Goal: Task Accomplishment & Management: Manage account settings

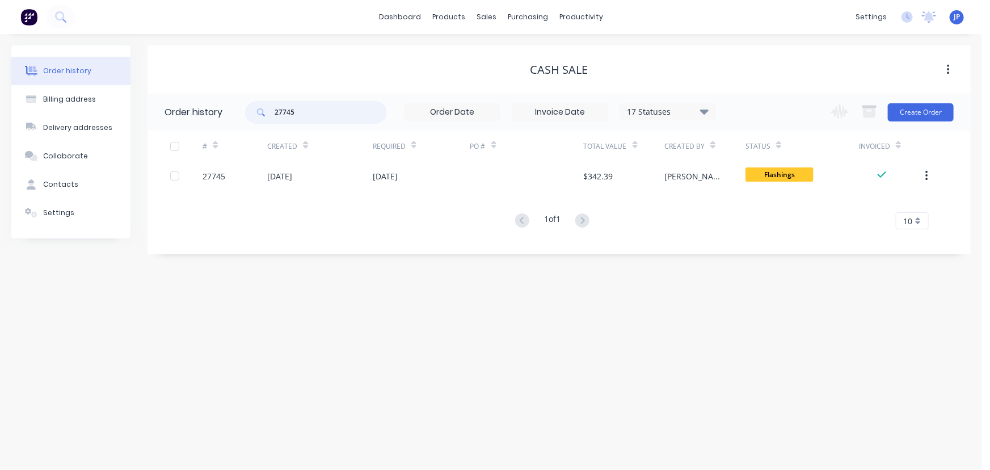
drag, startPoint x: 317, startPoint y: 115, endPoint x: 237, endPoint y: 120, distance: 80.2
click at [237, 120] on header "Order history 27745 17 Statuses Invoice Status Invoiced Not Invoiced Partial Or…" at bounding box center [559, 112] width 823 height 37
type input "solway"
drag, startPoint x: 259, startPoint y: 116, endPoint x: 252, endPoint y: 117, distance: 7.5
click at [252, 117] on div "solway" at bounding box center [316, 112] width 142 height 23
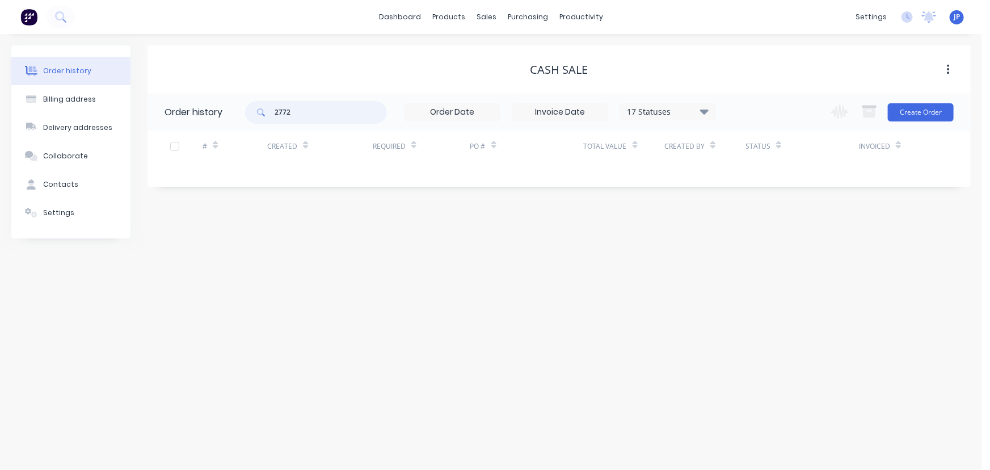
type input "27722"
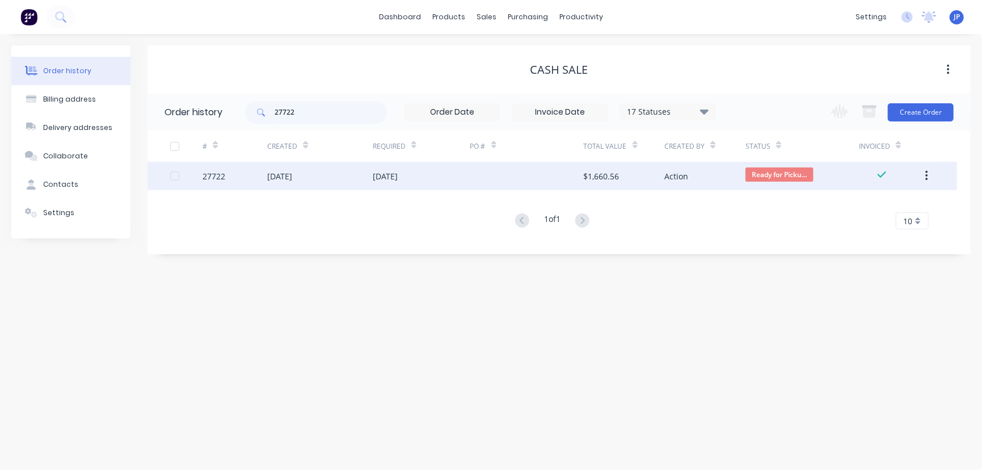
click at [284, 170] on div "[DATE]" at bounding box center [279, 176] width 25 height 12
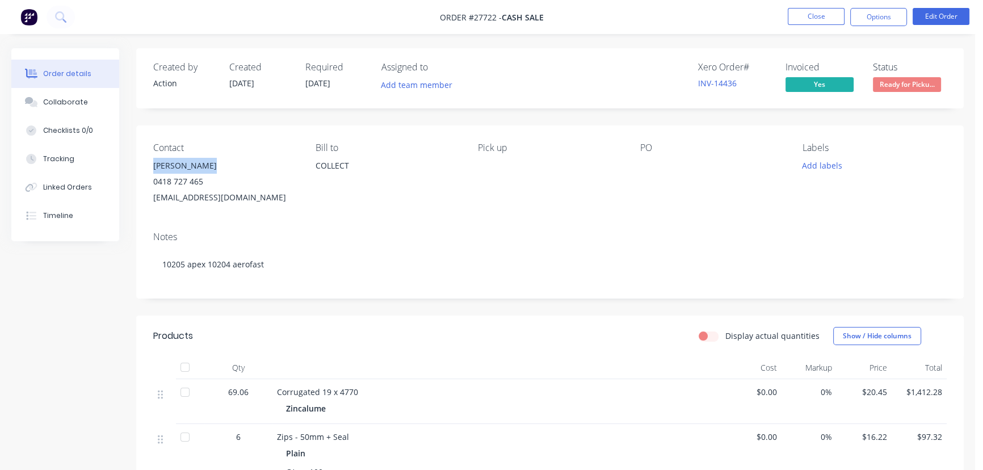
drag, startPoint x: 214, startPoint y: 160, endPoint x: 153, endPoint y: 165, distance: 62.0
click at [153, 165] on div "Contact [PERSON_NAME] [PHONE_NUMBER] [EMAIL_ADDRESS][DOMAIN_NAME] [PERSON_NAME]…" at bounding box center [549, 173] width 827 height 97
copy div "[PERSON_NAME]"
drag, startPoint x: 255, startPoint y: 199, endPoint x: 137, endPoint y: 221, distance: 119.5
click at [137, 221] on div "Contact [PERSON_NAME] [PHONE_NUMBER] [EMAIL_ADDRESS][DOMAIN_NAME] [PERSON_NAME]…" at bounding box center [549, 173] width 827 height 97
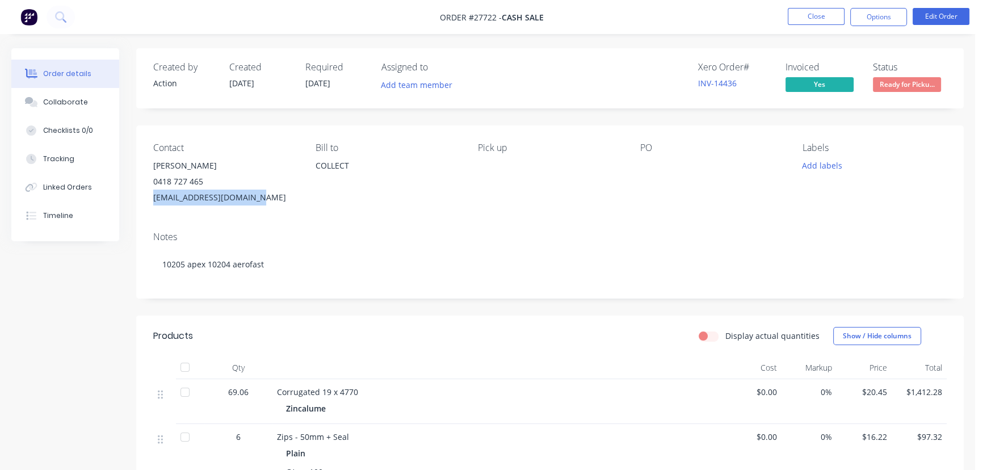
copy div "[EMAIL_ADDRESS][DOMAIN_NAME]"
click at [799, 19] on button "Close" at bounding box center [815, 16] width 57 height 17
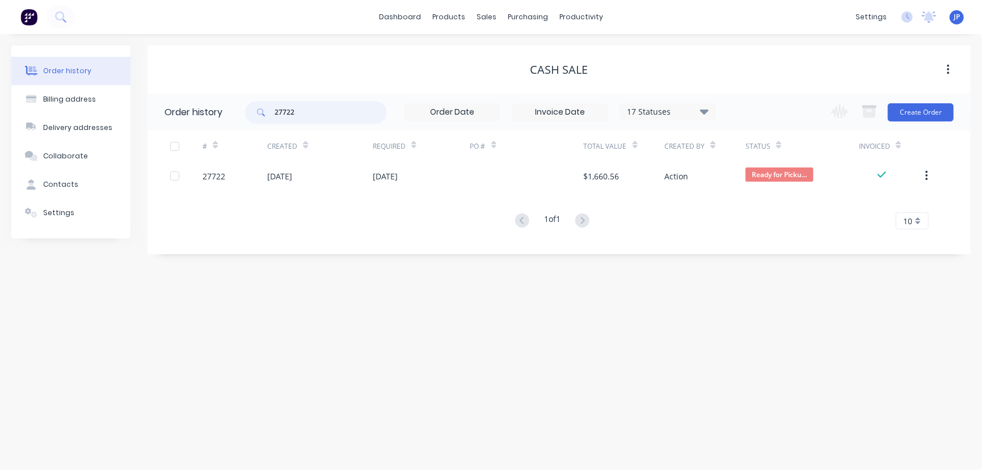
drag, startPoint x: 302, startPoint y: 111, endPoint x: 262, endPoint y: 115, distance: 40.4
click at [262, 115] on div "27722" at bounding box center [316, 112] width 142 height 23
type input "QU-8349"
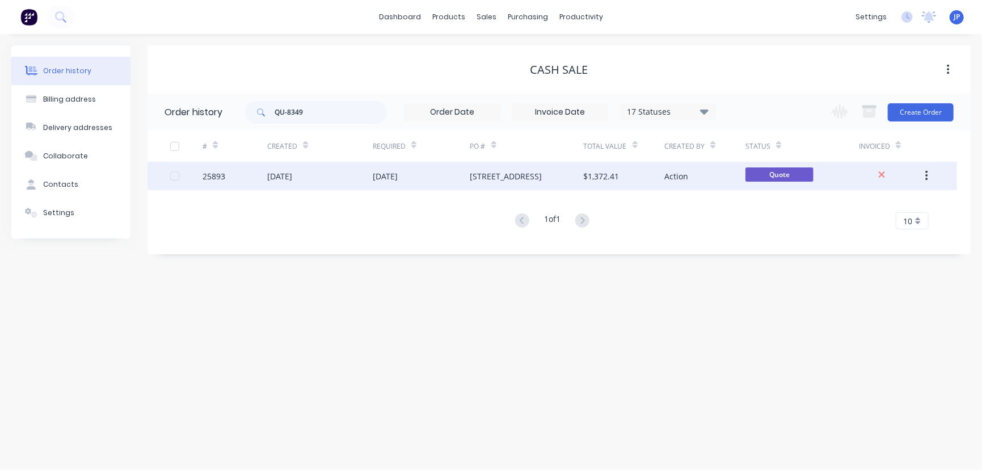
click at [269, 173] on div "29 May 2025" at bounding box center [279, 176] width 25 height 12
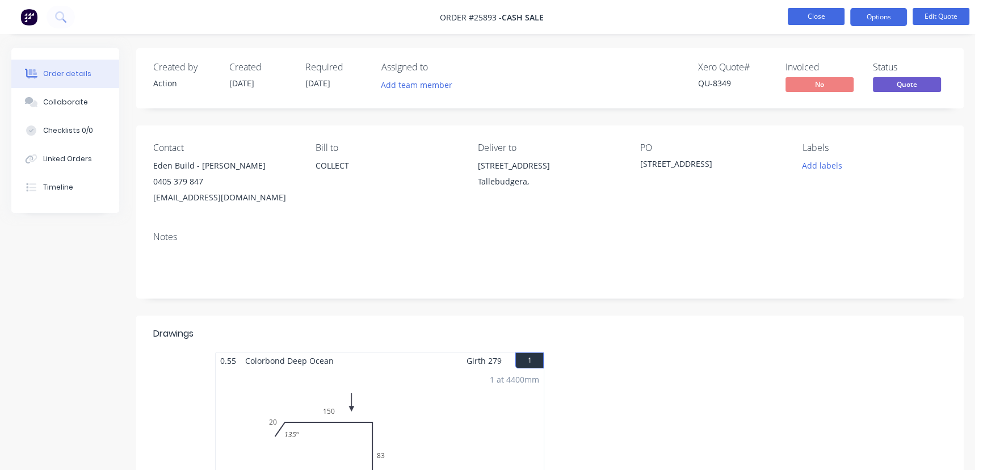
click at [808, 12] on button "Close" at bounding box center [815, 16] width 57 height 17
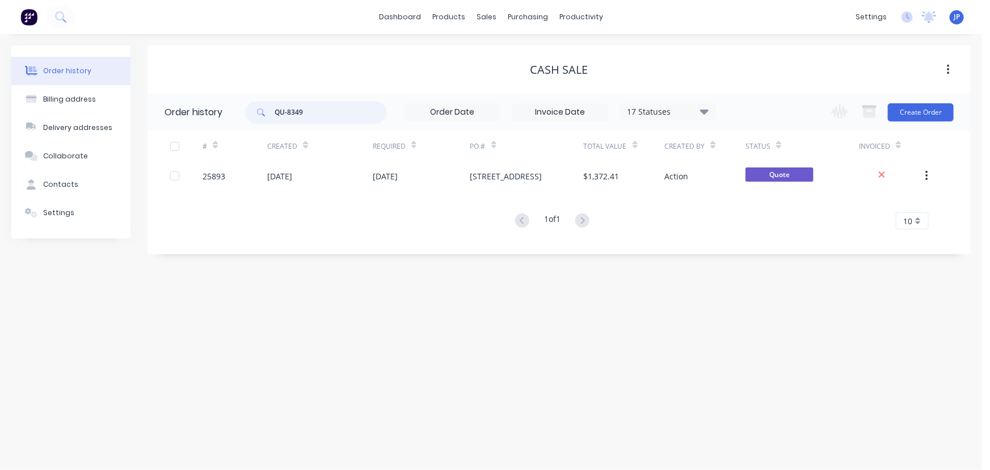
drag, startPoint x: 317, startPoint y: 114, endPoint x: 258, endPoint y: 121, distance: 59.5
click at [259, 122] on div "QU-8349" at bounding box center [316, 112] width 142 height 23
type input "27619"
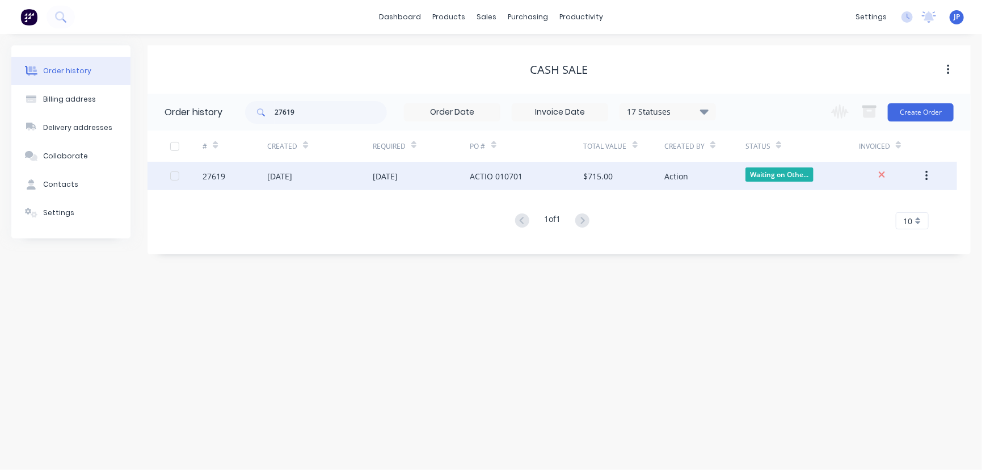
click at [286, 180] on div "[DATE]" at bounding box center [279, 176] width 25 height 12
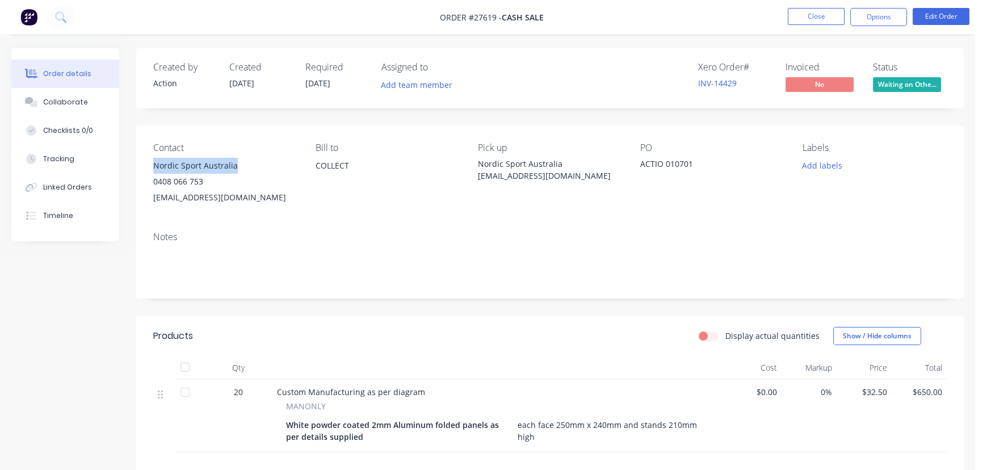
drag, startPoint x: 243, startPoint y: 166, endPoint x: 144, endPoint y: 169, distance: 98.8
click at [144, 169] on div "Contact Nordic Sport Australia 0408 066 753 sales@nordicsport.com.au Bill to CO…" at bounding box center [549, 173] width 827 height 97
copy div "Nordic Sport Australia"
click at [862, 14] on button "Options" at bounding box center [878, 17] width 57 height 18
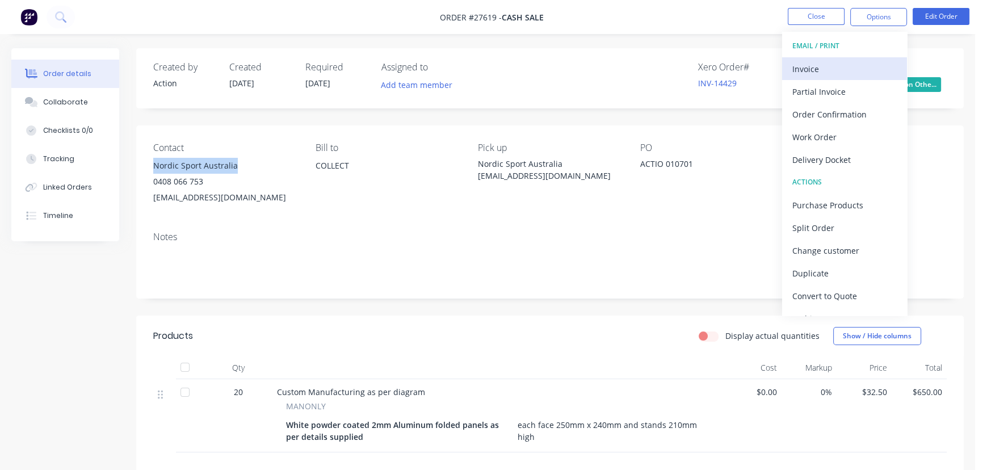
click at [817, 74] on div "Invoice" at bounding box center [844, 69] width 104 height 16
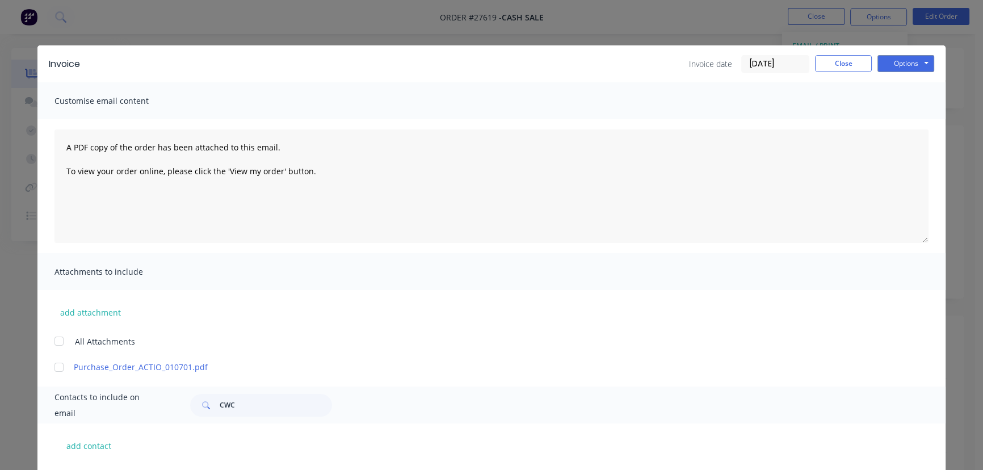
click at [791, 70] on input "[DATE]" at bounding box center [775, 64] width 67 height 17
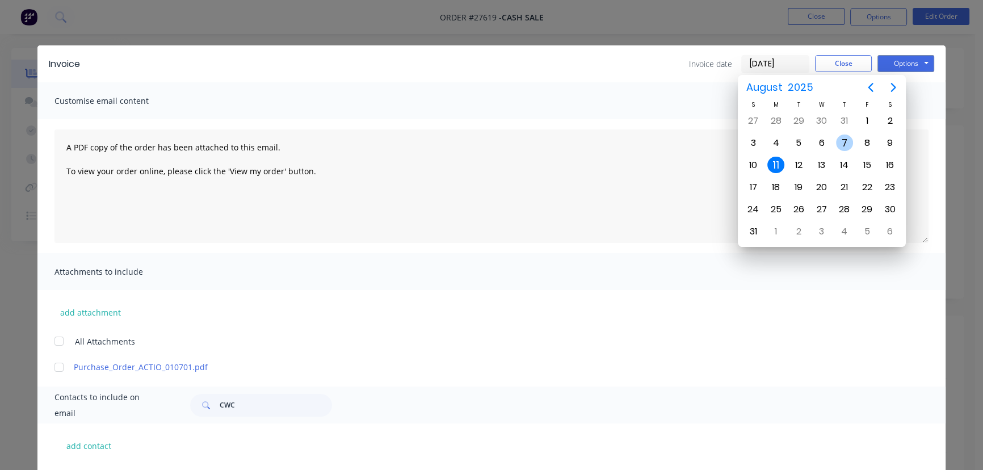
click at [838, 142] on div "7" at bounding box center [844, 142] width 17 height 17
type input "[DATE]"
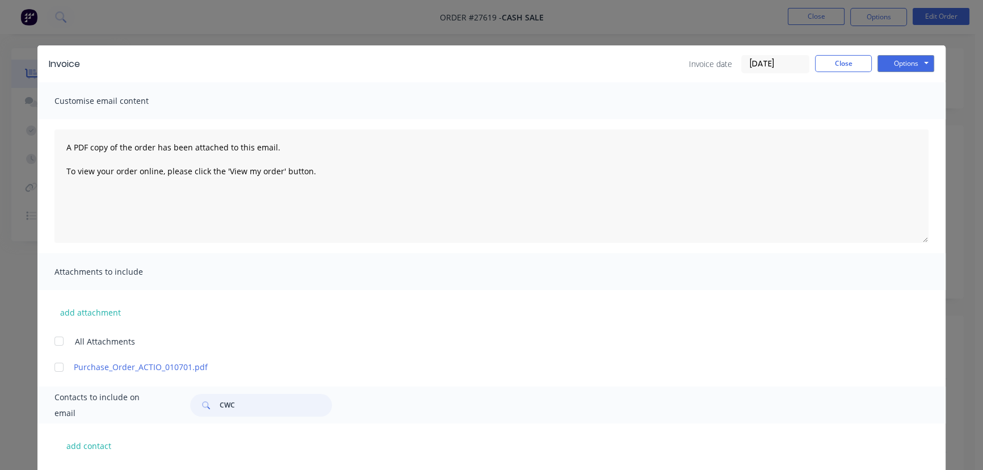
drag, startPoint x: 233, startPoint y: 409, endPoint x: 214, endPoint y: 413, distance: 18.6
click at [214, 413] on div "CWC" at bounding box center [261, 405] width 142 height 23
paste input "Nordic Sport Australia"
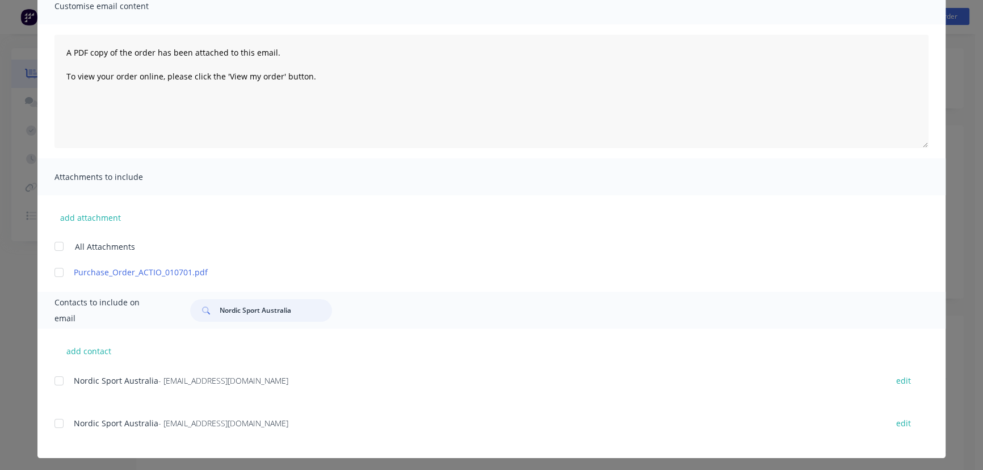
scroll to position [98, 0]
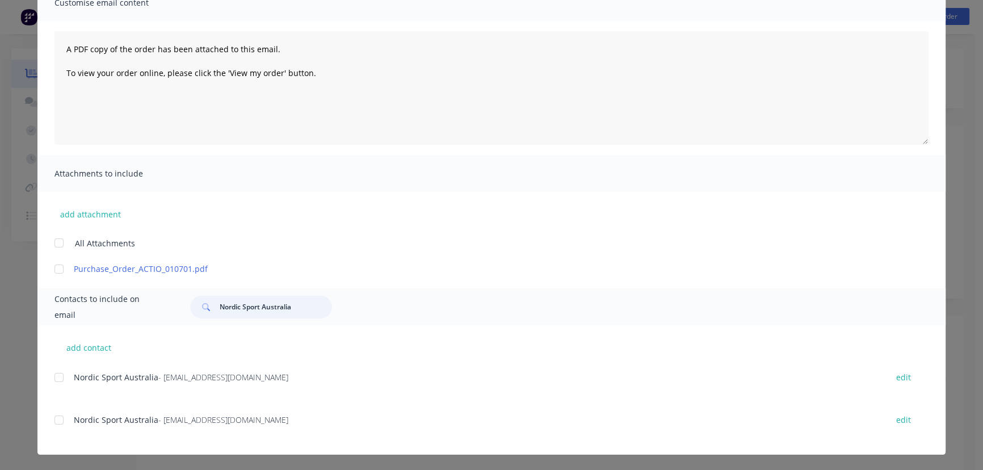
type input "Nordic Sport Australia"
drag, startPoint x: 233, startPoint y: 381, endPoint x: 65, endPoint y: 391, distance: 168.8
click at [65, 391] on div "Nordic Sport Australia - sales@nordicsport.com.au edit" at bounding box center [499, 383] width 891 height 29
copy div "Nordic Sport Australia - sales@nordicsport.com.au"
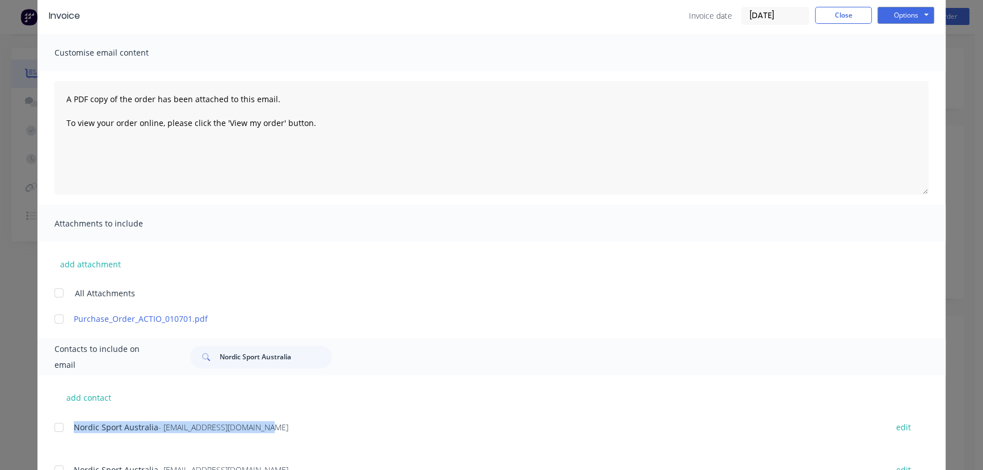
scroll to position [0, 0]
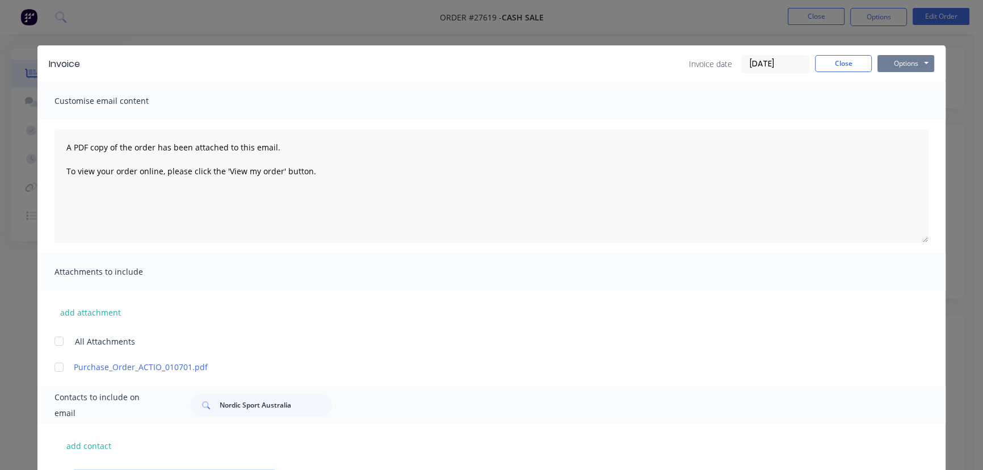
click at [907, 65] on button "Options" at bounding box center [905, 63] width 57 height 17
click at [899, 104] on button "Print" at bounding box center [913, 102] width 73 height 19
click at [842, 68] on button "Close" at bounding box center [843, 63] width 57 height 17
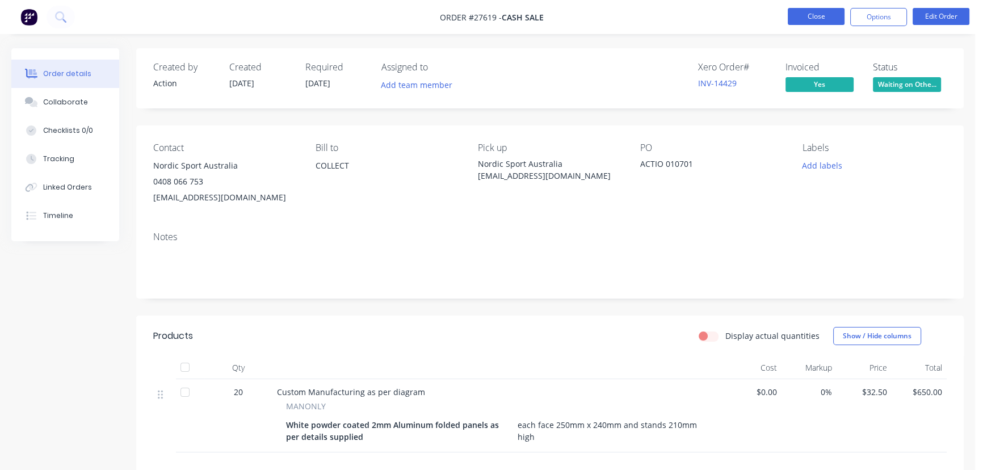
click at [810, 19] on button "Close" at bounding box center [815, 16] width 57 height 17
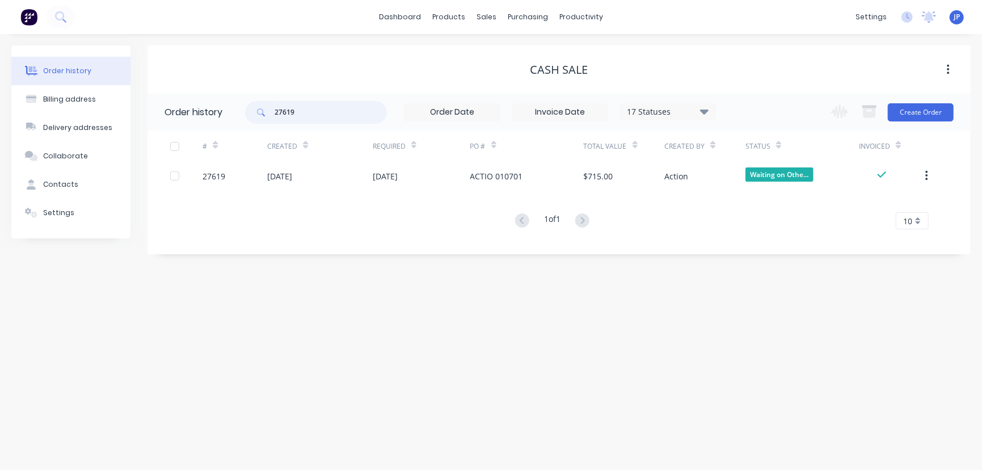
drag, startPoint x: 281, startPoint y: 120, endPoint x: 258, endPoint y: 123, distance: 23.4
click at [260, 124] on div "27619 17 Statuses Invoice Status Invoiced Not Invoiced Partial Order Status All…" at bounding box center [480, 112] width 471 height 37
type input "27721"
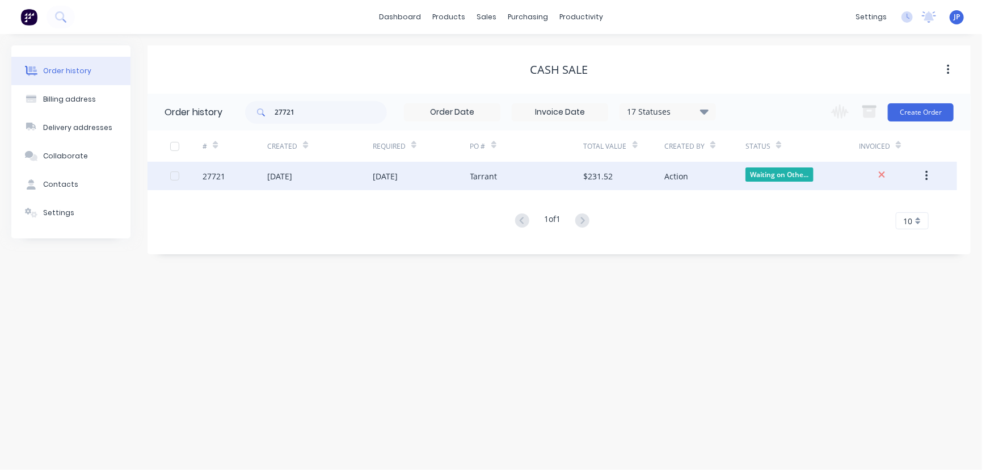
click at [283, 176] on div "[DATE]" at bounding box center [279, 176] width 25 height 12
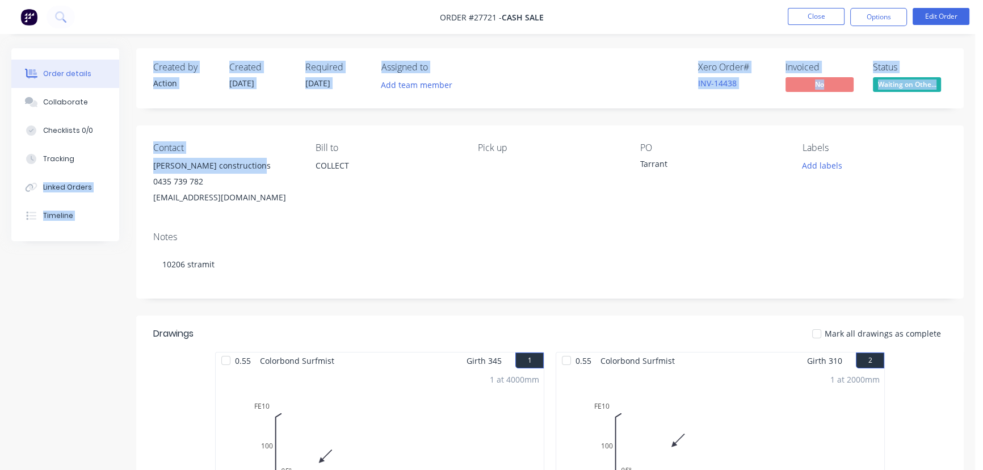
drag, startPoint x: 260, startPoint y: 167, endPoint x: 130, endPoint y: 170, distance: 129.9
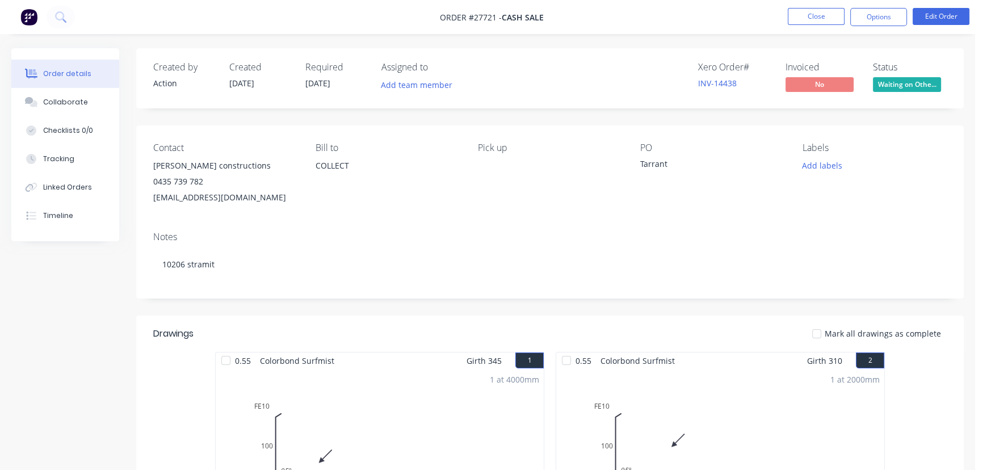
click at [282, 180] on div "0435 739 782" at bounding box center [225, 182] width 144 height 16
drag, startPoint x: 255, startPoint y: 170, endPoint x: 153, endPoint y: 163, distance: 101.8
click at [153, 163] on div "Matt Tarrant constructions" at bounding box center [225, 166] width 144 height 16
copy div "Matt Tarrant constructions"
click at [873, 14] on button "Options" at bounding box center [878, 17] width 57 height 18
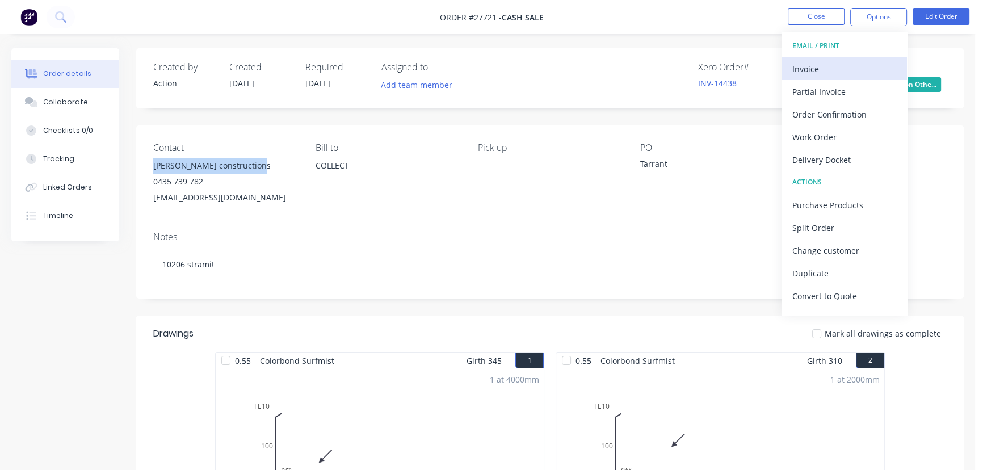
click at [802, 62] on div "Invoice" at bounding box center [844, 69] width 104 height 16
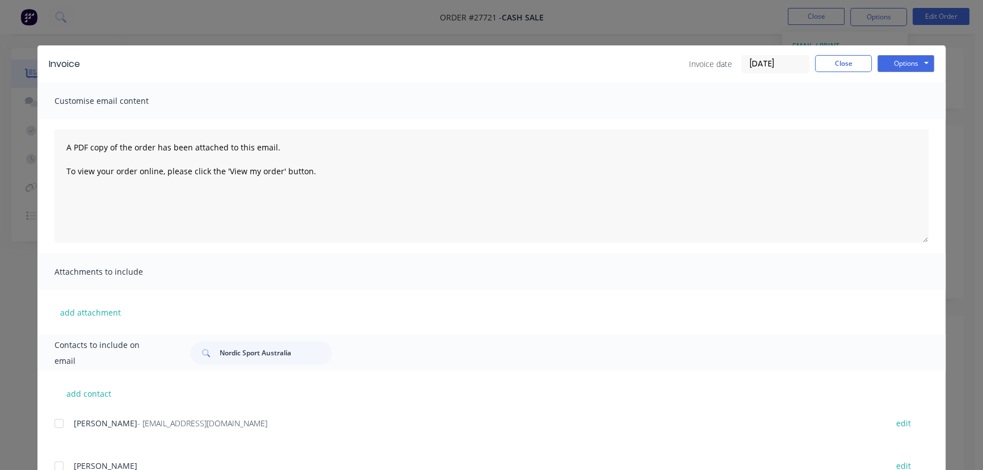
click at [782, 68] on input "[DATE]" at bounding box center [775, 64] width 67 height 17
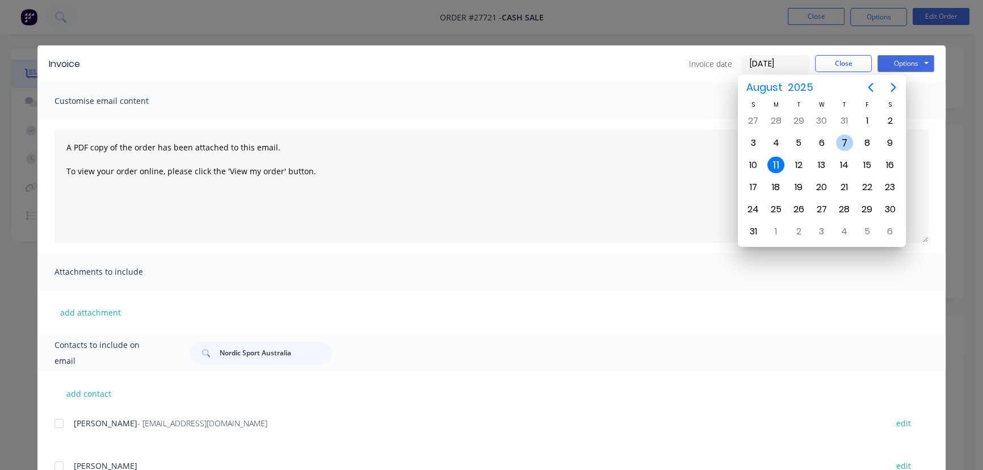
click at [844, 141] on div "7" at bounding box center [844, 142] width 17 height 17
type input "[DATE]"
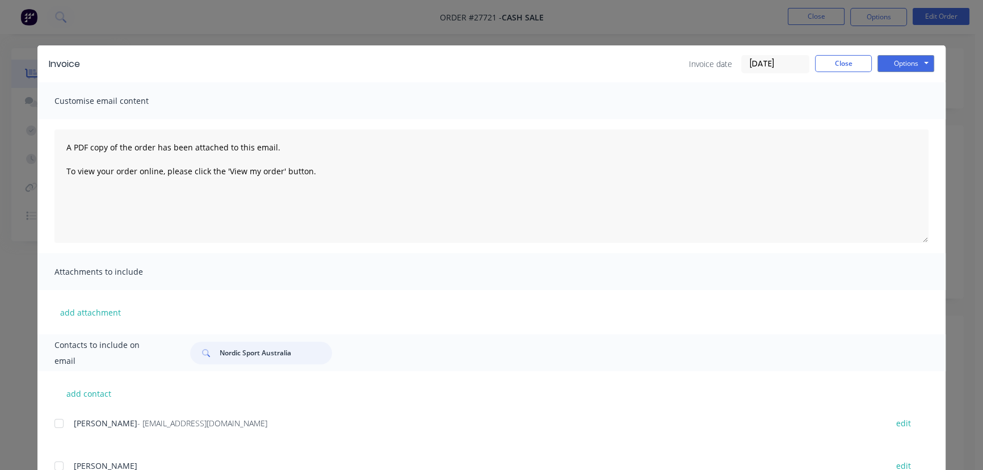
drag, startPoint x: 296, startPoint y: 352, endPoint x: 208, endPoint y: 363, distance: 88.6
click at [208, 363] on div "Nordic Sport Australia" at bounding box center [261, 353] width 142 height 23
paste input "Matt Tarrant constructions"
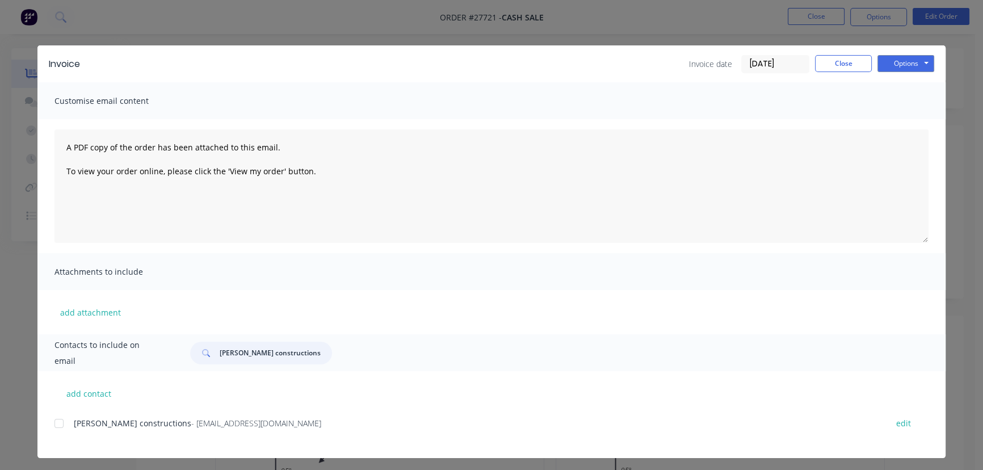
type input "Matt Tarrant constructions"
drag, startPoint x: 308, startPoint y: 432, endPoint x: 124, endPoint y: 445, distance: 184.3
click at [126, 447] on div "Matt Tarrant constructions - matttarrantconstructions@gmail.com edit" at bounding box center [499, 436] width 891 height 43
copy div "Matt Tarrant constructions - matttarrantconstructions@gmail.com"
click at [908, 64] on button "Options" at bounding box center [905, 63] width 57 height 17
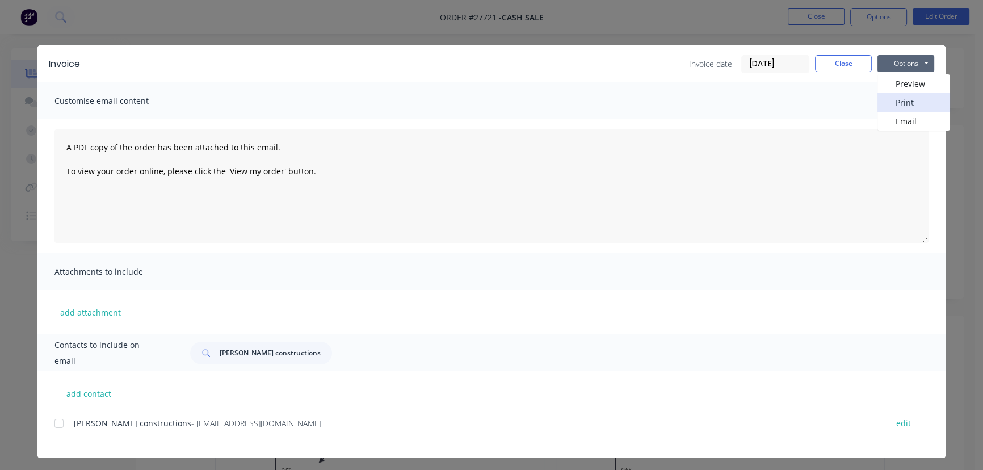
click at [896, 106] on button "Print" at bounding box center [913, 102] width 73 height 19
click at [827, 61] on button "Close" at bounding box center [843, 63] width 57 height 17
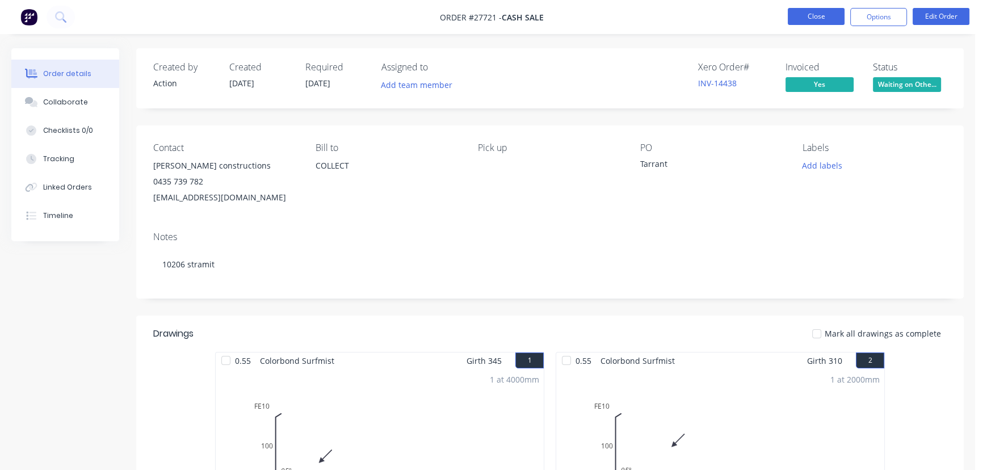
click at [818, 11] on button "Close" at bounding box center [815, 16] width 57 height 17
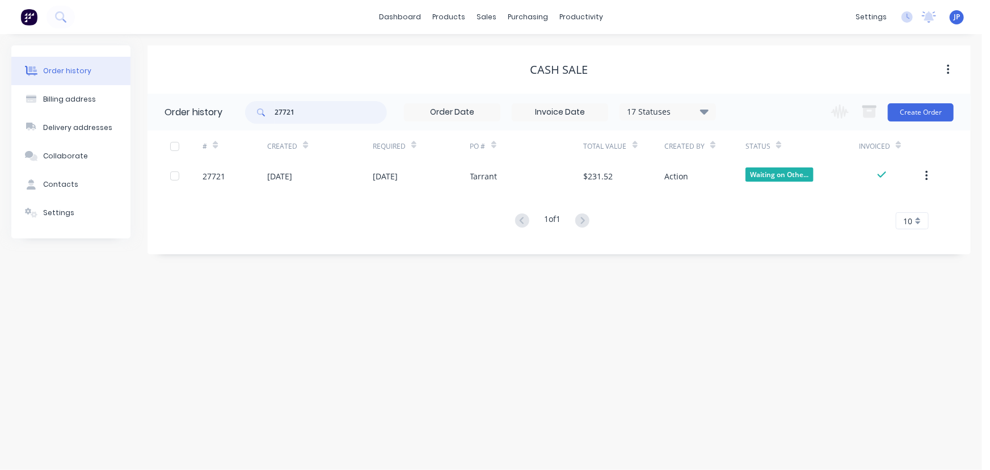
drag, startPoint x: 302, startPoint y: 120, endPoint x: 258, endPoint y: 118, distance: 44.3
click at [258, 118] on div "27721" at bounding box center [316, 112] width 142 height 23
type input "27564"
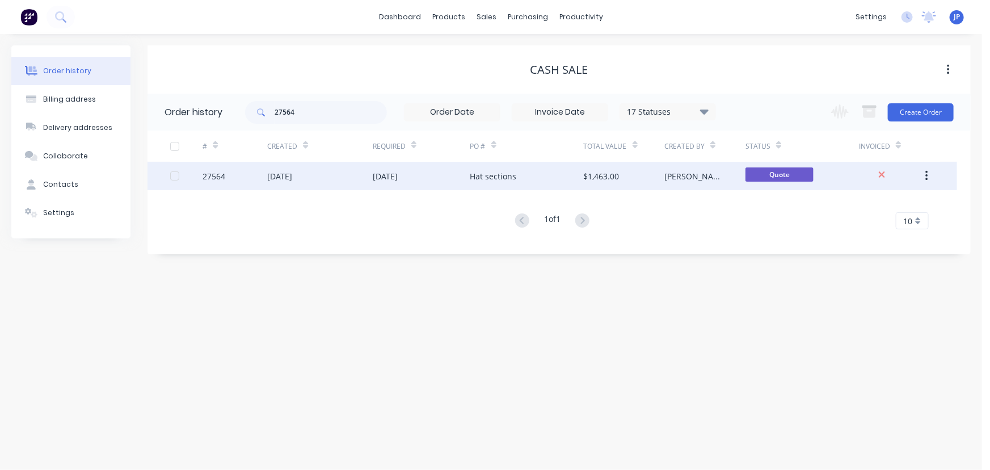
click at [387, 180] on div "01 Aug 2025" at bounding box center [385, 176] width 25 height 12
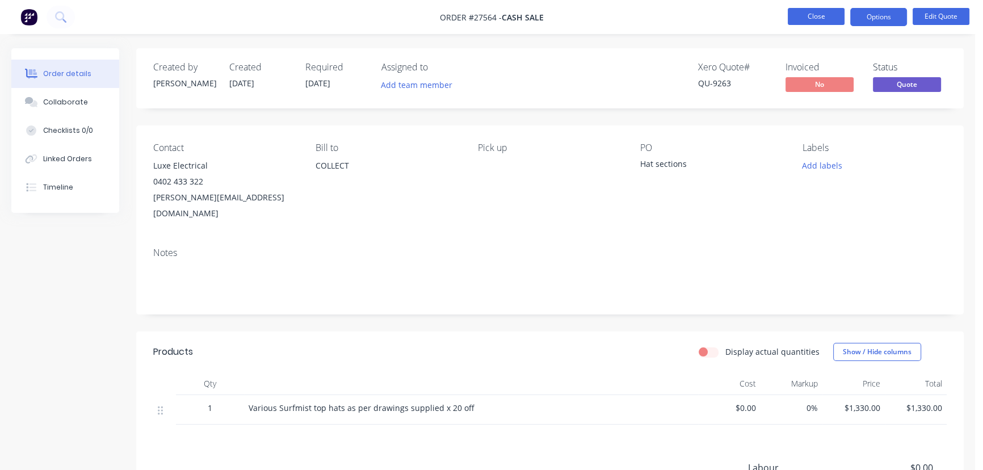
click at [800, 18] on button "Close" at bounding box center [815, 16] width 57 height 17
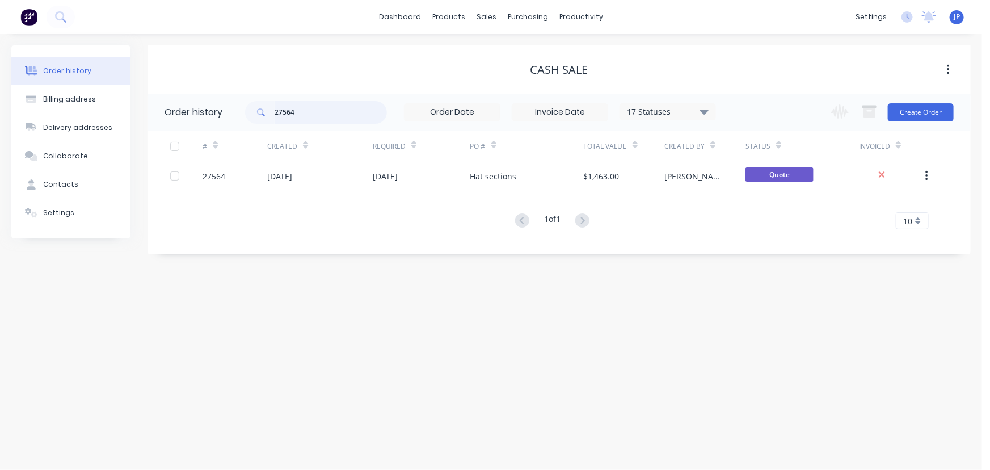
click at [298, 117] on input "27564" at bounding box center [331, 112] width 112 height 23
type input "27565"
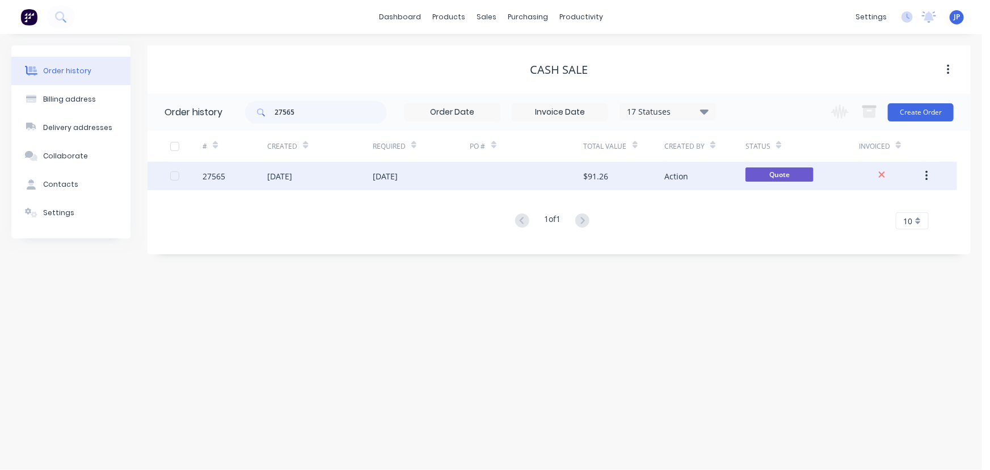
click at [291, 169] on div "01 Aug 2025" at bounding box center [320, 176] width 106 height 28
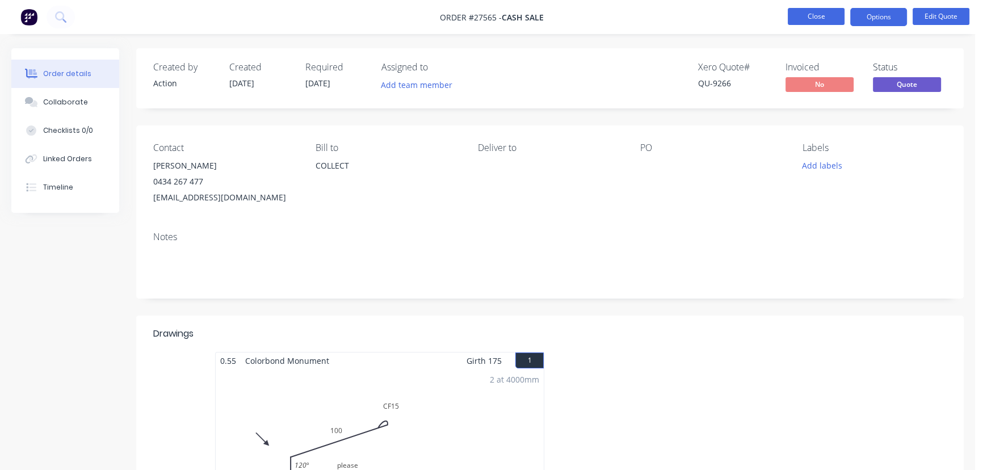
click at [798, 18] on button "Close" at bounding box center [815, 16] width 57 height 17
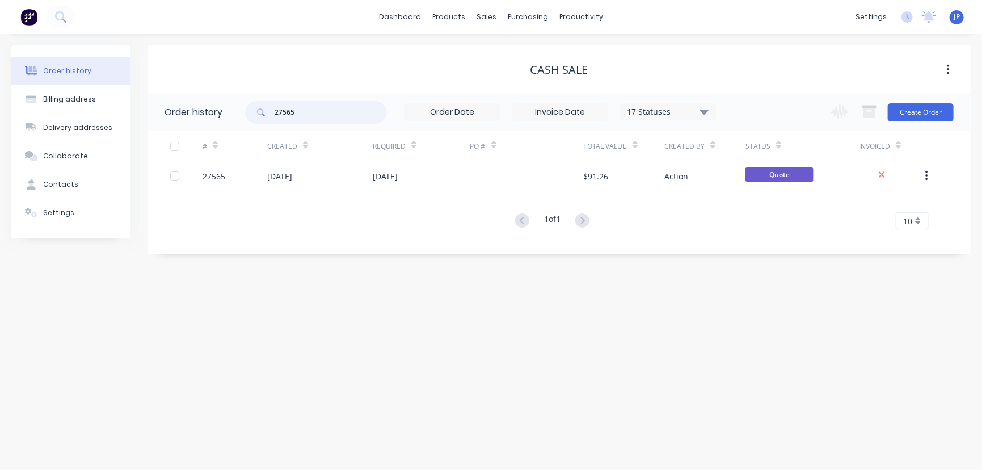
drag, startPoint x: 325, startPoint y: 102, endPoint x: 232, endPoint y: 107, distance: 92.6
click at [238, 109] on header "Order history 27565 17 Statuses Invoice Status Invoiced Not Invoiced Partial Or…" at bounding box center [559, 112] width 823 height 37
type input "QU-8954"
drag, startPoint x: 329, startPoint y: 108, endPoint x: 254, endPoint y: 108, distance: 74.9
click at [257, 110] on div "QU-8954" at bounding box center [316, 112] width 142 height 23
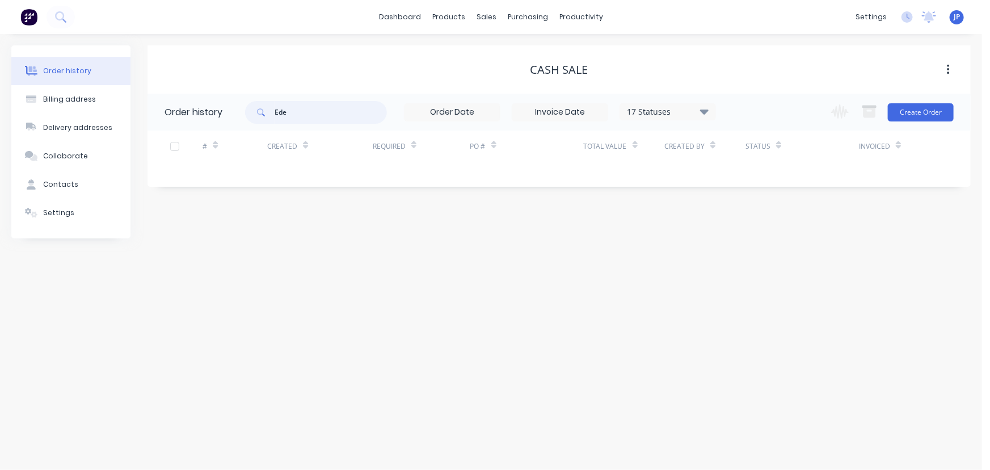
type input "Eden"
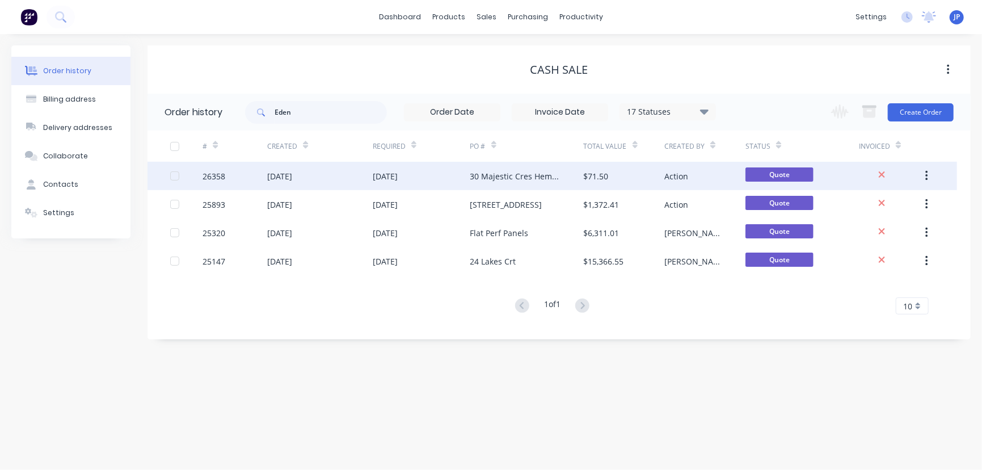
click at [292, 170] on div "17 Jun 2025" at bounding box center [279, 176] width 25 height 12
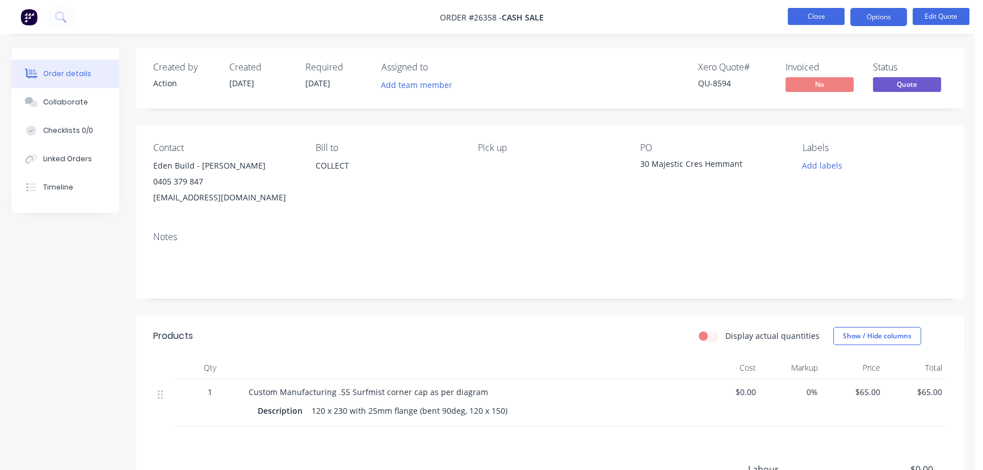
click at [801, 15] on button "Close" at bounding box center [815, 16] width 57 height 17
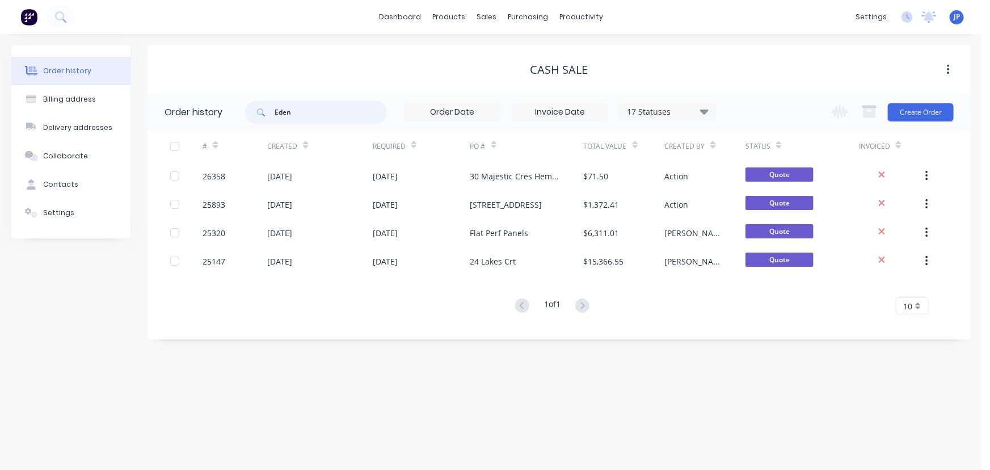
drag, startPoint x: 312, startPoint y: 117, endPoint x: 266, endPoint y: 117, distance: 46.0
click at [266, 117] on div "Eden" at bounding box center [316, 112] width 142 height 23
paste input "Armada Built Pty"
type input "Armada Built Pty"
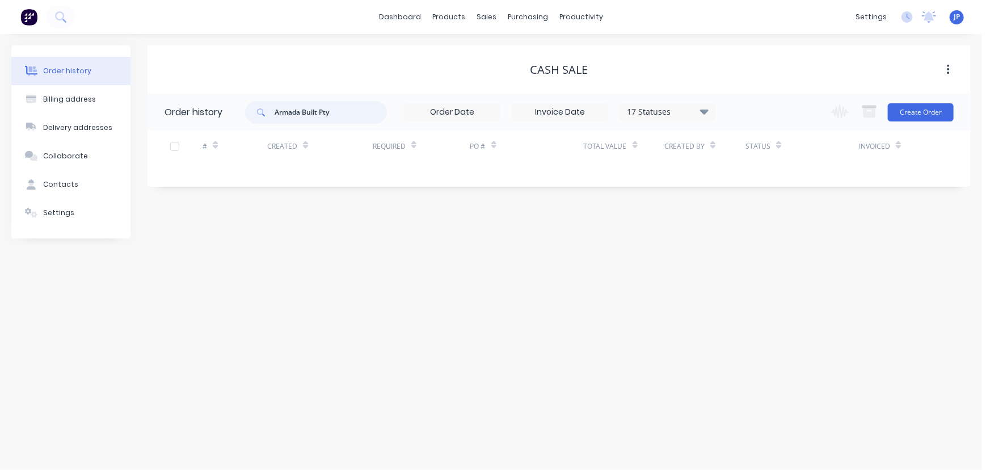
drag, startPoint x: 306, startPoint y: 119, endPoint x: 238, endPoint y: 122, distance: 68.1
click at [244, 127] on header "Order history Armada Built Pty 17 Statuses Invoice Status Invoiced Not Invoiced…" at bounding box center [559, 112] width 823 height 37
type input "27732"
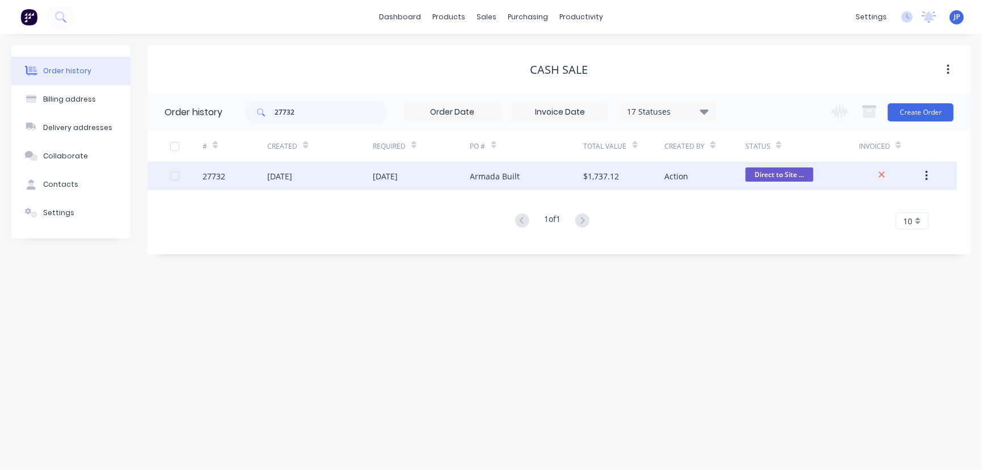
click at [292, 182] on div "[DATE]" at bounding box center [279, 176] width 25 height 12
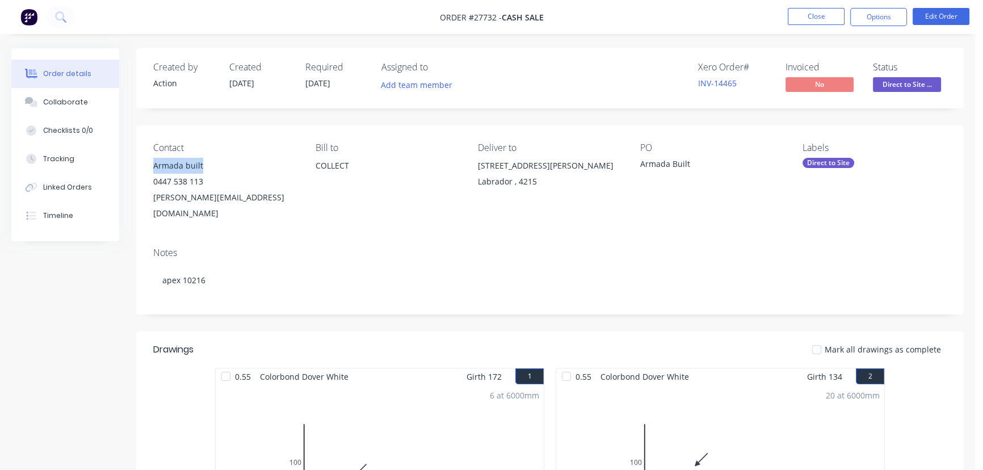
drag, startPoint x: 215, startPoint y: 167, endPoint x: 153, endPoint y: 169, distance: 61.9
click at [153, 169] on div "Armada built" at bounding box center [225, 166] width 144 height 16
copy div "Armada built"
click at [885, 14] on button "Options" at bounding box center [878, 17] width 57 height 18
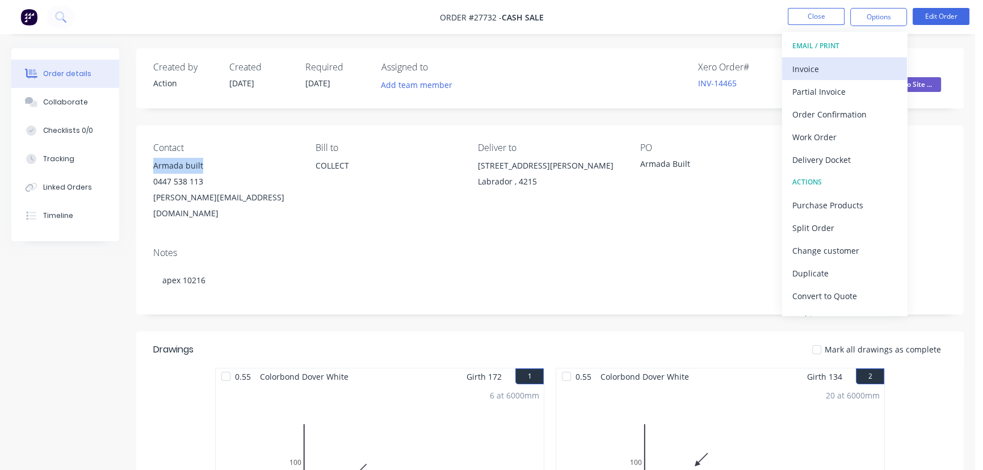
click at [829, 66] on div "Invoice" at bounding box center [844, 69] width 104 height 16
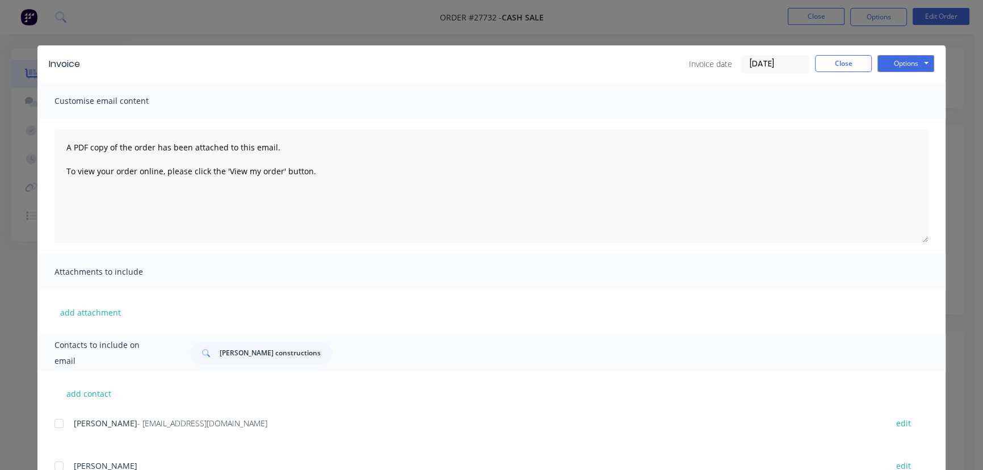
click at [789, 68] on input "[DATE]" at bounding box center [775, 64] width 67 height 17
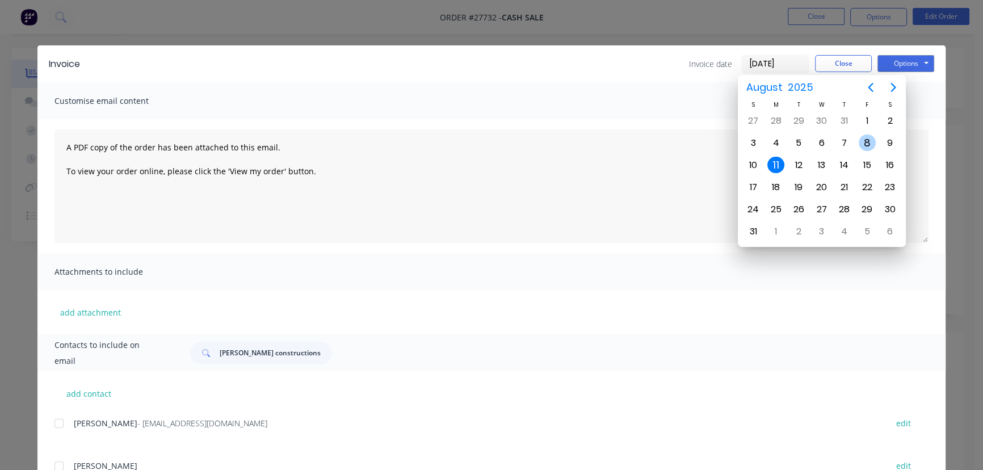
click at [866, 143] on div "8" at bounding box center [866, 142] width 17 height 17
type input "08/08/25"
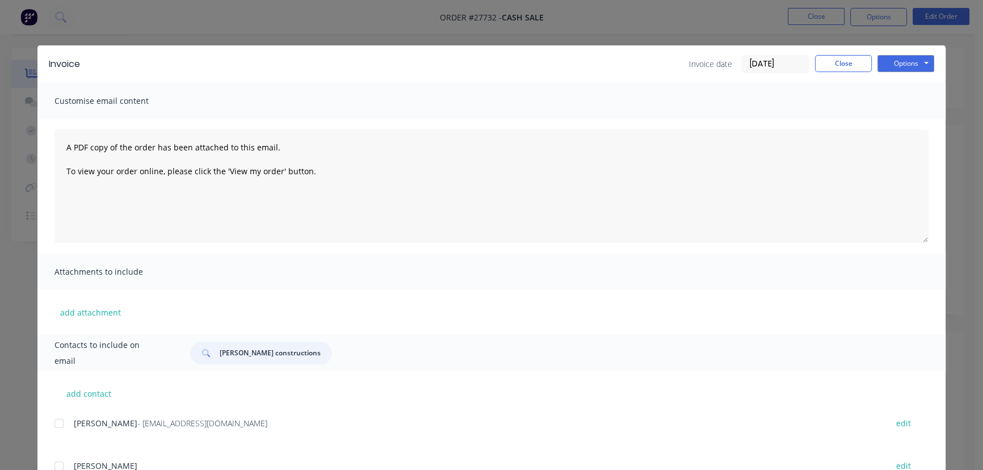
drag, startPoint x: 310, startPoint y: 353, endPoint x: 210, endPoint y: 357, distance: 100.5
click at [210, 357] on div "Matt Tarrant constructions" at bounding box center [261, 353] width 142 height 23
paste input "Armada built"
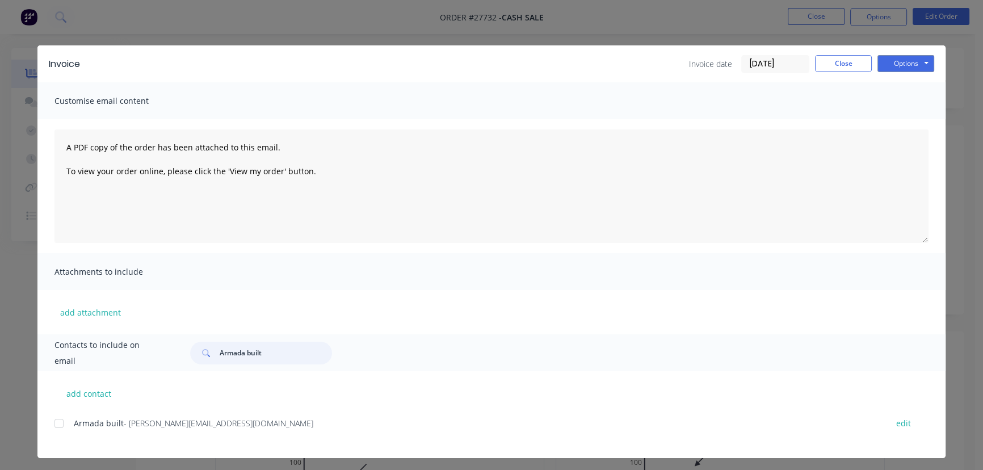
type input "Armada built"
drag, startPoint x: 234, startPoint y: 427, endPoint x: 56, endPoint y: 443, distance: 178.9
click at [56, 443] on div "Armada built - samuel@armadabuilt.com.au edit" at bounding box center [499, 429] width 891 height 29
copy div "Armada built - samuel@armadabuilt.com.au"
click at [915, 62] on button "Options" at bounding box center [905, 63] width 57 height 17
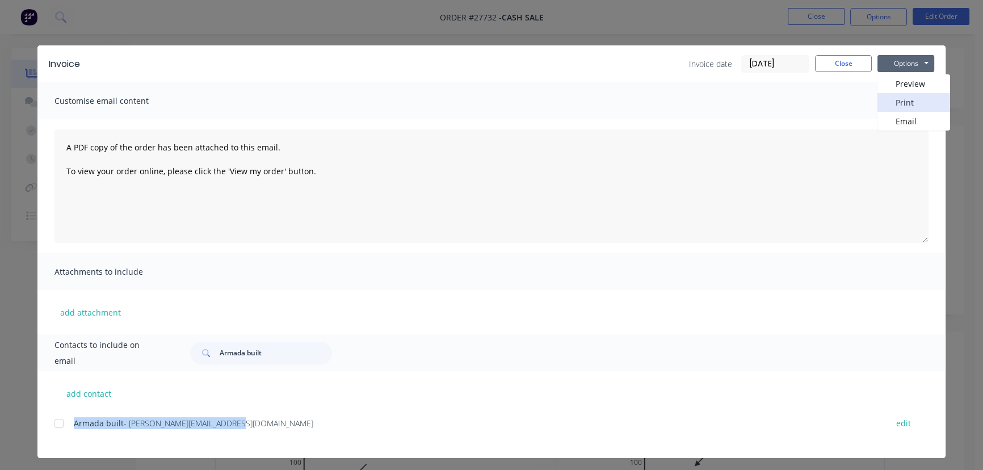
click at [902, 104] on button "Print" at bounding box center [913, 102] width 73 height 19
click at [824, 69] on button "Close" at bounding box center [843, 63] width 57 height 17
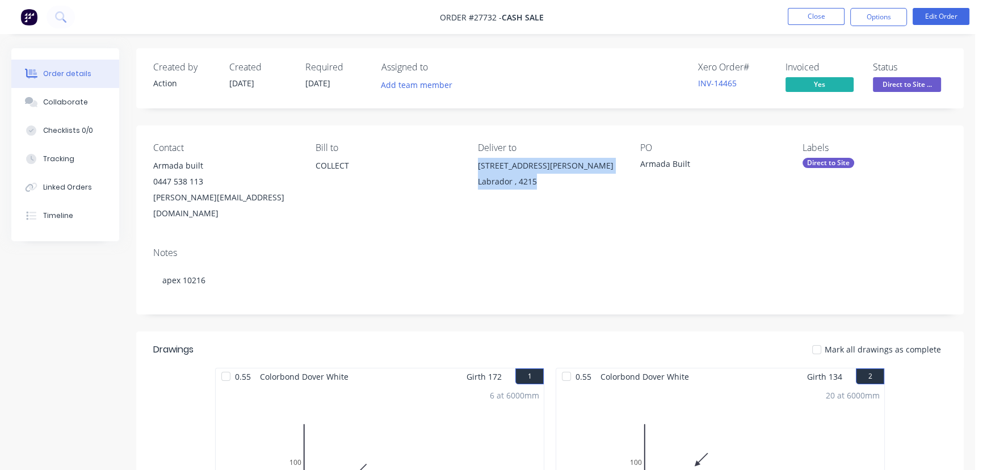
drag, startPoint x: 539, startPoint y: 186, endPoint x: 475, endPoint y: 171, distance: 65.2
click at [475, 171] on div "Contact Armada built 0447 538 113 samuel@armadabuilt.com.au Bill to COLLECT Del…" at bounding box center [549, 181] width 827 height 113
copy div "103 Olsen Ave Labrador , 4215"
click at [794, 21] on button "Close" at bounding box center [815, 16] width 57 height 17
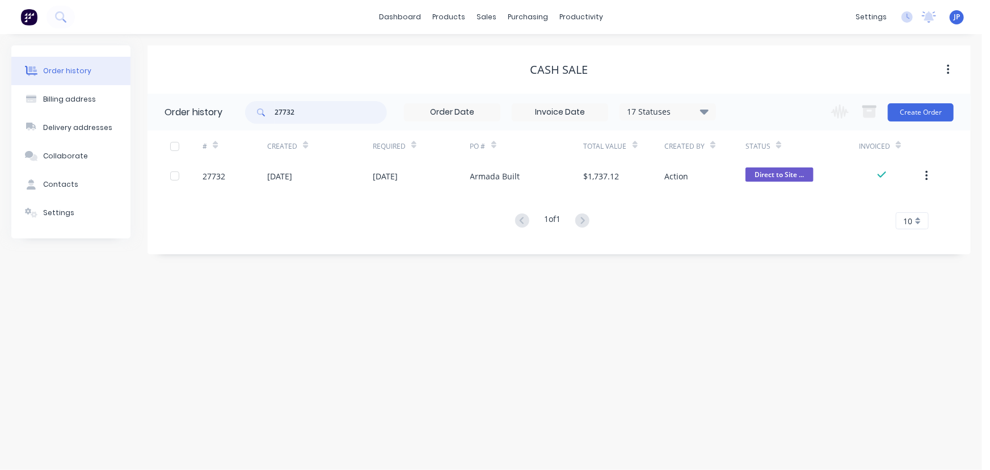
drag, startPoint x: 311, startPoint y: 117, endPoint x: 251, endPoint y: 115, distance: 59.6
click at [252, 115] on div "27732" at bounding box center [316, 112] width 142 height 23
type input "27509"
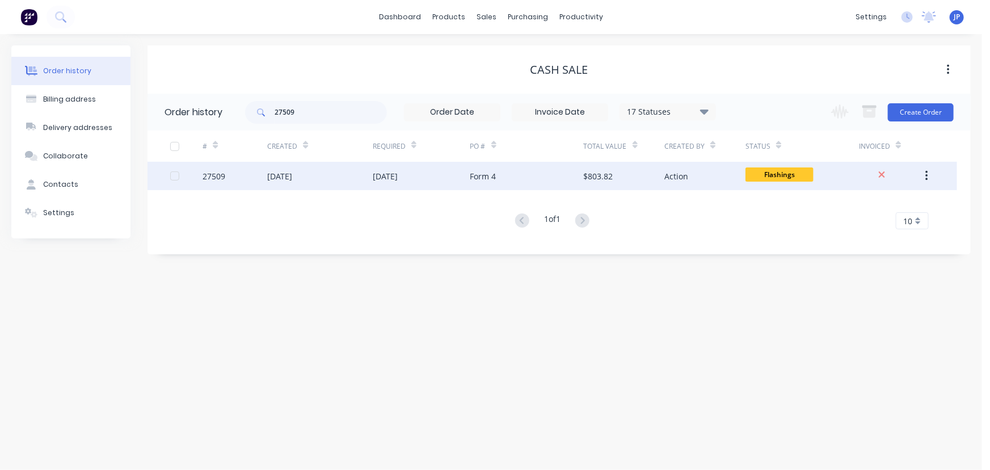
click at [279, 176] on div "[DATE]" at bounding box center [279, 176] width 25 height 12
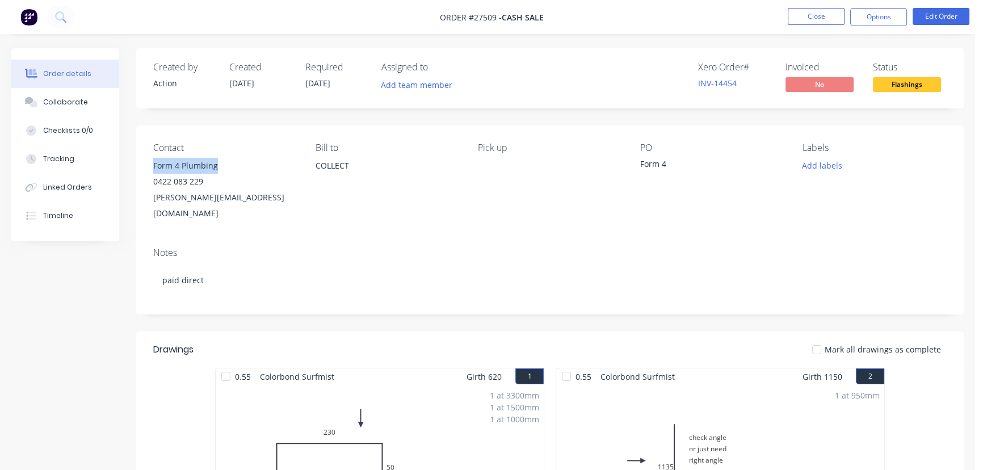
drag, startPoint x: 226, startPoint y: 170, endPoint x: 144, endPoint y: 166, distance: 82.4
click at [144, 166] on div "Contact Form 4 Plumbing 0422 083 229 derek.rose1@bigpond.com.au Bill to COLLECT…" at bounding box center [549, 181] width 827 height 113
copy div "Form 4 Plumbing"
click at [864, 16] on button "Options" at bounding box center [878, 17] width 57 height 18
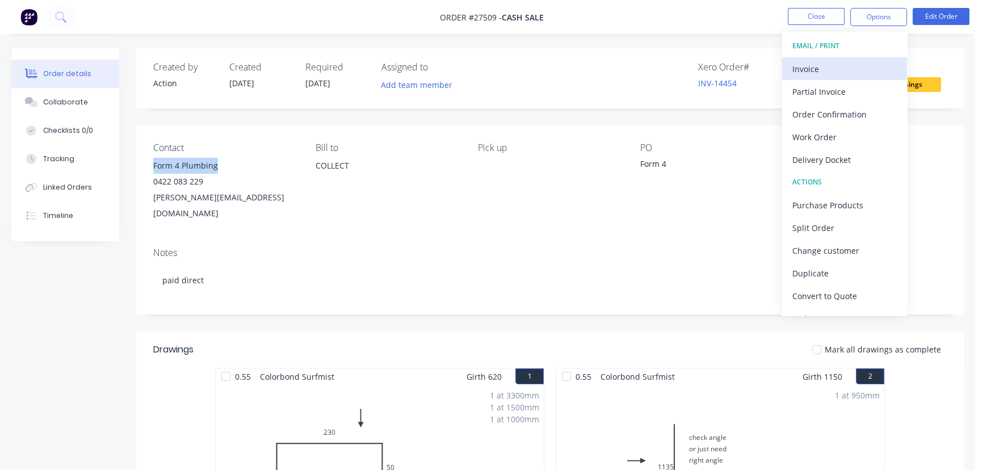
click at [815, 71] on div "Invoice" at bounding box center [844, 69] width 104 height 16
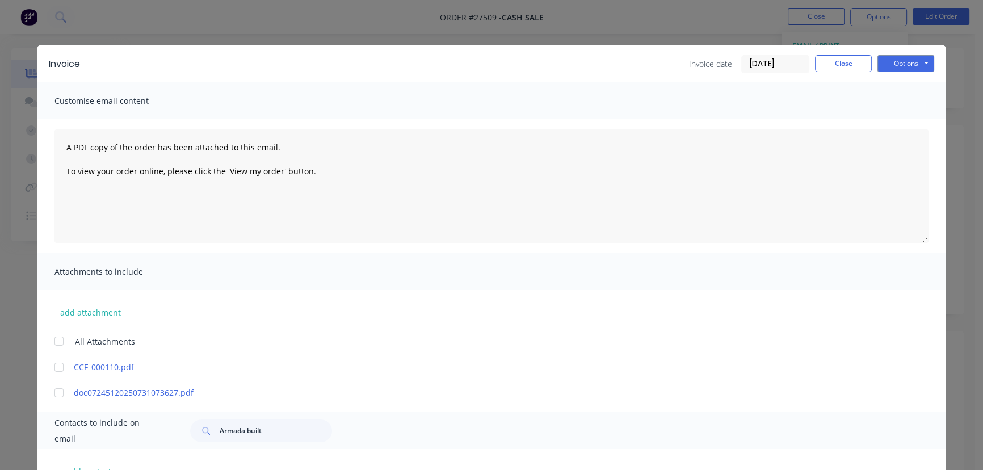
click at [785, 69] on input "[DATE]" at bounding box center [775, 64] width 67 height 17
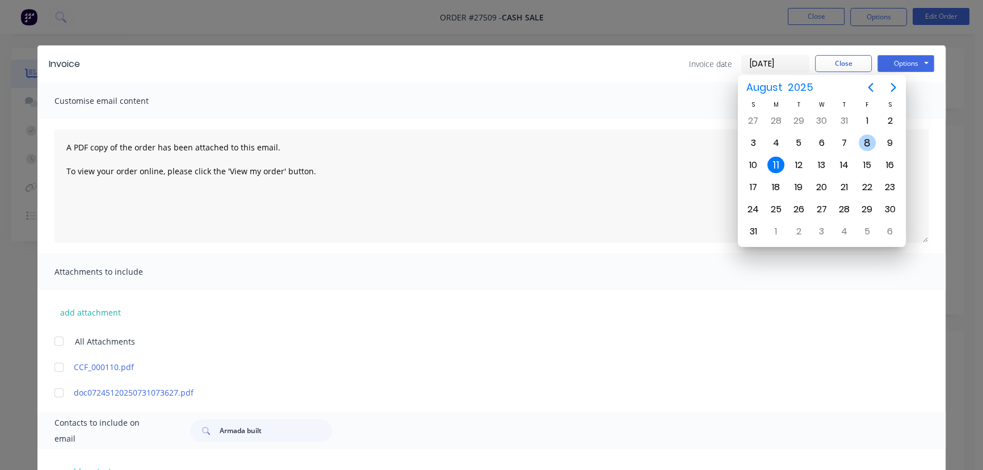
click at [870, 142] on div "8" at bounding box center [866, 142] width 17 height 17
type input "08/08/25"
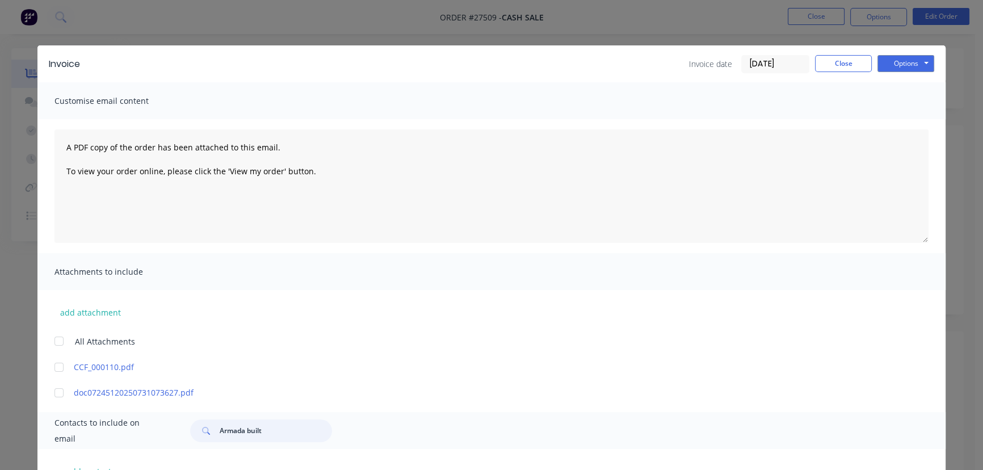
drag, startPoint x: 269, startPoint y: 432, endPoint x: 201, endPoint y: 434, distance: 67.6
click at [201, 434] on div "Armada built" at bounding box center [261, 430] width 142 height 23
paste input "Form 4 Plumbing"
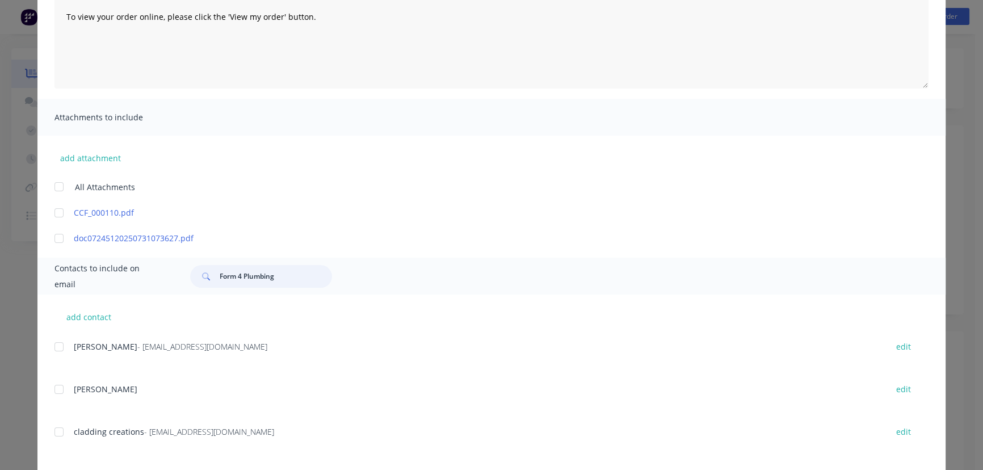
scroll to position [81, 0]
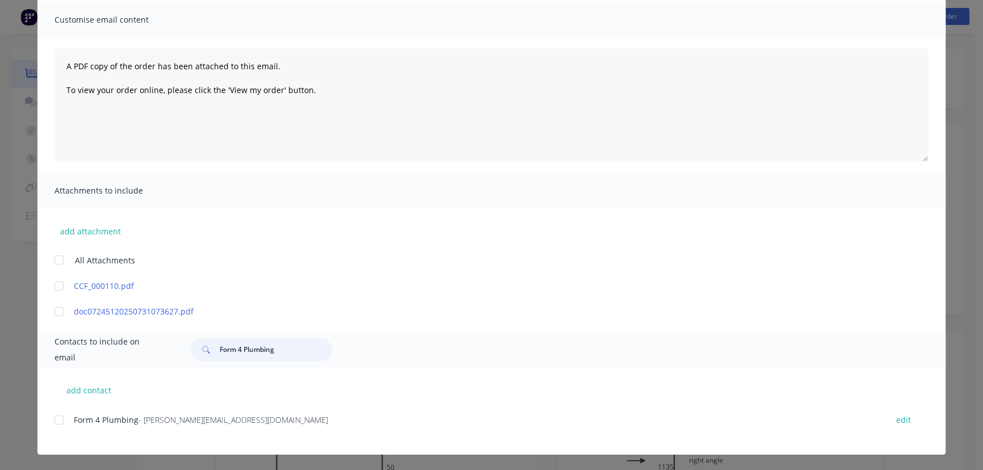
type input "Form 4 Plumbing"
drag, startPoint x: 251, startPoint y: 424, endPoint x: 51, endPoint y: 436, distance: 200.0
click at [54, 436] on div "Form 4 Plumbing - derek.rose1@bigpond.com.au edit" at bounding box center [499, 426] width 891 height 29
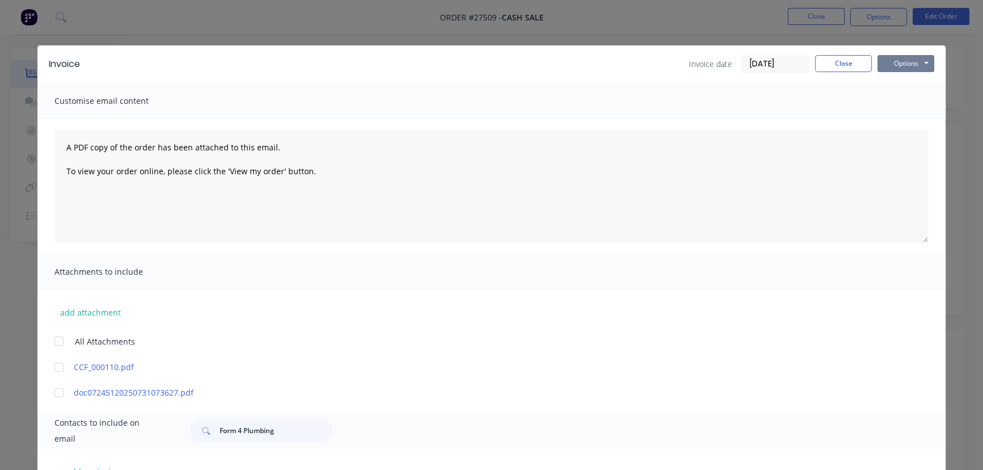
click at [894, 62] on button "Options" at bounding box center [905, 63] width 57 height 17
click at [900, 103] on button "Print" at bounding box center [913, 102] width 73 height 19
click at [820, 64] on button "Close" at bounding box center [843, 63] width 57 height 17
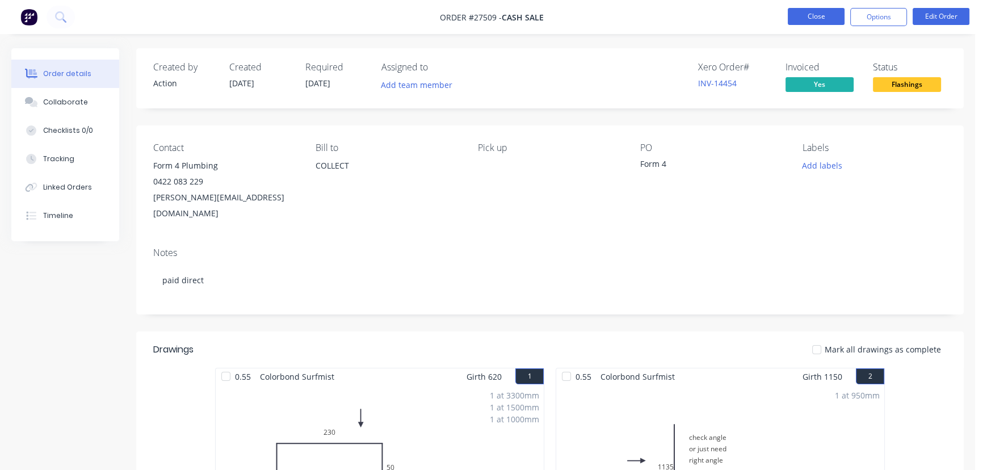
click at [823, 13] on button "Close" at bounding box center [815, 16] width 57 height 17
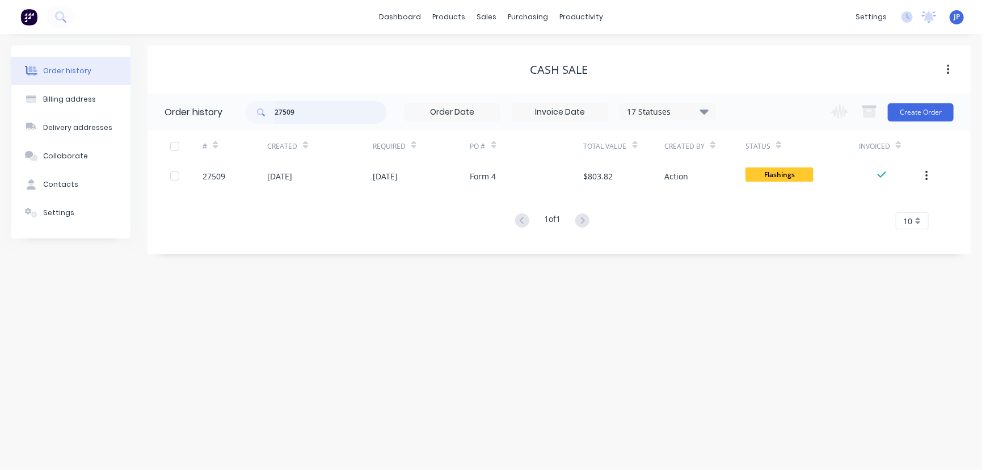
click at [296, 113] on input "27509" at bounding box center [331, 112] width 112 height 23
type input "27588"
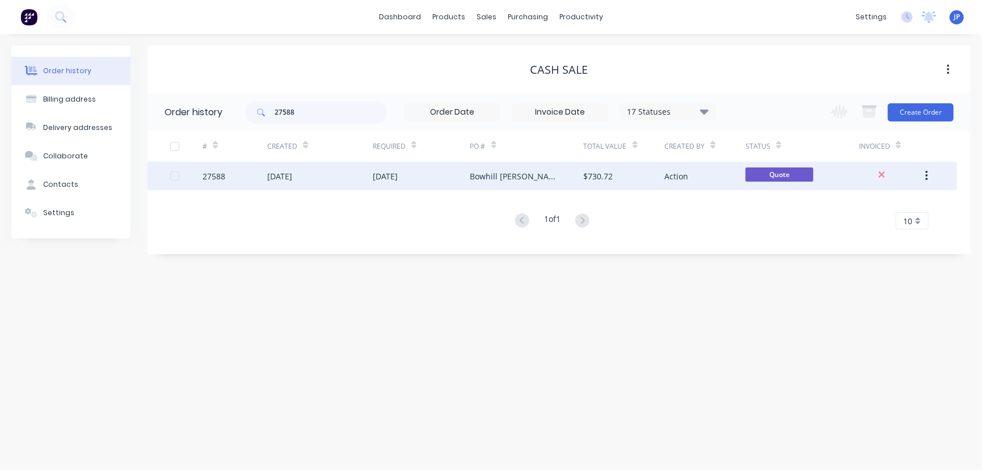
click at [292, 172] on div "04 Aug 2025" at bounding box center [279, 176] width 25 height 12
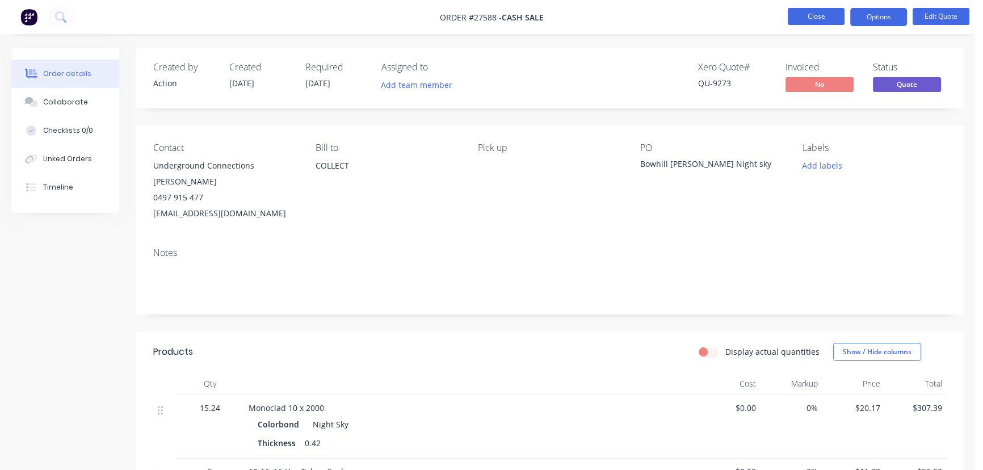
click at [811, 14] on button "Close" at bounding box center [815, 16] width 57 height 17
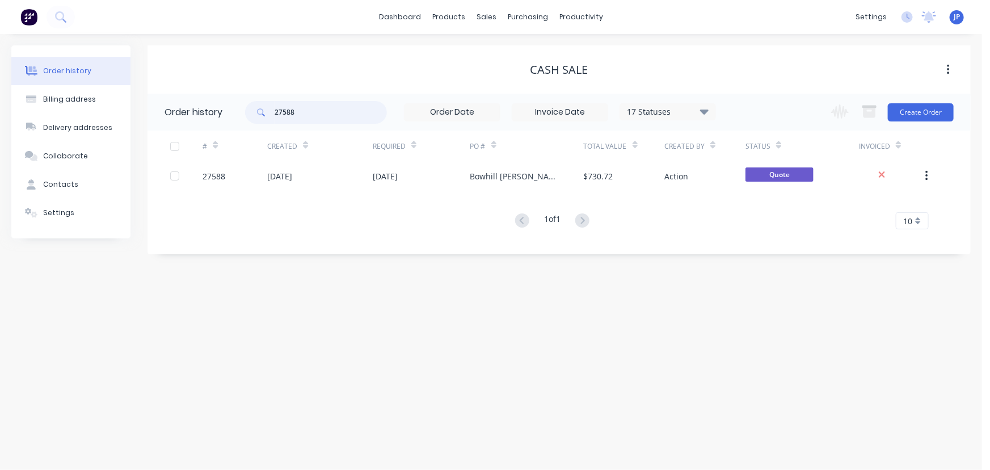
drag, startPoint x: 313, startPoint y: 115, endPoint x: 255, endPoint y: 119, distance: 58.0
click at [255, 119] on div "27588" at bounding box center [316, 112] width 142 height 23
type input "Oz"
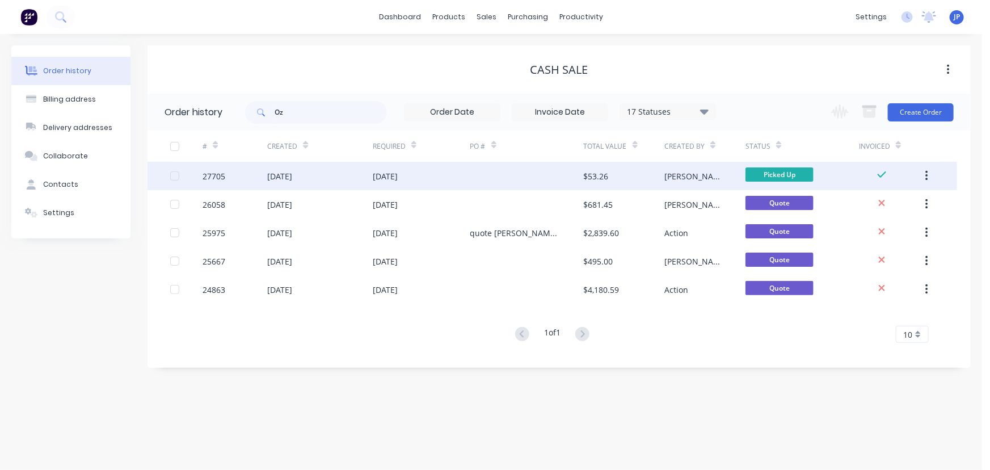
click at [314, 180] on div "[DATE]" at bounding box center [320, 176] width 106 height 28
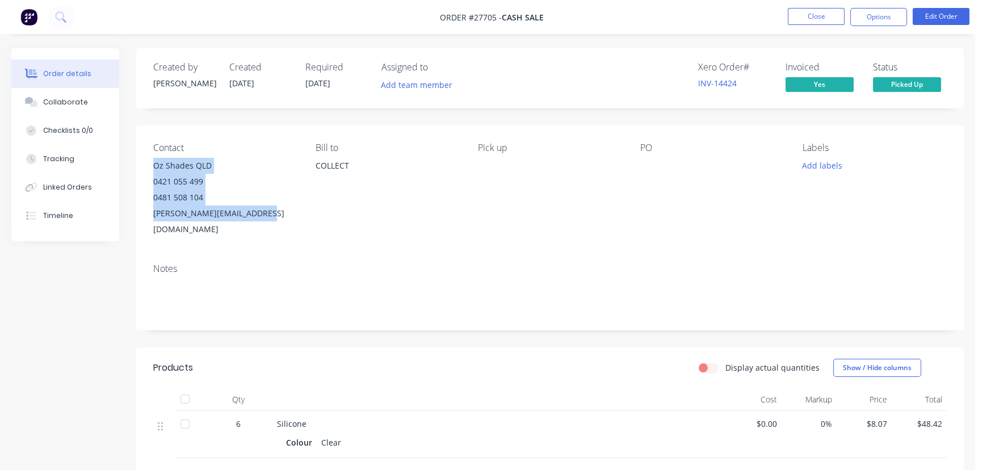
drag, startPoint x: 272, startPoint y: 210, endPoint x: 197, endPoint y: 180, distance: 80.2
click at [147, 169] on div "Contact Oz Shades QLD 0421 055 499 0481 508 104 anthony@ozshadesqld.com.au Bill…" at bounding box center [549, 189] width 827 height 129
click at [802, 7] on nav "Order #27705 - CASH SALE Close Options Edit Order" at bounding box center [491, 17] width 983 height 34
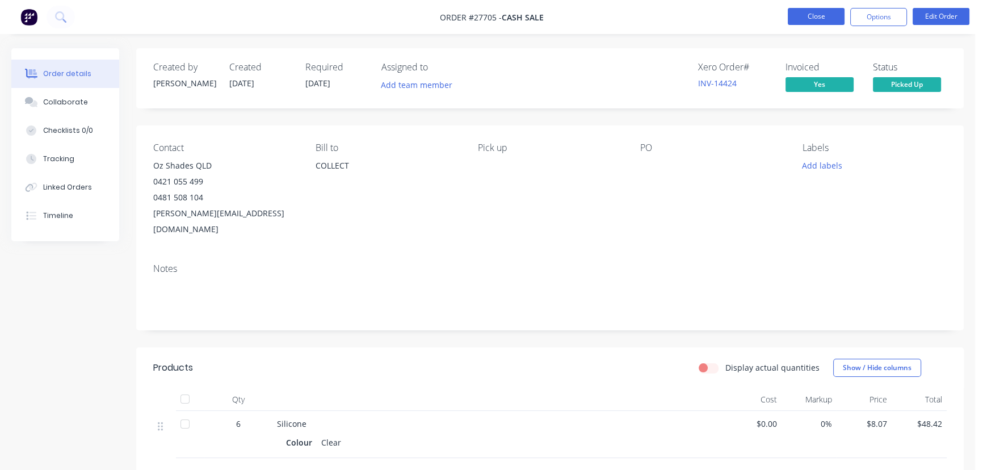
click at [807, 22] on button "Close" at bounding box center [815, 16] width 57 height 17
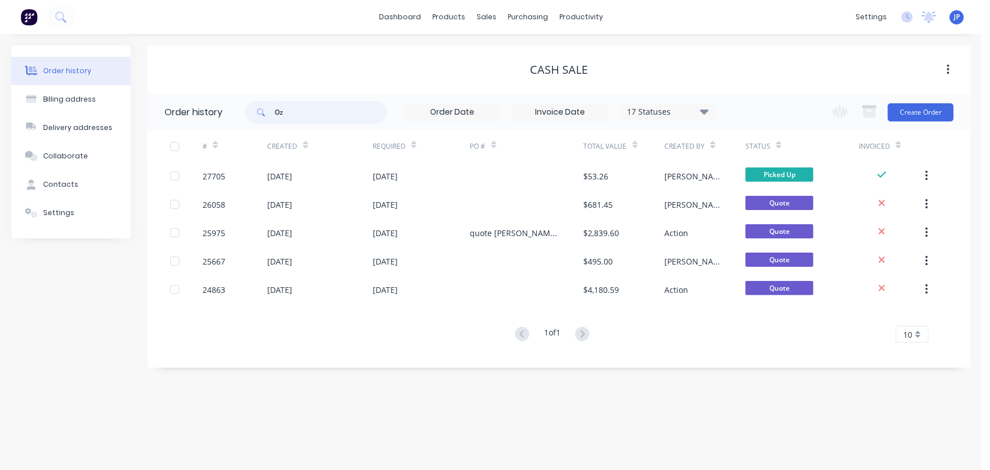
drag, startPoint x: 329, startPoint y: 116, endPoint x: 243, endPoint y: 122, distance: 85.9
click at [243, 122] on header "Order history Oz 17 Statuses Invoice Status Invoiced Not Invoiced Partial Order…" at bounding box center [559, 112] width 823 height 37
type input "27525"
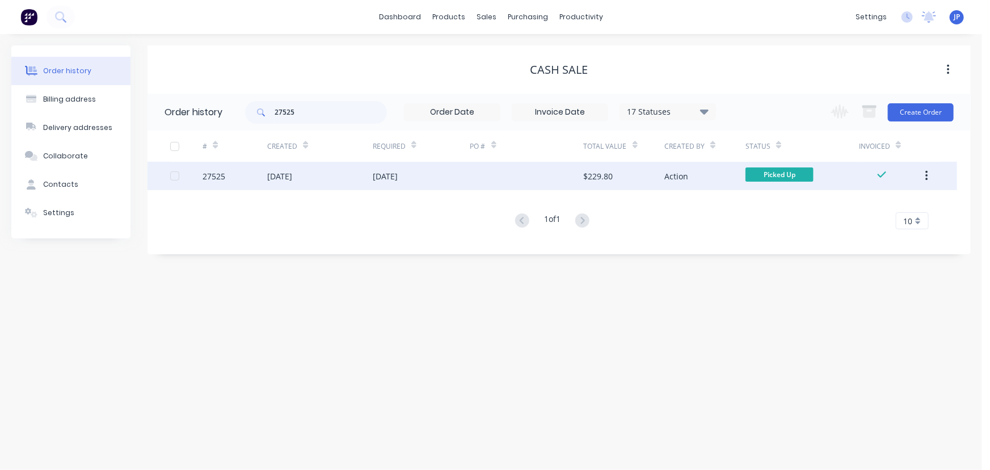
click at [266, 176] on div "27525" at bounding box center [235, 176] width 65 height 28
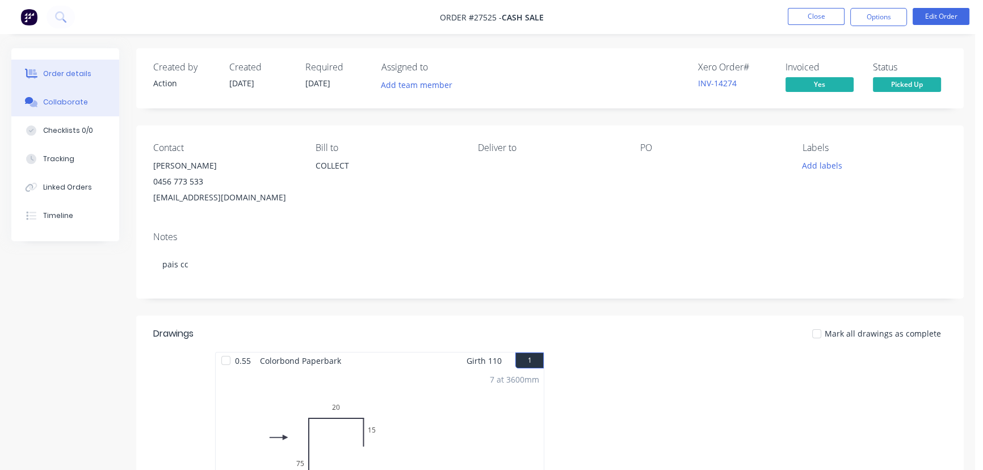
click at [71, 106] on div "Collaborate" at bounding box center [65, 102] width 45 height 10
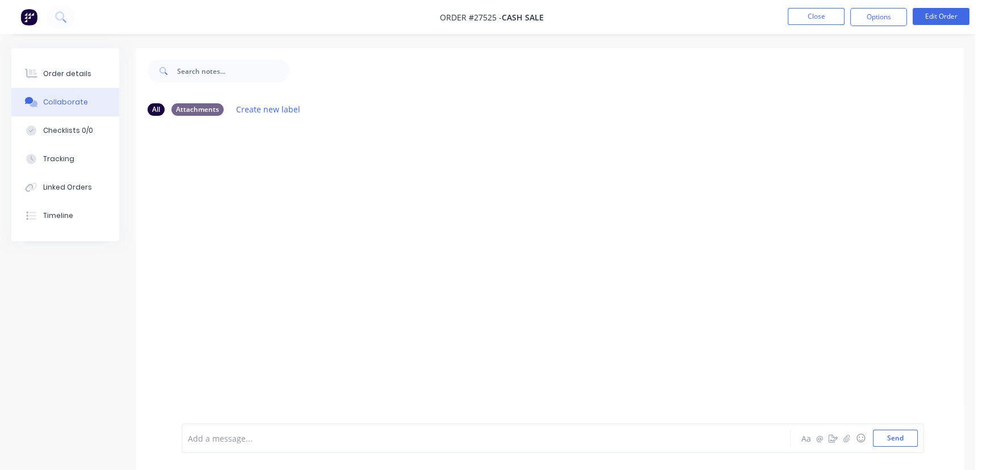
click at [216, 438] on div at bounding box center [461, 438] width 547 height 12
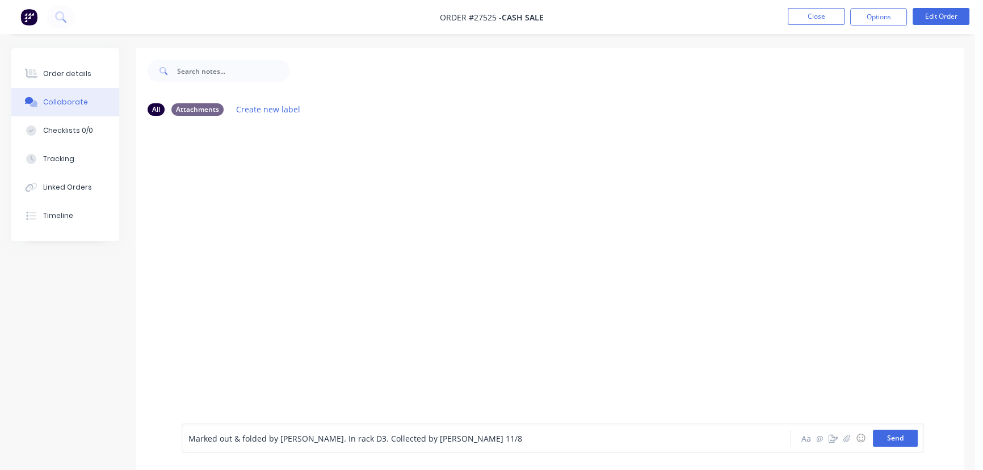
click at [890, 438] on button "Send" at bounding box center [895, 437] width 45 height 17
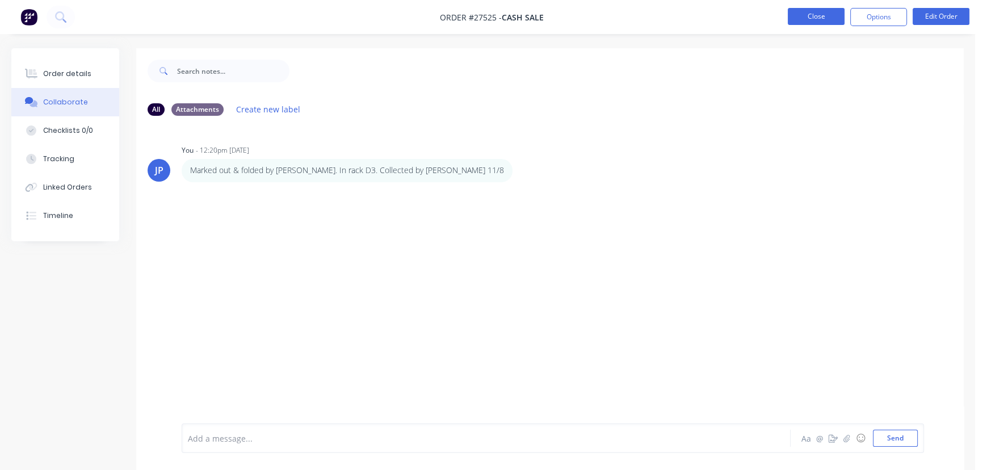
click at [816, 10] on button "Close" at bounding box center [815, 16] width 57 height 17
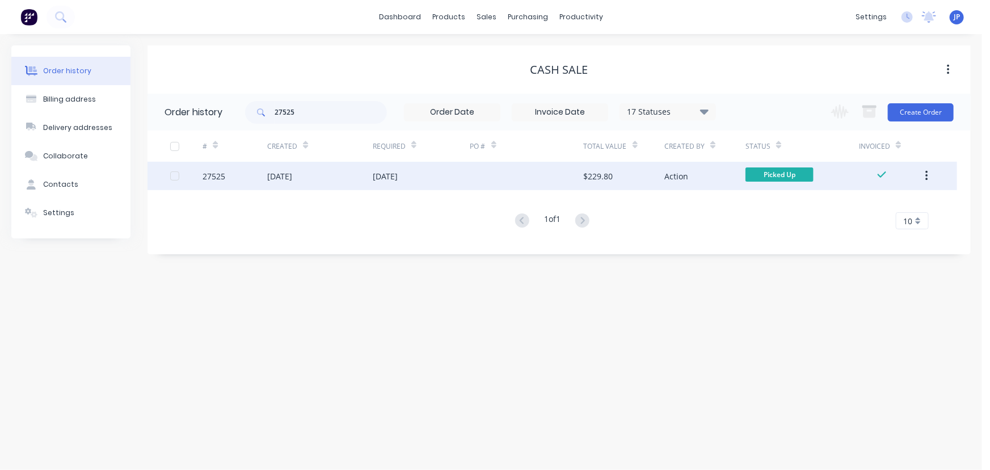
click at [931, 174] on button "button" at bounding box center [926, 176] width 27 height 20
click at [898, 203] on div "Archive" at bounding box center [886, 205] width 87 height 16
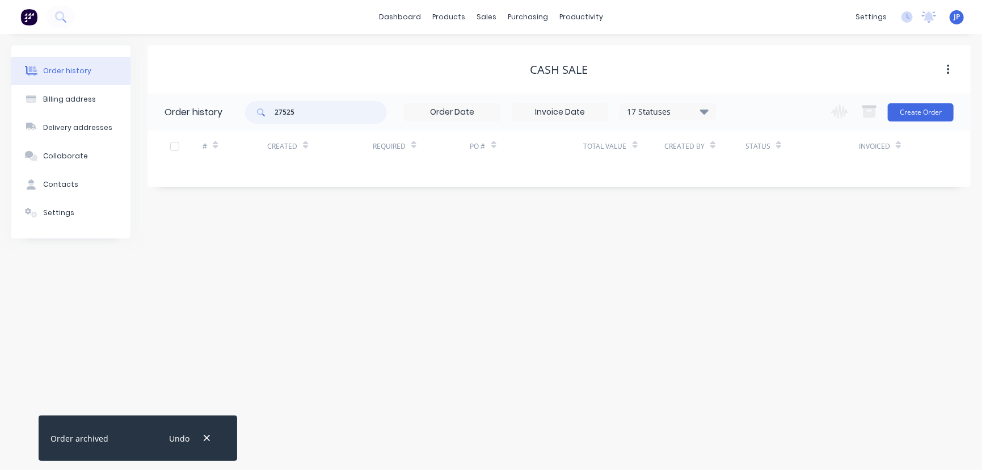
drag, startPoint x: 314, startPoint y: 113, endPoint x: 269, endPoint y: 116, distance: 44.9
click at [269, 116] on div "27525" at bounding box center [316, 112] width 142 height 23
type input "27575"
click at [203, 443] on button "button" at bounding box center [207, 438] width 14 height 15
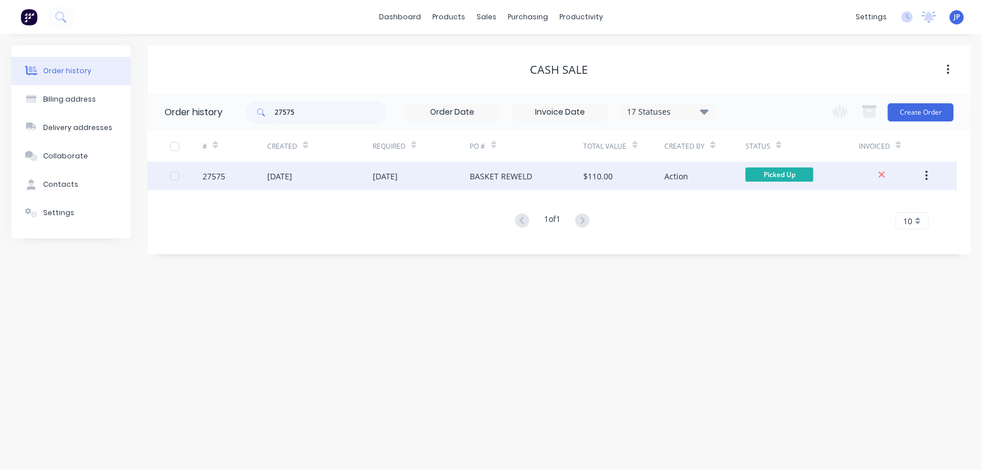
click at [186, 178] on div at bounding box center [186, 176] width 32 height 28
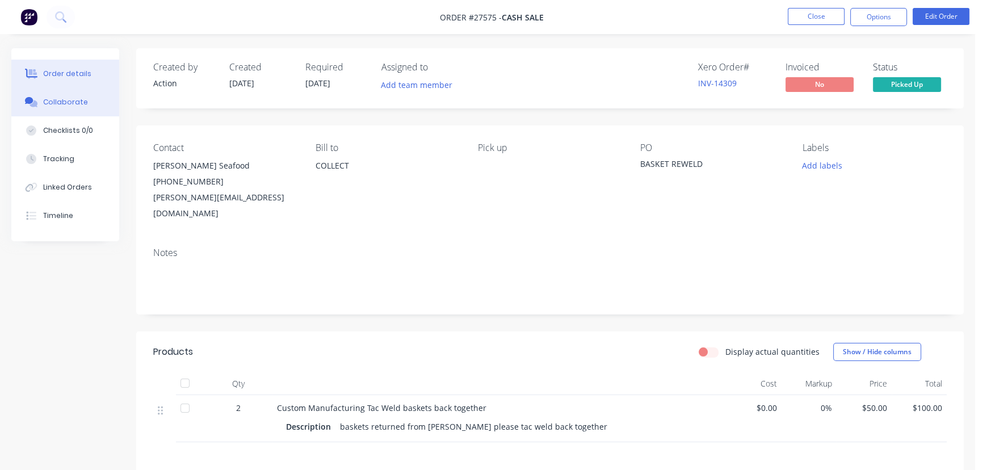
click at [81, 104] on div "Collaborate" at bounding box center [65, 102] width 45 height 10
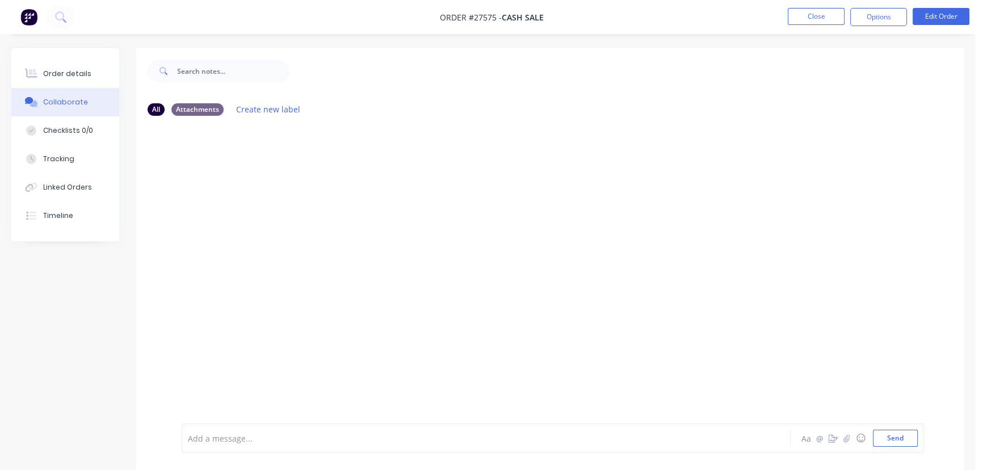
click at [205, 448] on div "Add a message... Aa @ ☺ Send" at bounding box center [553, 438] width 742 height 30
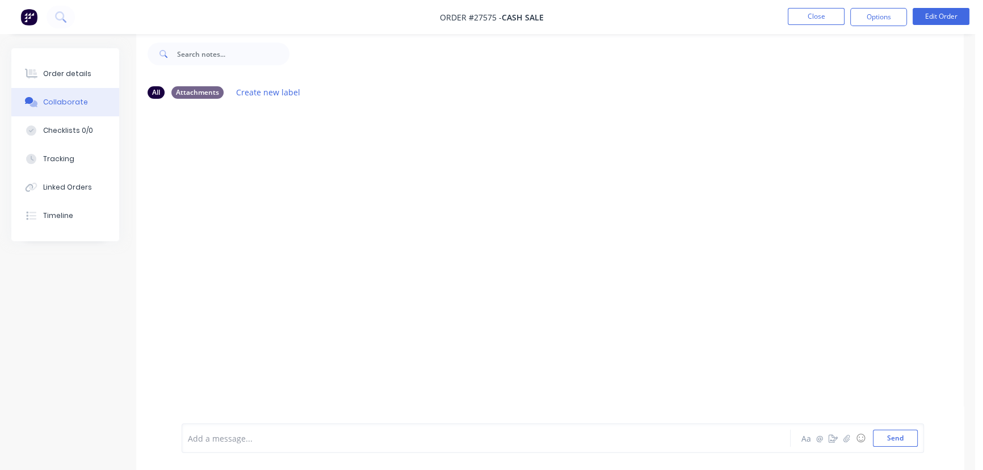
click at [205, 447] on div "Add a message... Aa @ ☺ Send" at bounding box center [553, 438] width 742 height 30
drag, startPoint x: 204, startPoint y: 447, endPoint x: 201, endPoint y: 440, distance: 7.4
click at [201, 443] on div "Add a message... Aa @ ☺ Send" at bounding box center [553, 438] width 742 height 30
click at [879, 442] on button "Send" at bounding box center [895, 437] width 45 height 17
click at [814, 18] on button "Close" at bounding box center [815, 16] width 57 height 17
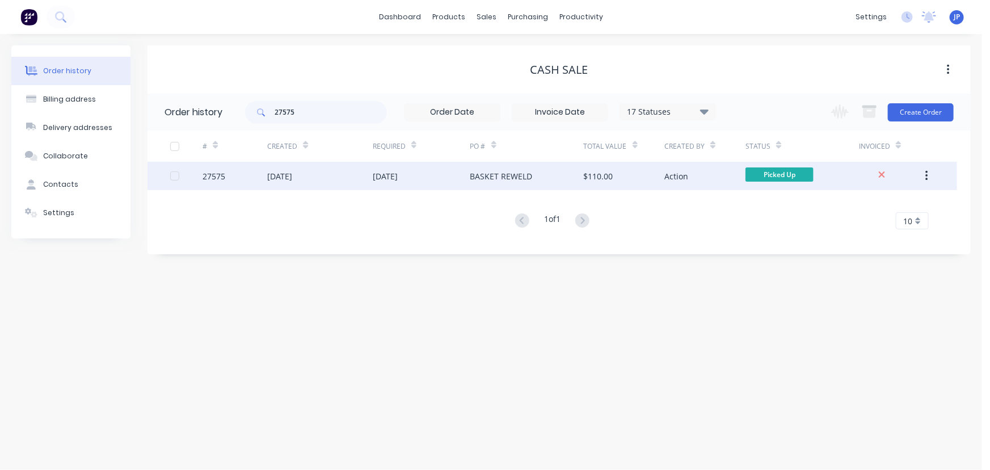
click at [520, 186] on div "BASKET REWELD" at bounding box center [526, 176] width 113 height 28
click at [532, 170] on div "BASKET REWELD" at bounding box center [526, 176] width 113 height 28
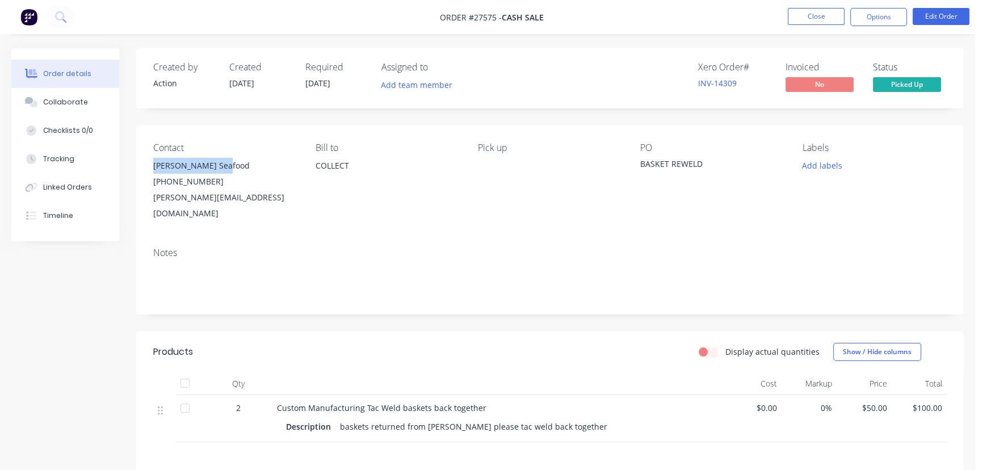
drag, startPoint x: 234, startPoint y: 163, endPoint x: 145, endPoint y: 165, distance: 89.1
click at [145, 165] on div "Contact Wilkinson Seafood (07) 5657 9020 stephen@wilkinsonseafood.com.au Bill t…" at bounding box center [549, 181] width 827 height 113
click at [873, 16] on button "Options" at bounding box center [878, 17] width 57 height 18
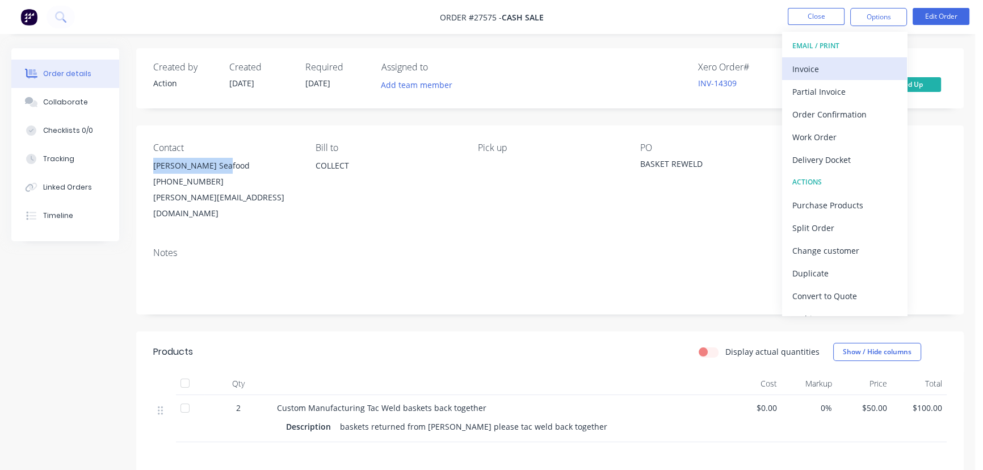
click at [812, 66] on div "Invoice" at bounding box center [844, 69] width 104 height 16
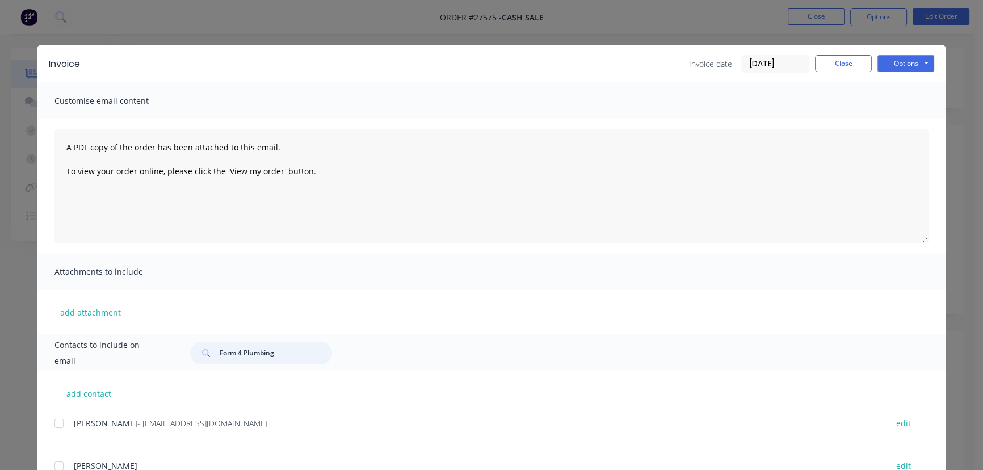
drag, startPoint x: 276, startPoint y: 353, endPoint x: 198, endPoint y: 356, distance: 77.8
click at [198, 356] on div "Form 4 Plumbing" at bounding box center [261, 353] width 142 height 23
paste input "Wilkinson Seafood"
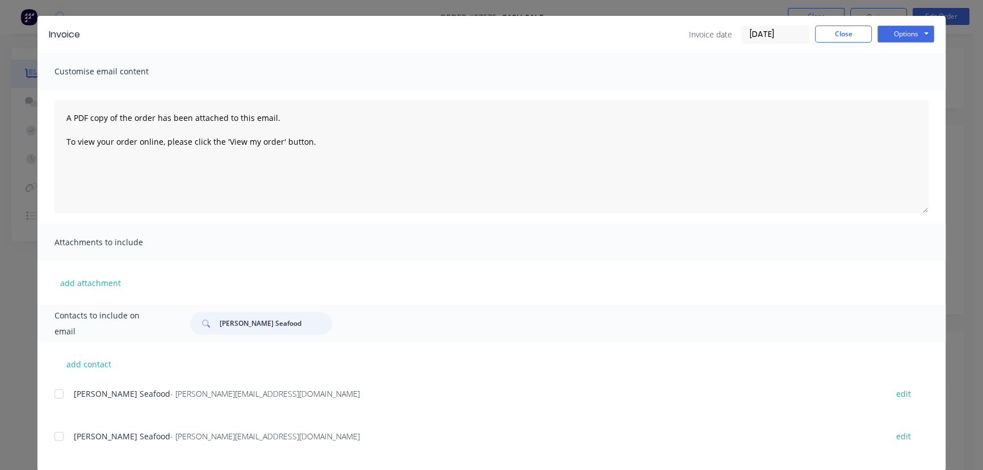
scroll to position [46, 0]
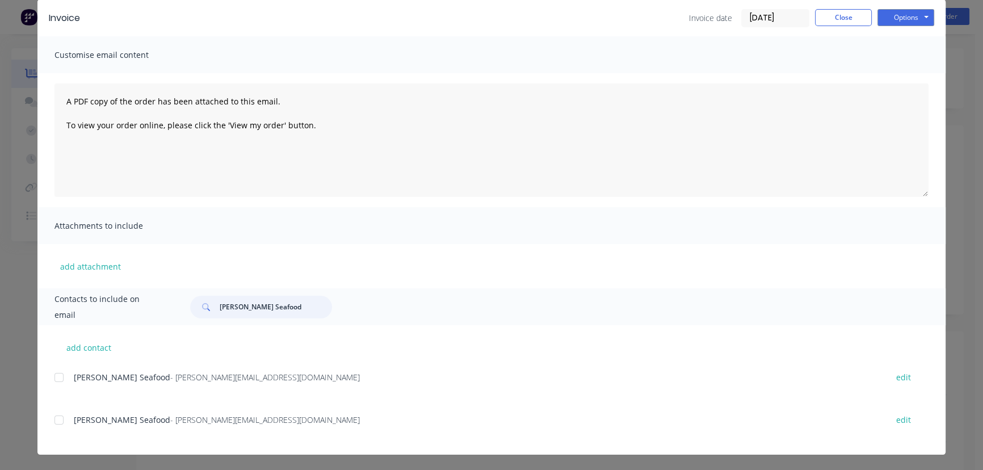
type input "Wilkinson Seafood"
drag, startPoint x: 276, startPoint y: 425, endPoint x: 63, endPoint y: 429, distance: 212.8
click at [64, 431] on div "Wilkinson Seafood - stephen@wilkinsonseafood.com.au edit" at bounding box center [499, 426] width 891 height 29
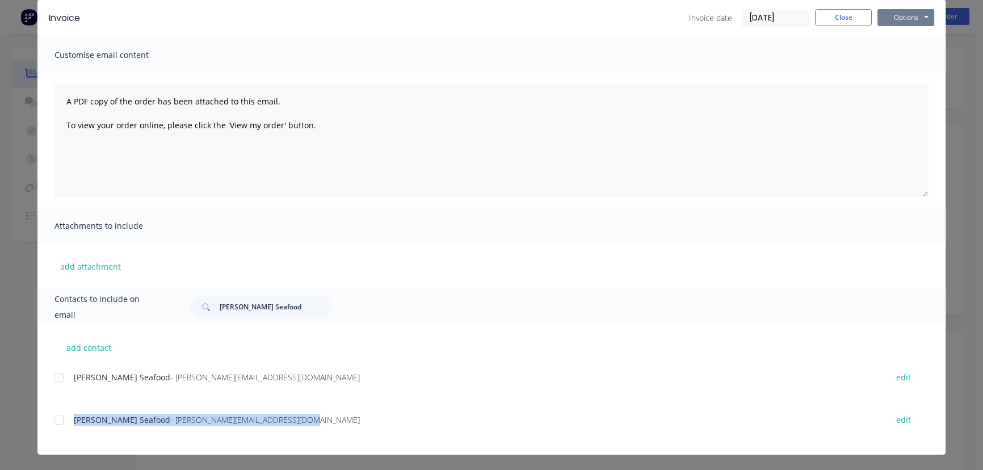
click at [902, 11] on button "Options" at bounding box center [905, 17] width 57 height 17
click at [894, 53] on button "Print" at bounding box center [913, 56] width 73 height 19
click at [823, 22] on button "Close" at bounding box center [843, 17] width 57 height 17
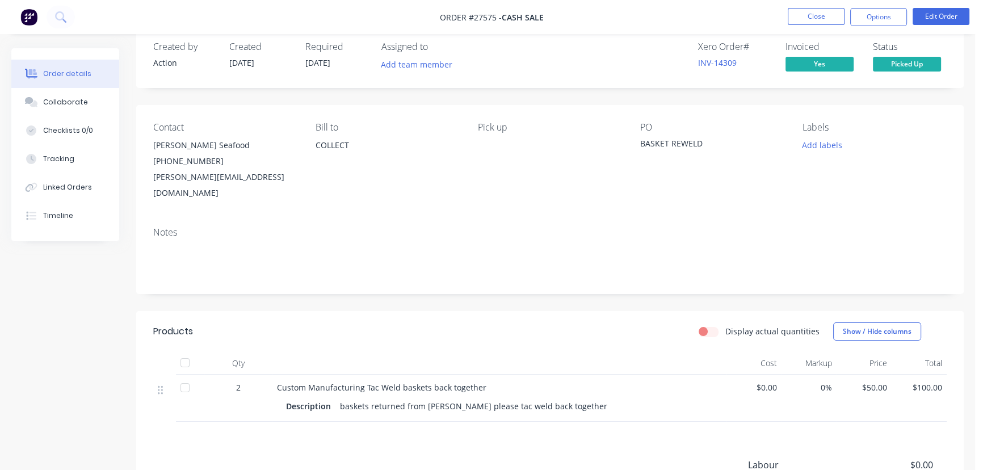
scroll to position [0, 0]
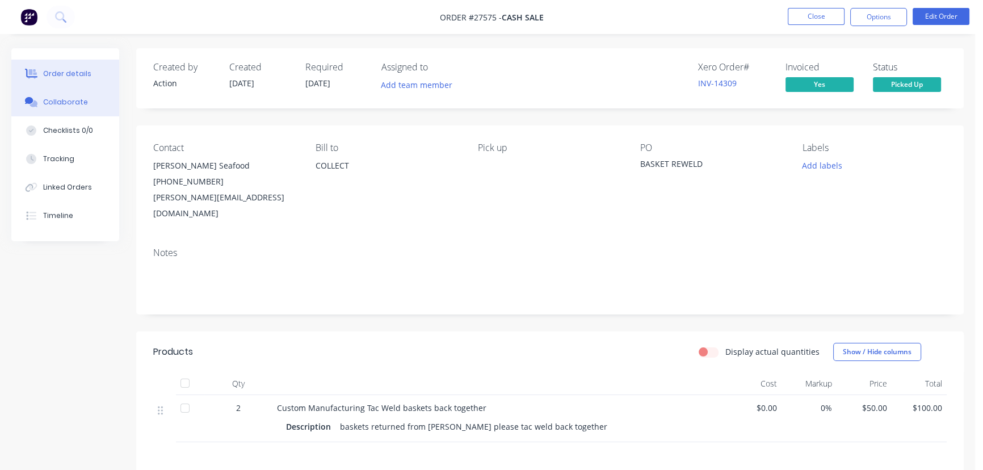
click at [57, 99] on div "Collaborate" at bounding box center [65, 102] width 45 height 10
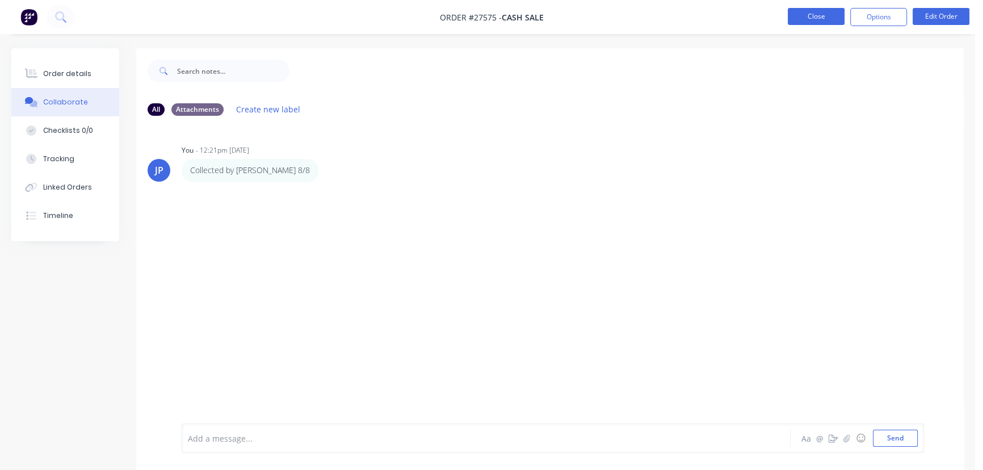
click at [821, 23] on button "Close" at bounding box center [815, 16] width 57 height 17
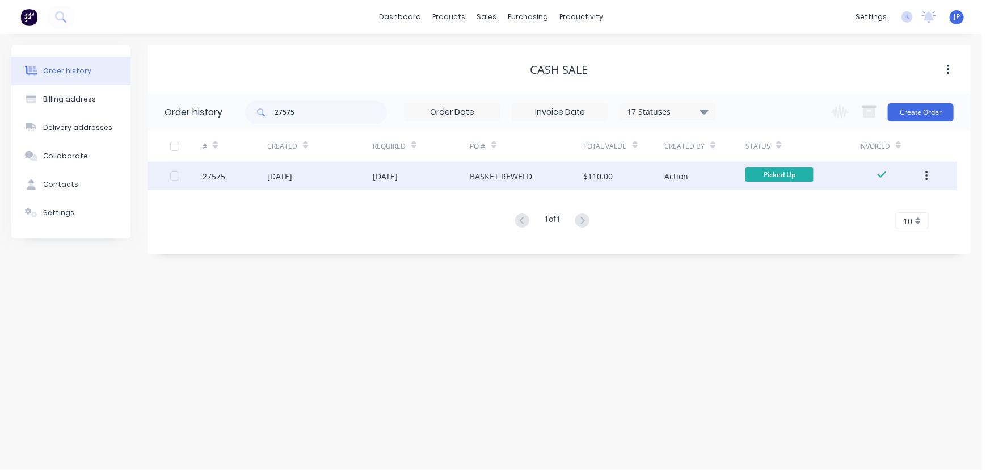
click at [925, 178] on button "button" at bounding box center [926, 176] width 27 height 20
click at [867, 204] on div "Archive" at bounding box center [886, 205] width 87 height 16
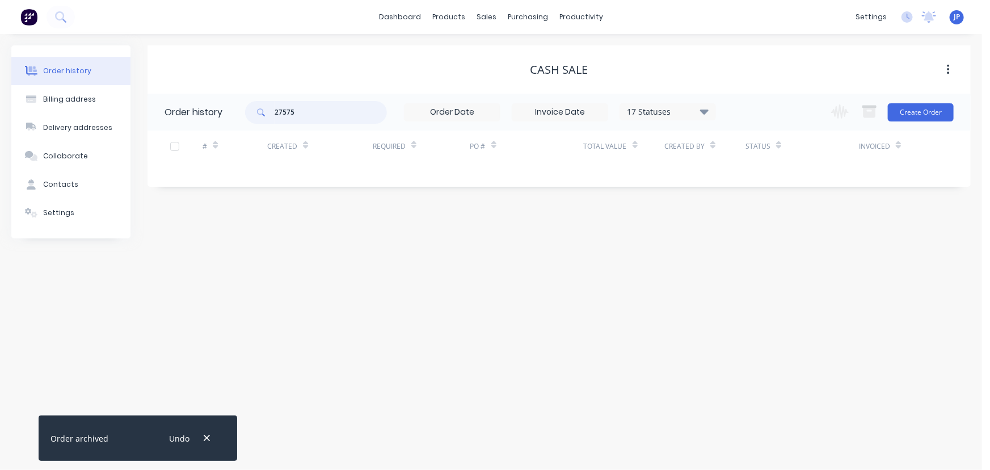
drag, startPoint x: 318, startPoint y: 114, endPoint x: 241, endPoint y: 121, distance: 77.5
click at [241, 121] on header "Order history 27575 17 Statuses Invoice Status Invoiced Not Invoiced Partial Or…" at bounding box center [559, 112] width 823 height 37
type input "266573"
click at [302, 109] on input "266573" at bounding box center [331, 112] width 112 height 23
type input "26657"
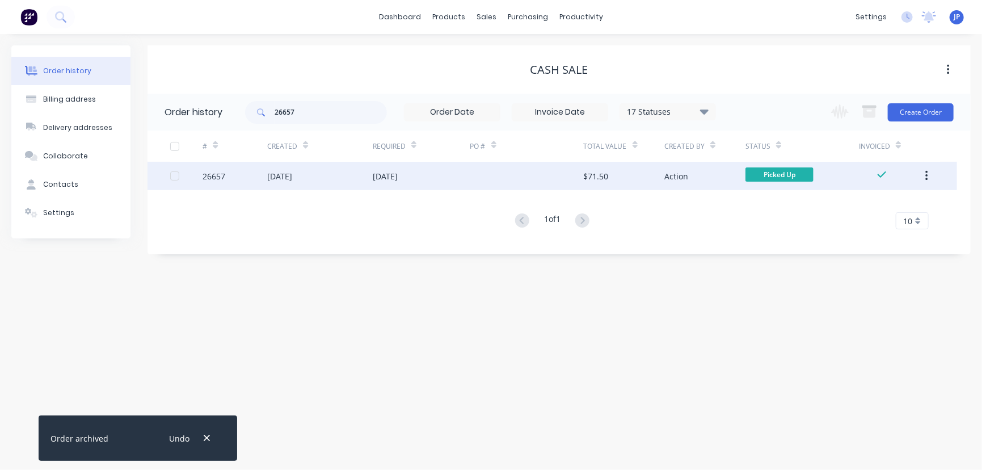
click at [315, 181] on div "[DATE]" at bounding box center [320, 176] width 106 height 28
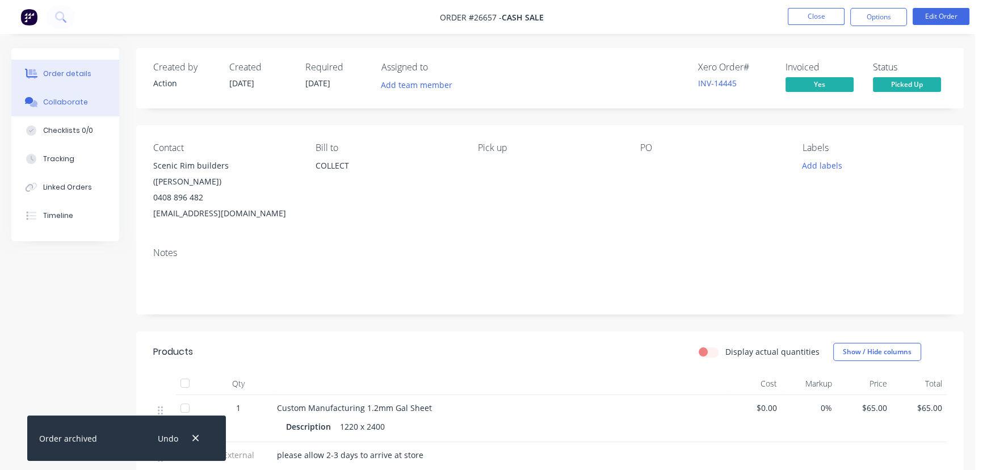
click at [81, 102] on div "Collaborate" at bounding box center [65, 102] width 45 height 10
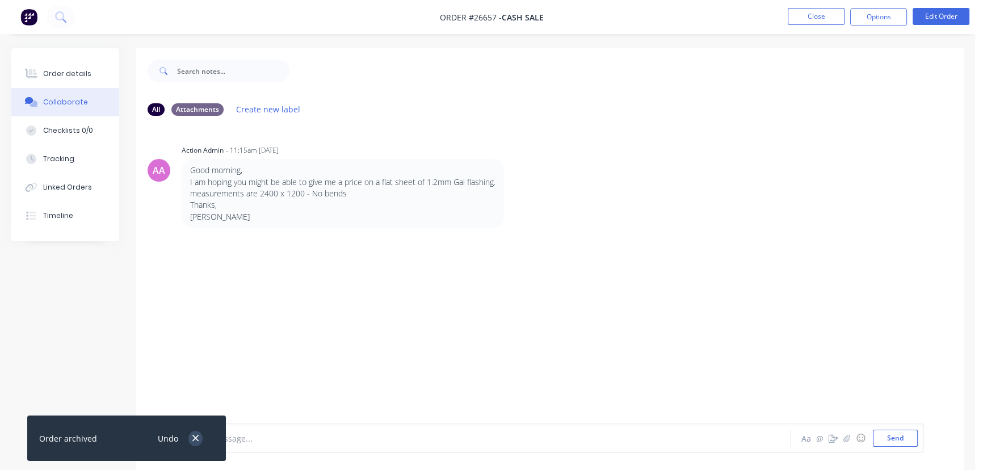
click at [194, 437] on icon "button" at bounding box center [195, 438] width 6 height 6
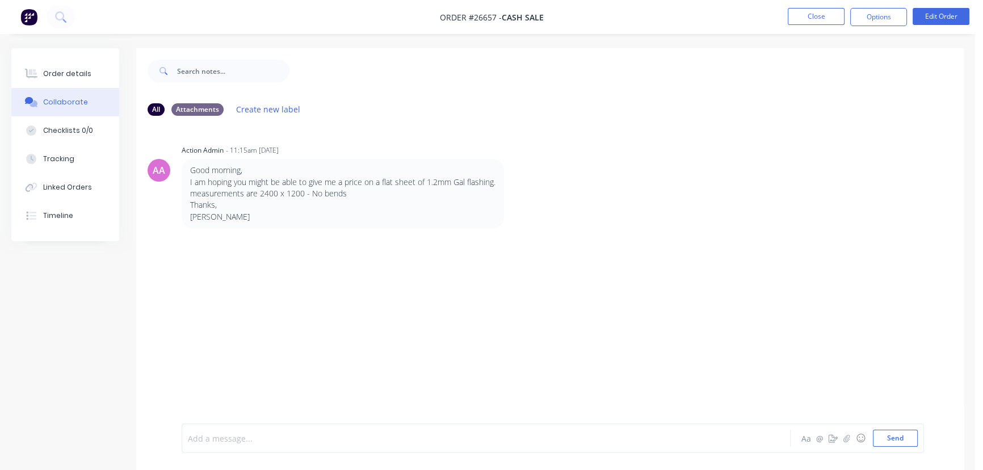
click at [220, 439] on div at bounding box center [461, 438] width 547 height 12
click at [889, 441] on button "Send" at bounding box center [895, 437] width 45 height 17
click at [811, 8] on button "Close" at bounding box center [815, 16] width 57 height 17
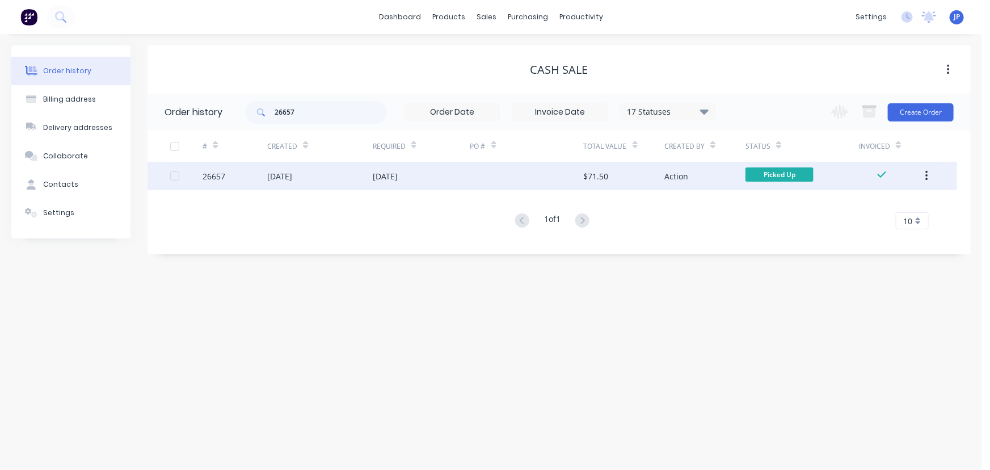
click at [925, 171] on icon "button" at bounding box center [926, 176] width 3 height 12
click at [884, 209] on div "Archive" at bounding box center [886, 205] width 87 height 16
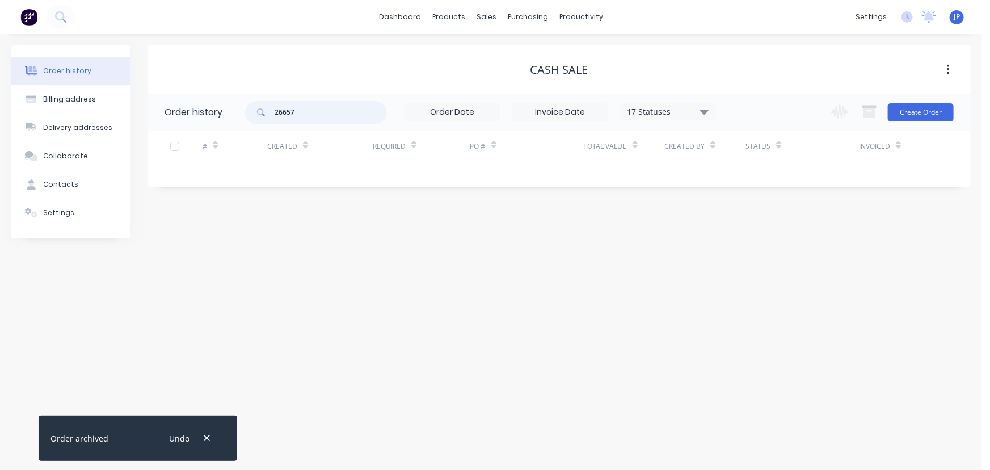
drag, startPoint x: 290, startPoint y: 118, endPoint x: 266, endPoint y: 121, distance: 24.6
click at [266, 121] on div "26657" at bounding box center [316, 112] width 142 height 23
type input "27719"
drag, startPoint x: 305, startPoint y: 116, endPoint x: 268, endPoint y: 115, distance: 37.5
click at [268, 115] on div "27719" at bounding box center [316, 112] width 142 height 23
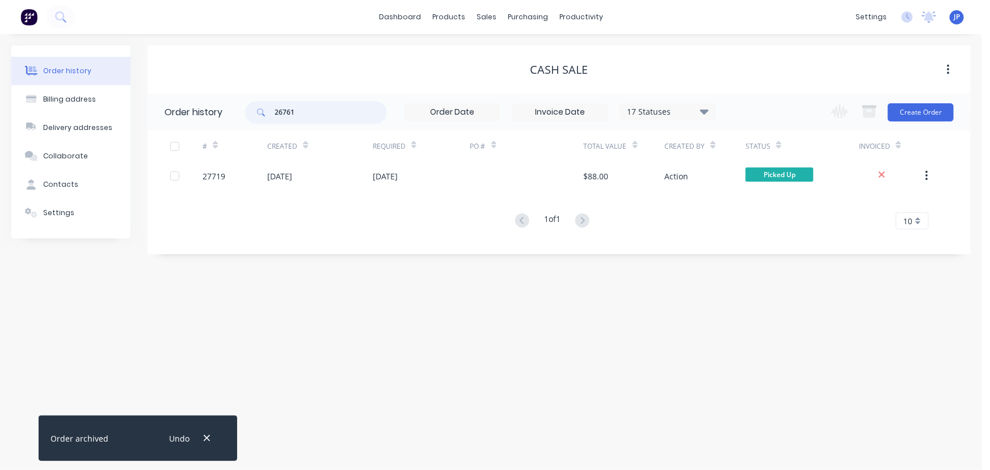
type input "26761"
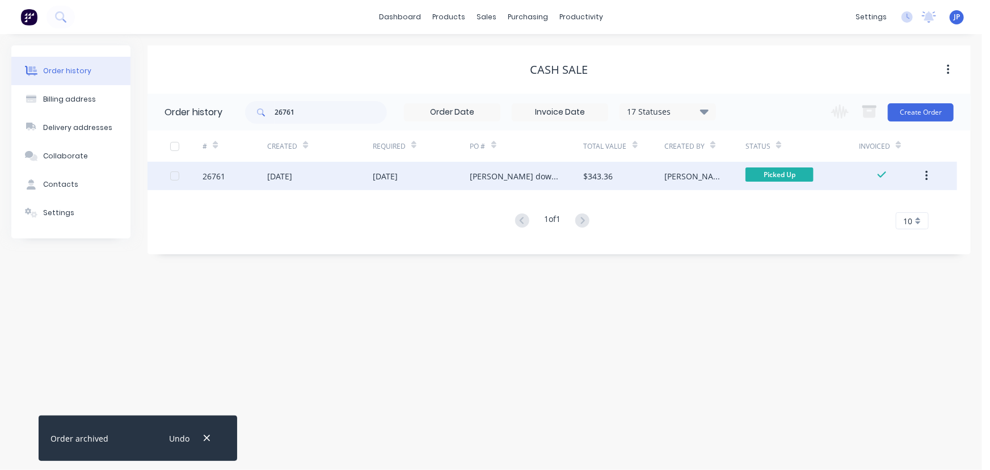
click at [272, 174] on div "07 Jul 2025" at bounding box center [279, 176] width 25 height 12
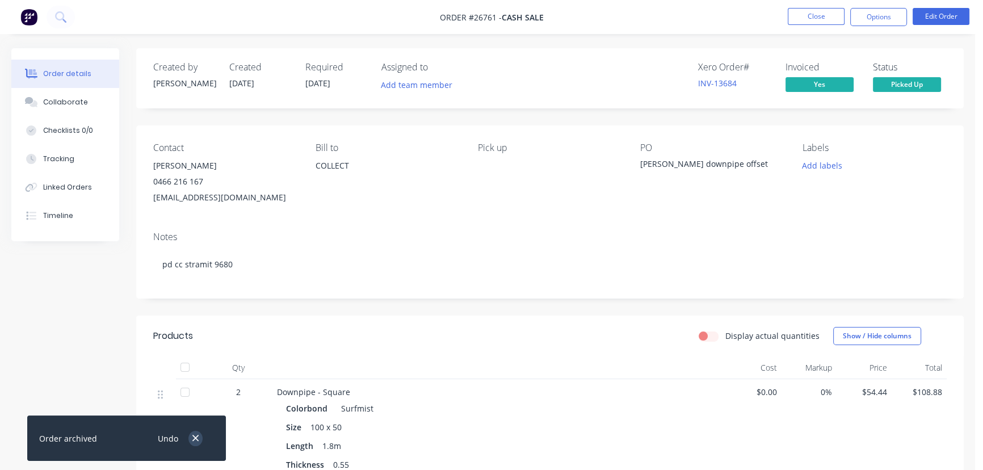
click at [195, 439] on icon "button" at bounding box center [195, 438] width 6 height 6
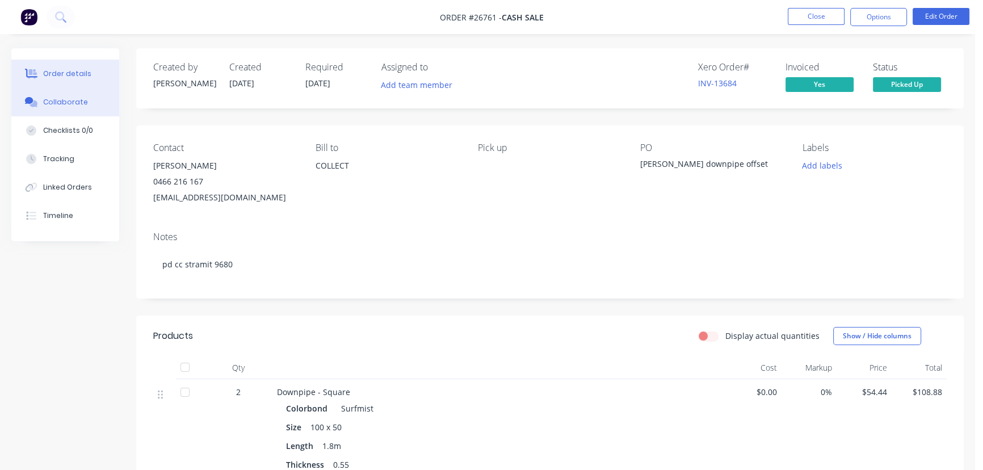
click at [85, 106] on button "Collaborate" at bounding box center [65, 102] width 108 height 28
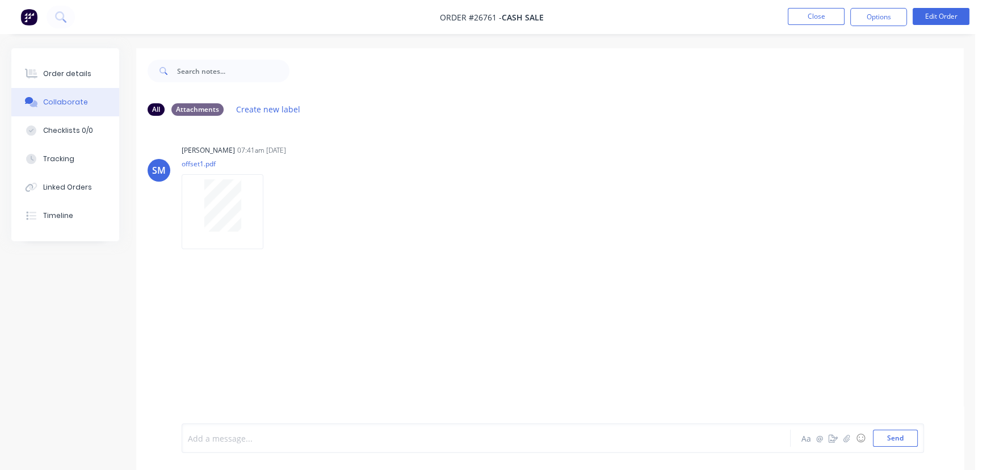
click at [216, 442] on div at bounding box center [461, 438] width 547 height 12
click at [899, 439] on button "Send" at bounding box center [895, 437] width 45 height 17
click at [815, 20] on button "Close" at bounding box center [815, 16] width 57 height 17
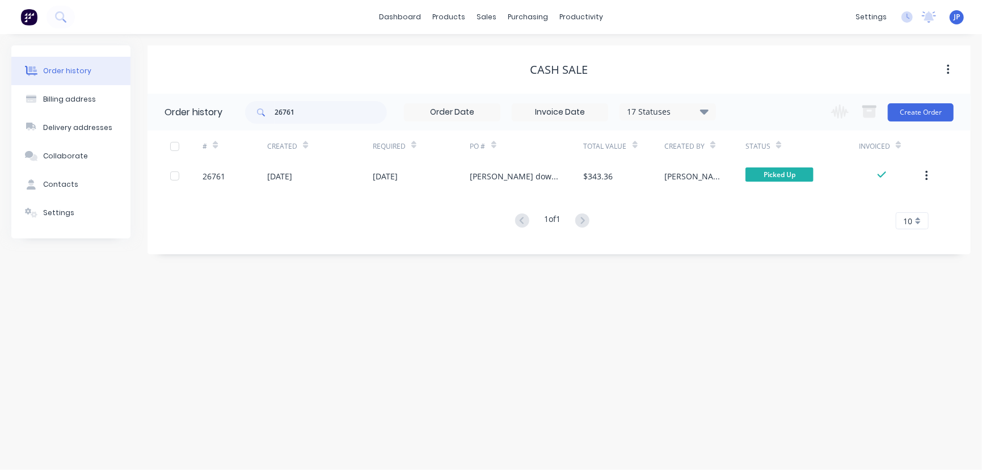
click at [926, 175] on icon "button" at bounding box center [926, 176] width 2 height 10
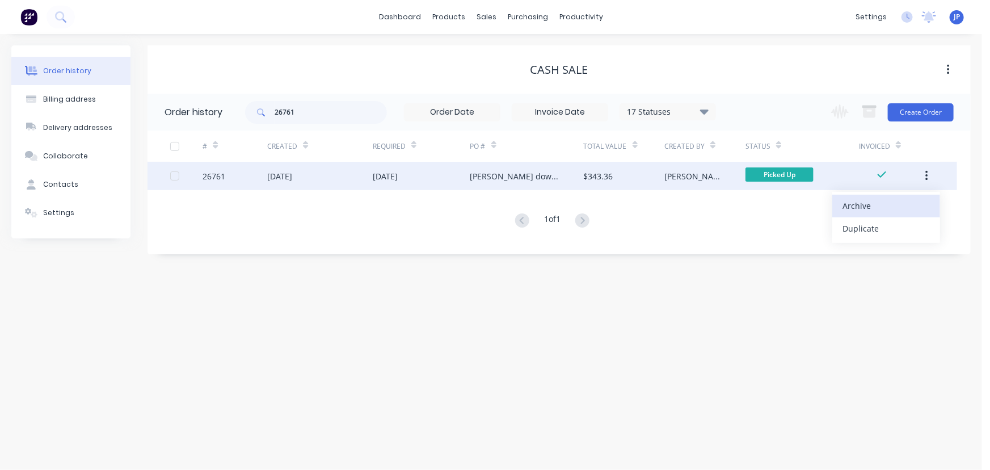
click at [882, 208] on div "Archive" at bounding box center [886, 205] width 87 height 16
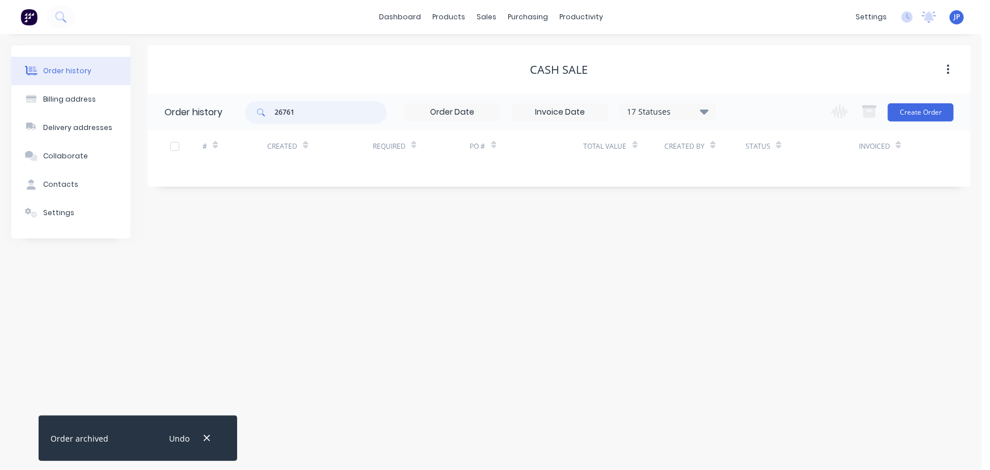
drag, startPoint x: 318, startPoint y: 115, endPoint x: 266, endPoint y: 122, distance: 52.2
click at [266, 122] on div "26761" at bounding box center [316, 112] width 142 height 23
type input "27576"
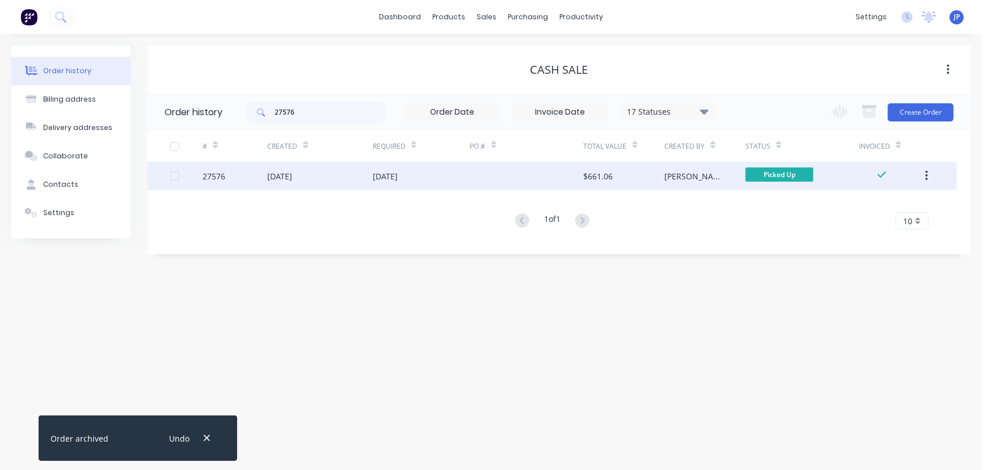
click at [285, 179] on div "02 Aug 2025" at bounding box center [279, 176] width 25 height 12
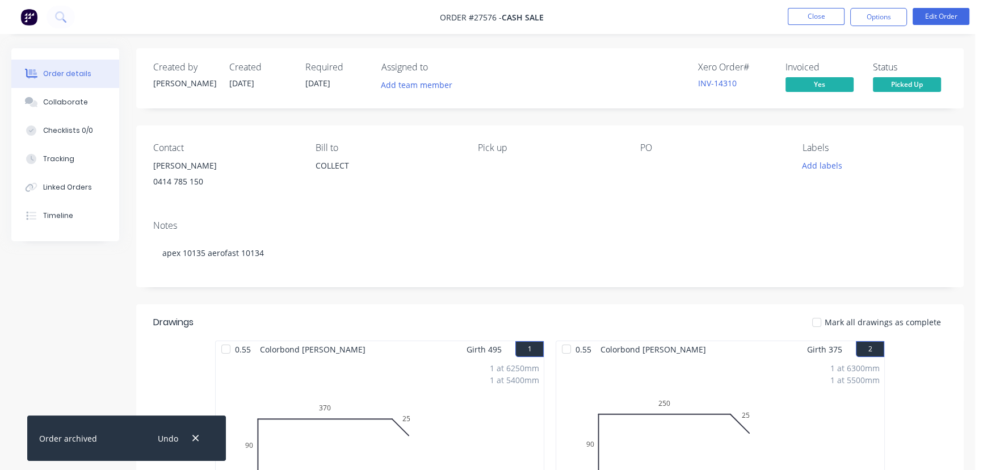
drag, startPoint x: 195, startPoint y: 436, endPoint x: 171, endPoint y: 298, distance: 140.5
click at [193, 436] on icon "button" at bounding box center [195, 438] width 7 height 10
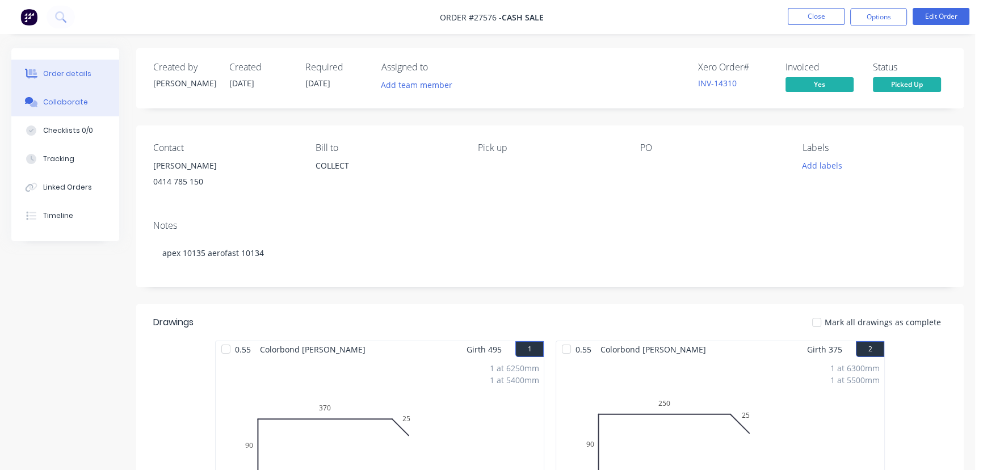
click at [76, 100] on div "Collaborate" at bounding box center [65, 102] width 45 height 10
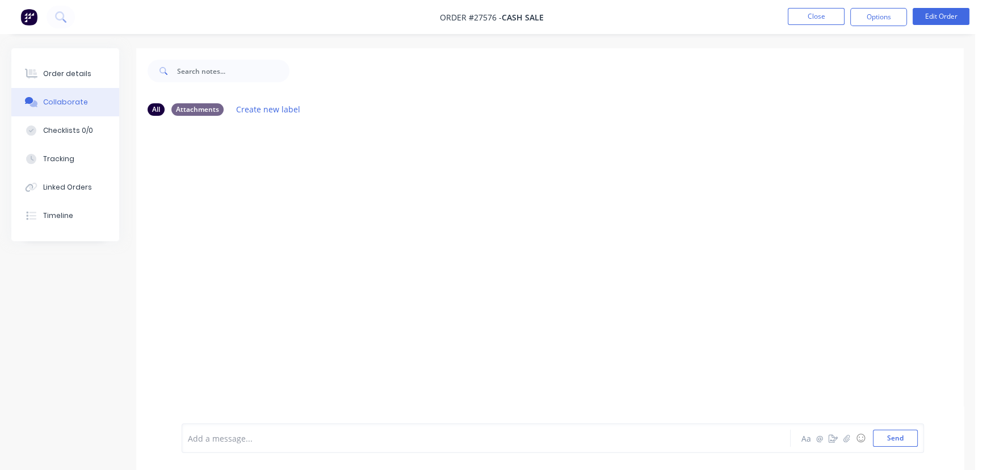
click at [225, 448] on div "Add a message... Aa @ ☺ Send" at bounding box center [553, 438] width 742 height 30
click at [222, 441] on div at bounding box center [461, 438] width 547 height 12
click at [906, 447] on div "Collected by Steve 11/8 Aa @ ☺ Send" at bounding box center [553, 438] width 742 height 30
click at [903, 443] on button "Send" at bounding box center [895, 437] width 45 height 17
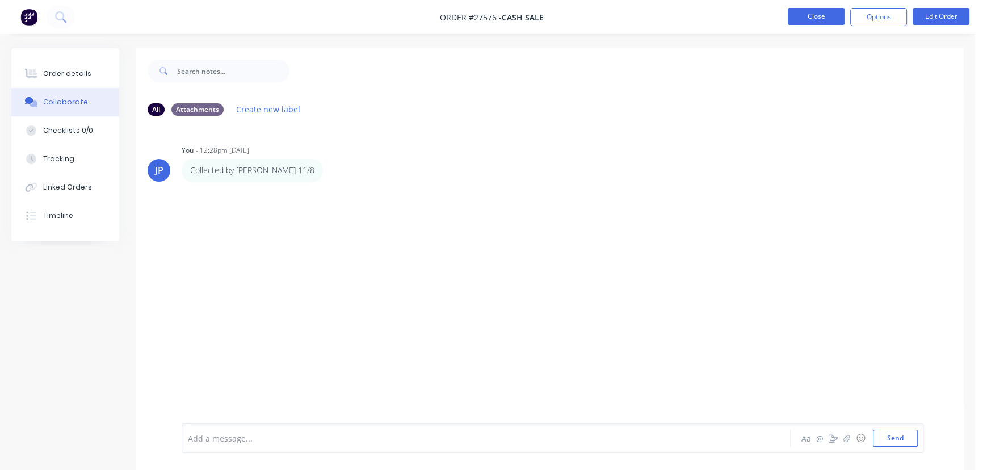
click at [808, 17] on button "Close" at bounding box center [815, 16] width 57 height 17
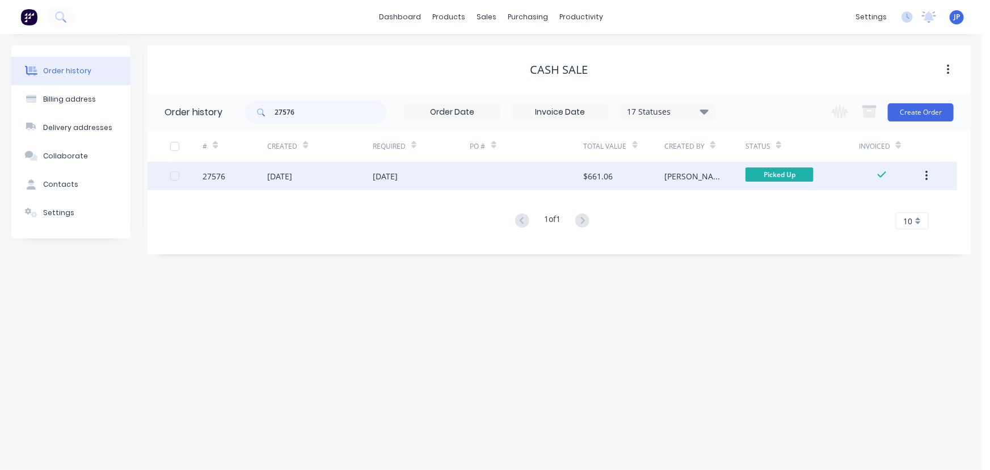
click at [927, 167] on button "button" at bounding box center [926, 176] width 27 height 20
click at [905, 199] on div "Archive" at bounding box center [886, 205] width 87 height 16
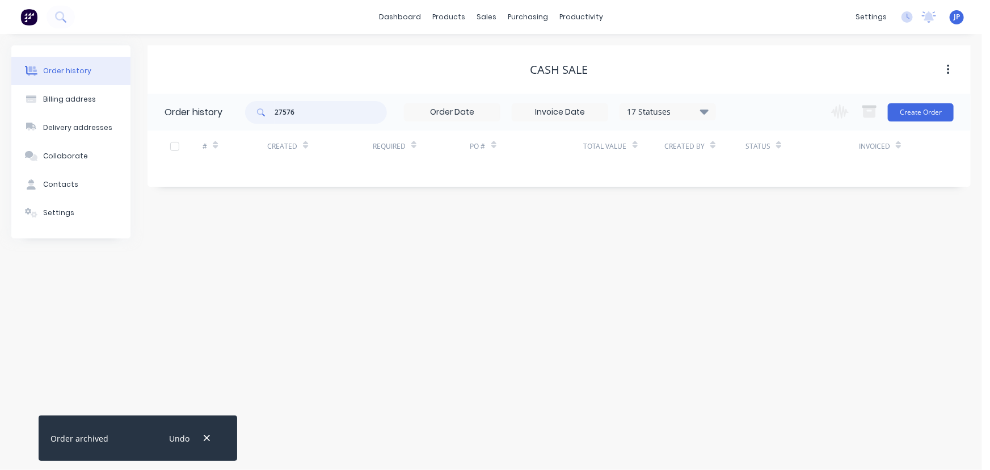
drag, startPoint x: 312, startPoint y: 116, endPoint x: 263, endPoint y: 115, distance: 49.4
click at [263, 115] on div "27576" at bounding box center [316, 112] width 142 height 23
type input "27587"
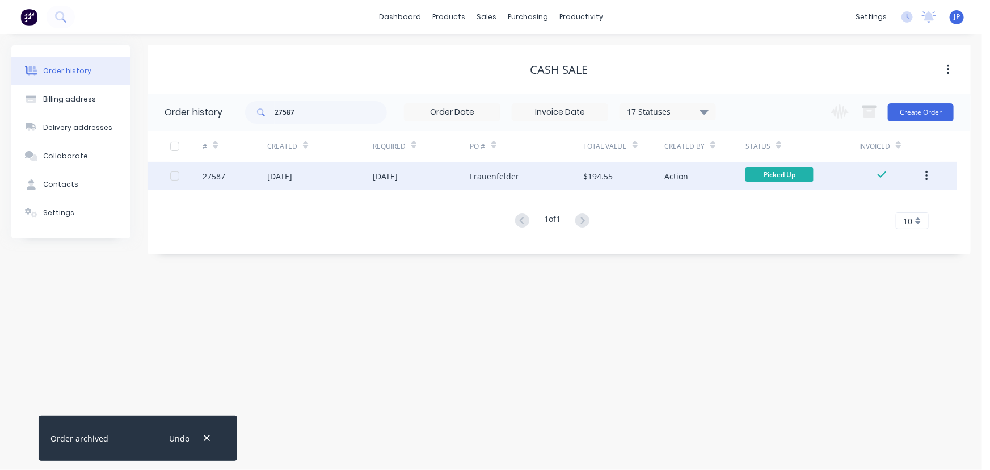
click at [280, 176] on div "05 Aug 2025" at bounding box center [279, 176] width 25 height 12
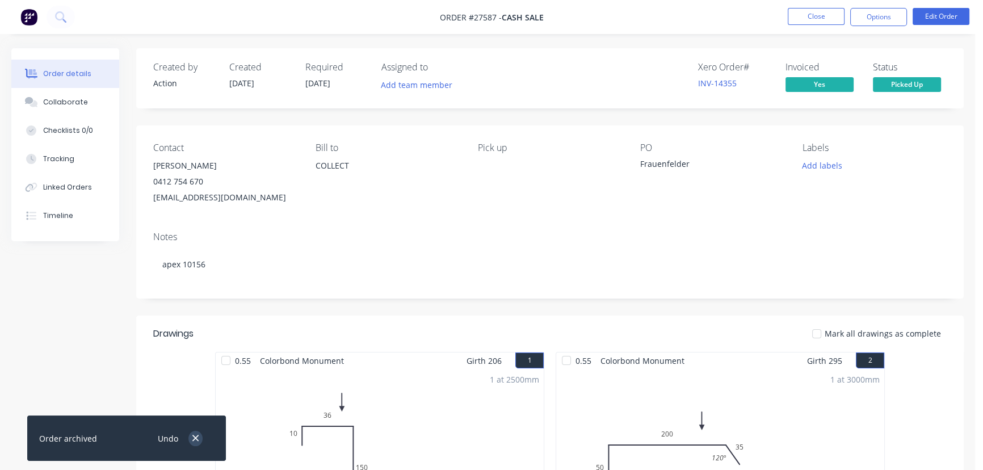
click at [192, 437] on icon "button" at bounding box center [195, 438] width 7 height 10
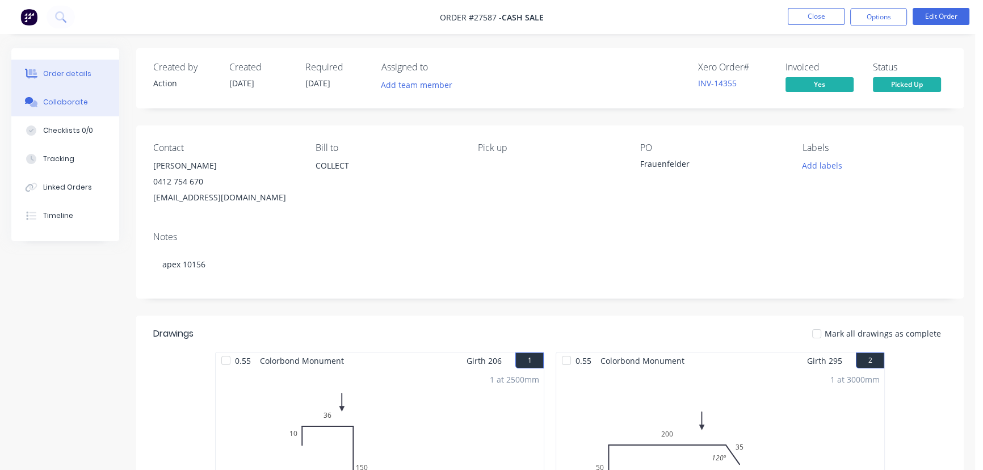
click at [69, 104] on div "Collaborate" at bounding box center [65, 102] width 45 height 10
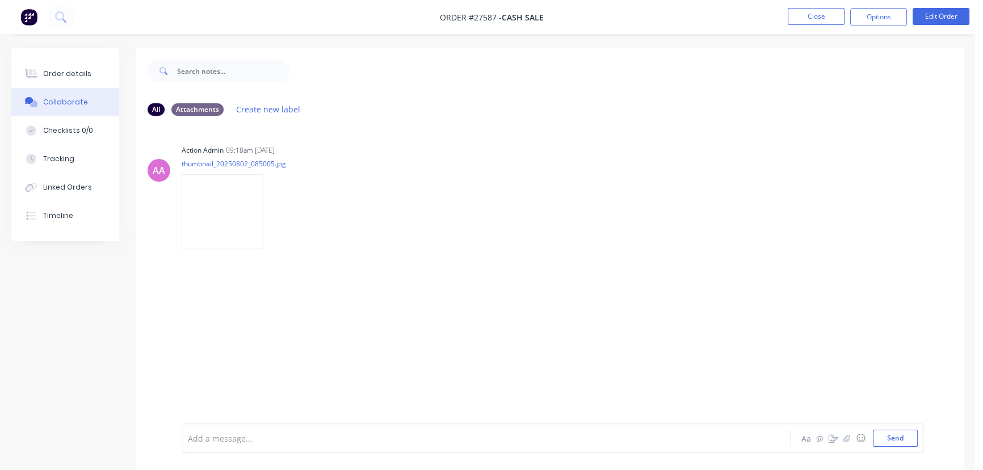
click at [221, 435] on div at bounding box center [461, 438] width 547 height 12
click at [896, 440] on button "Send" at bounding box center [895, 437] width 45 height 17
click at [801, 23] on button "Close" at bounding box center [815, 16] width 57 height 17
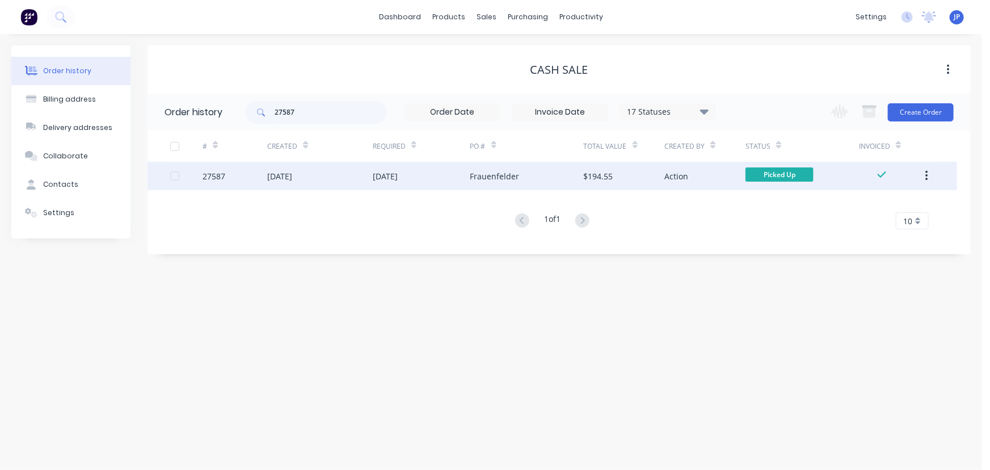
click at [924, 179] on button "button" at bounding box center [926, 176] width 27 height 20
click at [879, 205] on div "Archive" at bounding box center [886, 205] width 87 height 16
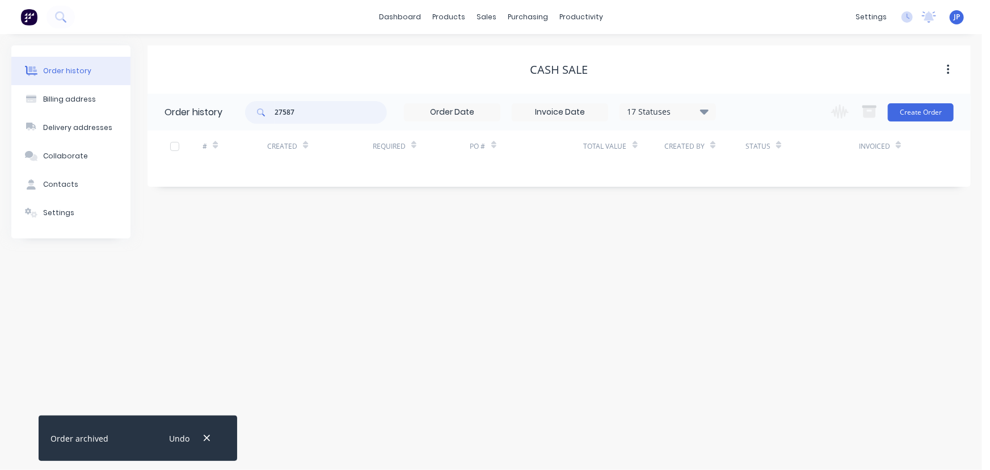
drag, startPoint x: 298, startPoint y: 113, endPoint x: 264, endPoint y: 115, distance: 33.5
click at [264, 115] on div "27587" at bounding box center [316, 112] width 142 height 23
type input "27617"
click at [708, 110] on icon at bounding box center [704, 111] width 9 height 5
click at [761, 242] on label at bounding box center [761, 242] width 0 height 0
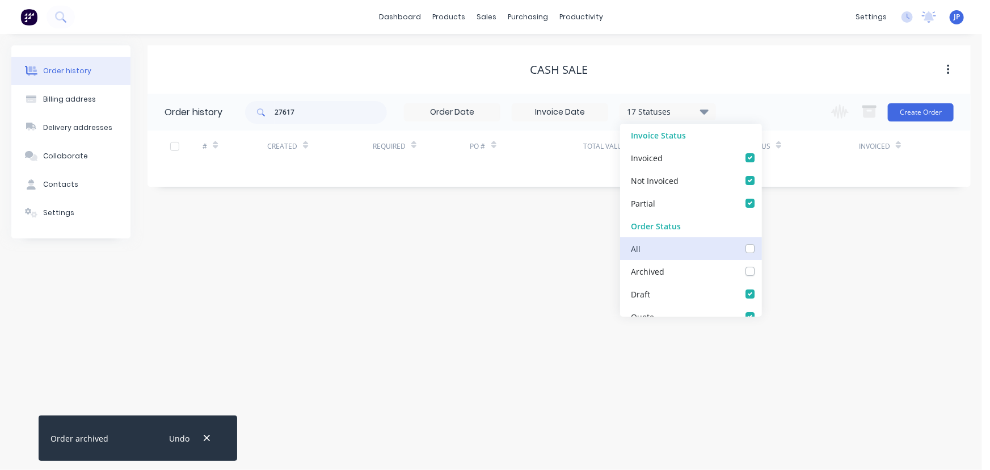
click at [761, 250] on input "checkbox" at bounding box center [765, 247] width 9 height 11
checkbox input "true"
click at [319, 115] on input "27617" at bounding box center [331, 112] width 112 height 23
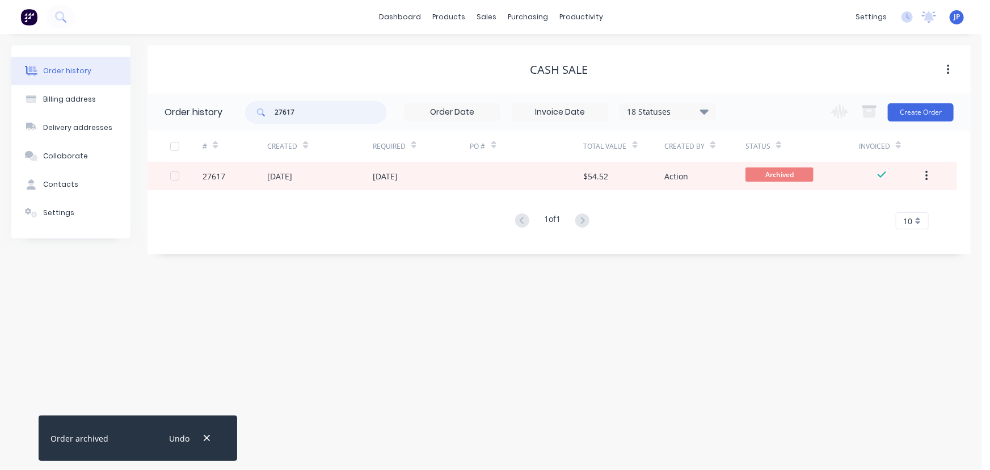
drag, startPoint x: 294, startPoint y: 111, endPoint x: 283, endPoint y: 115, distance: 12.2
click at [283, 115] on input "27617" at bounding box center [331, 112] width 112 height 23
type input "27595"
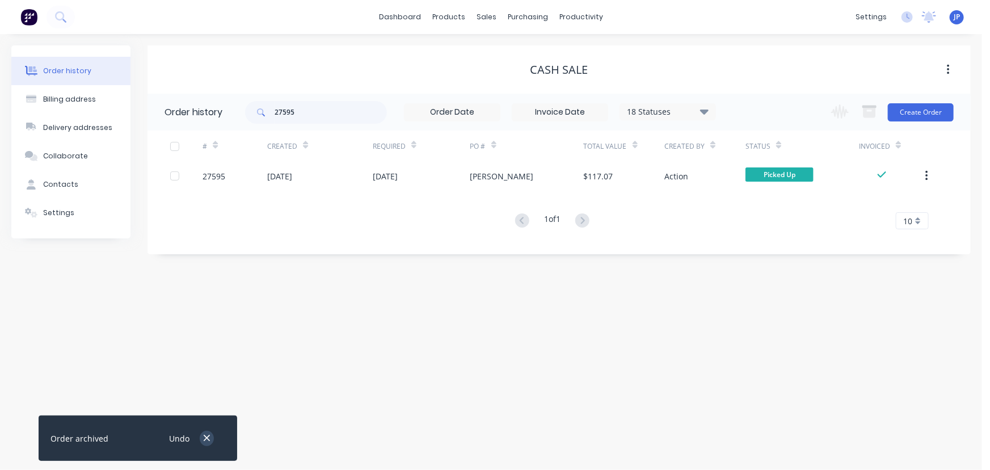
click at [208, 435] on icon "button" at bounding box center [206, 438] width 7 height 10
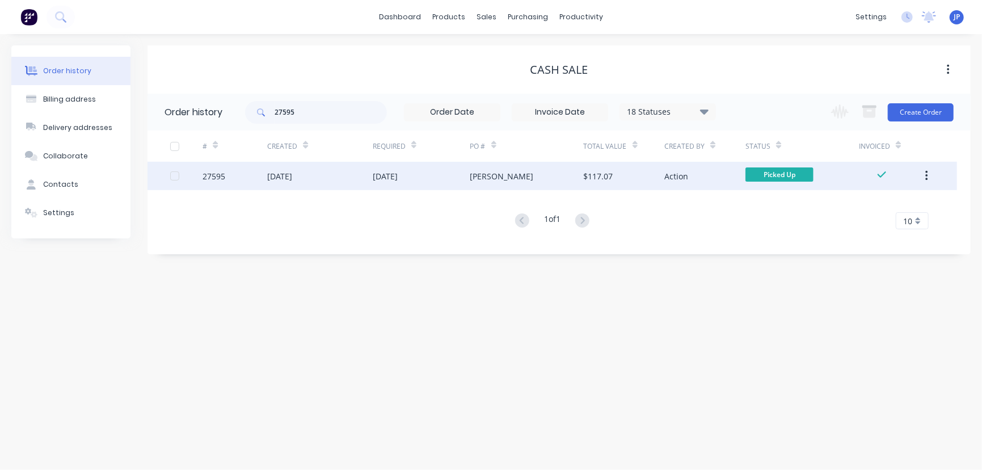
click at [264, 166] on div "27595" at bounding box center [235, 176] width 65 height 28
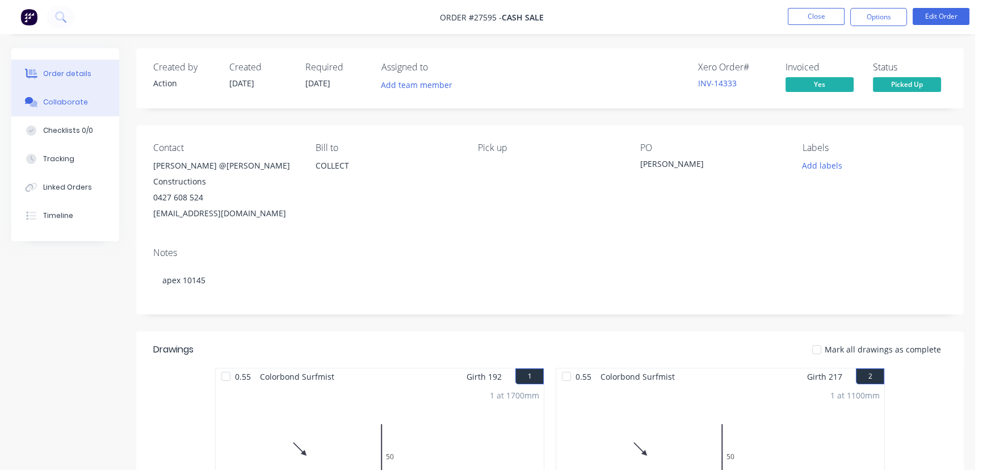
click at [91, 102] on button "Collaborate" at bounding box center [65, 102] width 108 height 28
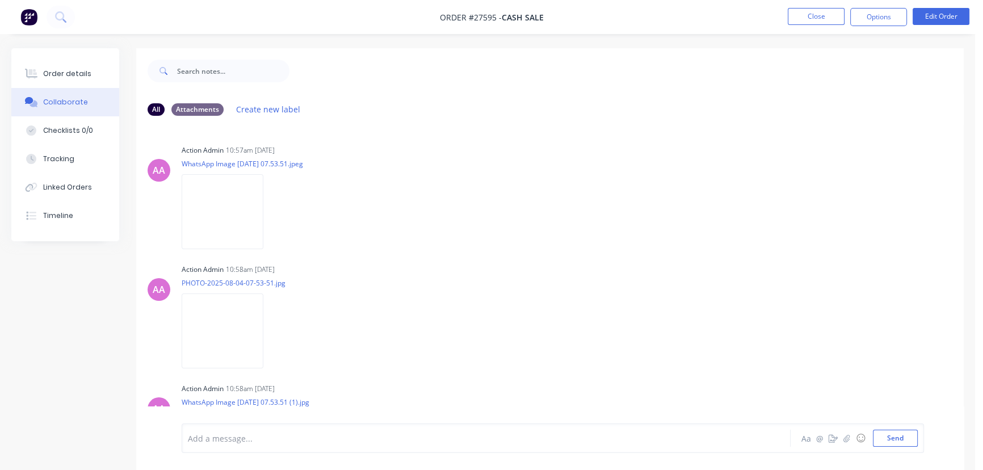
click at [208, 441] on div at bounding box center [461, 438] width 547 height 12
click at [898, 443] on button "Send" at bounding box center [895, 437] width 45 height 17
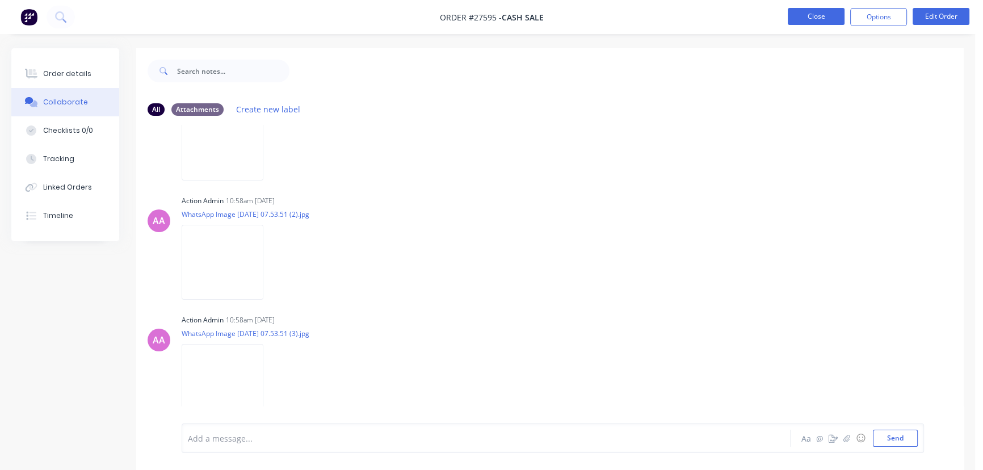
click at [815, 20] on button "Close" at bounding box center [815, 16] width 57 height 17
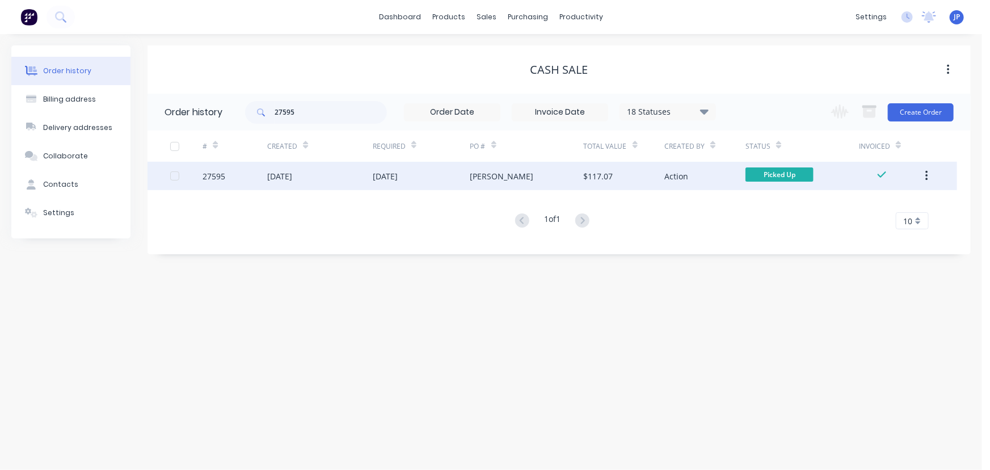
click at [930, 171] on button "button" at bounding box center [926, 176] width 27 height 20
click at [937, 176] on button "button" at bounding box center [926, 176] width 27 height 20
click at [875, 204] on div "Archive" at bounding box center [886, 205] width 87 height 16
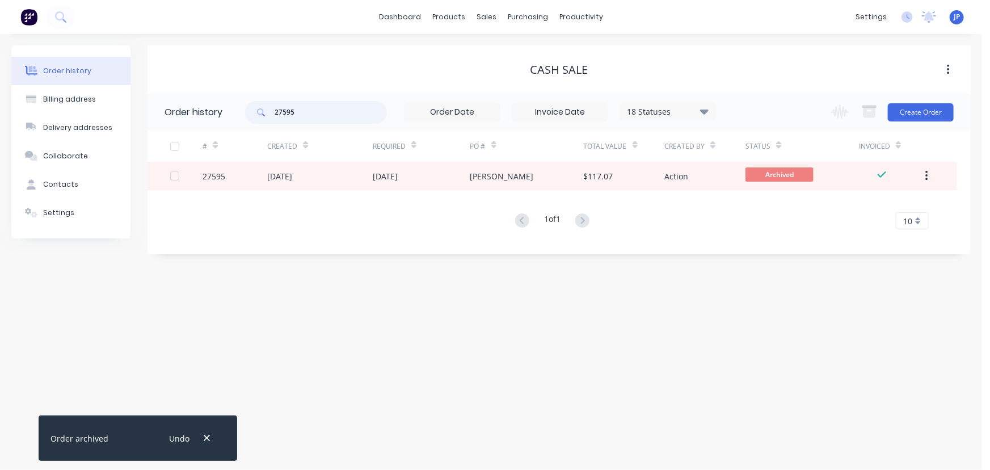
drag, startPoint x: 304, startPoint y: 108, endPoint x: 266, endPoint y: 109, distance: 38.0
click at [266, 109] on div "27595" at bounding box center [316, 112] width 142 height 23
type input "27618"
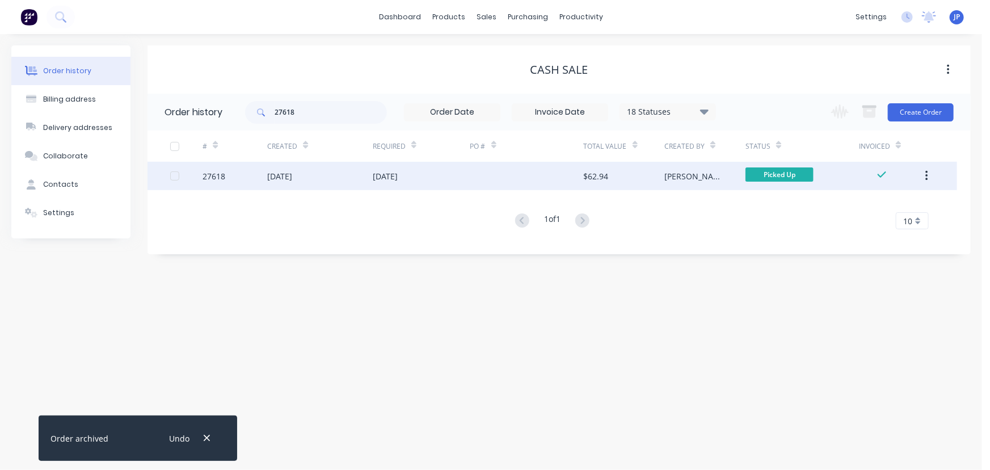
click at [283, 175] on div "04 Aug 2025" at bounding box center [279, 176] width 25 height 12
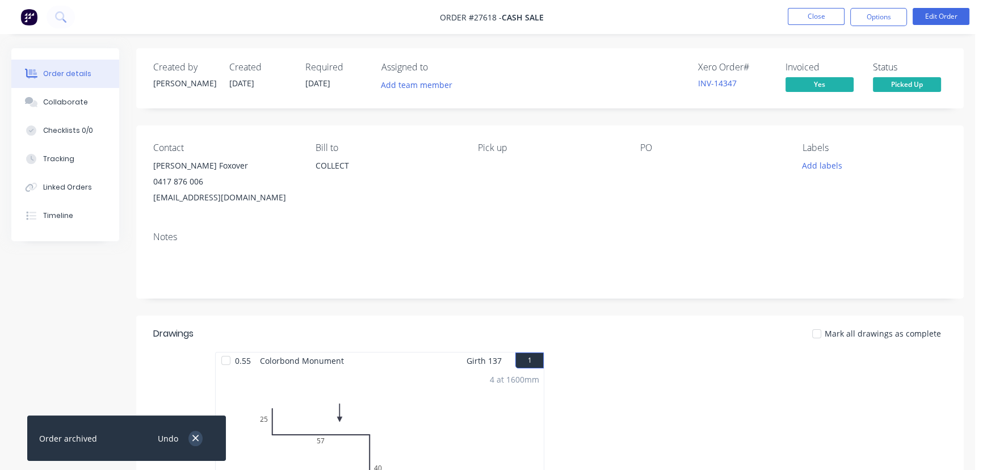
click at [192, 439] on icon "button" at bounding box center [195, 438] width 7 height 10
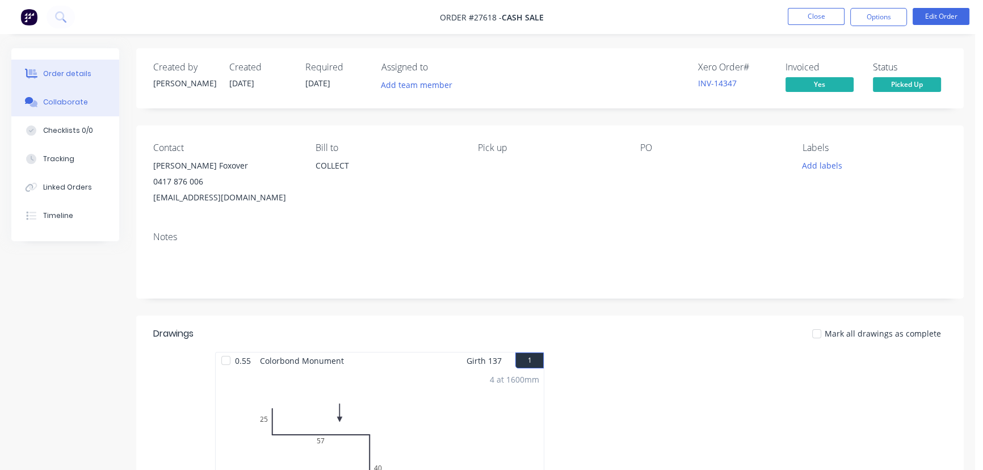
click at [65, 98] on div "Collaborate" at bounding box center [65, 102] width 45 height 10
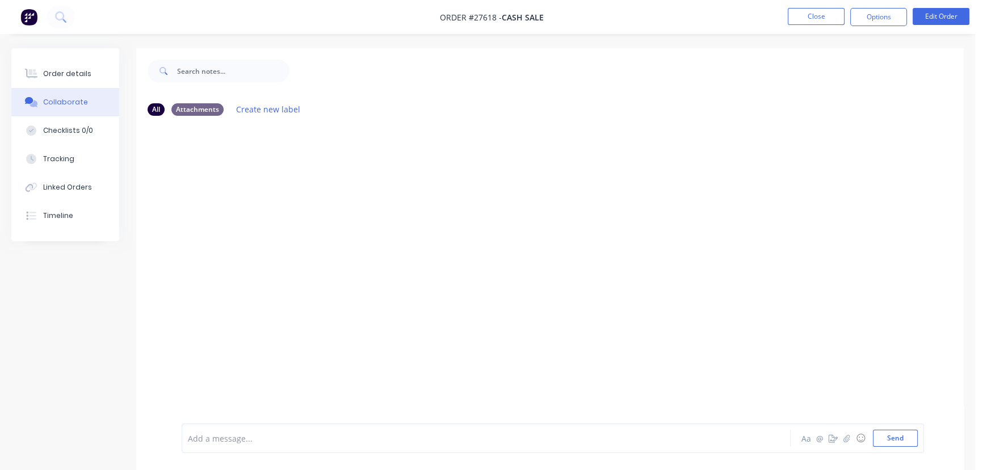
click at [211, 449] on div "Add a message... Aa @ ☺ Send" at bounding box center [553, 438] width 742 height 30
click at [210, 444] on div "Add a message..." at bounding box center [461, 437] width 547 height 17
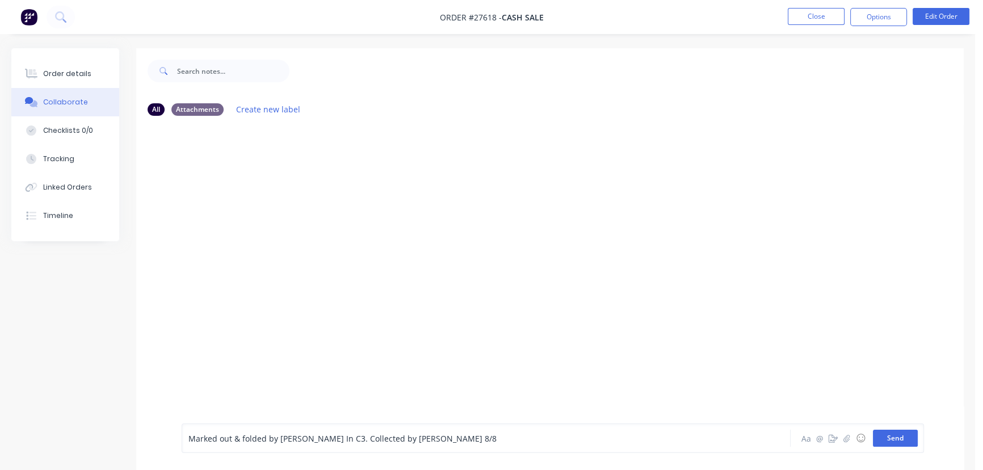
click at [894, 441] on button "Send" at bounding box center [895, 437] width 45 height 17
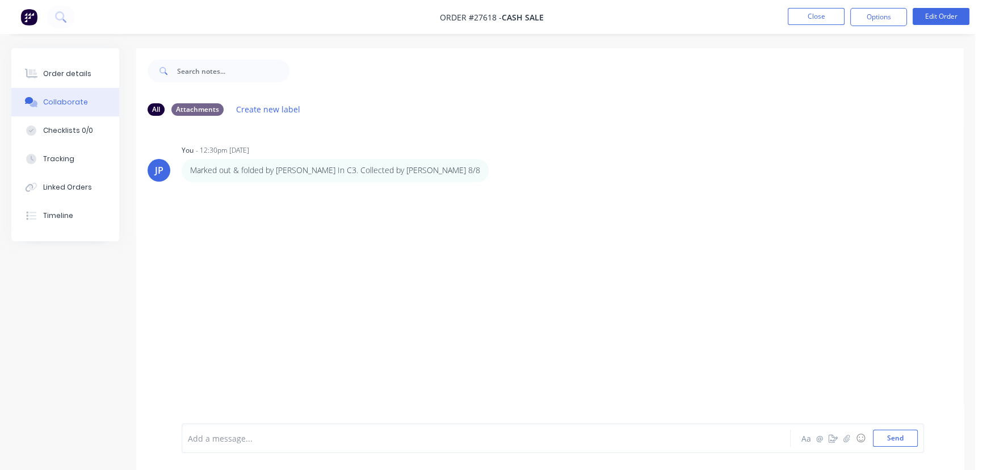
click at [811, 25] on li "Close" at bounding box center [815, 17] width 57 height 18
click at [810, 23] on button "Close" at bounding box center [815, 16] width 57 height 17
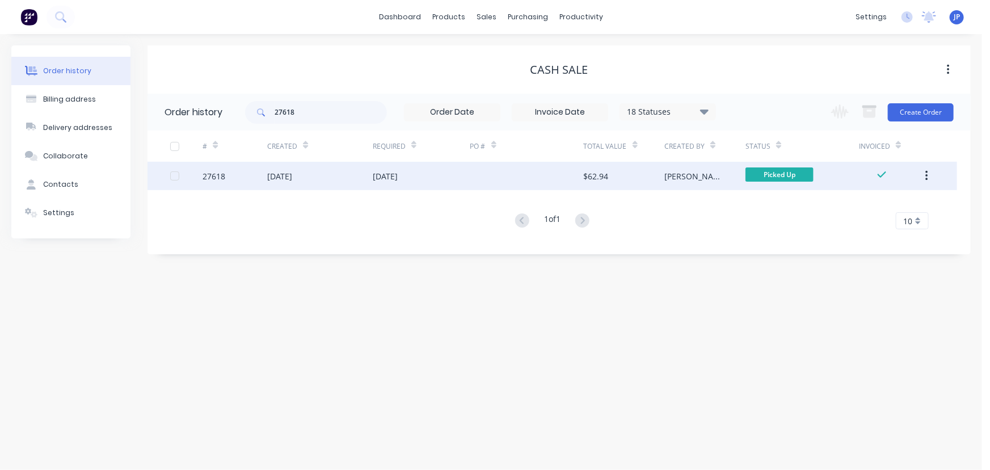
drag, startPoint x: 928, startPoint y: 175, endPoint x: 907, endPoint y: 189, distance: 25.3
click at [928, 176] on icon "button" at bounding box center [926, 176] width 3 height 12
click at [865, 210] on div "Archive" at bounding box center [886, 205] width 87 height 16
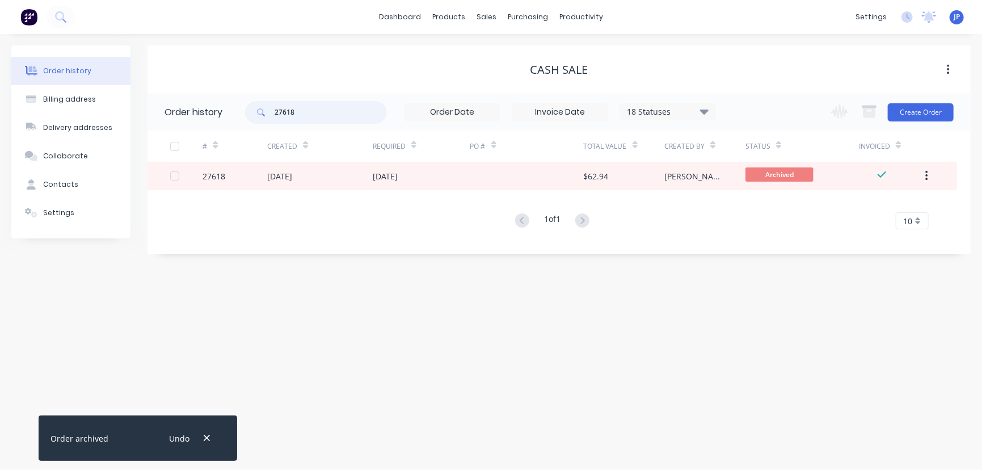
drag, startPoint x: 309, startPoint y: 115, endPoint x: 271, endPoint y: 119, distance: 38.8
click at [271, 119] on div "27618" at bounding box center [316, 112] width 142 height 23
type input "27718"
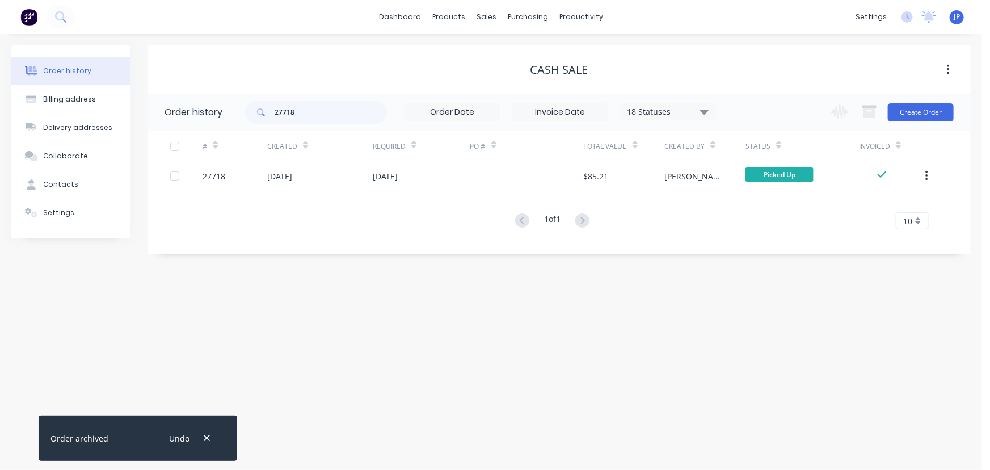
click at [287, 169] on div "[DATE]" at bounding box center [320, 176] width 106 height 28
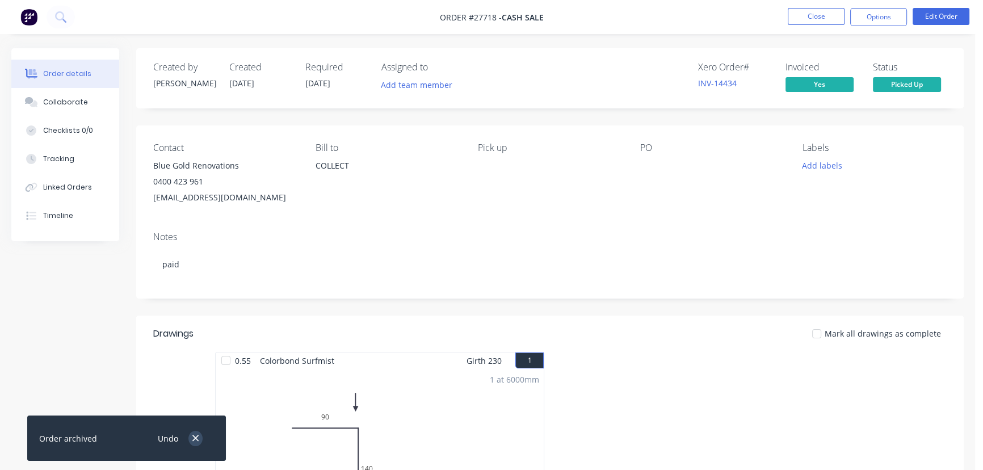
click at [198, 442] on icon "button" at bounding box center [195, 438] width 7 height 10
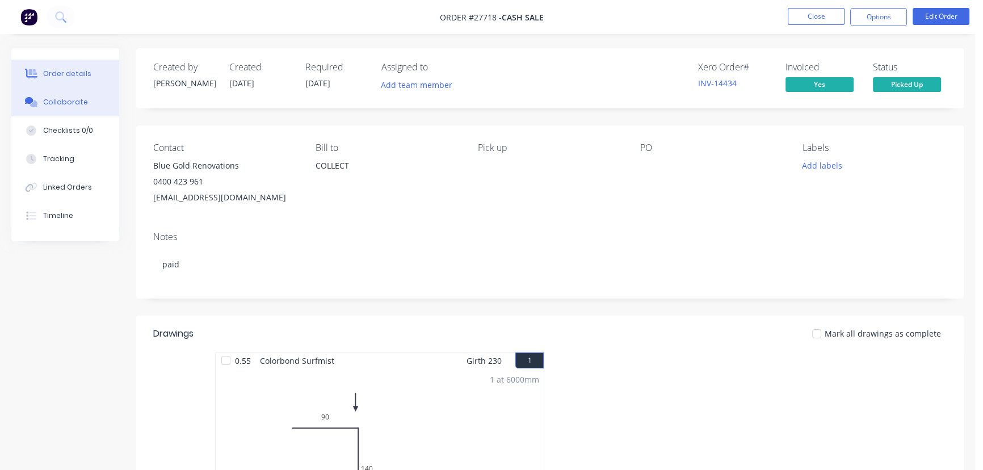
click at [95, 100] on button "Collaborate" at bounding box center [65, 102] width 108 height 28
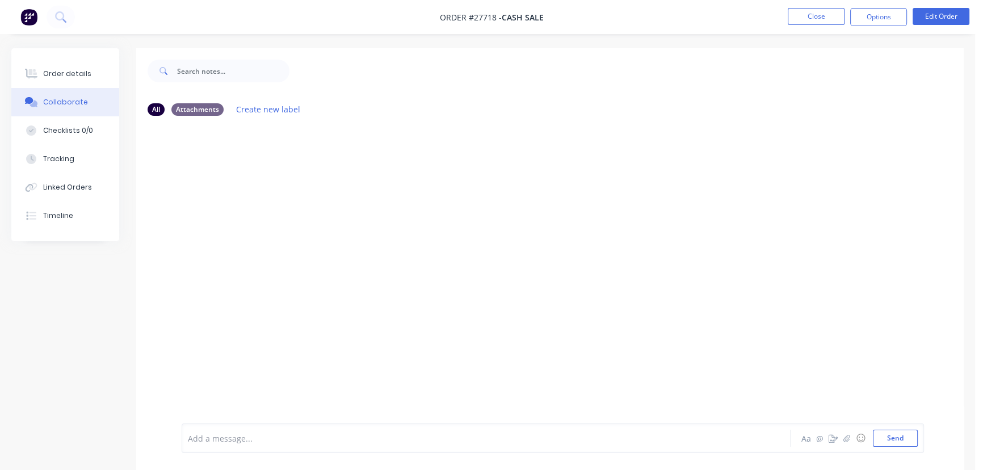
click at [210, 441] on div at bounding box center [461, 438] width 547 height 12
click at [893, 444] on button "Send" at bounding box center [895, 437] width 45 height 17
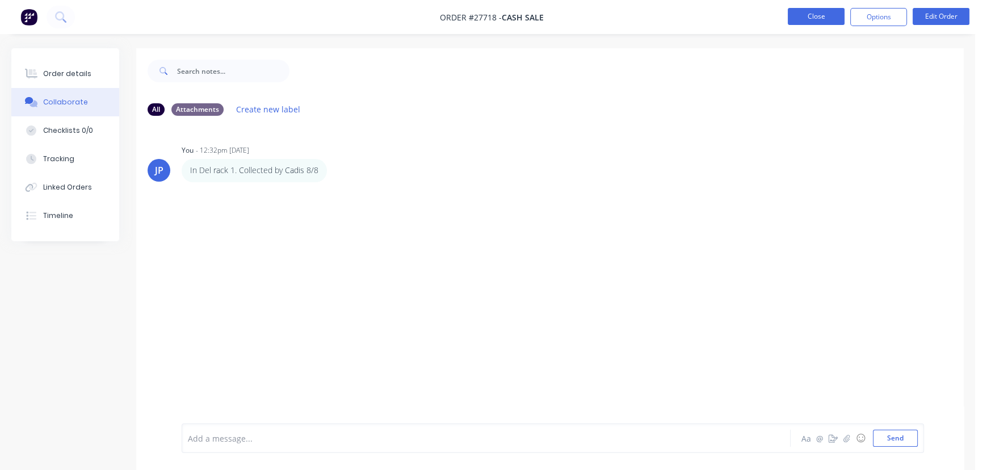
click at [794, 11] on button "Close" at bounding box center [815, 16] width 57 height 17
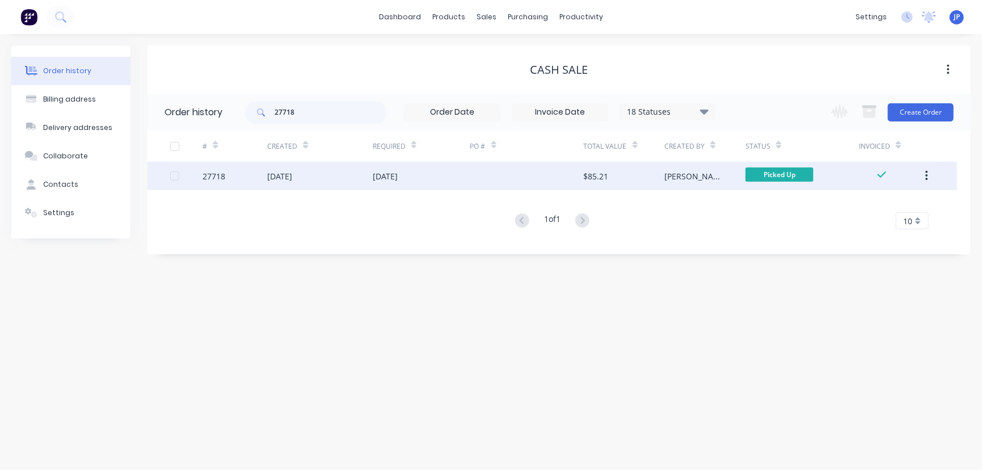
click at [930, 178] on button "button" at bounding box center [926, 176] width 27 height 20
click at [923, 176] on button "button" at bounding box center [926, 176] width 27 height 20
click at [875, 204] on div "Archive" at bounding box center [886, 205] width 87 height 16
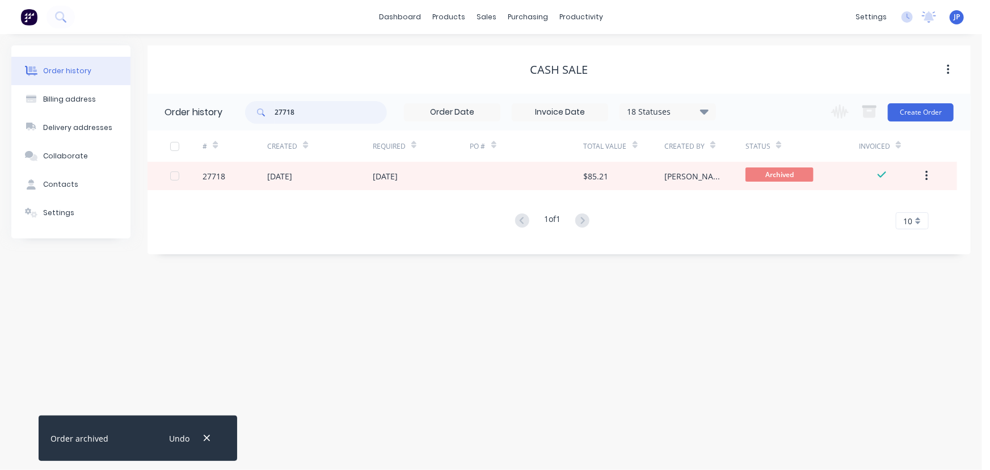
drag, startPoint x: 306, startPoint y: 114, endPoint x: 270, endPoint y: 113, distance: 36.3
click at [270, 113] on div "27718" at bounding box center [316, 112] width 142 height 23
type input "27634"
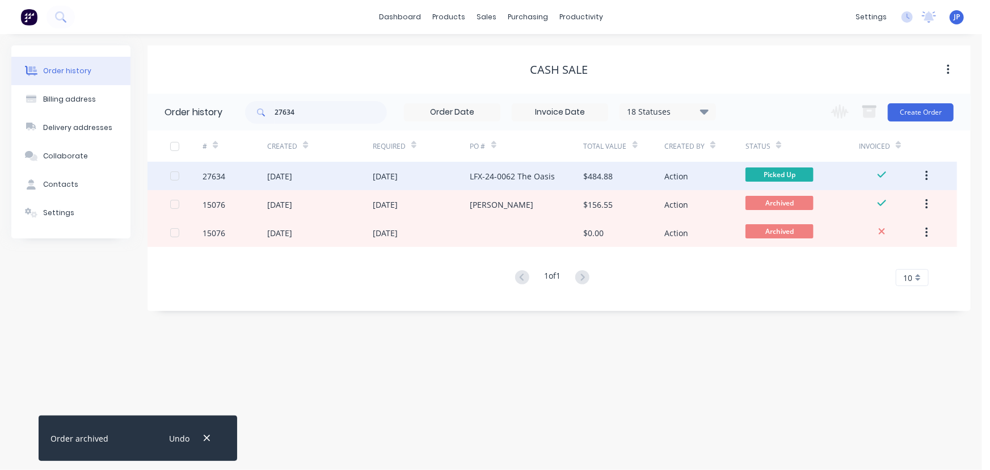
click at [285, 174] on div "06 Aug 2025" at bounding box center [279, 176] width 25 height 12
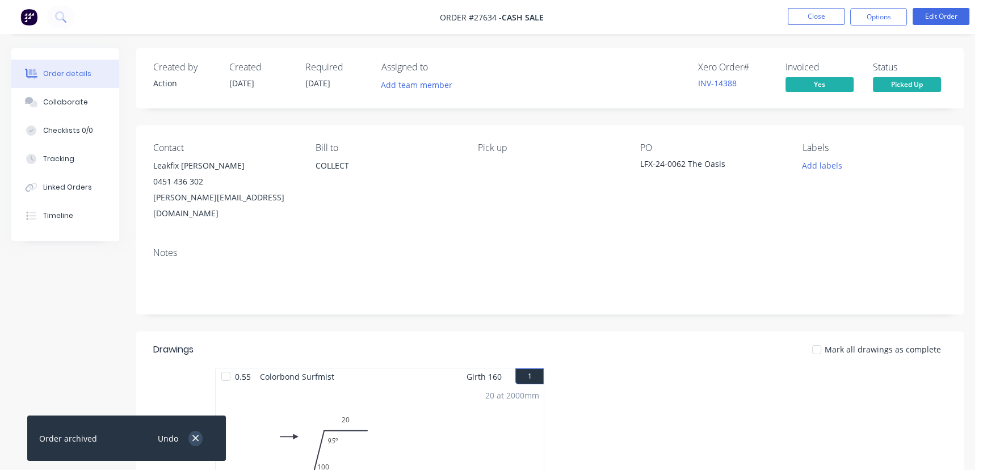
click at [193, 438] on icon "button" at bounding box center [195, 438] width 7 height 10
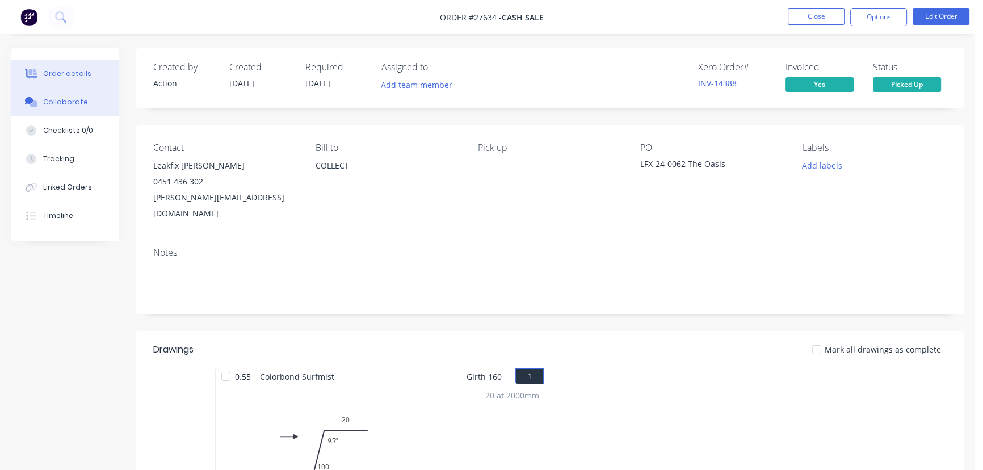
click at [69, 98] on div "Collaborate" at bounding box center [65, 102] width 45 height 10
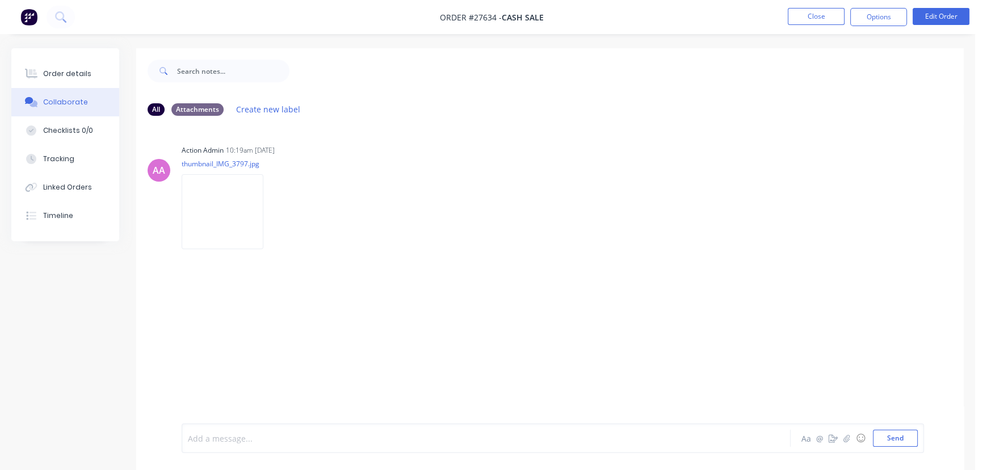
click at [241, 439] on div at bounding box center [461, 438] width 547 height 12
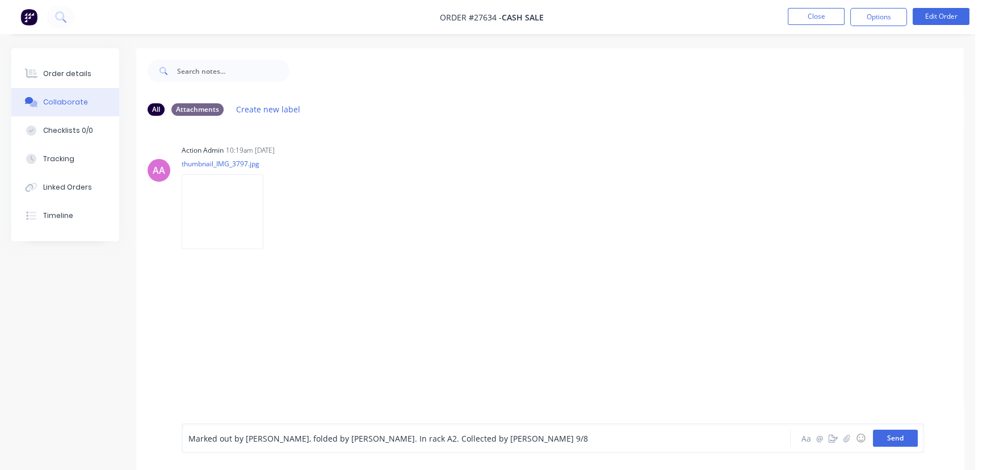
click at [885, 441] on button "Send" at bounding box center [895, 437] width 45 height 17
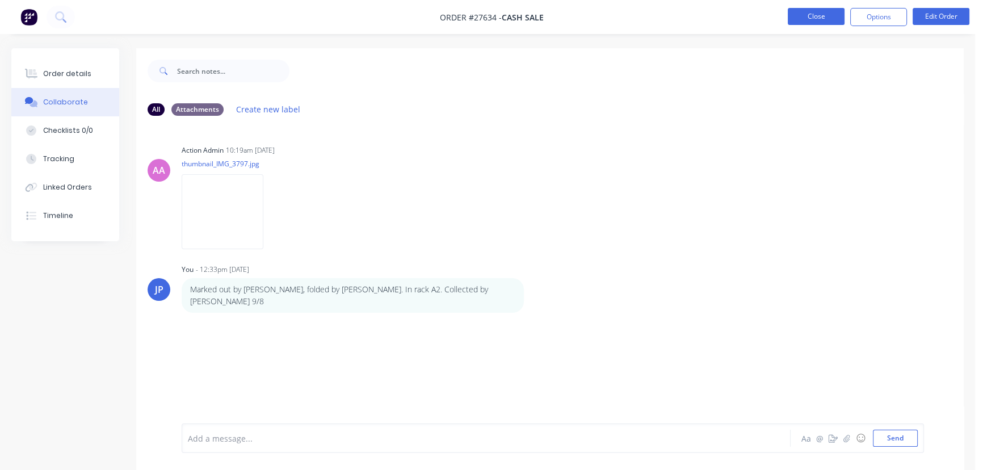
click at [817, 16] on button "Close" at bounding box center [815, 16] width 57 height 17
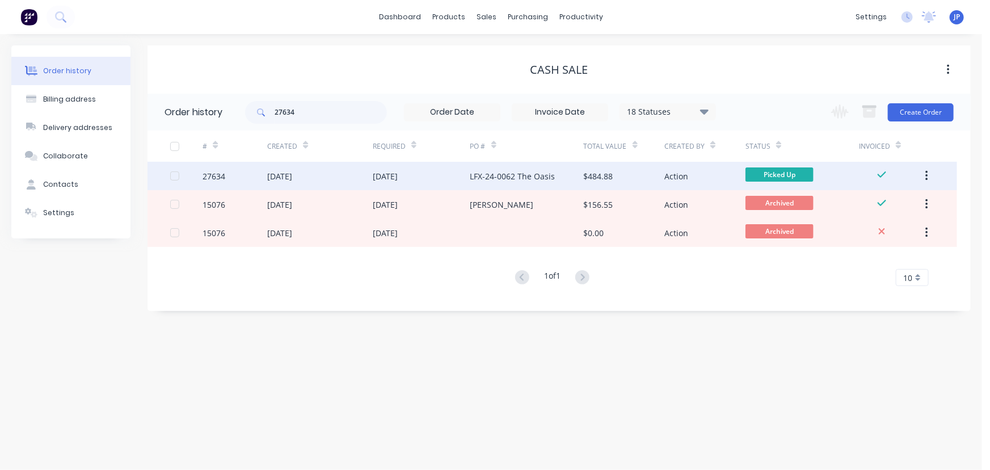
click at [927, 175] on icon "button" at bounding box center [926, 176] width 2 height 10
click at [928, 170] on icon "button" at bounding box center [926, 176] width 3 height 12
click at [878, 204] on div "Archive" at bounding box center [886, 205] width 87 height 16
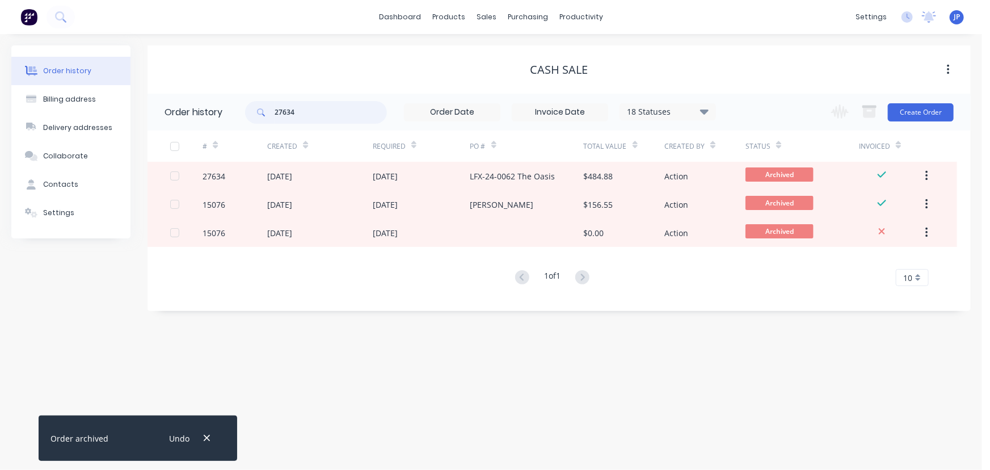
drag, startPoint x: 298, startPoint y: 115, endPoint x: 264, endPoint y: 113, distance: 34.1
click at [264, 113] on div "27634" at bounding box center [316, 112] width 142 height 23
type input "27692"
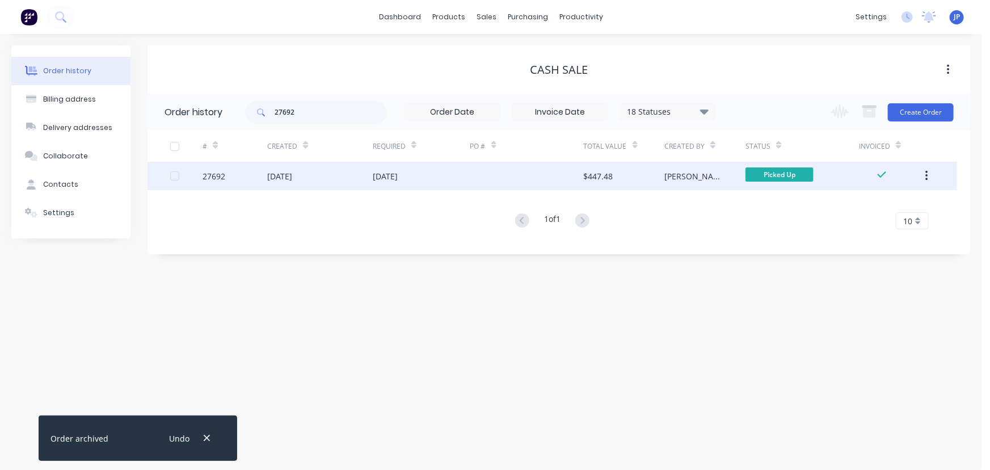
click at [288, 178] on div "06 Aug 2025" at bounding box center [279, 176] width 25 height 12
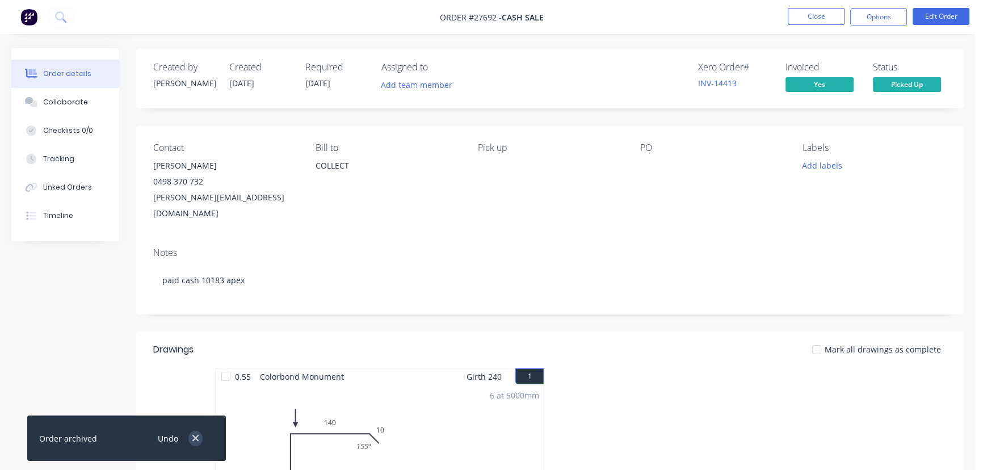
click at [197, 436] on icon "button" at bounding box center [195, 438] width 6 height 6
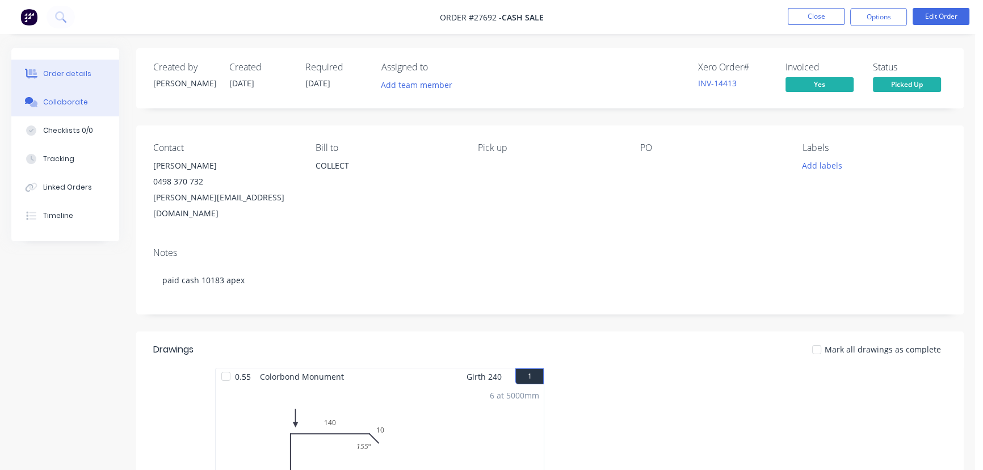
click at [78, 98] on div "Collaborate" at bounding box center [65, 102] width 45 height 10
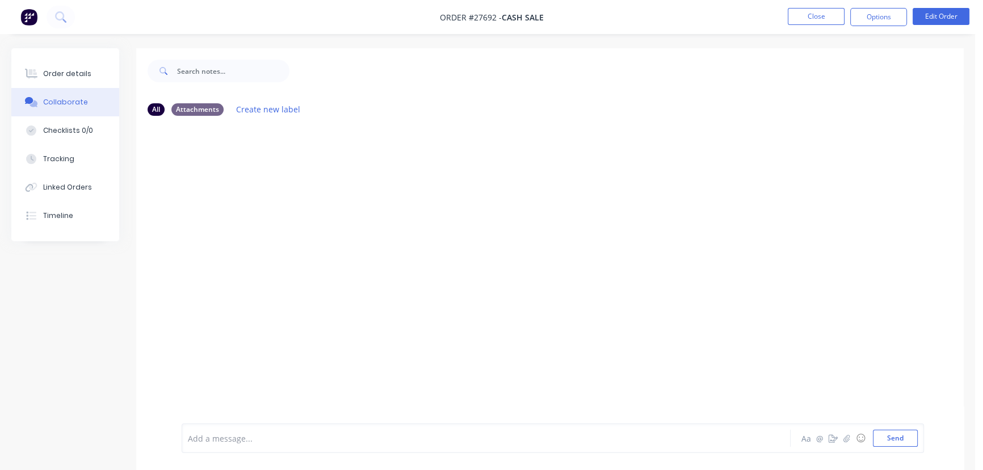
click at [200, 448] on div "Add a message... Aa @ ☺ Send" at bounding box center [553, 438] width 742 height 30
click at [200, 447] on div "Add a message... Aa @ ☺ Send" at bounding box center [553, 438] width 742 height 30
click at [198, 434] on div at bounding box center [461, 438] width 547 height 12
click at [911, 445] on button "Send" at bounding box center [895, 437] width 45 height 17
click at [822, 16] on button "Close" at bounding box center [815, 16] width 57 height 17
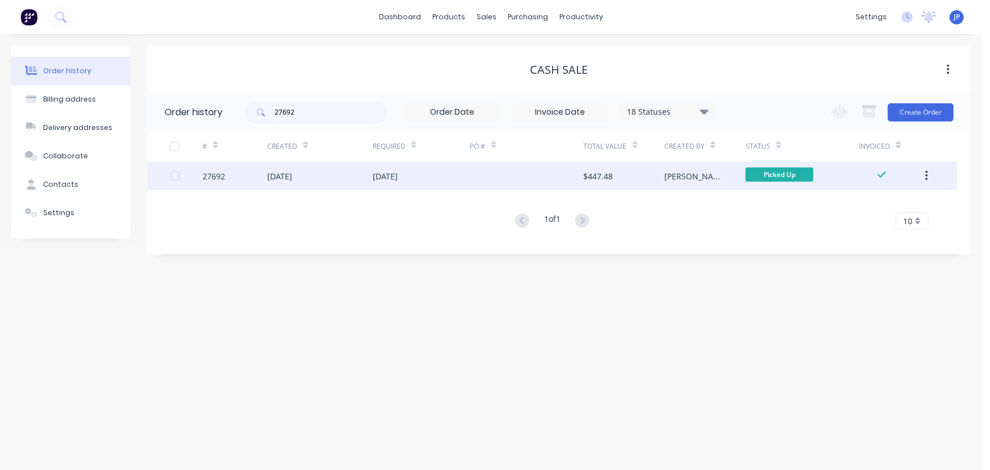
click at [926, 184] on button "button" at bounding box center [926, 176] width 27 height 20
click at [890, 204] on div "# Created Required PO # Total Value Created By Status Invoiced 27692 06 Aug 202…" at bounding box center [553, 179] width 810 height 99
drag, startPoint x: 926, startPoint y: 176, endPoint x: 911, endPoint y: 180, distance: 15.8
click at [926, 176] on icon "button" at bounding box center [926, 176] width 3 height 12
click at [861, 204] on div "Archive" at bounding box center [886, 205] width 87 height 16
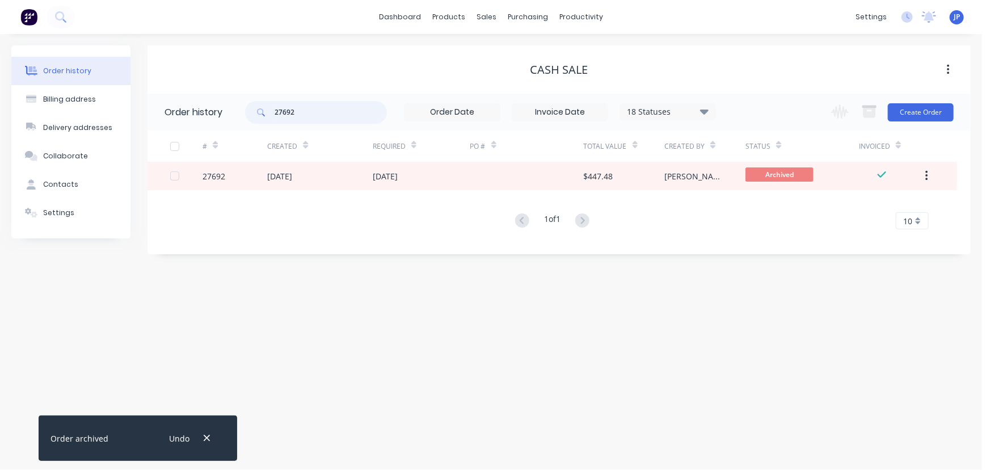
drag, startPoint x: 319, startPoint y: 115, endPoint x: 255, endPoint y: 115, distance: 64.7
click at [255, 115] on div "27692" at bounding box center [316, 112] width 142 height 23
type input "27662"
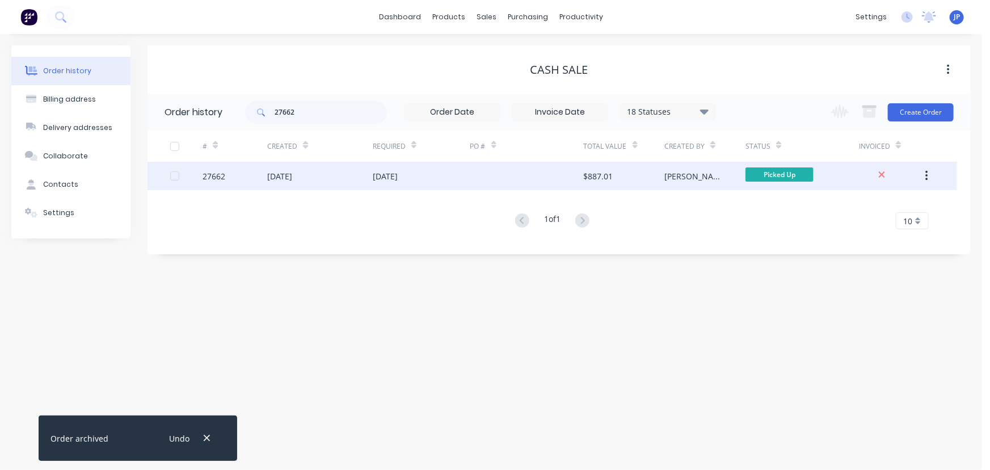
click at [280, 174] on div "06 Aug 2025" at bounding box center [279, 176] width 25 height 12
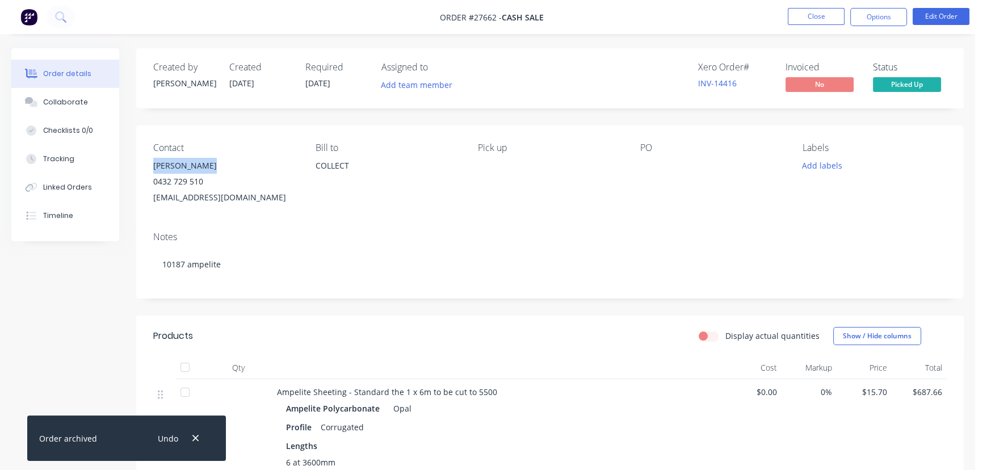
drag, startPoint x: 220, startPoint y: 163, endPoint x: 141, endPoint y: 162, distance: 78.3
click at [141, 162] on div "Contact Connah Skerke 0432 729 510 connahskerke@outlook.com Bill to COLLECT Pic…" at bounding box center [549, 173] width 827 height 97
drag, startPoint x: 870, startPoint y: 21, endPoint x: 863, endPoint y: 30, distance: 10.9
click at [870, 21] on button "Options" at bounding box center [878, 17] width 57 height 18
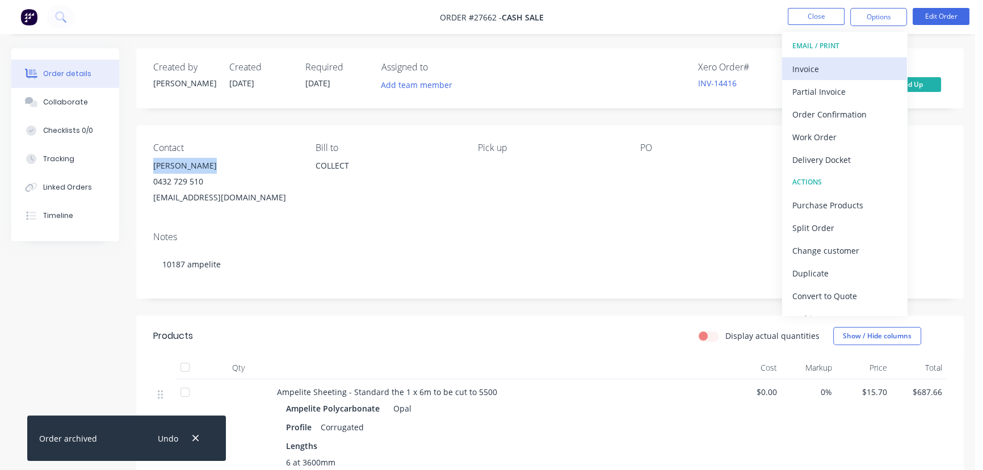
click at [823, 77] on button "Invoice" at bounding box center [844, 68] width 125 height 23
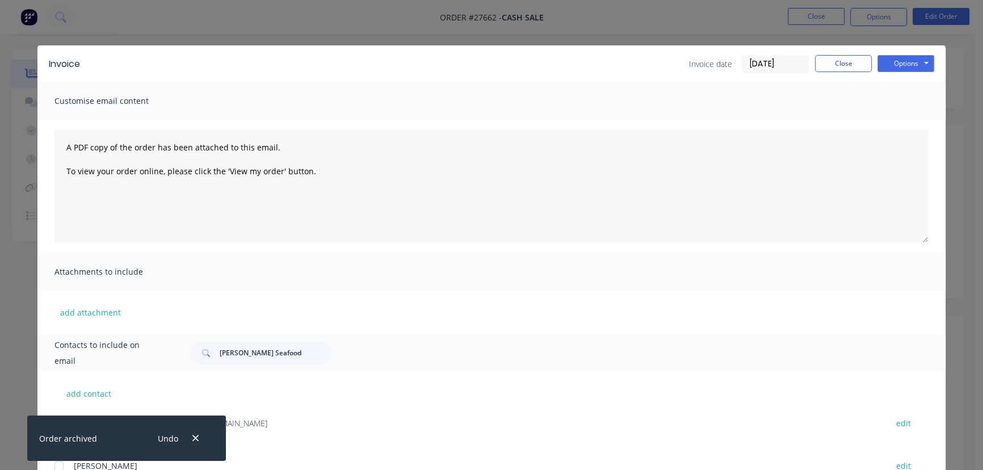
click at [193, 447] on div "Undo" at bounding box center [177, 438] width 74 height 29
click at [194, 440] on icon "button" at bounding box center [195, 438] width 7 height 10
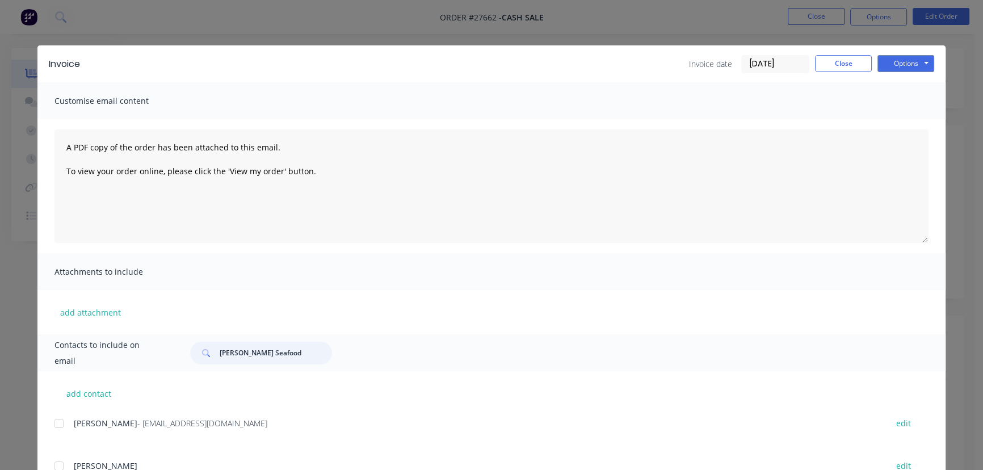
drag, startPoint x: 281, startPoint y: 355, endPoint x: 199, endPoint y: 357, distance: 82.3
click at [199, 357] on div "Wilkinson Seafood" at bounding box center [261, 353] width 142 height 23
paste input "Connah Skerke"
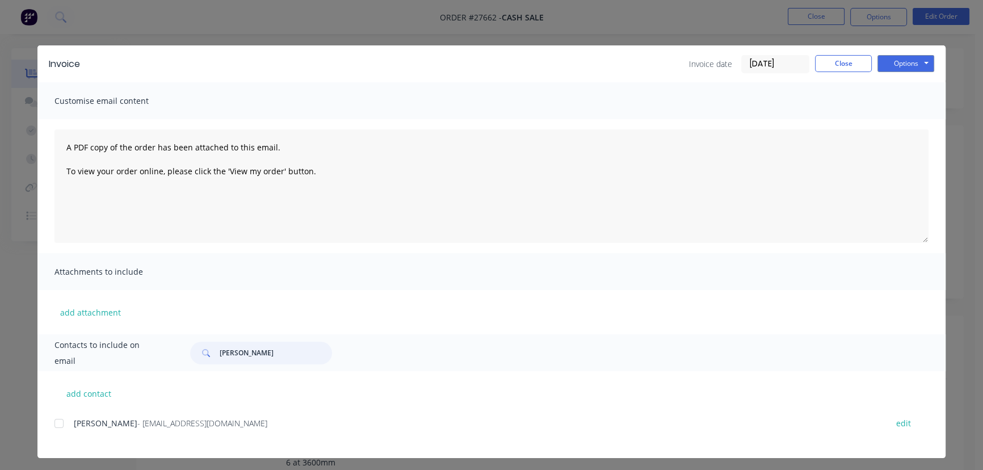
type input "Connah Skerke"
drag, startPoint x: 208, startPoint y: 432, endPoint x: 69, endPoint y: 443, distance: 140.0
click at [69, 443] on div "Connah Skerke - connahskerke@outlook.com edit" at bounding box center [499, 429] width 891 height 29
click at [879, 72] on div "Options Preview Print Email" at bounding box center [905, 64] width 57 height 18
click at [889, 68] on button "Options" at bounding box center [905, 63] width 57 height 17
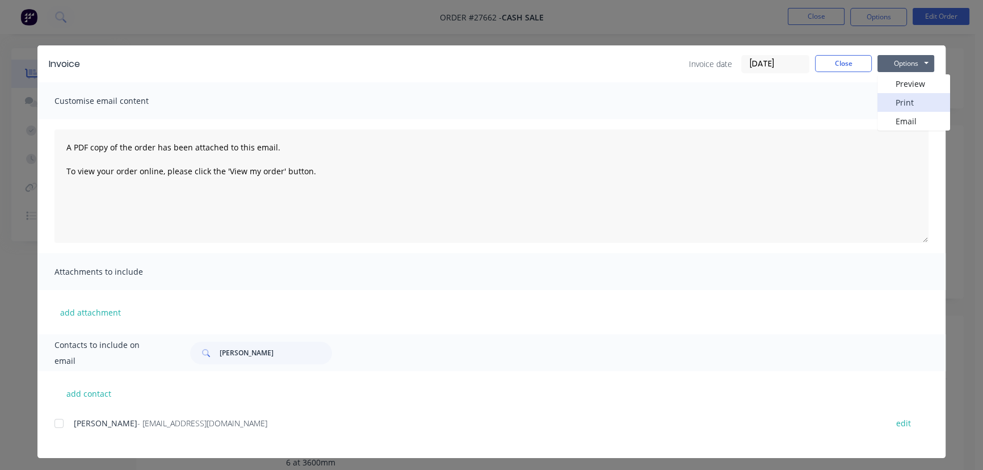
click at [887, 102] on button "Print" at bounding box center [913, 102] width 73 height 19
click at [825, 59] on button "Close" at bounding box center [843, 63] width 57 height 17
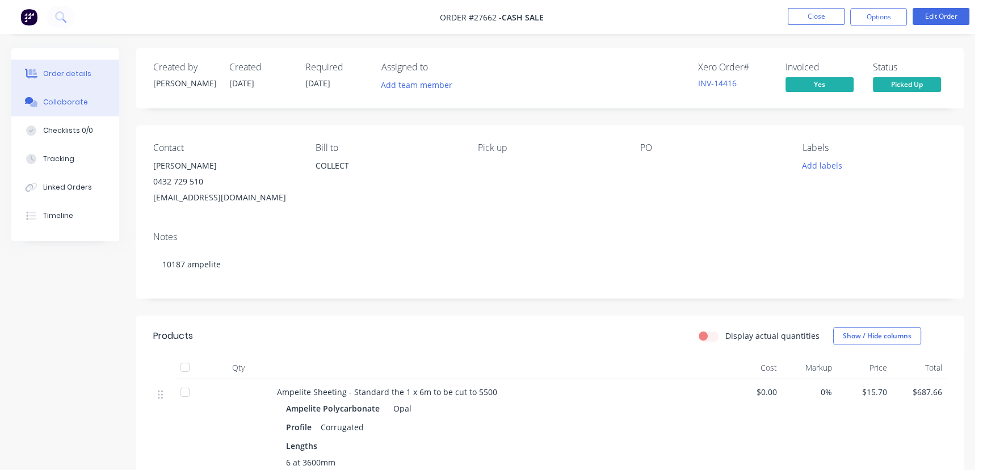
click at [68, 98] on div "Collaborate" at bounding box center [65, 102] width 45 height 10
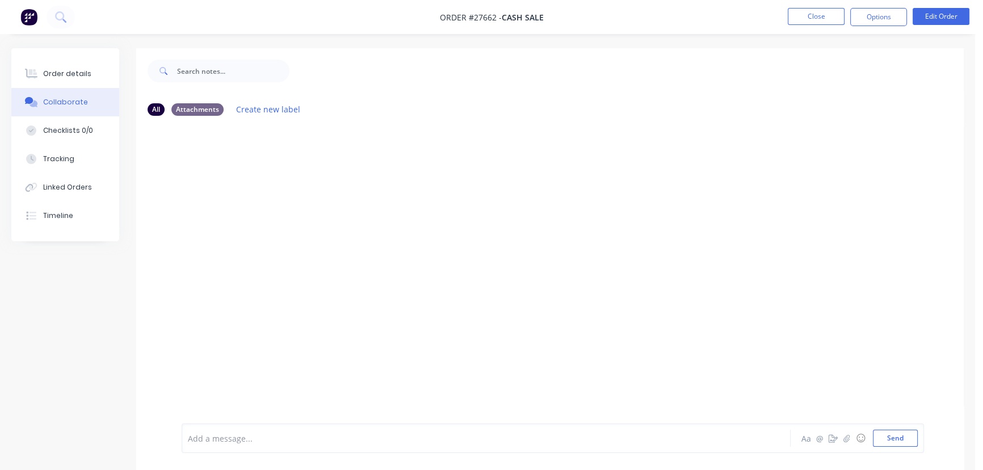
click at [214, 438] on div at bounding box center [461, 438] width 547 height 12
click at [884, 441] on button "Send" at bounding box center [895, 437] width 45 height 17
click at [820, 23] on button "Close" at bounding box center [815, 16] width 57 height 17
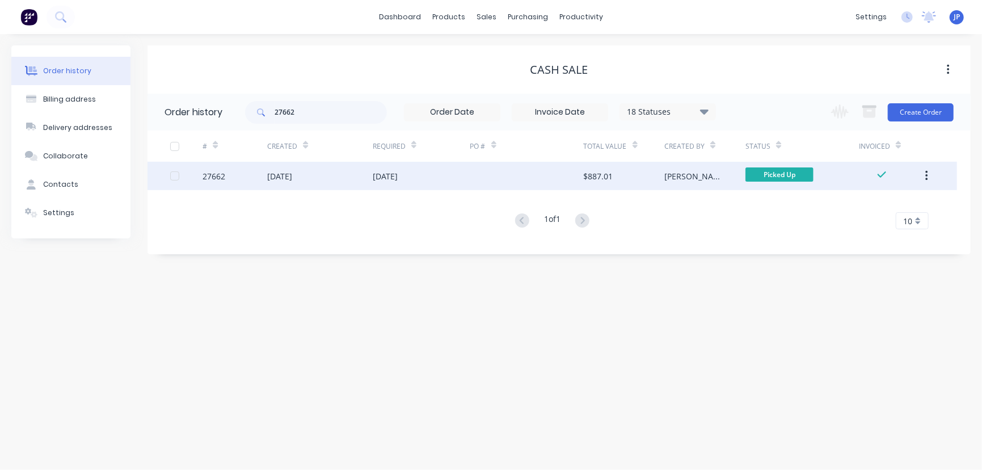
drag, startPoint x: 925, startPoint y: 169, endPoint x: 923, endPoint y: 176, distance: 7.7
click at [925, 169] on button "button" at bounding box center [926, 176] width 27 height 20
click at [931, 170] on button "button" at bounding box center [926, 176] width 27 height 20
click at [887, 204] on div "Archive" at bounding box center [886, 205] width 87 height 16
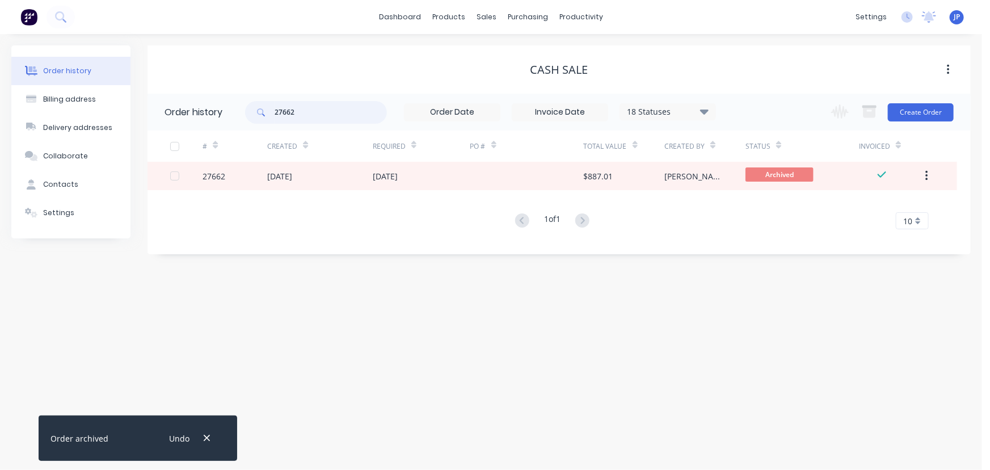
drag, startPoint x: 310, startPoint y: 108, endPoint x: 229, endPoint y: 99, distance: 81.6
click at [231, 101] on header "Order history 27662 18 Statuses Invoice Status Invoiced Not Invoiced Partial Or…" at bounding box center [559, 112] width 823 height 37
type input "27194"
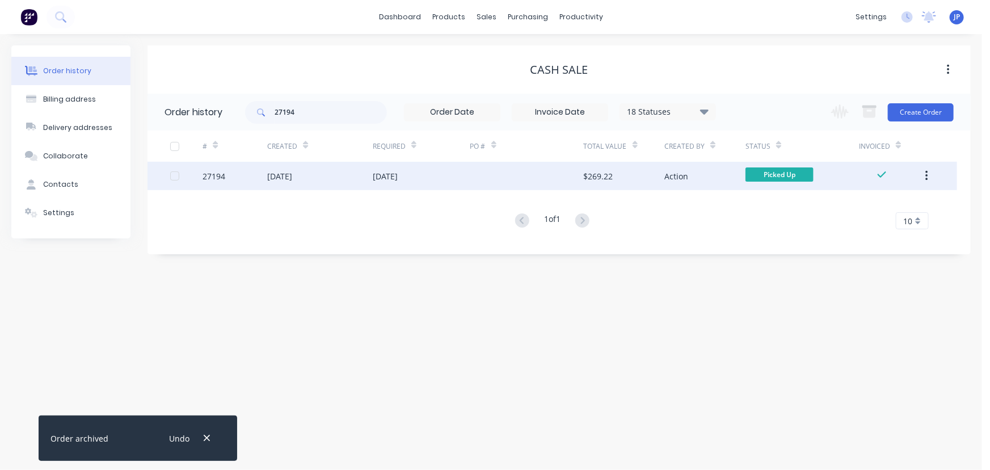
click at [292, 176] on div "18 Jul 2025" at bounding box center [279, 176] width 25 height 12
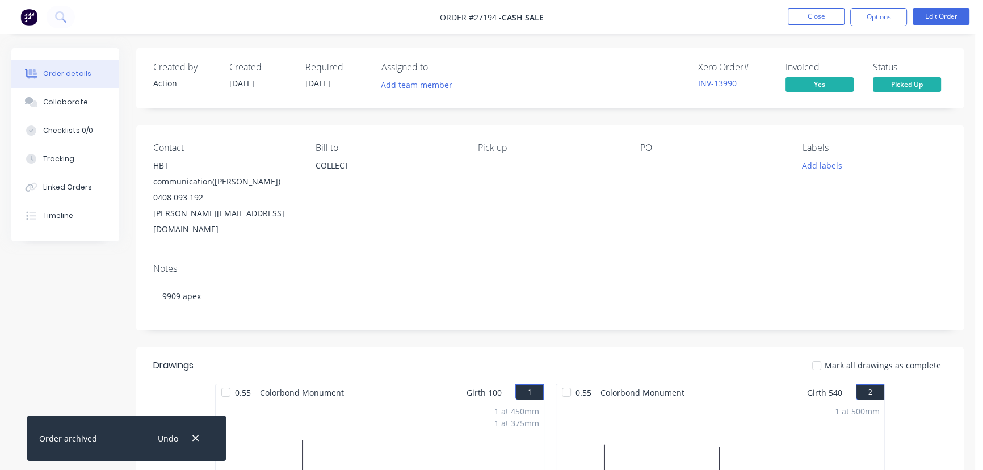
click at [204, 437] on div "Undo" at bounding box center [177, 438] width 74 height 29
drag, startPoint x: 100, startPoint y: 100, endPoint x: 106, endPoint y: 165, distance: 64.9
click at [100, 103] on button "Collaborate" at bounding box center [65, 102] width 108 height 28
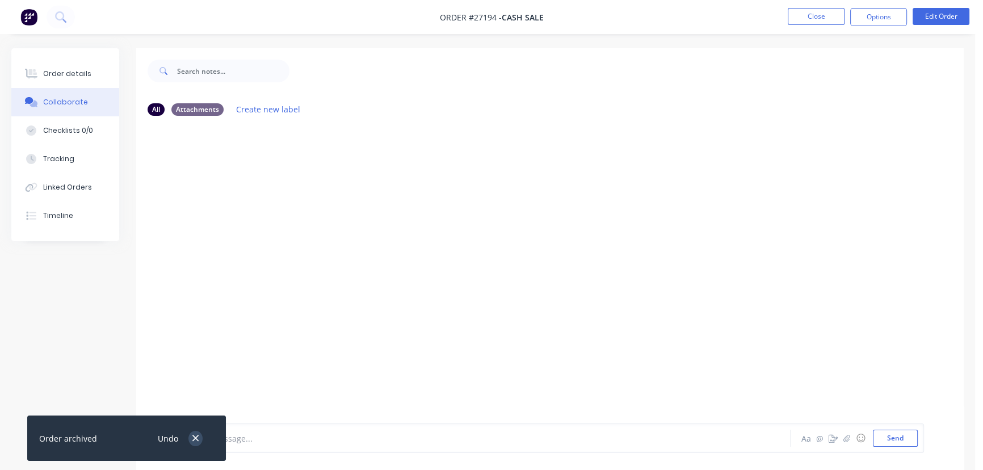
click at [190, 432] on button "button" at bounding box center [195, 438] width 14 height 15
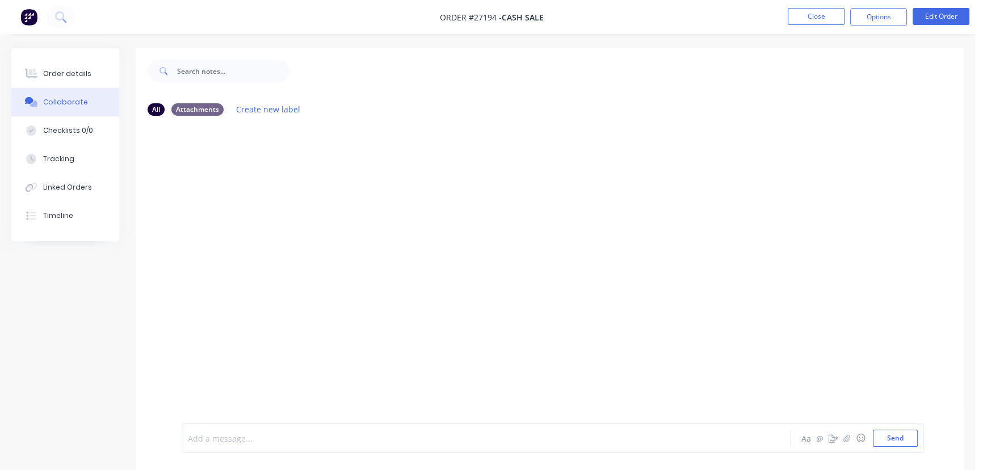
click at [207, 433] on div at bounding box center [461, 438] width 547 height 12
click at [884, 441] on button "Send" at bounding box center [895, 437] width 45 height 17
click at [808, 8] on nav "Order #27194 - CASH SALE Close Options Edit Order" at bounding box center [491, 17] width 983 height 34
click at [819, 23] on button "Close" at bounding box center [815, 16] width 57 height 17
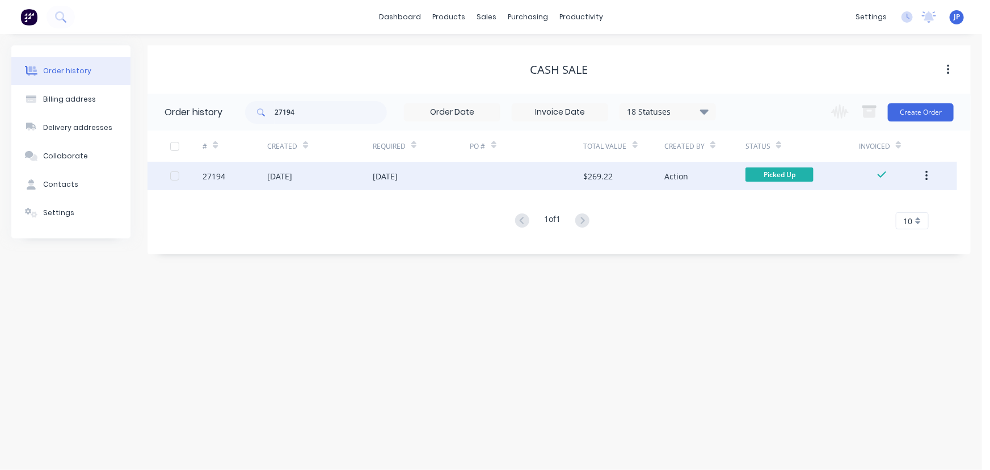
click at [925, 175] on icon "button" at bounding box center [926, 176] width 3 height 12
click at [912, 205] on div "# Created Required PO # Total Value Created By Status Invoiced 27194 18 Jul 202…" at bounding box center [553, 179] width 810 height 99
click at [917, 171] on button "button" at bounding box center [926, 176] width 27 height 20
click at [883, 199] on div "Archive" at bounding box center [886, 205] width 87 height 16
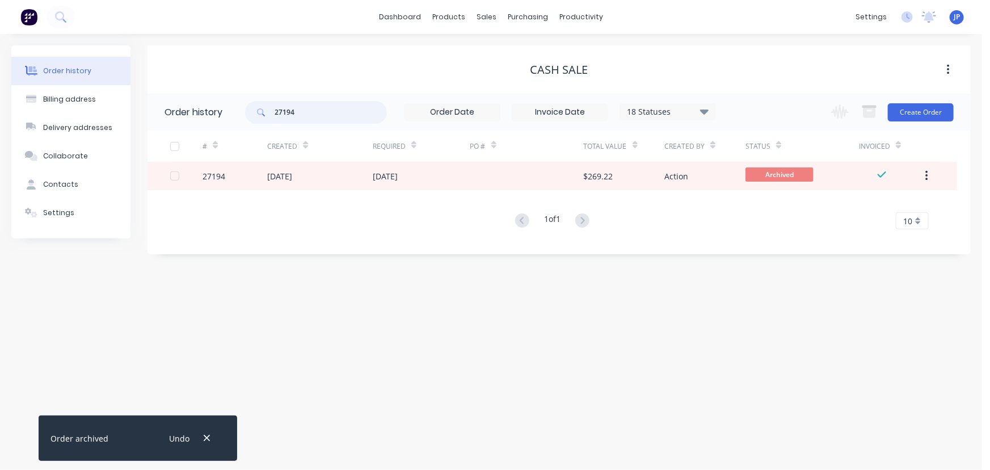
drag, startPoint x: 296, startPoint y: 111, endPoint x: 256, endPoint y: 112, distance: 40.3
click at [256, 112] on div "27194" at bounding box center [316, 112] width 142 height 23
type input "27682"
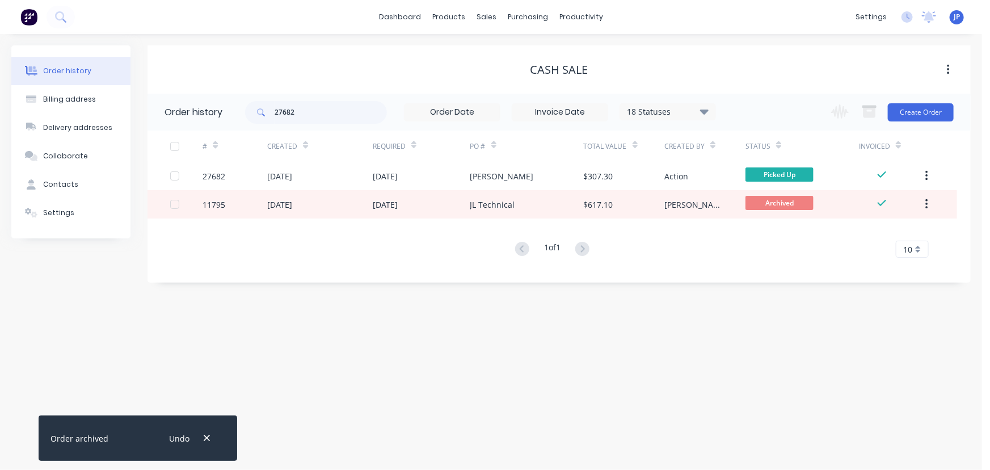
drag, startPoint x: 208, startPoint y: 437, endPoint x: 218, endPoint y: 384, distance: 53.6
click at [208, 437] on icon "button" at bounding box center [207, 438] width 6 height 6
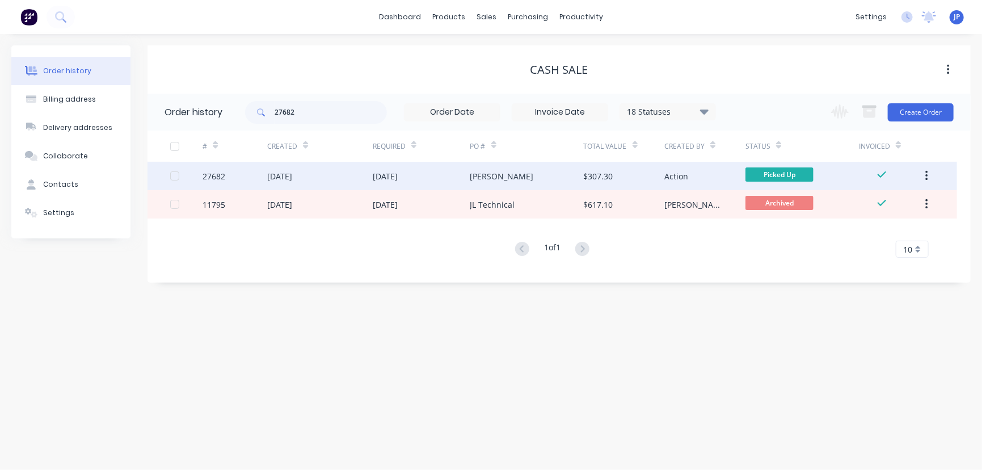
click at [308, 169] on div "06 Aug 2025" at bounding box center [320, 176] width 106 height 28
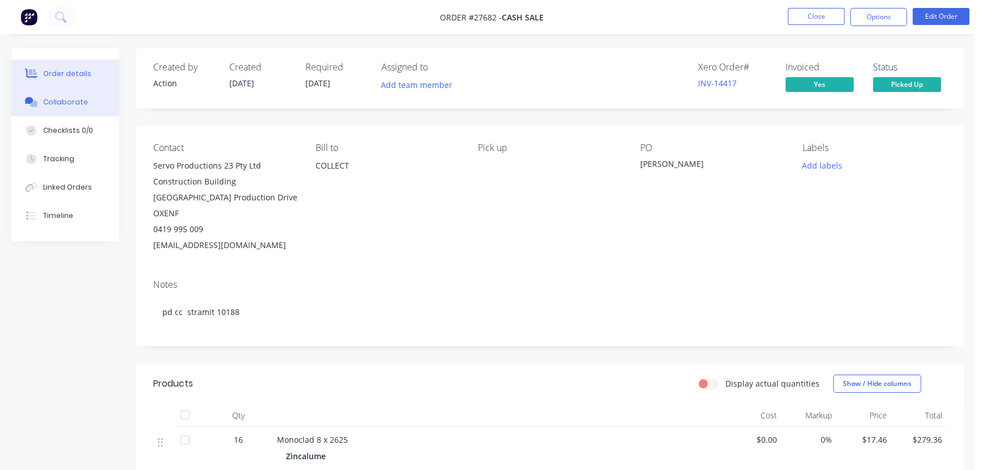
click at [79, 103] on div "Collaborate" at bounding box center [65, 102] width 45 height 10
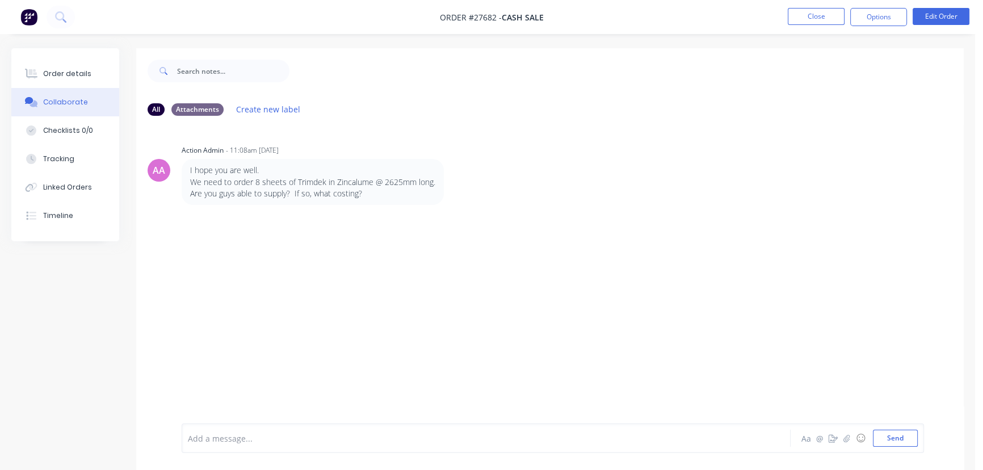
click at [208, 444] on div at bounding box center [461, 438] width 547 height 12
click at [811, 19] on button "Close" at bounding box center [815, 16] width 57 height 17
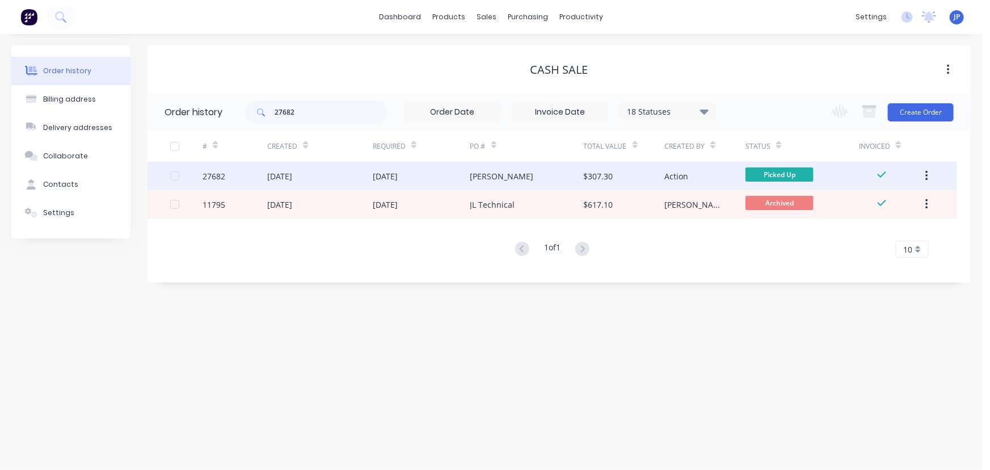
click at [925, 173] on button "button" at bounding box center [926, 176] width 27 height 20
click at [864, 201] on div "Archive" at bounding box center [886, 205] width 87 height 16
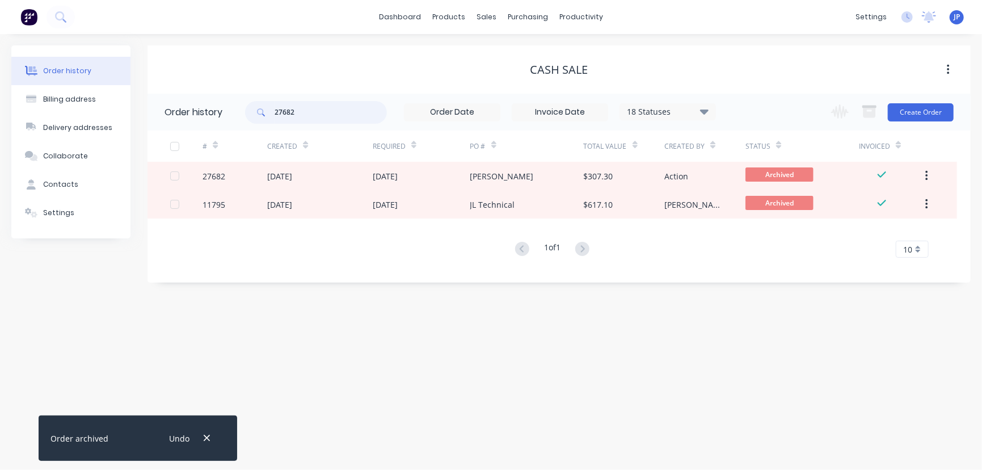
drag, startPoint x: 306, startPoint y: 117, endPoint x: 255, endPoint y: 113, distance: 51.2
click at [255, 113] on div "27682" at bounding box center [316, 112] width 142 height 23
type input "27643"
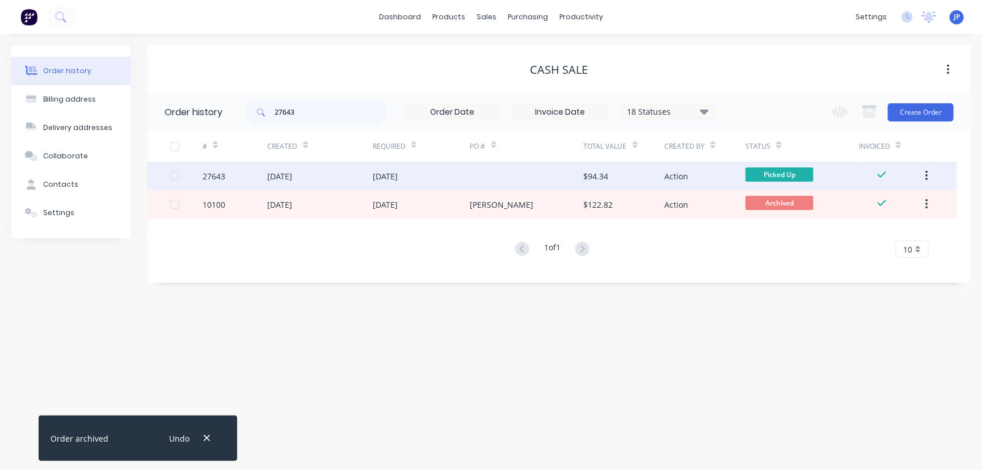
click at [276, 170] on div "05 Aug 2025" at bounding box center [279, 176] width 25 height 12
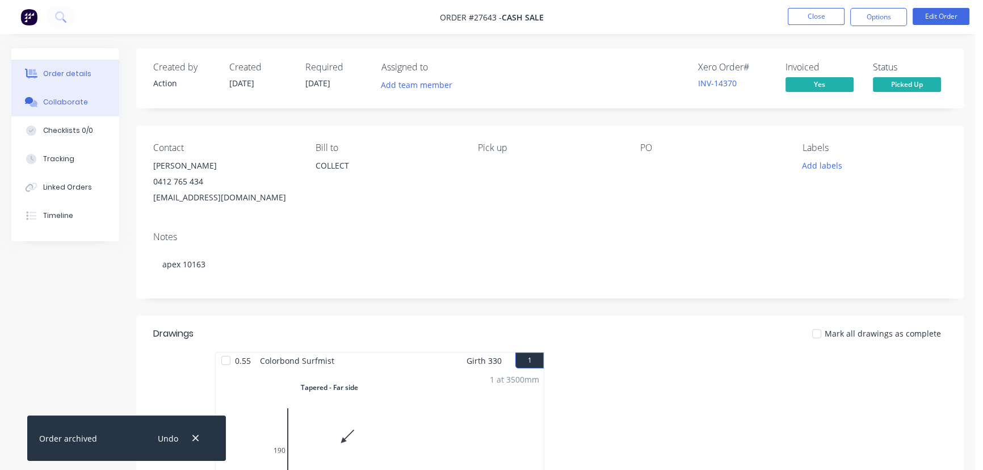
click at [77, 99] on div "Collaborate" at bounding box center [65, 102] width 45 height 10
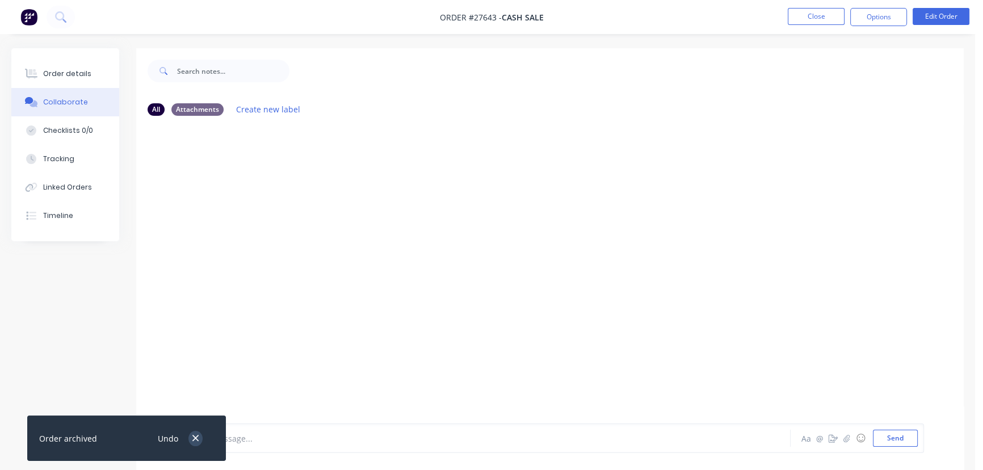
click at [193, 440] on icon "button" at bounding box center [195, 438] width 6 height 6
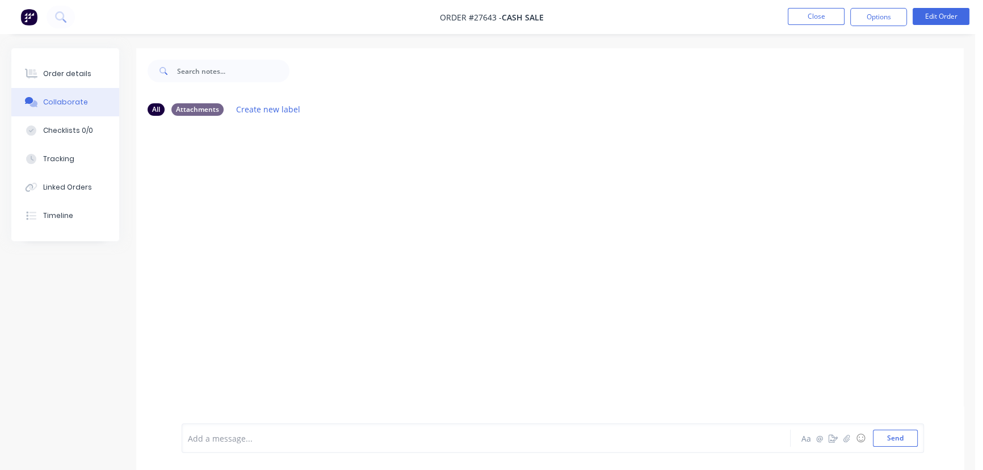
click at [204, 437] on div at bounding box center [461, 438] width 547 height 12
click at [886, 444] on button "Send" at bounding box center [895, 437] width 45 height 17
click at [823, 10] on button "Close" at bounding box center [815, 16] width 57 height 17
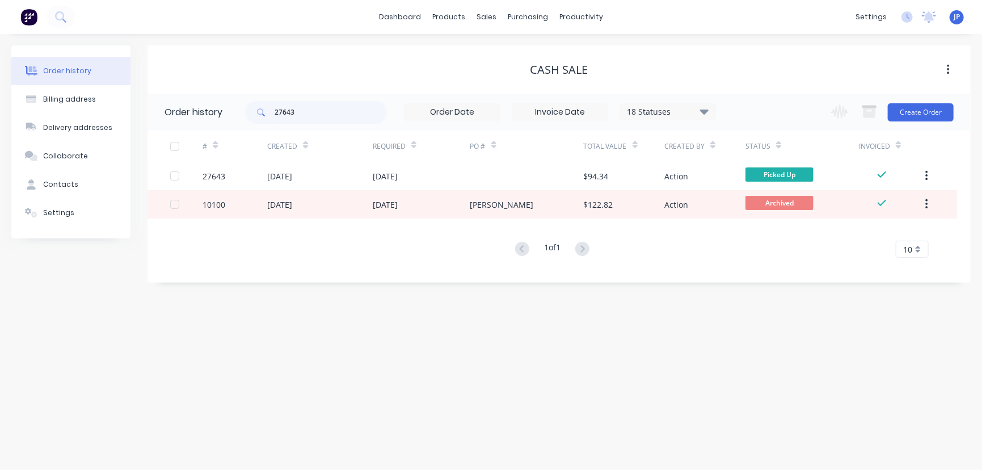
click at [925, 173] on icon "button" at bounding box center [926, 176] width 3 height 12
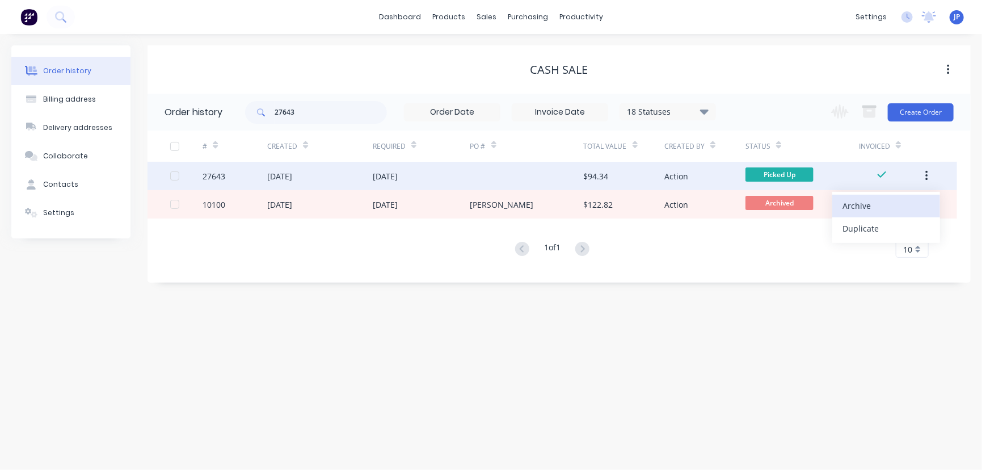
click at [891, 206] on div "Archive" at bounding box center [886, 205] width 87 height 16
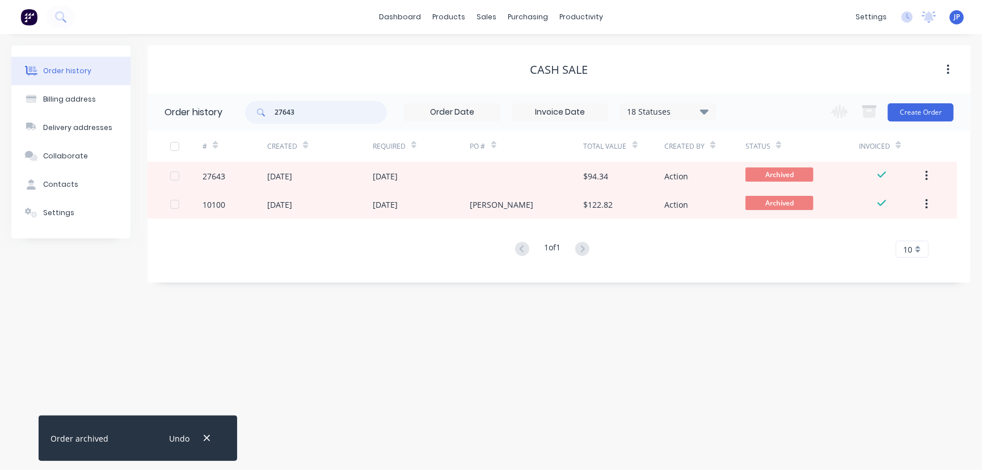
drag, startPoint x: 300, startPoint y: 116, endPoint x: 269, endPoint y: 121, distance: 30.5
click at [269, 121] on div "27643" at bounding box center [316, 112] width 142 height 23
type input "27607"
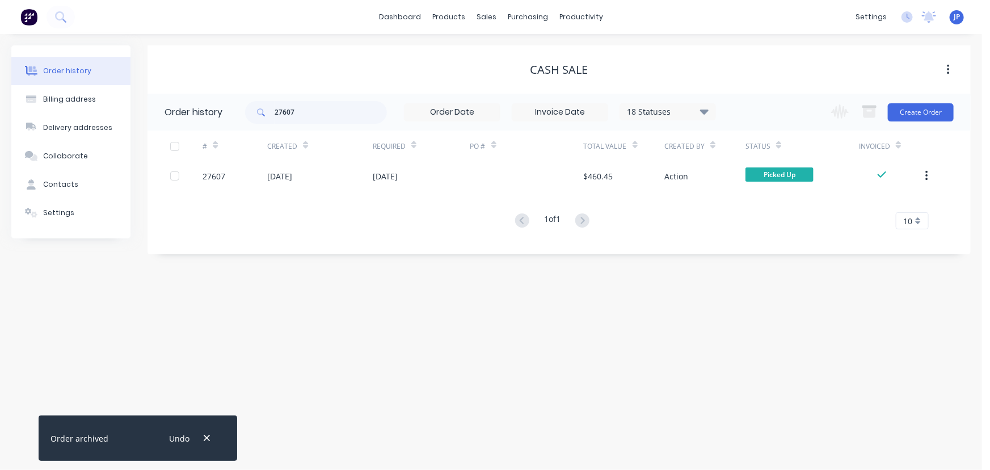
click at [288, 178] on div "04 Aug 2025" at bounding box center [279, 176] width 25 height 12
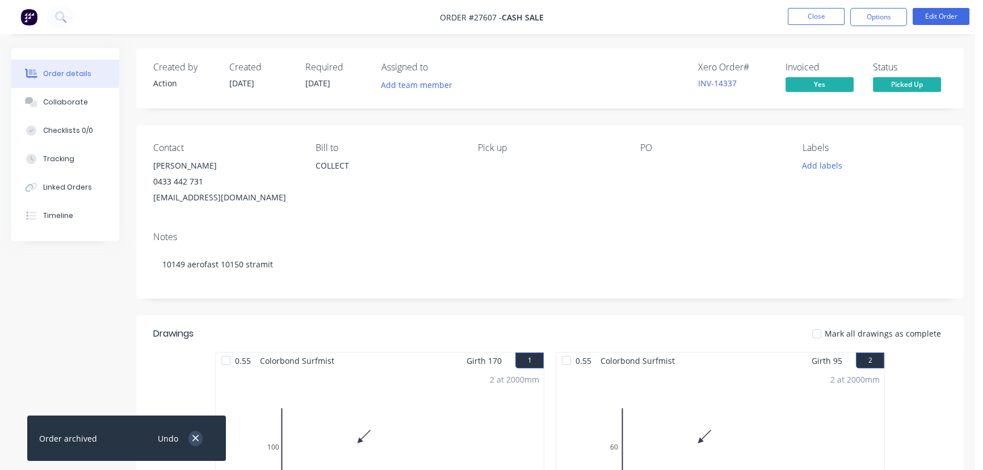
click at [197, 439] on icon "button" at bounding box center [195, 438] width 6 height 6
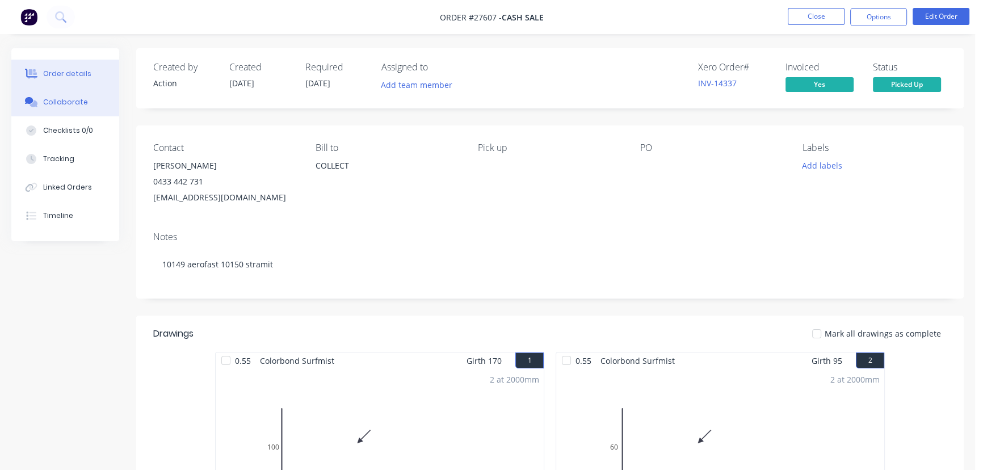
click at [91, 108] on button "Collaborate" at bounding box center [65, 102] width 108 height 28
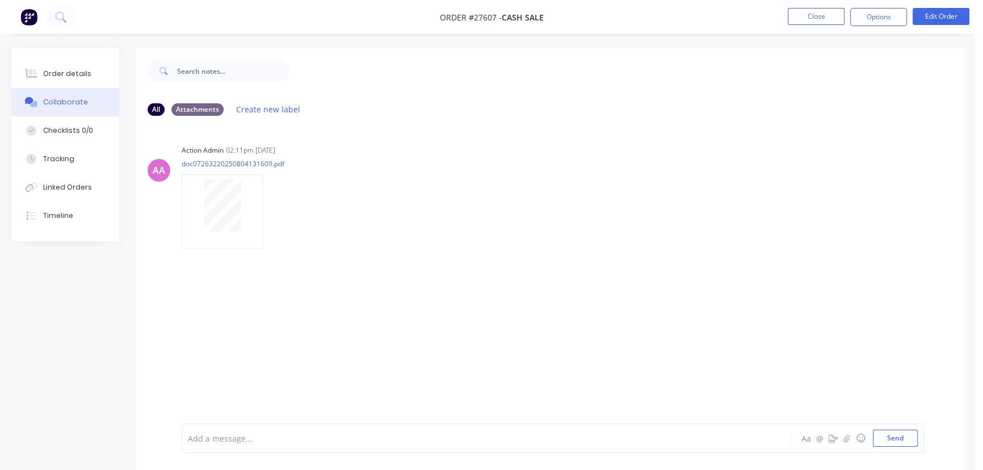
click at [210, 436] on div at bounding box center [461, 438] width 547 height 12
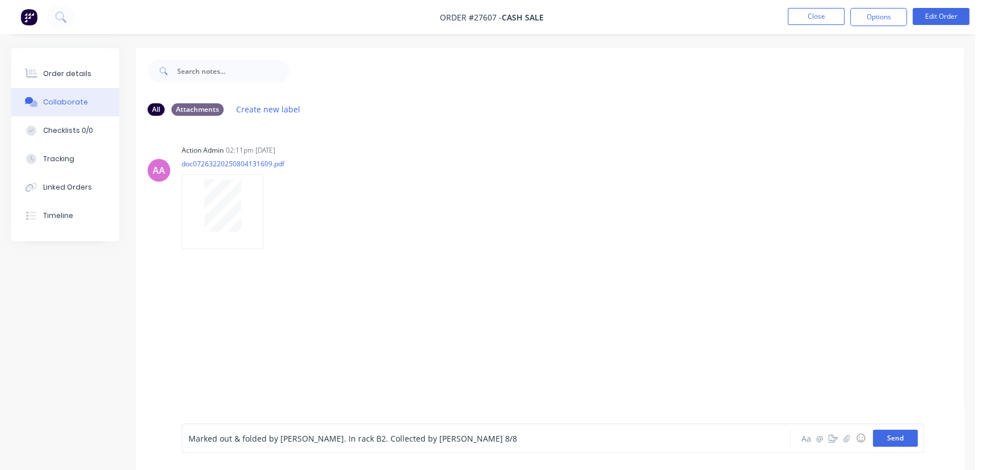
click at [898, 441] on button "Send" at bounding box center [895, 437] width 45 height 17
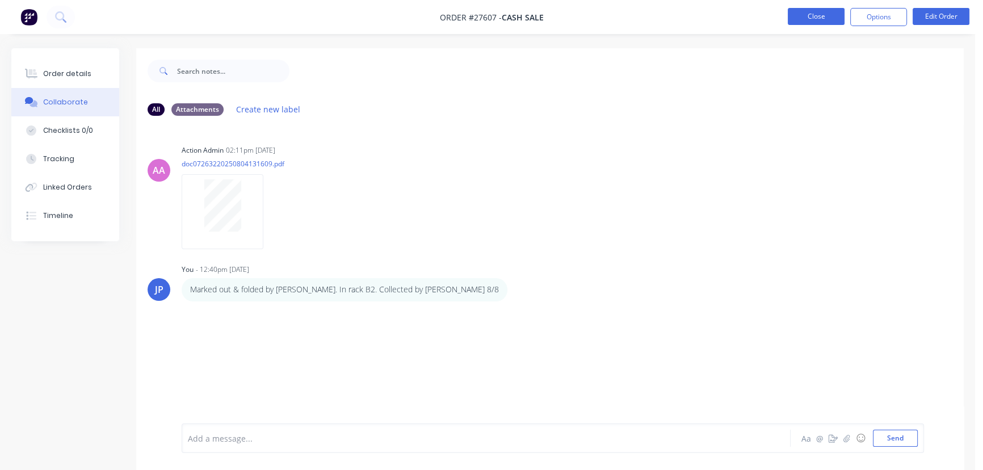
click at [802, 16] on button "Close" at bounding box center [815, 16] width 57 height 17
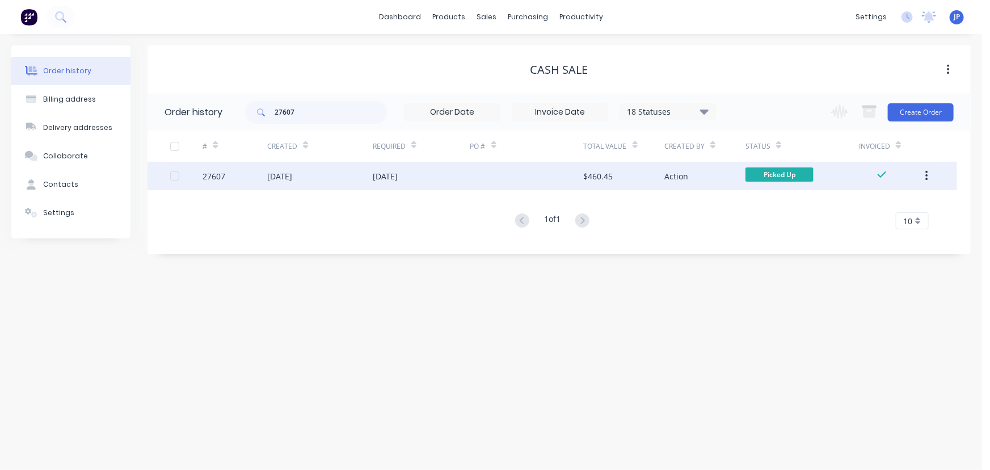
click at [929, 175] on button "button" at bounding box center [926, 176] width 27 height 20
click at [926, 174] on icon "button" at bounding box center [926, 176] width 3 height 12
click at [859, 204] on div "Archive" at bounding box center [886, 205] width 87 height 16
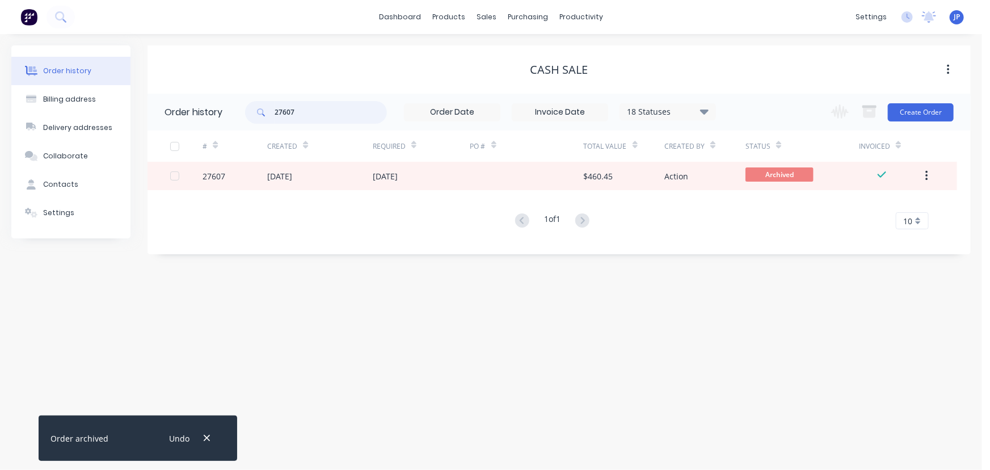
drag, startPoint x: 305, startPoint y: 112, endPoint x: 269, endPoint y: 116, distance: 36.0
click at [269, 116] on div "27607" at bounding box center [316, 112] width 142 height 23
type input "27631"
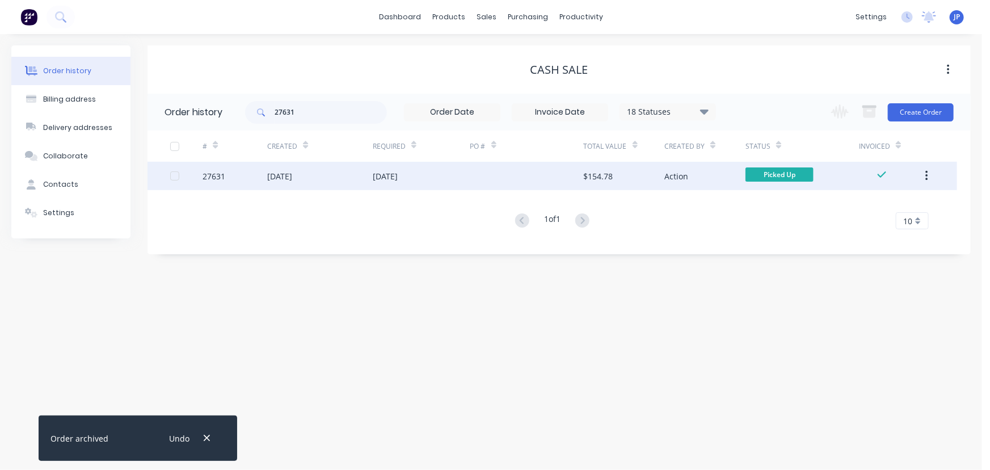
click at [269, 178] on div "05 Aug 2025" at bounding box center [279, 176] width 25 height 12
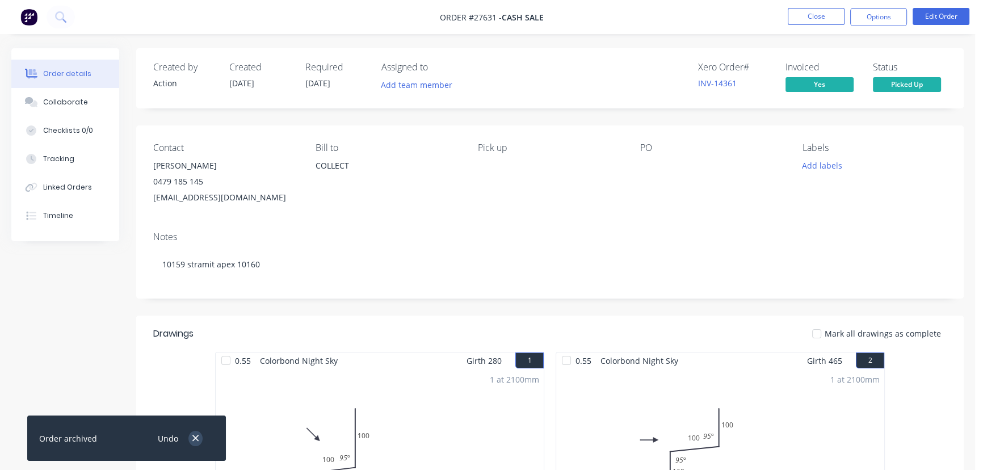
click at [192, 436] on icon "button" at bounding box center [195, 438] width 7 height 10
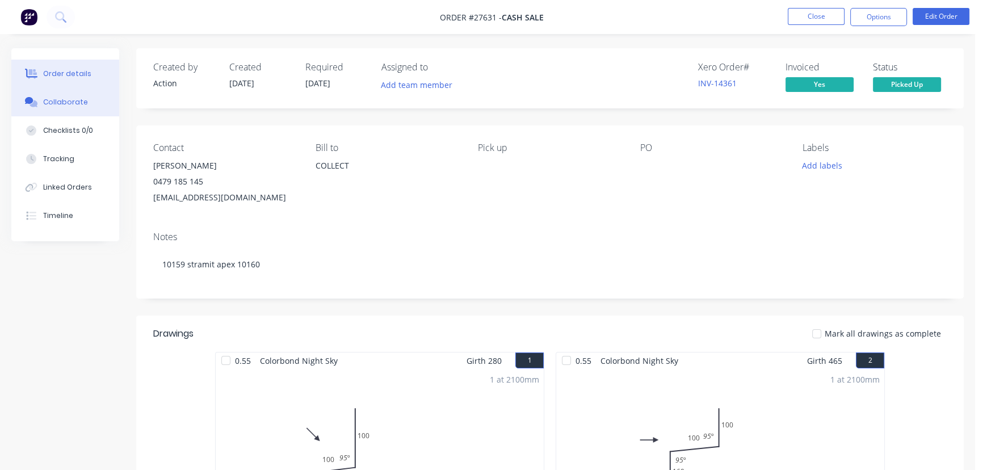
click at [74, 99] on div "Collaborate" at bounding box center [65, 102] width 45 height 10
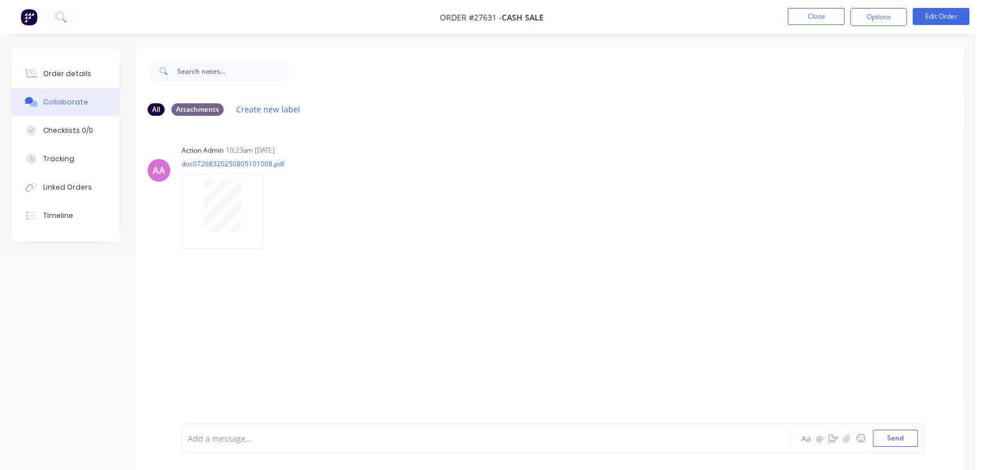
click at [211, 437] on div at bounding box center [461, 438] width 547 height 12
click at [890, 445] on button "Send" at bounding box center [895, 437] width 45 height 17
click at [802, 16] on button "Close" at bounding box center [815, 16] width 57 height 17
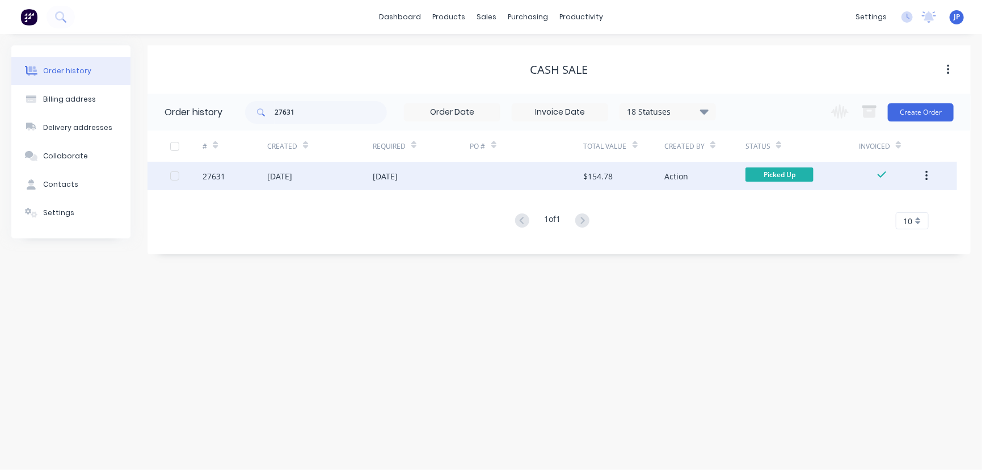
click at [921, 177] on button "button" at bounding box center [926, 176] width 27 height 20
click at [863, 205] on div "Archive" at bounding box center [886, 205] width 87 height 16
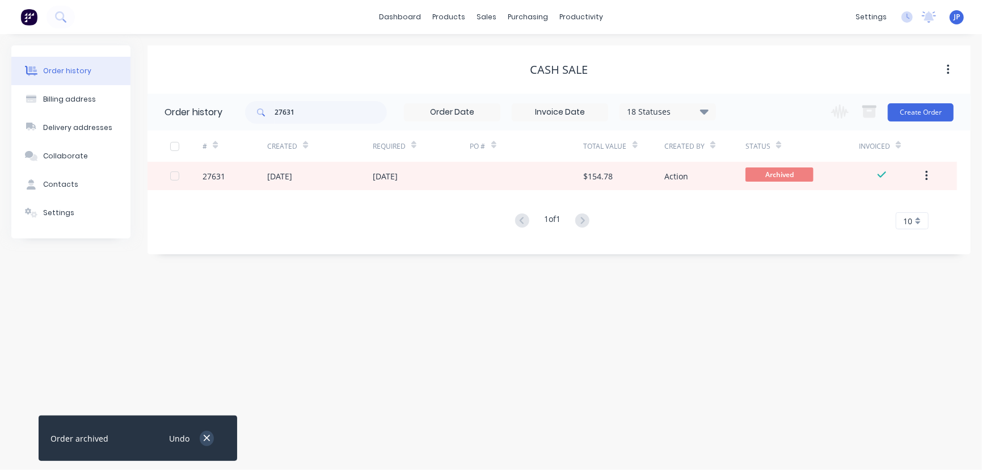
click at [207, 440] on icon "button" at bounding box center [206, 438] width 7 height 10
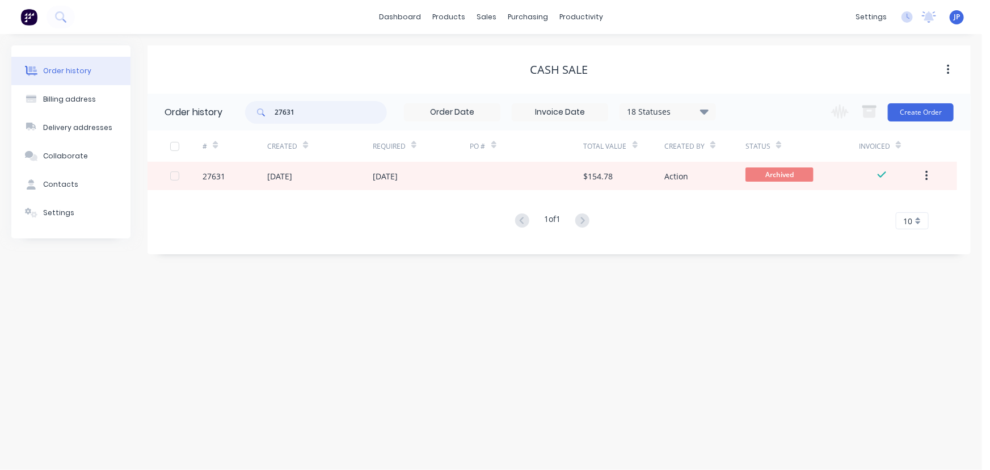
drag, startPoint x: 301, startPoint y: 113, endPoint x: 268, endPoint y: 111, distance: 33.6
click at [268, 111] on div "27631" at bounding box center [316, 112] width 142 height 23
type input "27646"
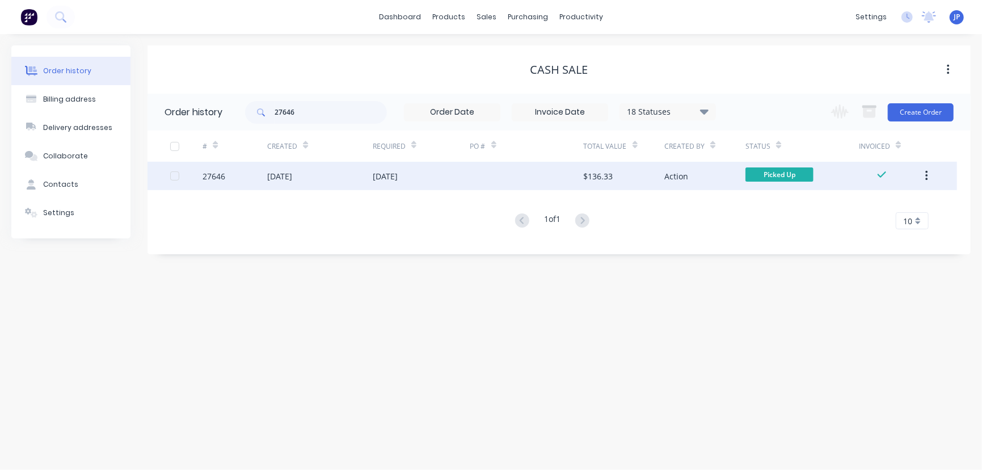
click at [288, 172] on div "05 Aug 2025" at bounding box center [279, 176] width 25 height 12
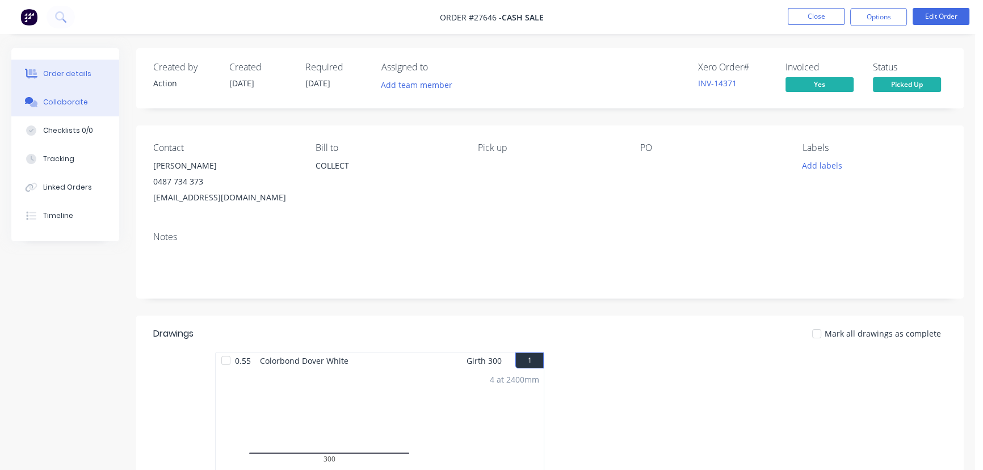
click at [89, 100] on button "Collaborate" at bounding box center [65, 102] width 108 height 28
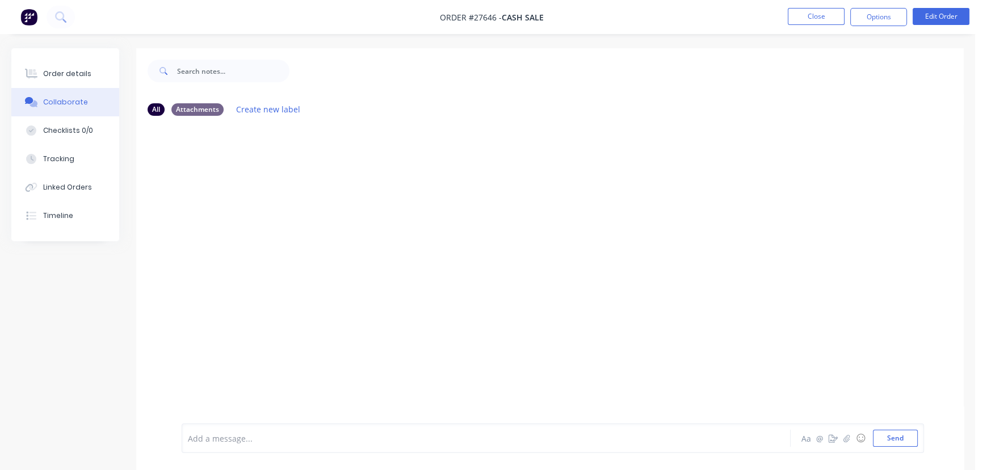
click at [205, 432] on div at bounding box center [461, 438] width 547 height 12
click at [889, 438] on button "Send" at bounding box center [895, 437] width 45 height 17
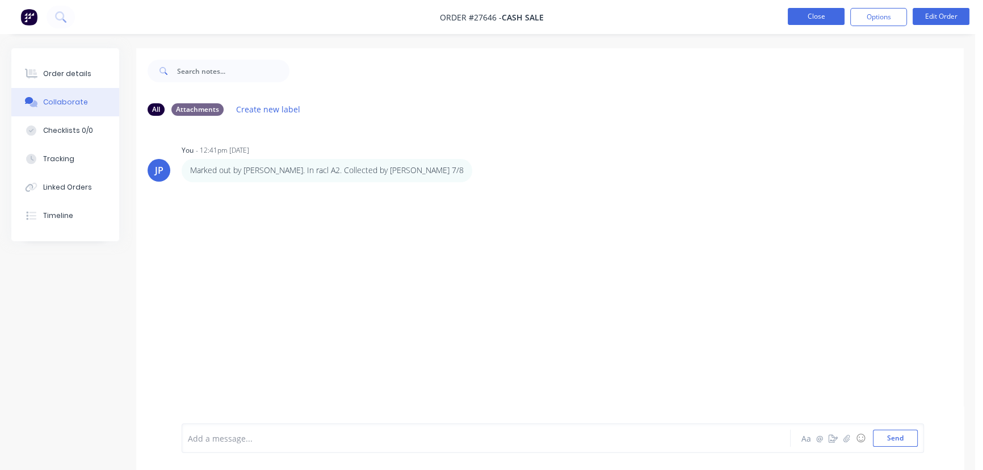
click at [814, 10] on button "Close" at bounding box center [815, 16] width 57 height 17
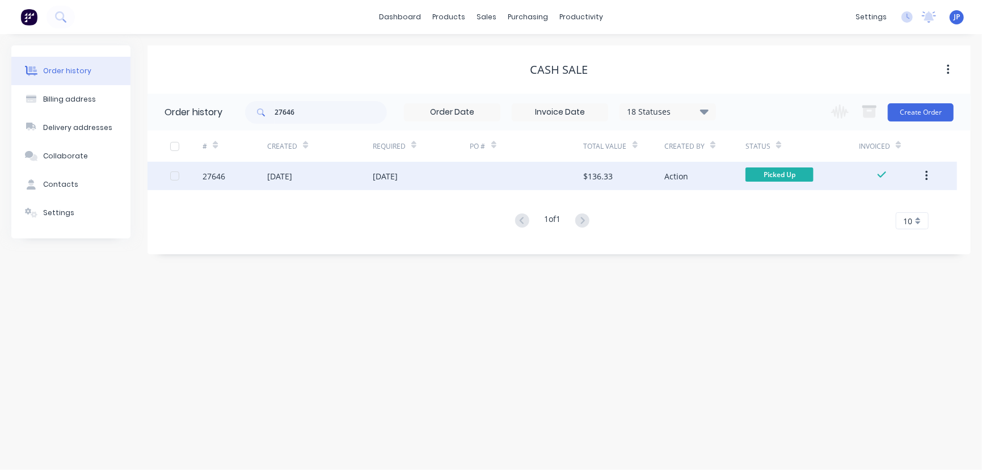
click at [924, 175] on button "button" at bounding box center [926, 176] width 27 height 20
click at [879, 206] on div "Archive" at bounding box center [886, 205] width 87 height 16
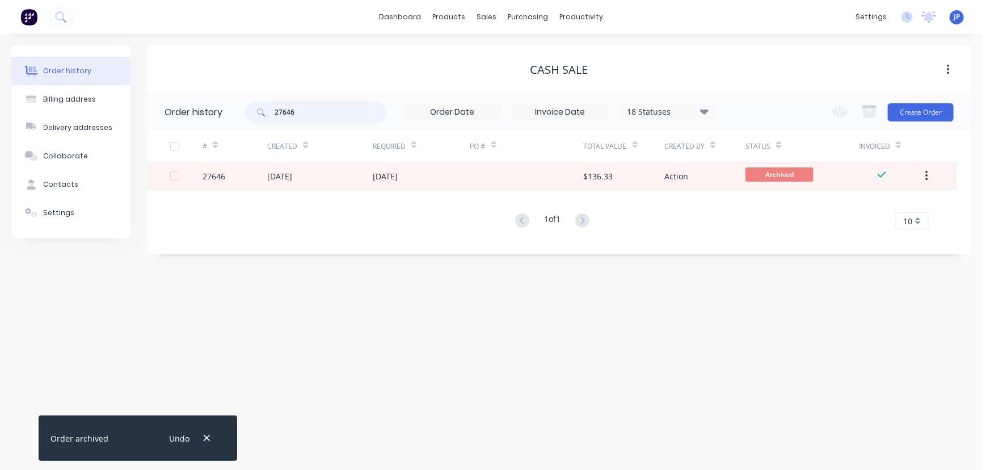
drag, startPoint x: 311, startPoint y: 120, endPoint x: 243, endPoint y: 119, distance: 67.5
click at [245, 119] on header "Order history 27646 18 Statuses Invoice Status Invoiced Not Invoiced Partial Or…" at bounding box center [559, 112] width 823 height 37
type input "26353"
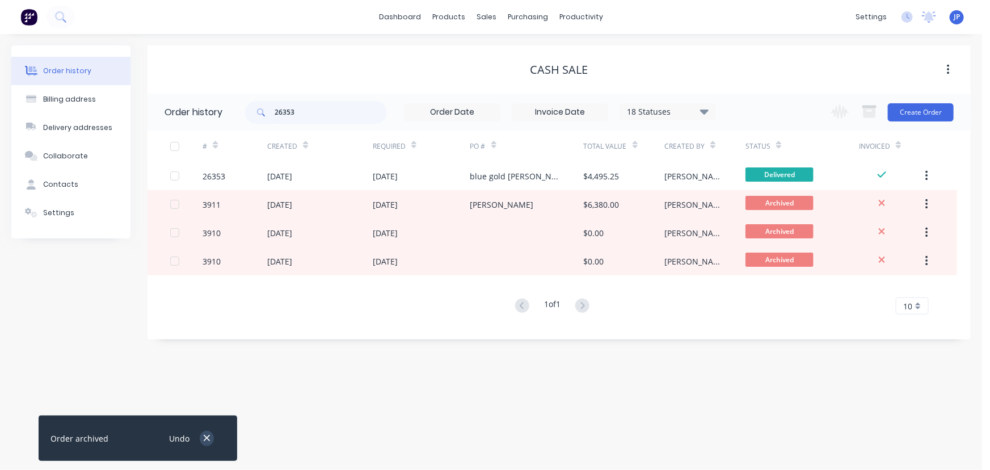
click at [210, 436] on icon "button" at bounding box center [206, 438] width 7 height 10
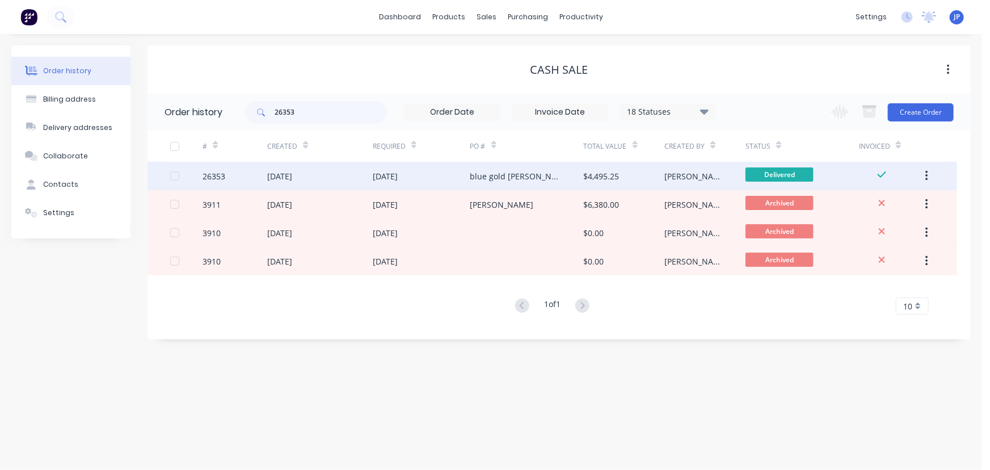
click at [292, 176] on div "30 Jun 2025" at bounding box center [279, 176] width 25 height 12
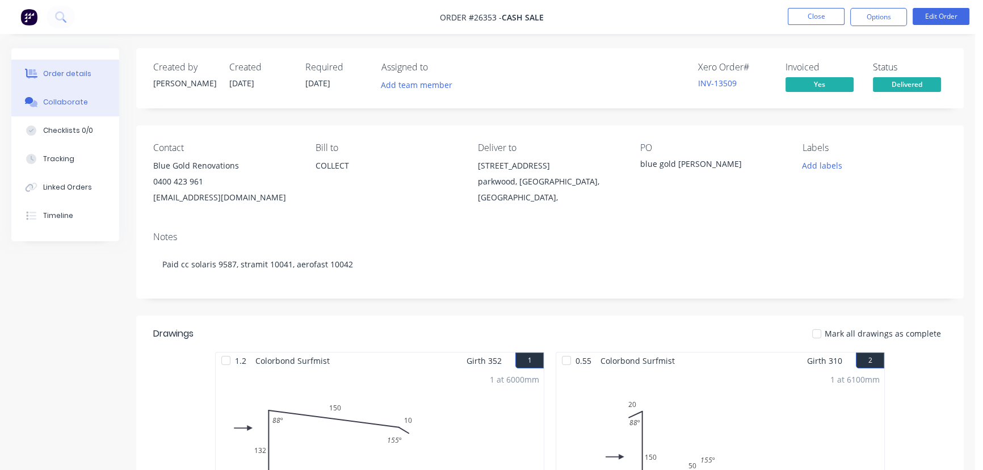
click at [82, 104] on div "Collaborate" at bounding box center [65, 102] width 45 height 10
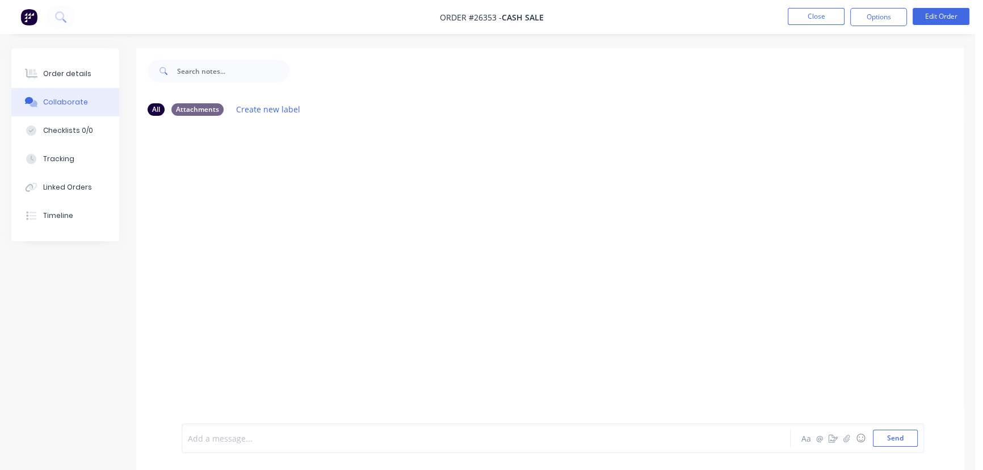
click at [203, 442] on div at bounding box center [461, 438] width 547 height 12
click at [892, 448] on div "Delivered by Action 7/8/25 Aa @ ☺ Send" at bounding box center [553, 438] width 742 height 30
click at [885, 434] on button "Send" at bounding box center [895, 437] width 45 height 17
click at [824, 21] on button "Close" at bounding box center [815, 16] width 57 height 17
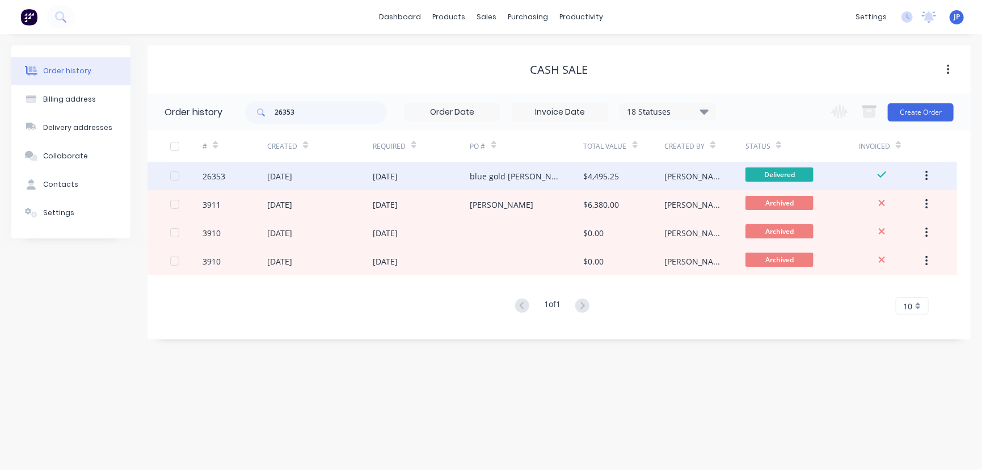
click at [923, 172] on button "button" at bounding box center [926, 176] width 27 height 20
click at [882, 209] on div "Archive" at bounding box center [886, 205] width 87 height 16
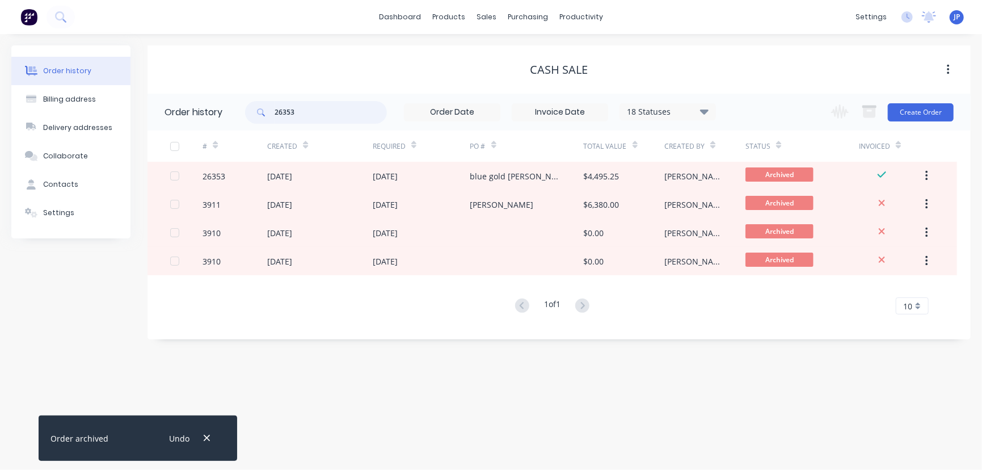
drag, startPoint x: 308, startPoint y: 111, endPoint x: 240, endPoint y: 119, distance: 68.5
click at [240, 119] on header "Order history 26353 18 Statuses Invoice Status Invoiced Not Invoiced Partial Or…" at bounding box center [559, 112] width 823 height 37
type input "27592"
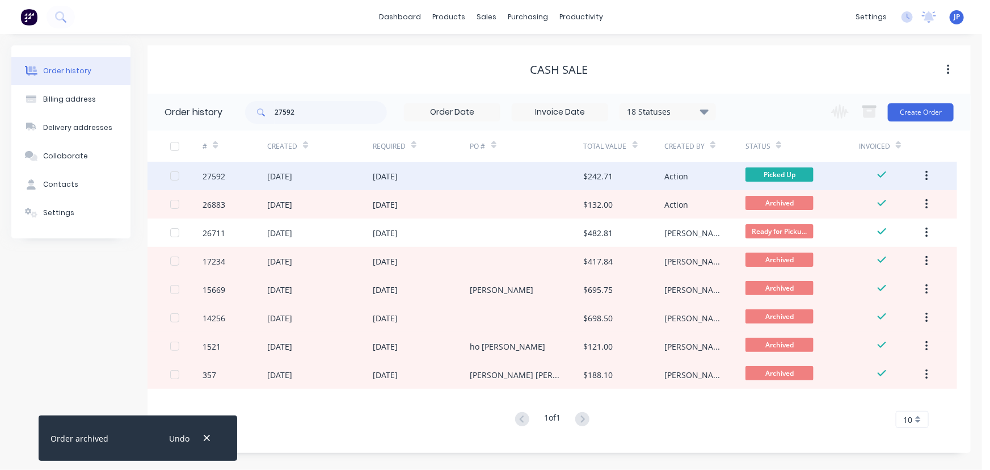
click at [289, 171] on div "04 Aug 2025" at bounding box center [279, 176] width 25 height 12
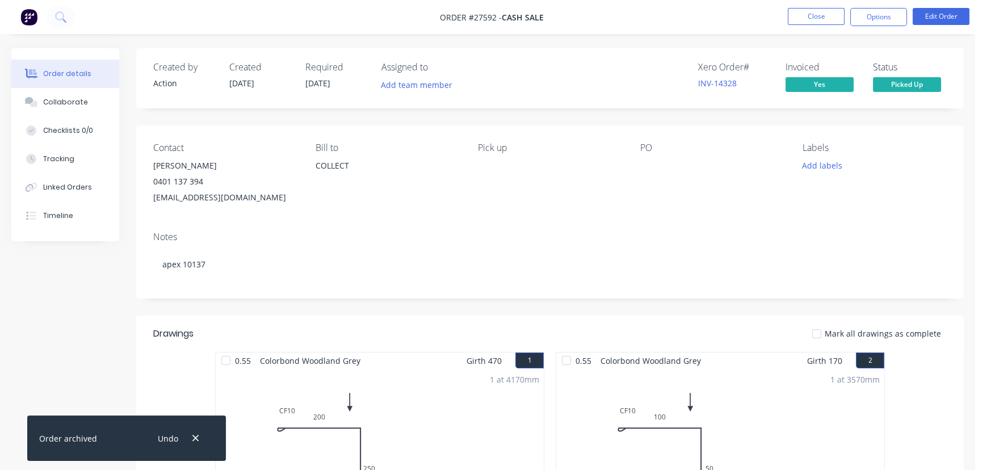
drag, startPoint x: 197, startPoint y: 438, endPoint x: 175, endPoint y: 406, distance: 38.4
click at [195, 439] on icon "button" at bounding box center [195, 438] width 7 height 10
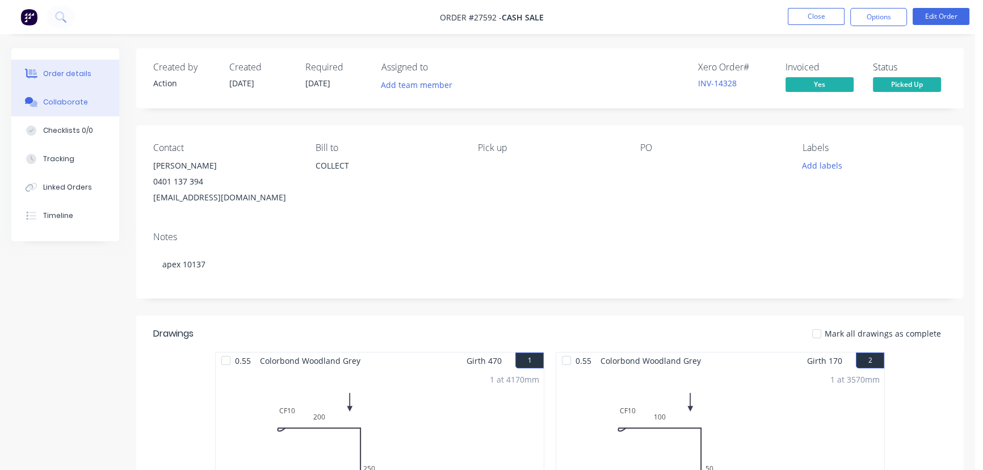
click at [87, 108] on button "Collaborate" at bounding box center [65, 102] width 108 height 28
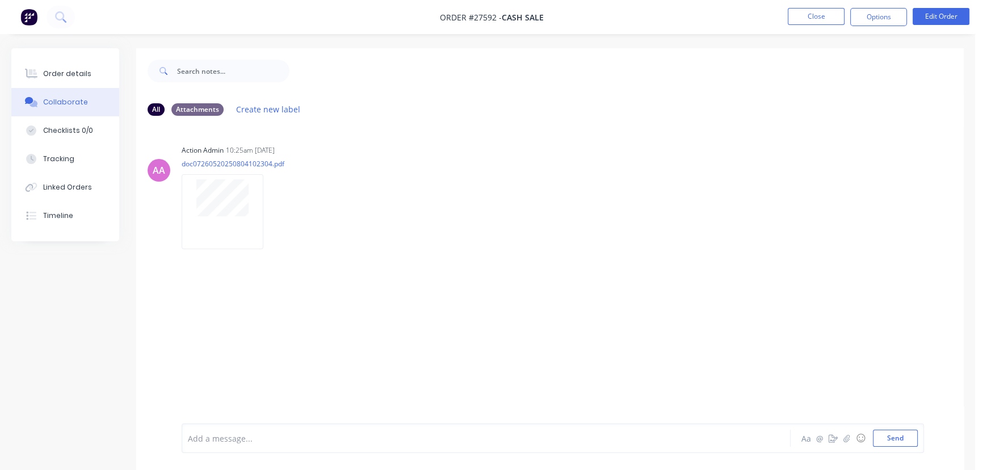
click at [210, 440] on div at bounding box center [461, 438] width 547 height 12
click at [904, 435] on button "Send" at bounding box center [895, 437] width 45 height 17
click at [819, 6] on nav "Order #27592 - CASH SALE Close Options Edit Order" at bounding box center [491, 17] width 983 height 34
click at [818, 16] on button "Close" at bounding box center [815, 16] width 57 height 17
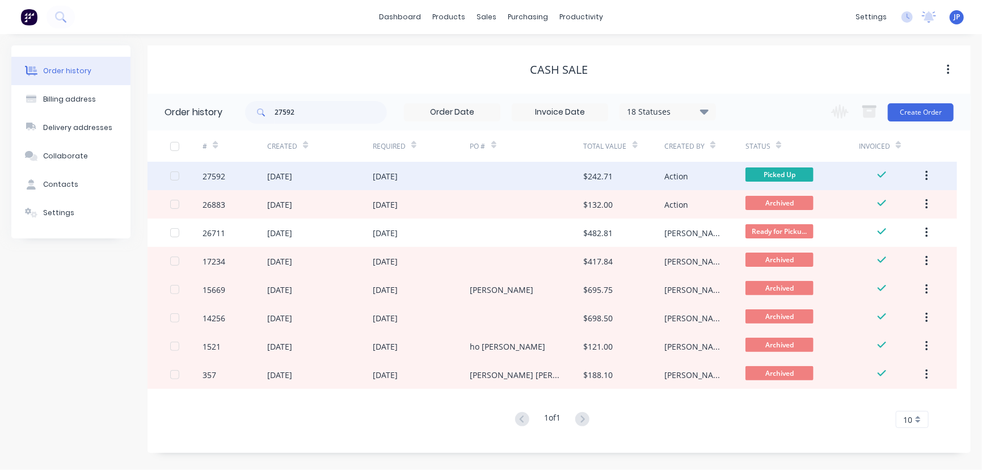
click at [930, 174] on button "button" at bounding box center [926, 176] width 27 height 20
click at [923, 176] on button "button" at bounding box center [926, 176] width 27 height 20
click at [888, 204] on div "Archive" at bounding box center [886, 205] width 87 height 16
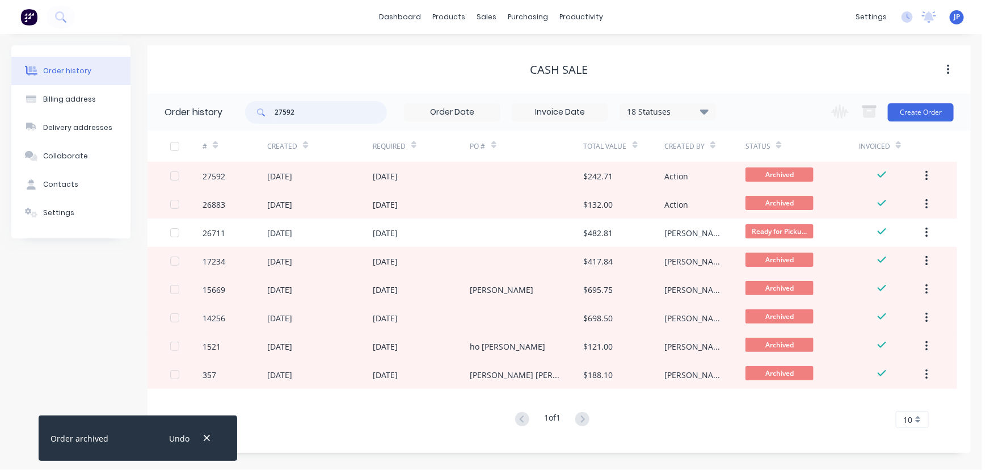
drag, startPoint x: 308, startPoint y: 117, endPoint x: 271, endPoint y: 117, distance: 36.9
click at [271, 117] on div "27592" at bounding box center [316, 112] width 142 height 23
type input "27530"
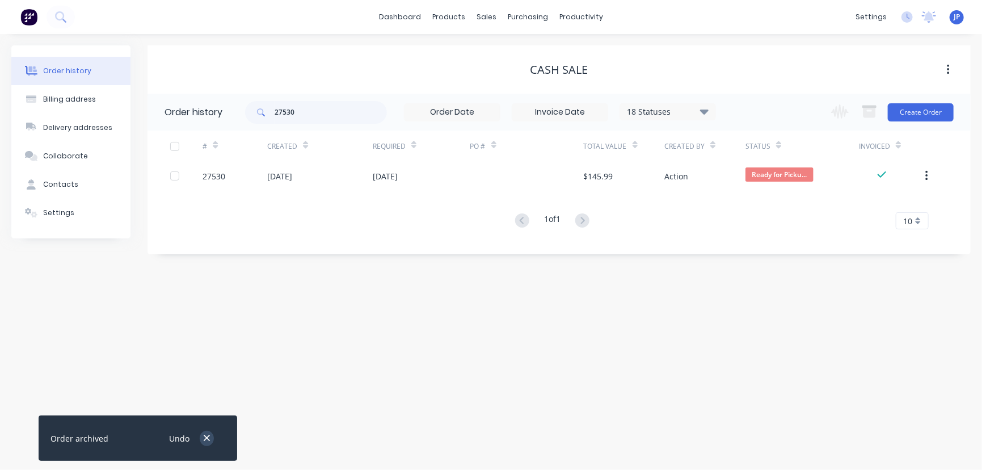
click at [207, 444] on button "button" at bounding box center [207, 438] width 14 height 15
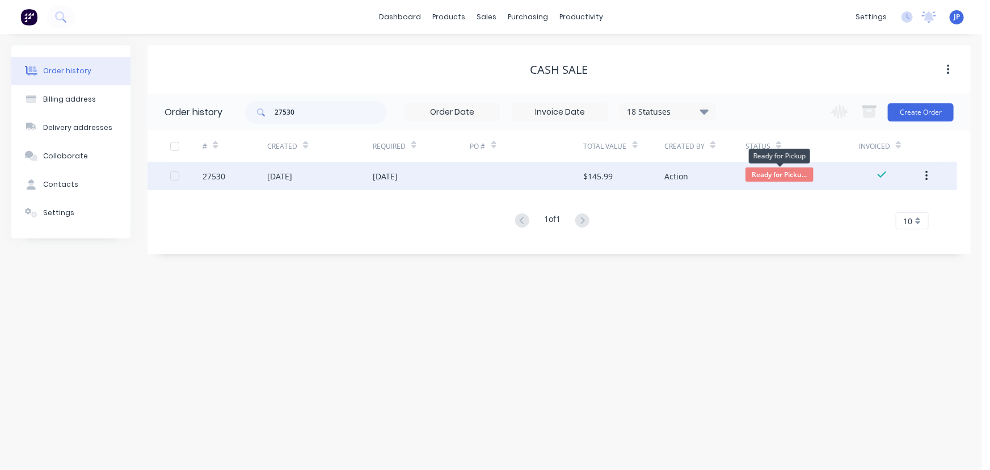
click at [772, 172] on span "Ready for Picku..." at bounding box center [779, 174] width 68 height 14
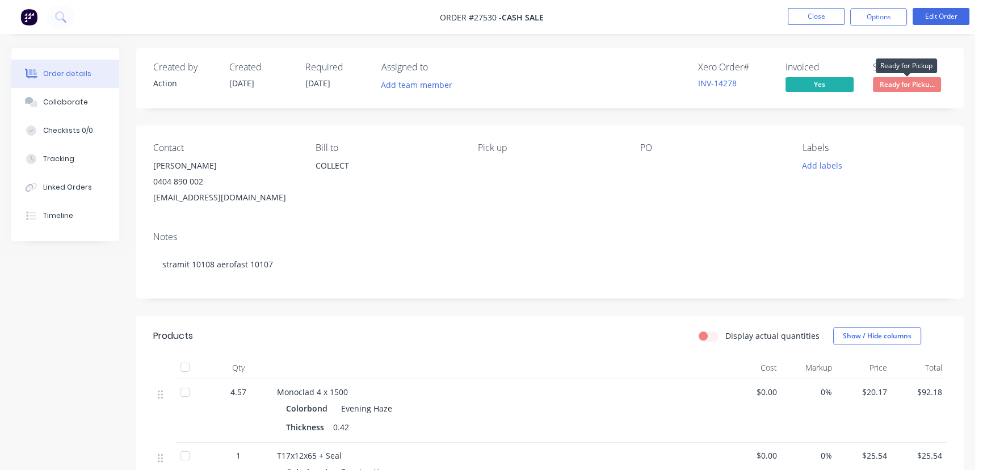
click at [911, 79] on span "Ready for Picku..." at bounding box center [907, 84] width 68 height 14
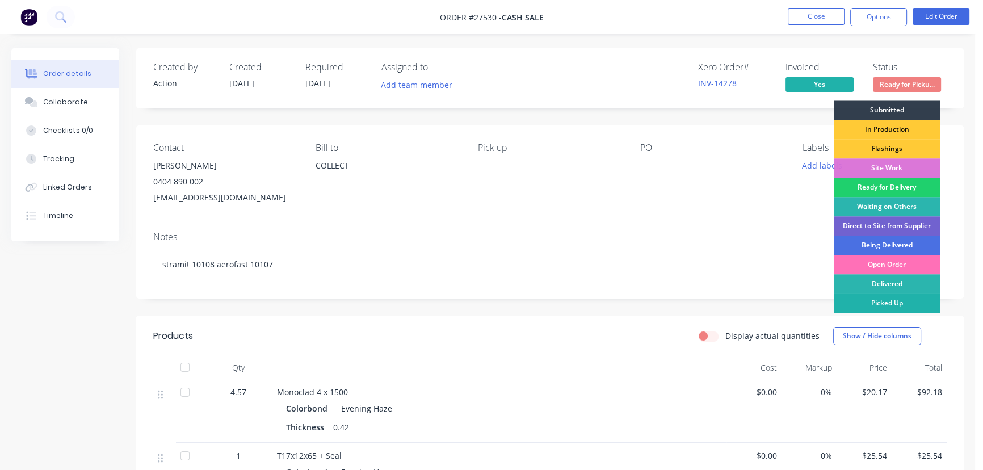
click at [898, 303] on div "Picked Up" at bounding box center [886, 302] width 106 height 19
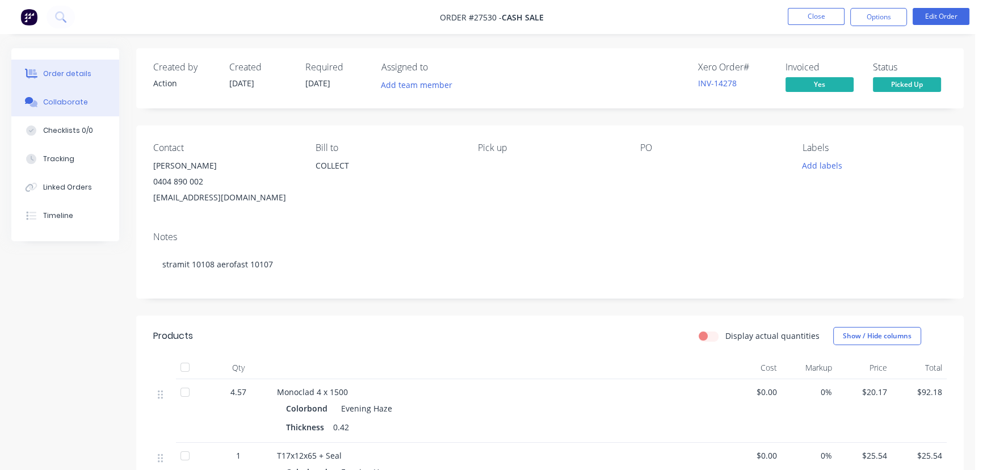
click at [68, 102] on div "Collaborate" at bounding box center [65, 102] width 45 height 10
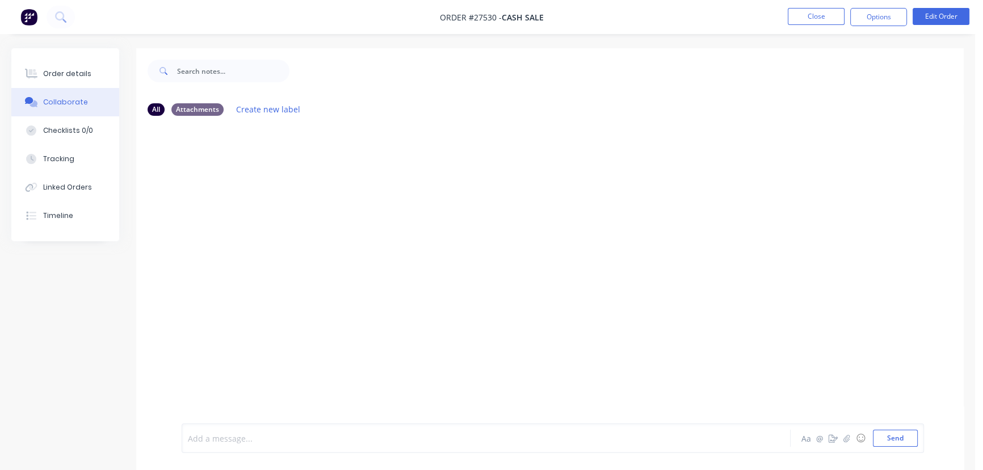
click at [237, 437] on div at bounding box center [461, 438] width 547 height 12
click at [908, 438] on button "Send" at bounding box center [895, 437] width 45 height 17
click at [816, 21] on button "Close" at bounding box center [815, 16] width 57 height 17
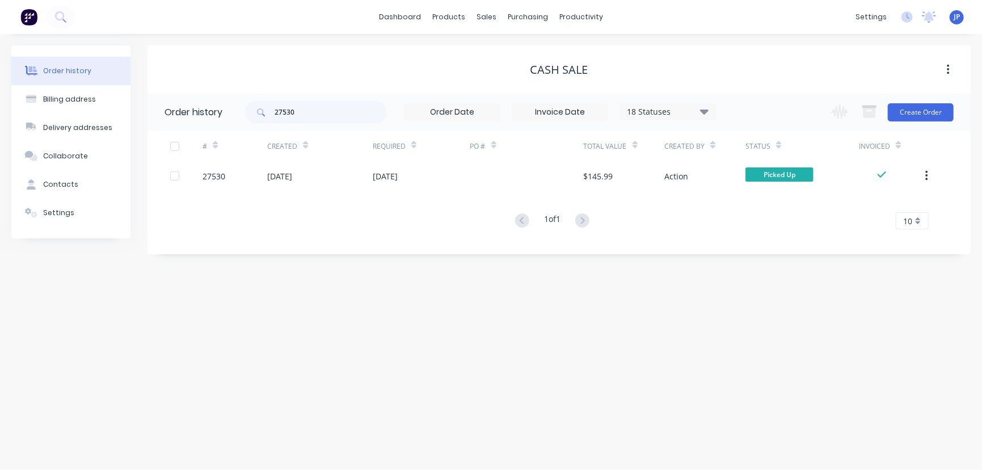
click at [929, 170] on button "button" at bounding box center [926, 176] width 27 height 20
click at [910, 209] on div "# Created Required PO # Total Value Created By Status Invoiced 27530 31 Jul 202…" at bounding box center [553, 179] width 810 height 99
drag, startPoint x: 319, startPoint y: 116, endPoint x: 178, endPoint y: 110, distance: 141.4
click at [178, 111] on header "Order history 27530 18 Statuses Invoice Status Invoiced Not Invoiced Partial Or…" at bounding box center [559, 112] width 823 height 37
type input "27719"
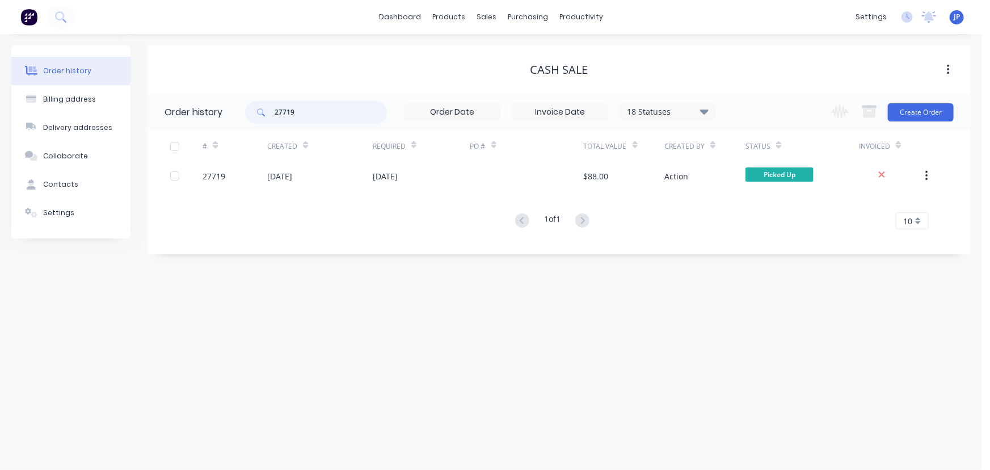
drag, startPoint x: 298, startPoint y: 111, endPoint x: 268, endPoint y: 117, distance: 31.3
click at [268, 117] on div "27719" at bounding box center [316, 112] width 142 height 23
type input "27683"
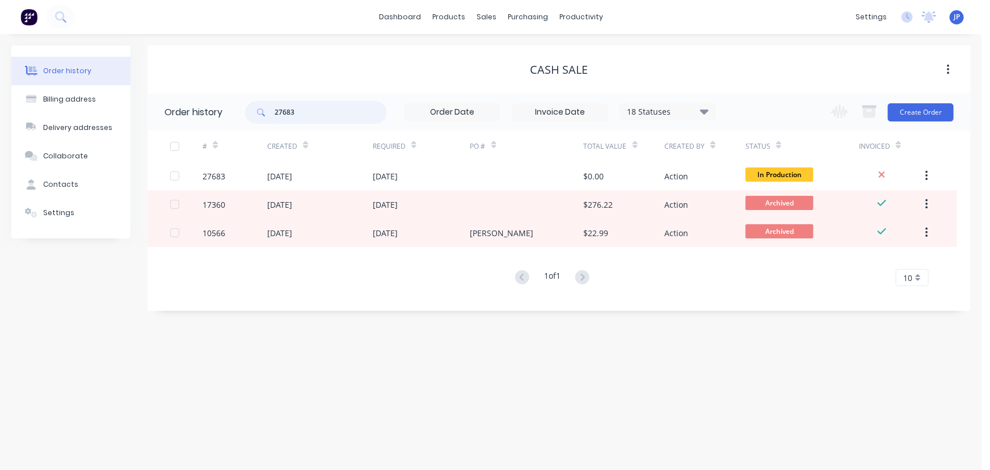
drag, startPoint x: 305, startPoint y: 112, endPoint x: 250, endPoint y: 119, distance: 55.5
click at [252, 120] on div "27683" at bounding box center [316, 112] width 142 height 23
click at [541, 52] on div "Purchase Orders" at bounding box center [565, 54] width 60 height 10
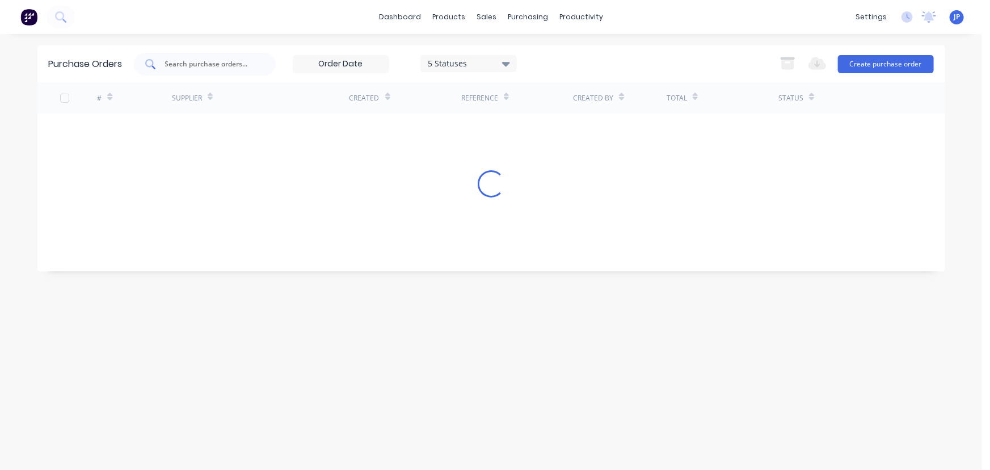
click at [221, 62] on input "text" at bounding box center [211, 63] width 94 height 11
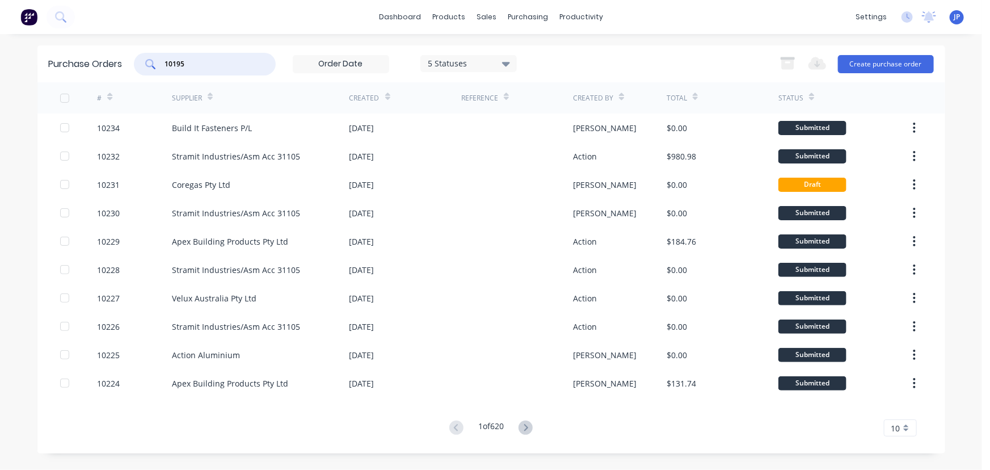
type input "10195"
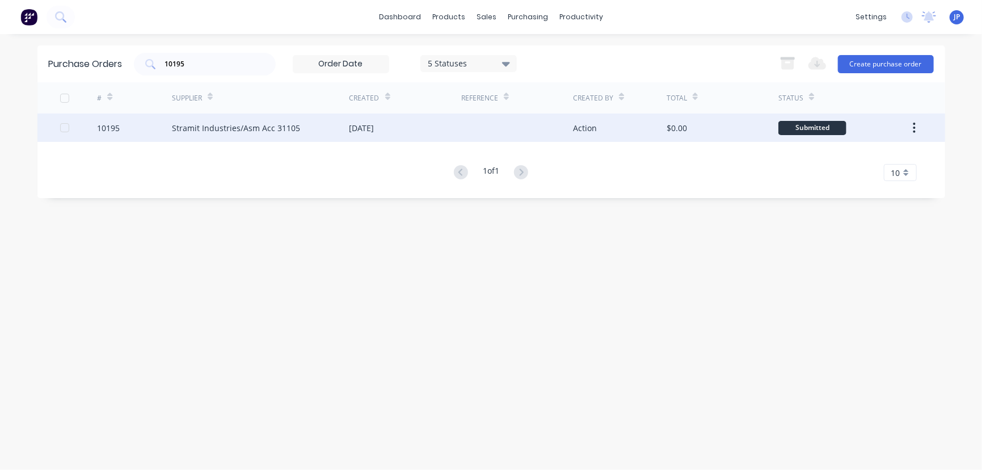
click at [912, 127] on button "button" at bounding box center [914, 127] width 27 height 20
click at [886, 158] on div "Archive" at bounding box center [874, 157] width 87 height 16
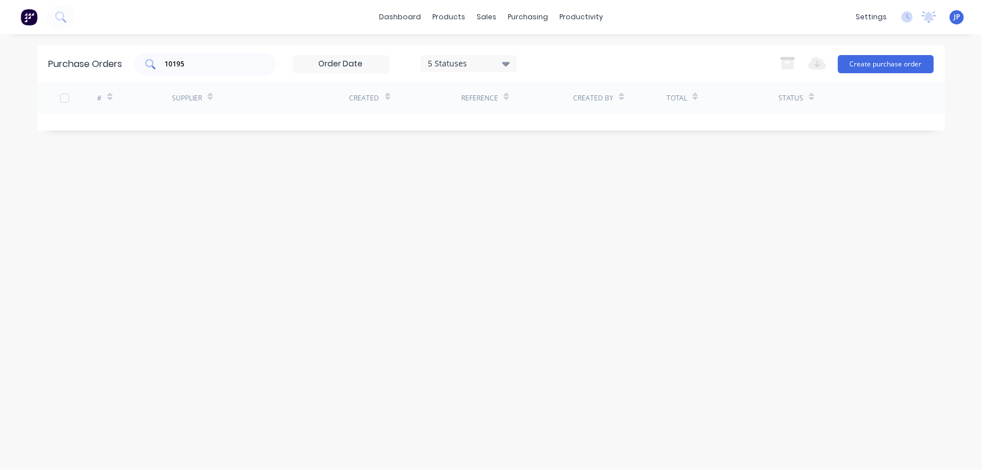
click at [135, 65] on div "10195" at bounding box center [205, 64] width 142 height 23
drag, startPoint x: 213, startPoint y: 69, endPoint x: 154, endPoint y: 68, distance: 59.0
click at [154, 68] on div "10195" at bounding box center [205, 64] width 142 height 23
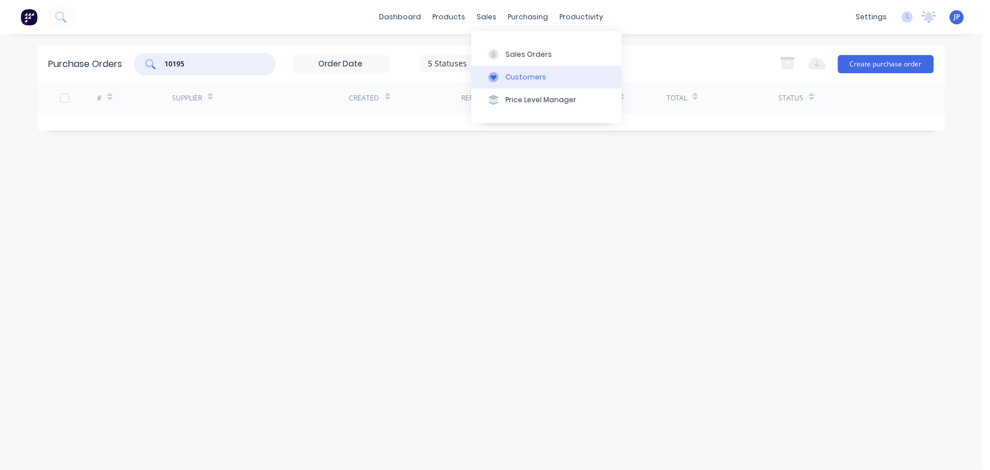
click at [515, 74] on div "Customers" at bounding box center [526, 77] width 41 height 10
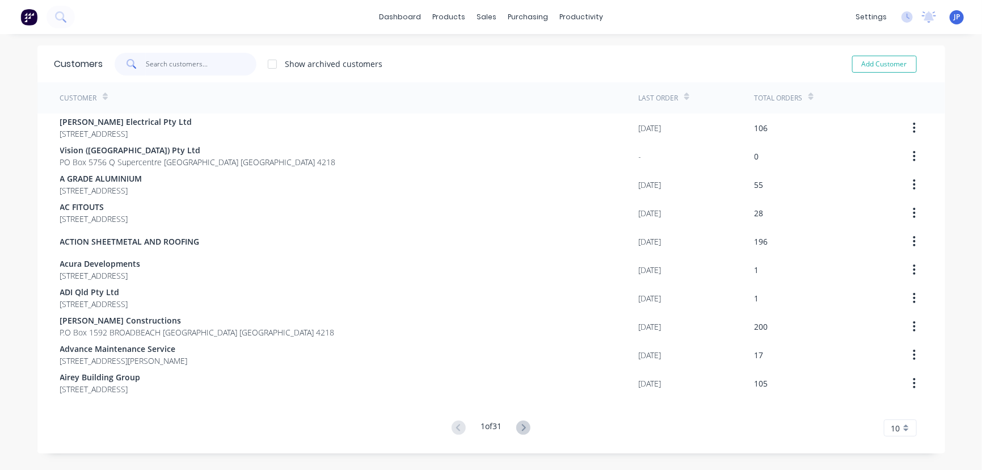
click at [194, 68] on input "text" at bounding box center [201, 64] width 111 height 23
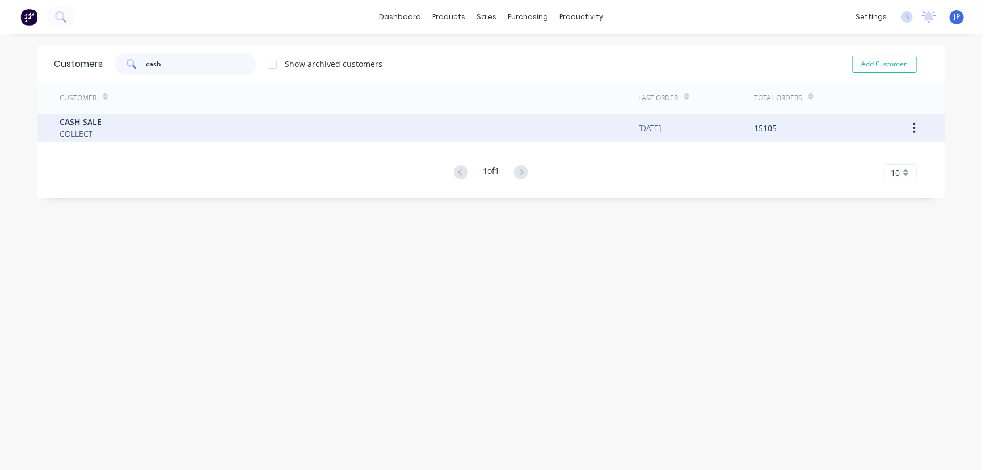
type input "cash"
click at [130, 134] on div "CASH SALE COLLECT" at bounding box center [349, 127] width 579 height 28
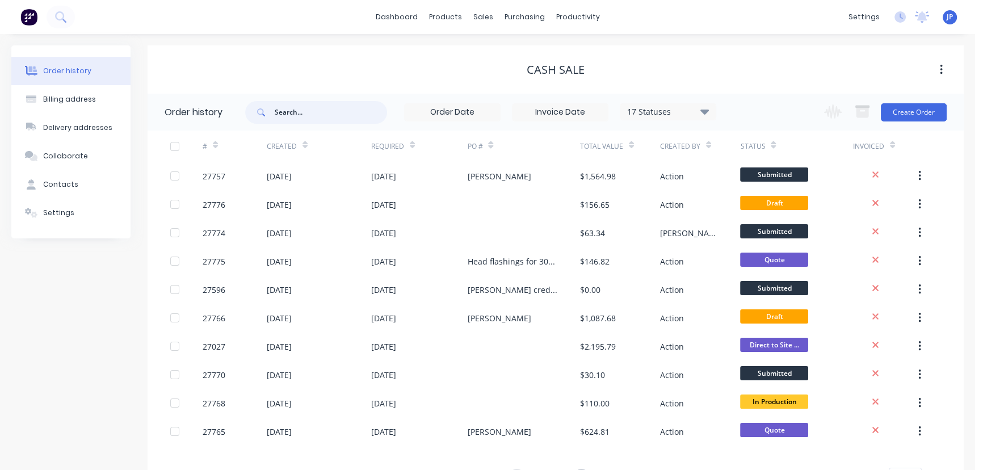
click at [295, 116] on input "text" at bounding box center [331, 112] width 112 height 23
type input "27719"
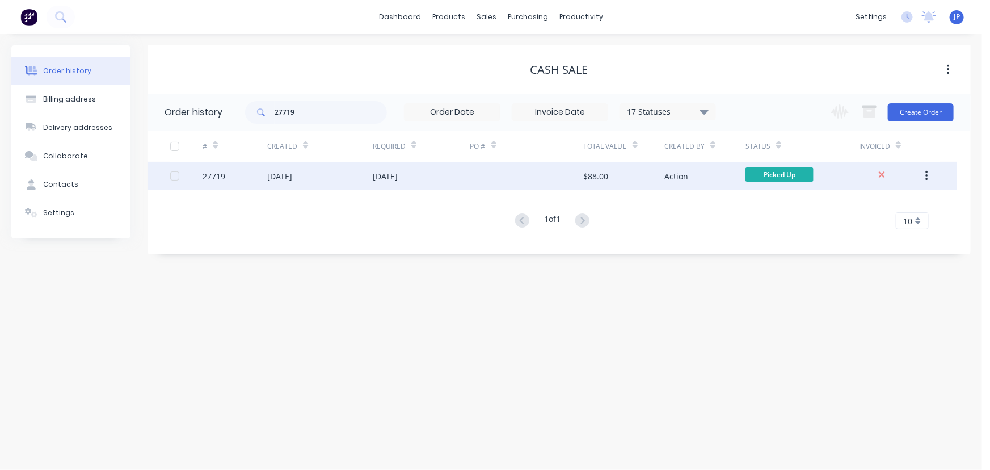
click at [326, 184] on div "[DATE]" at bounding box center [320, 176] width 106 height 28
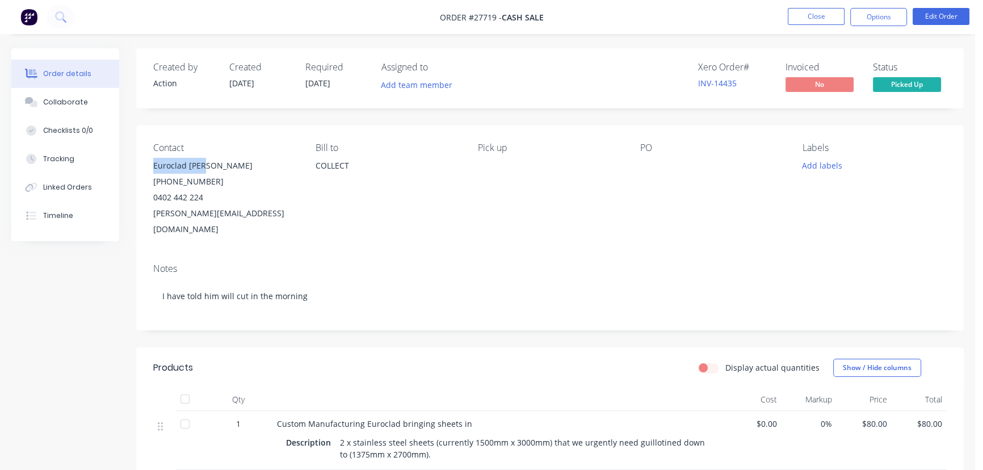
drag, startPoint x: 215, startPoint y: 165, endPoint x: 144, endPoint y: 170, distance: 71.6
click at [144, 170] on div "Contact Euroclad Tate (07) 5620 4329 0402 442 224 tate@euroclad.com.au Bill to …" at bounding box center [549, 189] width 827 height 129
click at [883, 15] on button "Options" at bounding box center [878, 17] width 57 height 18
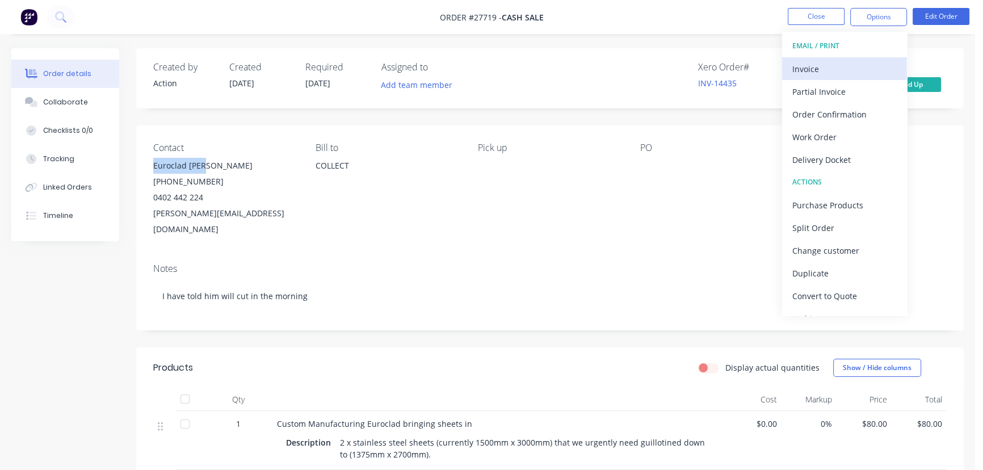
click at [810, 70] on div "Invoice" at bounding box center [844, 69] width 104 height 16
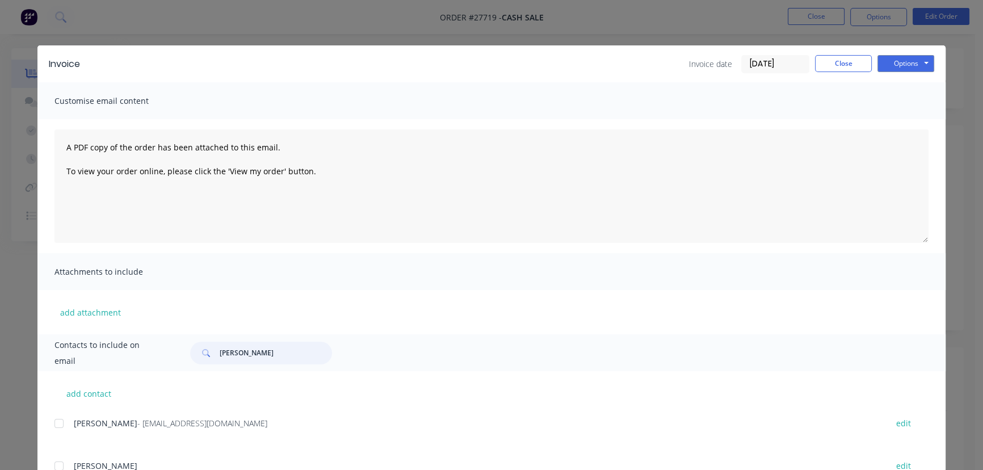
drag, startPoint x: 272, startPoint y: 355, endPoint x: 204, endPoint y: 357, distance: 67.6
click at [204, 357] on div "Connah Skerke" at bounding box center [261, 353] width 142 height 23
paste input "Euroclad Tat"
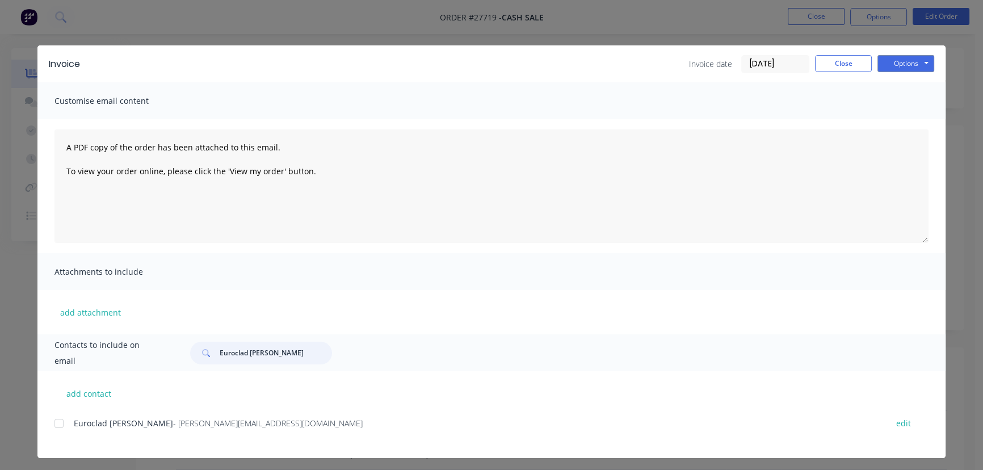
type input "Euroclad [PERSON_NAME]"
drag, startPoint x: 158, startPoint y: 430, endPoint x: 61, endPoint y: 433, distance: 96.5
click at [61, 431] on div "Euroclad Tate - tate@euroclad.com.au edit" at bounding box center [499, 422] width 891 height 15
click at [899, 63] on button "Options" at bounding box center [905, 63] width 57 height 17
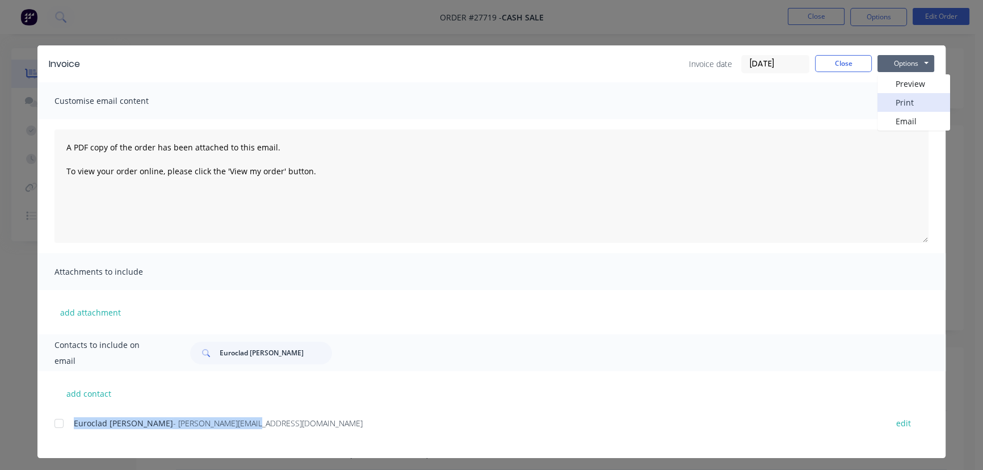
click at [888, 96] on button "Print" at bounding box center [913, 102] width 73 height 19
click at [831, 65] on button "Close" at bounding box center [843, 63] width 57 height 17
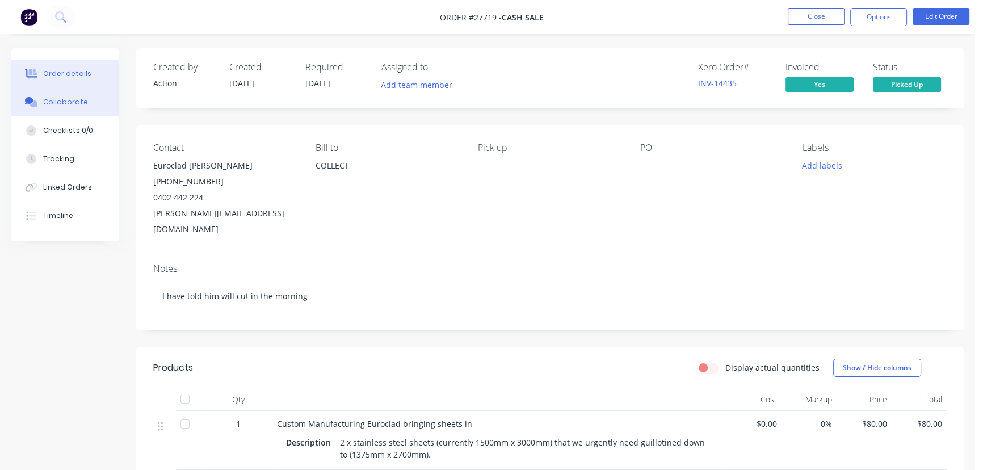
click at [86, 102] on button "Collaborate" at bounding box center [65, 102] width 108 height 28
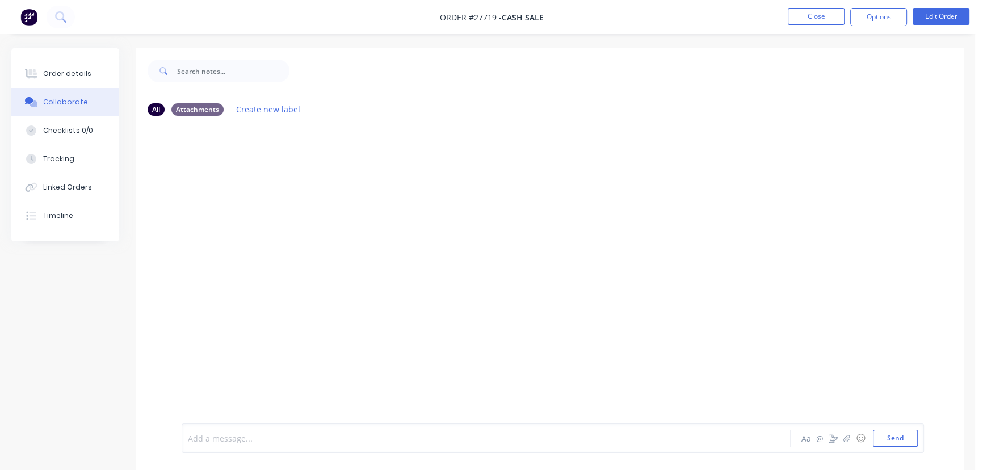
click at [199, 437] on div at bounding box center [461, 438] width 547 height 12
click at [892, 443] on button "Send" at bounding box center [895, 437] width 45 height 17
click at [813, 16] on button "Close" at bounding box center [815, 16] width 57 height 17
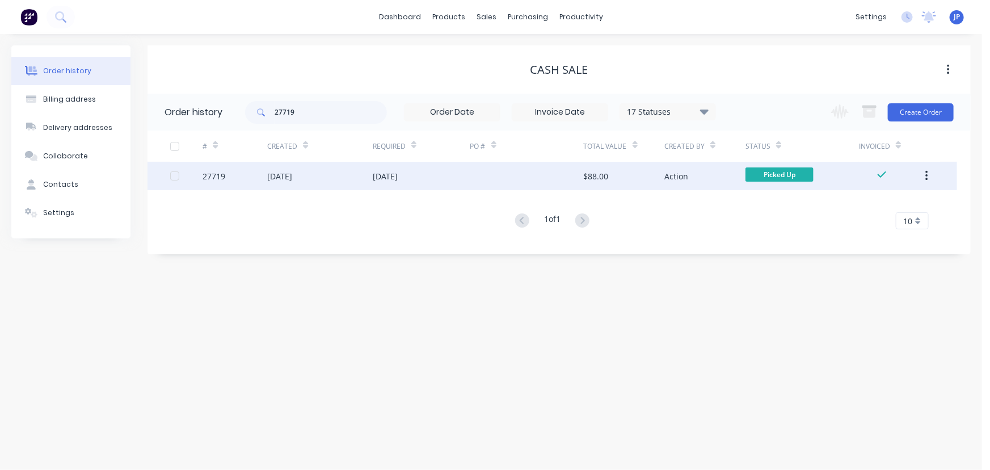
click at [927, 180] on icon "button" at bounding box center [926, 176] width 2 height 10
click at [890, 203] on div "Archive" at bounding box center [886, 205] width 87 height 16
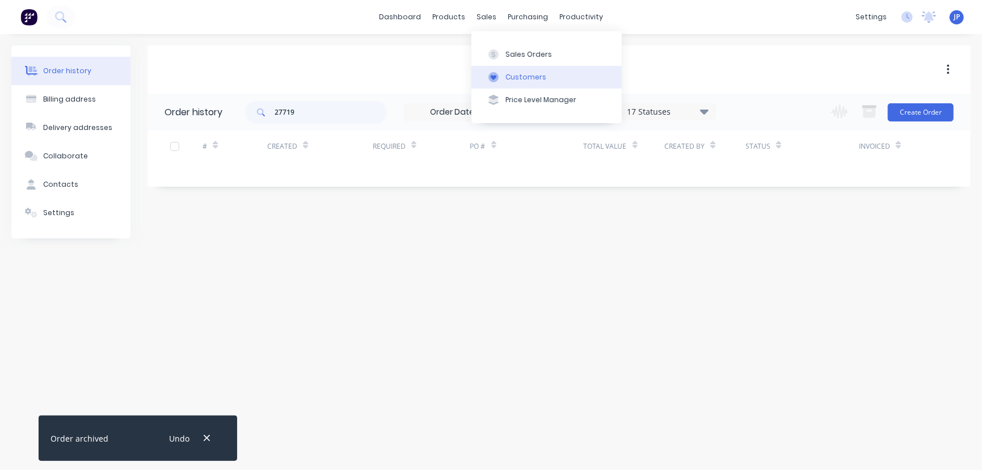
click at [512, 74] on div "Customers" at bounding box center [526, 77] width 41 height 10
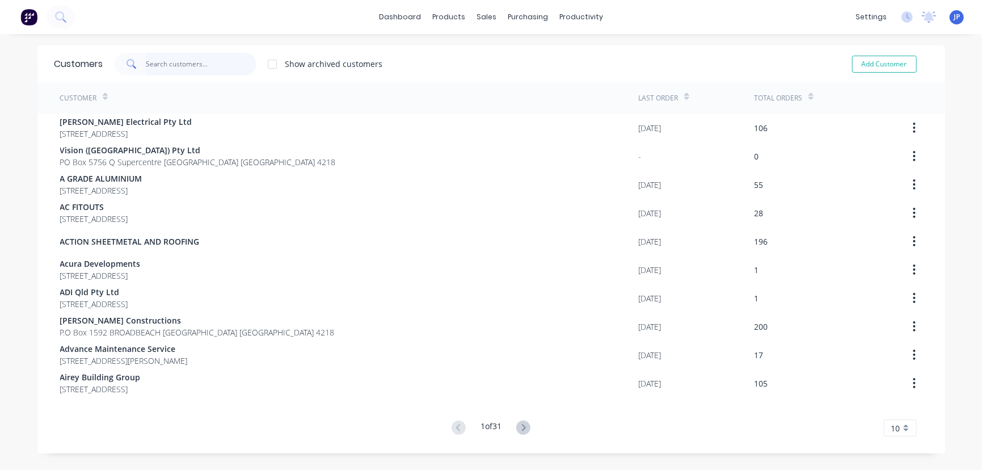
click at [163, 71] on input "text" at bounding box center [201, 64] width 111 height 23
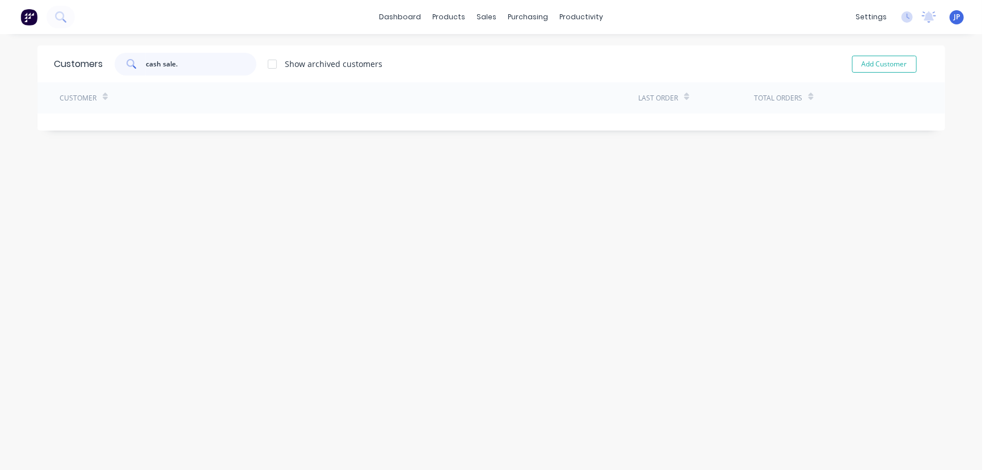
type input "cash sale"
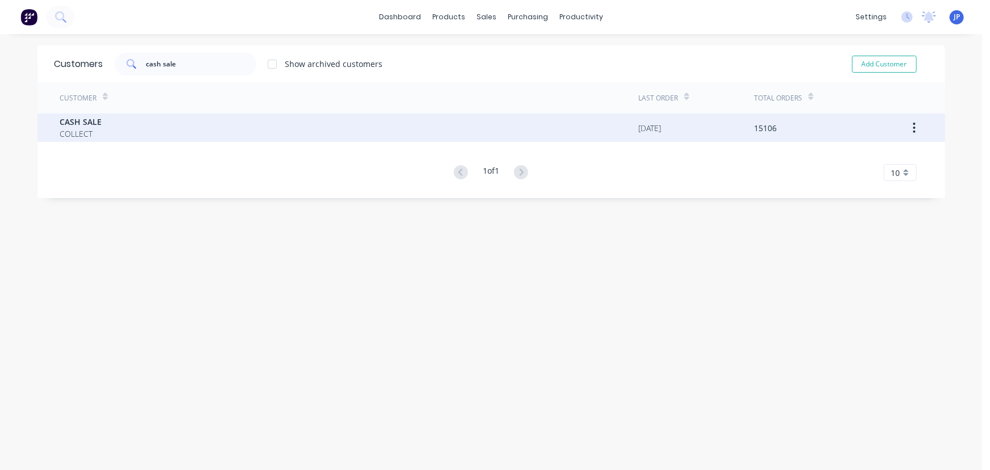
click at [115, 127] on div "CASH SALE COLLECT" at bounding box center [349, 127] width 579 height 28
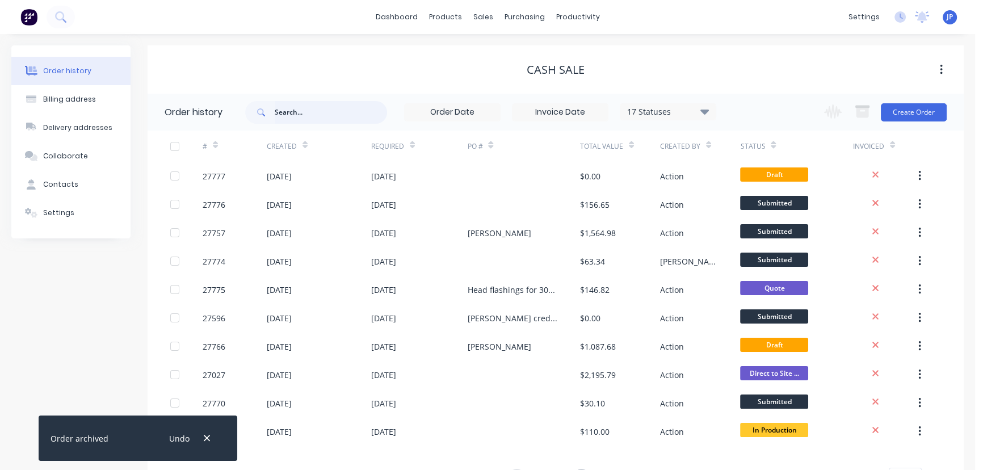
click at [330, 117] on input "text" at bounding box center [331, 112] width 112 height 23
type input "gold coast"
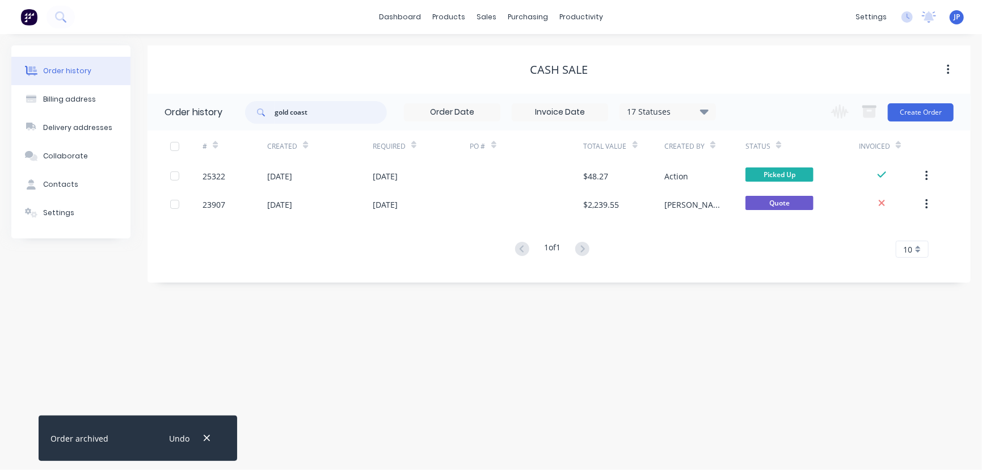
click at [320, 116] on input "gold coast" at bounding box center [331, 112] width 112 height 23
type input "gold coast"
drag, startPoint x: 319, startPoint y: 108, endPoint x: 272, endPoint y: 115, distance: 48.2
click at [272, 115] on div "gold coast" at bounding box center [316, 112] width 142 height 23
type input "gc blinds"
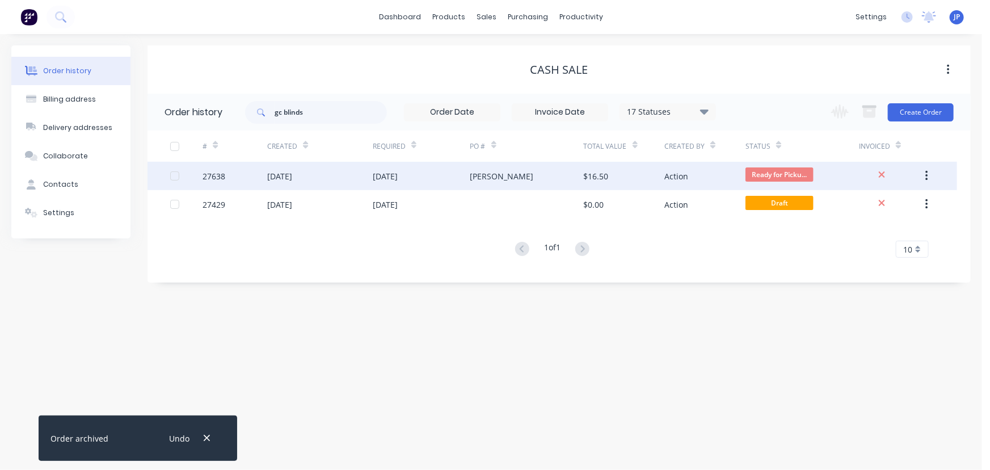
click at [323, 178] on div "05 Aug 2025" at bounding box center [320, 176] width 106 height 28
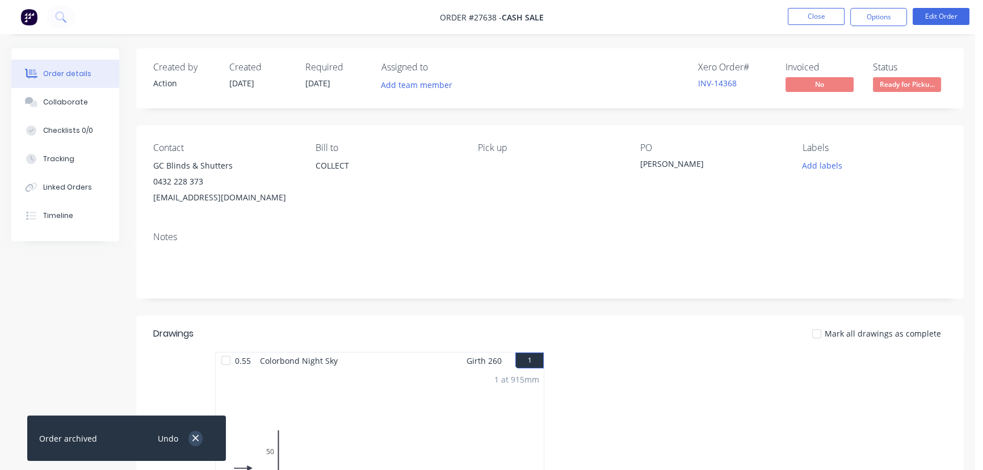
click at [197, 435] on icon "button" at bounding box center [195, 438] width 7 height 10
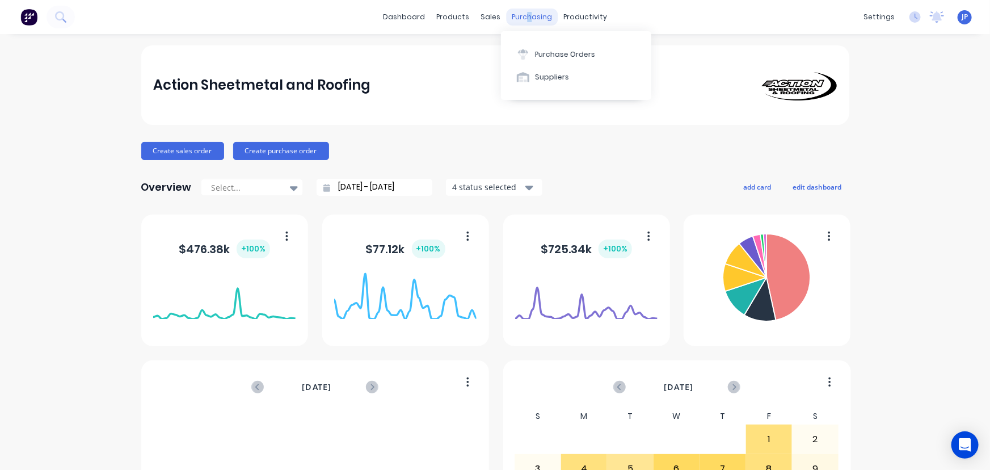
click at [524, 16] on div "purchasing" at bounding box center [532, 17] width 52 height 17
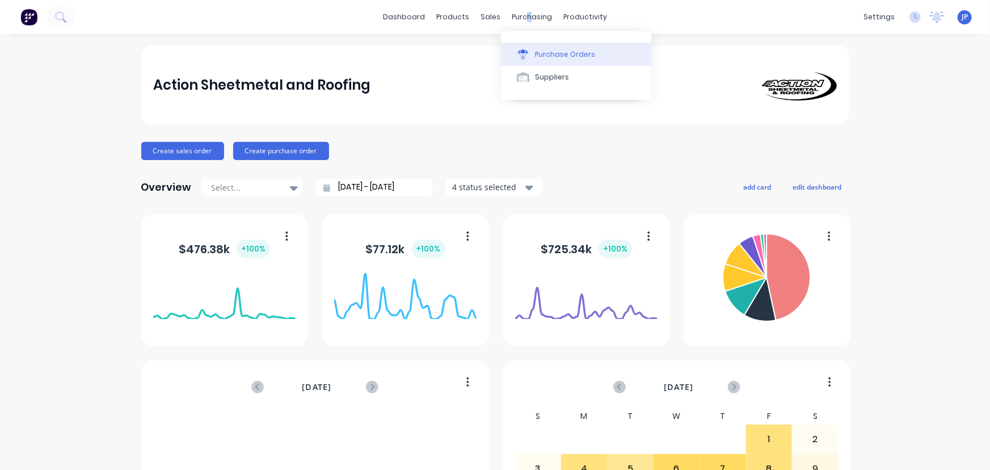
click at [541, 56] on div "Purchase Orders" at bounding box center [565, 54] width 60 height 10
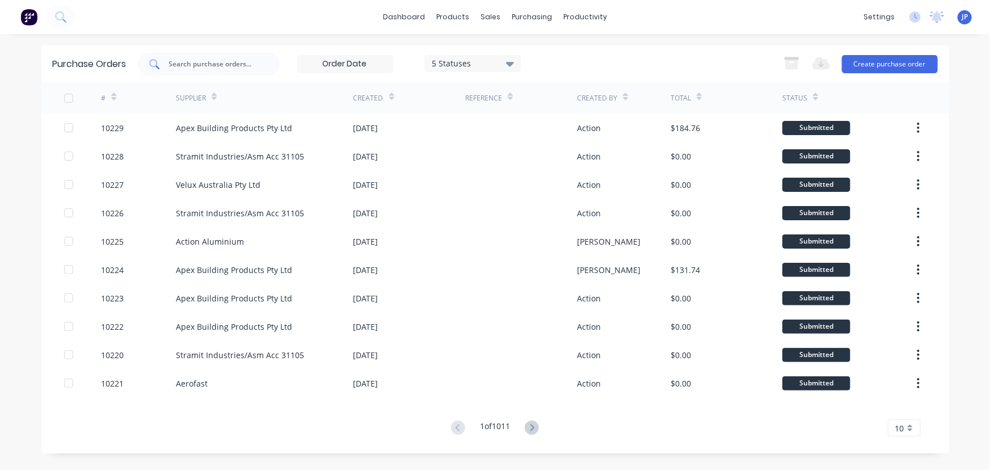
click at [216, 68] on input "text" at bounding box center [215, 63] width 94 height 11
type input "10206"
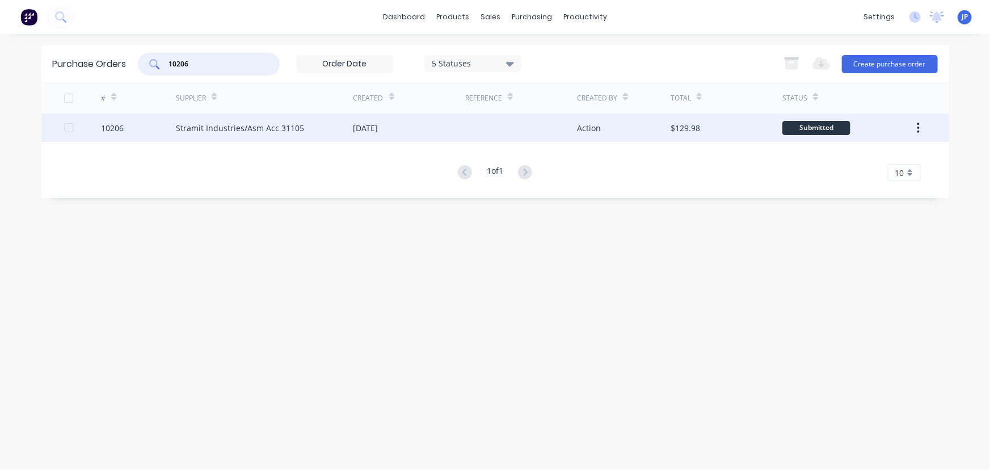
click at [196, 124] on div "Stramit Industries/Asm Acc 31105" at bounding box center [240, 128] width 128 height 12
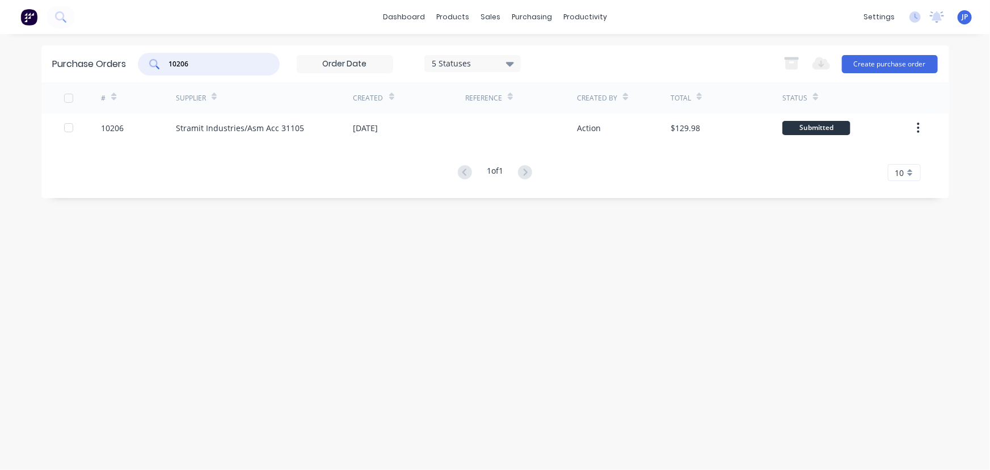
drag, startPoint x: 198, startPoint y: 62, endPoint x: 153, endPoint y: 65, distance: 45.5
click at [153, 65] on div "10206" at bounding box center [209, 64] width 142 height 23
type input "26716"
click at [507, 61] on div "5 Statuses" at bounding box center [472, 63] width 81 height 12
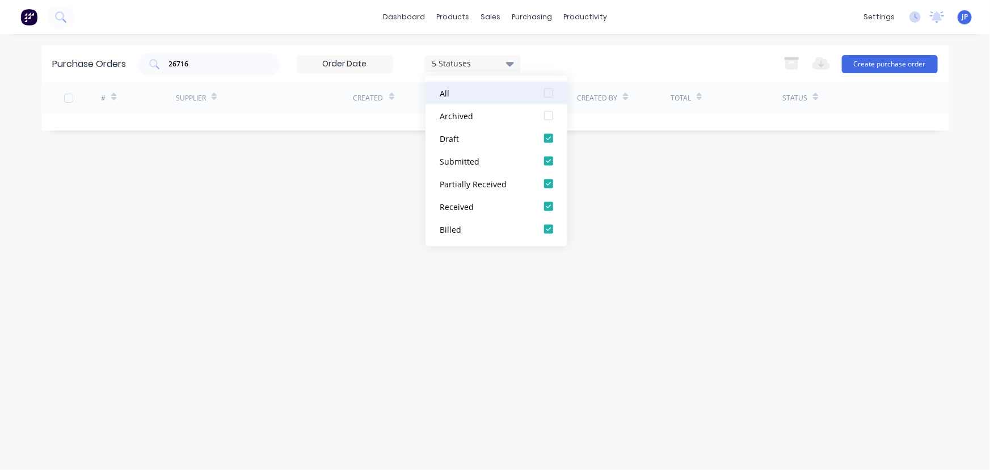
click at [549, 96] on div at bounding box center [548, 93] width 23 height 23
click at [259, 64] on div "26716" at bounding box center [209, 64] width 142 height 23
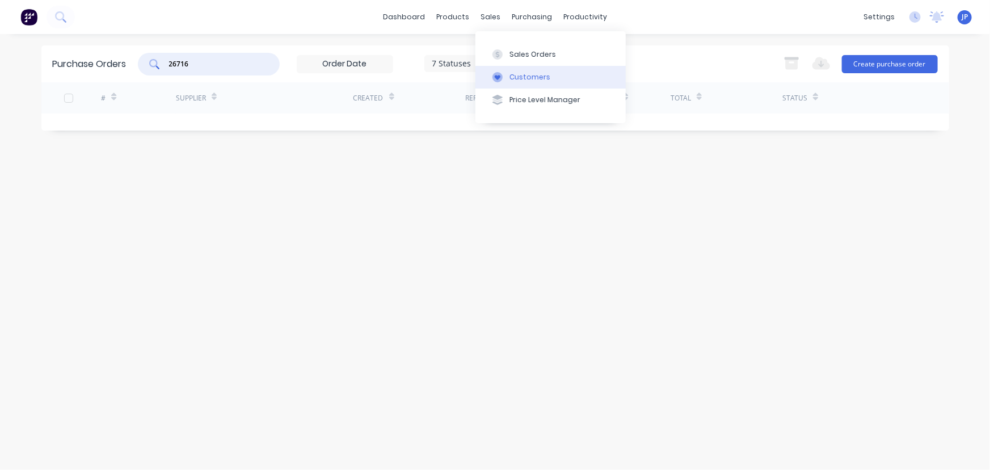
click at [522, 68] on button "Customers" at bounding box center [550, 77] width 150 height 23
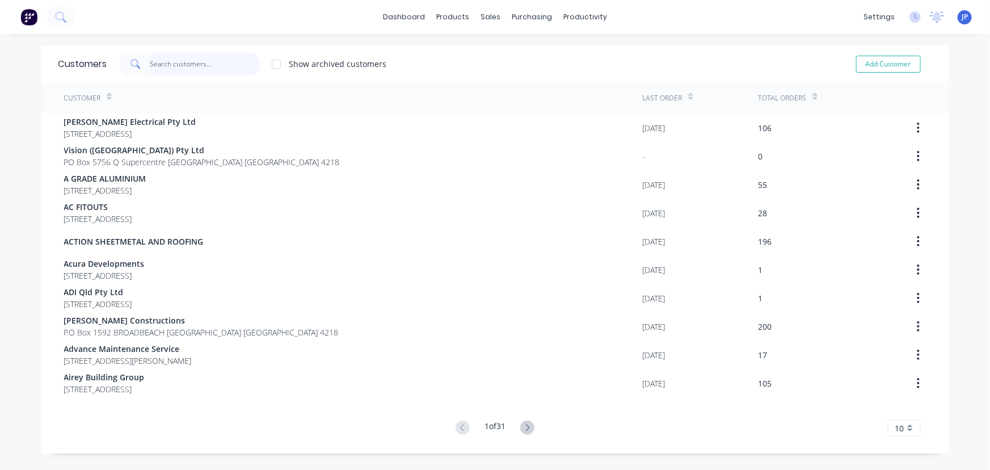
click at [164, 58] on input "text" at bounding box center [205, 64] width 111 height 23
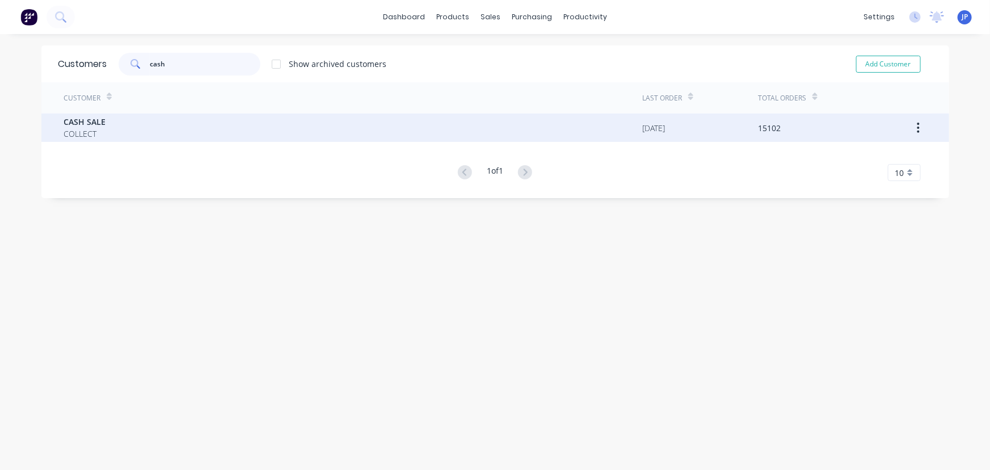
type input "cash"
click at [112, 117] on div "CASH SALE COLLECT" at bounding box center [353, 127] width 579 height 28
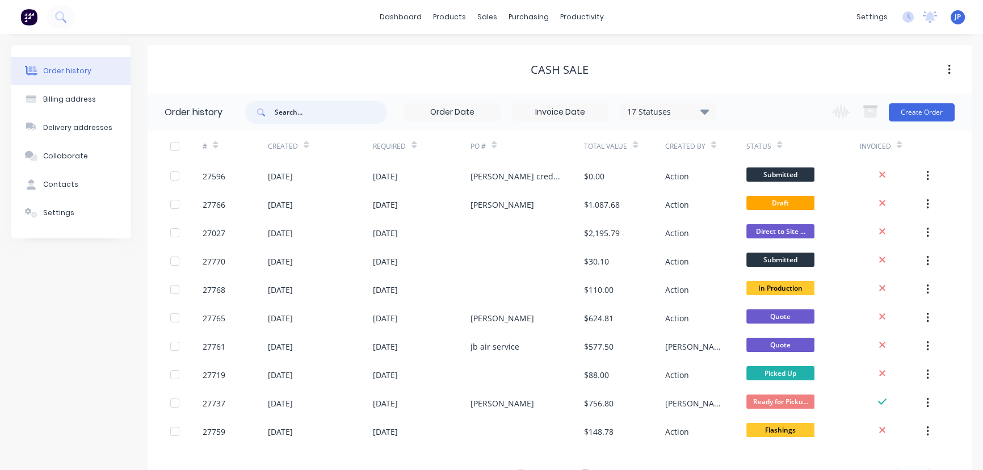
click at [304, 116] on input "text" at bounding box center [331, 112] width 112 height 23
type input "26716"
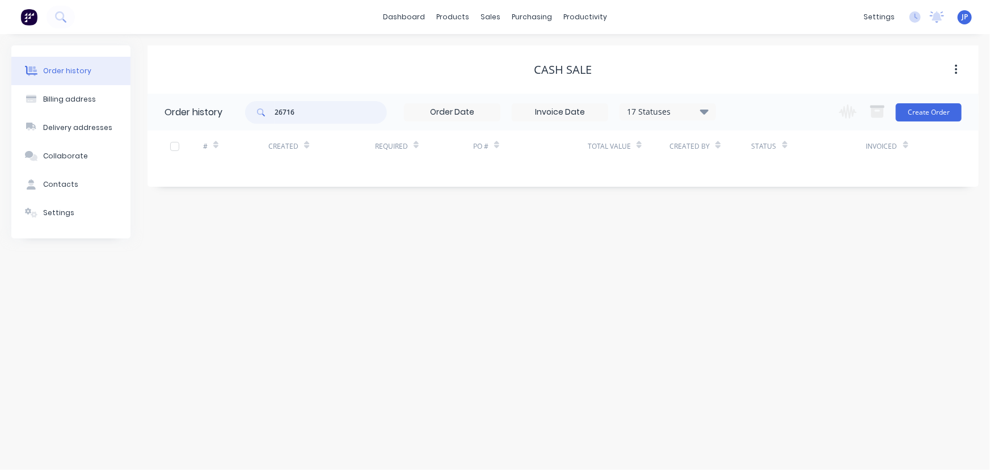
drag, startPoint x: 309, startPoint y: 115, endPoint x: 213, endPoint y: 126, distance: 97.0
click at [213, 126] on header "Order history 26716 17 Statuses Invoice Status Invoiced Not Invoiced Partial Or…" at bounding box center [563, 112] width 831 height 37
click at [486, 12] on div "sales" at bounding box center [490, 17] width 31 height 17
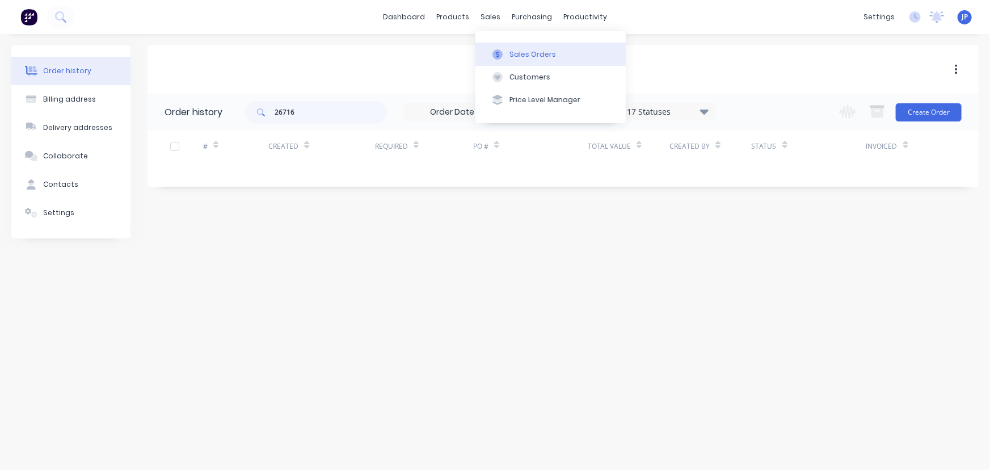
click at [517, 54] on div "Sales Orders" at bounding box center [532, 54] width 47 height 10
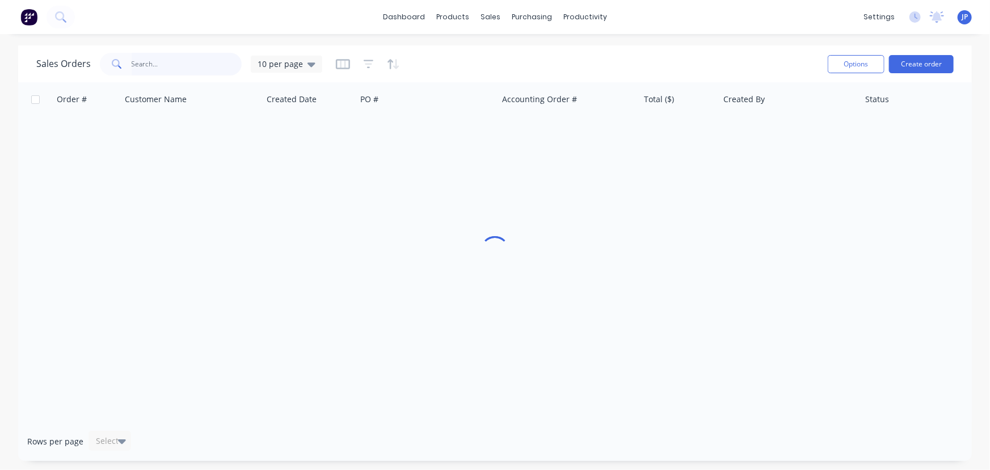
click at [199, 69] on input "text" at bounding box center [187, 64] width 111 height 23
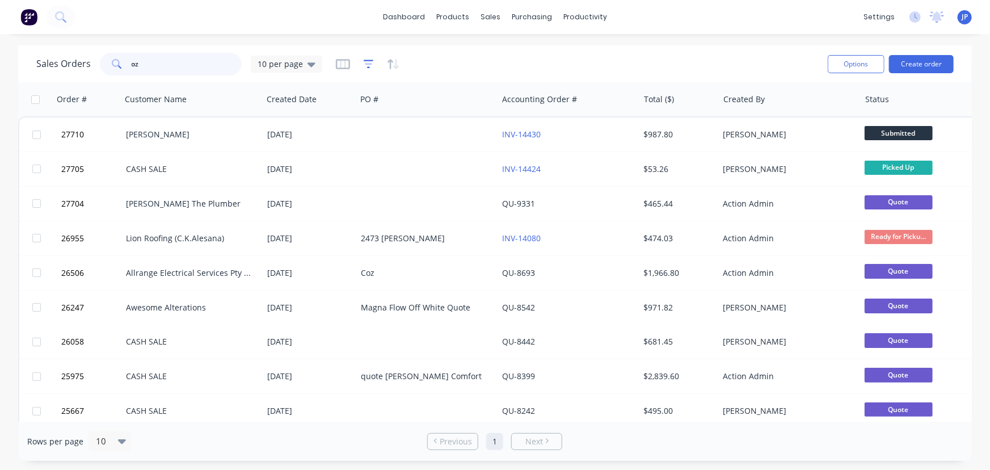
type input "oz"
click at [364, 66] on icon "button" at bounding box center [369, 63] width 10 height 11
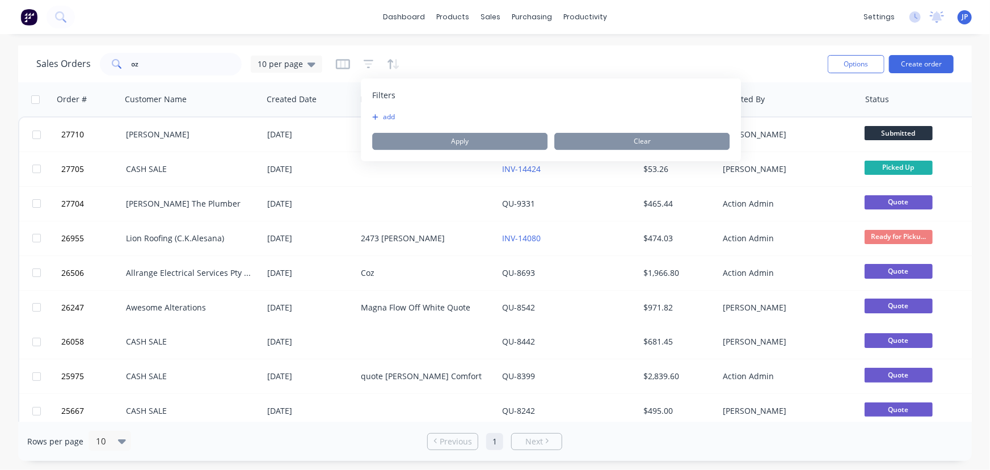
click at [379, 115] on button "add" at bounding box center [386, 116] width 28 height 9
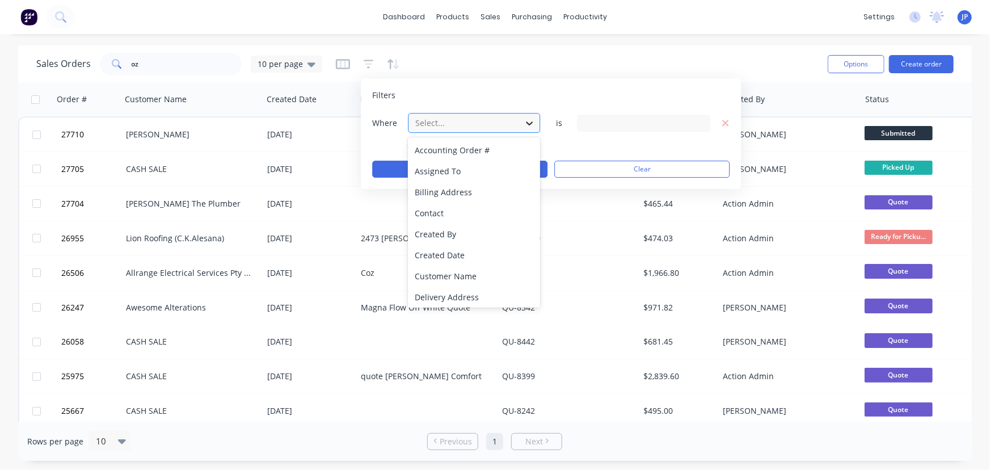
click at [525, 127] on icon at bounding box center [529, 122] width 11 height 11
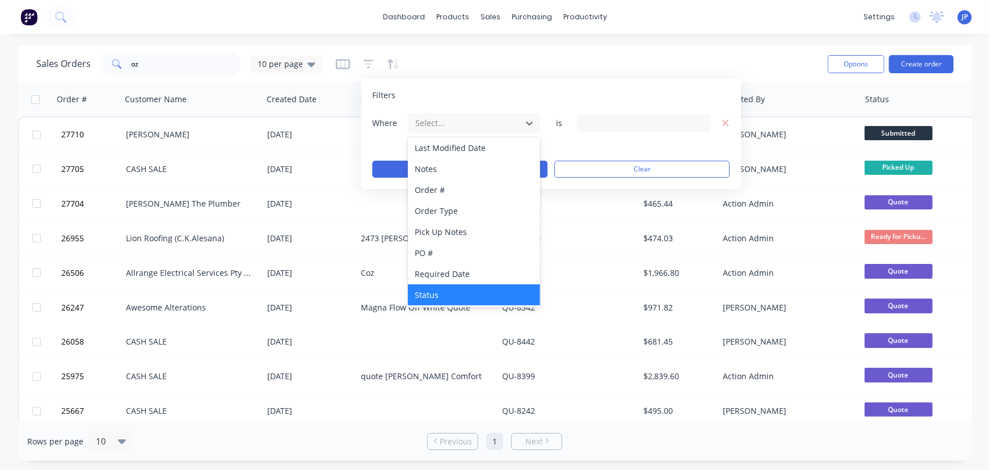
click at [454, 295] on div "Status" at bounding box center [474, 294] width 132 height 21
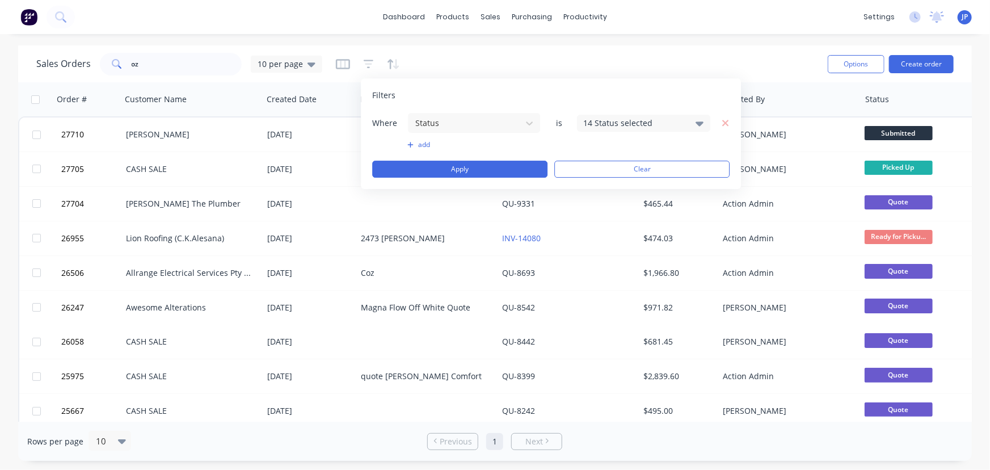
click at [700, 125] on icon at bounding box center [700, 123] width 8 height 12
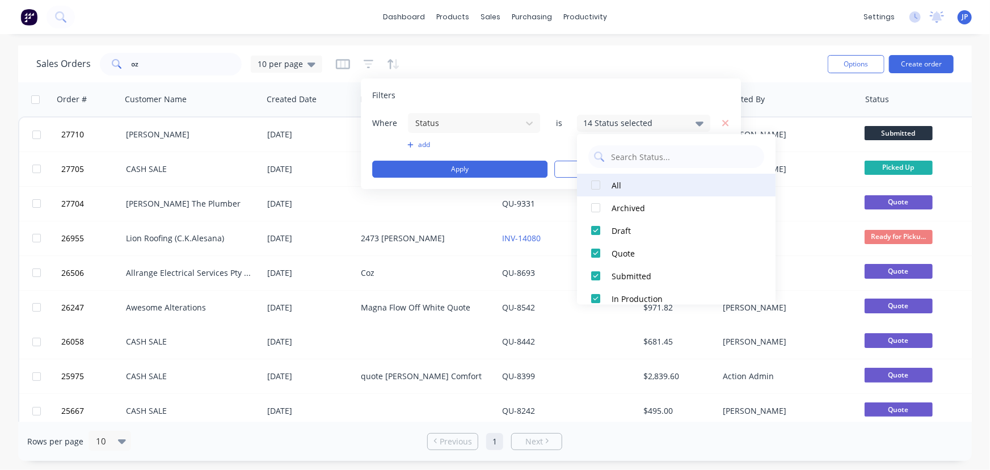
click at [594, 186] on div at bounding box center [595, 185] width 23 height 23
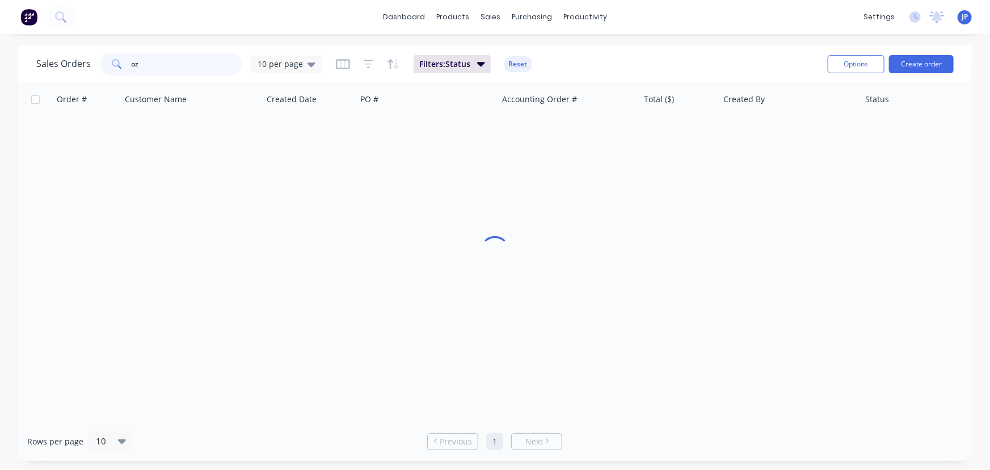
click at [193, 67] on input "oz" at bounding box center [187, 64] width 111 height 23
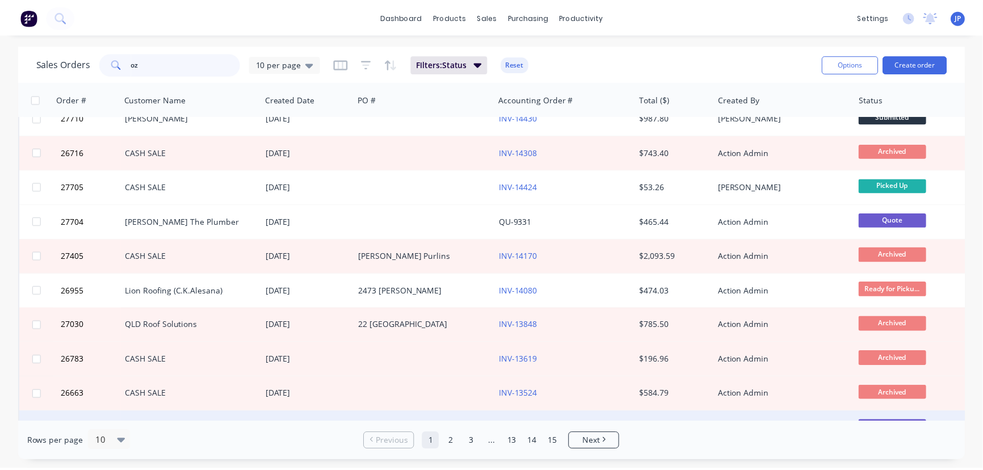
scroll to position [0, 0]
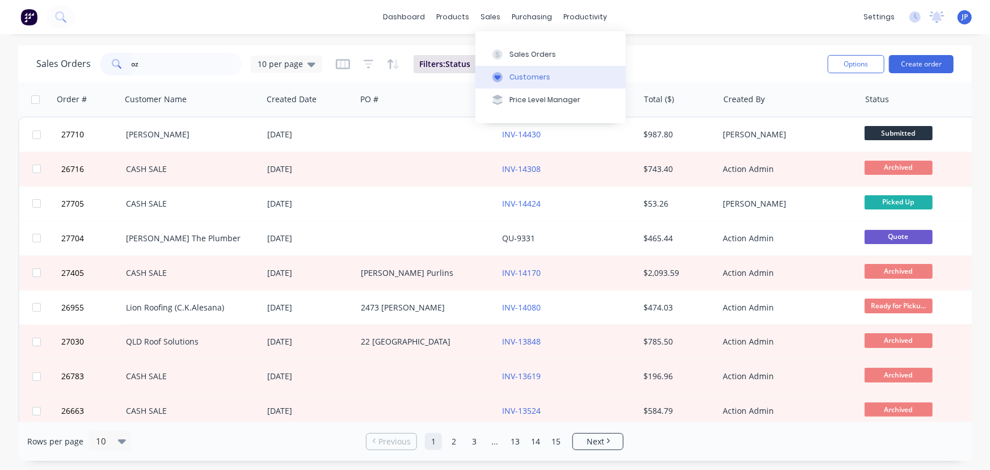
click at [515, 77] on div "Customers" at bounding box center [529, 77] width 41 height 10
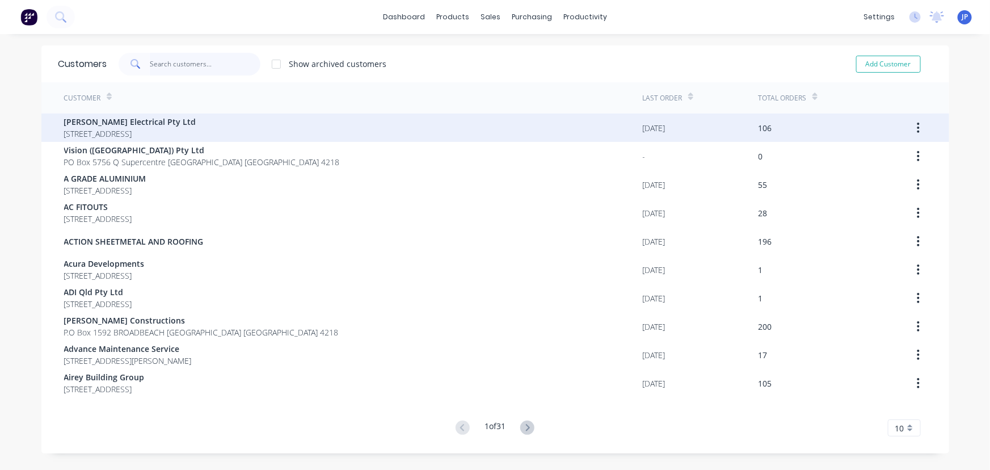
click at [256, 115] on div "Customers Show archived customers Add Customer Customer Last Order Total Orders…" at bounding box center [495, 249] width 908 height 408
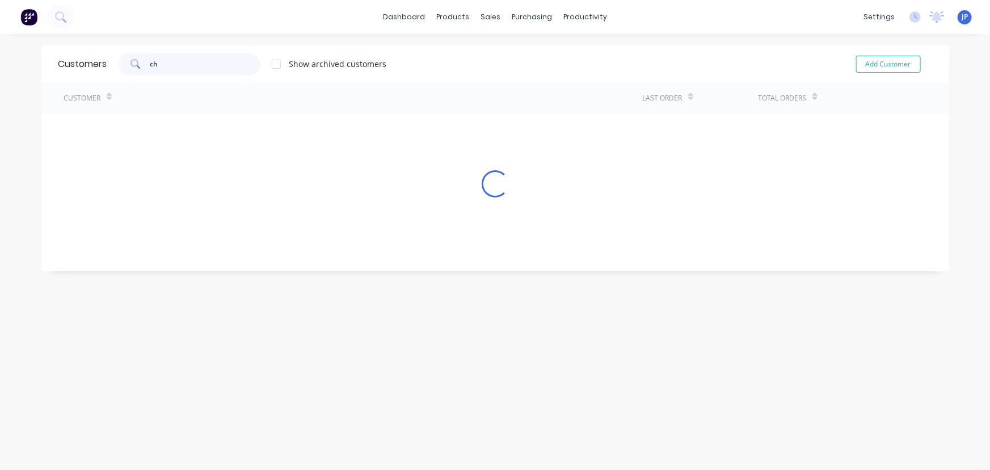
type input "c"
type input "cash"
click at [151, 110] on div "Customer" at bounding box center [353, 97] width 579 height 31
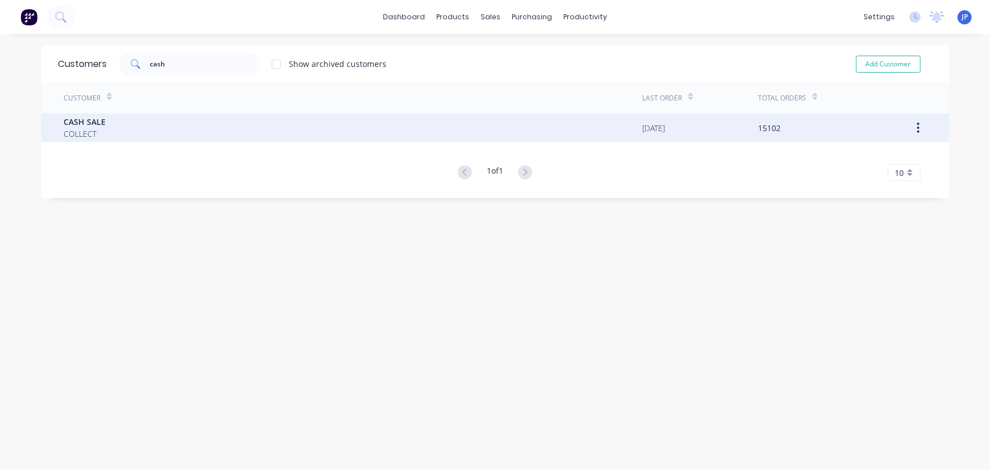
click at [150, 120] on div "CASH SALE COLLECT" at bounding box center [353, 127] width 579 height 28
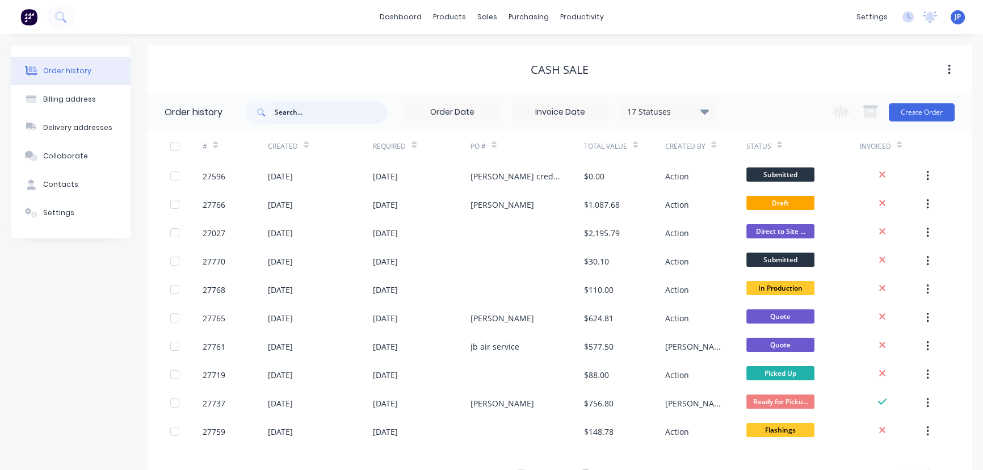
click at [293, 112] on input "text" at bounding box center [331, 112] width 112 height 23
type input "26716"
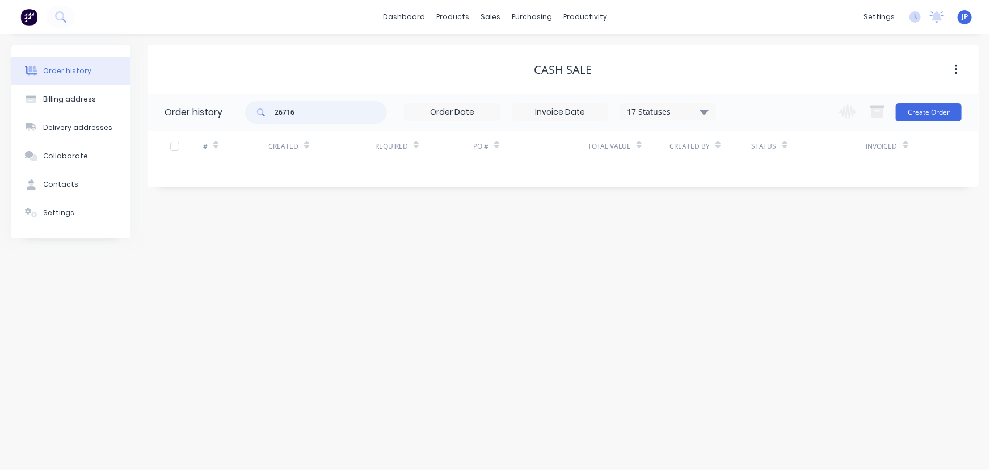
drag, startPoint x: 325, startPoint y: 112, endPoint x: 243, endPoint y: 111, distance: 81.7
click at [243, 111] on header "Order history 26716 17 Statuses Invoice Status Invoiced Not Invoiced Partial Or…" at bounding box center [563, 112] width 831 height 37
type input "oz"
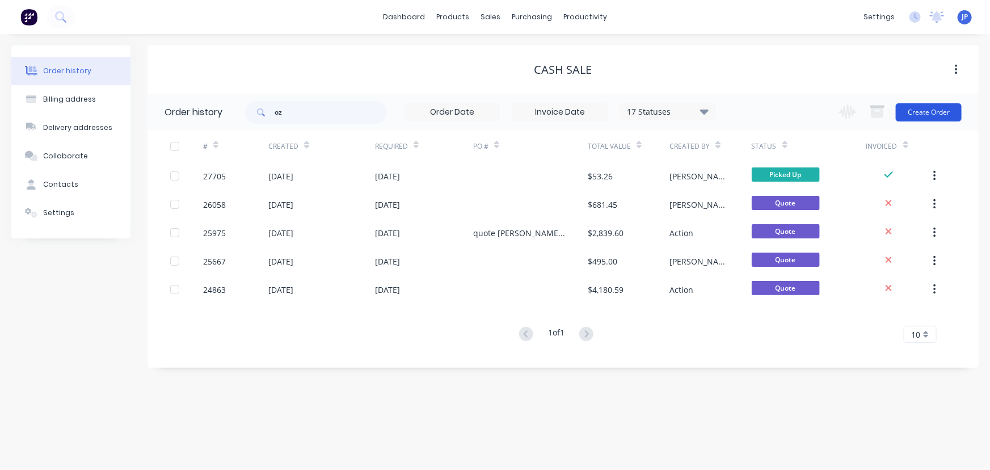
click at [928, 112] on button "Create Order" at bounding box center [929, 112] width 66 height 18
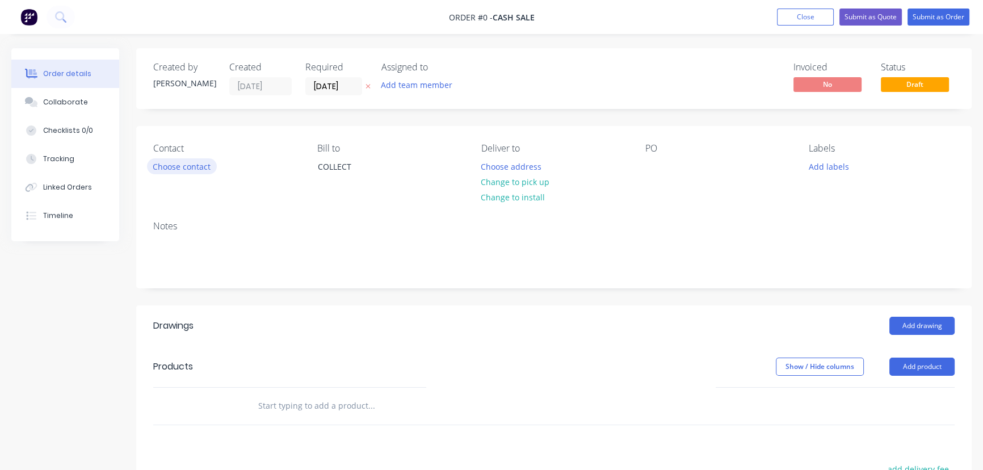
click at [204, 170] on button "Choose contact" at bounding box center [182, 165] width 70 height 15
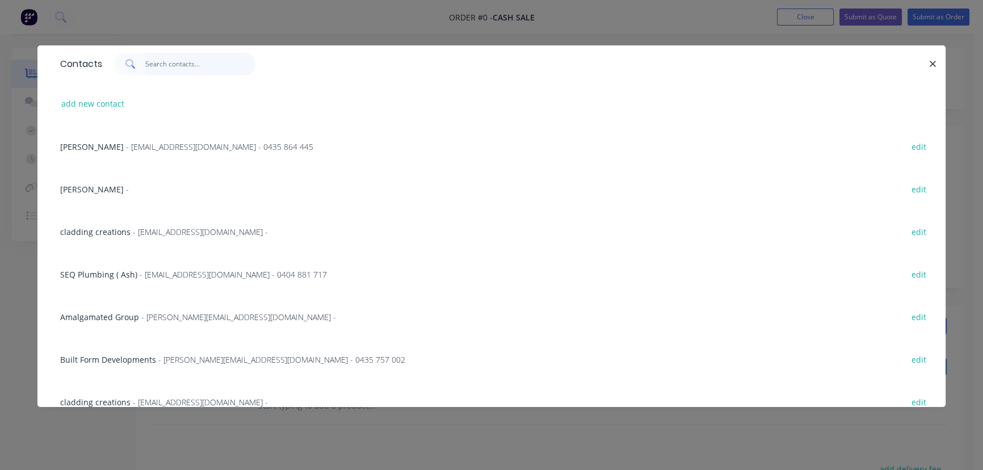
click at [208, 69] on input "text" at bounding box center [200, 64] width 111 height 23
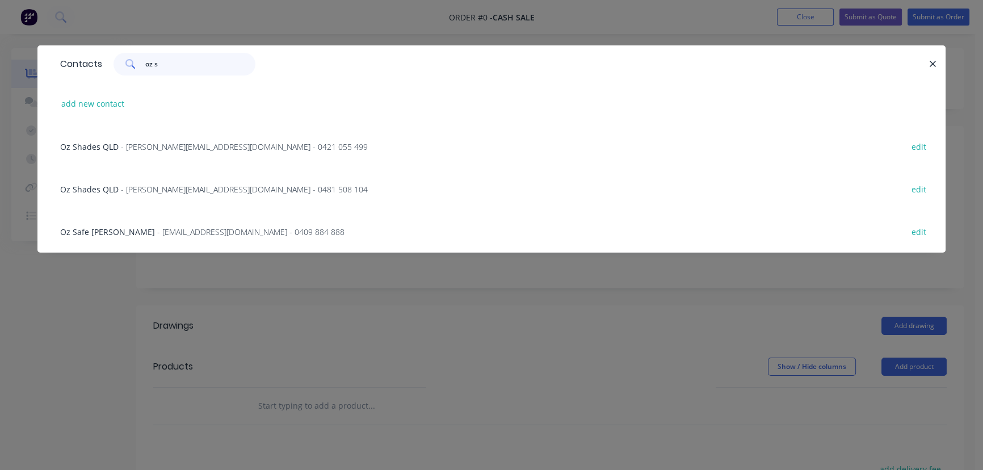
type input "oz s"
click at [193, 142] on span "- michelle@ozshadesqld.com.au - 0421 055 499" at bounding box center [244, 146] width 247 height 11
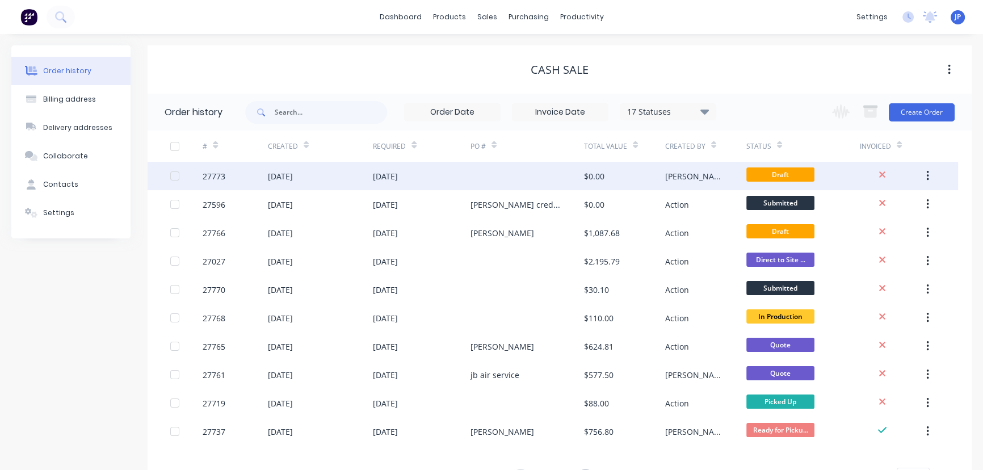
click at [928, 179] on icon "button" at bounding box center [927, 176] width 3 height 12
click at [892, 205] on div "Archive" at bounding box center [886, 205] width 87 height 16
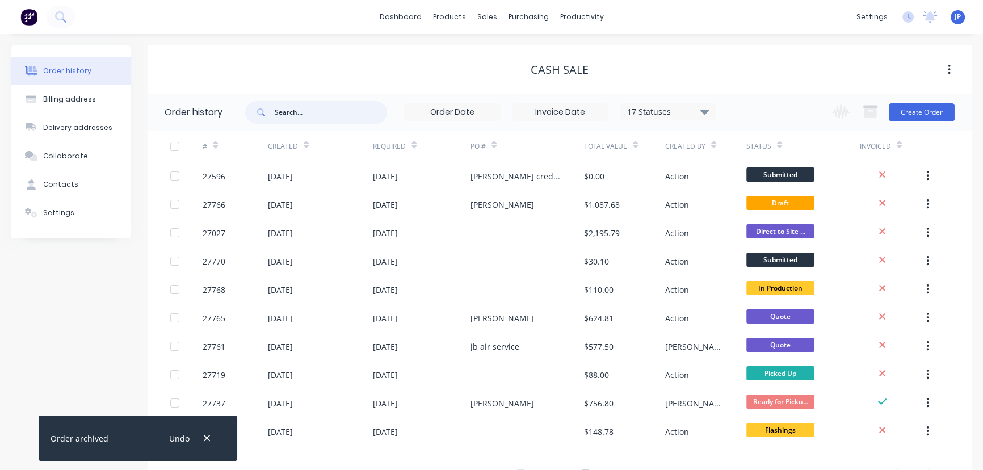
click at [319, 106] on input "text" at bounding box center [331, 112] width 112 height 23
click at [704, 107] on icon at bounding box center [704, 111] width 9 height 14
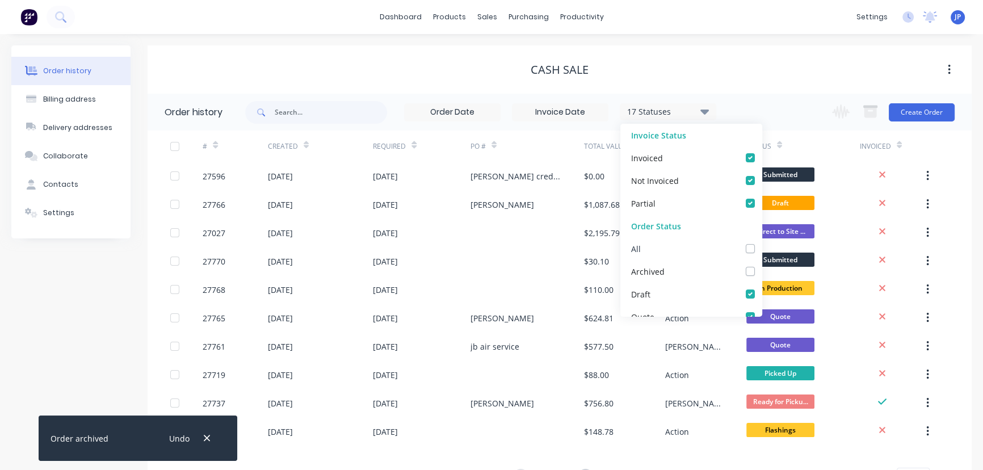
click at [761, 242] on label at bounding box center [761, 242] width 0 height 0
click at [761, 248] on input "checkbox" at bounding box center [765, 247] width 9 height 11
checkbox input "true"
click at [359, 113] on input "text" at bounding box center [331, 112] width 112 height 23
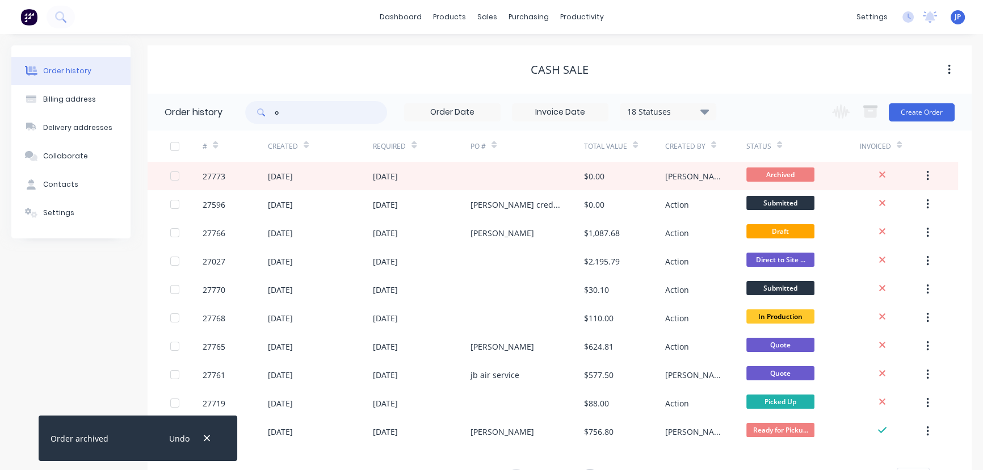
type input "oz"
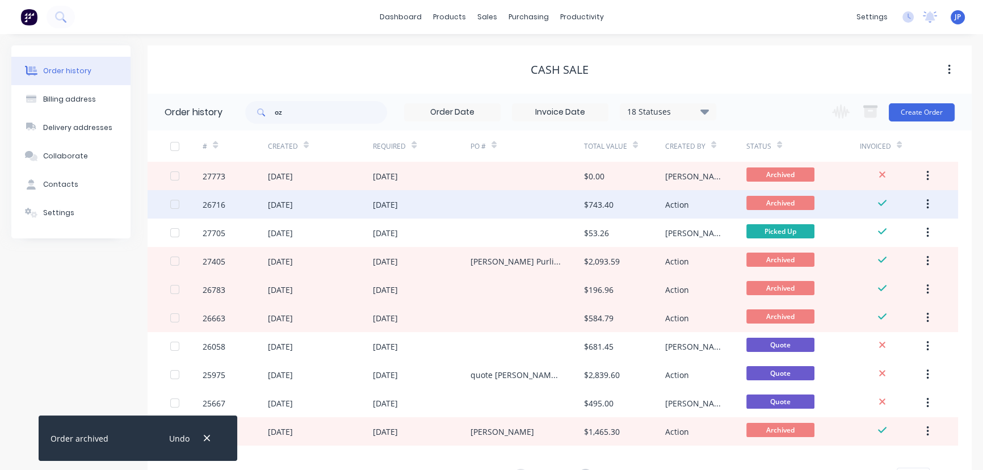
click at [382, 204] on div "04 Aug 2025" at bounding box center [385, 205] width 25 height 12
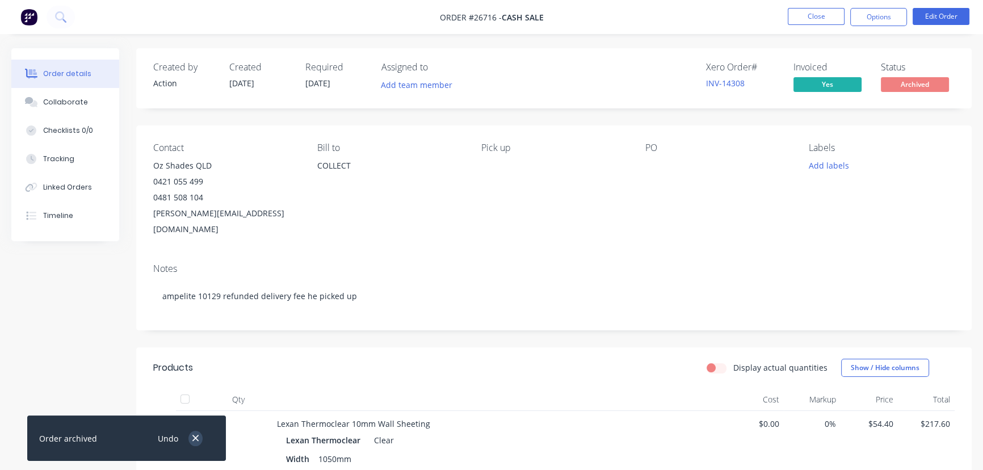
click at [191, 437] on button "button" at bounding box center [195, 438] width 14 height 15
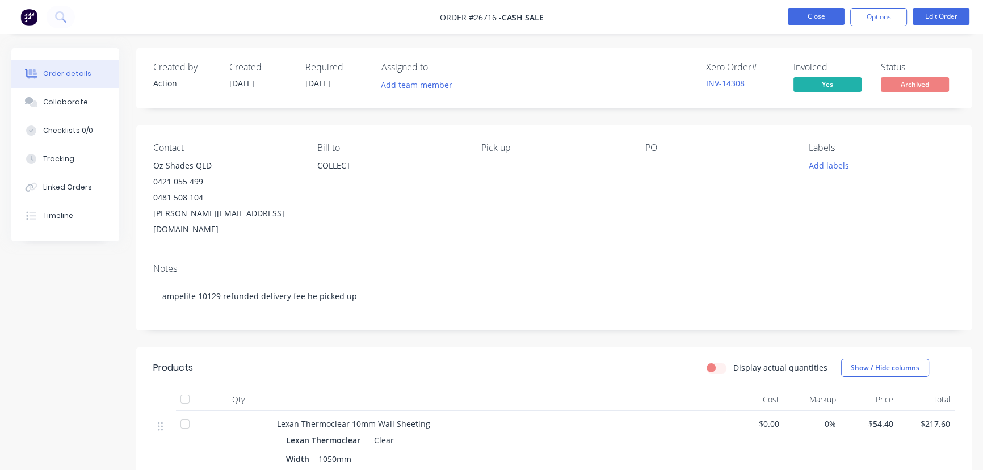
click at [815, 20] on button "Close" at bounding box center [815, 16] width 57 height 17
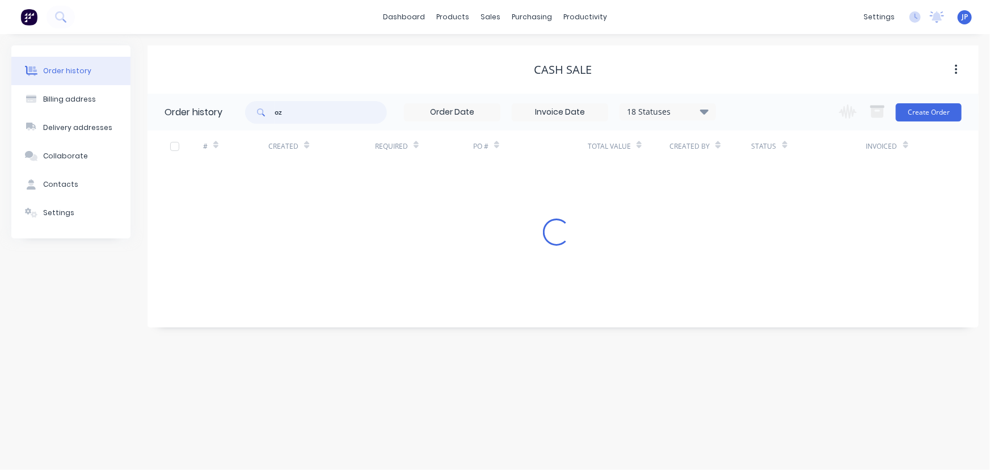
drag, startPoint x: 308, startPoint y: 114, endPoint x: 258, endPoint y: 121, distance: 50.4
click at [258, 121] on div "oz" at bounding box center [316, 112] width 142 height 23
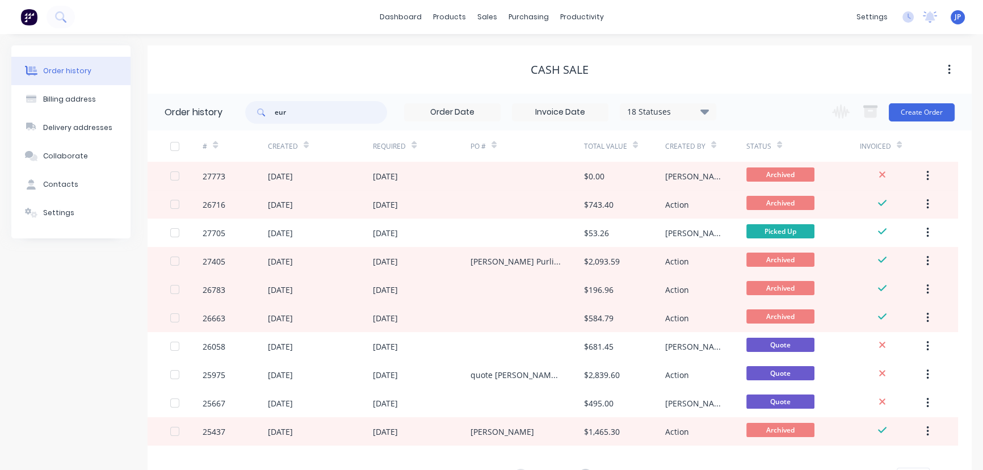
type input "euro"
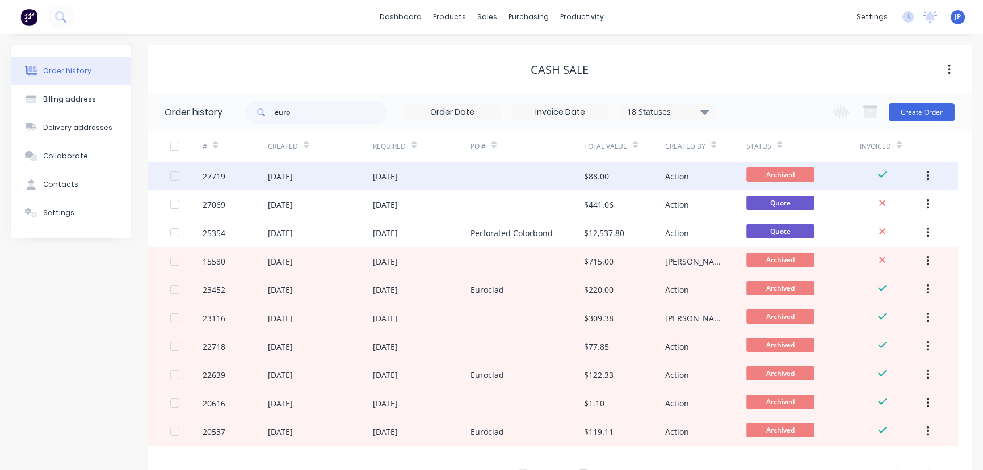
click at [434, 177] on div "[DATE]" at bounding box center [422, 176] width 98 height 28
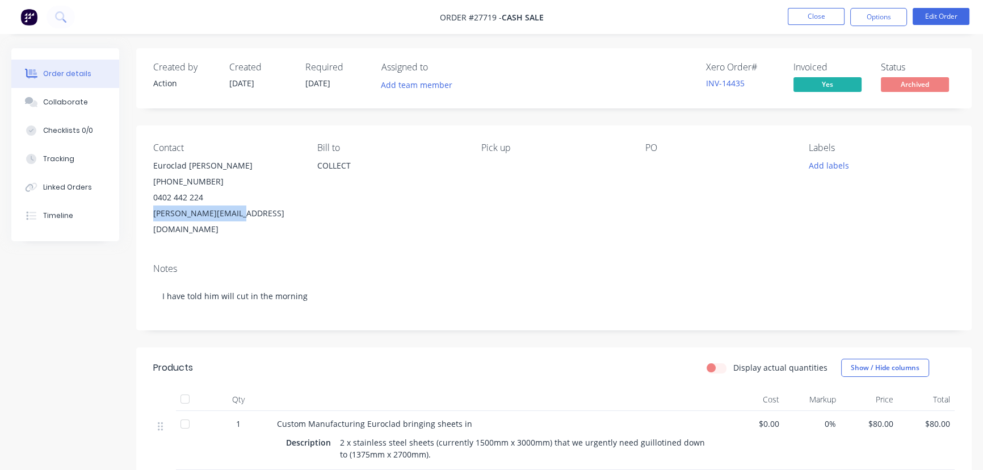
drag, startPoint x: 244, startPoint y: 216, endPoint x: 147, endPoint y: 226, distance: 97.5
click at [147, 226] on div "Contact Euroclad Tate (07) 5620 4329 0402 442 224 tate@euroclad.com.au Bill to …" at bounding box center [553, 189] width 835 height 129
copy div "tate@euroclad.com.au"
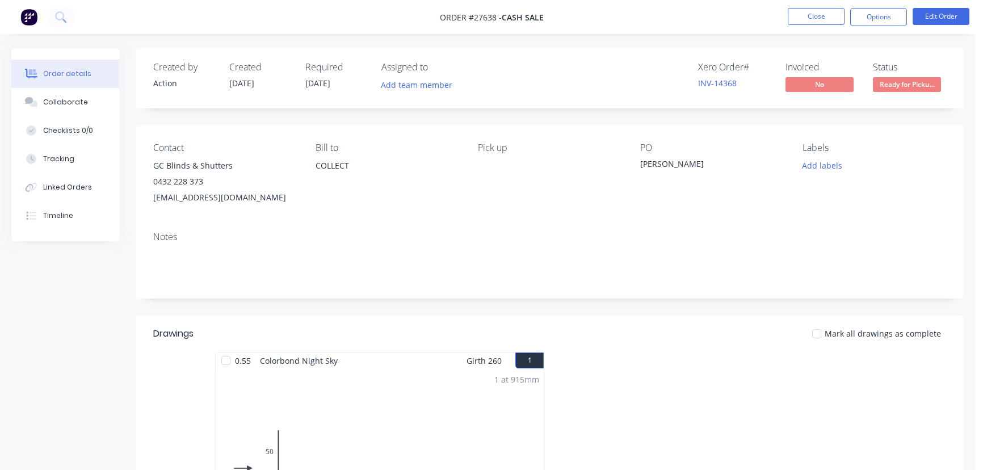
click at [824, 14] on button "Close" at bounding box center [815, 16] width 57 height 17
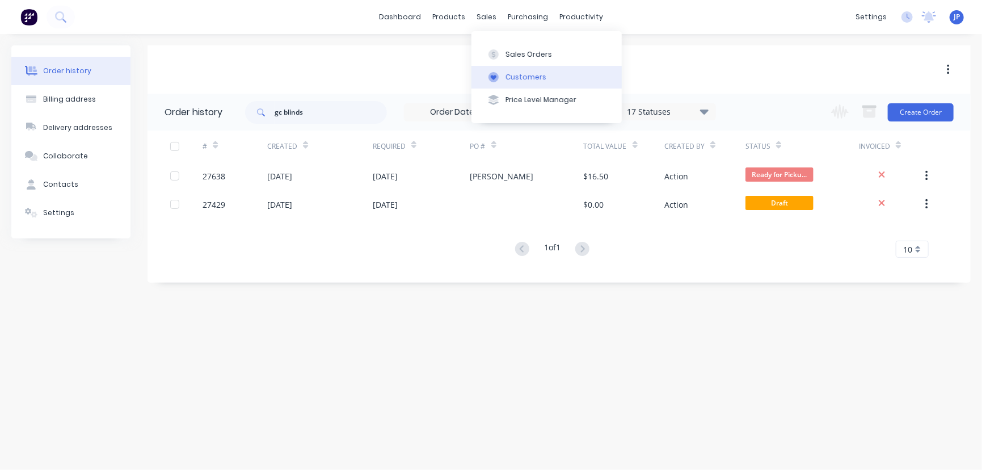
click at [510, 74] on div "Customers" at bounding box center [526, 77] width 41 height 10
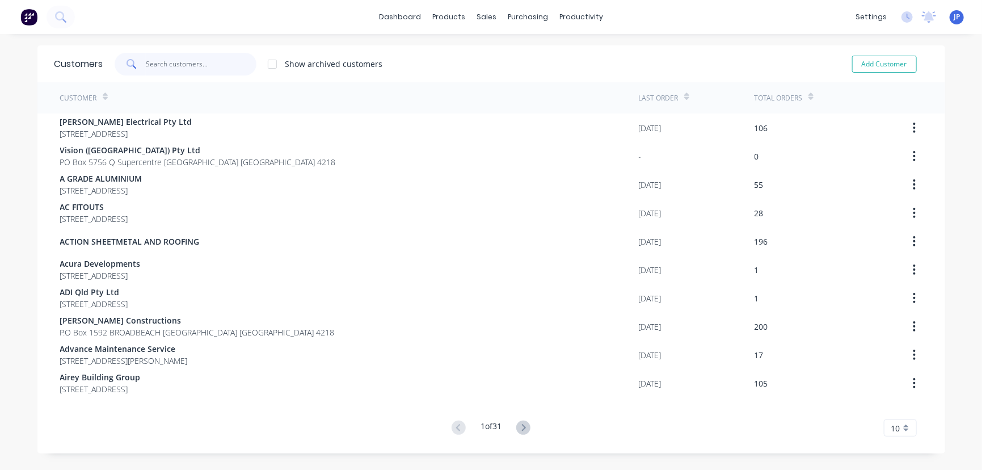
click at [206, 69] on input "text" at bounding box center [201, 64] width 111 height 23
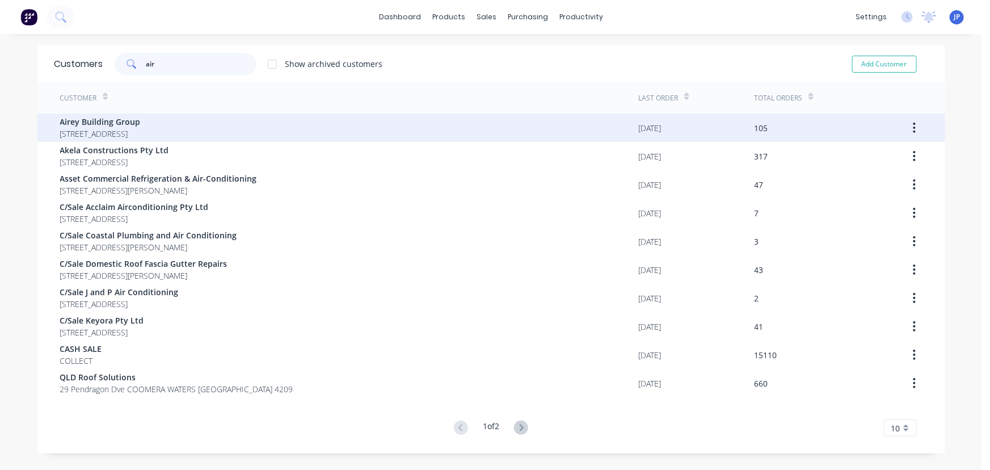
type input "air"
click at [138, 132] on span "[STREET_ADDRESS]" at bounding box center [100, 134] width 81 height 12
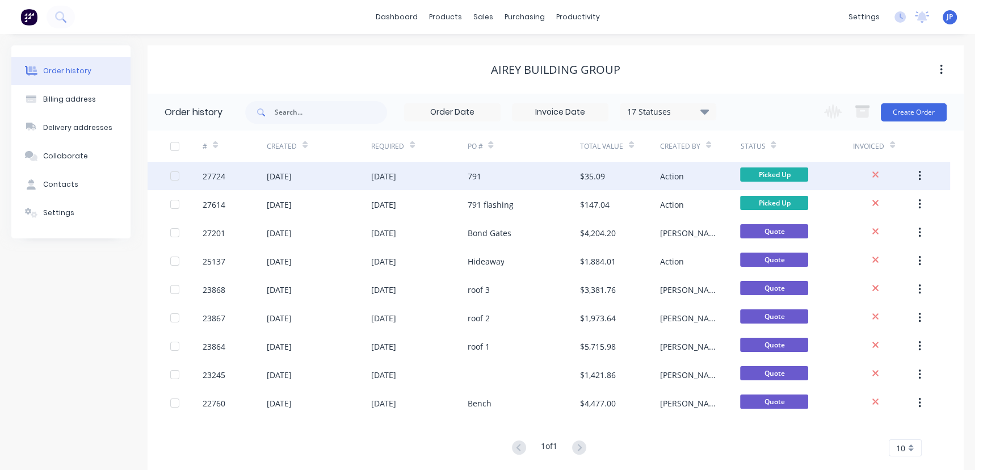
click at [326, 180] on div "[DATE]" at bounding box center [319, 176] width 104 height 28
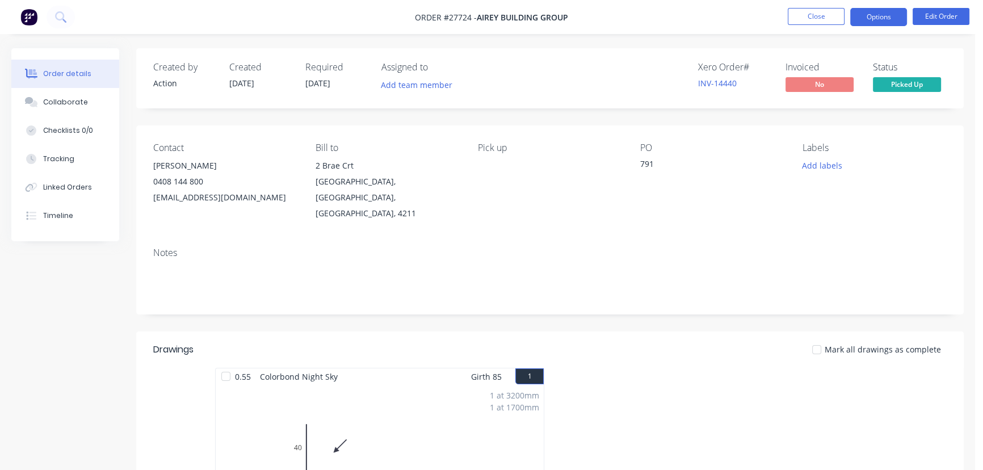
click at [871, 17] on button "Options" at bounding box center [878, 17] width 57 height 18
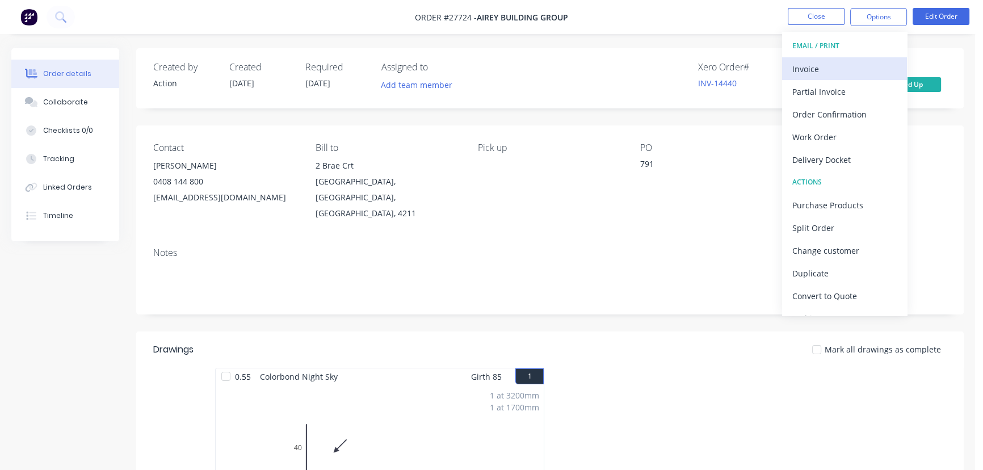
click at [849, 68] on div "Invoice" at bounding box center [844, 69] width 104 height 16
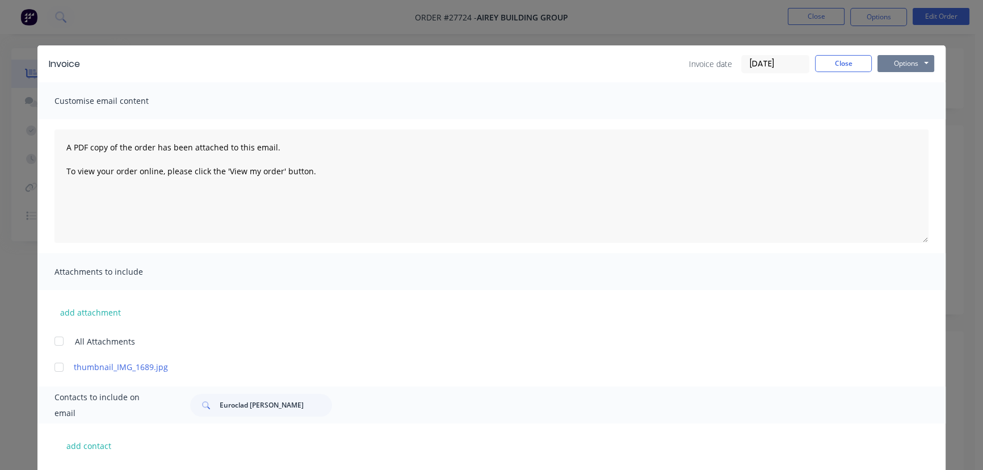
click at [885, 60] on button "Options" at bounding box center [905, 63] width 57 height 17
click at [885, 102] on button "Print" at bounding box center [913, 102] width 73 height 19
click at [821, 68] on button "Close" at bounding box center [843, 63] width 57 height 17
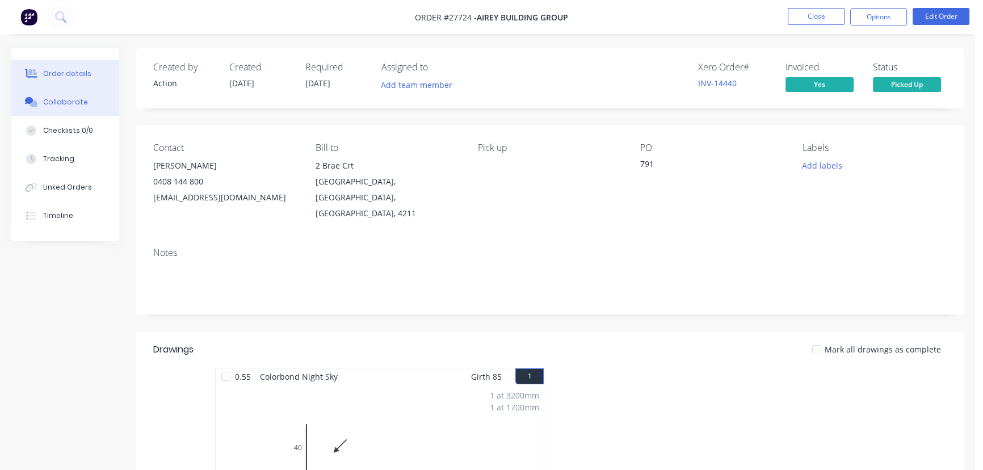
click at [99, 103] on button "Collaborate" at bounding box center [65, 102] width 108 height 28
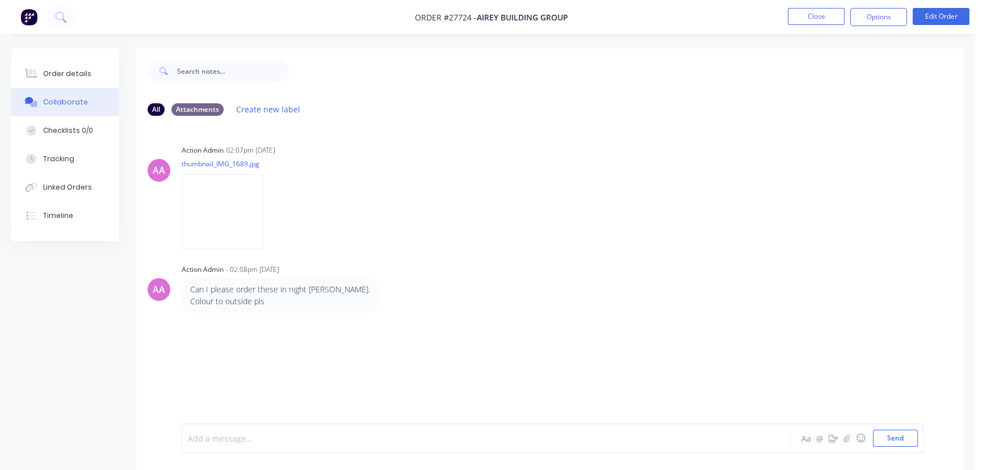
click at [205, 440] on div at bounding box center [461, 438] width 547 height 12
click at [879, 439] on button "Send" at bounding box center [895, 437] width 45 height 17
click at [816, 26] on nav "Order #27724 - Airey Building Group Close Options Edit Order" at bounding box center [491, 17] width 983 height 34
click at [817, 20] on button "Close" at bounding box center [815, 16] width 57 height 17
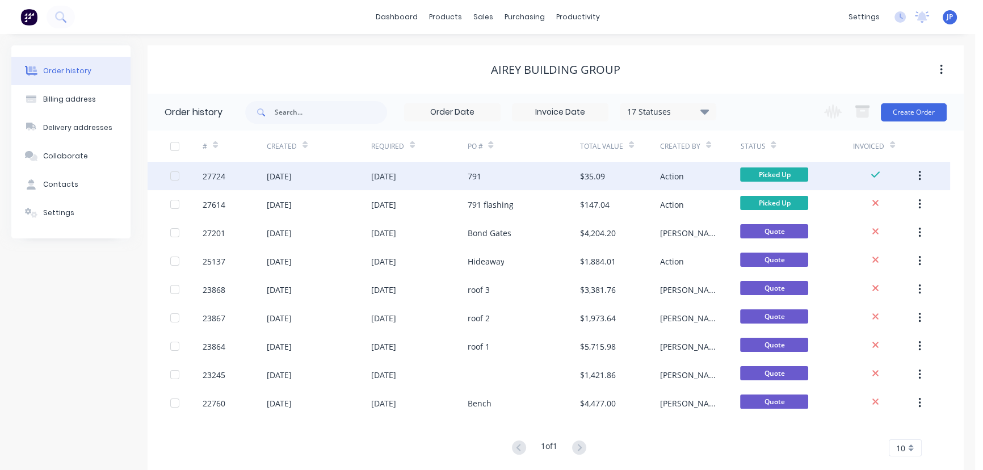
click at [918, 176] on icon "button" at bounding box center [919, 176] width 3 height 12
click at [880, 206] on div "Archive" at bounding box center [878, 205] width 87 height 16
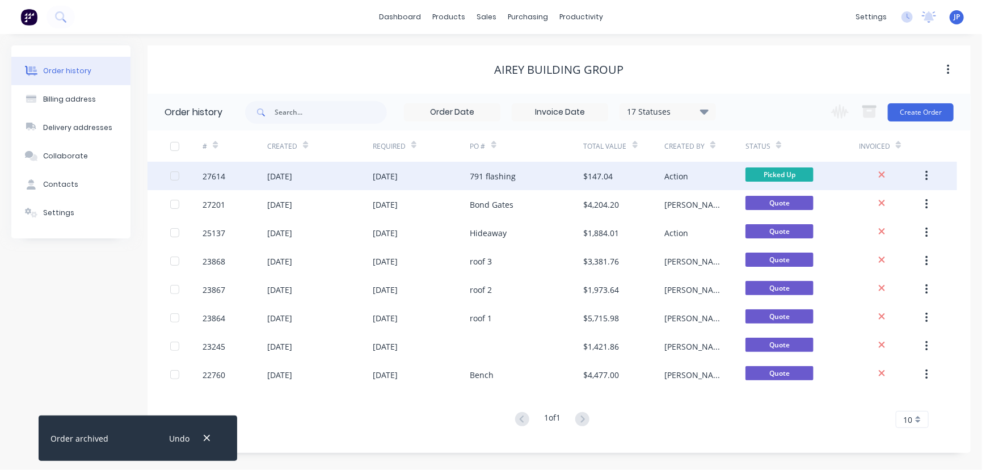
click at [454, 170] on div "[DATE]" at bounding box center [421, 176] width 97 height 28
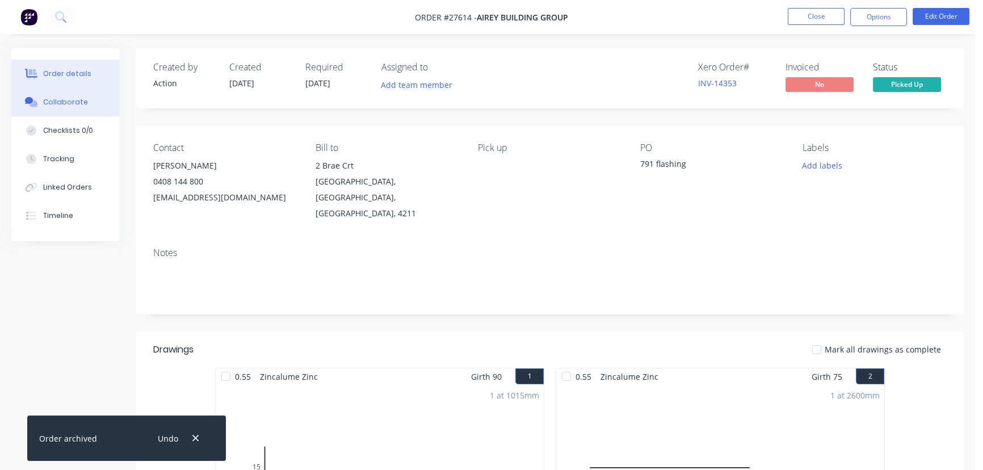
click at [96, 106] on button "Collaborate" at bounding box center [65, 102] width 108 height 28
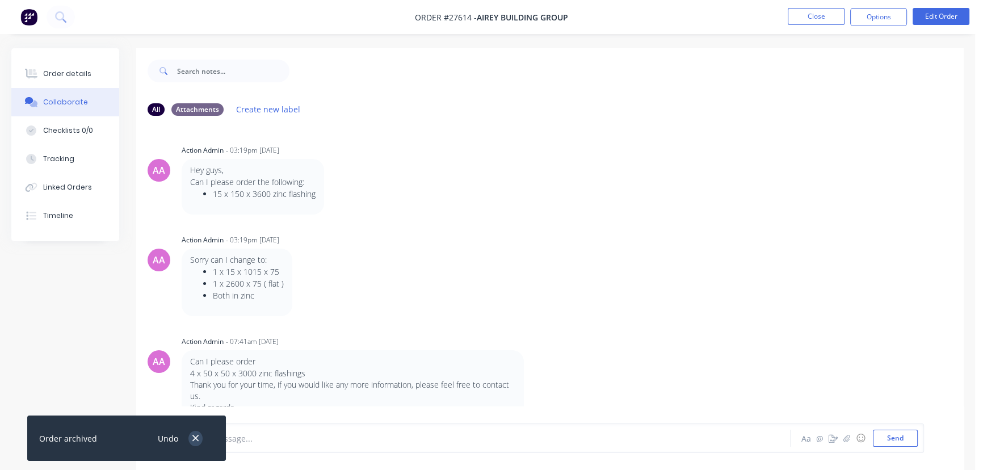
click at [199, 435] on button "button" at bounding box center [195, 438] width 14 height 15
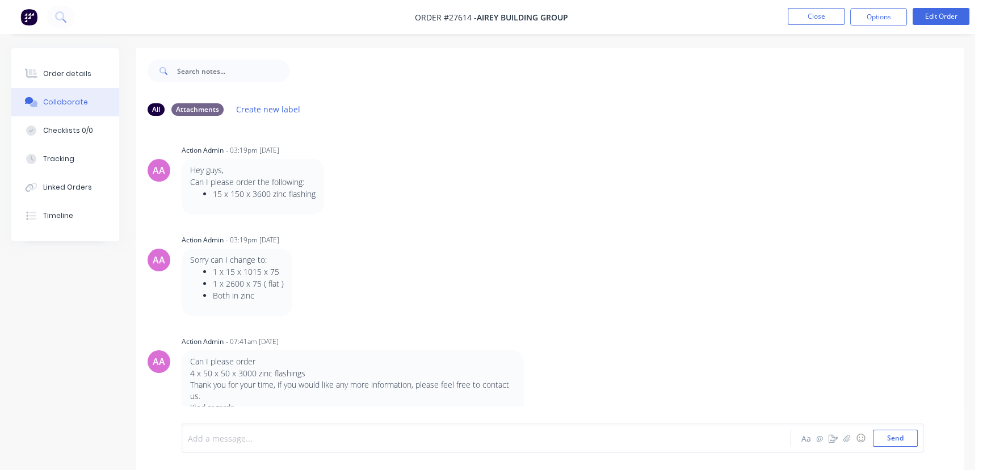
click at [227, 438] on div at bounding box center [461, 438] width 547 height 12
click at [893, 439] on button "Send" at bounding box center [895, 437] width 45 height 17
click at [798, 11] on button "Close" at bounding box center [815, 16] width 57 height 17
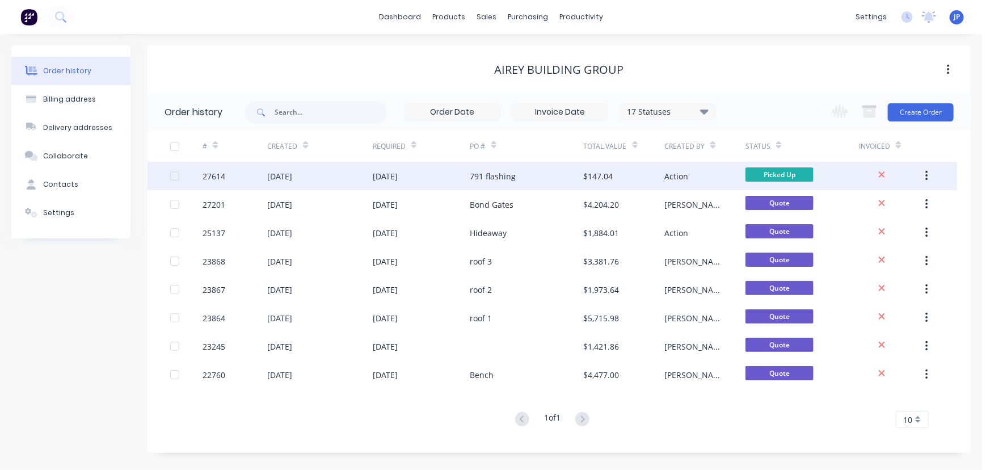
click at [811, 179] on span "Picked Up" at bounding box center [779, 174] width 68 height 14
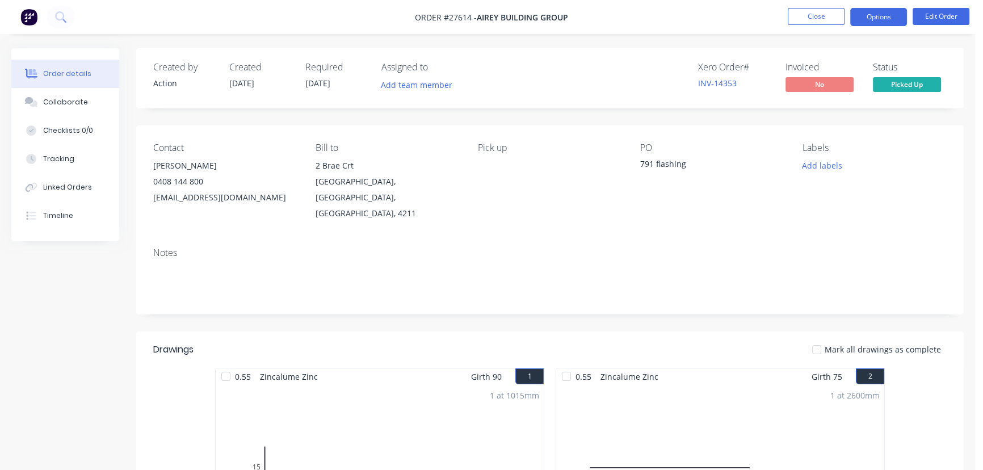
click at [886, 18] on button "Options" at bounding box center [878, 17] width 57 height 18
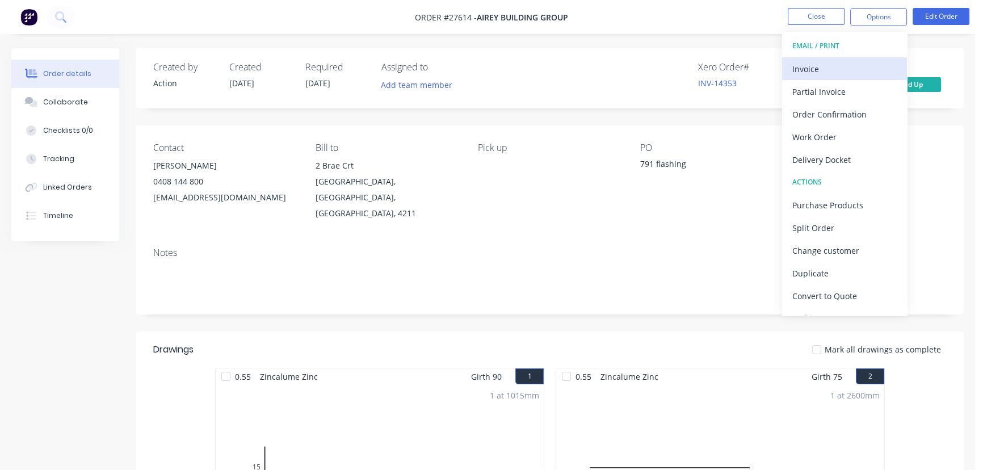
click at [878, 69] on div "Invoice" at bounding box center [844, 69] width 104 height 16
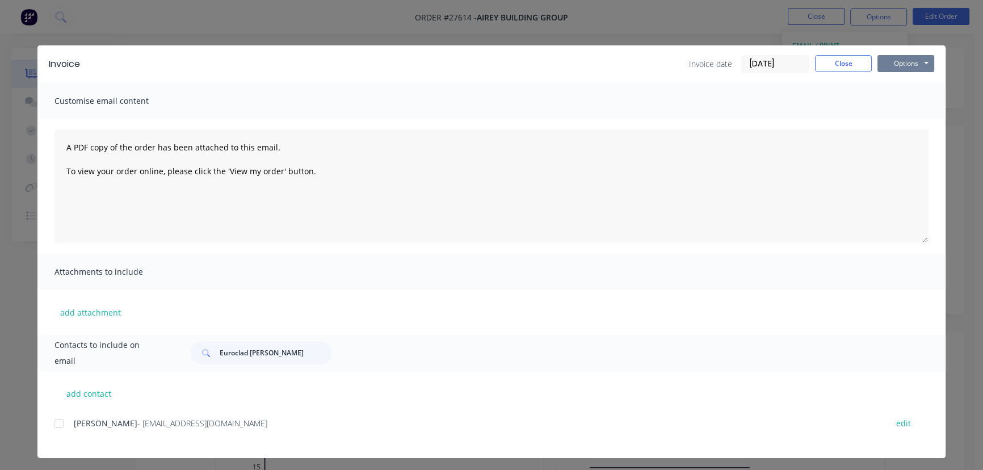
click at [899, 65] on button "Options" at bounding box center [905, 63] width 57 height 17
click at [897, 97] on button "Print" at bounding box center [913, 102] width 73 height 19
drag, startPoint x: 816, startPoint y: 53, endPoint x: 819, endPoint y: 60, distance: 6.9
click at [816, 54] on div "Invoice Invoice date 11/08/25 Close Options Preview Print Email" at bounding box center [491, 63] width 908 height 37
click at [826, 64] on button "Close" at bounding box center [843, 63] width 57 height 17
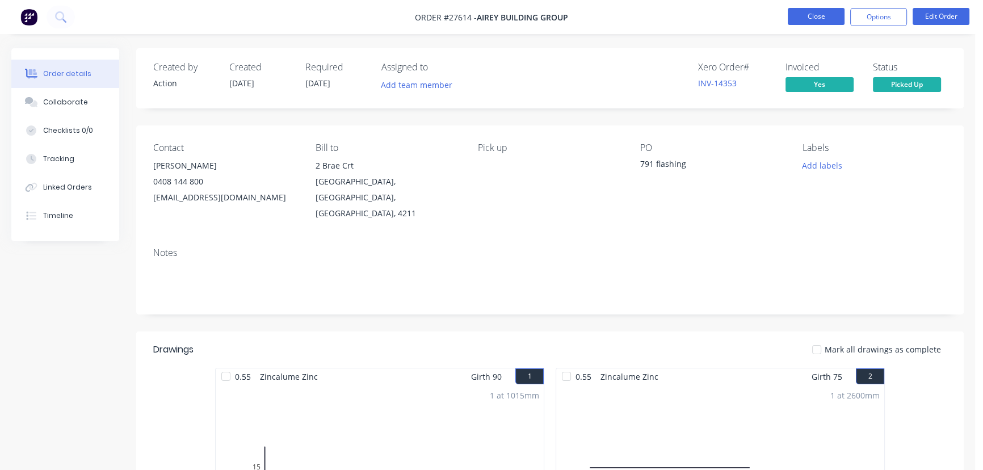
click at [826, 22] on button "Close" at bounding box center [815, 16] width 57 height 17
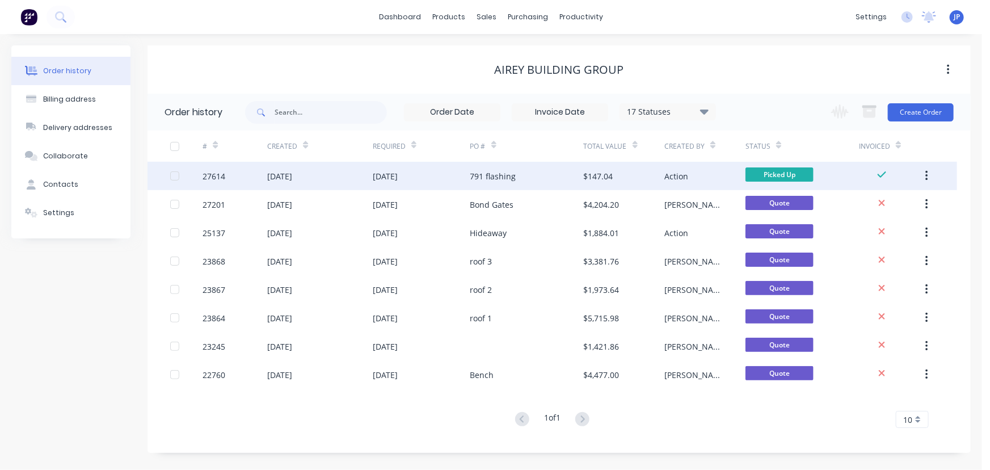
click at [928, 175] on icon "button" at bounding box center [926, 176] width 3 height 12
click at [888, 205] on div "Archive" at bounding box center [886, 205] width 87 height 16
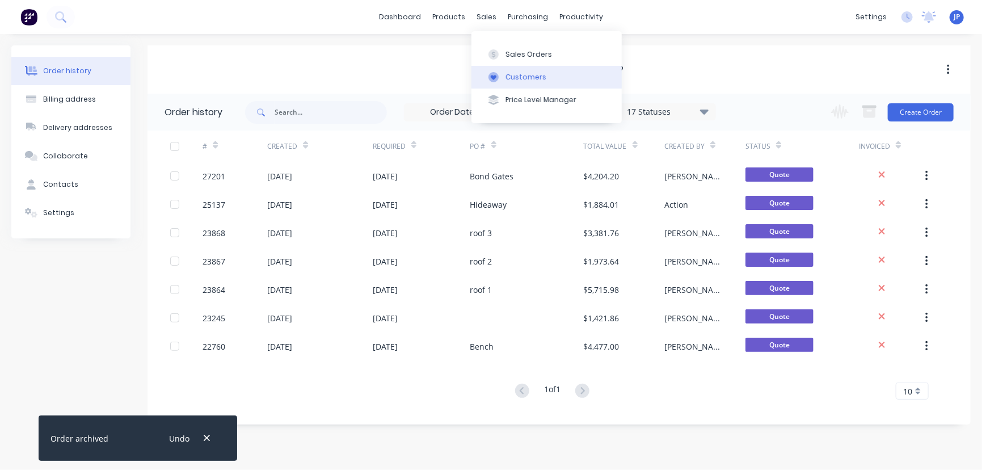
click at [510, 76] on div "Customers" at bounding box center [526, 77] width 41 height 10
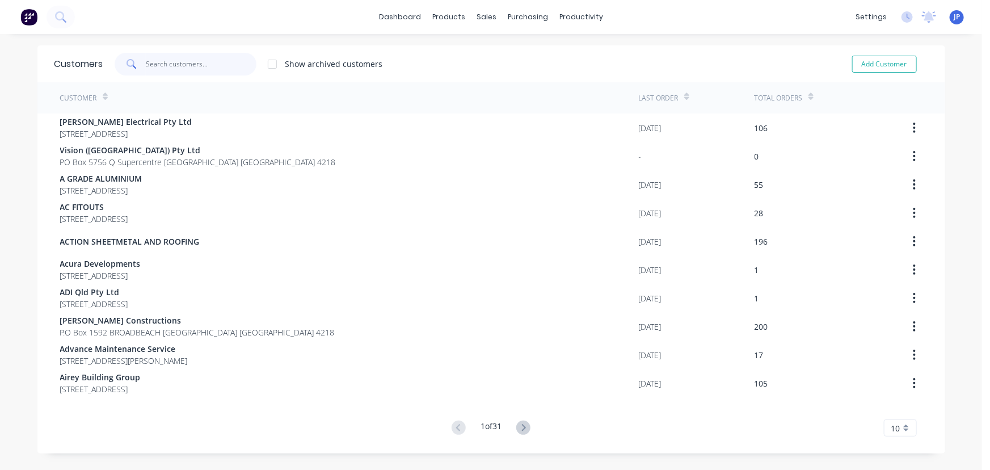
click at [186, 65] on input "text" at bounding box center [201, 64] width 111 height 23
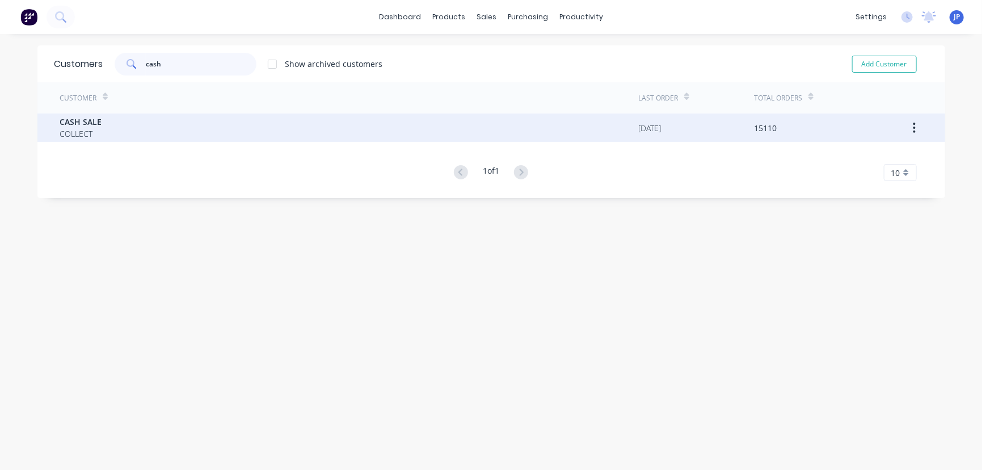
type input "cash"
click at [153, 127] on div "CASH SALE COLLECT" at bounding box center [349, 127] width 579 height 28
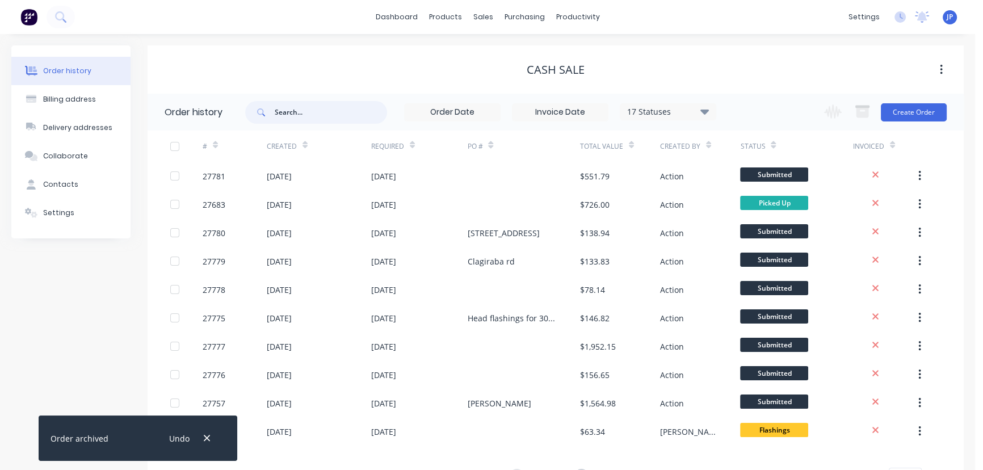
click at [295, 115] on input "text" at bounding box center [331, 112] width 112 height 23
type input "27638"
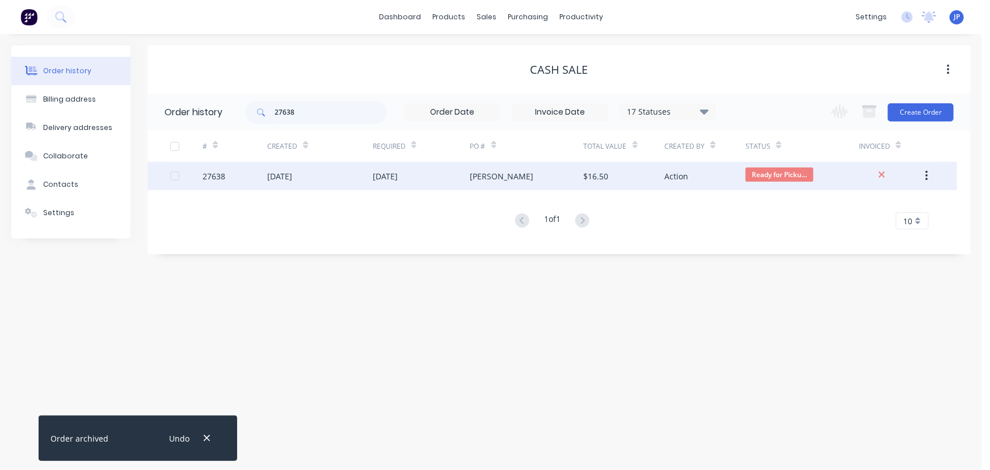
click at [327, 182] on div "05 Aug 2025" at bounding box center [320, 176] width 106 height 28
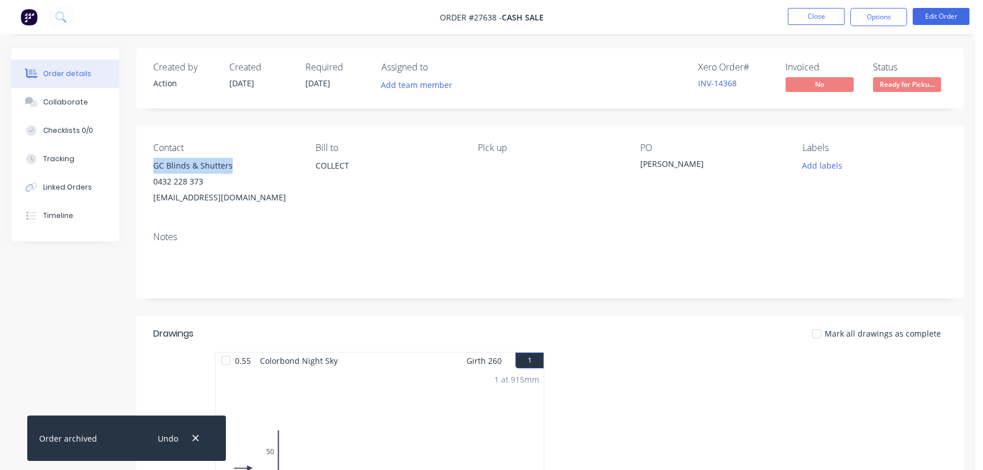
drag, startPoint x: 238, startPoint y: 163, endPoint x: 151, endPoint y: 162, distance: 86.8
click at [151, 162] on div "Contact GC Blinds & Shutters 0432 228 373 info@gcblindsandshutters.com.au Bill …" at bounding box center [549, 173] width 827 height 97
copy div "GC Blinds & Shutters"
click at [867, 25] on button "Options" at bounding box center [878, 17] width 57 height 18
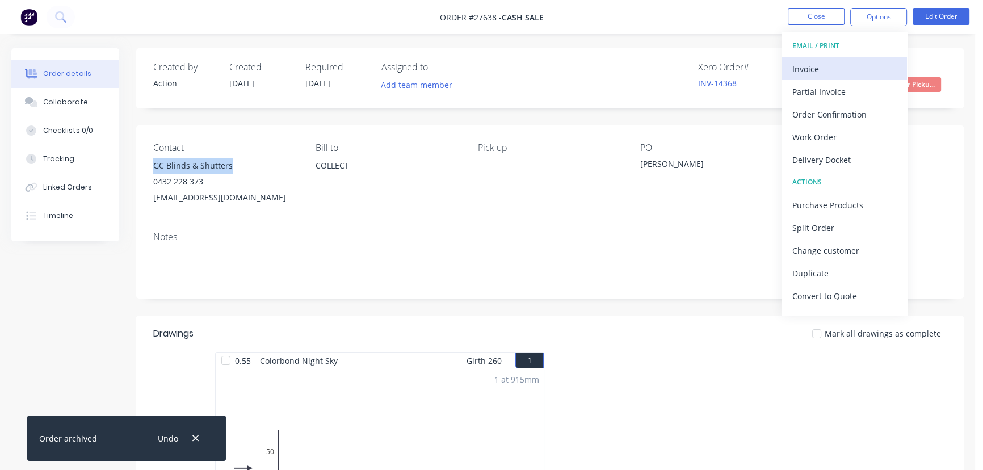
click at [839, 65] on div "Invoice" at bounding box center [844, 69] width 104 height 16
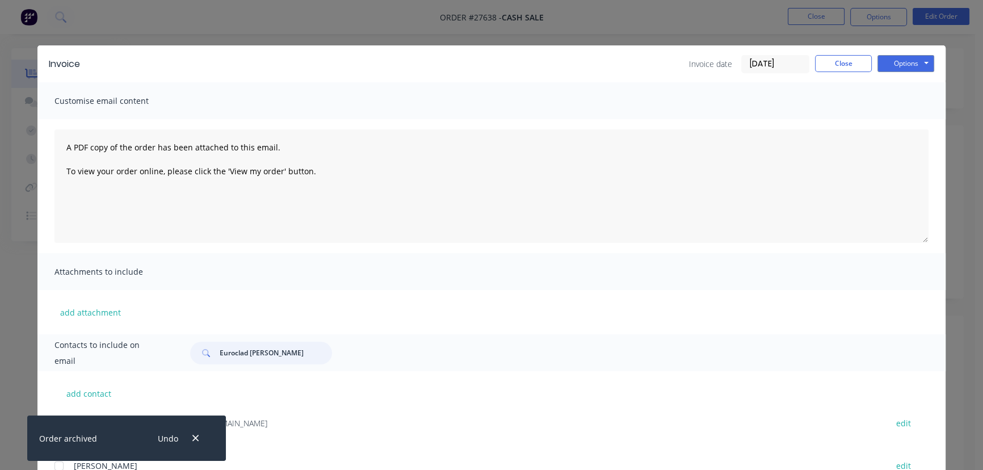
drag, startPoint x: 267, startPoint y: 354, endPoint x: 203, endPoint y: 357, distance: 64.2
click at [203, 357] on div "Euroclad [PERSON_NAME]" at bounding box center [261, 353] width 142 height 23
paste input "GC Blinds & Shutters"
type input "GC Blinds & Shutters"
click at [199, 437] on icon "button" at bounding box center [195, 438] width 7 height 10
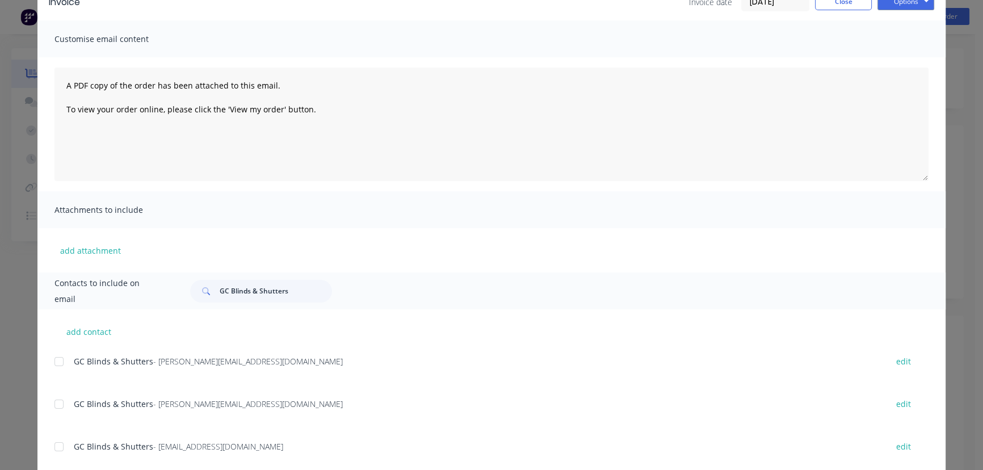
scroll to position [89, 0]
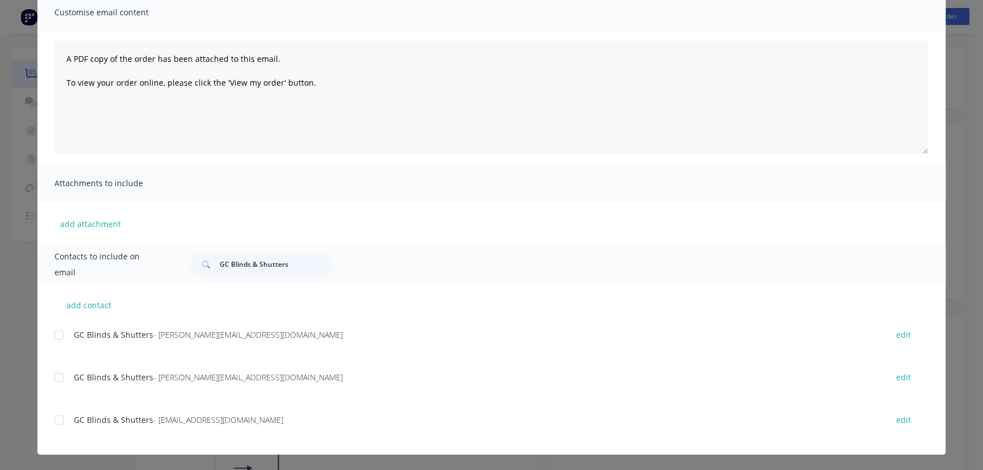
drag, startPoint x: 262, startPoint y: 428, endPoint x: 48, endPoint y: 433, distance: 214.0
click at [48, 433] on div "add contact GC Blinds & Shutters - michael@gcblindsandshutters.com.au edit GC B…" at bounding box center [491, 369] width 908 height 172
click at [120, 429] on div "GC Blinds & Shutters - info@gcblindsandshutters.com.au edit" at bounding box center [499, 426] width 891 height 29
drag, startPoint x: 243, startPoint y: 422, endPoint x: 64, endPoint y: 428, distance: 180.0
click at [64, 427] on div "GC Blinds & Shutters - info@gcblindsandshutters.com.au edit" at bounding box center [499, 419] width 891 height 15
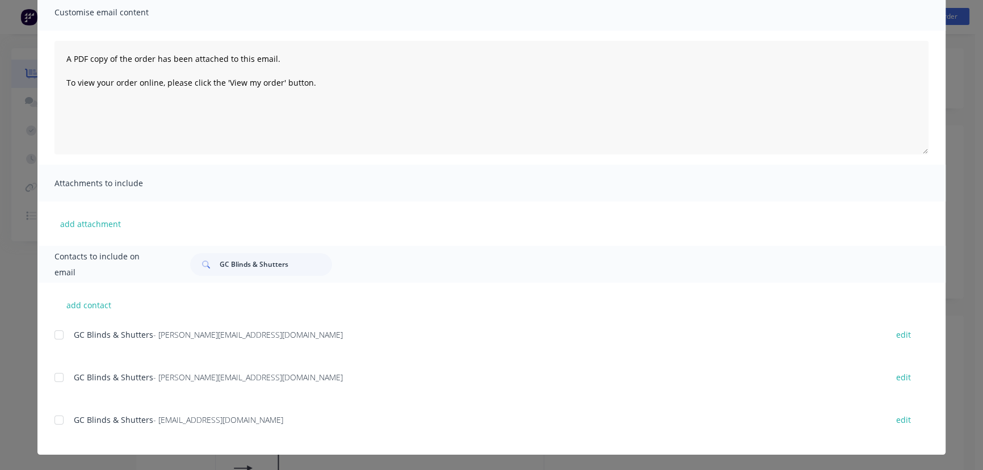
copy div "GC Blinds & Shutters - info@gcblindsandshutters.com.au"
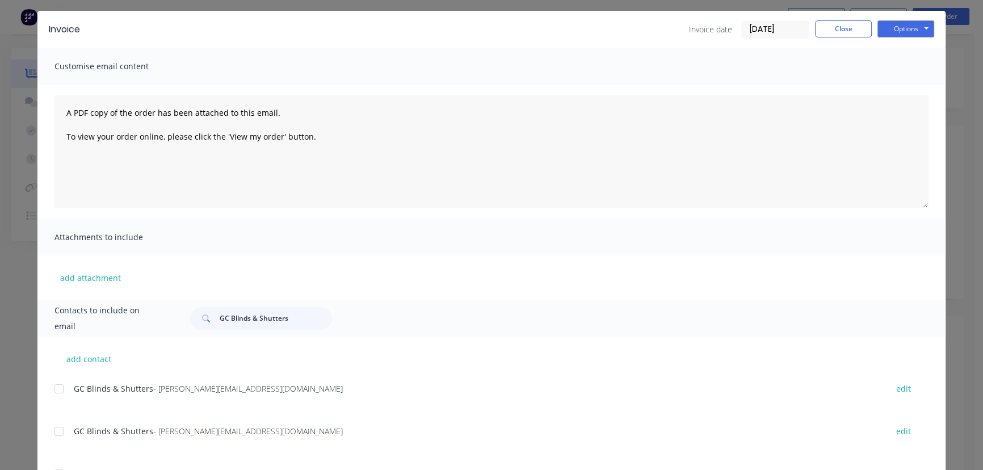
scroll to position [0, 0]
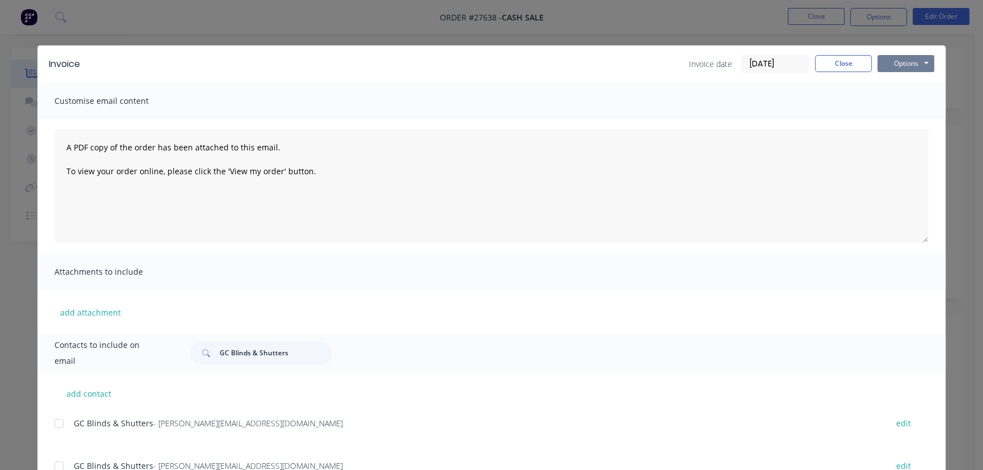
click at [902, 66] on button "Options" at bounding box center [905, 63] width 57 height 17
click at [887, 100] on button "Print" at bounding box center [913, 102] width 73 height 19
click at [849, 65] on button "Close" at bounding box center [843, 63] width 57 height 17
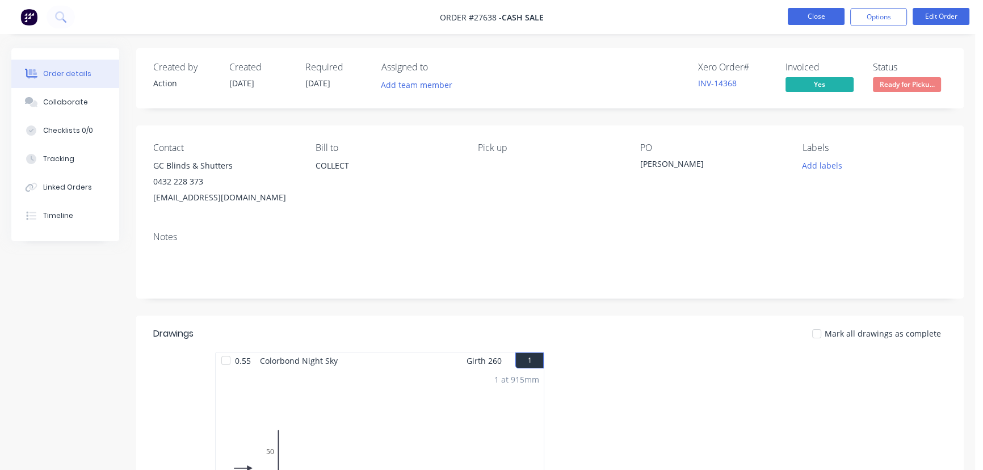
click at [828, 20] on button "Close" at bounding box center [815, 16] width 57 height 17
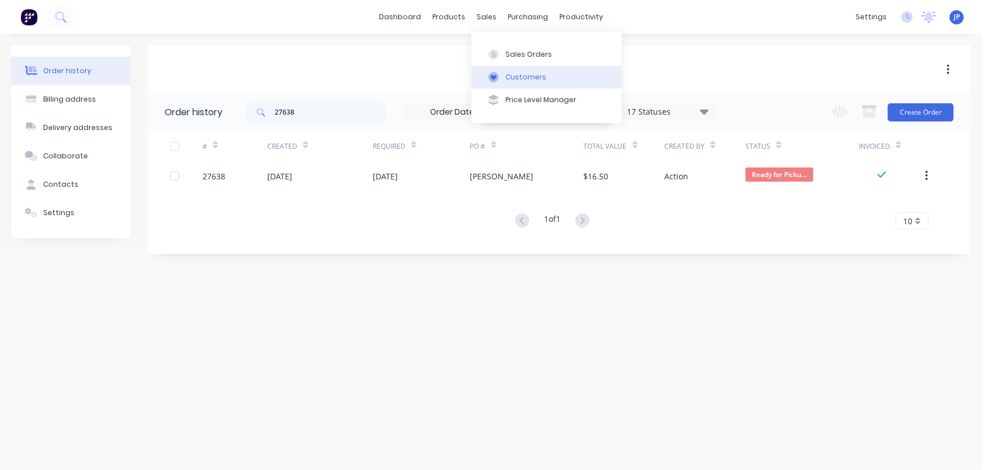
click at [515, 76] on div "Customers" at bounding box center [526, 77] width 41 height 10
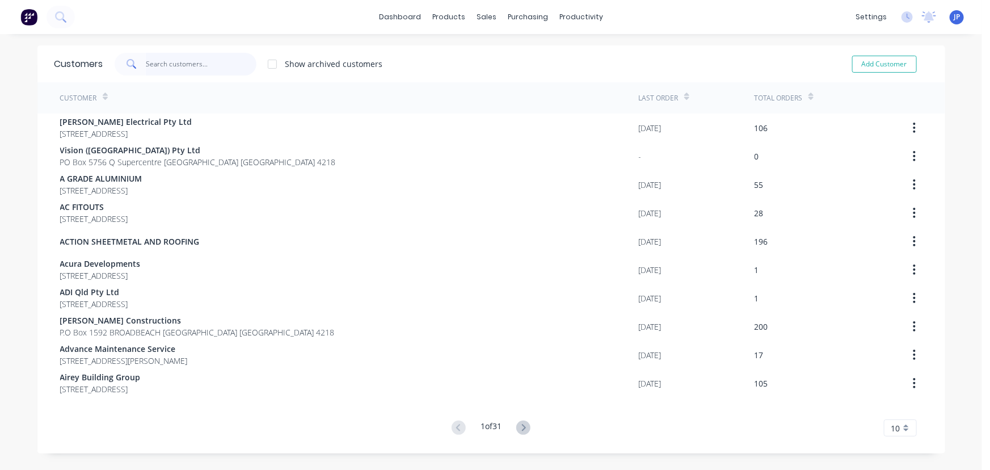
click at [192, 62] on input "text" at bounding box center [201, 64] width 111 height 23
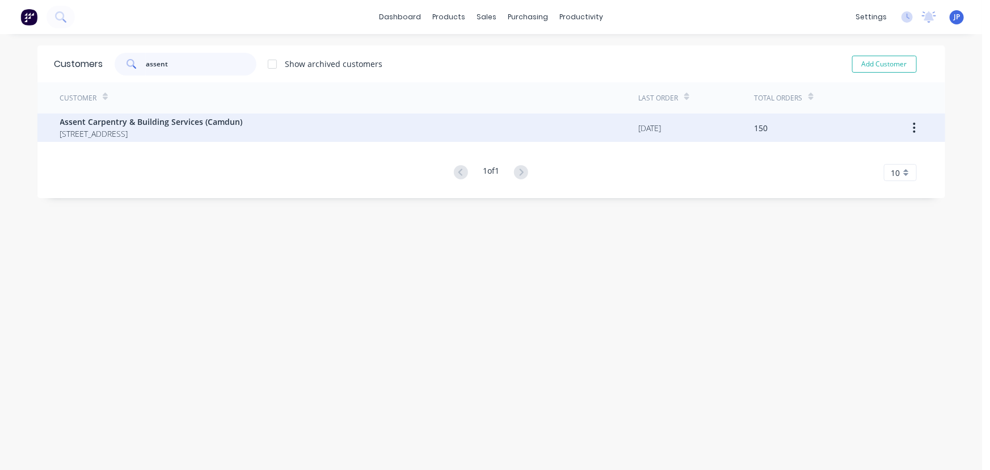
type input "assent"
click at [196, 129] on span "[STREET_ADDRESS]" at bounding box center [151, 134] width 183 height 12
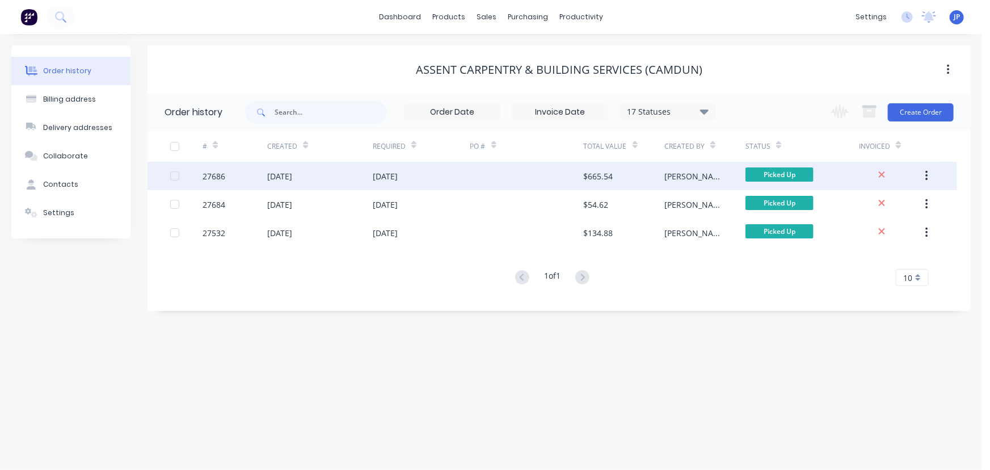
click at [233, 174] on div "27686" at bounding box center [235, 176] width 65 height 28
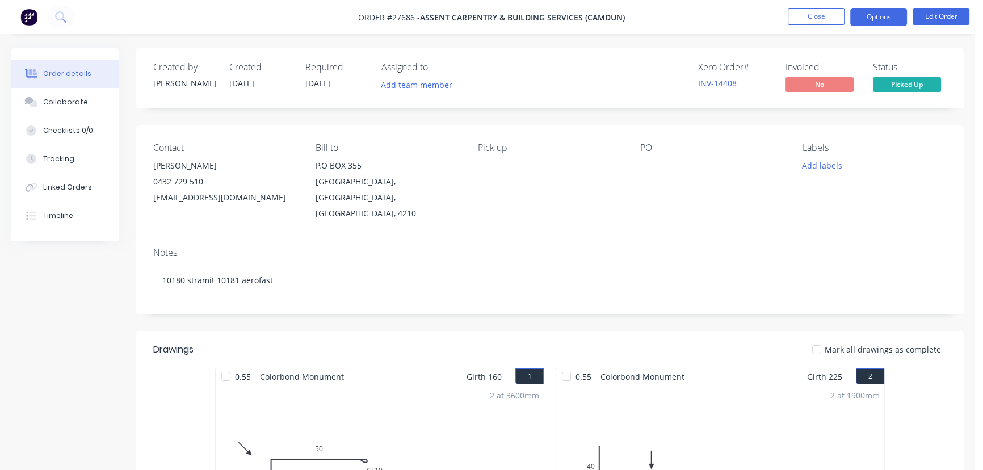
click at [881, 14] on button "Options" at bounding box center [878, 17] width 57 height 18
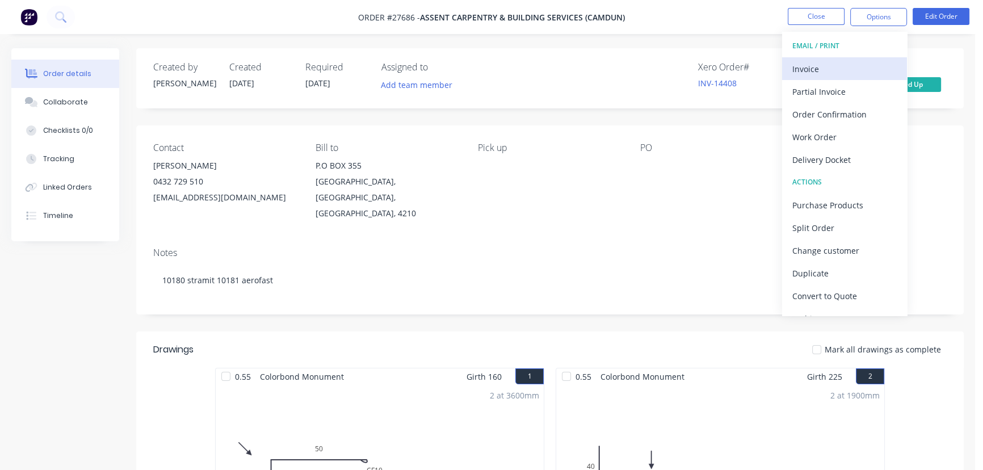
click at [848, 62] on div "Invoice" at bounding box center [844, 69] width 104 height 16
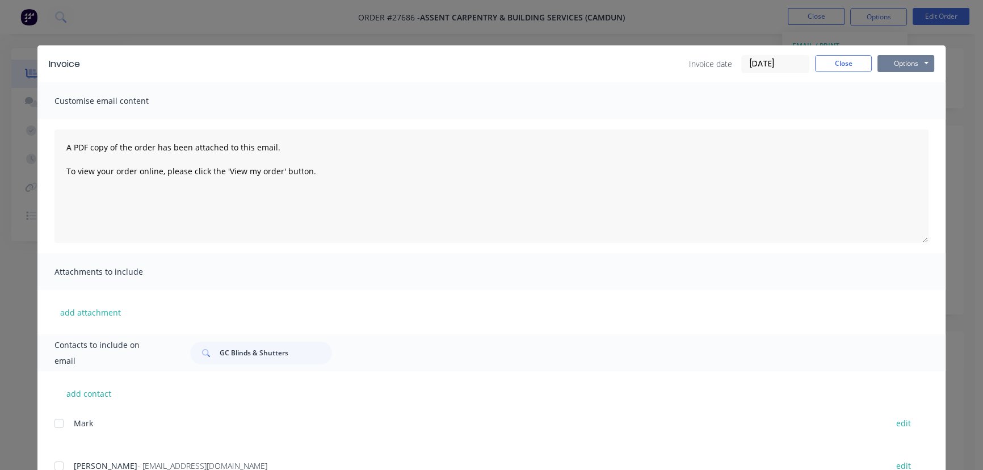
click at [890, 64] on button "Options" at bounding box center [905, 63] width 57 height 17
click at [902, 108] on button "Print" at bounding box center [913, 102] width 73 height 19
click at [824, 64] on button "Close" at bounding box center [843, 63] width 57 height 17
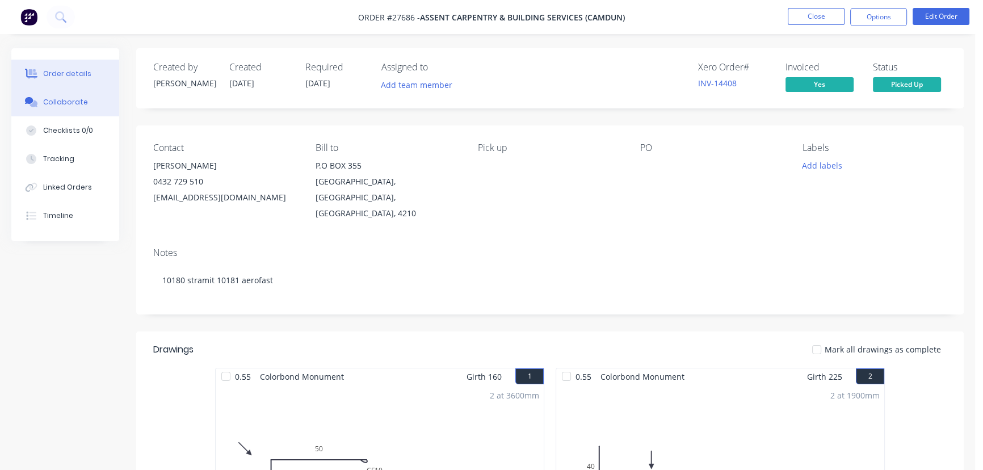
click at [79, 102] on div "Collaborate" at bounding box center [65, 102] width 45 height 10
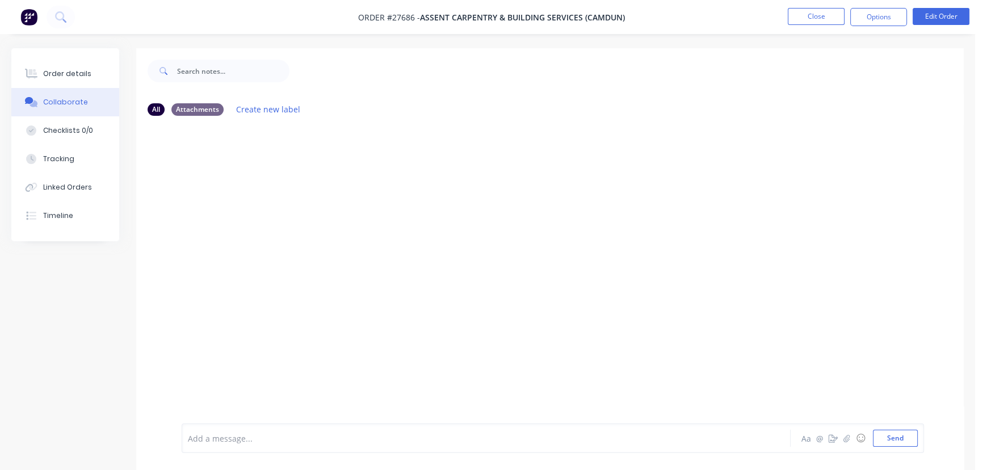
click at [214, 444] on div at bounding box center [461, 438] width 547 height 12
click at [891, 434] on button "Send" at bounding box center [895, 437] width 45 height 17
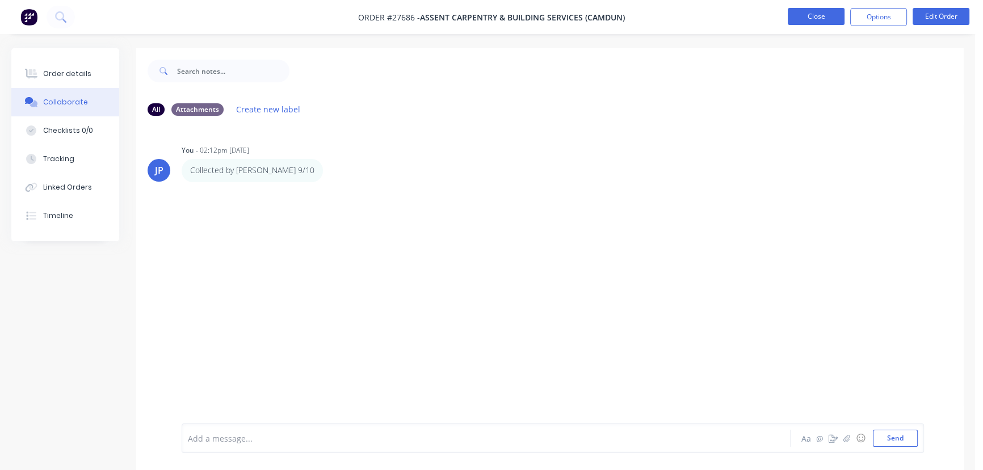
click at [813, 20] on button "Close" at bounding box center [815, 16] width 57 height 17
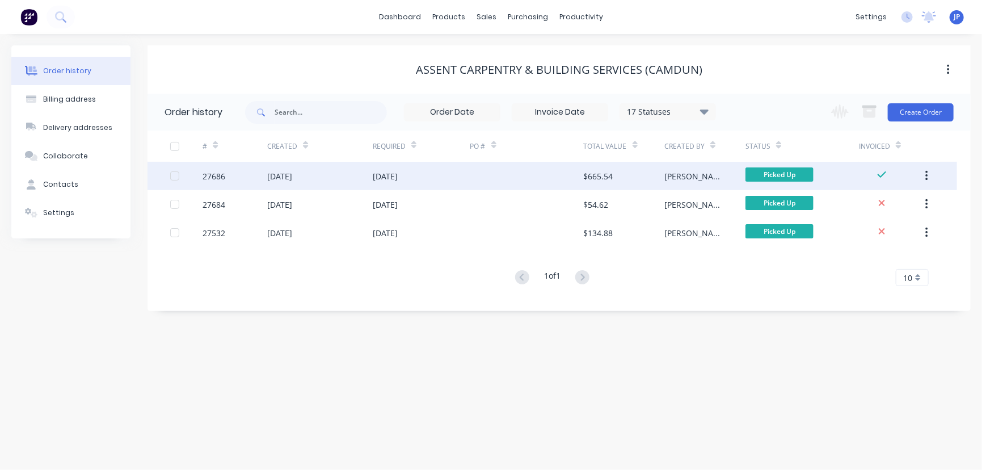
click at [930, 174] on button "button" at bounding box center [926, 176] width 27 height 20
click at [893, 201] on div "Archive" at bounding box center [886, 205] width 87 height 16
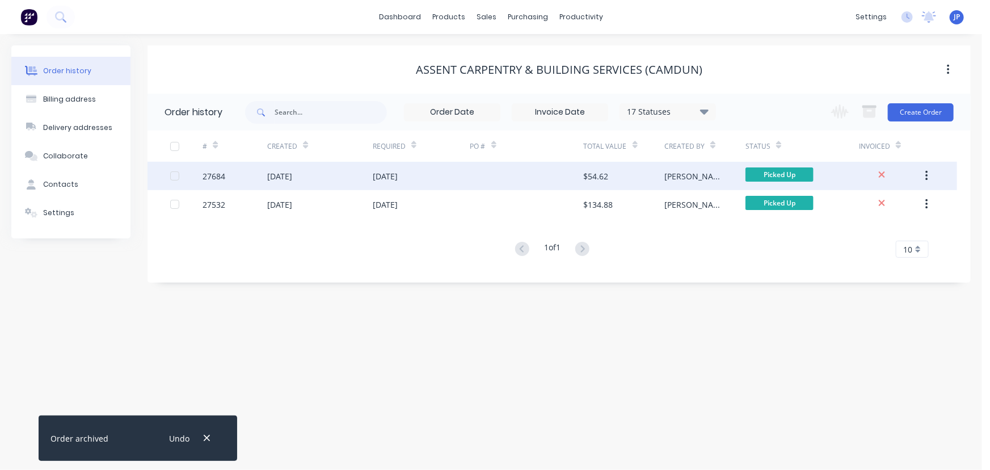
click at [423, 180] on div "[DATE]" at bounding box center [421, 176] width 97 height 28
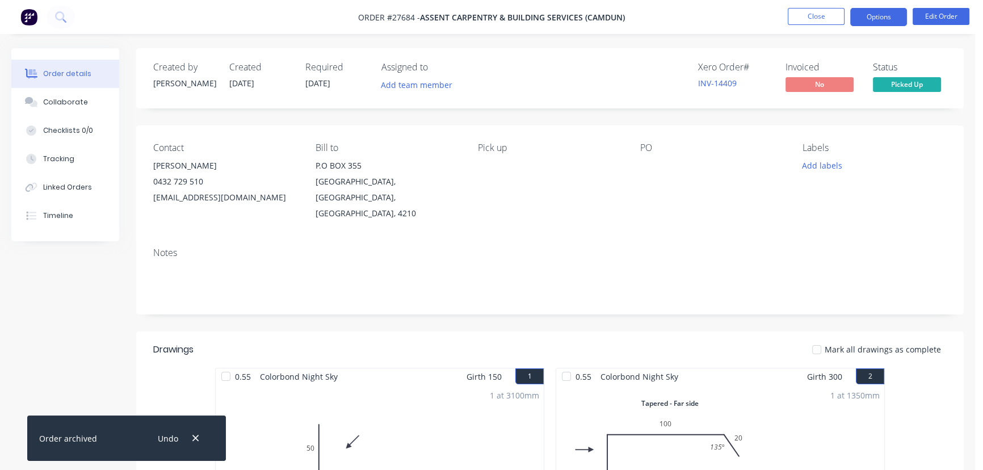
click at [882, 18] on button "Options" at bounding box center [878, 17] width 57 height 18
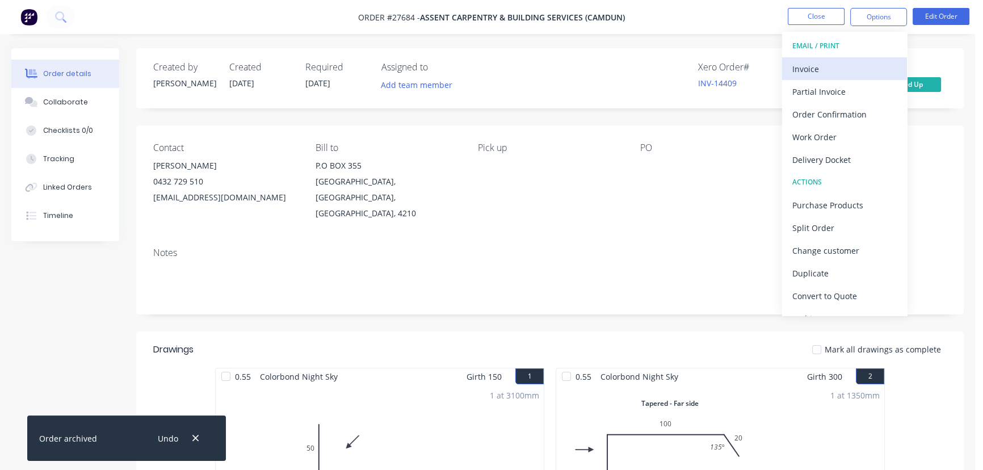
click at [832, 71] on div "Invoice" at bounding box center [844, 69] width 104 height 16
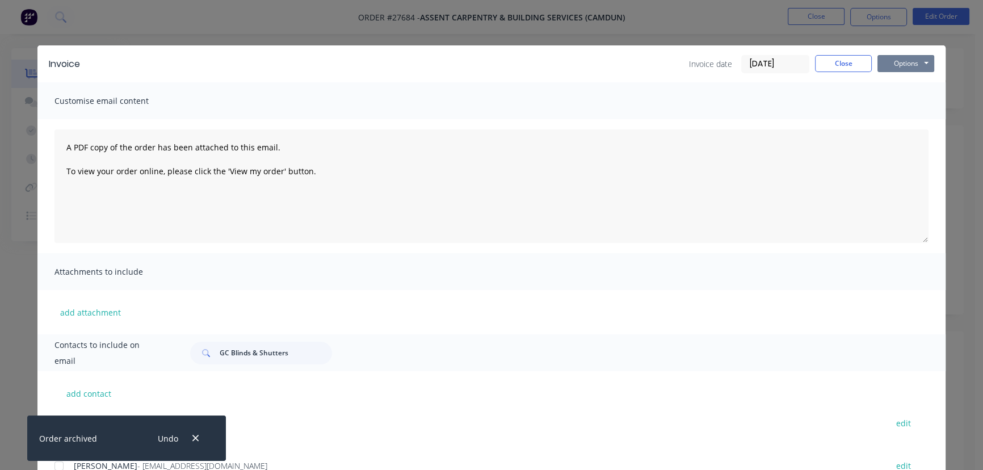
drag, startPoint x: 892, startPoint y: 67, endPoint x: 893, endPoint y: 73, distance: 5.8
click at [893, 68] on button "Options" at bounding box center [905, 63] width 57 height 17
click at [894, 100] on button "Print" at bounding box center [913, 102] width 73 height 19
click at [843, 69] on button "Close" at bounding box center [843, 63] width 57 height 17
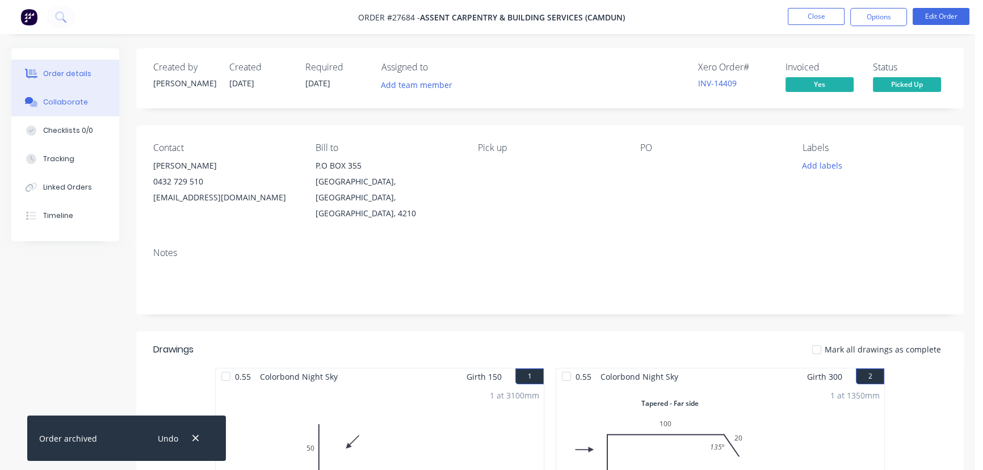
click at [67, 107] on div "Collaborate" at bounding box center [65, 102] width 45 height 10
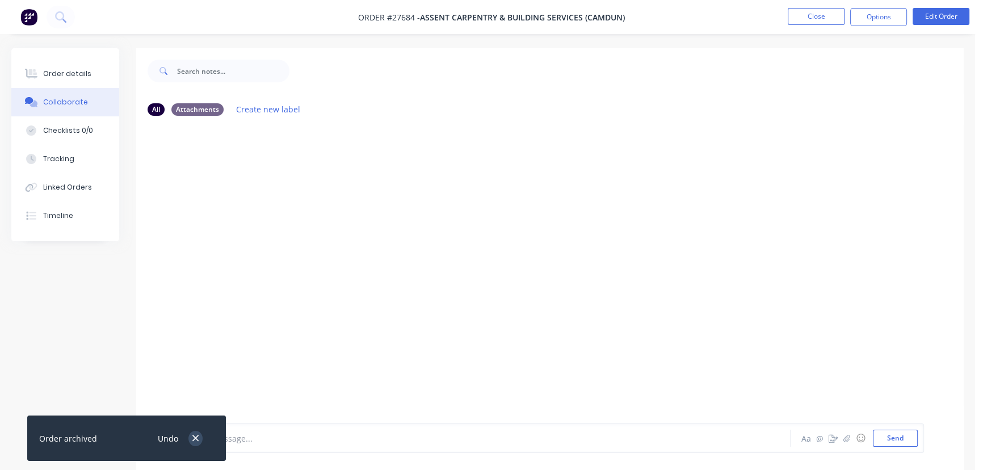
click at [189, 437] on button "button" at bounding box center [195, 438] width 14 height 15
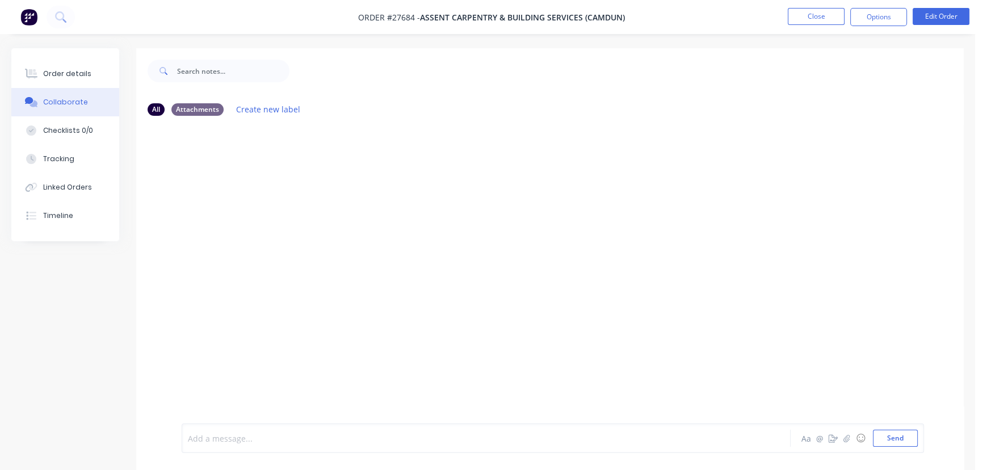
click at [225, 439] on div at bounding box center [461, 438] width 547 height 12
click at [884, 443] on button "Send" at bounding box center [895, 437] width 45 height 17
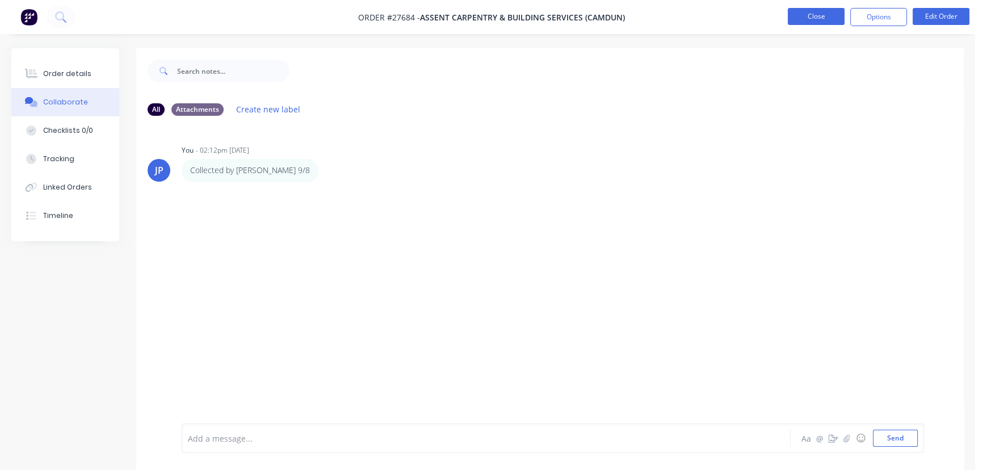
click at [806, 17] on button "Close" at bounding box center [815, 16] width 57 height 17
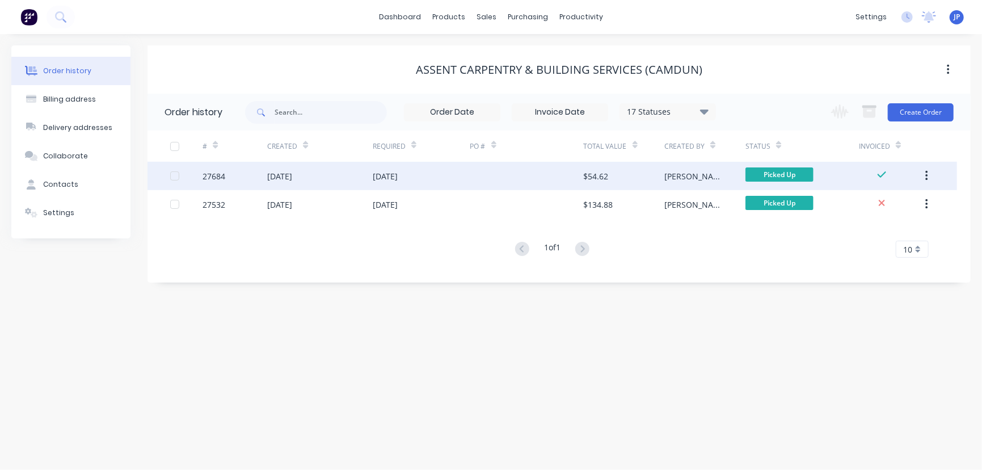
click at [924, 176] on button "button" at bounding box center [926, 176] width 27 height 20
click at [881, 204] on div "Archive" at bounding box center [886, 205] width 87 height 16
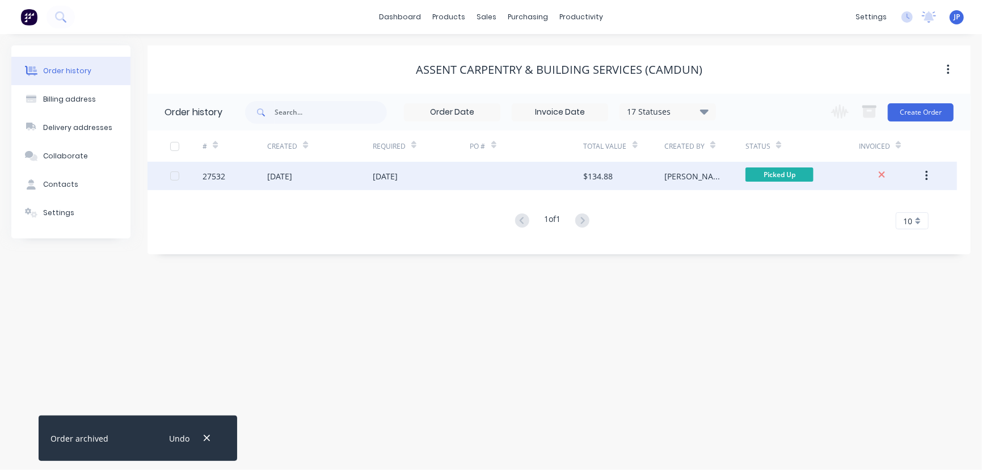
click at [380, 176] on div "01 Aug 2025" at bounding box center [385, 176] width 25 height 12
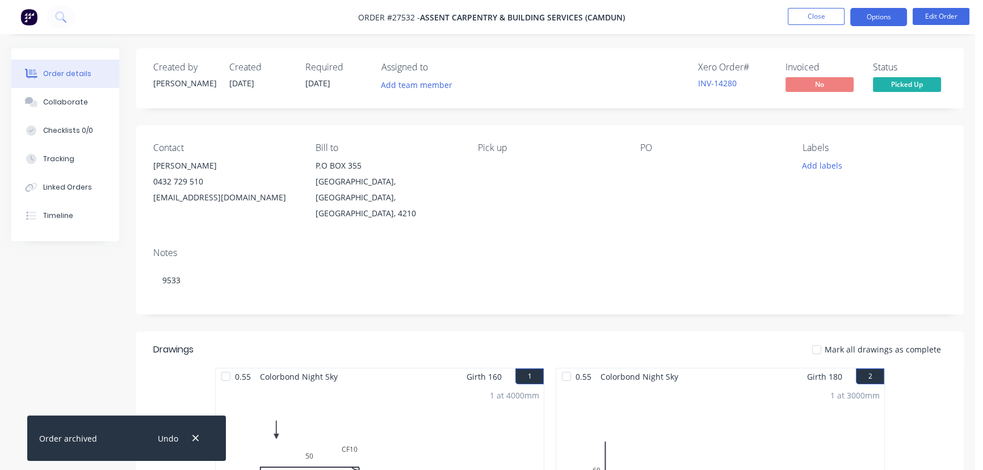
click at [880, 15] on button "Options" at bounding box center [878, 17] width 57 height 18
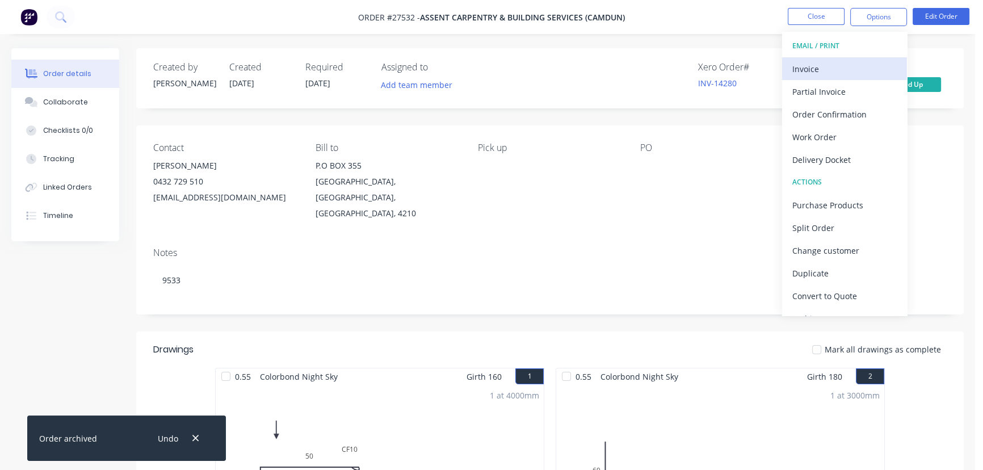
click at [834, 70] on div "Invoice" at bounding box center [844, 69] width 104 height 16
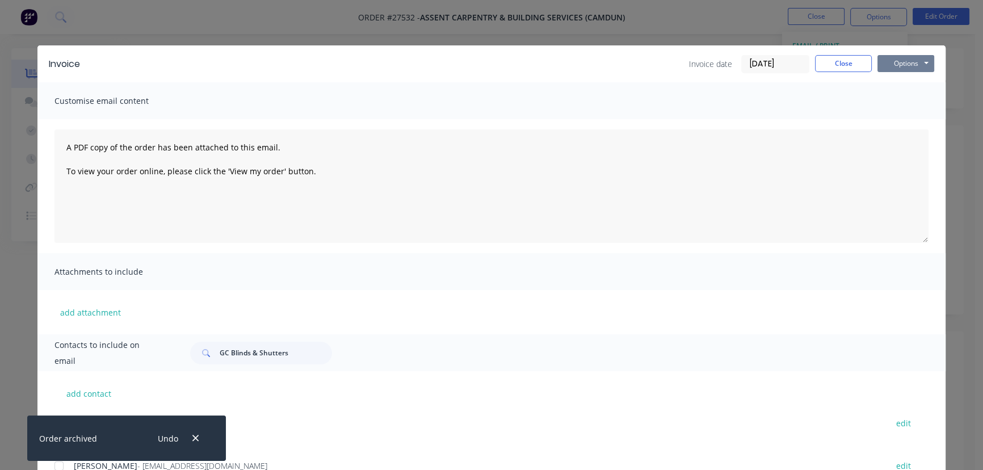
click at [878, 66] on button "Options" at bounding box center [905, 63] width 57 height 17
click at [883, 99] on button "Print" at bounding box center [913, 102] width 73 height 19
click at [834, 65] on button "Close" at bounding box center [843, 63] width 57 height 17
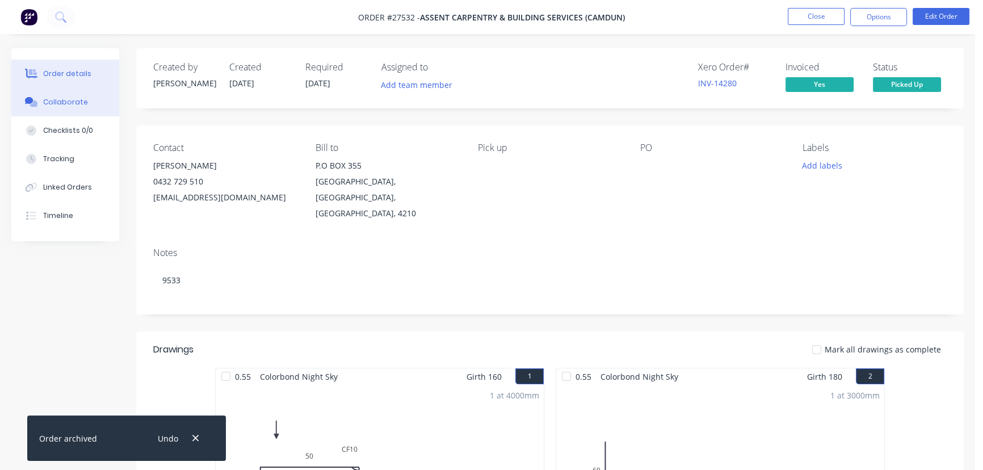
click at [100, 98] on button "Collaborate" at bounding box center [65, 102] width 108 height 28
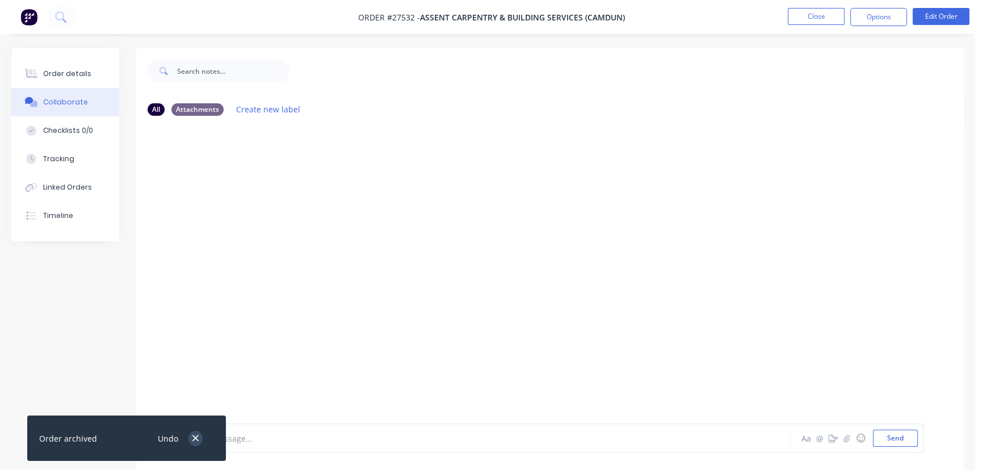
click at [194, 435] on icon "button" at bounding box center [195, 438] width 7 height 10
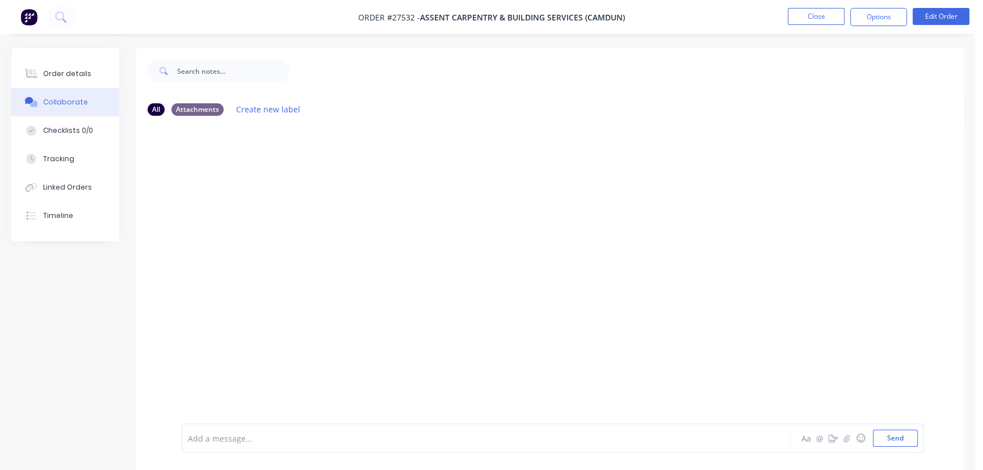
click at [220, 438] on div at bounding box center [461, 438] width 547 height 12
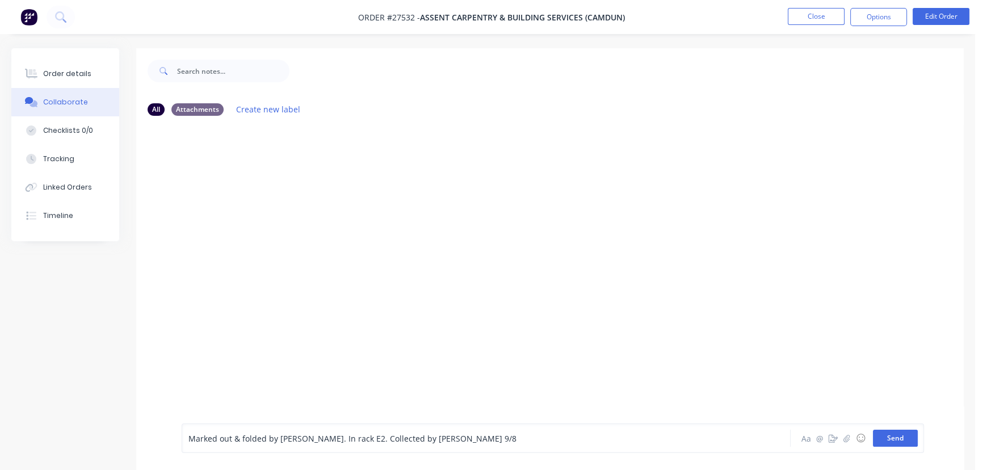
click at [892, 432] on button "Send" at bounding box center [895, 437] width 45 height 17
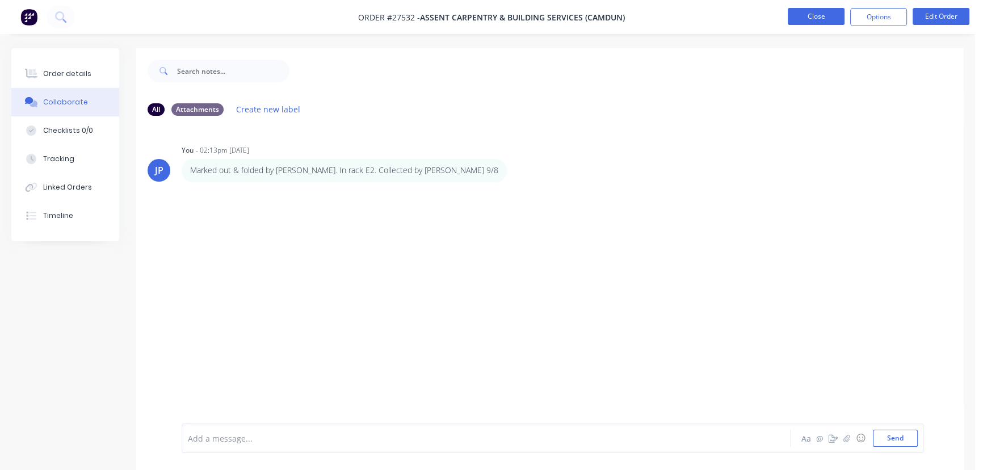
click at [815, 19] on button "Close" at bounding box center [815, 16] width 57 height 17
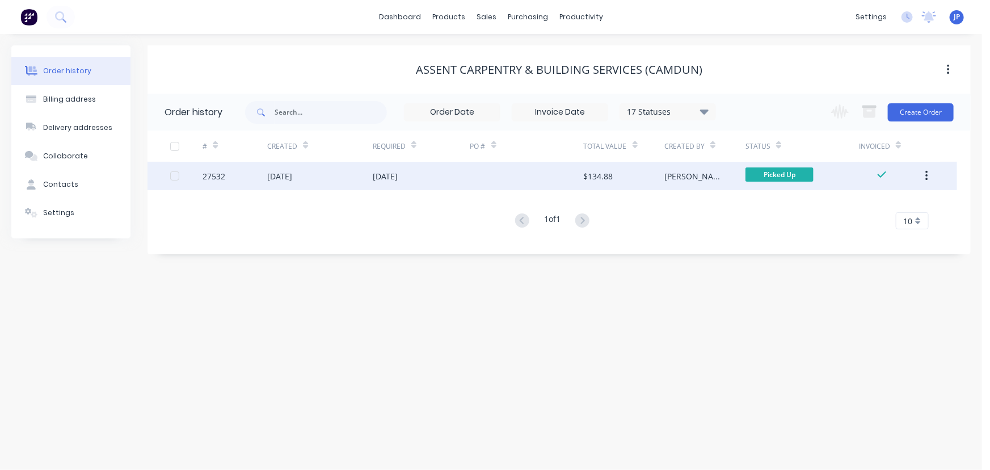
click at [925, 178] on icon "button" at bounding box center [926, 176] width 3 height 12
click at [891, 204] on div "Archive" at bounding box center [886, 205] width 87 height 16
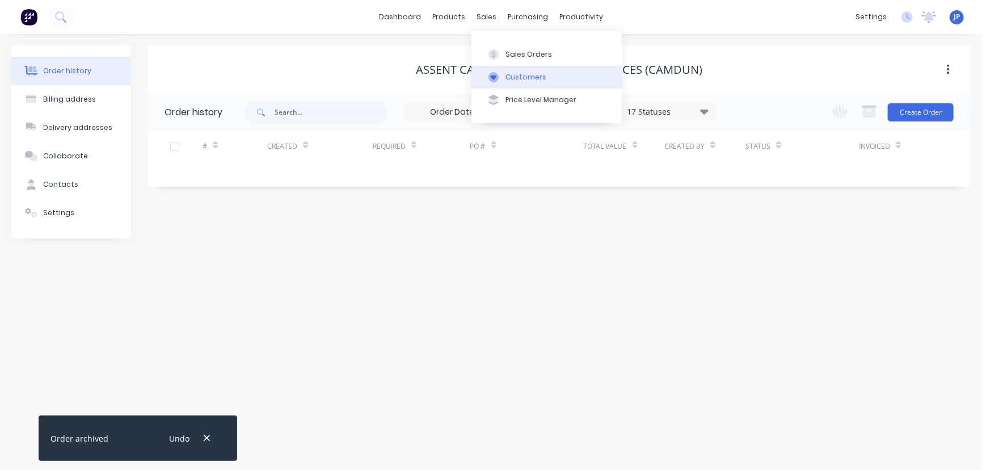
click at [504, 74] on button "Customers" at bounding box center [546, 77] width 150 height 23
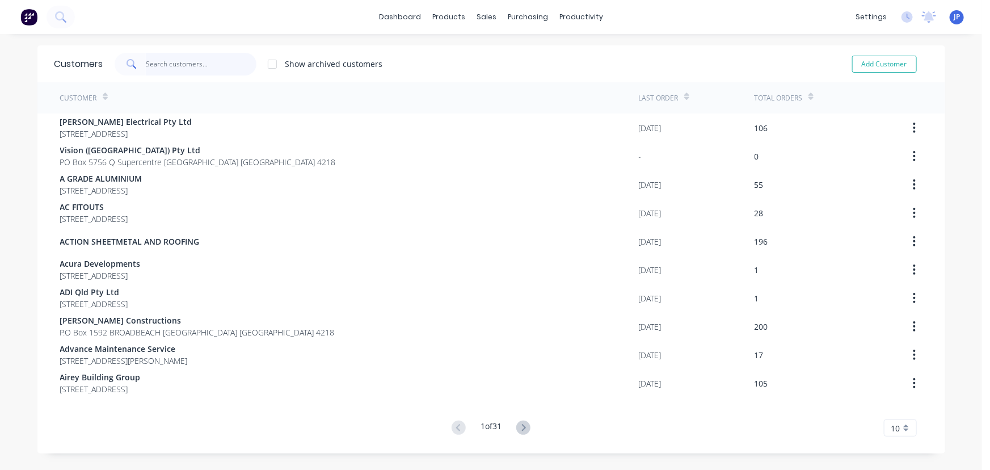
click at [199, 67] on input "text" at bounding box center [201, 64] width 111 height 23
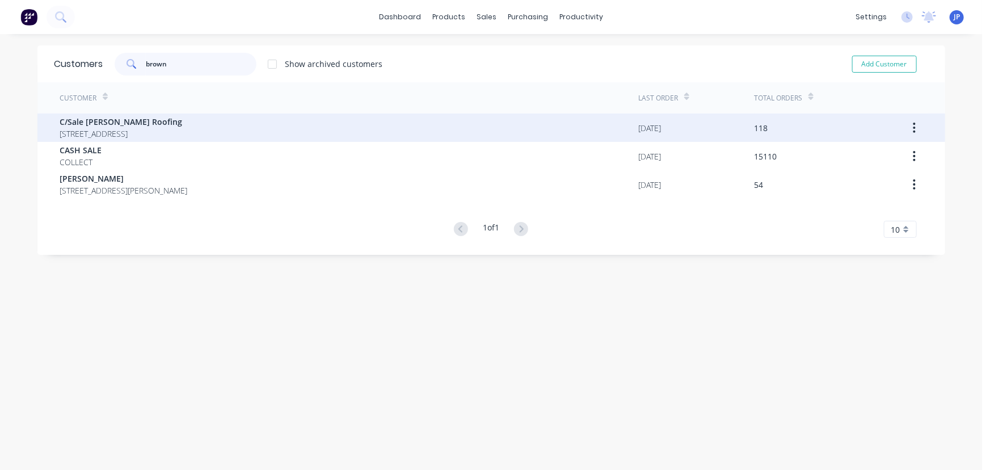
type input "brown"
click at [175, 132] on span "42 Wild Duck Drive Mermaid Waters Queensland Australia 4218" at bounding box center [121, 134] width 123 height 12
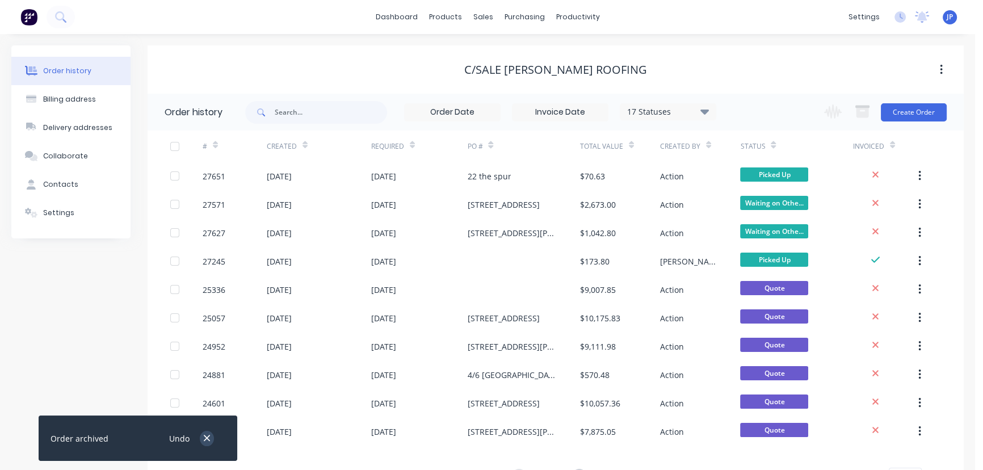
click at [209, 443] on icon "button" at bounding box center [206, 438] width 7 height 10
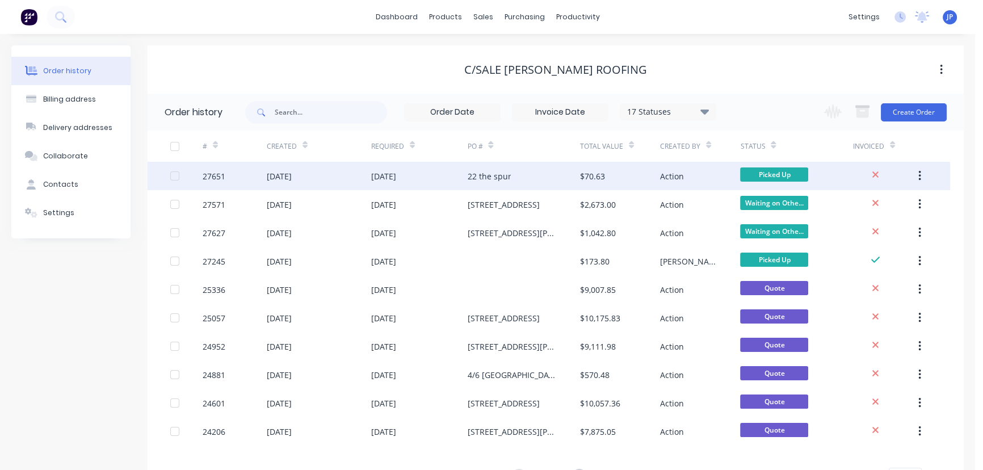
click at [287, 176] on div "05 Aug 2025" at bounding box center [279, 176] width 25 height 12
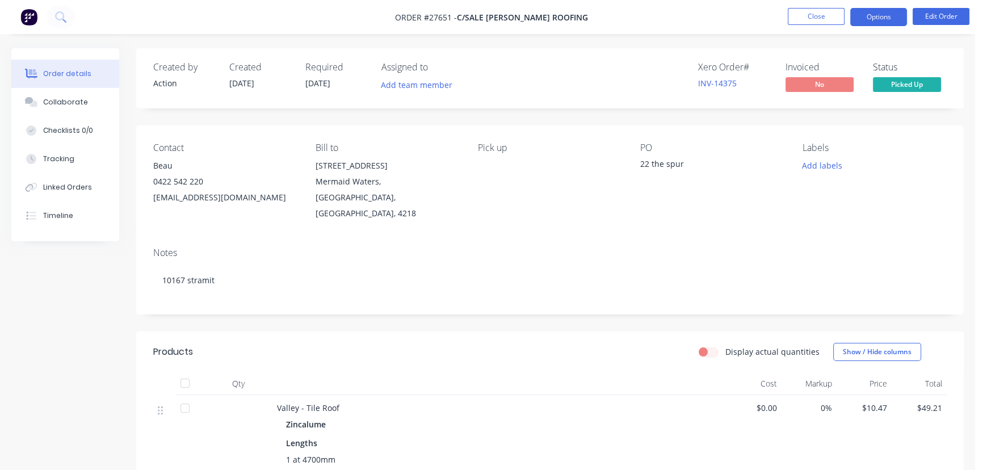
click at [873, 15] on button "Options" at bounding box center [878, 17] width 57 height 18
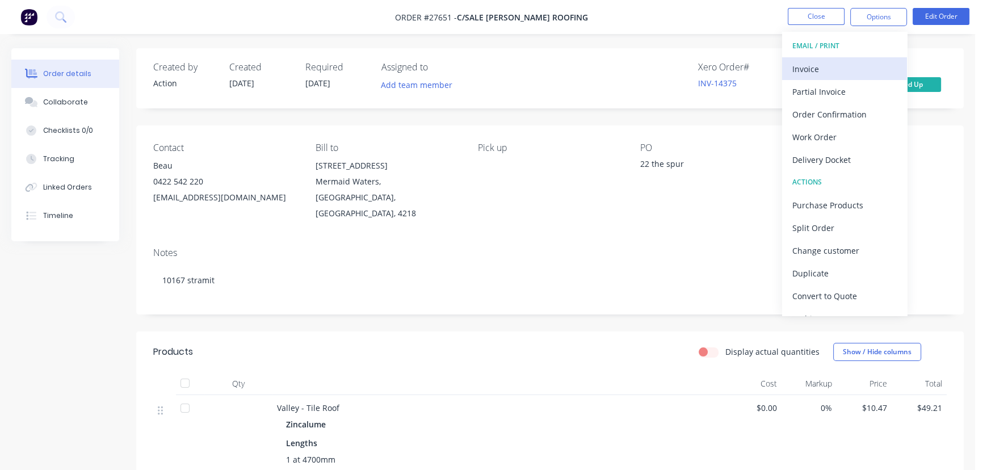
click at [826, 68] on div "Invoice" at bounding box center [844, 69] width 104 height 16
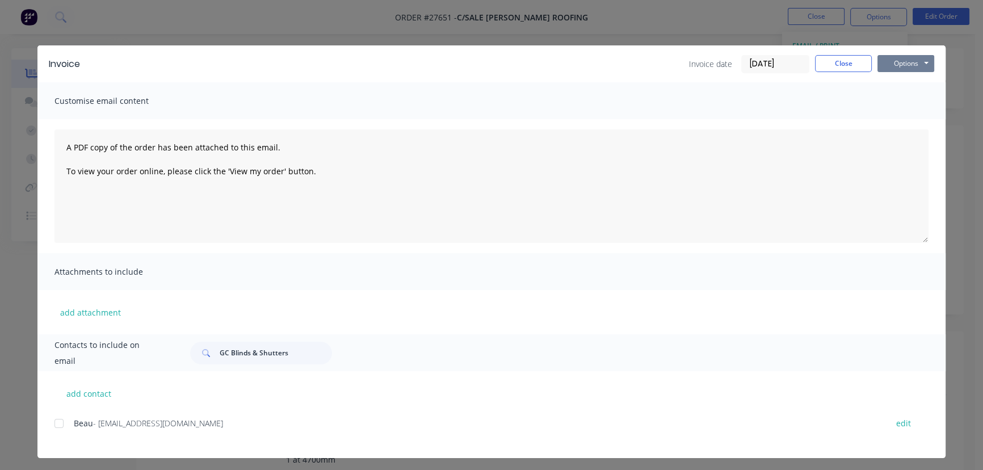
click at [899, 62] on button "Options" at bounding box center [905, 63] width 57 height 17
click at [897, 101] on button "Print" at bounding box center [913, 102] width 73 height 19
drag, startPoint x: 831, startPoint y: 66, endPoint x: 816, endPoint y: 71, distance: 15.6
click at [832, 66] on button "Close" at bounding box center [843, 63] width 57 height 17
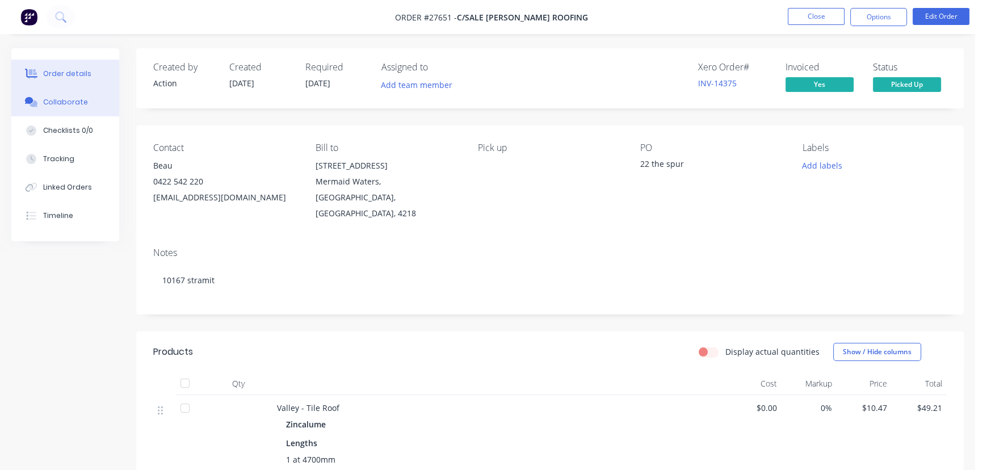
click at [87, 102] on button "Collaborate" at bounding box center [65, 102] width 108 height 28
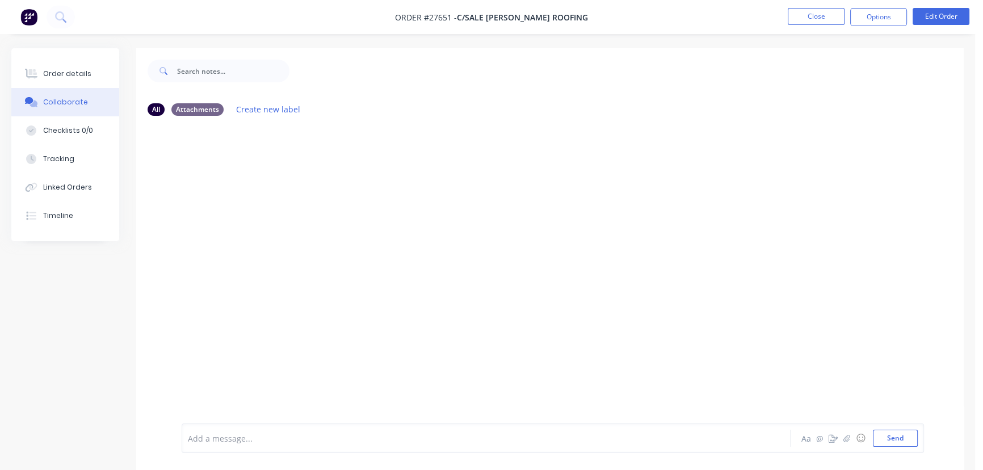
click at [211, 431] on div "Add a message..." at bounding box center [461, 437] width 547 height 17
click at [886, 443] on button "Send" at bounding box center [895, 437] width 45 height 17
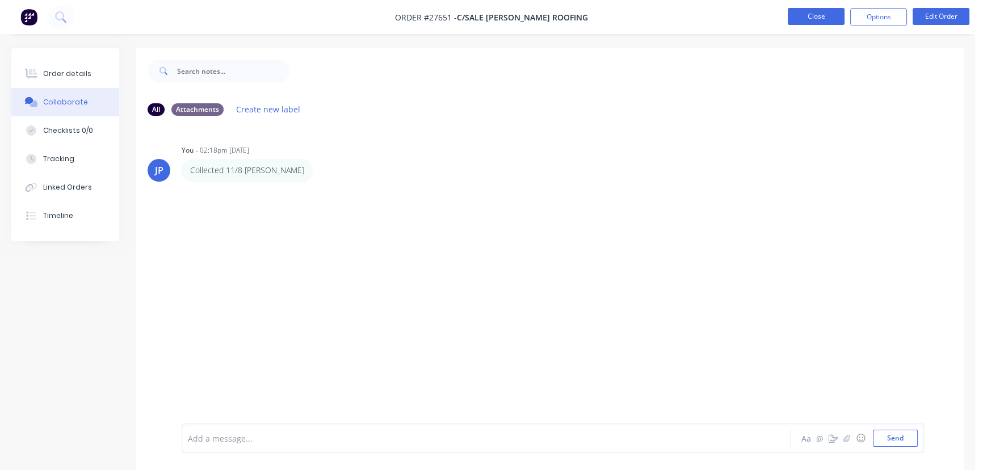
click at [798, 16] on button "Close" at bounding box center [815, 16] width 57 height 17
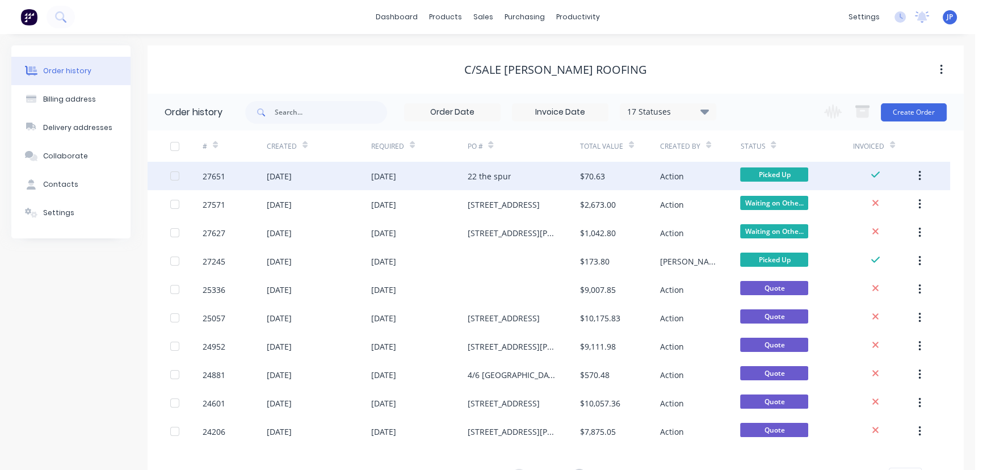
click at [917, 175] on button "button" at bounding box center [919, 176] width 27 height 20
click at [872, 204] on div "Archive" at bounding box center [878, 205] width 87 height 16
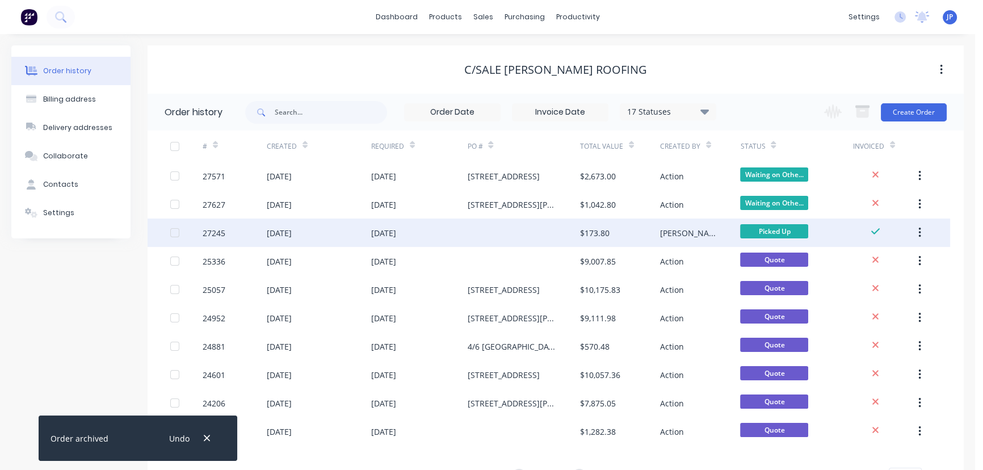
click at [920, 229] on icon "button" at bounding box center [919, 232] width 3 height 12
click at [858, 260] on div "Archive" at bounding box center [878, 262] width 87 height 16
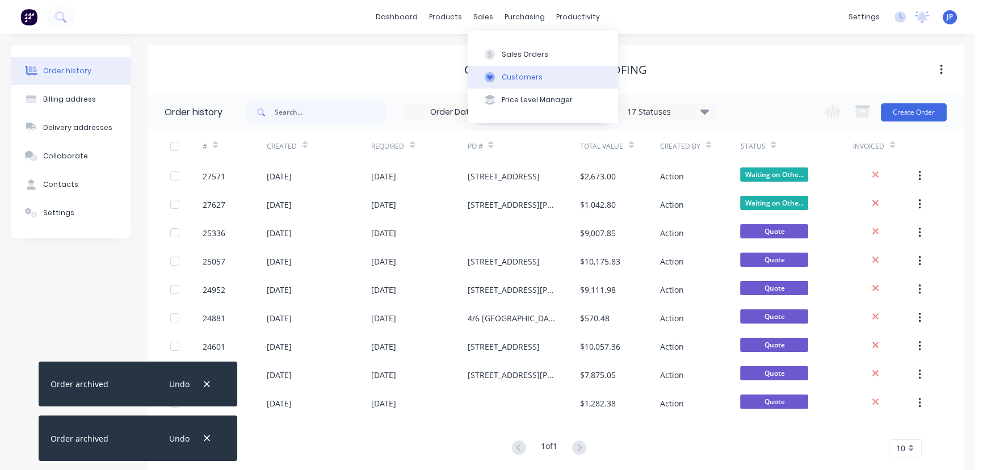
click at [509, 75] on div "Customers" at bounding box center [522, 77] width 41 height 10
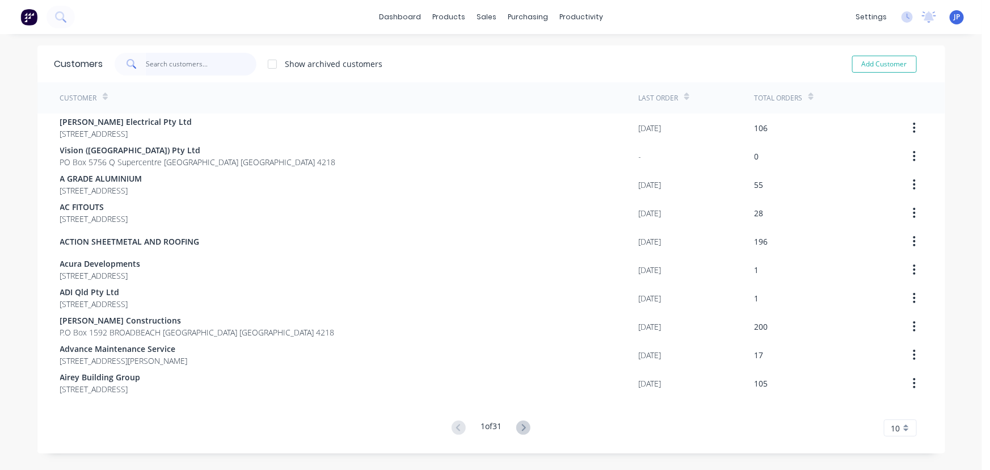
click at [205, 60] on input "text" at bounding box center [201, 64] width 111 height 23
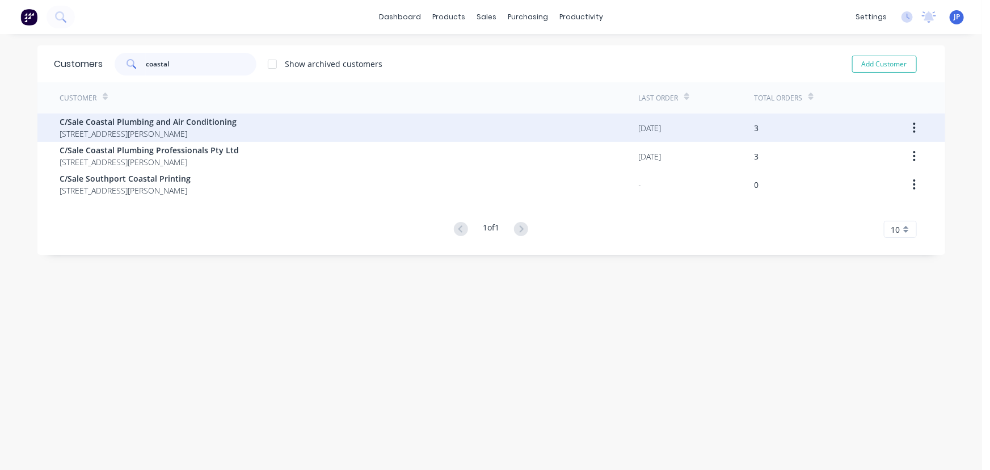
type input "coastal"
click at [170, 128] on span "108 Tours Way Burleigh Waters Queensland Australia 4220" at bounding box center [148, 134] width 177 height 12
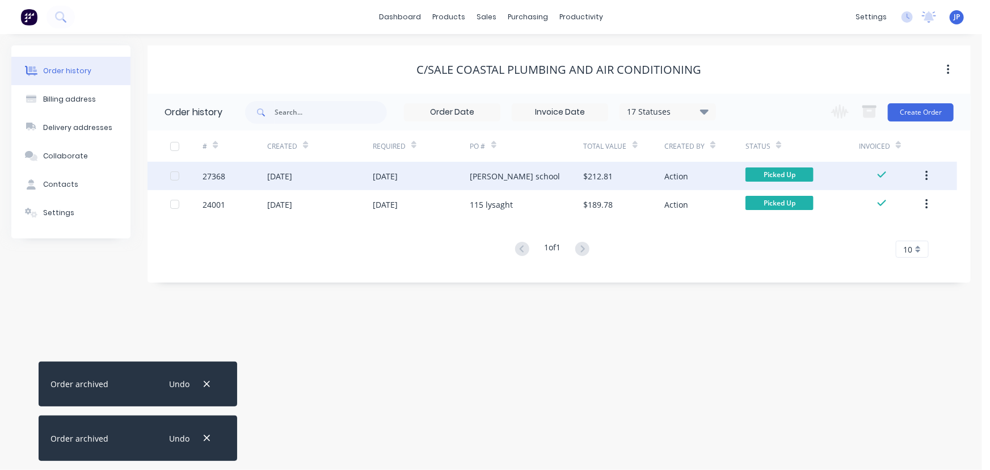
click at [531, 170] on div "Silkwood school" at bounding box center [526, 176] width 113 height 28
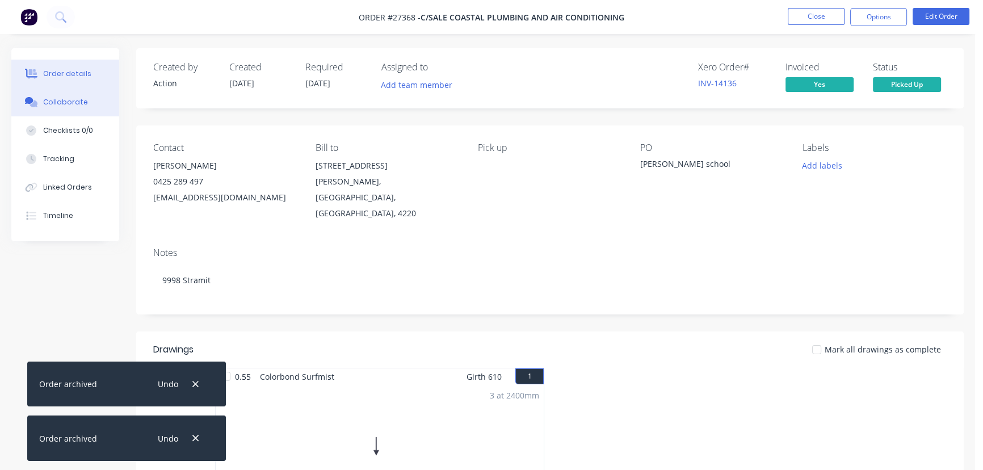
click at [108, 102] on button "Collaborate" at bounding box center [65, 102] width 108 height 28
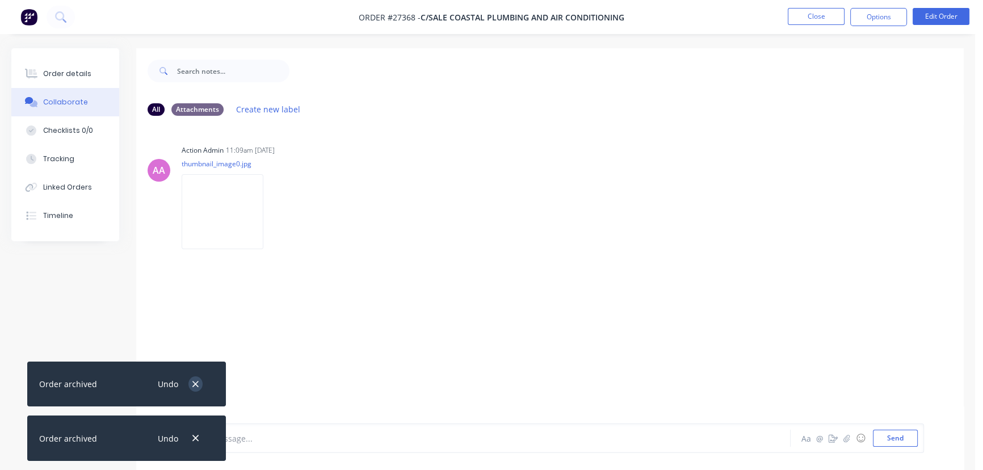
click at [196, 378] on button "button" at bounding box center [195, 383] width 14 height 15
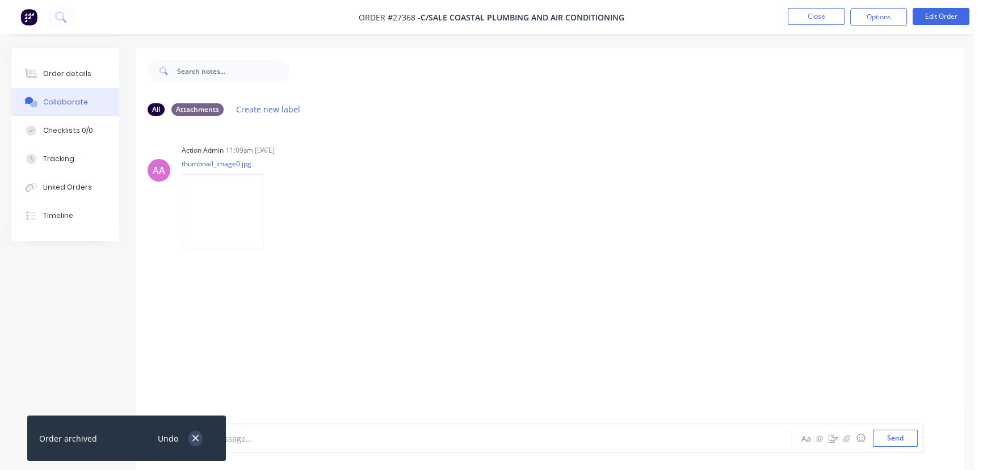
click at [198, 436] on icon "button" at bounding box center [195, 438] width 6 height 6
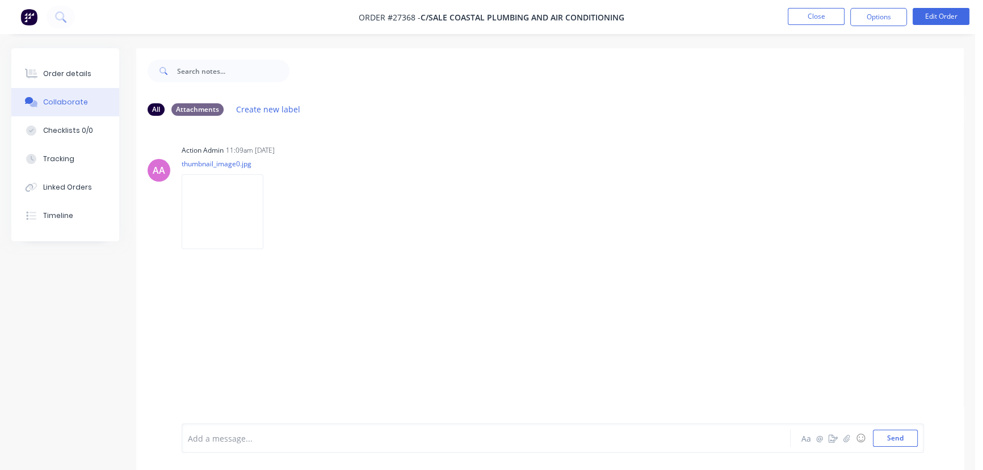
click at [208, 431] on div "Add a message..." at bounding box center [461, 437] width 547 height 17
click at [901, 443] on button "Send" at bounding box center [895, 437] width 45 height 17
click at [803, 16] on button "Close" at bounding box center [815, 16] width 57 height 17
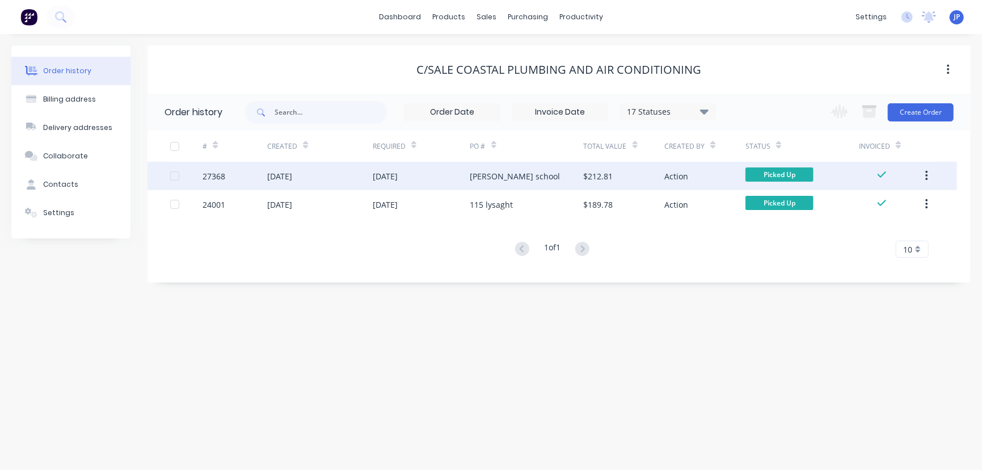
click at [928, 176] on icon "button" at bounding box center [926, 176] width 2 height 10
click at [893, 205] on div "Archive" at bounding box center [886, 205] width 87 height 16
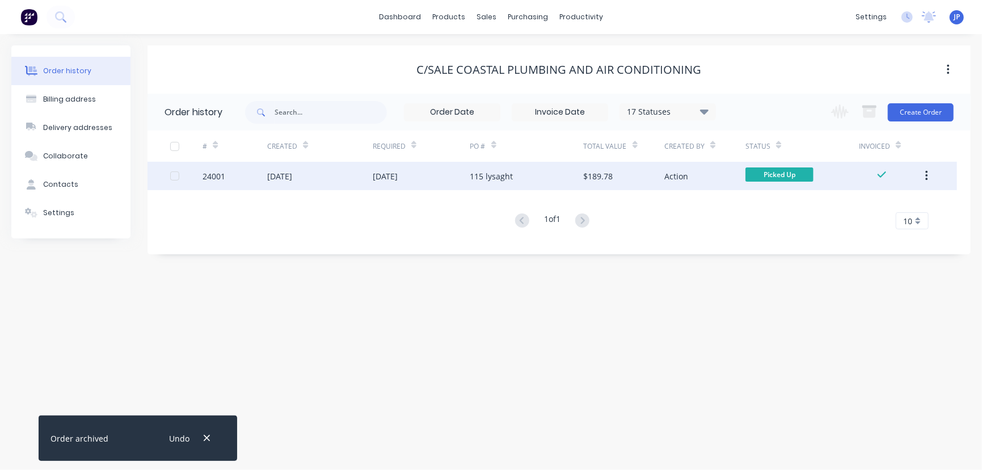
click at [926, 178] on icon "button" at bounding box center [926, 176] width 3 height 12
click at [894, 204] on div "Archive" at bounding box center [886, 205] width 87 height 16
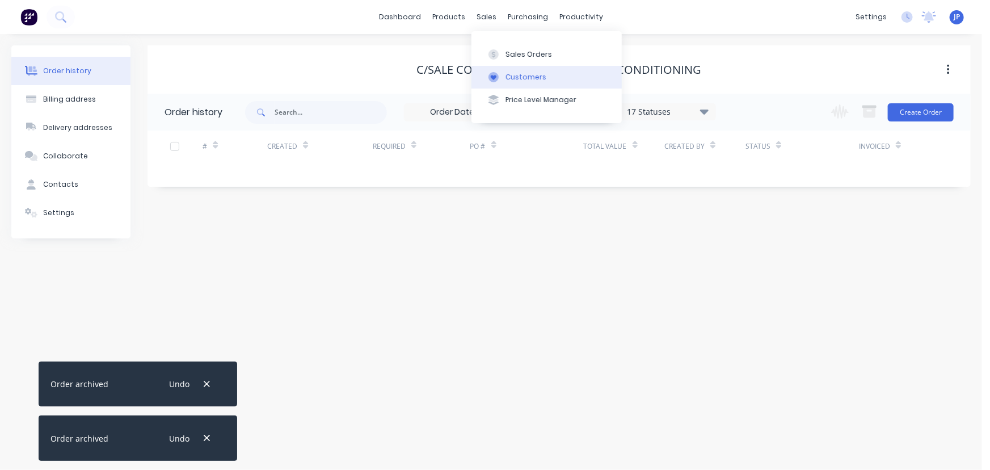
click at [511, 73] on div "Customers" at bounding box center [526, 77] width 41 height 10
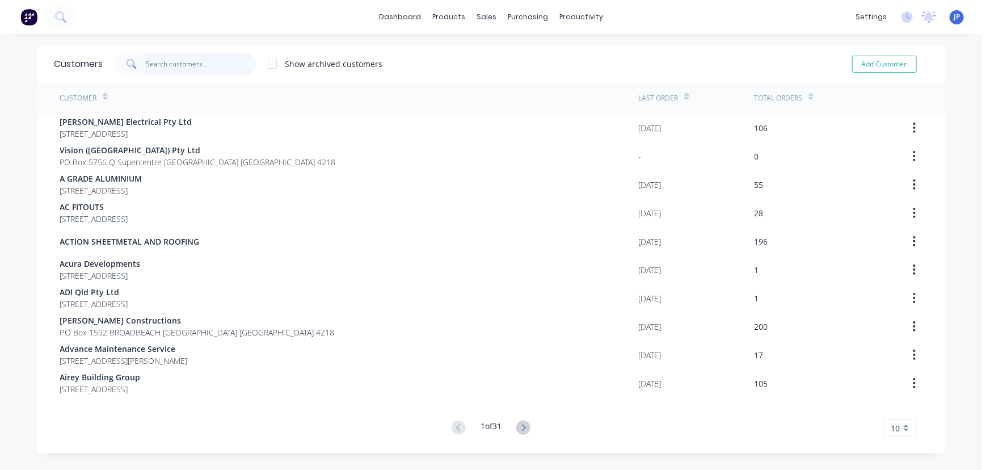
click at [185, 61] on input "text" at bounding box center [201, 64] width 111 height 23
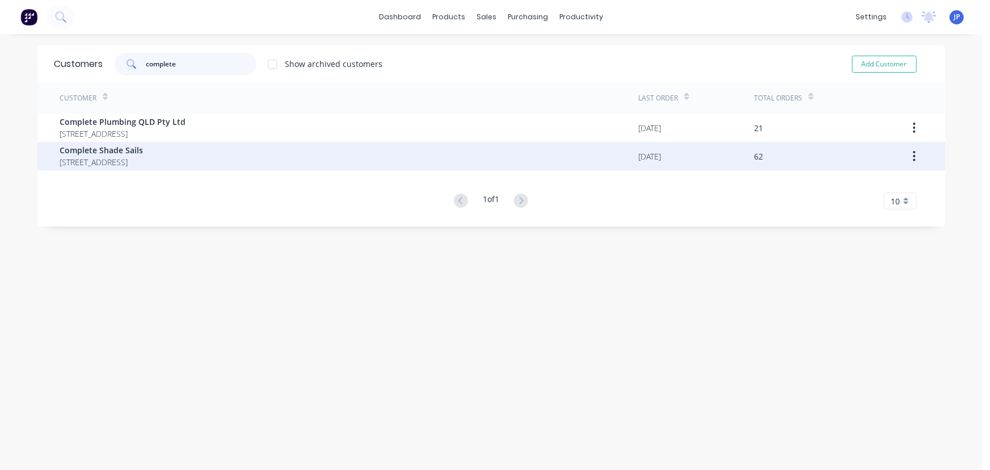
type input "complete"
click at [144, 162] on span "P.O Box 2678 NERANG BC Queensland Australia 4211" at bounding box center [101, 162] width 83 height 12
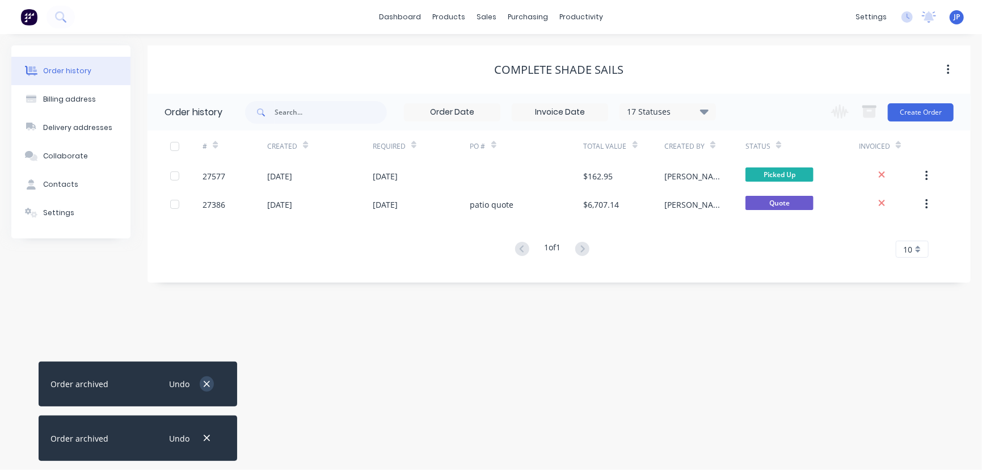
click at [204, 384] on icon "button" at bounding box center [206, 384] width 7 height 10
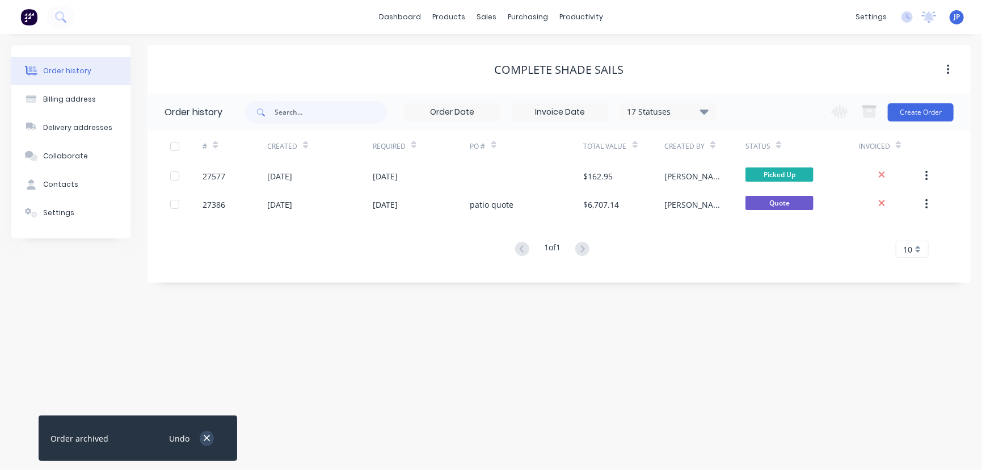
click at [209, 437] on icon "button" at bounding box center [206, 438] width 7 height 10
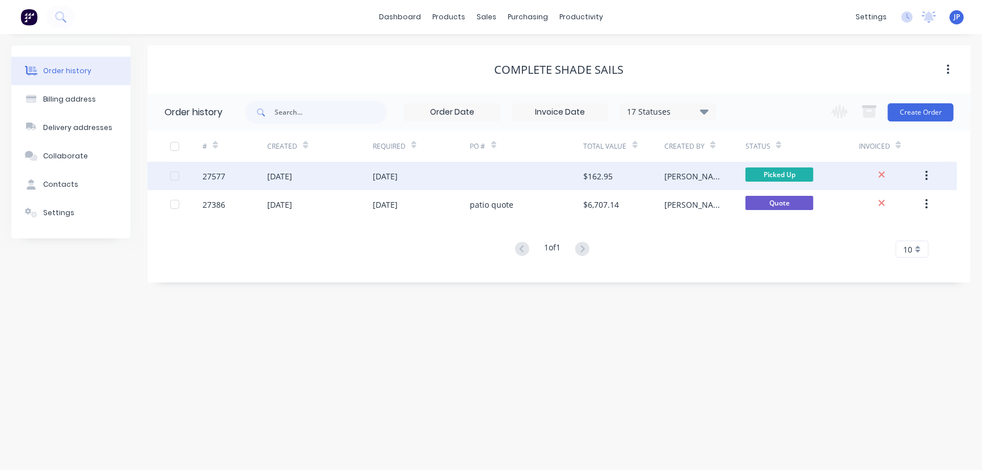
click at [360, 175] on div "04 Aug 2025" at bounding box center [320, 176] width 106 height 28
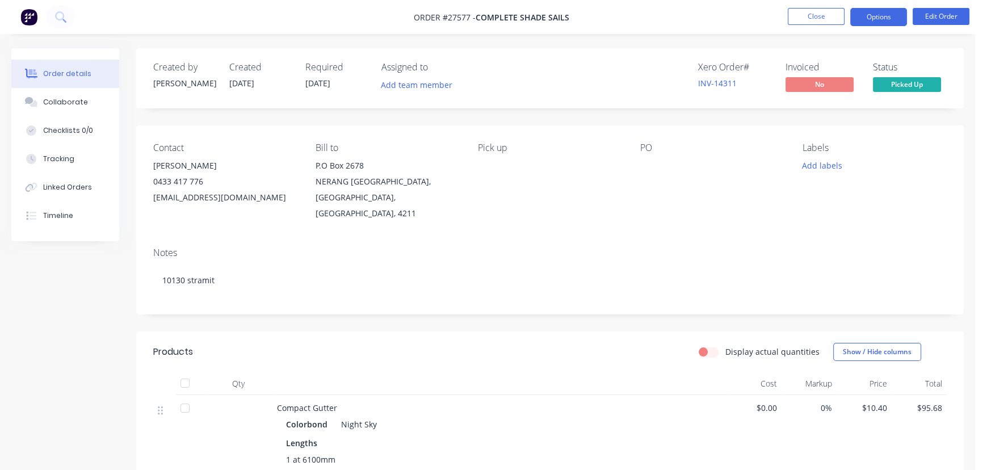
drag, startPoint x: 870, startPoint y: 16, endPoint x: 870, endPoint y: 29, distance: 12.5
click at [870, 17] on button "Options" at bounding box center [878, 17] width 57 height 18
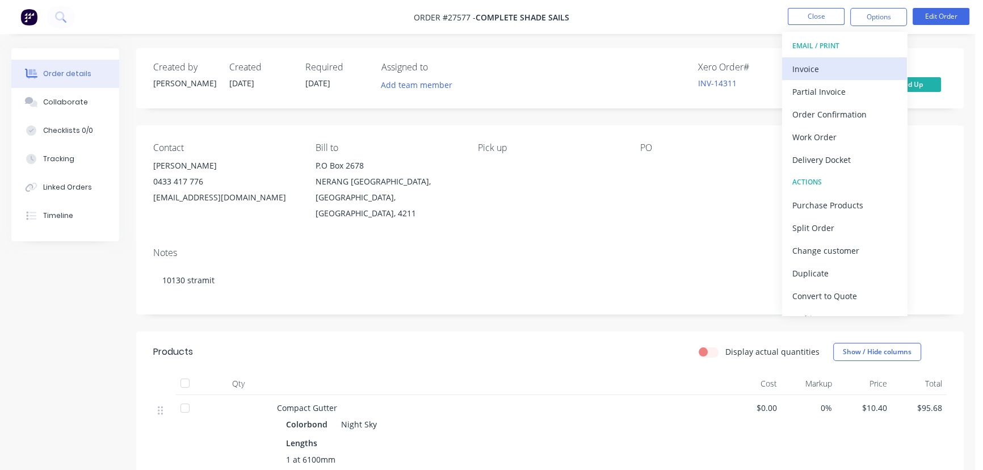
click at [863, 70] on div "Invoice" at bounding box center [844, 69] width 104 height 16
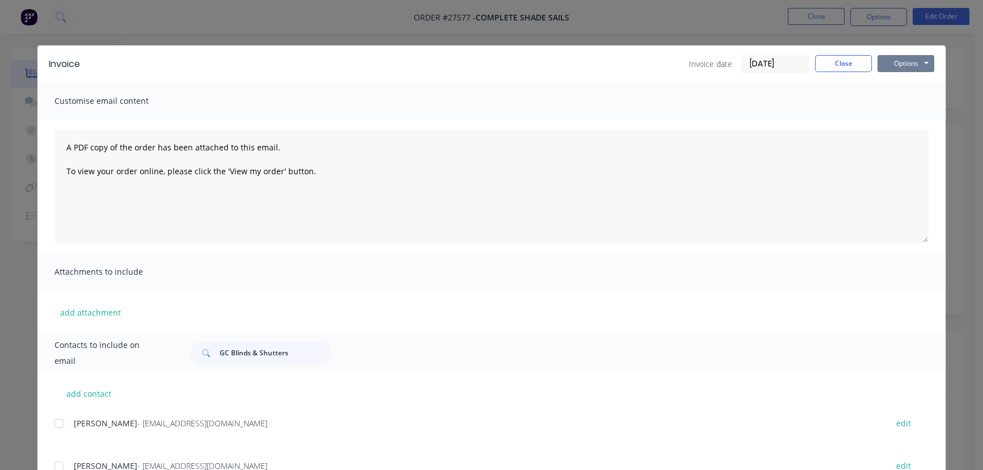
click at [905, 57] on button "Options" at bounding box center [905, 63] width 57 height 17
click at [892, 100] on button "Print" at bounding box center [913, 102] width 73 height 19
click at [829, 62] on button "Close" at bounding box center [843, 63] width 57 height 17
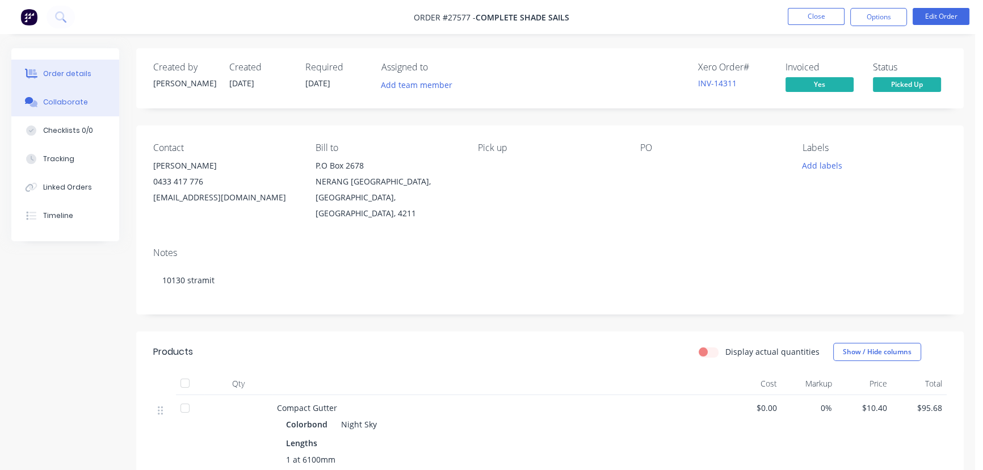
click at [91, 103] on button "Collaborate" at bounding box center [65, 102] width 108 height 28
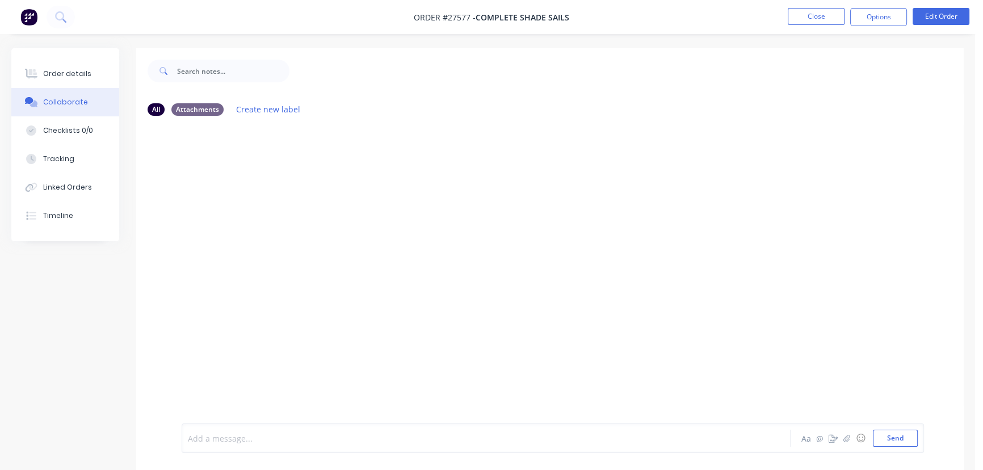
click at [205, 440] on div at bounding box center [461, 438] width 547 height 12
click at [882, 439] on button "Send" at bounding box center [895, 437] width 45 height 17
click at [808, 18] on button "Close" at bounding box center [815, 16] width 57 height 17
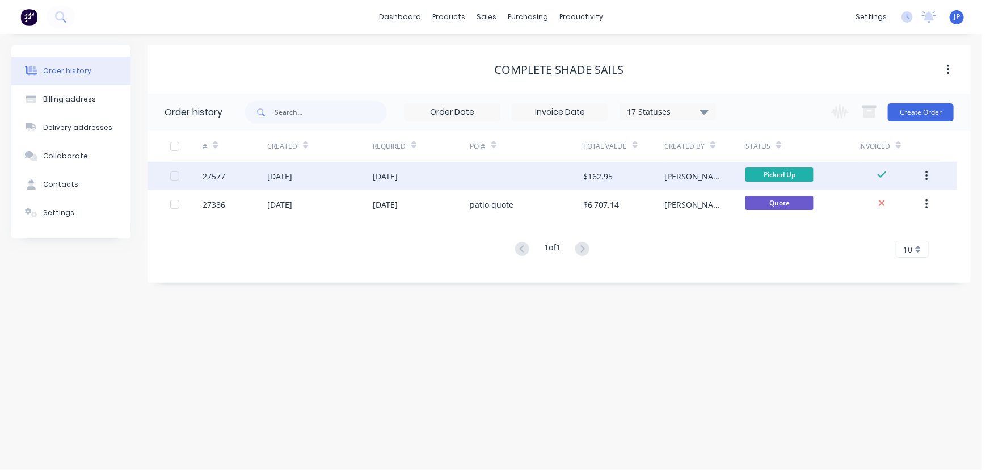
drag, startPoint x: 924, startPoint y: 175, endPoint x: 905, endPoint y: 186, distance: 21.3
click at [924, 175] on button "button" at bounding box center [926, 176] width 27 height 20
click at [887, 208] on div "Archive" at bounding box center [886, 205] width 87 height 16
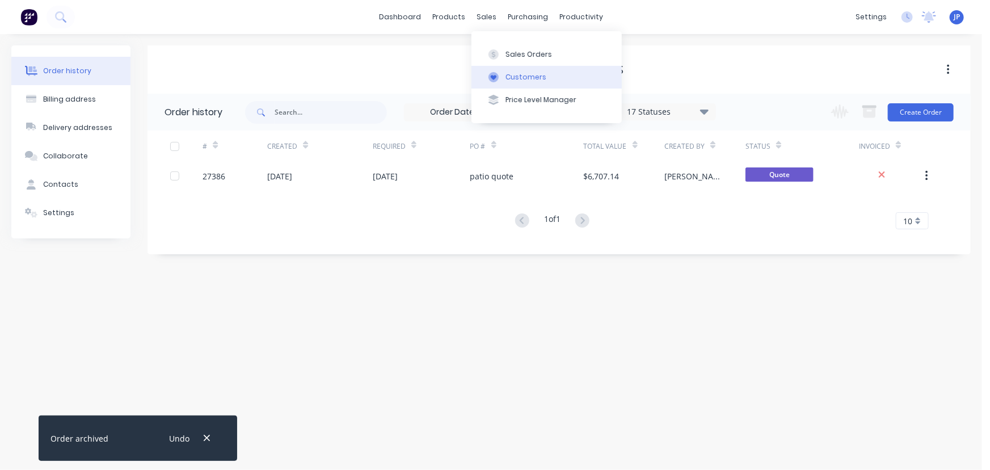
click at [503, 73] on button "Customers" at bounding box center [546, 77] width 150 height 23
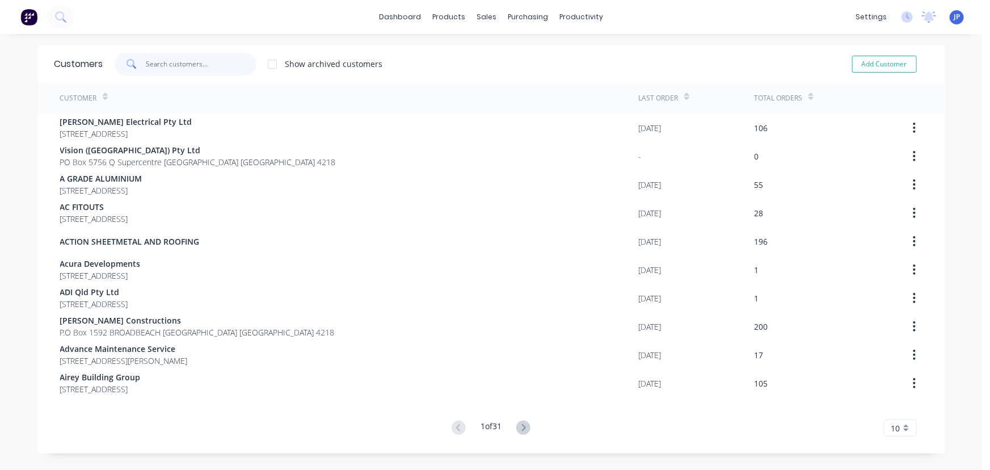
click at [150, 63] on input "text" at bounding box center [201, 64] width 111 height 23
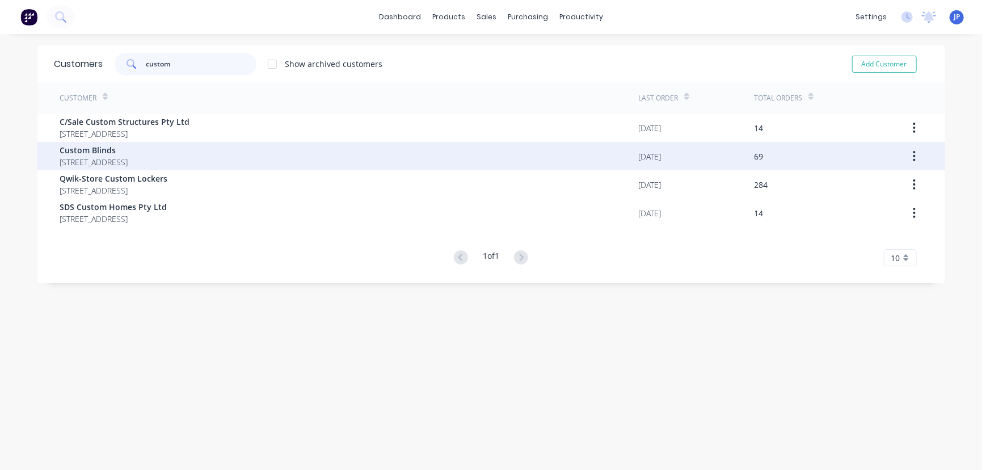
type input "custom"
click at [128, 154] on span "Custom Blinds" at bounding box center [94, 150] width 68 height 12
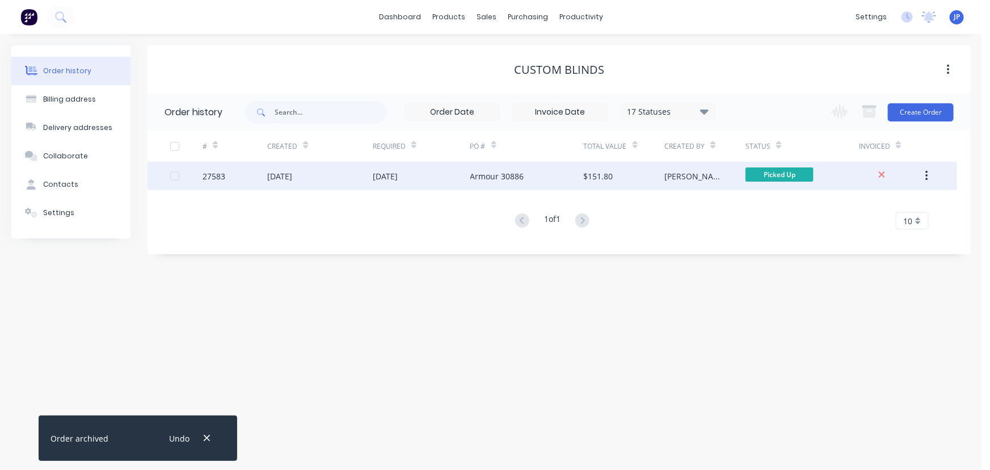
click at [248, 178] on div "27583" at bounding box center [235, 176] width 65 height 28
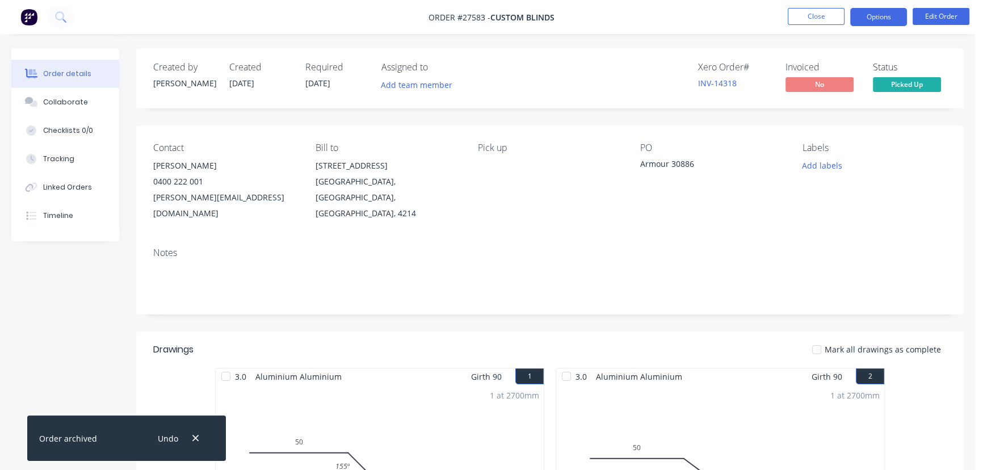
click at [879, 18] on button "Options" at bounding box center [878, 17] width 57 height 18
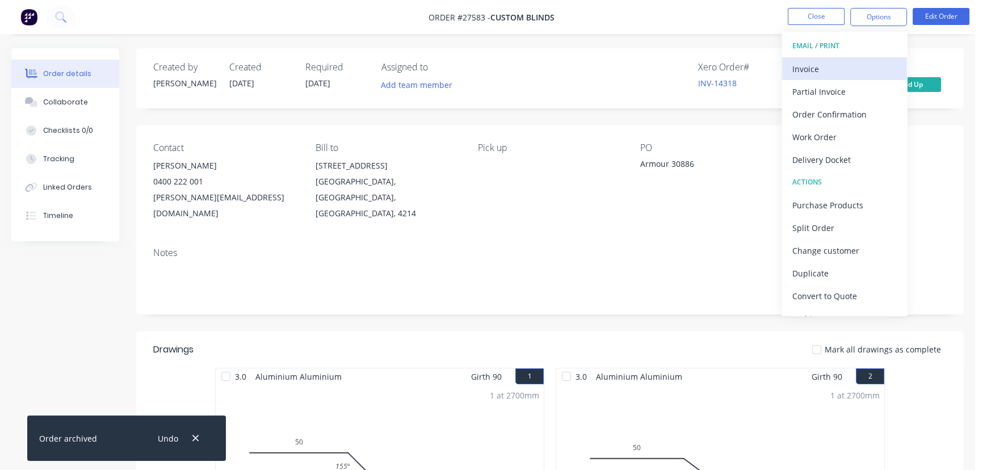
click at [845, 71] on div "Invoice" at bounding box center [844, 69] width 104 height 16
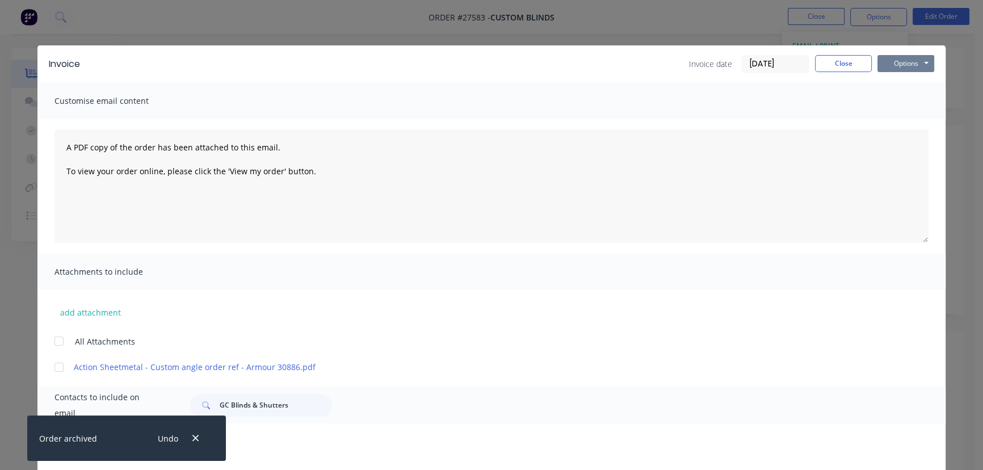
click at [899, 57] on button "Options" at bounding box center [905, 63] width 57 height 17
click at [894, 102] on button "Print" at bounding box center [913, 102] width 73 height 19
click at [843, 64] on button "Close" at bounding box center [843, 63] width 57 height 17
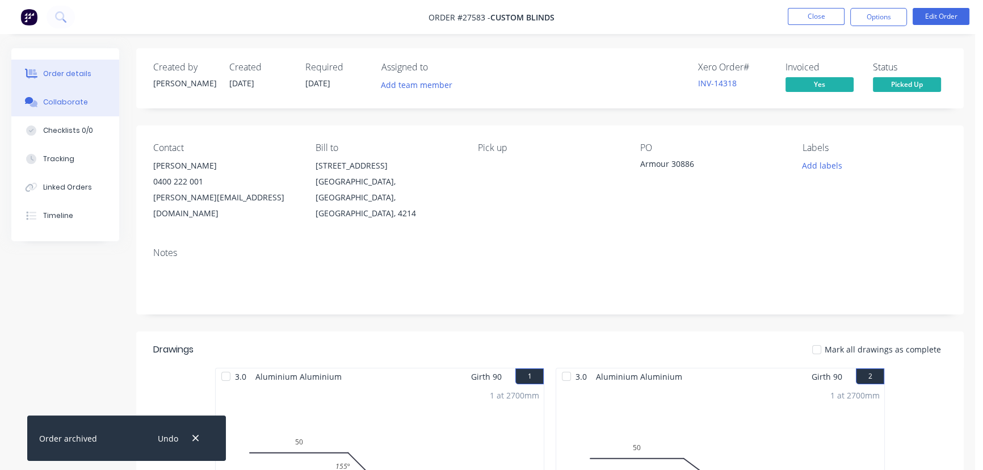
drag, startPoint x: 95, startPoint y: 96, endPoint x: 90, endPoint y: 152, distance: 55.9
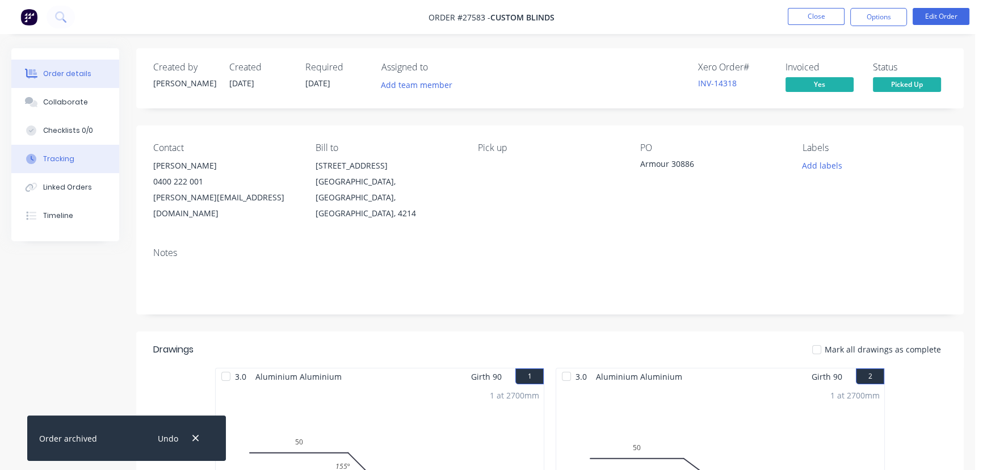
click at [95, 96] on button "Collaborate" at bounding box center [65, 102] width 108 height 28
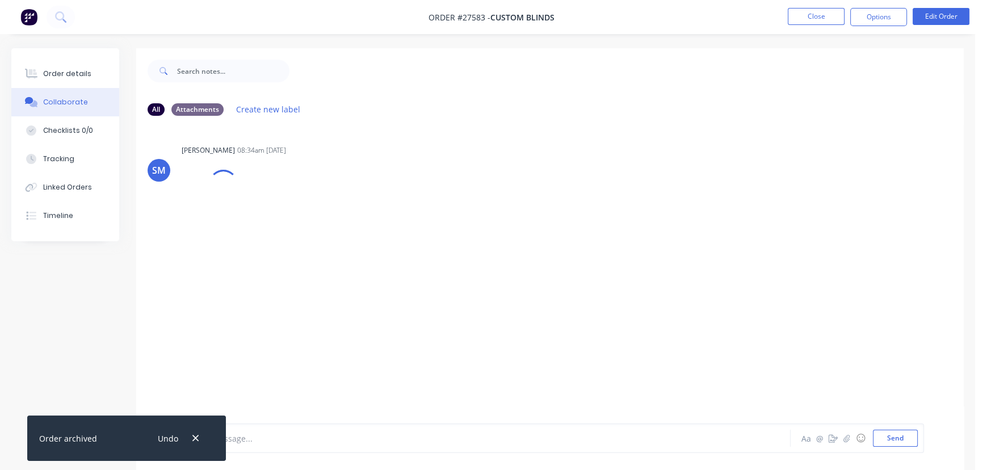
click at [195, 440] on icon "button" at bounding box center [195, 438] width 7 height 10
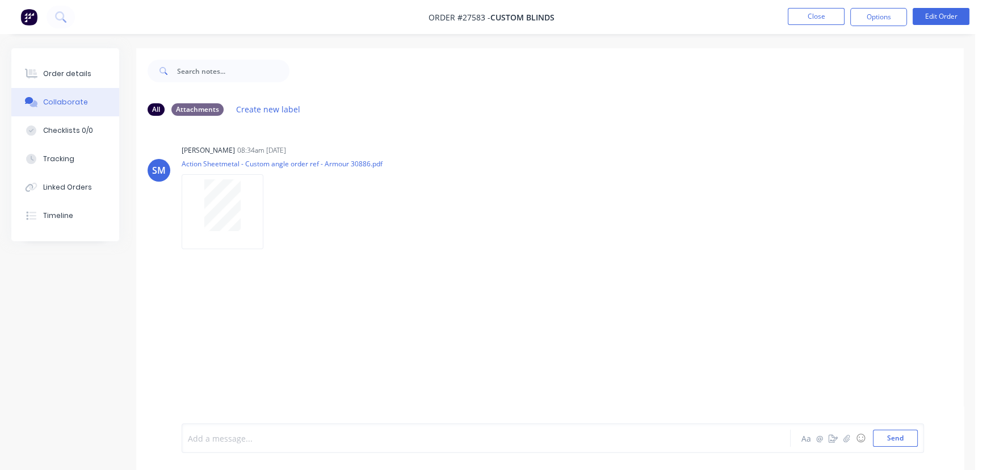
click at [241, 438] on div at bounding box center [461, 438] width 547 height 12
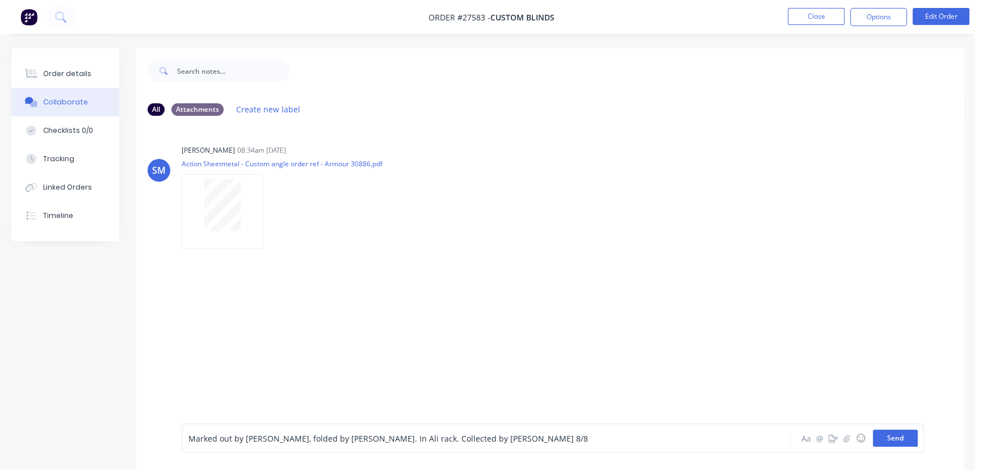
click at [877, 438] on button "Send" at bounding box center [895, 437] width 45 height 17
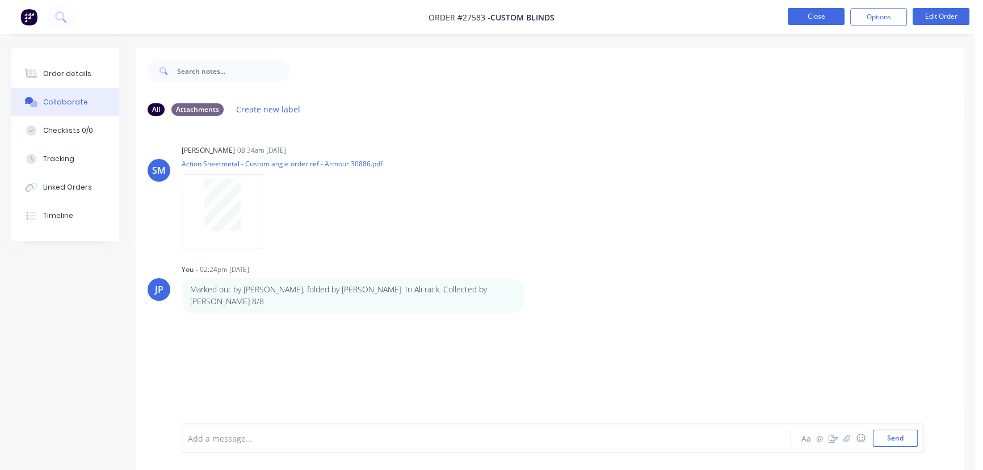
click at [798, 19] on button "Close" at bounding box center [815, 16] width 57 height 17
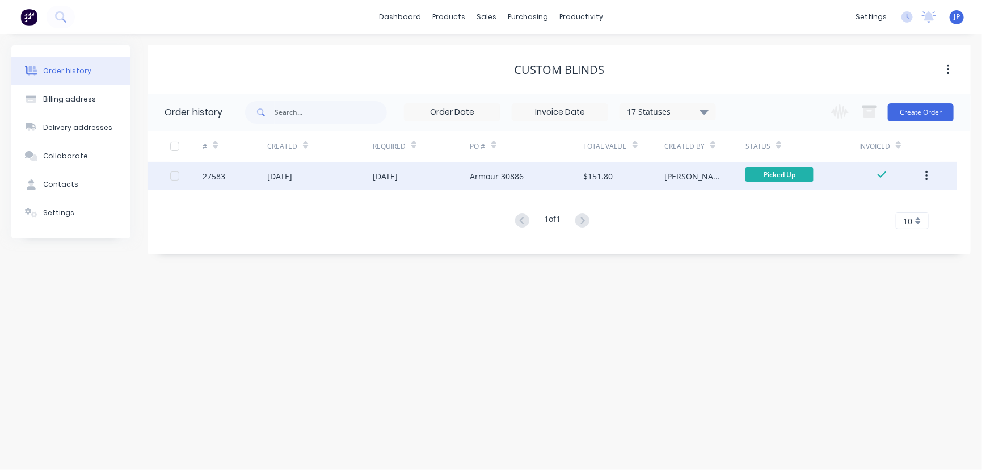
click at [932, 179] on button "button" at bounding box center [926, 176] width 27 height 20
click at [894, 207] on div "Archive" at bounding box center [886, 205] width 87 height 16
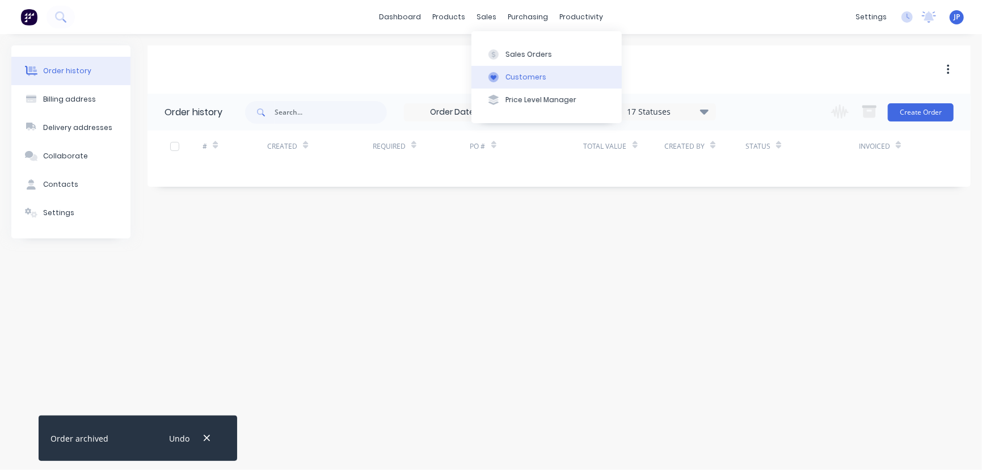
click at [521, 81] on div "Customers" at bounding box center [526, 77] width 41 height 10
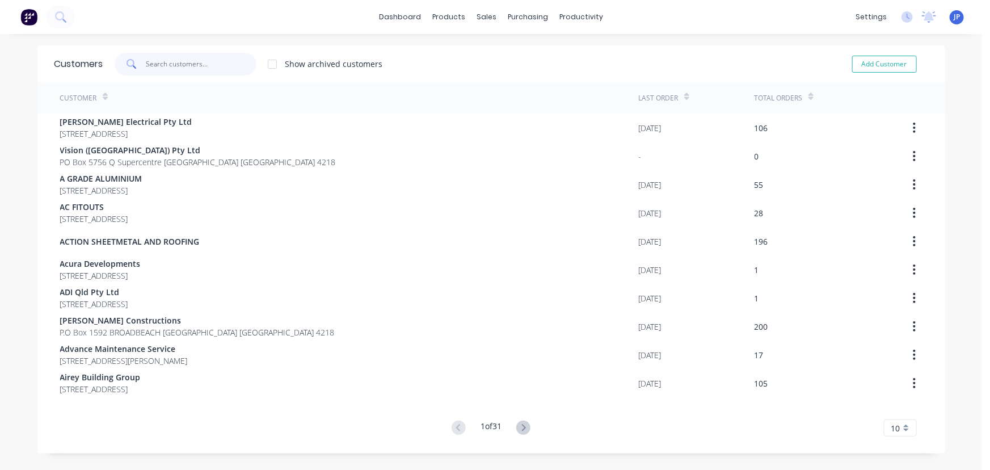
click at [208, 58] on input "text" at bounding box center [201, 64] width 111 height 23
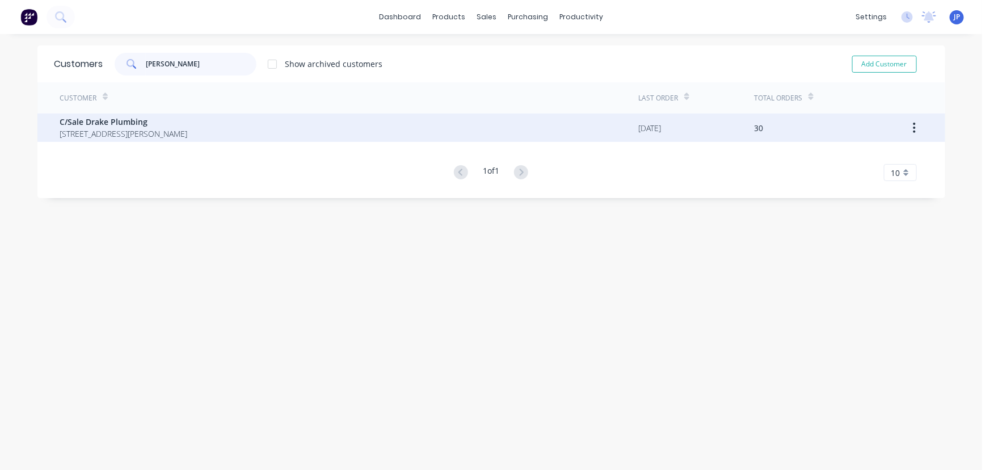
type input "drake"
click at [135, 129] on span "5 Morgan Court Upper Coomera Queensland Australia 4209" at bounding box center [124, 134] width 128 height 12
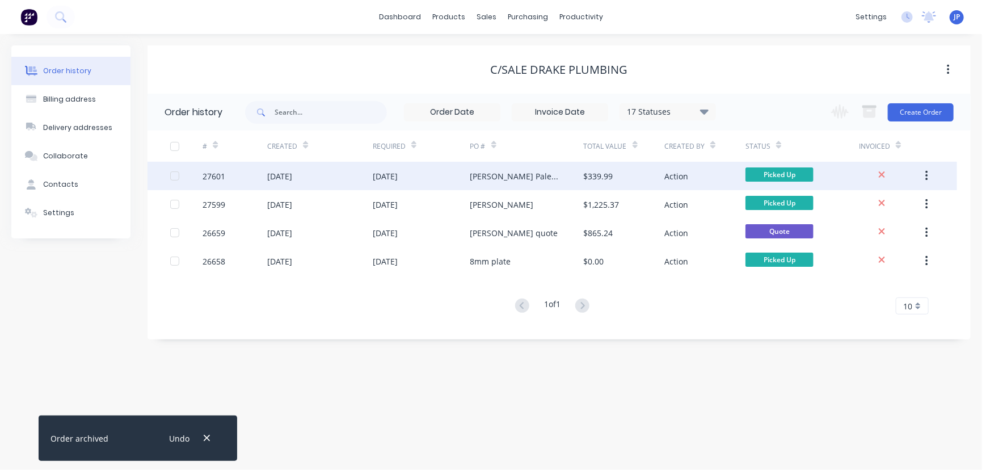
click at [271, 176] on div "04 Aug 2025" at bounding box center [279, 176] width 25 height 12
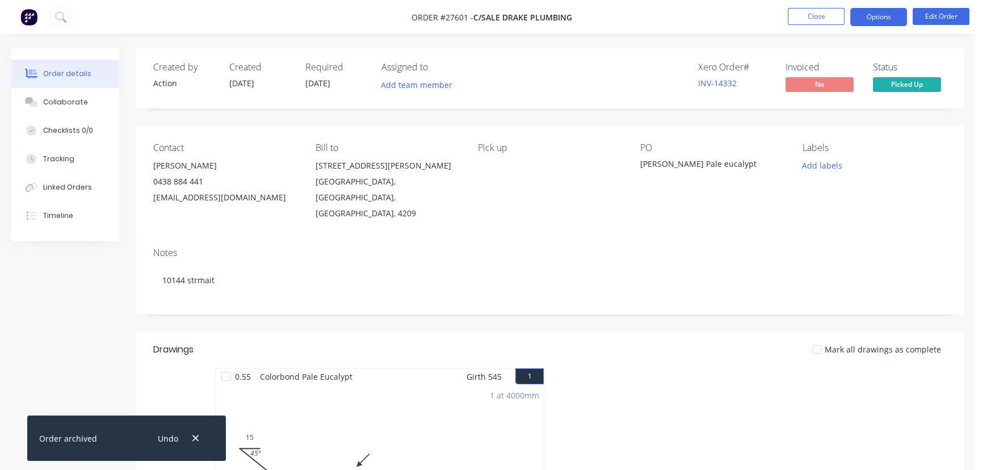
click at [883, 23] on button "Options" at bounding box center [878, 17] width 57 height 18
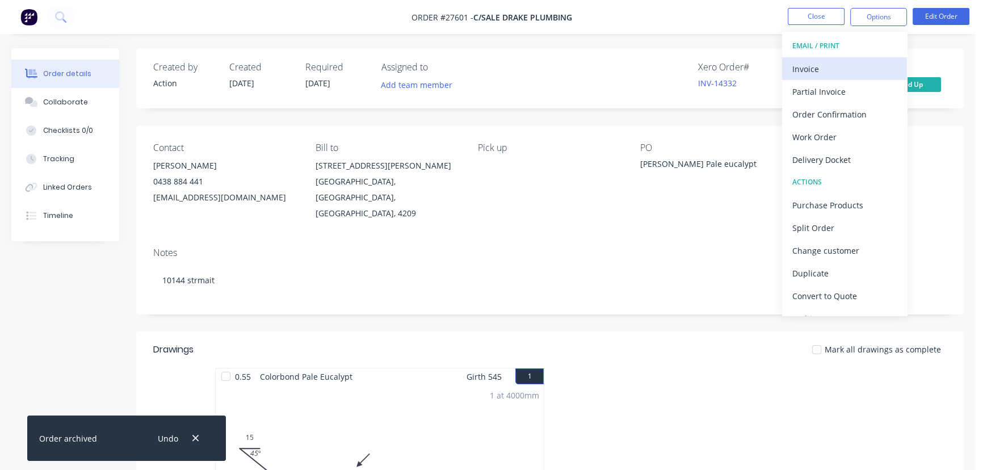
click at [854, 65] on div "Invoice" at bounding box center [844, 69] width 104 height 16
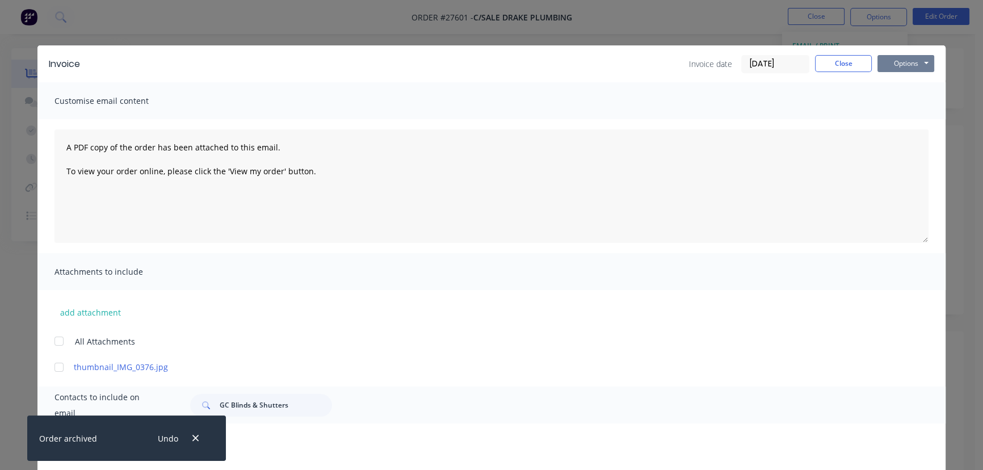
click at [885, 59] on button "Options" at bounding box center [905, 63] width 57 height 17
click at [899, 103] on button "Print" at bounding box center [913, 102] width 73 height 19
click at [852, 68] on button "Close" at bounding box center [843, 63] width 57 height 17
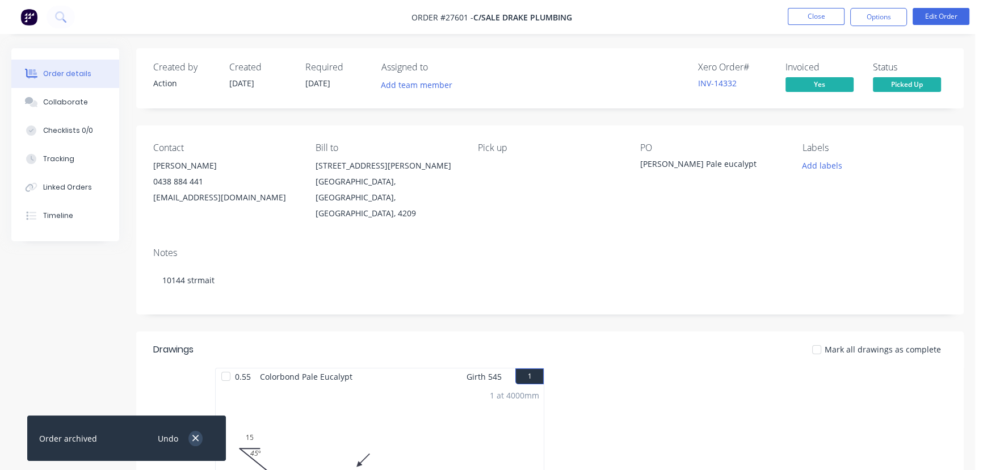
click at [193, 433] on icon "button" at bounding box center [195, 438] width 7 height 10
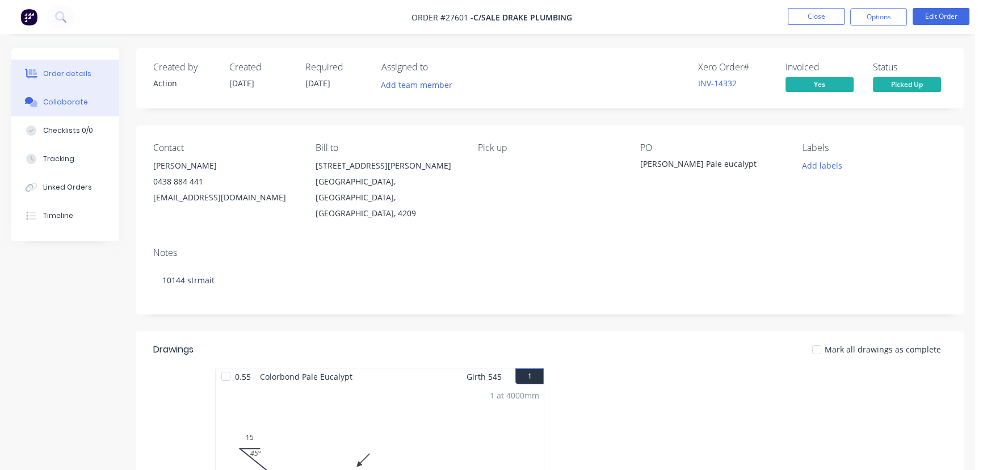
click at [86, 106] on button "Collaborate" at bounding box center [65, 102] width 108 height 28
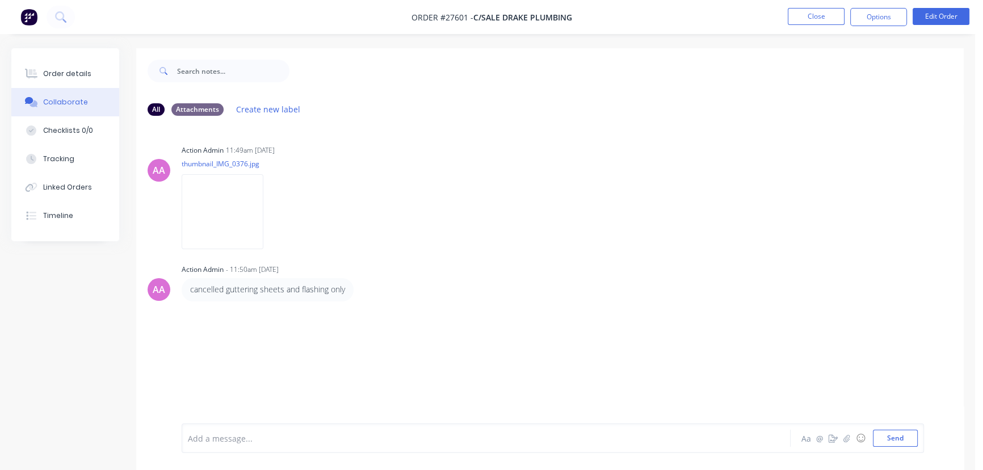
click at [233, 438] on div at bounding box center [461, 438] width 547 height 12
click at [877, 435] on button "Send" at bounding box center [895, 437] width 45 height 17
click at [804, 18] on button "Close" at bounding box center [815, 16] width 57 height 17
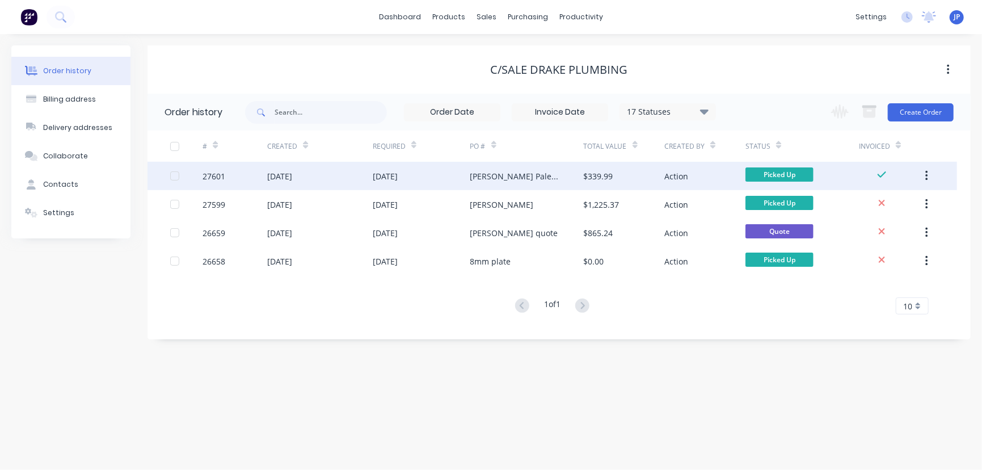
click at [927, 172] on icon "button" at bounding box center [926, 176] width 2 height 10
click at [891, 207] on div "Archive" at bounding box center [886, 205] width 87 height 16
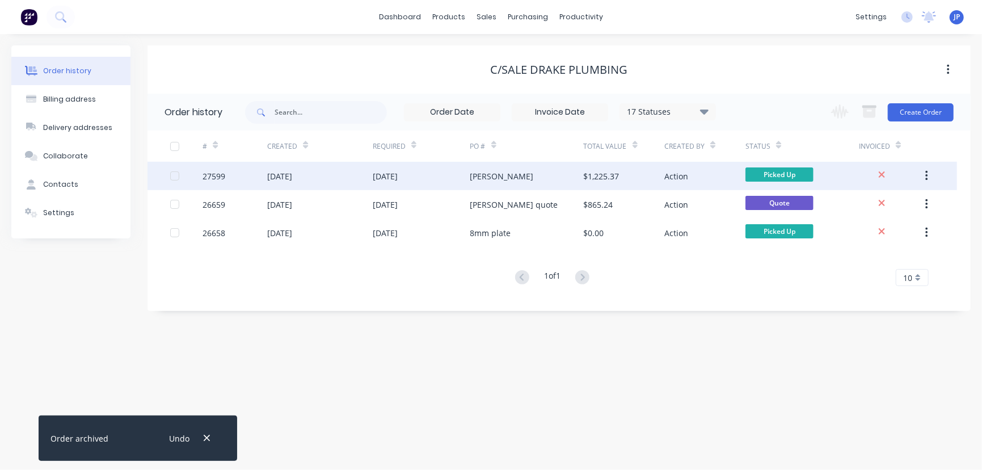
click at [658, 174] on div "$1,225.37" at bounding box center [624, 176] width 81 height 28
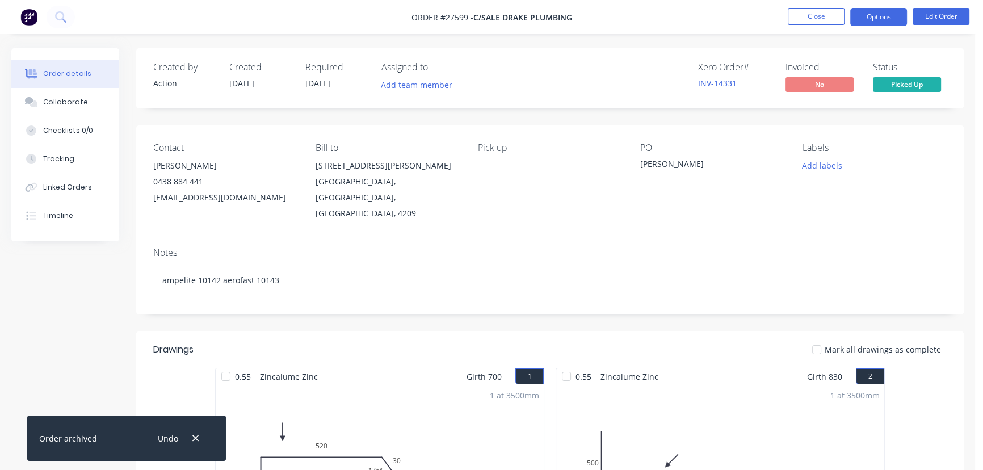
click at [865, 23] on button "Options" at bounding box center [878, 17] width 57 height 18
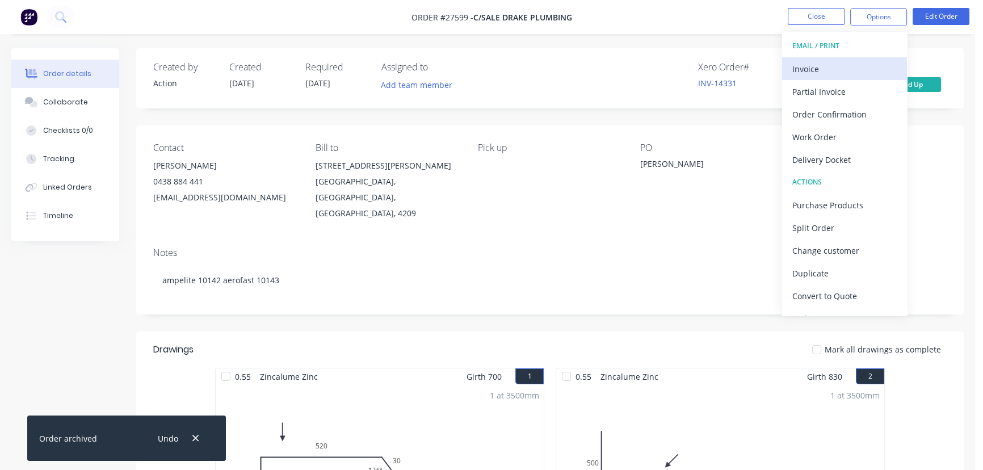
click at [844, 71] on div "Invoice" at bounding box center [844, 69] width 104 height 16
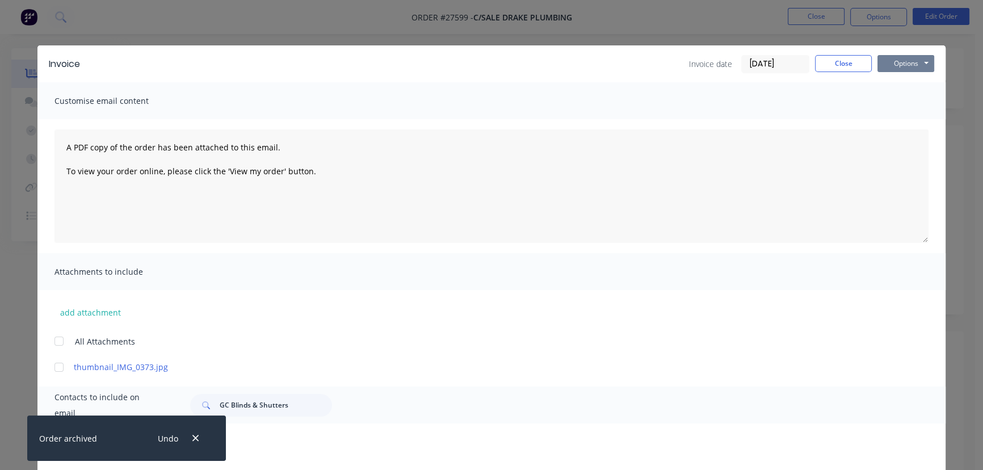
click at [891, 58] on button "Options" at bounding box center [905, 63] width 57 height 17
click at [892, 105] on button "Print" at bounding box center [913, 102] width 73 height 19
click at [848, 60] on button "Close" at bounding box center [843, 63] width 57 height 17
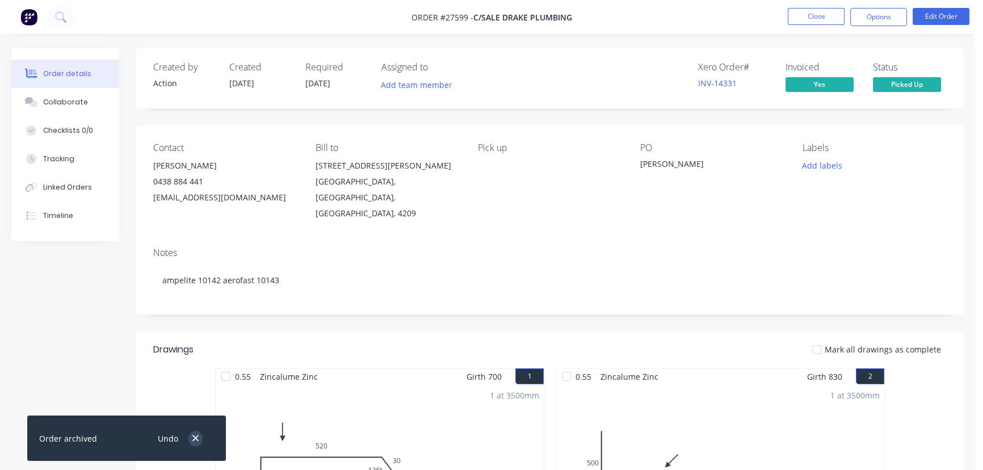
click at [193, 436] on icon "button" at bounding box center [195, 438] width 6 height 6
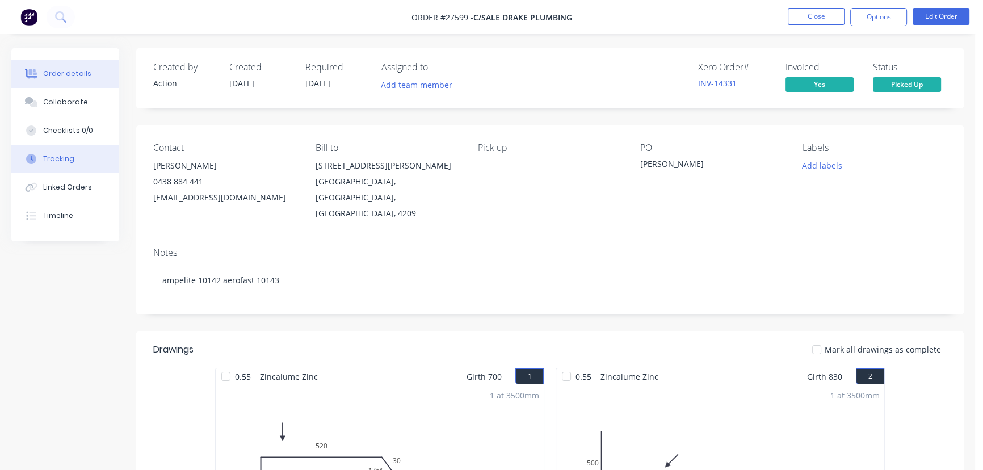
drag, startPoint x: 90, startPoint y: 99, endPoint x: 95, endPoint y: 170, distance: 71.6
click at [90, 101] on button "Collaborate" at bounding box center [65, 102] width 108 height 28
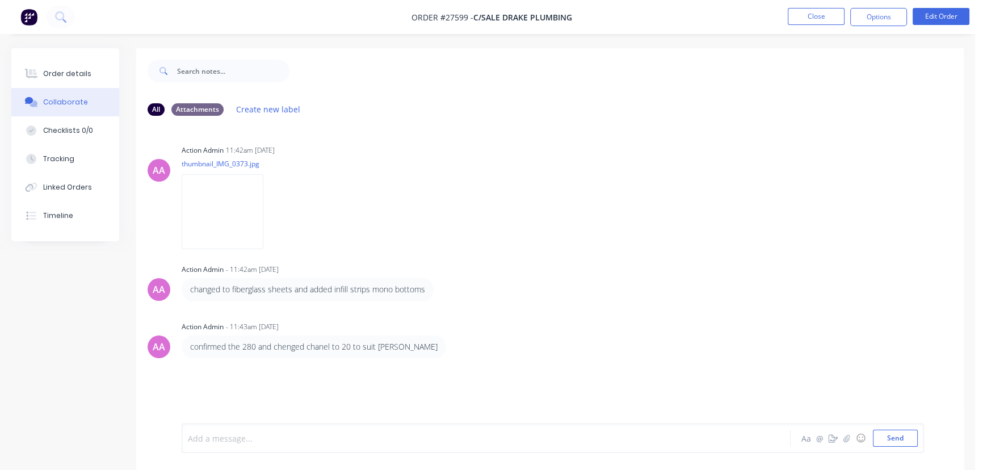
click at [219, 443] on div at bounding box center [461, 438] width 547 height 12
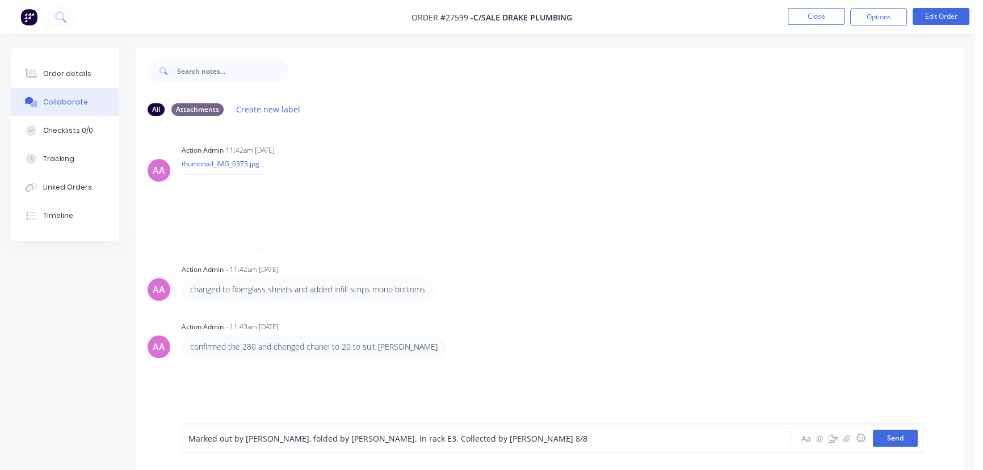
click at [894, 435] on button "Send" at bounding box center [895, 437] width 45 height 17
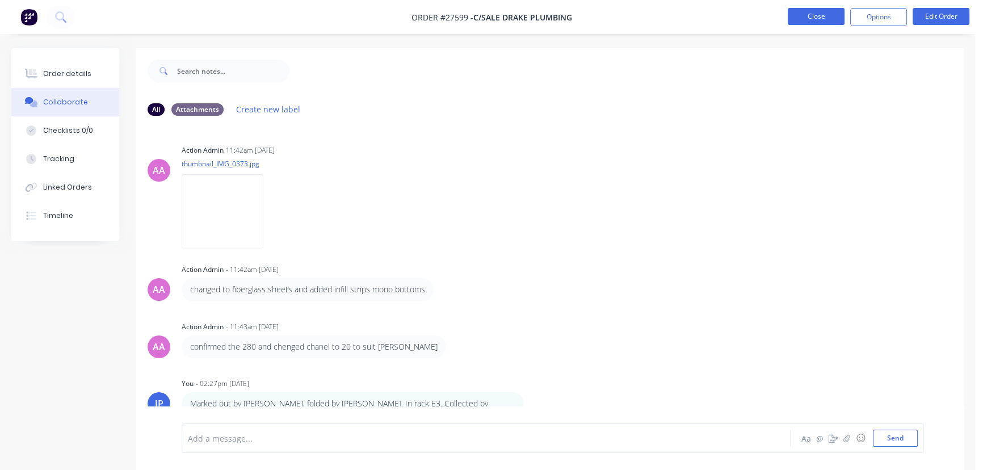
click at [807, 19] on button "Close" at bounding box center [815, 16] width 57 height 17
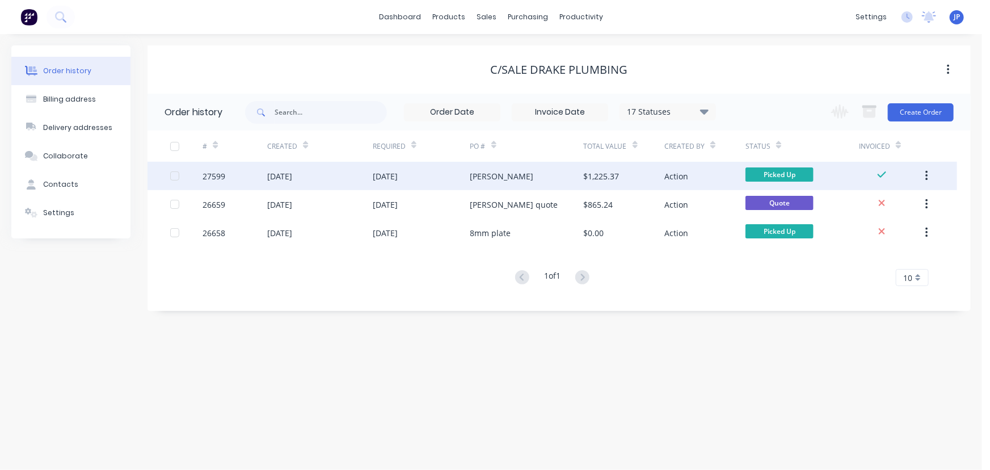
click at [925, 176] on icon "button" at bounding box center [926, 176] width 3 height 12
click at [889, 204] on div "Archive" at bounding box center [886, 205] width 87 height 16
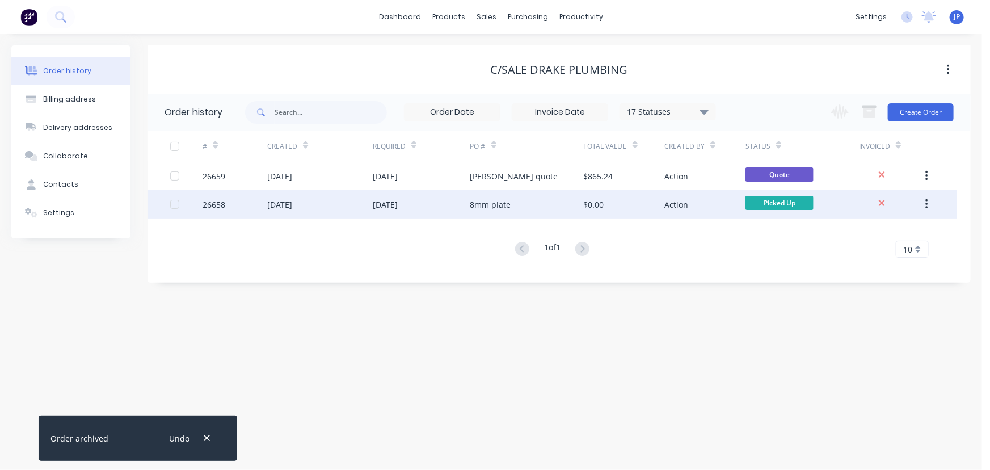
click at [292, 199] on div "30 Jun 2025" at bounding box center [279, 205] width 25 height 12
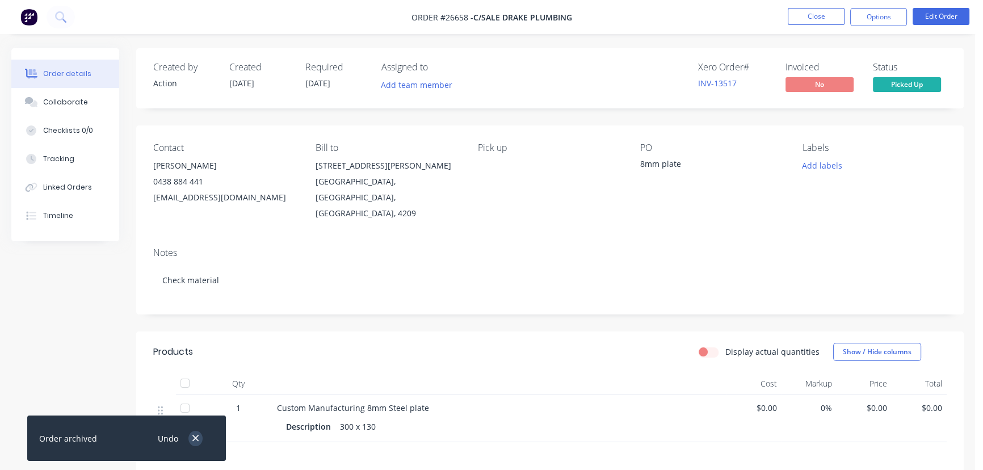
click at [197, 434] on icon "button" at bounding box center [195, 438] width 7 height 10
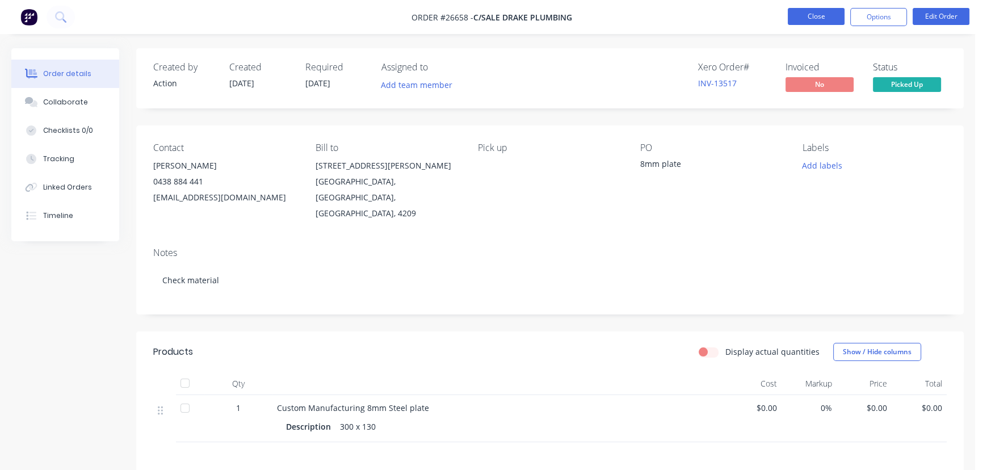
click at [794, 15] on button "Close" at bounding box center [815, 16] width 57 height 17
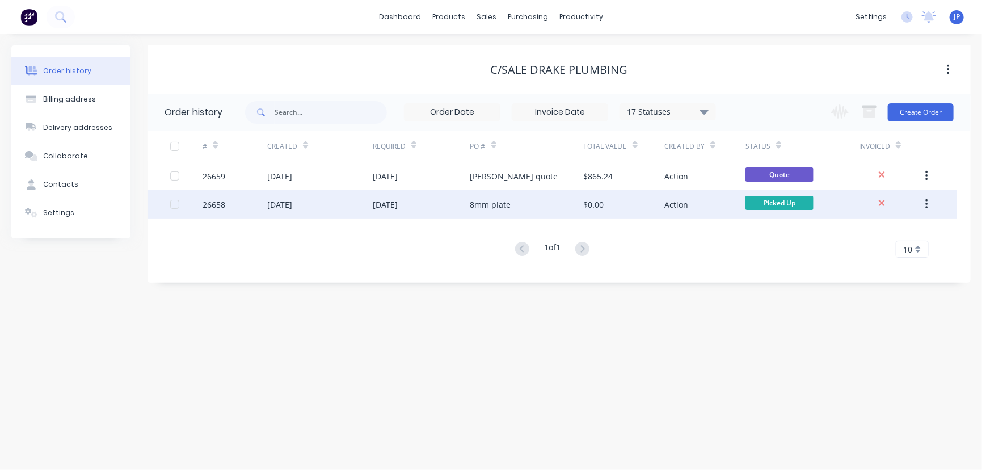
click at [930, 206] on button "button" at bounding box center [926, 204] width 27 height 20
click at [899, 233] on div "Archive" at bounding box center [886, 234] width 87 height 16
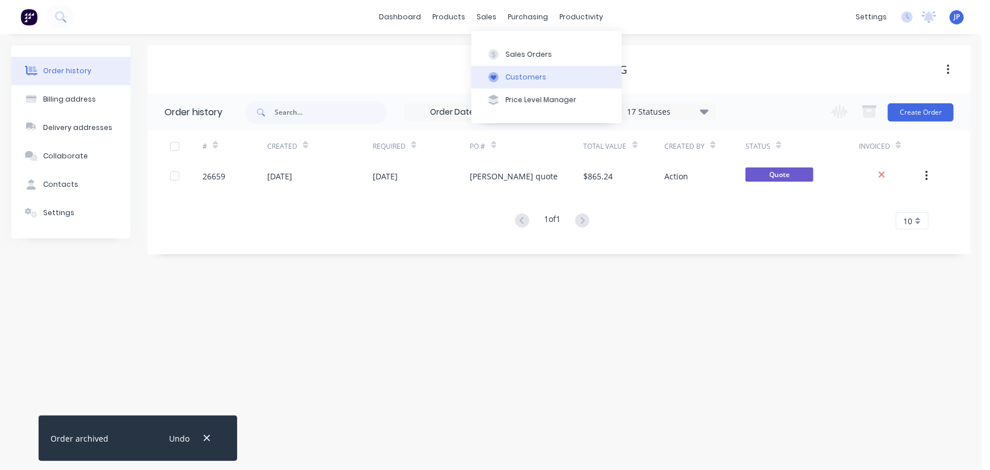
click at [513, 74] on div "Customers" at bounding box center [526, 77] width 41 height 10
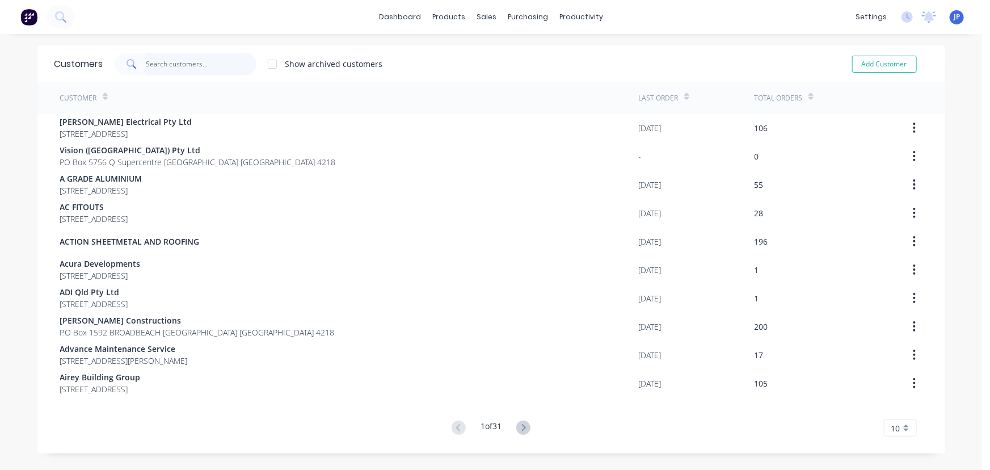
click at [204, 69] on input "text" at bounding box center [201, 64] width 111 height 23
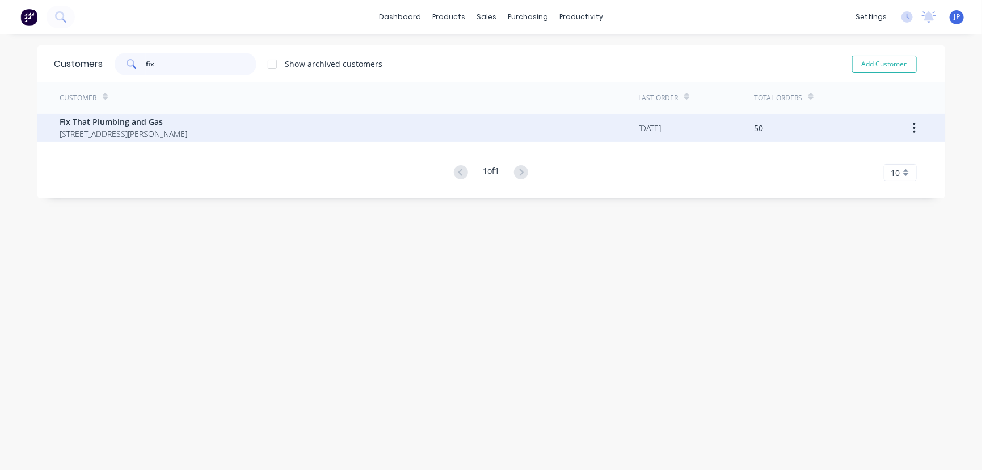
type input "fix"
click at [163, 124] on span "Fix That Plumbing and Gas" at bounding box center [124, 122] width 128 height 12
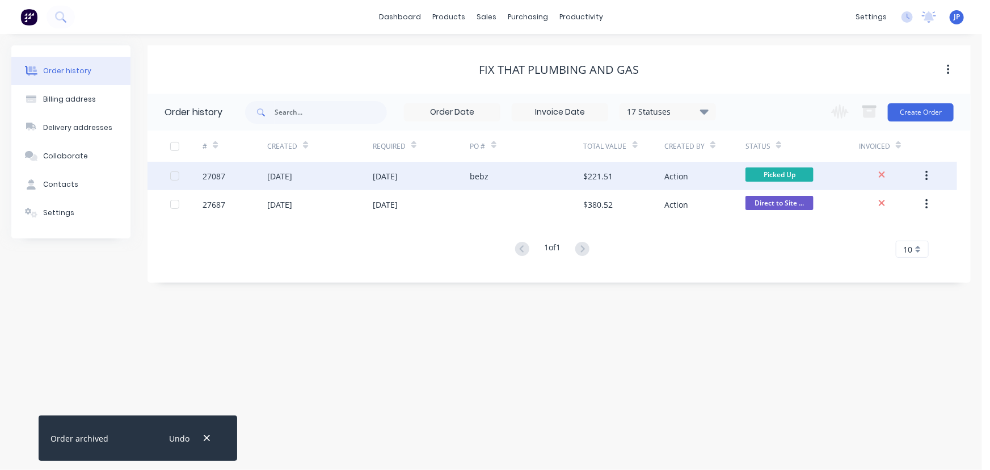
click at [339, 169] on div "15 Jul 2025" at bounding box center [320, 176] width 106 height 28
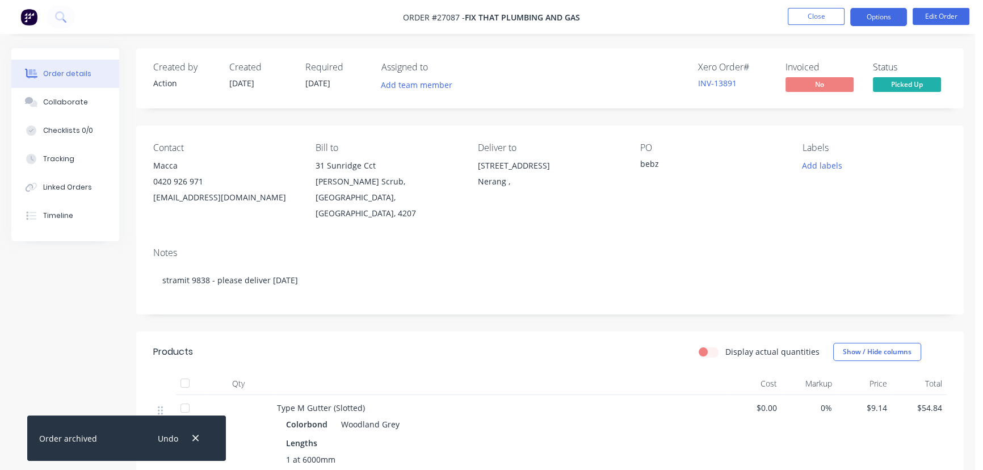
click at [868, 23] on button "Options" at bounding box center [878, 17] width 57 height 18
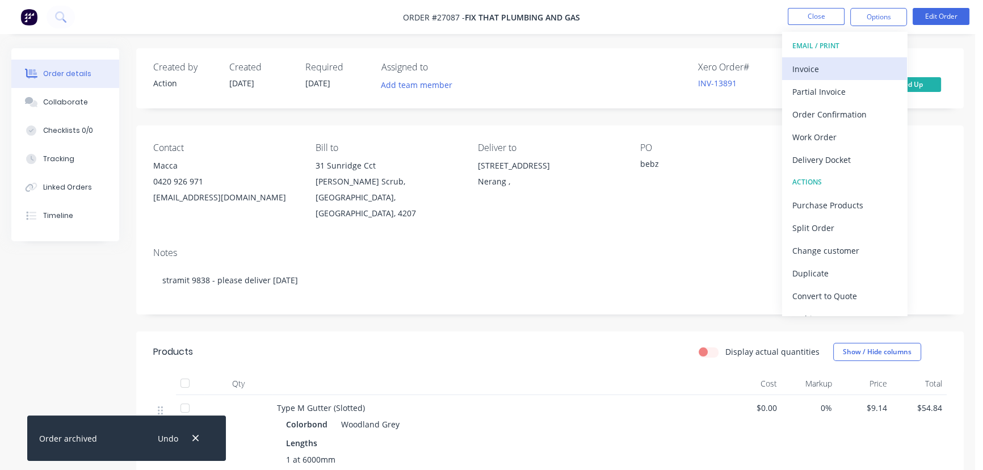
click at [849, 72] on div "Invoice" at bounding box center [844, 69] width 104 height 16
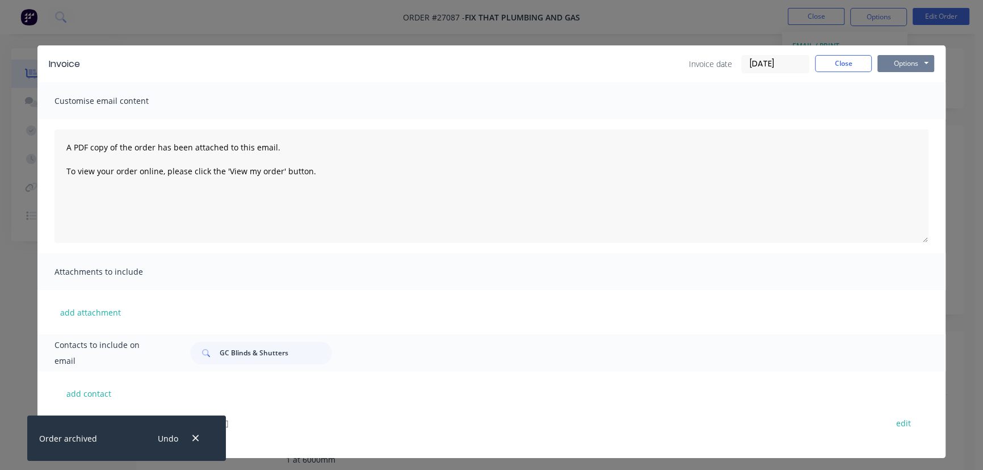
drag, startPoint x: 895, startPoint y: 62, endPoint x: 893, endPoint y: 70, distance: 8.7
click at [895, 64] on button "Options" at bounding box center [905, 63] width 57 height 17
click at [882, 95] on button "Print" at bounding box center [913, 102] width 73 height 19
click at [831, 70] on button "Close" at bounding box center [843, 63] width 57 height 17
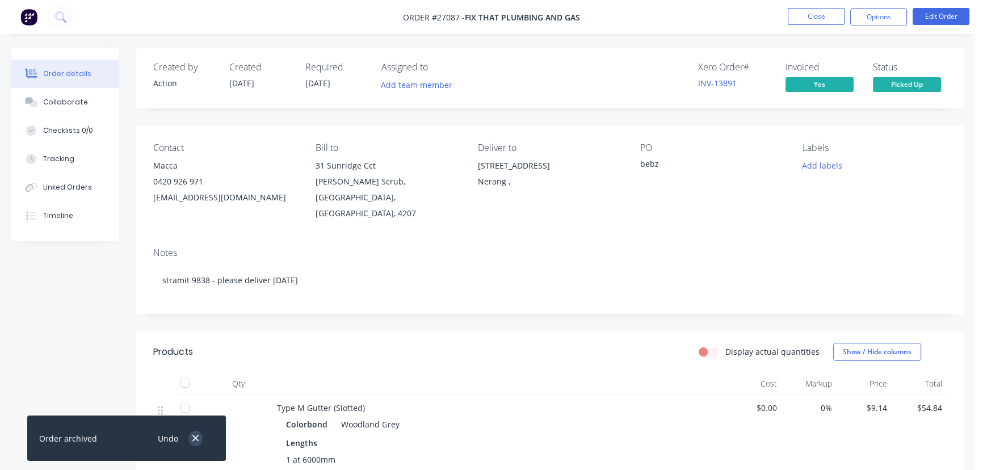
click at [195, 431] on button "button" at bounding box center [195, 438] width 14 height 15
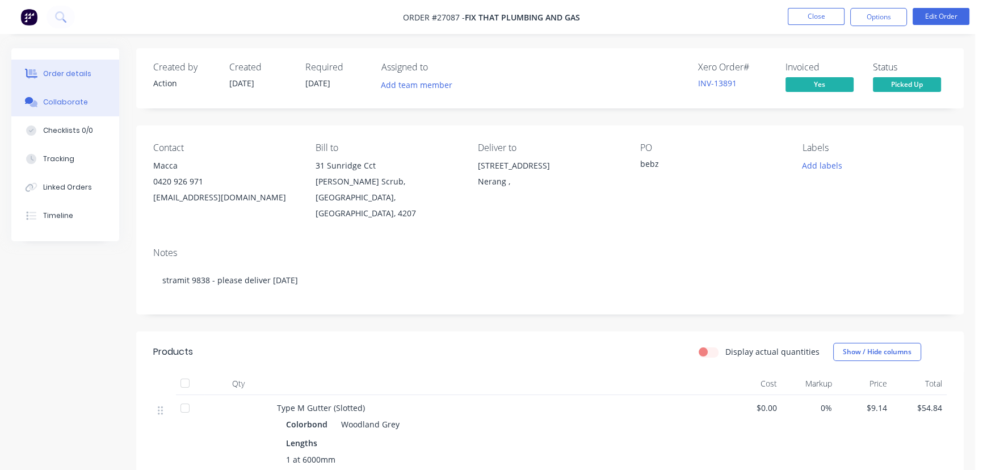
click at [65, 107] on div "Collaborate" at bounding box center [65, 102] width 45 height 10
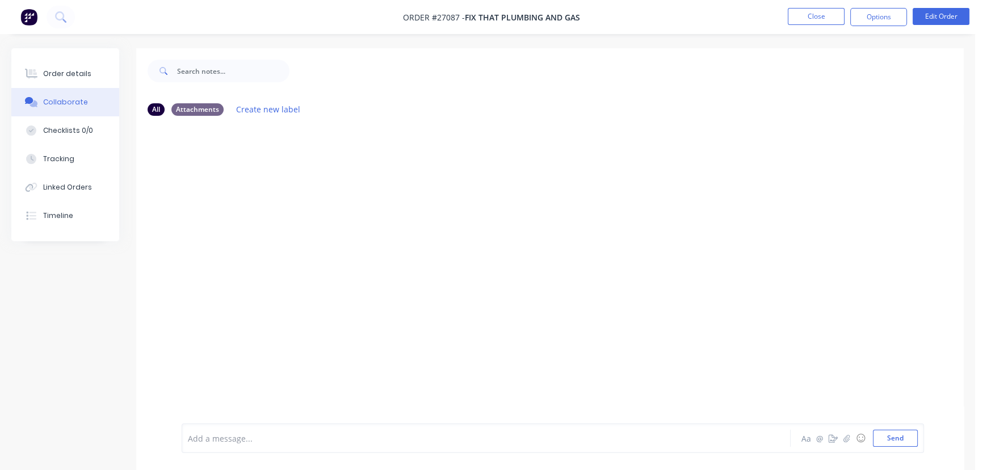
click at [200, 435] on div at bounding box center [461, 438] width 547 height 12
click at [898, 441] on button "Send" at bounding box center [895, 437] width 45 height 17
click at [810, 16] on button "Close" at bounding box center [815, 16] width 57 height 17
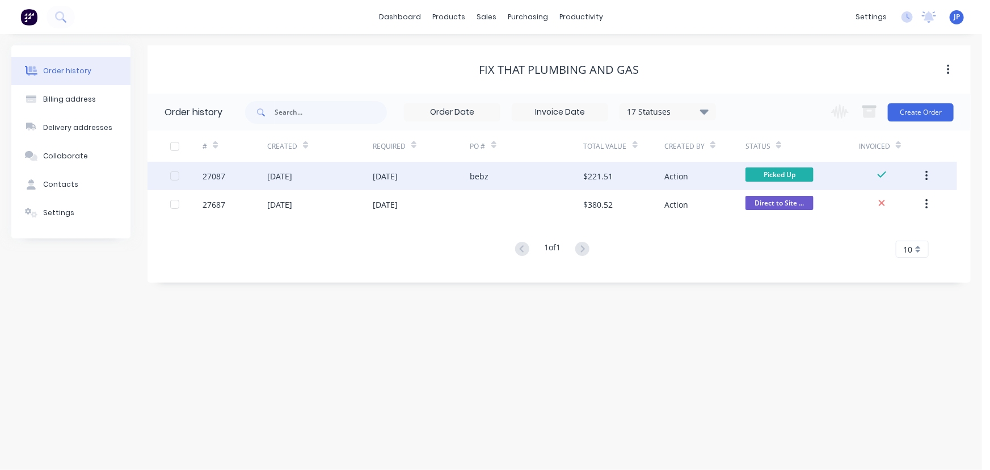
click at [924, 171] on button "button" at bounding box center [926, 176] width 27 height 20
click at [845, 204] on div "Archive" at bounding box center [886, 205] width 87 height 16
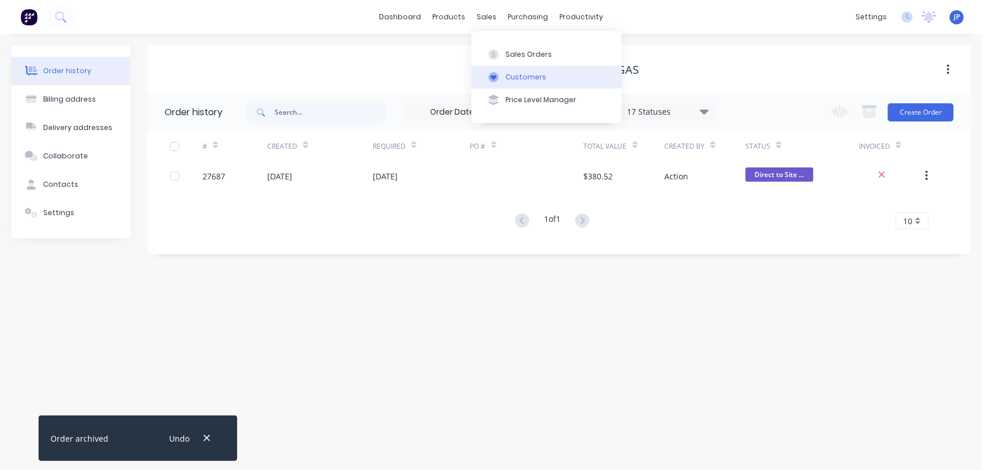
click at [510, 77] on div "Customers" at bounding box center [526, 77] width 41 height 10
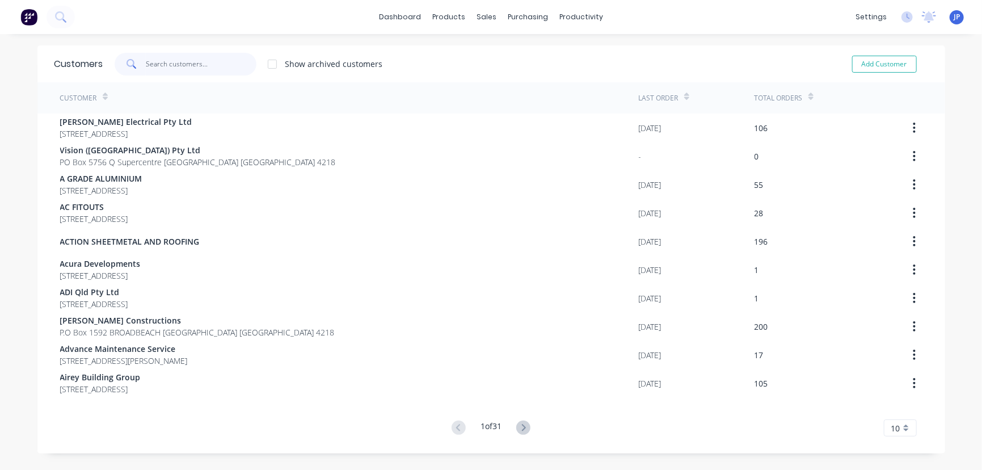
click at [211, 57] on input "text" at bounding box center [201, 64] width 111 height 23
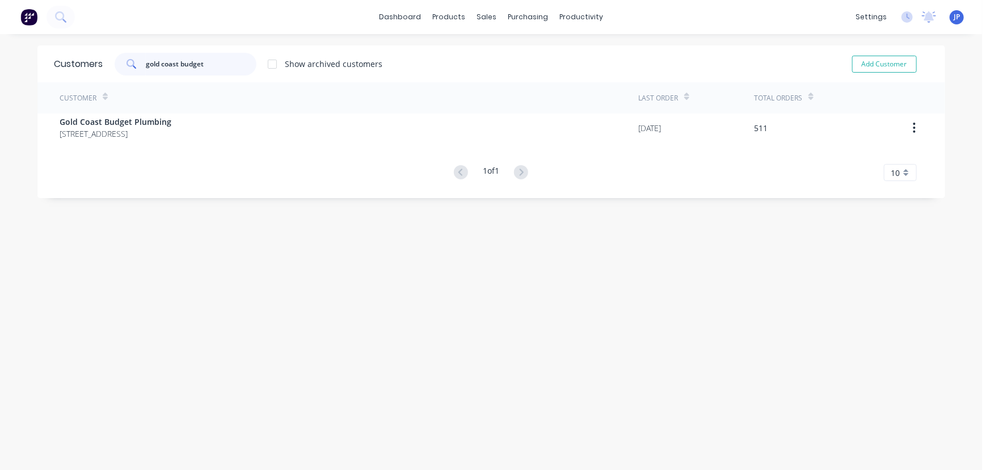
type input "gold coast budget"
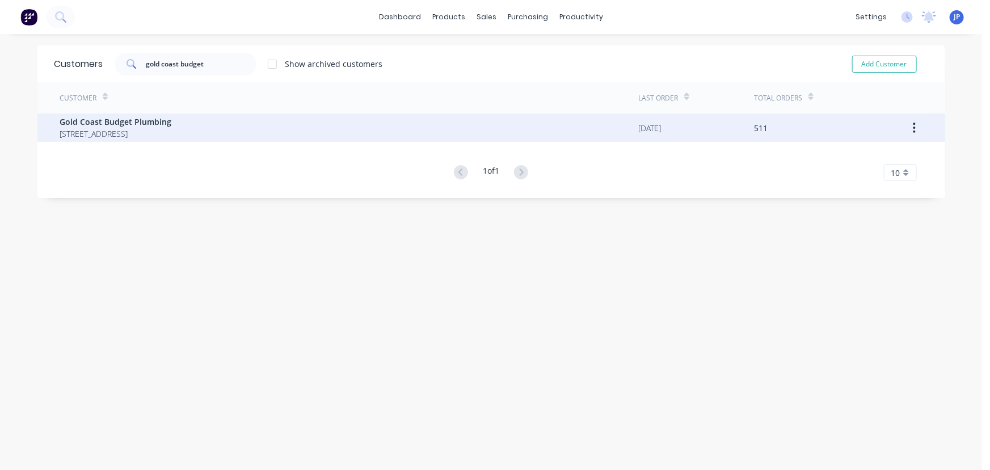
click at [151, 141] on div "Gold Coast Budget Plumbing P.O BOX 17 SANCTUARY COVE Queensland Australia 4210" at bounding box center [349, 127] width 579 height 28
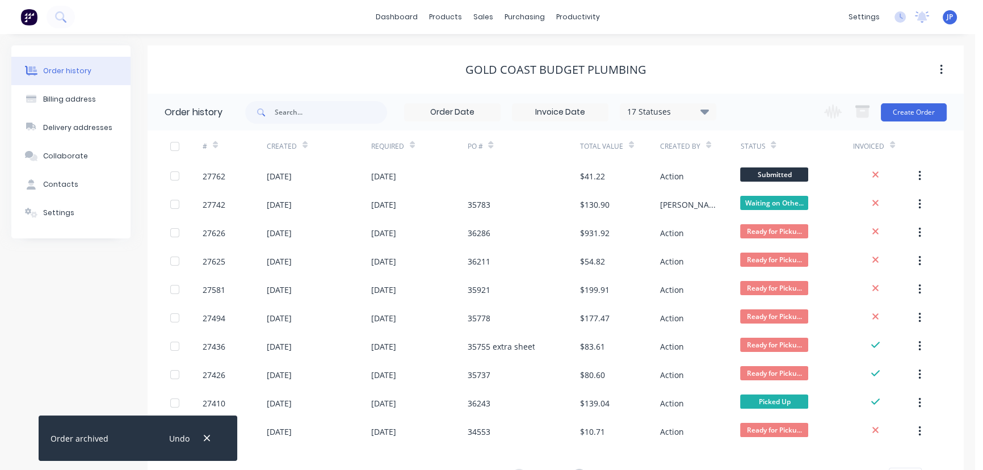
click at [216, 436] on div "Undo" at bounding box center [188, 438] width 74 height 29
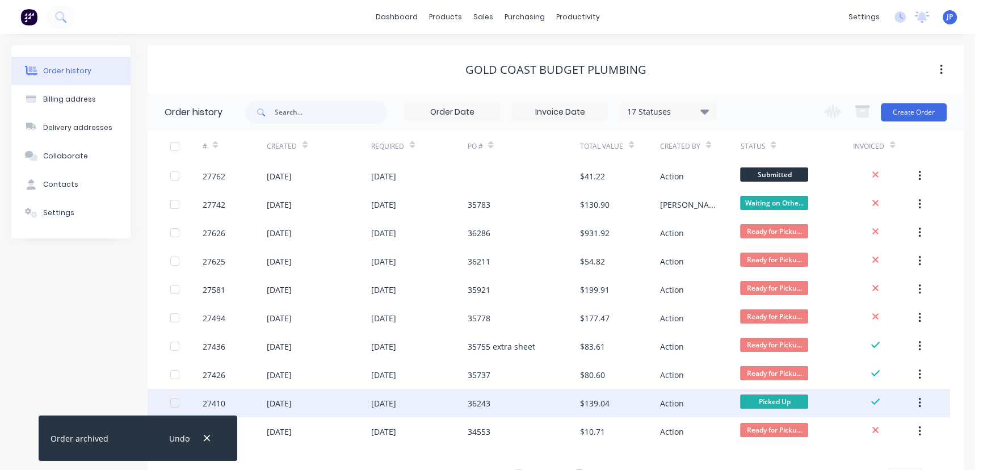
click at [336, 397] on div "28 Jul 2025" at bounding box center [319, 403] width 104 height 28
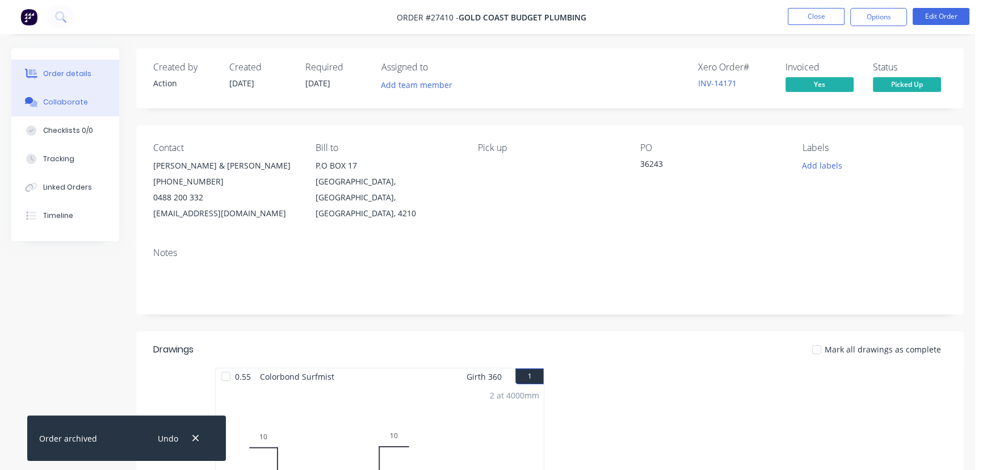
click at [83, 102] on button "Collaborate" at bounding box center [65, 102] width 108 height 28
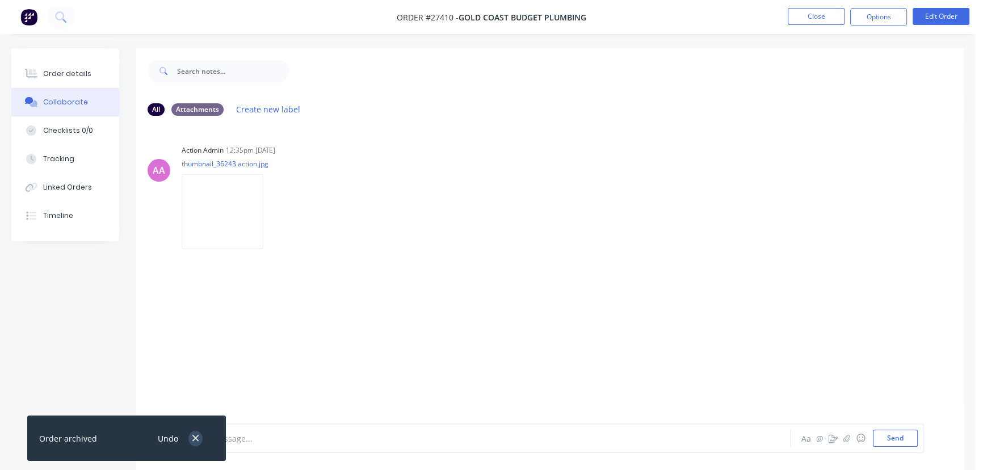
drag, startPoint x: 191, startPoint y: 442, endPoint x: 221, endPoint y: 442, distance: 30.1
click at [191, 442] on button "button" at bounding box center [195, 438] width 14 height 15
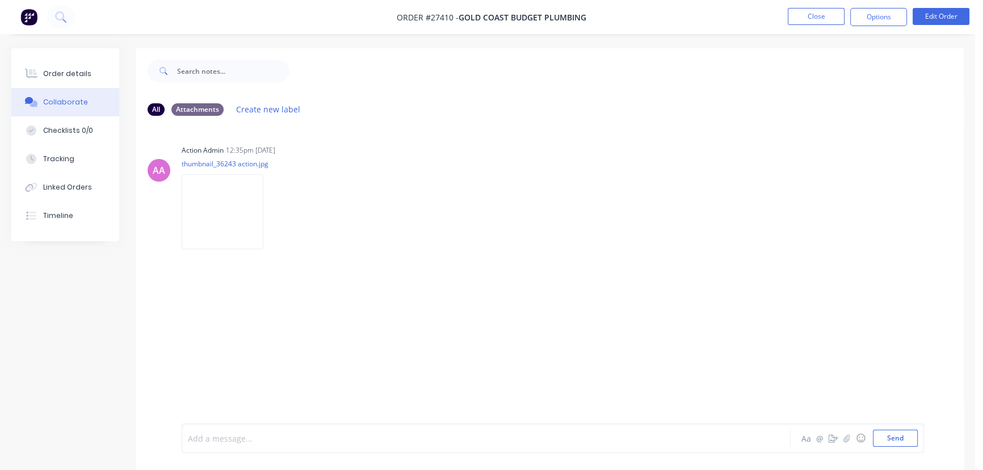
click at [223, 442] on div at bounding box center [461, 438] width 547 height 12
drag, startPoint x: 905, startPoint y: 439, endPoint x: 891, endPoint y: 440, distance: 14.2
click at [903, 439] on button "Send" at bounding box center [895, 437] width 45 height 17
click at [806, 11] on button "Close" at bounding box center [815, 16] width 57 height 17
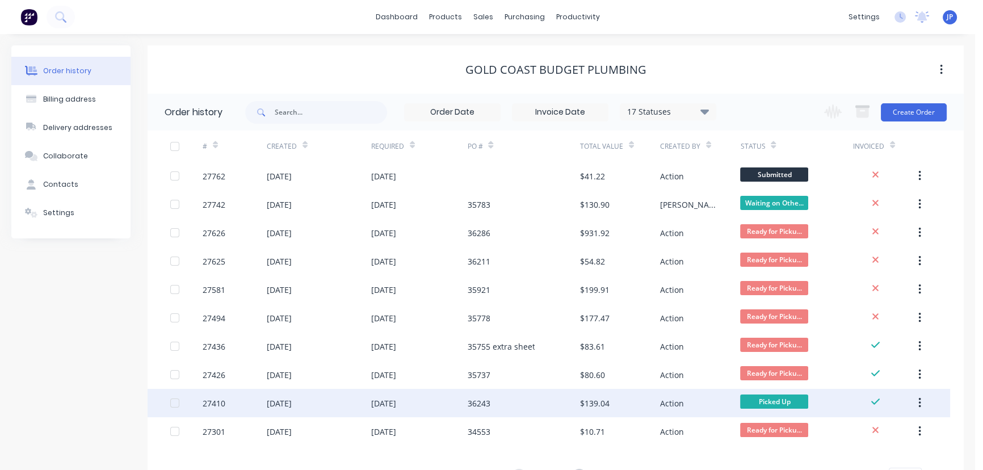
click at [925, 401] on button "button" at bounding box center [919, 403] width 27 height 20
click at [887, 427] on div "Archive" at bounding box center [878, 432] width 87 height 16
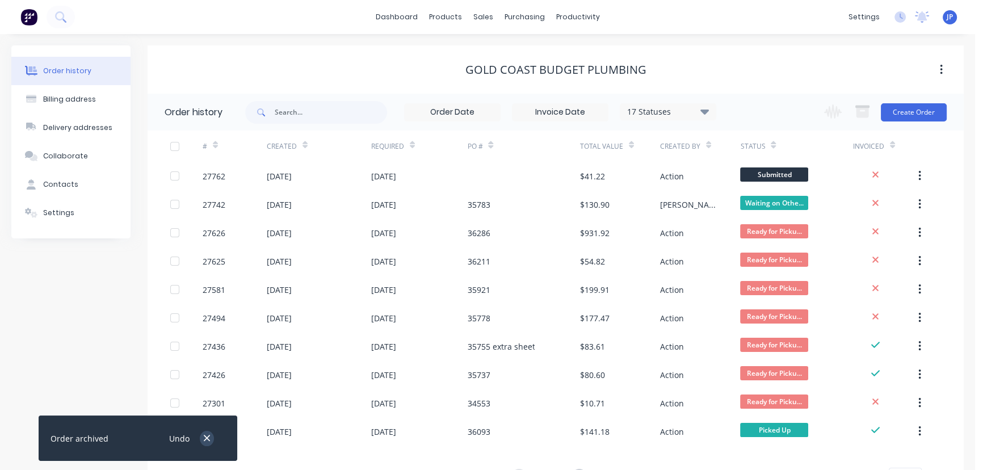
click at [207, 440] on icon "button" at bounding box center [206, 438] width 7 height 10
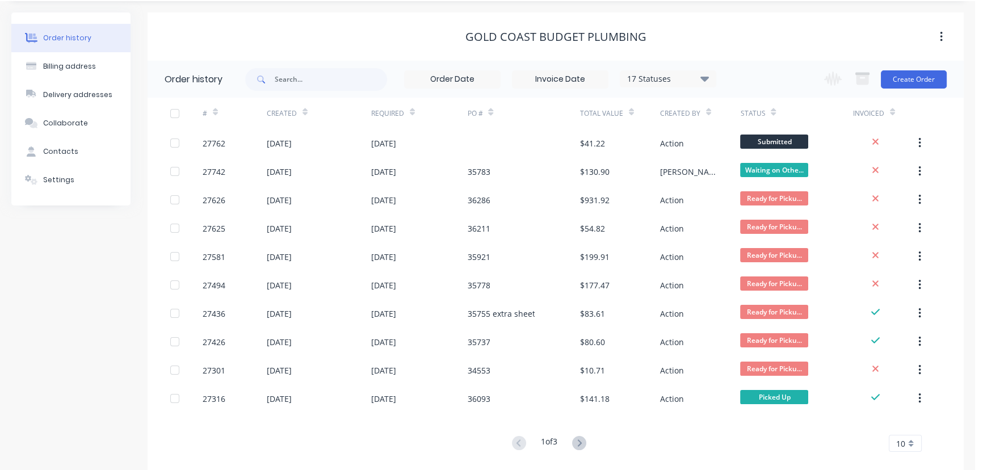
scroll to position [51, 0]
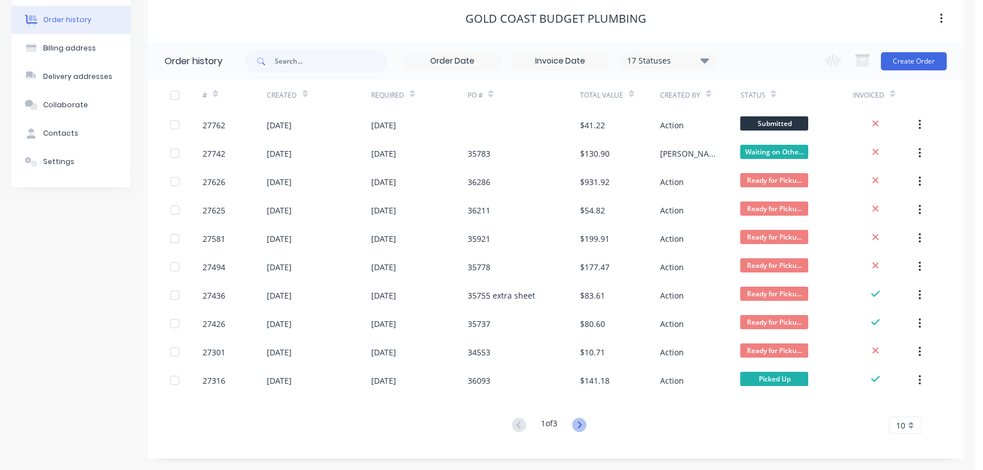
click at [579, 422] on icon at bounding box center [579, 425] width 14 height 14
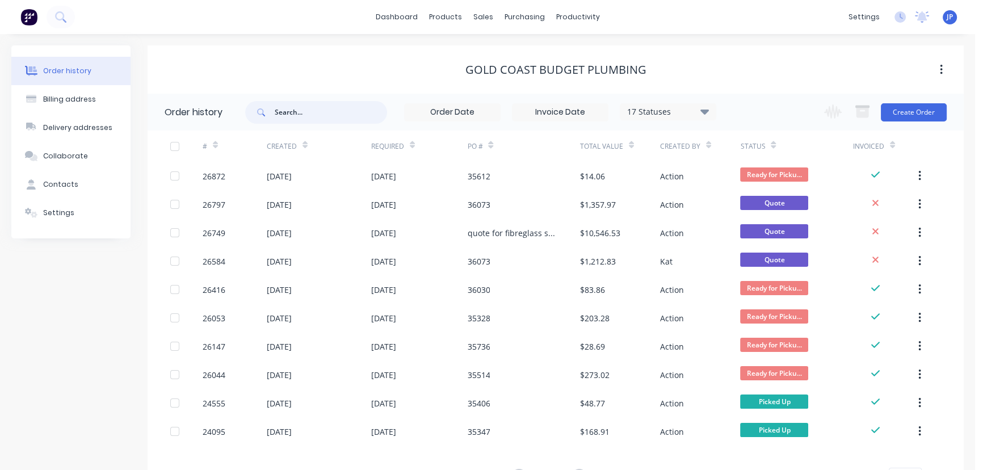
click at [306, 112] on input "text" at bounding box center [331, 112] width 112 height 23
type input "27316"
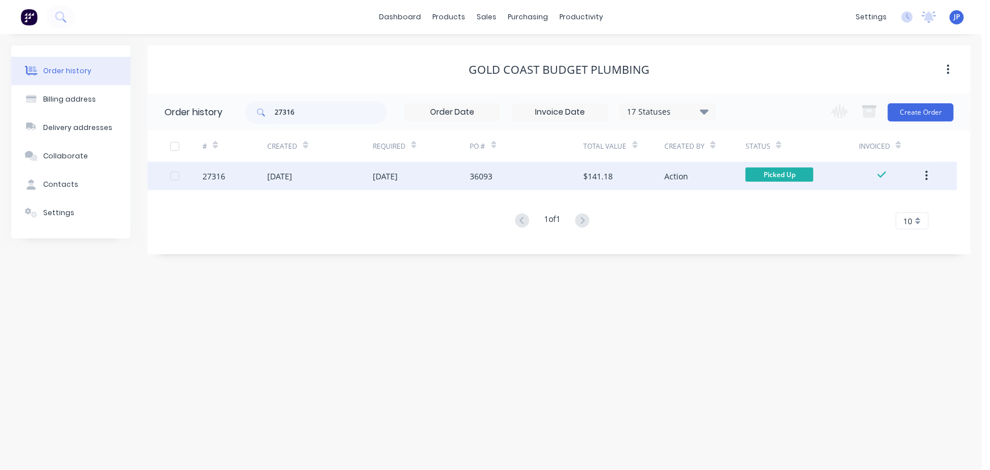
click at [292, 178] on div "23 Jul 2025" at bounding box center [279, 176] width 25 height 12
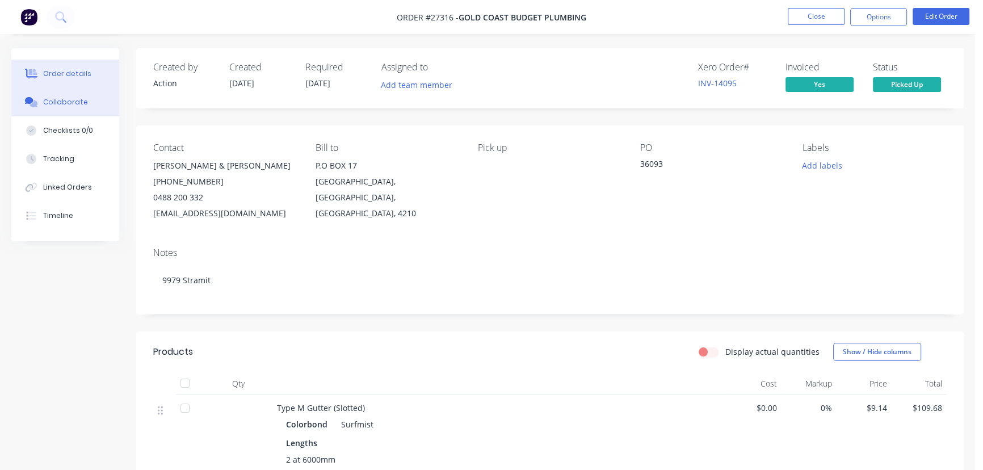
click at [79, 98] on div "Collaborate" at bounding box center [65, 102] width 45 height 10
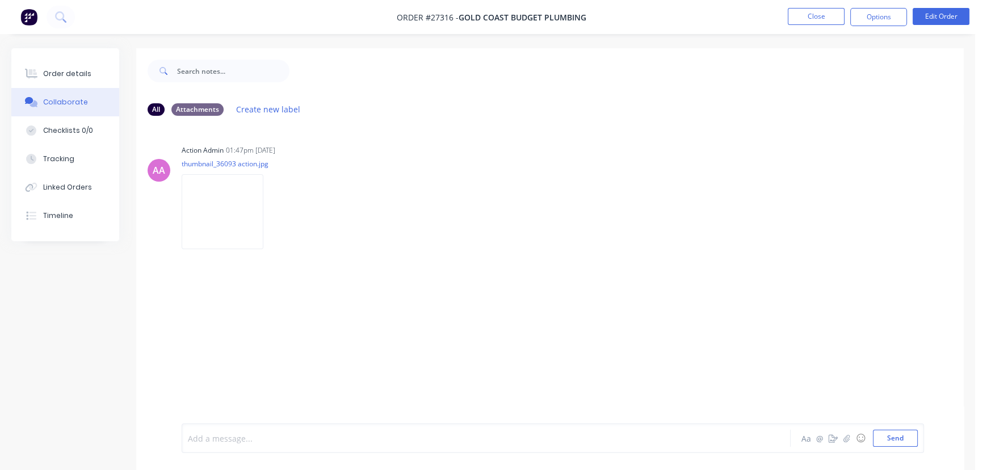
click at [210, 440] on div at bounding box center [461, 438] width 547 height 12
drag, startPoint x: 882, startPoint y: 439, endPoint x: 844, endPoint y: 334, distance: 111.1
click at [883, 439] on button "Send" at bounding box center [895, 437] width 45 height 17
click at [797, 19] on button "Close" at bounding box center [815, 16] width 57 height 17
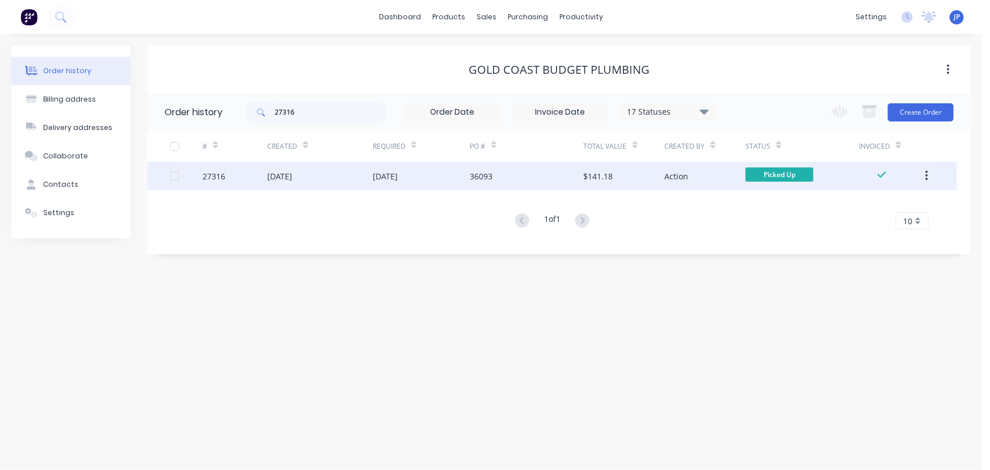
click at [928, 182] on button "button" at bounding box center [926, 176] width 27 height 20
click at [899, 202] on div "Archive" at bounding box center [886, 205] width 87 height 16
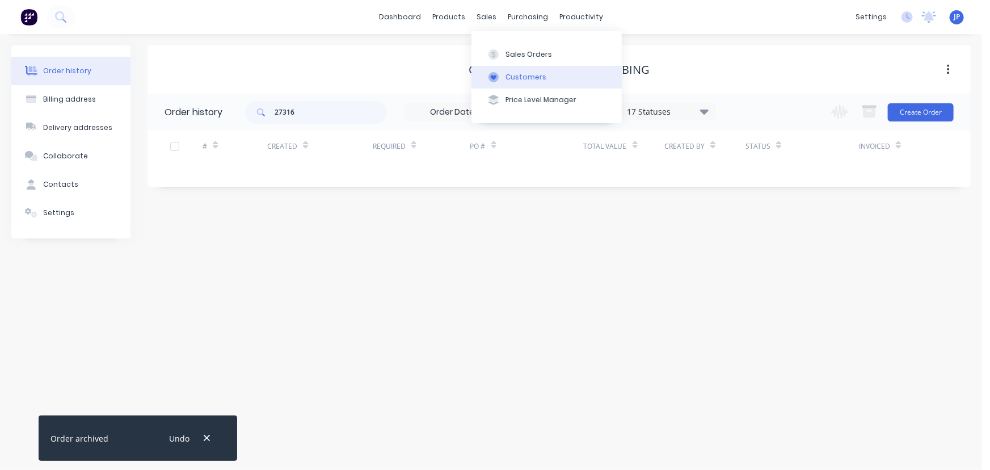
click at [513, 74] on div "Customers" at bounding box center [526, 77] width 41 height 10
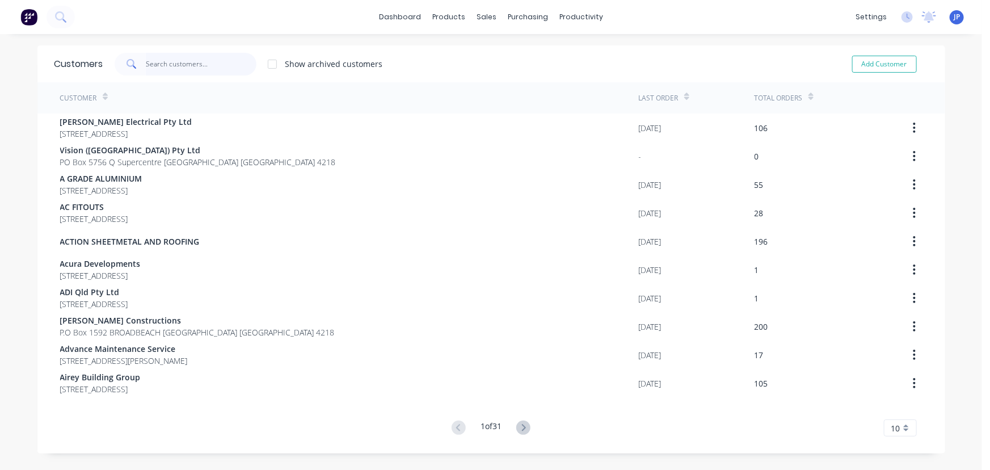
click at [189, 69] on input "text" at bounding box center [201, 64] width 111 height 23
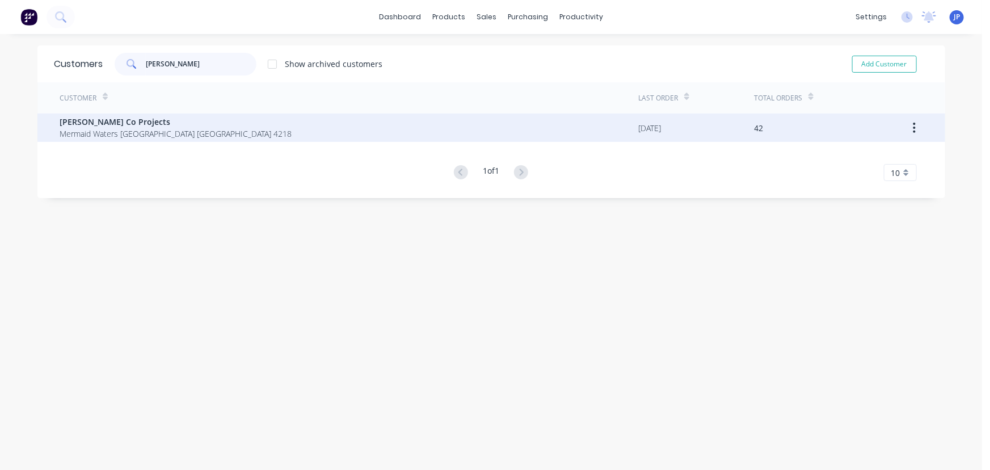
type input "goris"
click at [51, 125] on div "Goris Co Projects Mermaid Waters Queensland Australia 4218 08/08/25 42" at bounding box center [491, 127] width 908 height 28
click at [91, 128] on span "Mermaid Waters Queensland Australia 4218" at bounding box center [176, 134] width 232 height 12
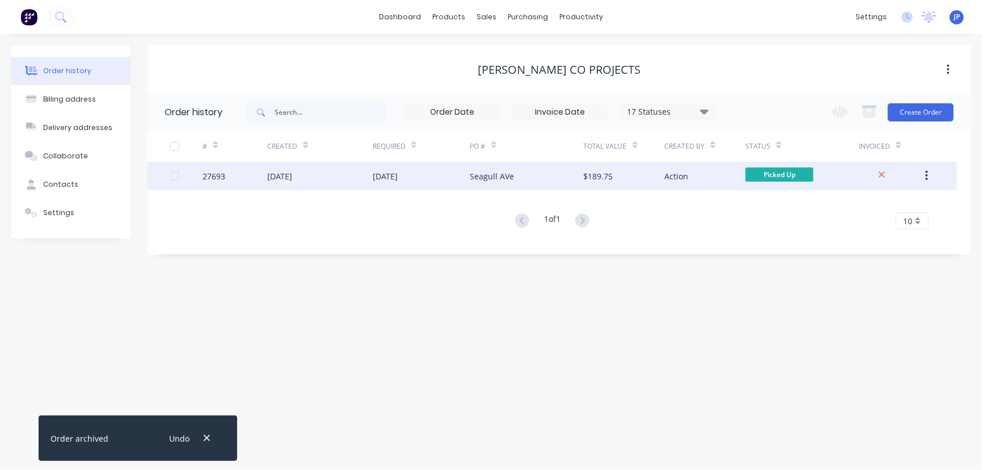
click at [230, 176] on div "27693" at bounding box center [235, 176] width 65 height 28
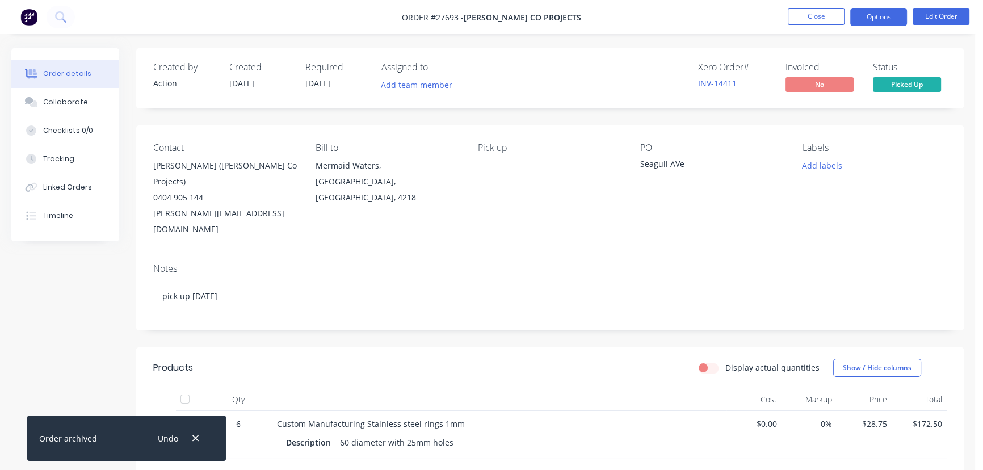
click at [866, 19] on button "Options" at bounding box center [878, 17] width 57 height 18
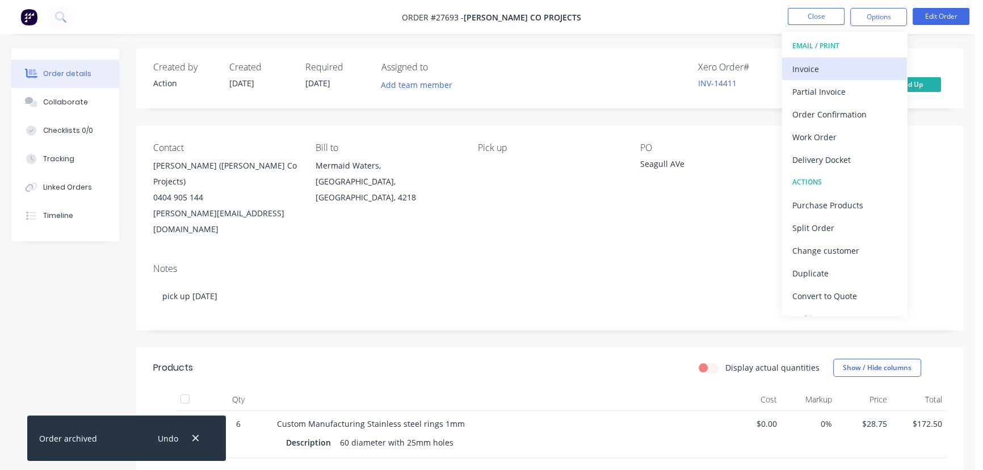
click at [849, 74] on div "Invoice" at bounding box center [844, 69] width 104 height 16
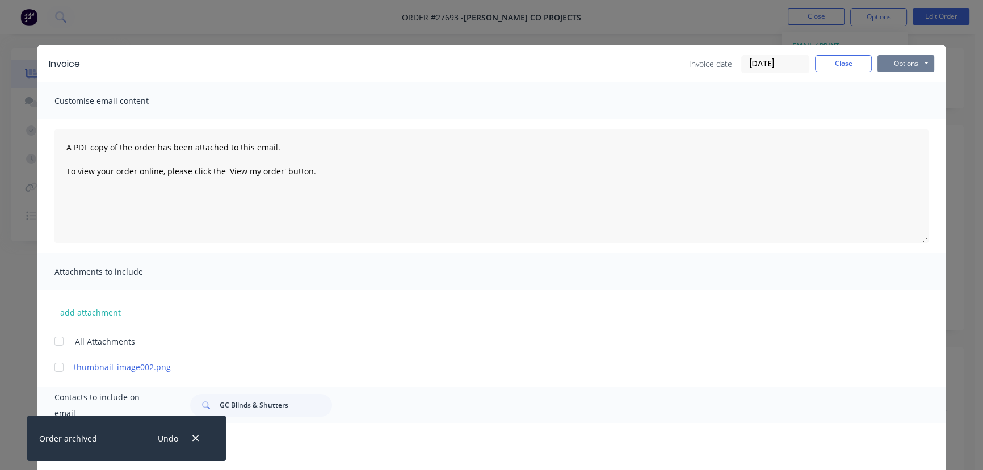
click at [884, 68] on button "Options" at bounding box center [905, 63] width 57 height 17
click at [884, 102] on button "Print" at bounding box center [913, 102] width 73 height 19
click at [843, 63] on button "Close" at bounding box center [843, 63] width 57 height 17
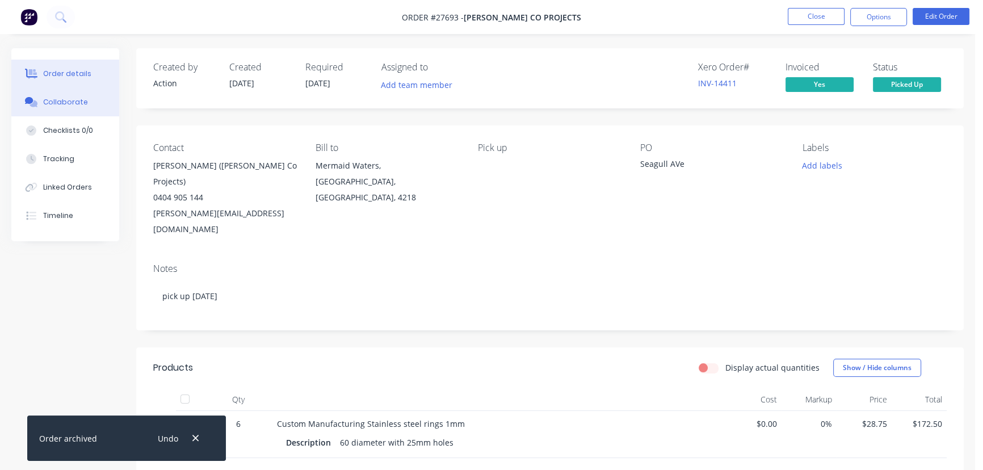
click at [93, 106] on button "Collaborate" at bounding box center [65, 102] width 108 height 28
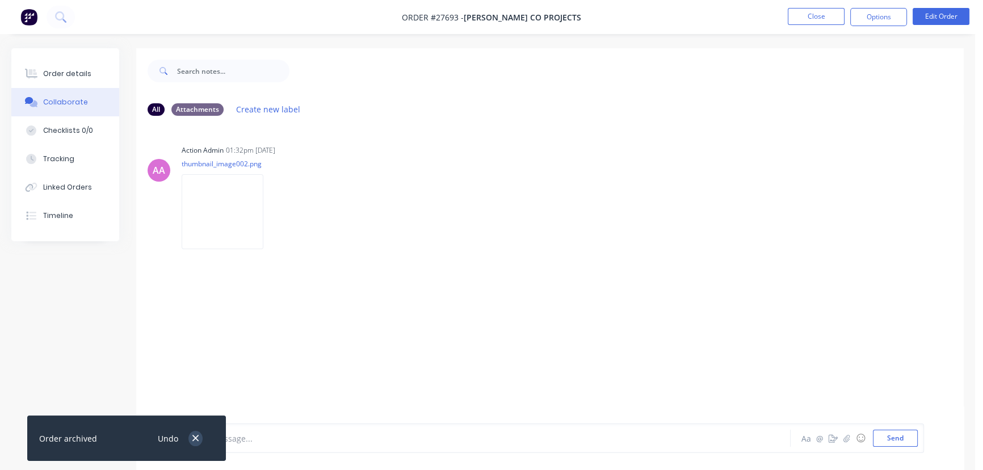
click at [193, 432] on button "button" at bounding box center [195, 438] width 14 height 15
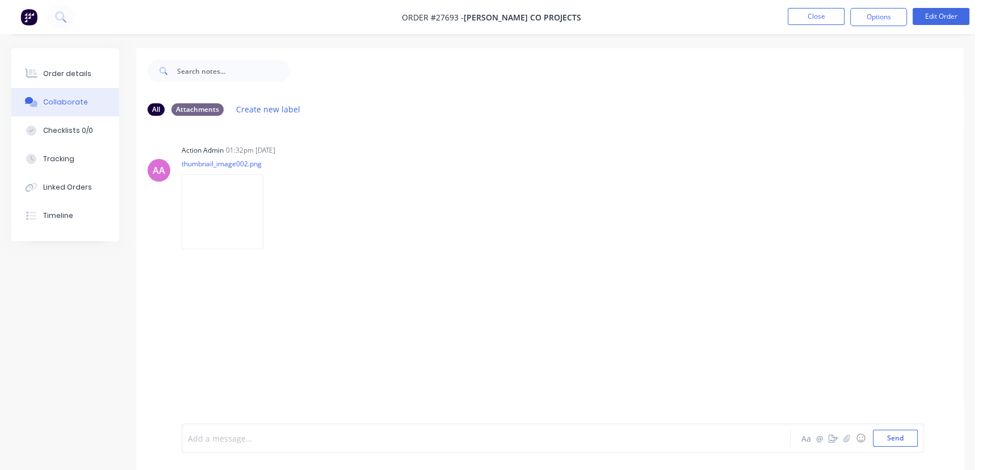
click at [205, 432] on div at bounding box center [461, 438] width 547 height 12
click at [885, 443] on button "Send" at bounding box center [895, 437] width 45 height 17
click at [800, 12] on button "Close" at bounding box center [815, 16] width 57 height 17
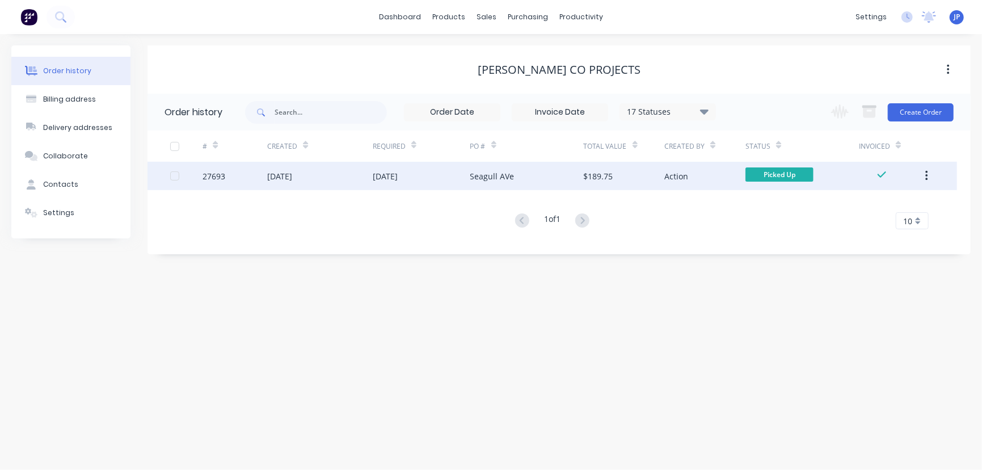
click at [929, 174] on button "button" at bounding box center [926, 176] width 27 height 20
click at [884, 211] on div "Archive" at bounding box center [886, 205] width 87 height 16
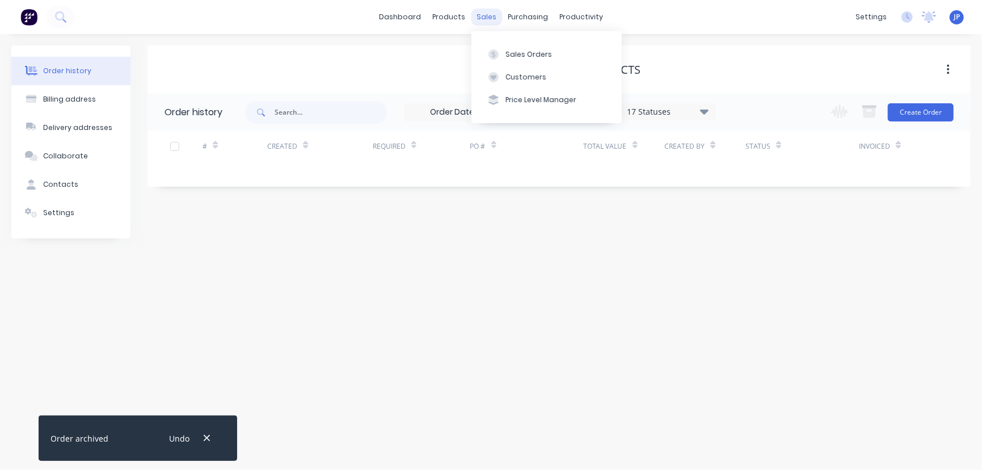
click at [490, 16] on div "sales" at bounding box center [486, 17] width 31 height 17
click at [524, 72] on div "Customers" at bounding box center [526, 77] width 41 height 10
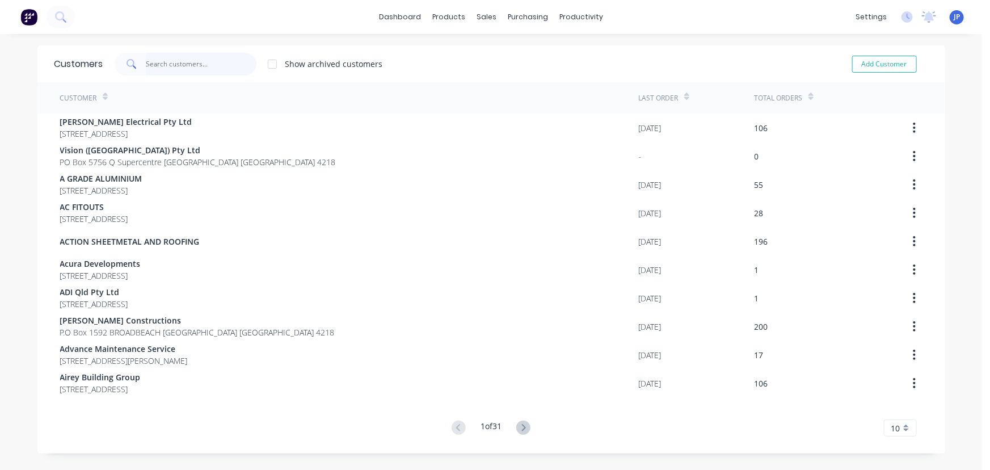
click at [214, 64] on input "text" at bounding box center [201, 64] width 111 height 23
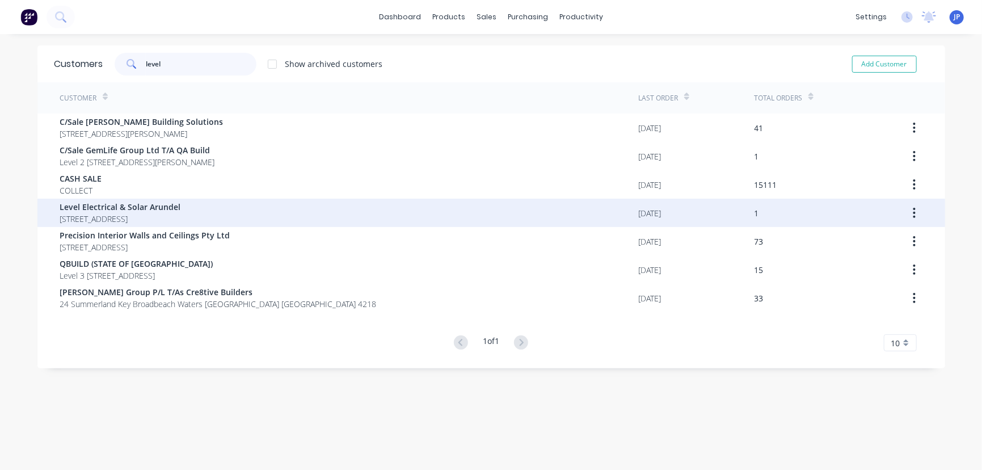
type input "level"
click at [153, 213] on span "20/8 Distribution Court Arundel Queensland Australia 4214" at bounding box center [120, 219] width 121 height 12
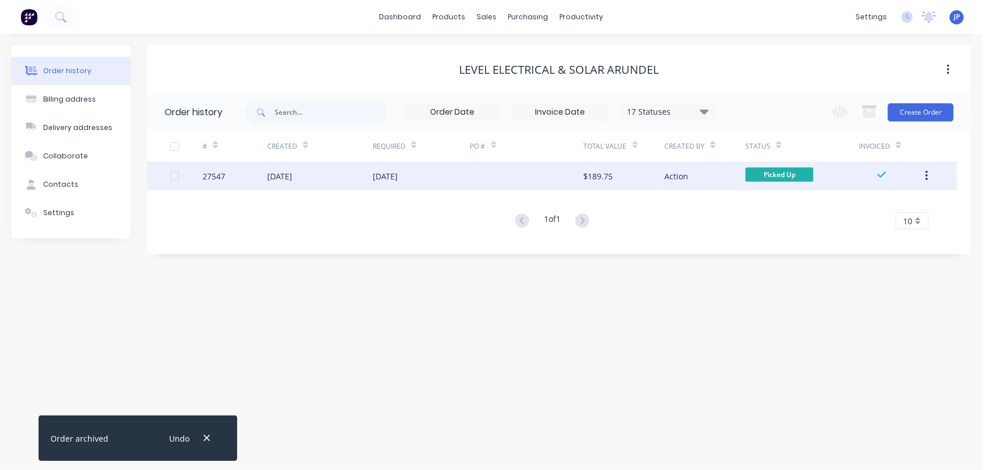
click at [292, 179] on div "01 Aug 2025" at bounding box center [279, 176] width 25 height 12
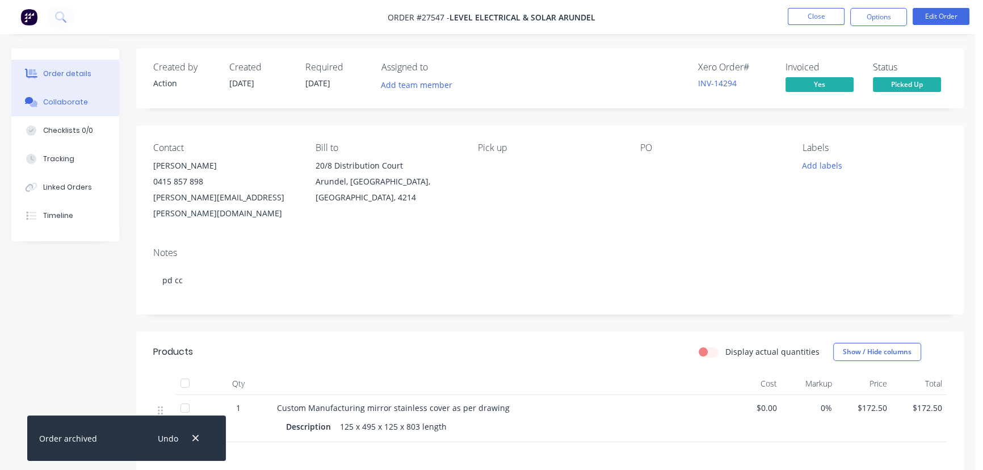
click at [98, 101] on button "Collaborate" at bounding box center [65, 102] width 108 height 28
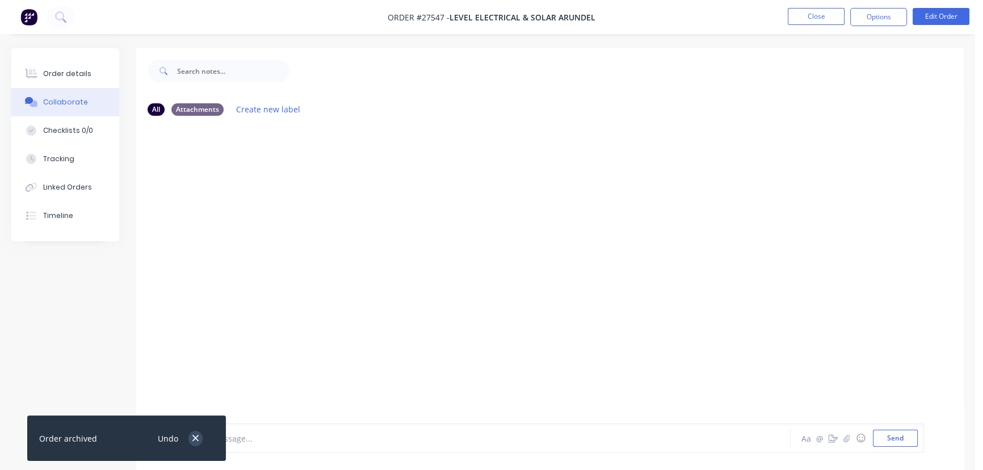
click at [193, 437] on icon "button" at bounding box center [195, 438] width 7 height 10
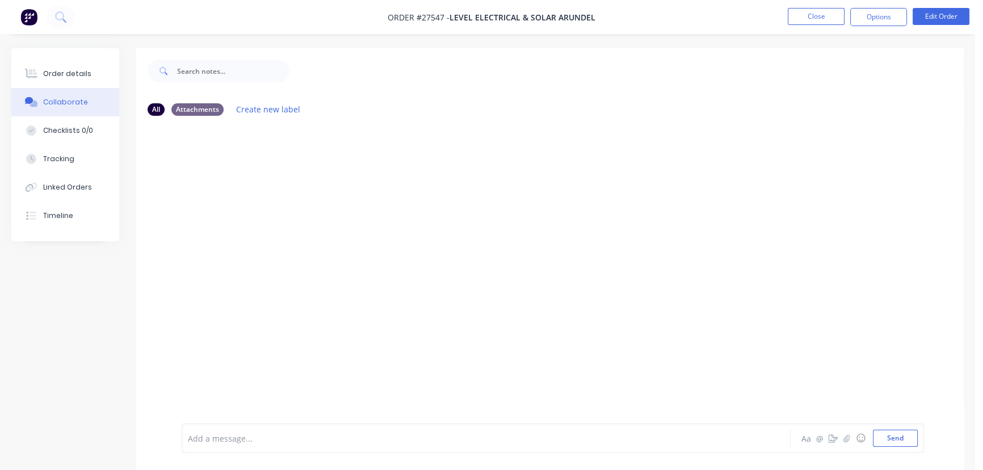
click at [212, 437] on div at bounding box center [461, 438] width 547 height 12
click at [899, 444] on button "Send" at bounding box center [895, 437] width 45 height 17
click at [802, 12] on button "Close" at bounding box center [815, 16] width 57 height 17
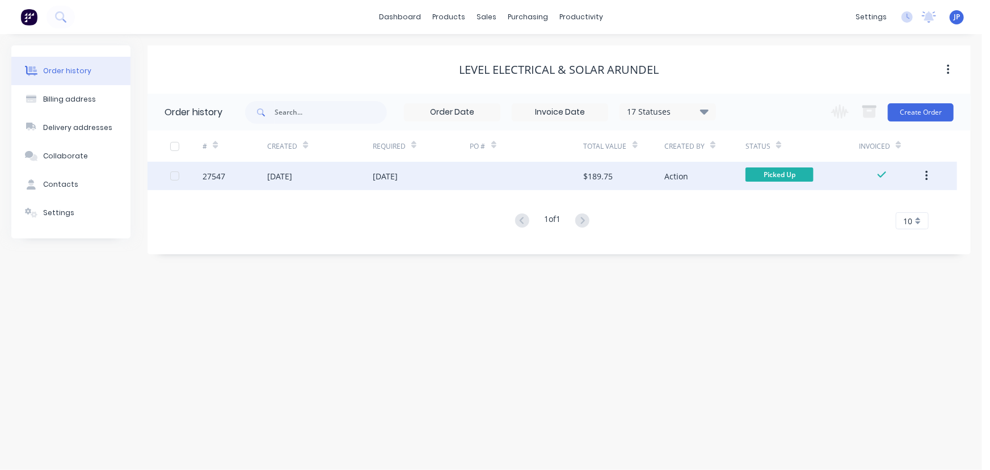
click at [924, 171] on button "button" at bounding box center [926, 176] width 27 height 20
click at [892, 204] on div "Archive" at bounding box center [886, 205] width 87 height 16
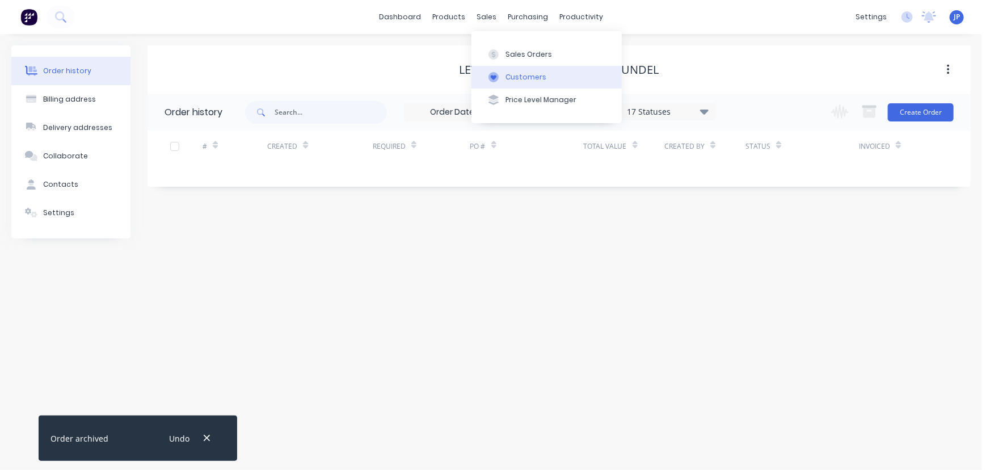
click at [521, 82] on button "Customers" at bounding box center [546, 77] width 150 height 23
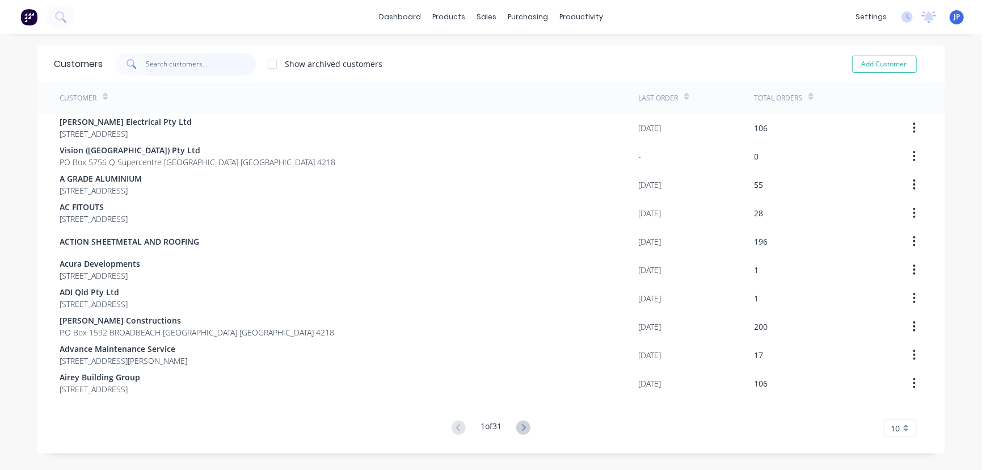
click at [190, 65] on input "text" at bounding box center [201, 64] width 111 height 23
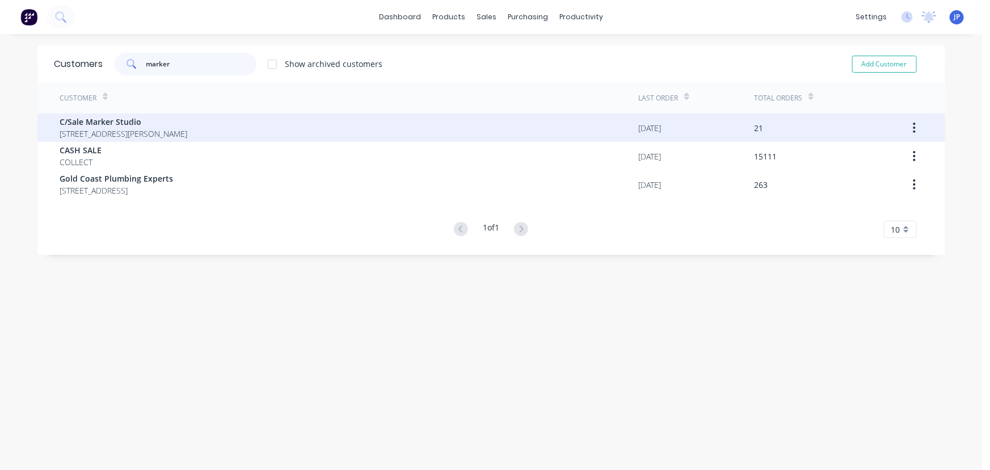
type input "marker"
click at [174, 130] on span "4 Eileen Avenue Southport Queensland Australia 4215" at bounding box center [124, 134] width 128 height 12
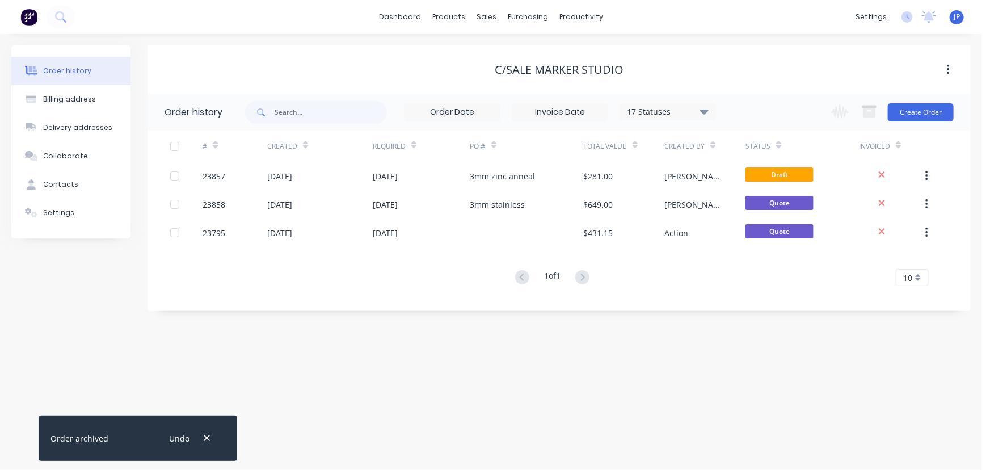
click at [706, 112] on icon at bounding box center [704, 111] width 9 height 5
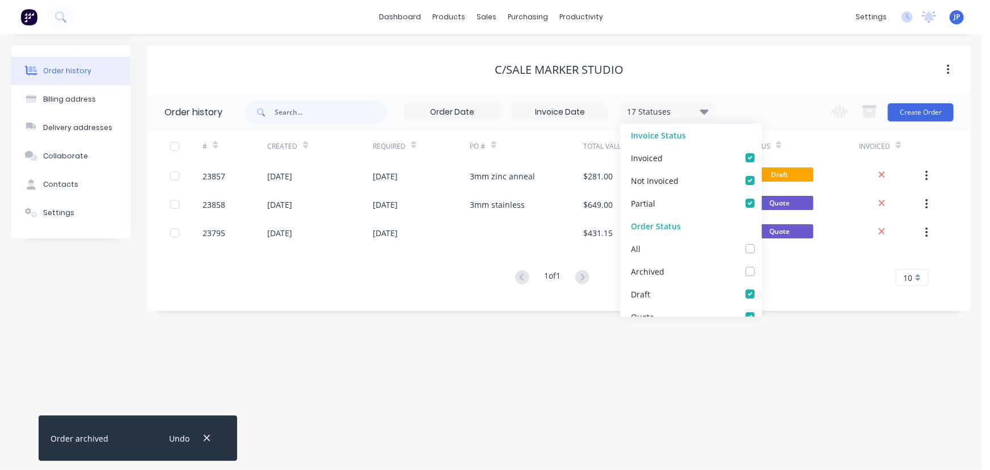
click at [761, 242] on label at bounding box center [761, 242] width 0 height 0
click at [761, 248] on input "checkbox" at bounding box center [765, 247] width 9 height 11
checkbox input "true"
click at [367, 116] on input "text" at bounding box center [331, 112] width 112 height 23
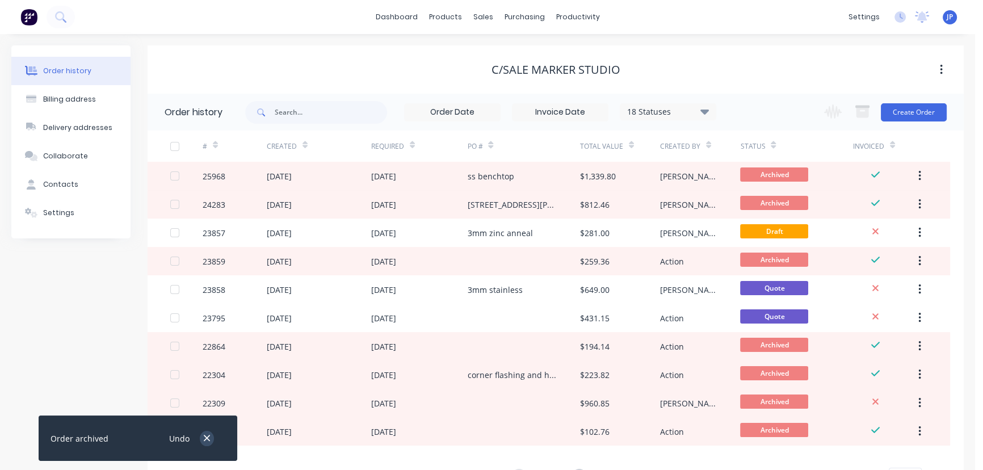
click at [206, 437] on icon "button" at bounding box center [206, 438] width 7 height 10
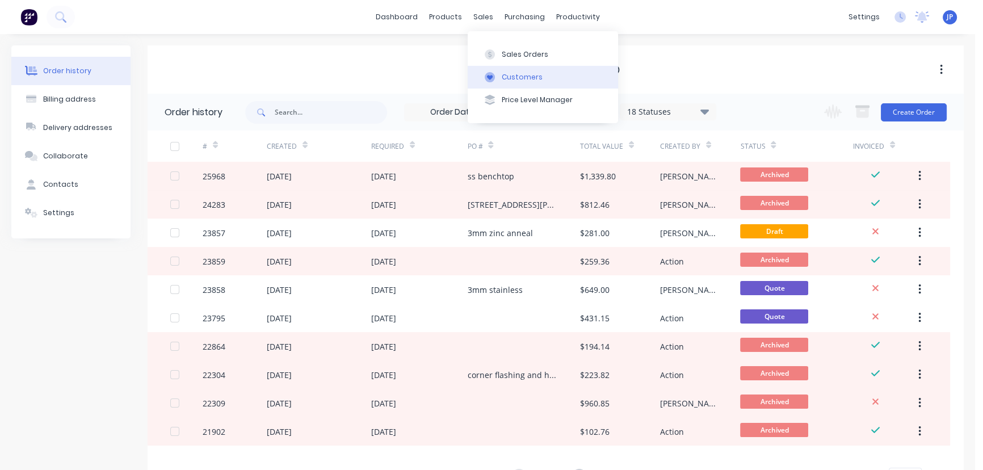
click at [516, 72] on div "Customers" at bounding box center [522, 77] width 41 height 10
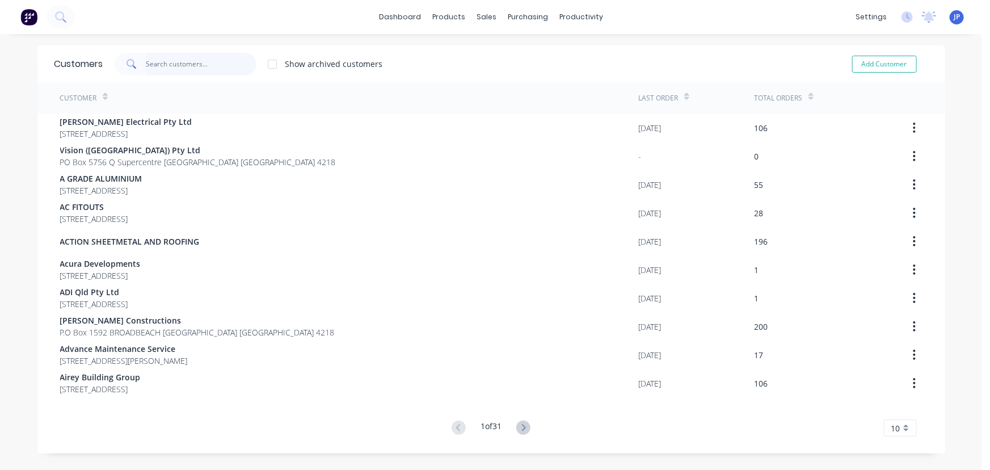
click at [186, 62] on input "text" at bounding box center [201, 64] width 111 height 23
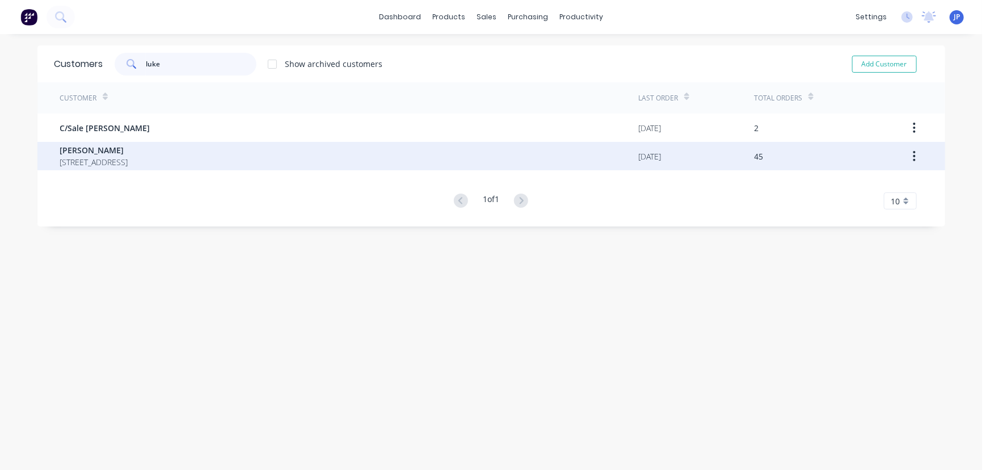
type input "luke"
click at [128, 157] on span "6 Canara Street BENOWA Queensland Australia 4217" at bounding box center [94, 162] width 68 height 12
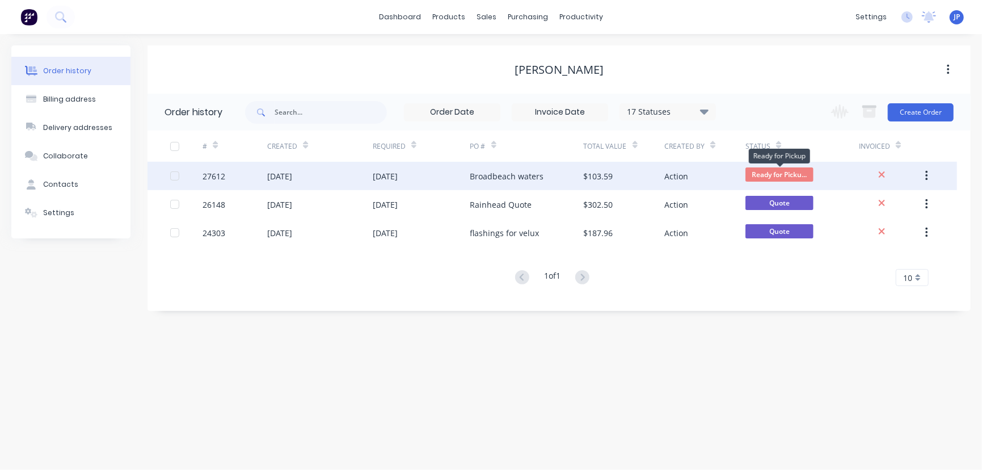
click at [769, 171] on span "Ready for Picku..." at bounding box center [779, 174] width 68 height 14
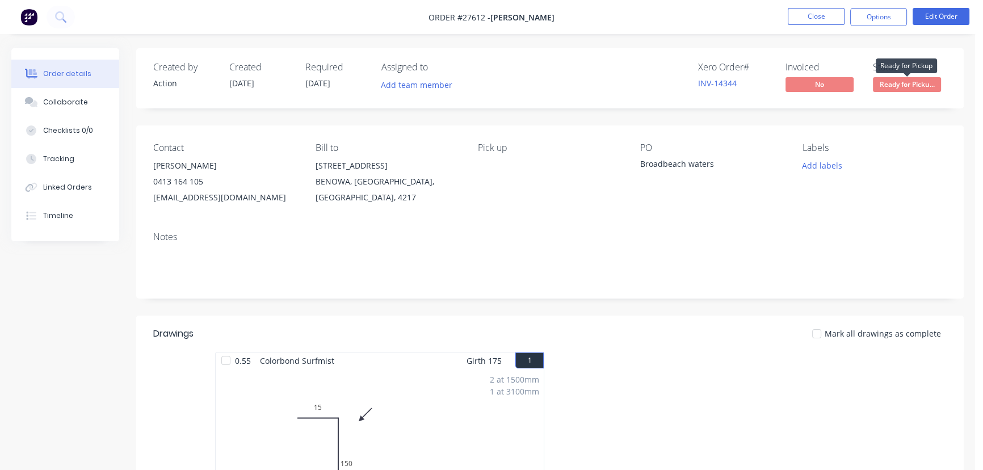
click at [892, 89] on span "Ready for Picku..." at bounding box center [907, 84] width 68 height 14
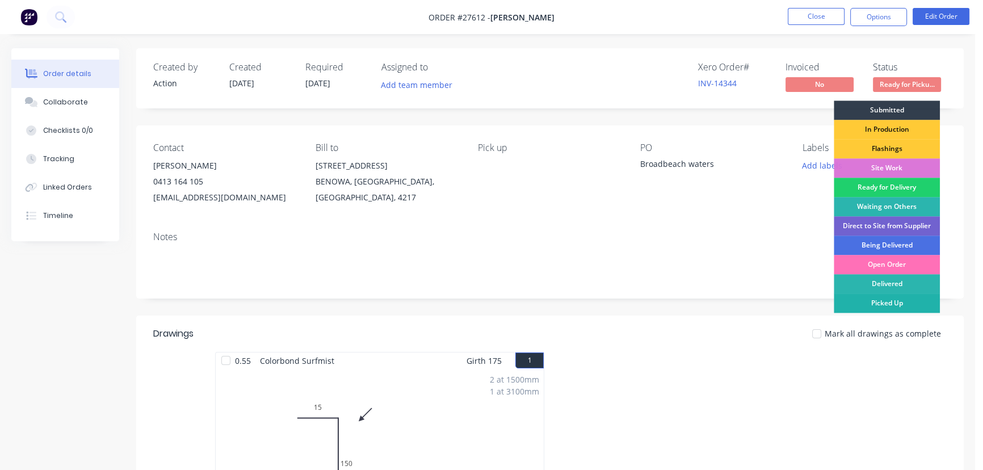
click at [883, 298] on div "Picked Up" at bounding box center [886, 302] width 106 height 19
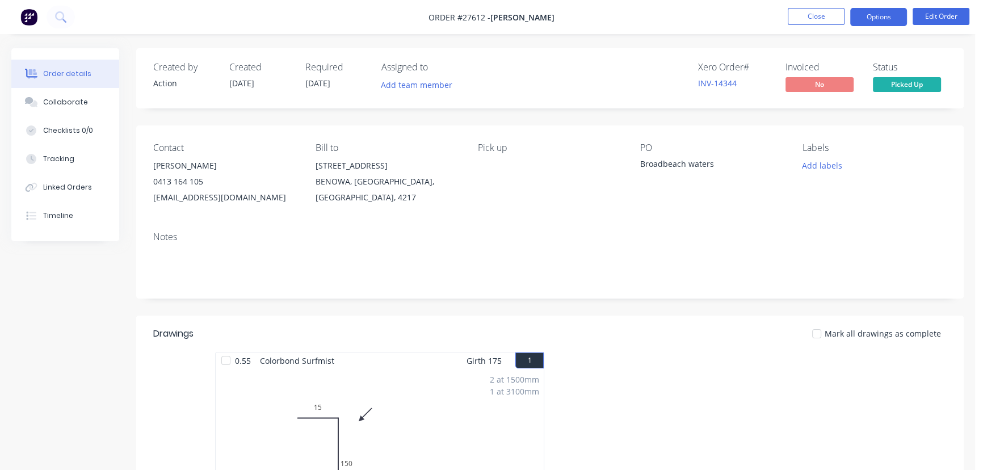
click at [860, 9] on button "Options" at bounding box center [878, 17] width 57 height 18
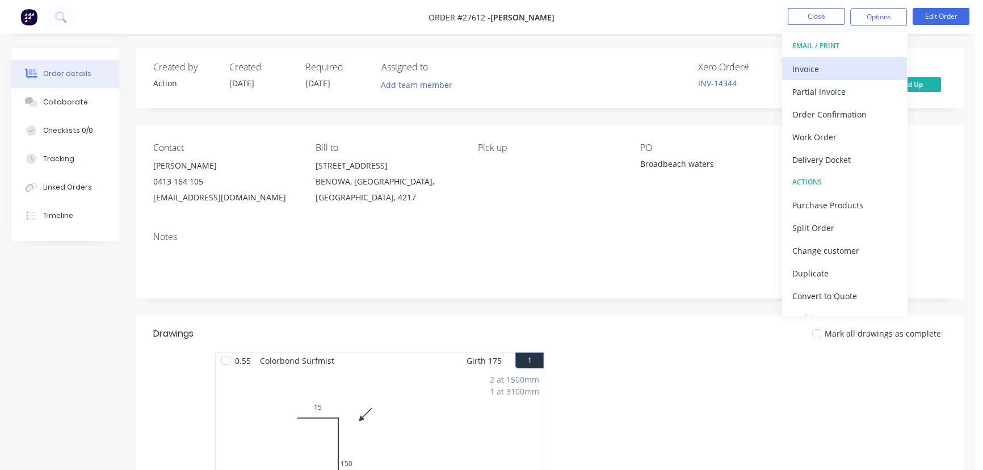
click at [807, 71] on div "Invoice" at bounding box center [844, 69] width 104 height 16
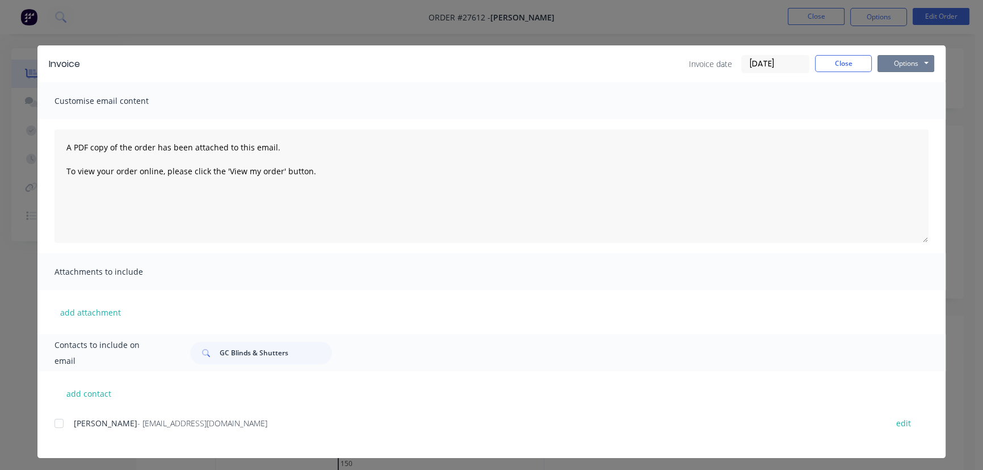
drag, startPoint x: 892, startPoint y: 62, endPoint x: 892, endPoint y: 74, distance: 11.9
click at [892, 62] on button "Options" at bounding box center [905, 63] width 57 height 17
click at [893, 108] on button "Print" at bounding box center [913, 102] width 73 height 19
click at [817, 66] on button "Close" at bounding box center [843, 63] width 57 height 17
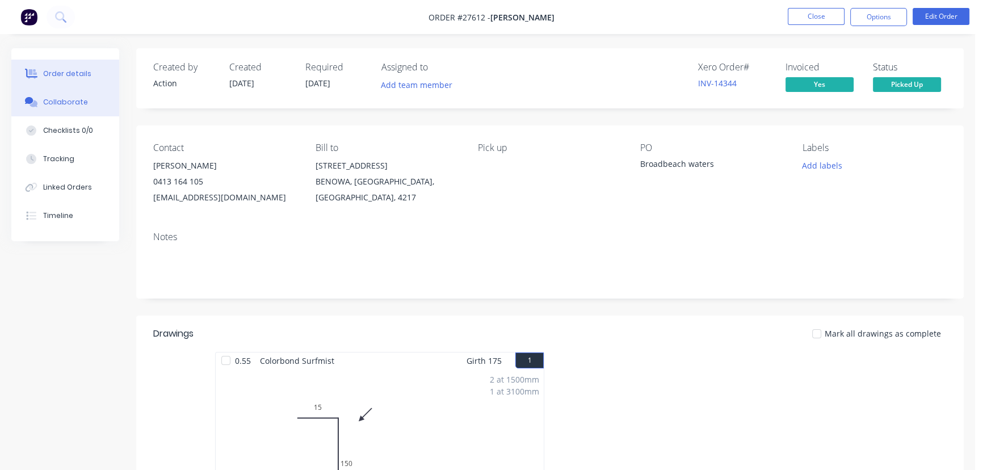
click at [94, 94] on button "Collaborate" at bounding box center [65, 102] width 108 height 28
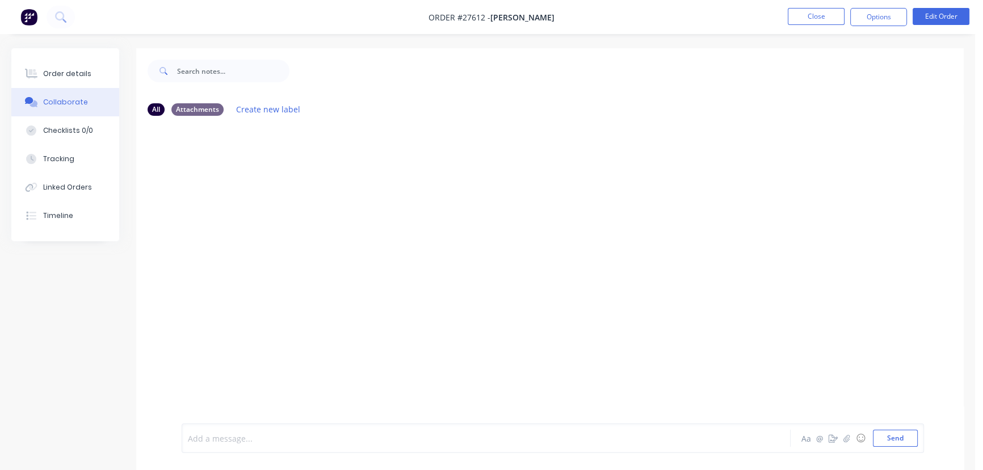
click at [226, 442] on div at bounding box center [461, 438] width 547 height 12
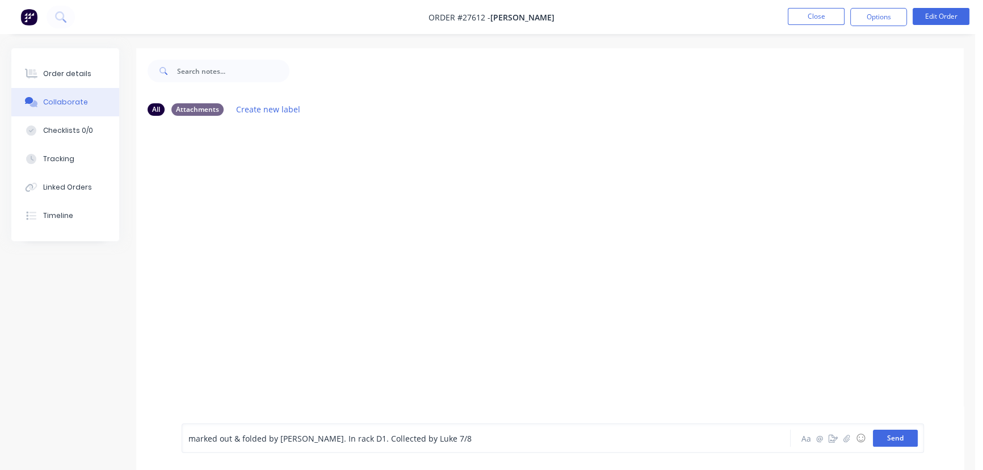
click at [882, 433] on button "Send" at bounding box center [895, 437] width 45 height 17
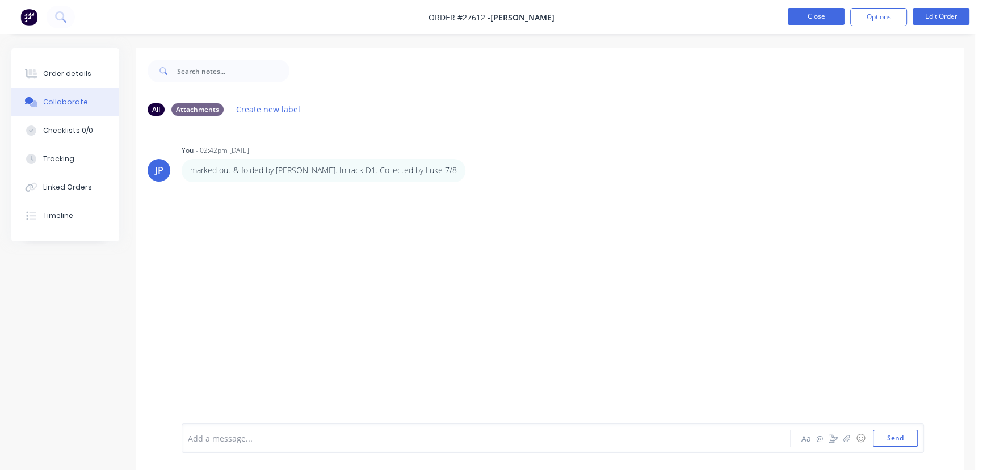
click at [807, 22] on button "Close" at bounding box center [815, 16] width 57 height 17
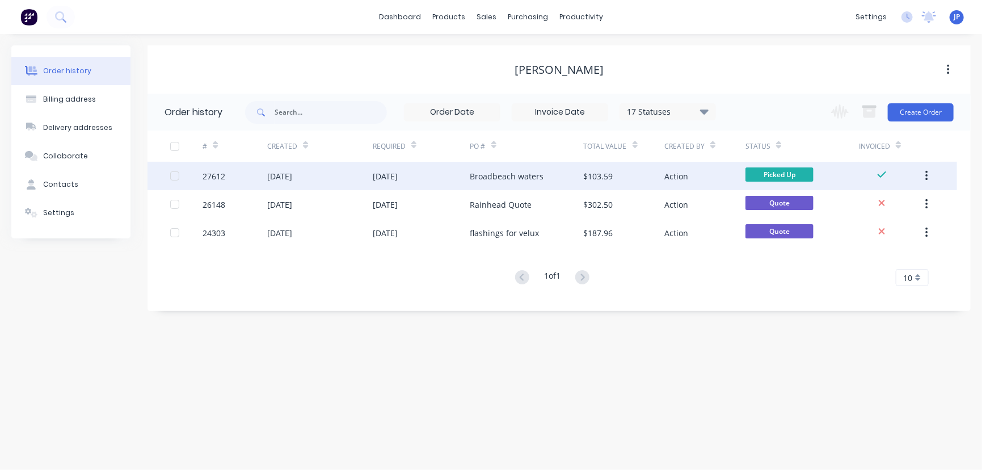
click at [930, 178] on button "button" at bounding box center [926, 176] width 27 height 20
click at [886, 204] on div "Archive" at bounding box center [886, 205] width 87 height 16
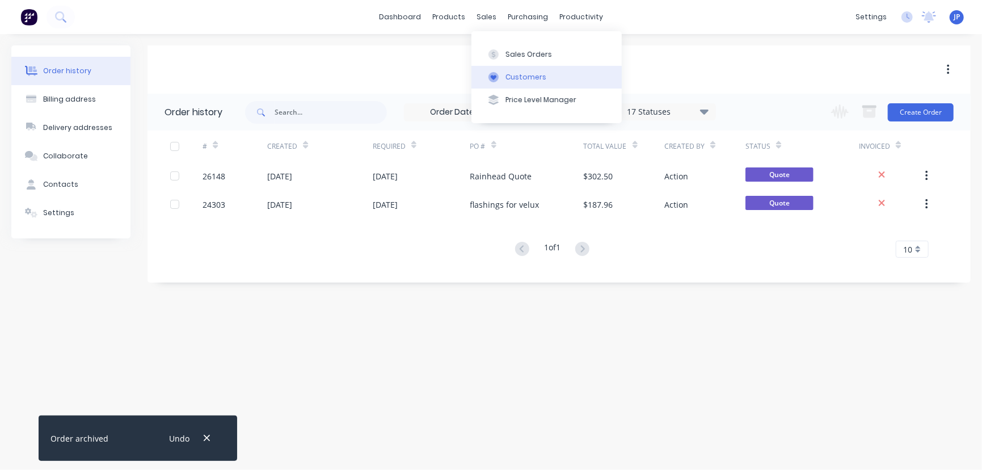
click at [514, 73] on div "Customers" at bounding box center [526, 77] width 41 height 10
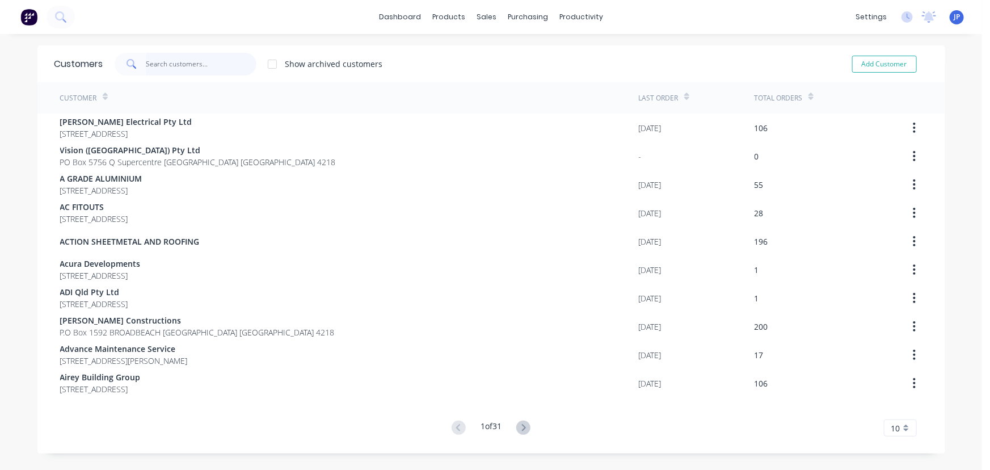
click at [172, 61] on input "text" at bounding box center [201, 64] width 111 height 23
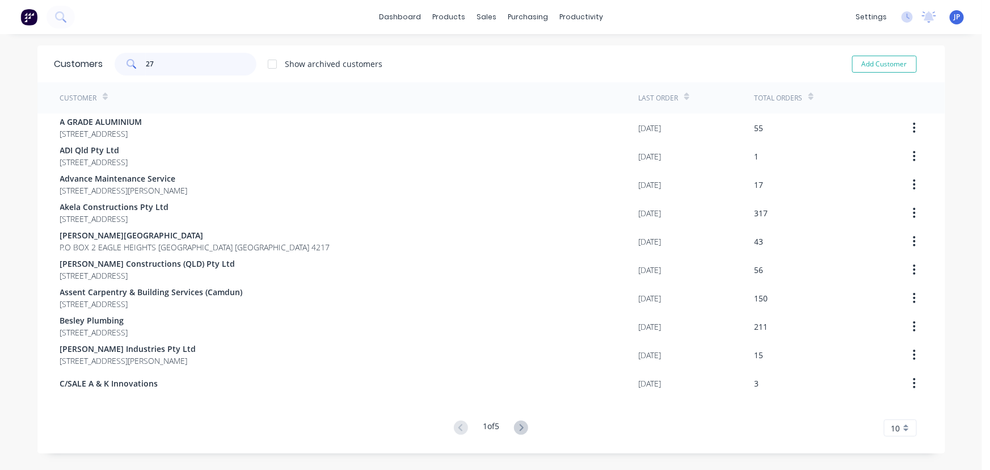
type input "2"
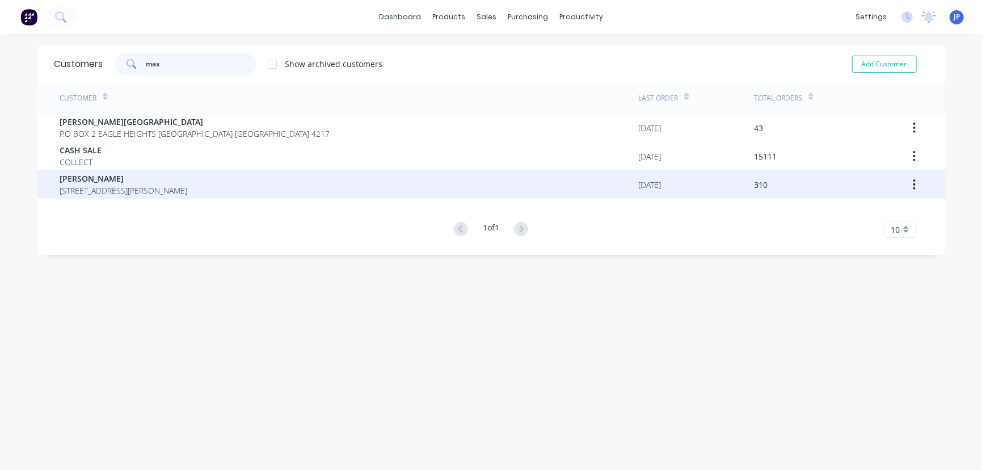
type input "max"
click at [159, 182] on span "[PERSON_NAME]" at bounding box center [124, 178] width 128 height 12
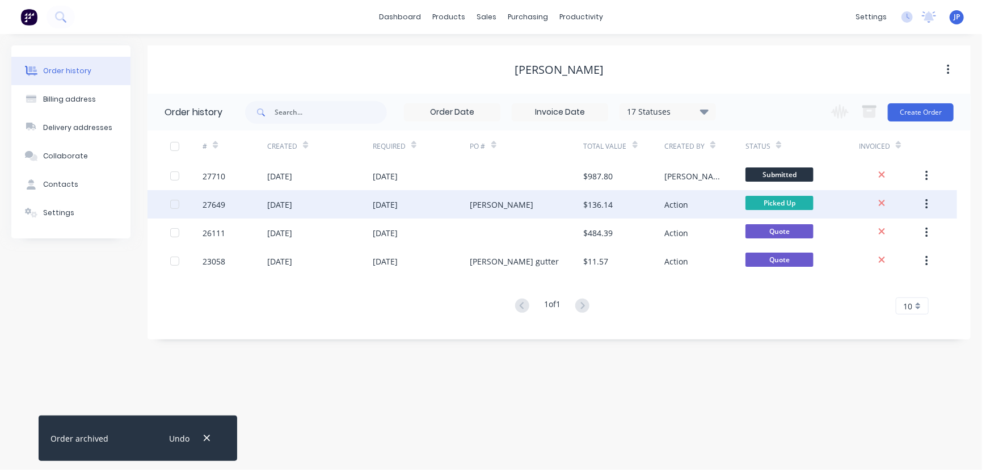
click at [481, 204] on div "Martin" at bounding box center [502, 205] width 64 height 12
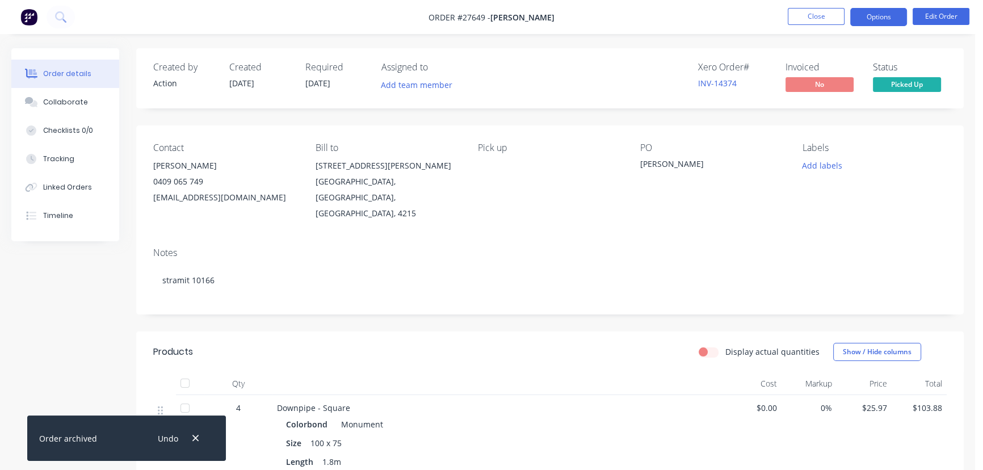
click at [865, 23] on button "Options" at bounding box center [878, 17] width 57 height 18
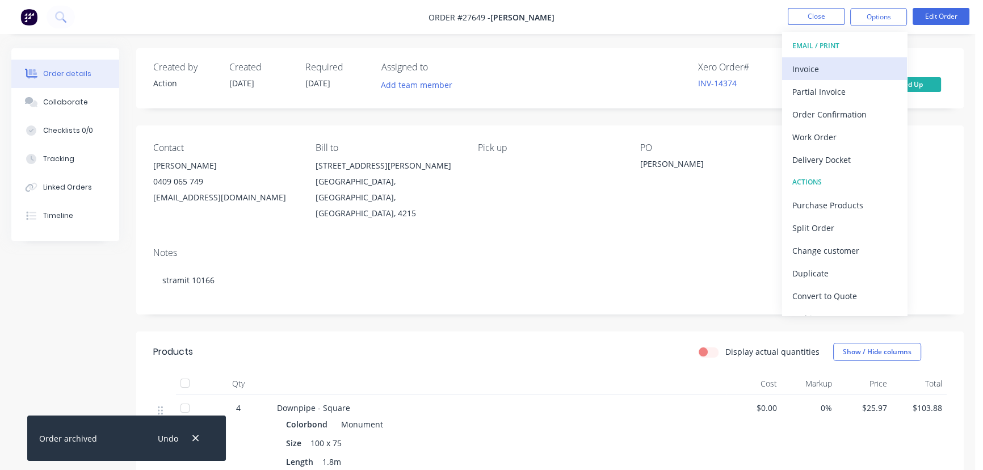
click at [845, 74] on div "Invoice" at bounding box center [844, 69] width 104 height 16
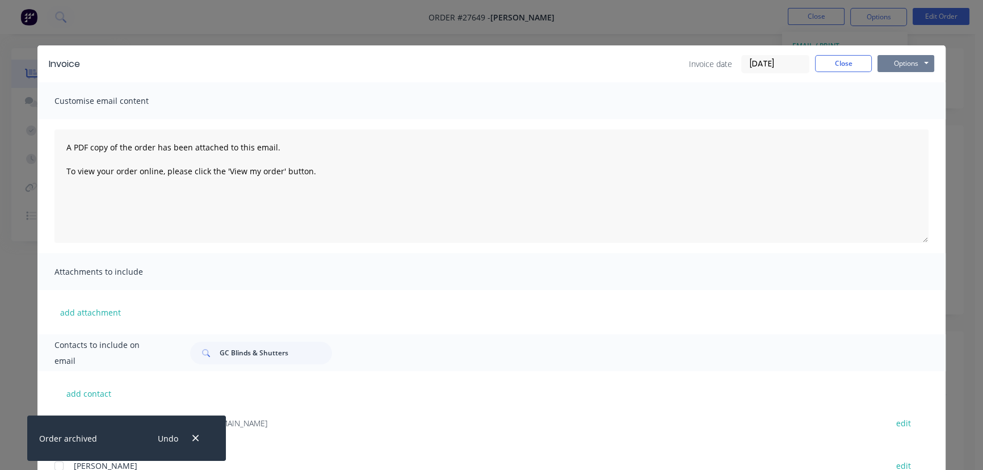
click at [879, 62] on button "Options" at bounding box center [905, 63] width 57 height 17
click at [881, 101] on button "Print" at bounding box center [913, 102] width 73 height 19
click at [820, 55] on button "Close" at bounding box center [843, 63] width 57 height 17
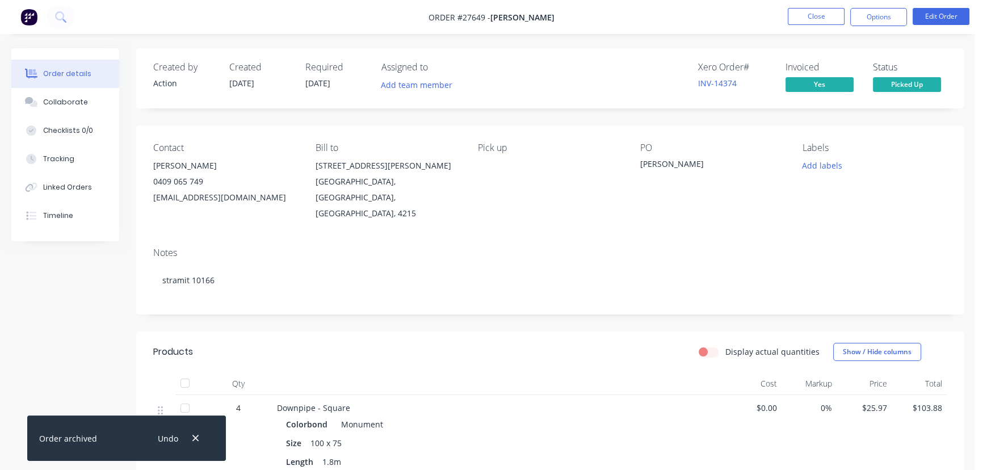
click at [204, 436] on div "Undo" at bounding box center [177, 438] width 74 height 29
drag, startPoint x: 195, startPoint y: 438, endPoint x: 169, endPoint y: 323, distance: 117.7
click at [194, 431] on button "button" at bounding box center [195, 438] width 14 height 15
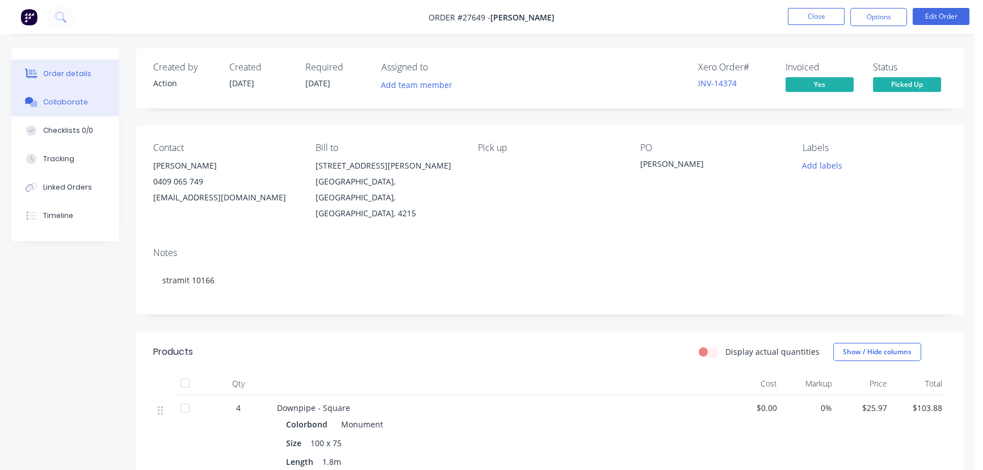
click at [102, 115] on button "Collaborate" at bounding box center [65, 102] width 108 height 28
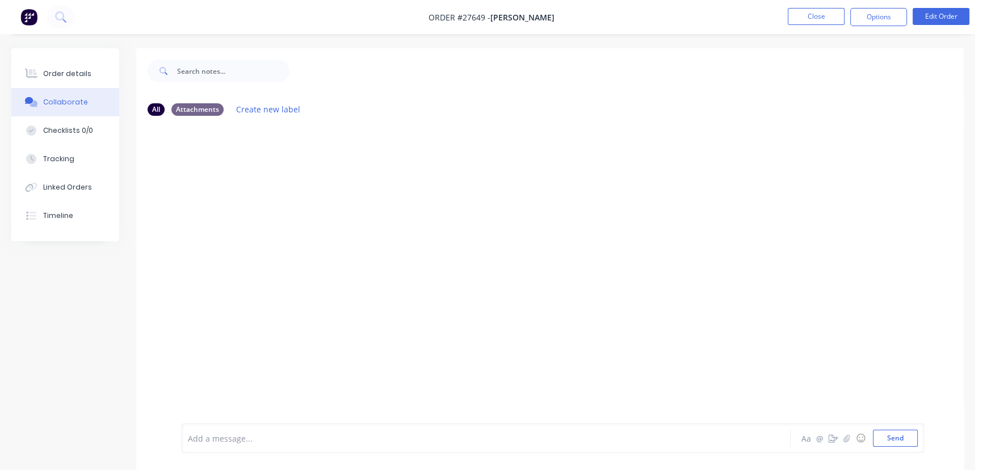
click at [209, 436] on div at bounding box center [461, 438] width 547 height 12
click at [887, 443] on button "Send" at bounding box center [895, 437] width 45 height 17
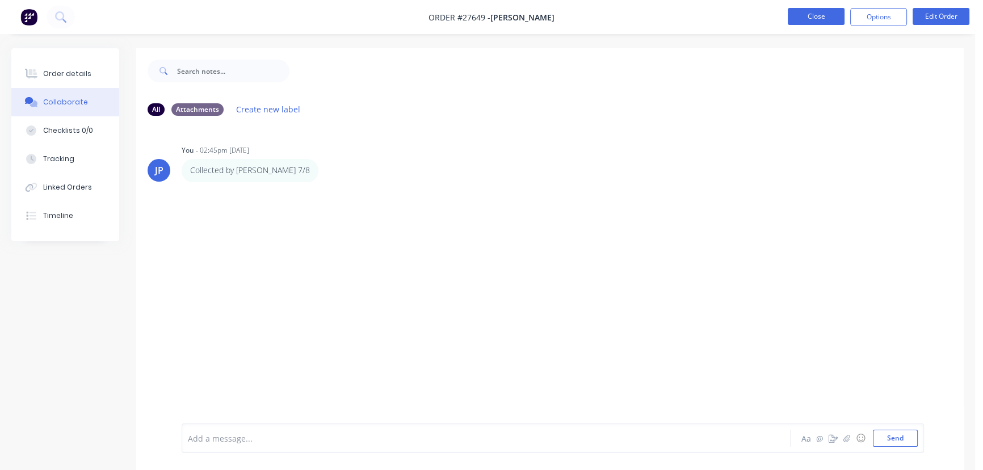
click at [787, 15] on button "Close" at bounding box center [815, 16] width 57 height 17
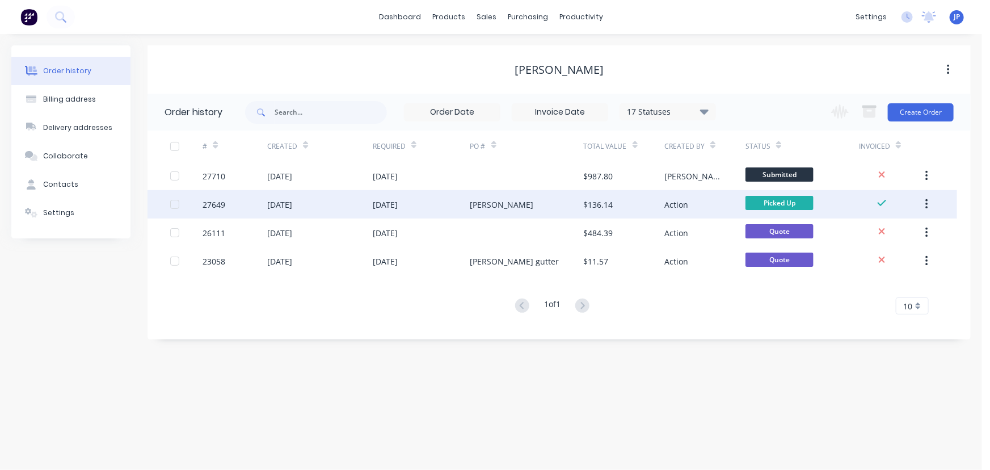
click at [929, 201] on button "button" at bounding box center [926, 204] width 27 height 20
click at [902, 235] on div "Archive" at bounding box center [886, 234] width 87 height 16
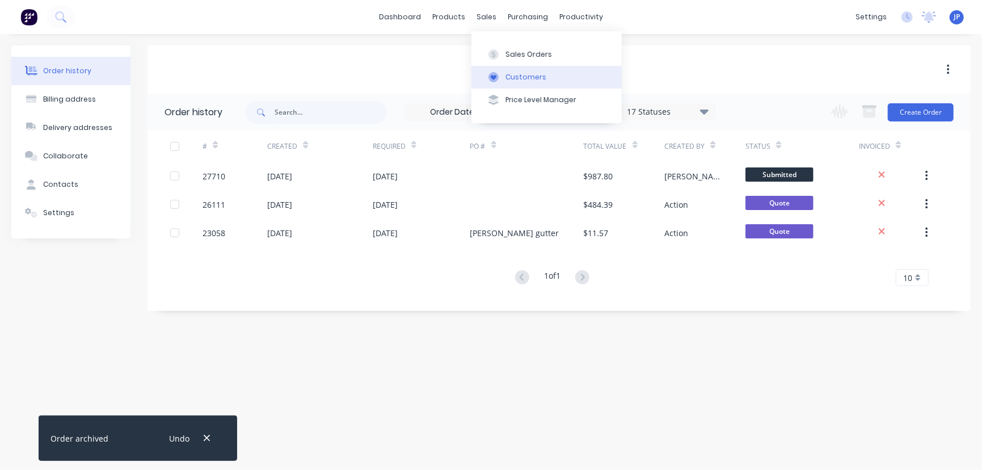
click at [512, 74] on div "Customers" at bounding box center [526, 77] width 41 height 10
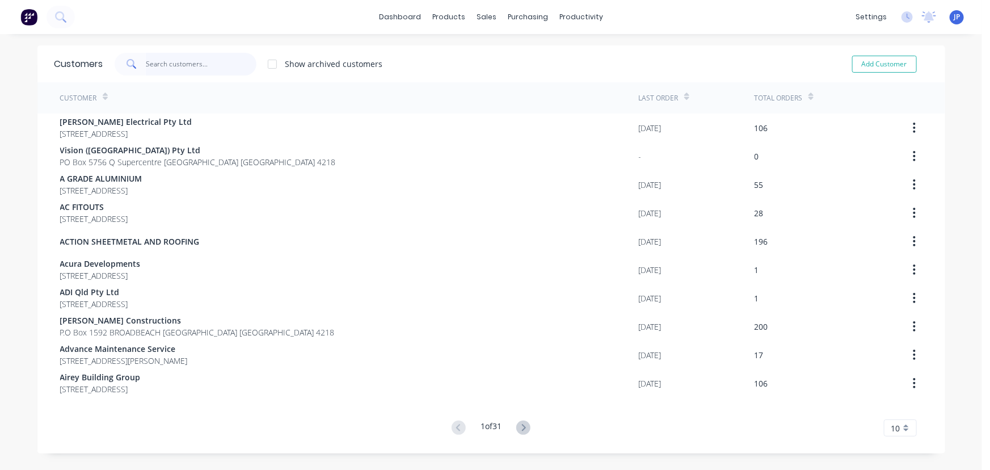
click at [188, 57] on input "text" at bounding box center [201, 64] width 111 height 23
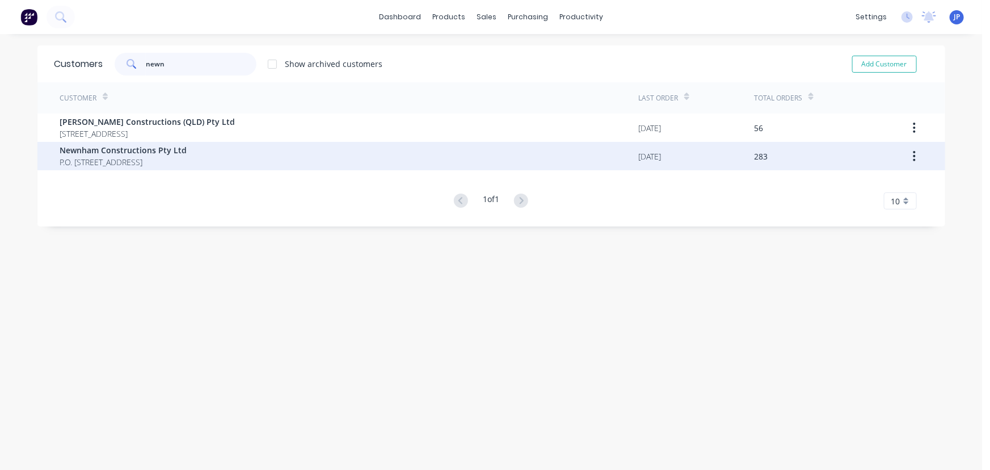
type input "newn"
click at [111, 161] on span "P.O. BOX 9053 GOLD COAST MAIL CENTRE Queensland Australia 9726" at bounding box center [123, 162] width 127 height 12
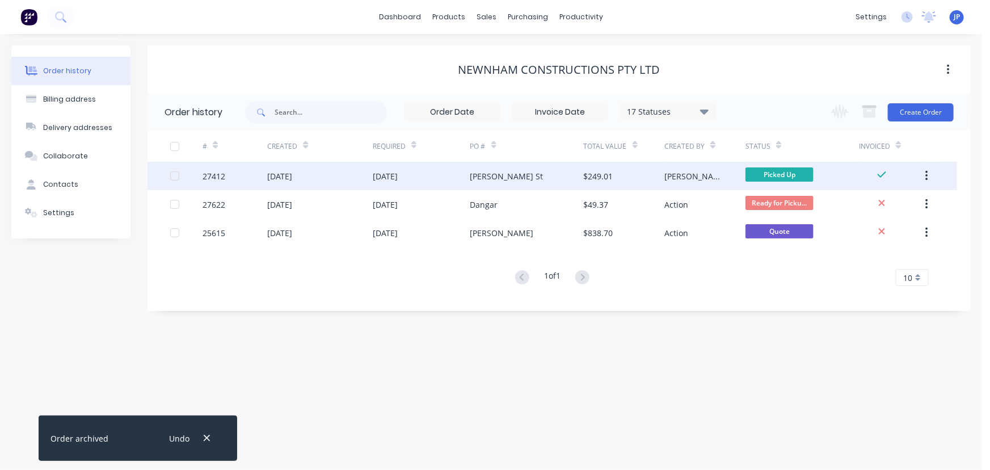
click at [282, 181] on div "28 Jul 2025" at bounding box center [279, 176] width 25 height 12
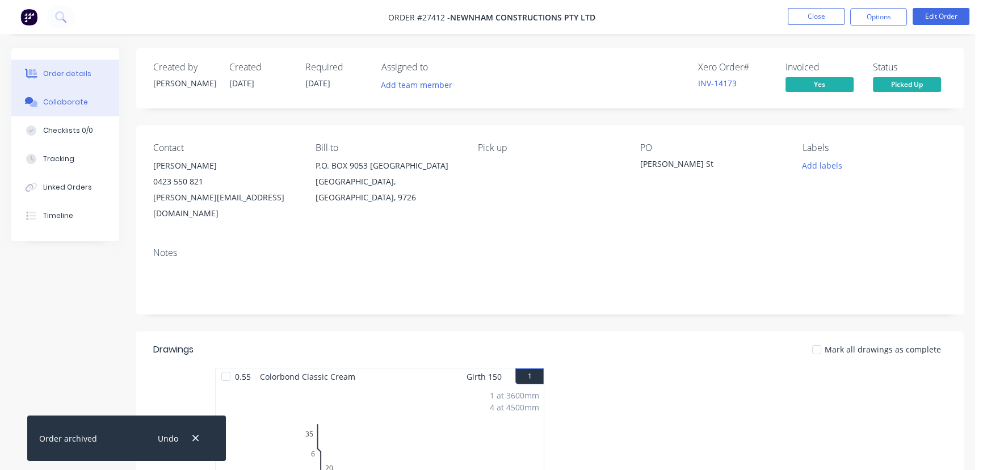
click at [77, 102] on div "Collaborate" at bounding box center [65, 102] width 45 height 10
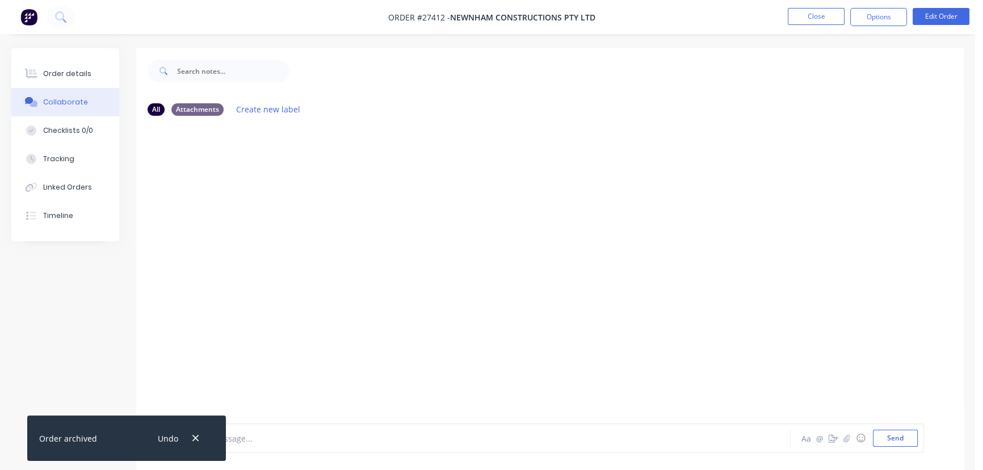
click at [203, 440] on div "Undo" at bounding box center [177, 438] width 74 height 29
click at [200, 438] on button "button" at bounding box center [195, 438] width 14 height 15
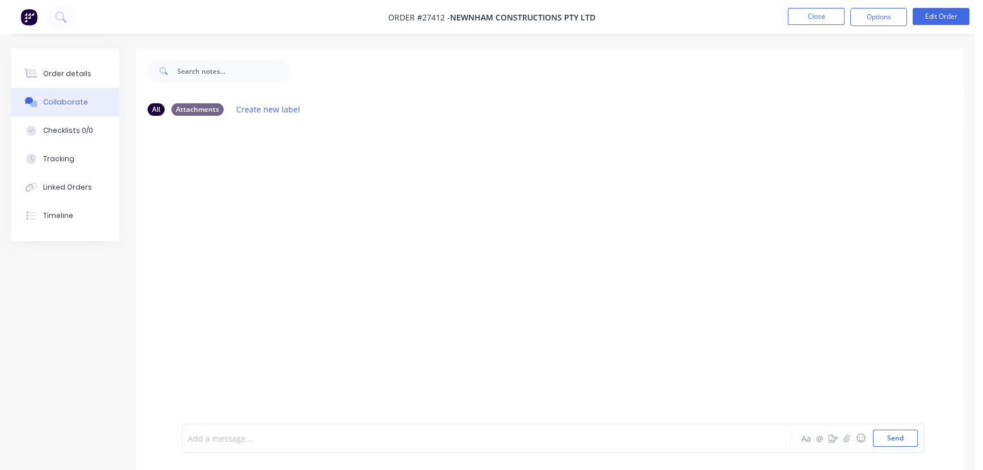
click at [236, 443] on div at bounding box center [461, 438] width 547 height 12
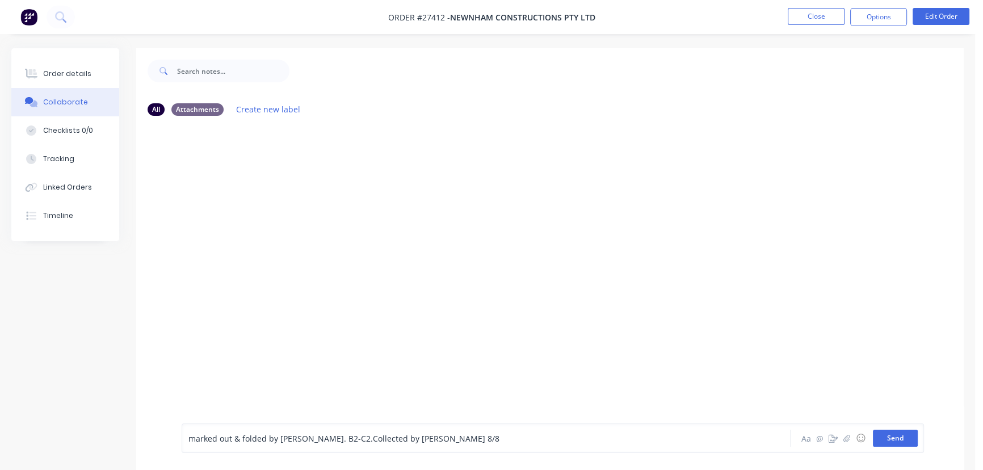
click at [888, 437] on button "Send" at bounding box center [895, 437] width 45 height 17
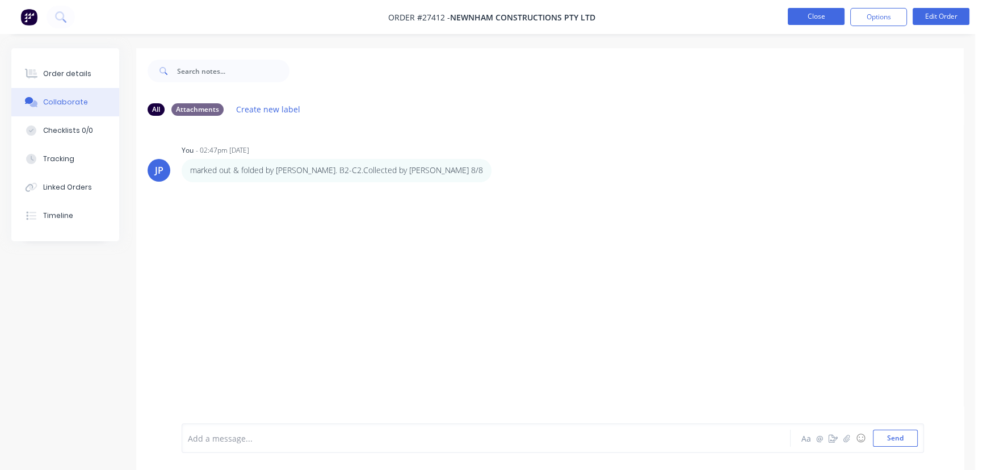
click at [808, 23] on button "Close" at bounding box center [815, 16] width 57 height 17
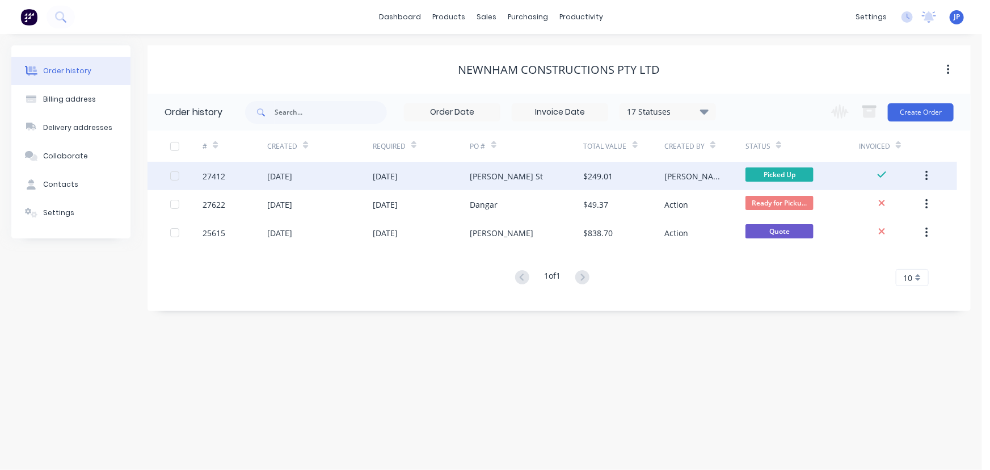
click at [923, 174] on button "button" at bounding box center [926, 176] width 27 height 20
click at [896, 203] on div "Archive" at bounding box center [886, 205] width 87 height 16
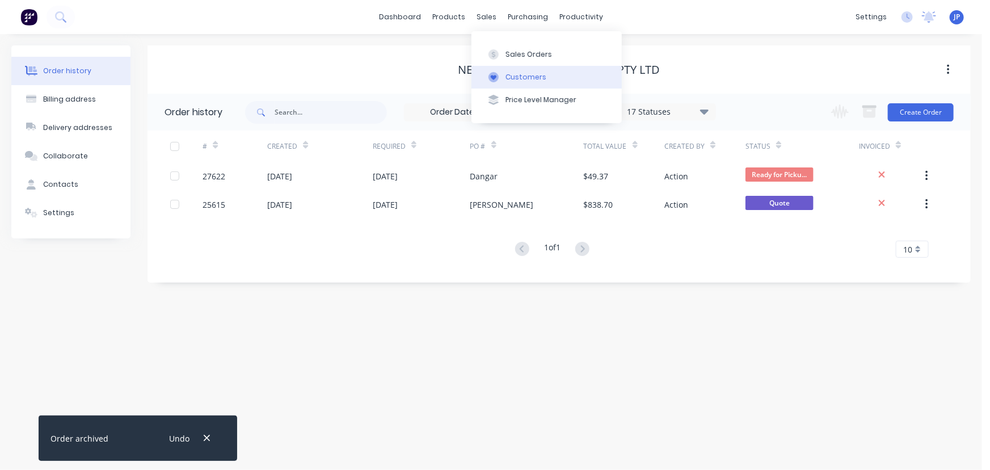
click at [510, 75] on div "Customers" at bounding box center [526, 77] width 41 height 10
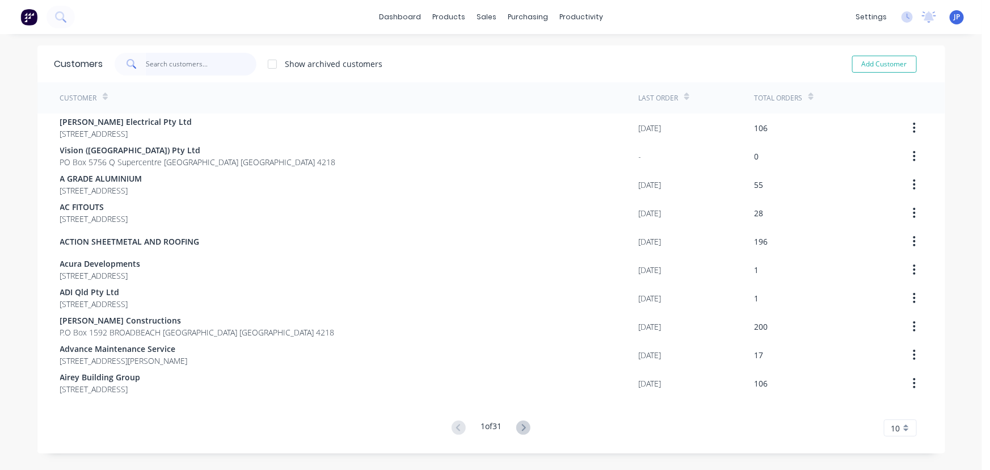
click at [179, 63] on input "text" at bounding box center [201, 64] width 111 height 23
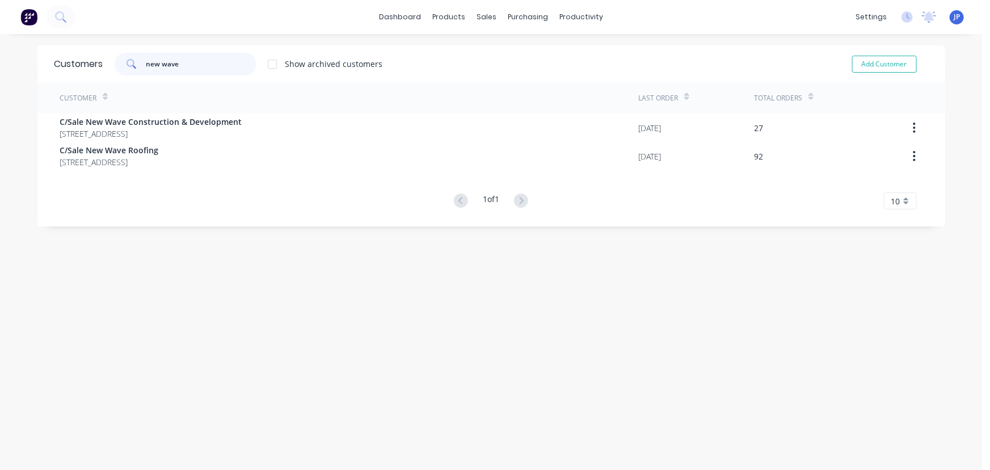
type input "new wave"
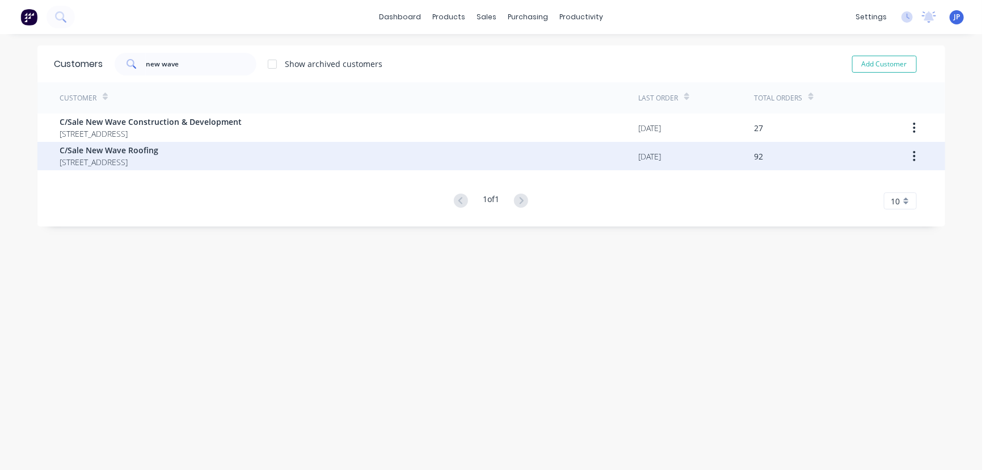
click at [130, 149] on span "C/Sale New Wave Roofing" at bounding box center [109, 150] width 99 height 12
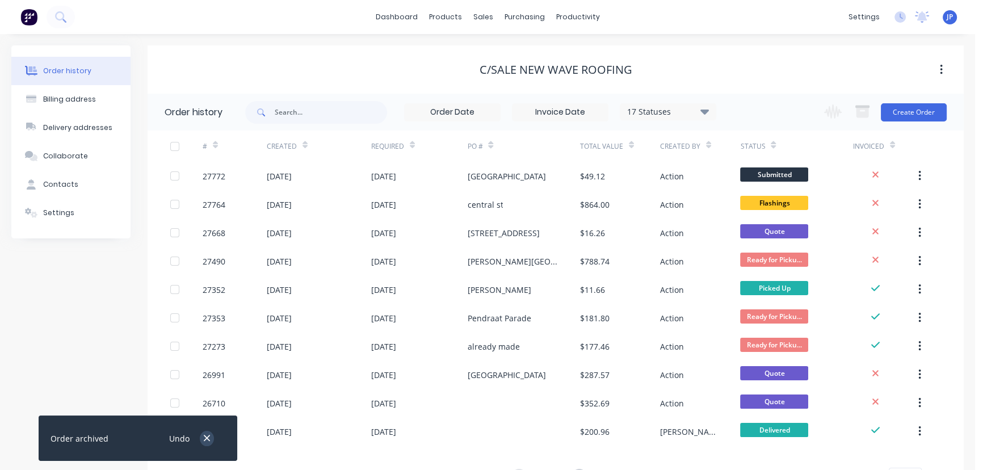
click at [209, 437] on icon "button" at bounding box center [206, 438] width 7 height 10
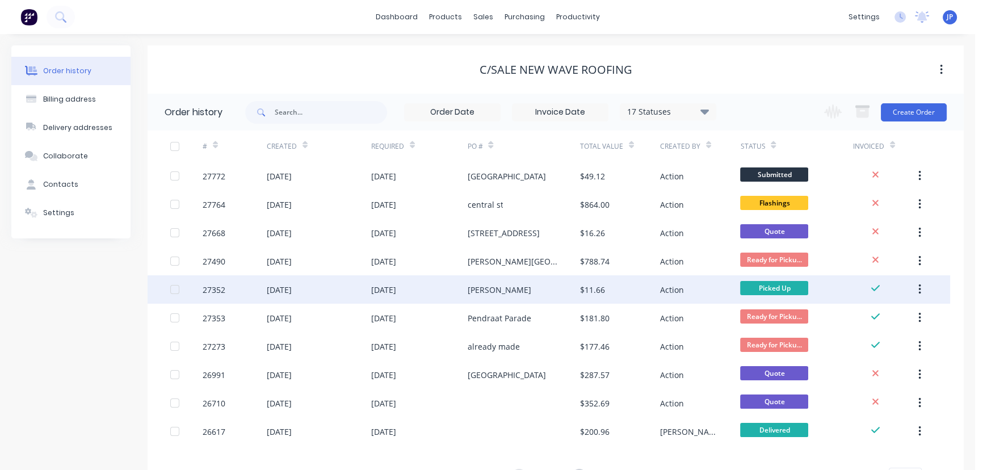
click at [237, 287] on div "27352" at bounding box center [235, 289] width 64 height 28
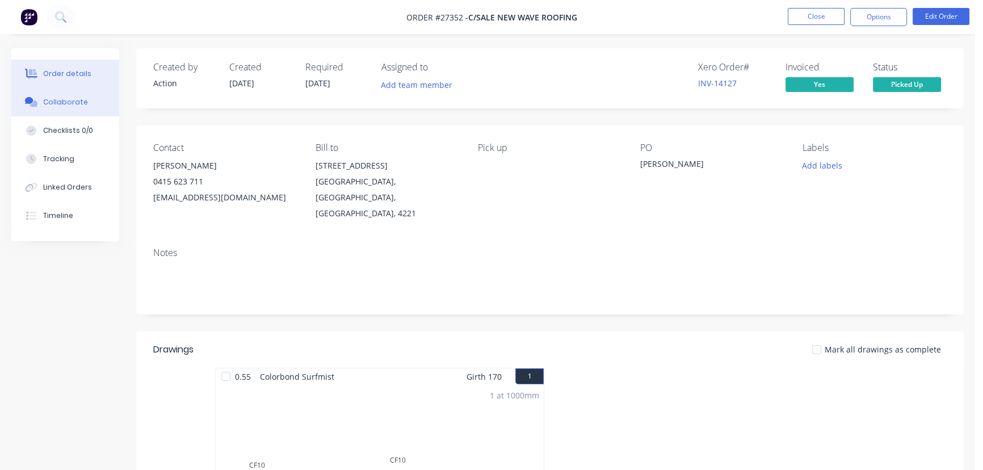
click at [81, 103] on div "Collaborate" at bounding box center [65, 102] width 45 height 10
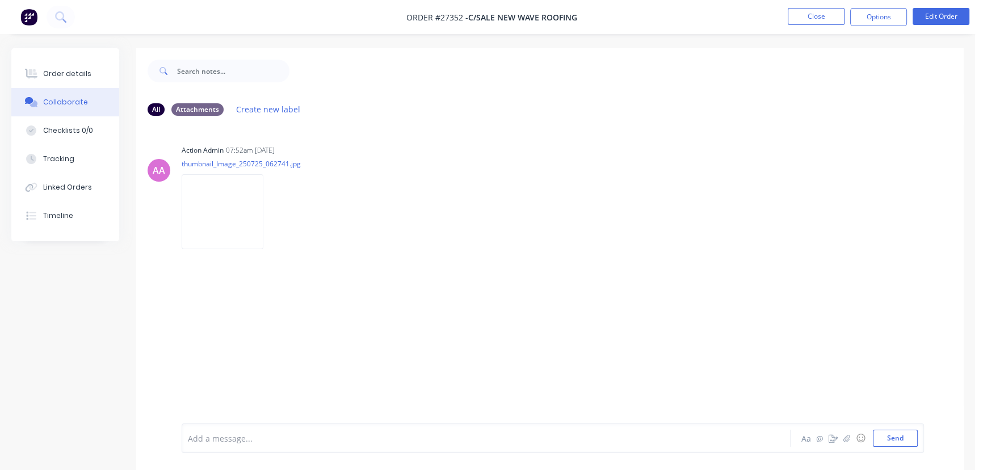
click at [235, 435] on div at bounding box center [461, 438] width 547 height 12
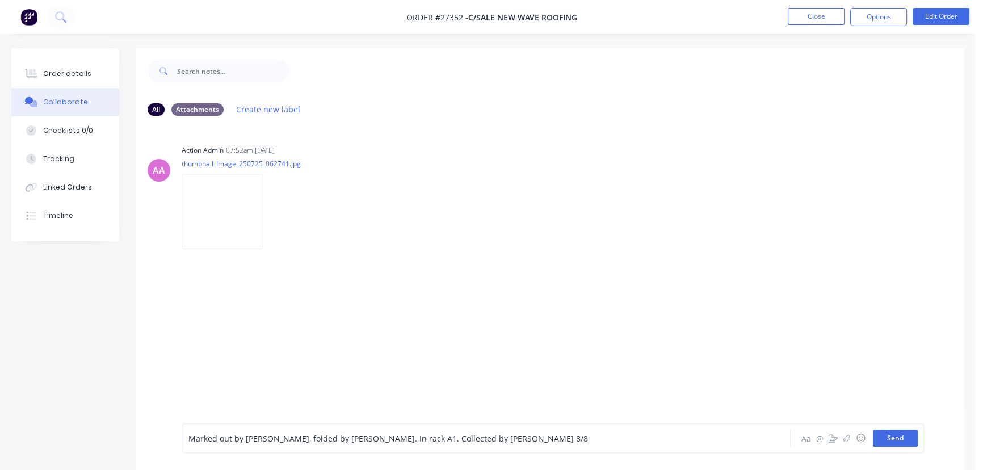
click at [874, 444] on button "Send" at bounding box center [895, 437] width 45 height 17
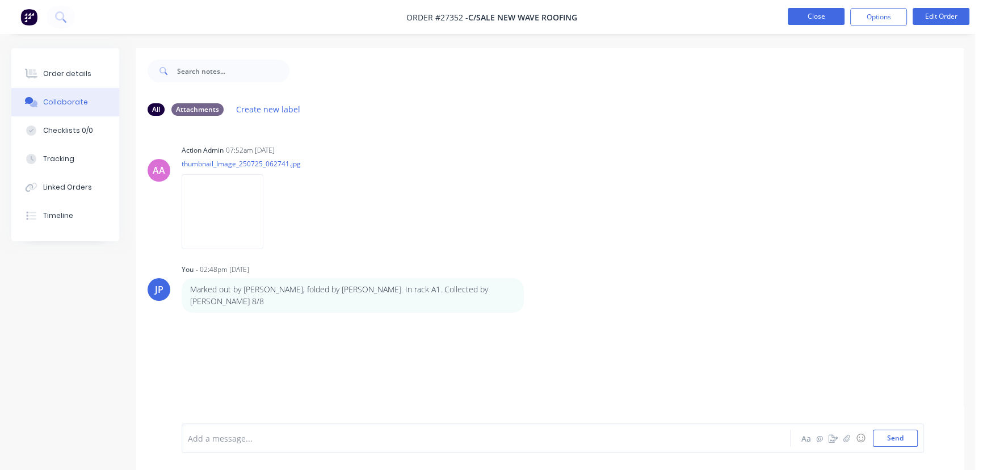
click at [810, 11] on button "Close" at bounding box center [815, 16] width 57 height 17
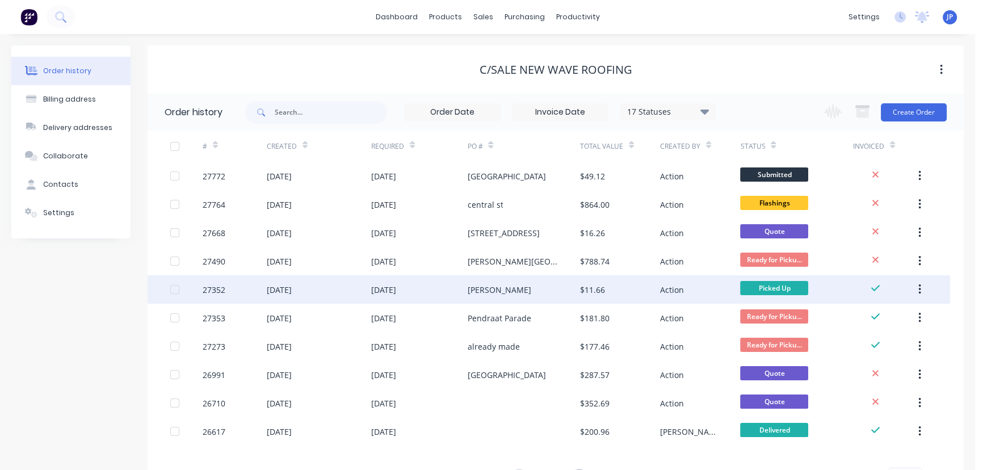
click at [920, 288] on icon "button" at bounding box center [919, 289] width 3 height 12
click at [878, 319] on div "Archive" at bounding box center [878, 319] width 87 height 16
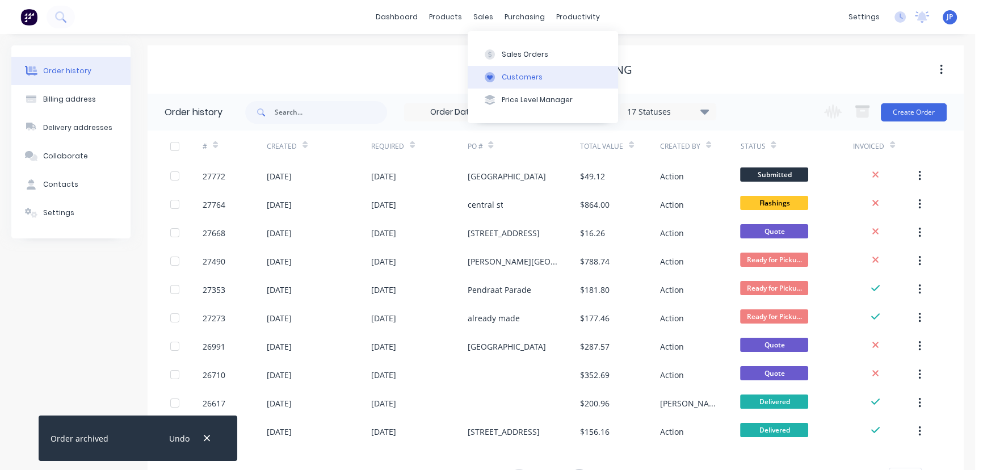
click at [512, 79] on div "Customers" at bounding box center [522, 77] width 41 height 10
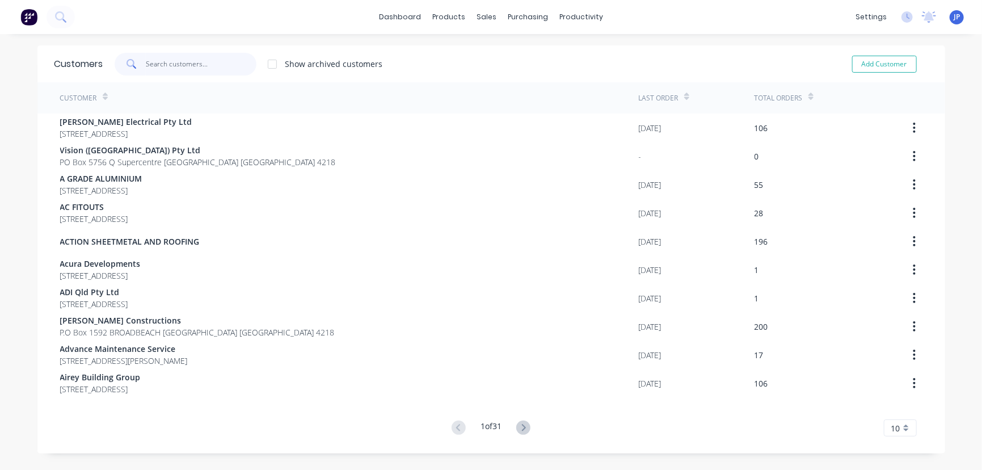
click at [208, 62] on input "text" at bounding box center [201, 64] width 111 height 23
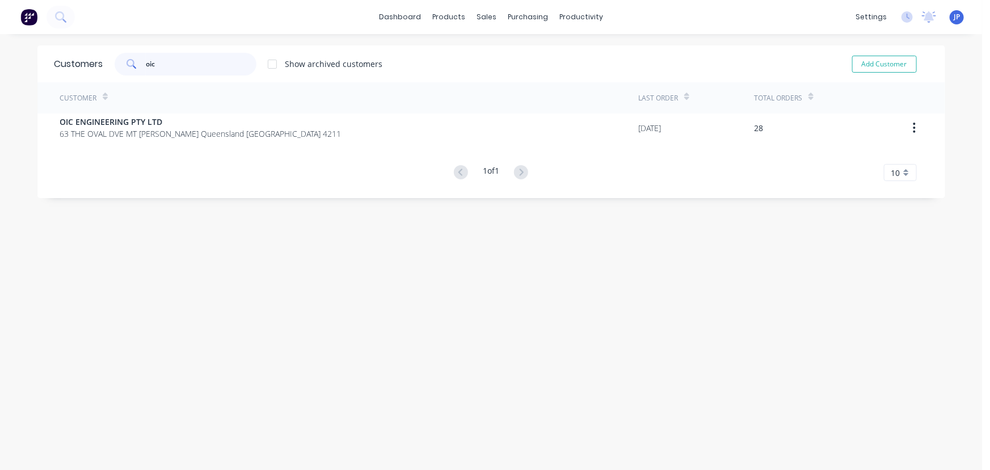
type input "oic"
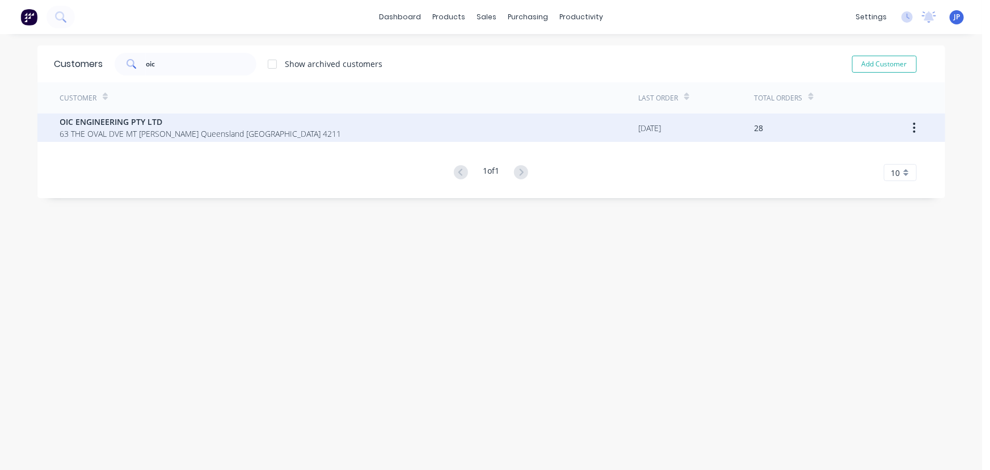
click at [119, 123] on span "OIC ENGINEERING PTY LTD" at bounding box center [200, 122] width 281 height 12
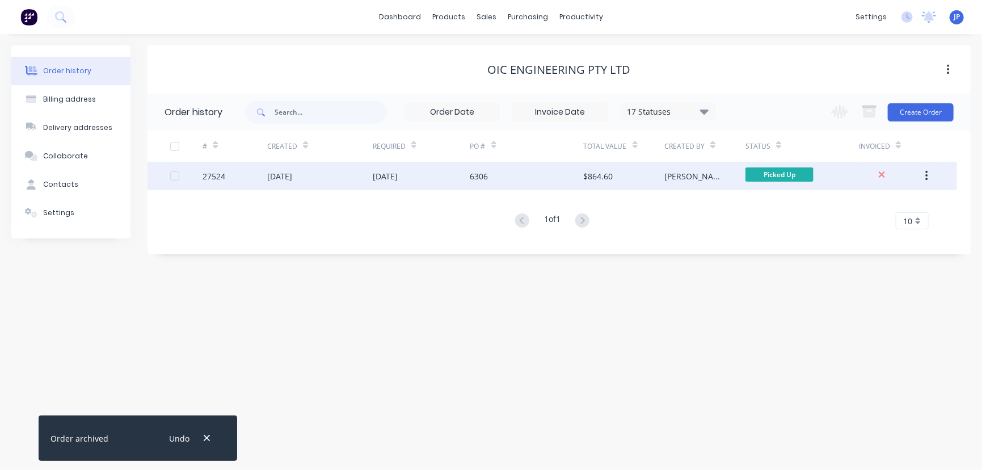
click at [237, 172] on div "27524" at bounding box center [235, 176] width 65 height 28
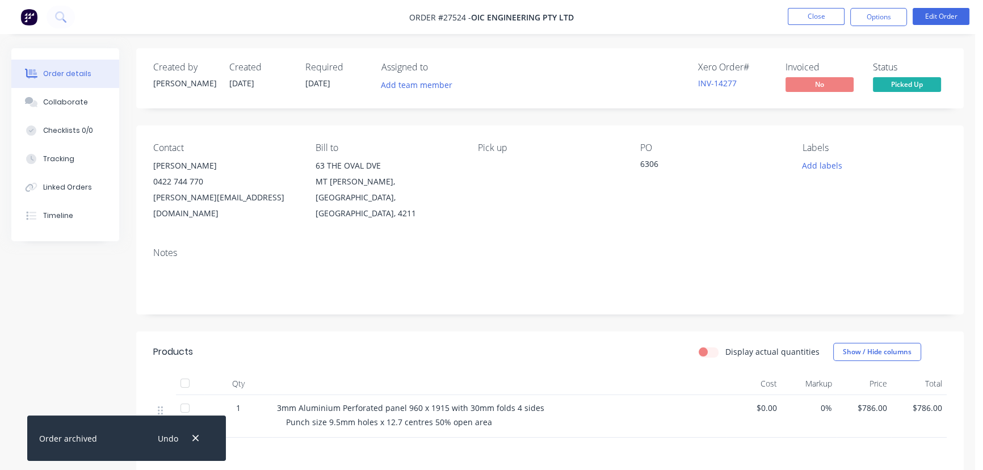
drag, startPoint x: 860, startPoint y: 18, endPoint x: 861, endPoint y: 31, distance: 12.5
click at [861, 19] on button "Options" at bounding box center [878, 17] width 57 height 18
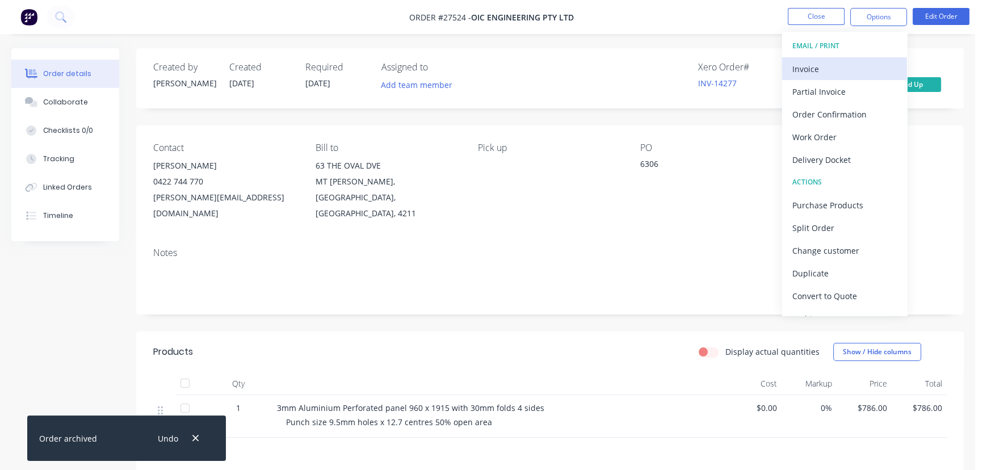
click at [844, 68] on div "Invoice" at bounding box center [844, 69] width 104 height 16
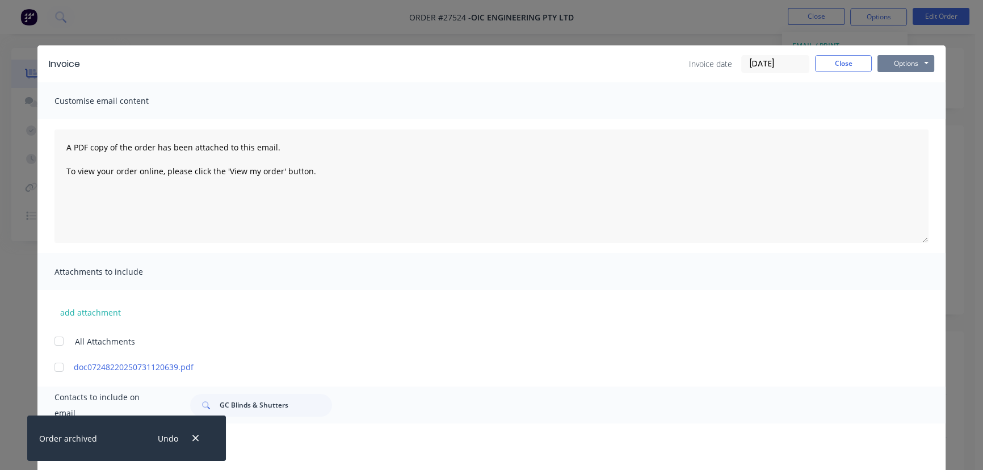
click at [901, 60] on button "Options" at bounding box center [905, 63] width 57 height 17
click at [886, 106] on button "Print" at bounding box center [913, 102] width 73 height 19
click at [821, 70] on button "Close" at bounding box center [843, 63] width 57 height 17
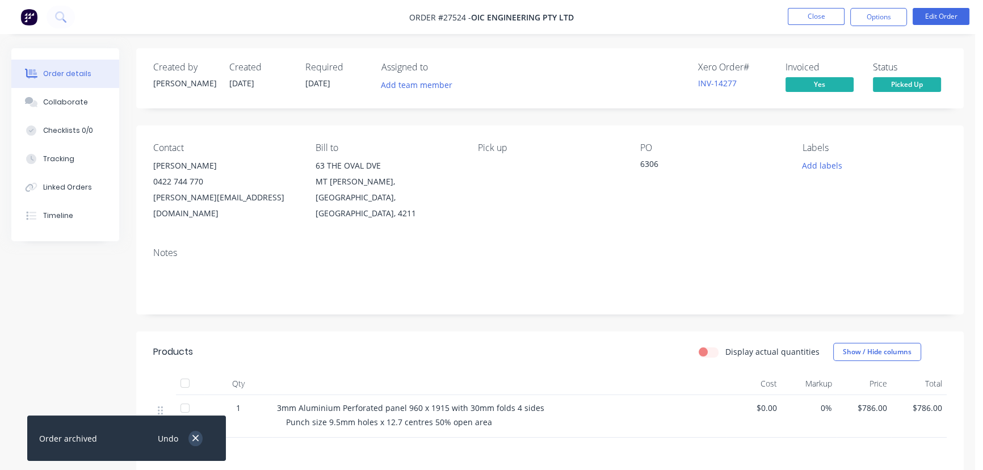
click at [196, 444] on button "button" at bounding box center [195, 438] width 14 height 15
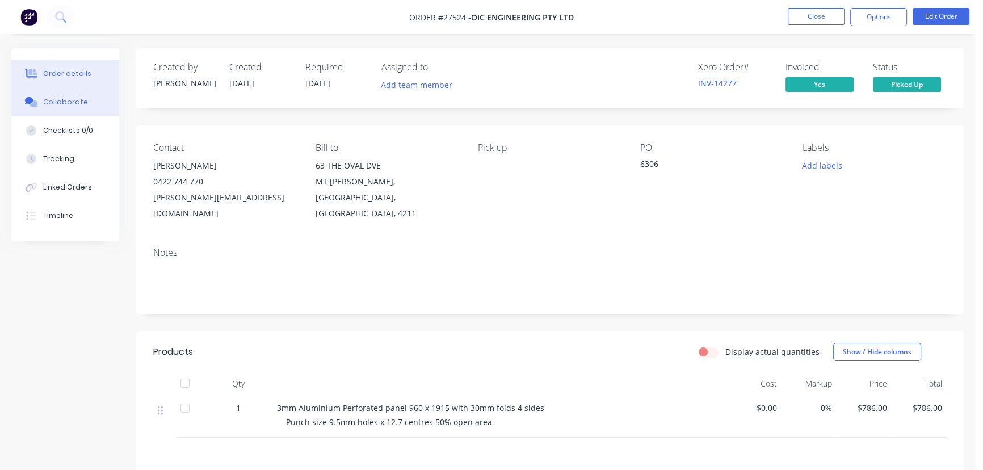
click at [68, 103] on div "Collaborate" at bounding box center [65, 102] width 45 height 10
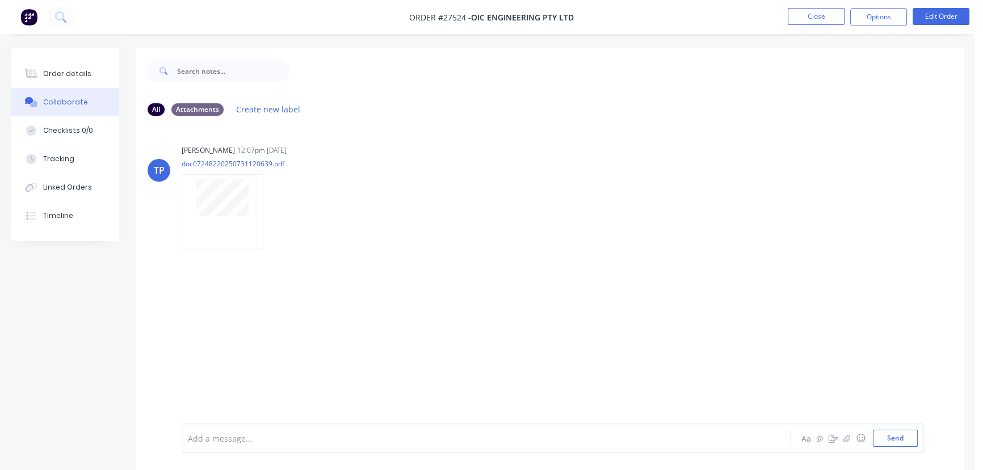
click at [214, 436] on div at bounding box center [461, 438] width 547 height 12
click at [905, 443] on button "Send" at bounding box center [895, 437] width 45 height 17
click at [811, 13] on button "Close" at bounding box center [815, 16] width 57 height 17
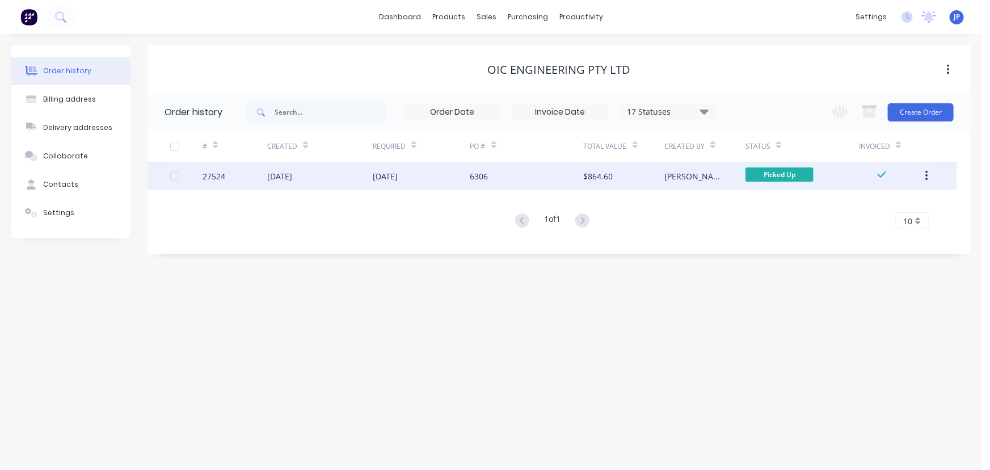
click at [922, 178] on button "button" at bounding box center [926, 176] width 27 height 20
click at [891, 200] on div "Archive" at bounding box center [886, 205] width 87 height 16
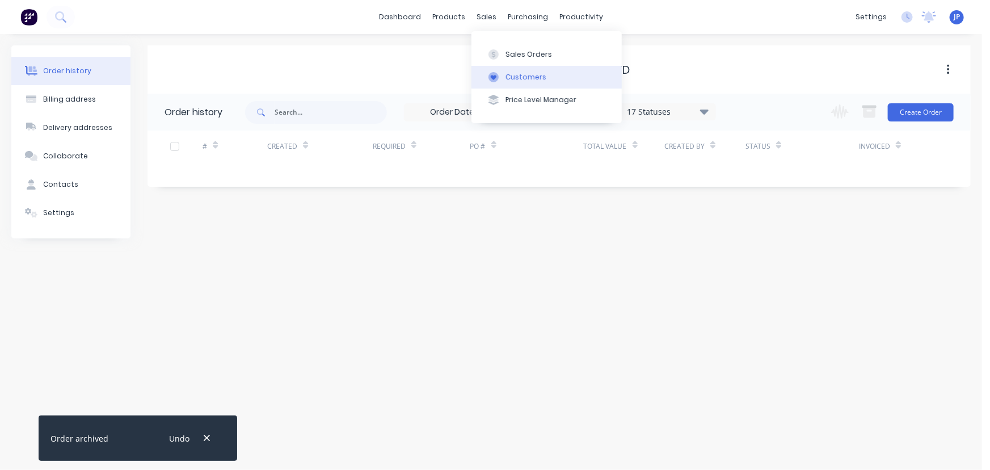
click at [506, 74] on div "Customers" at bounding box center [526, 77] width 41 height 10
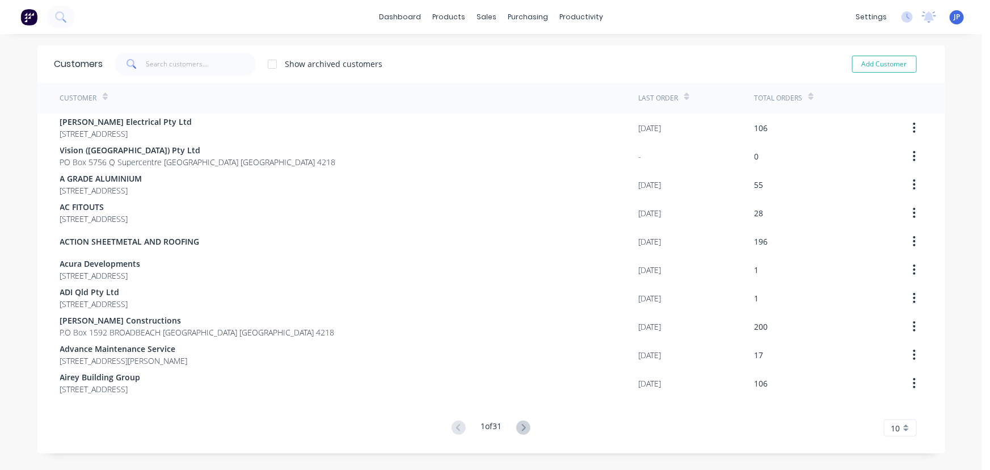
click at [201, 51] on div "Customers Show archived customers Add Customer" at bounding box center [491, 63] width 908 height 37
click at [200, 58] on input "text" at bounding box center [201, 64] width 111 height 23
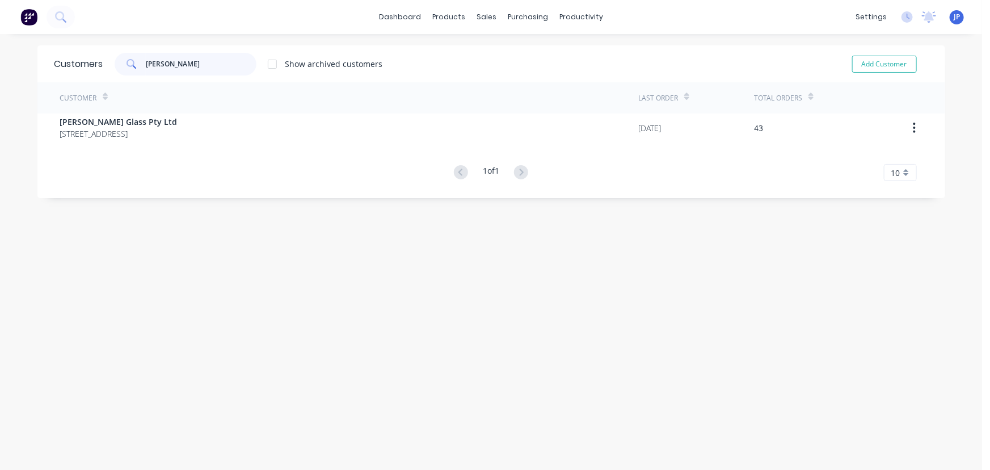
type input "patterson"
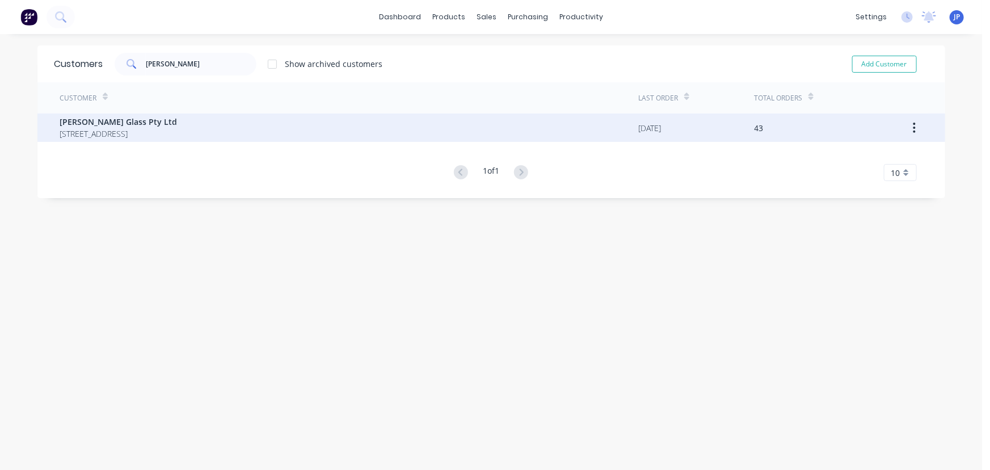
click at [142, 141] on div "Patterson Glass Pty Ltd P O BOX 3081 NERANG Queensland Australia 4211" at bounding box center [349, 127] width 579 height 28
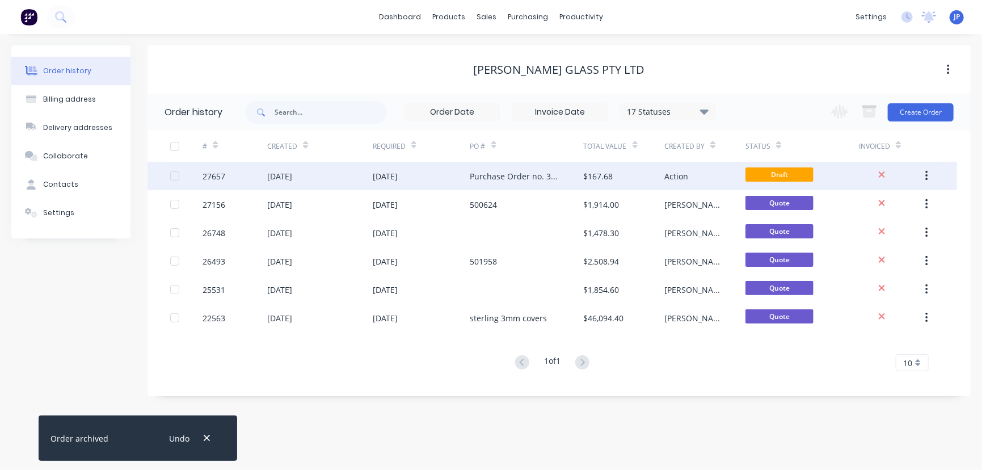
click at [263, 179] on div "27657" at bounding box center [235, 176] width 65 height 28
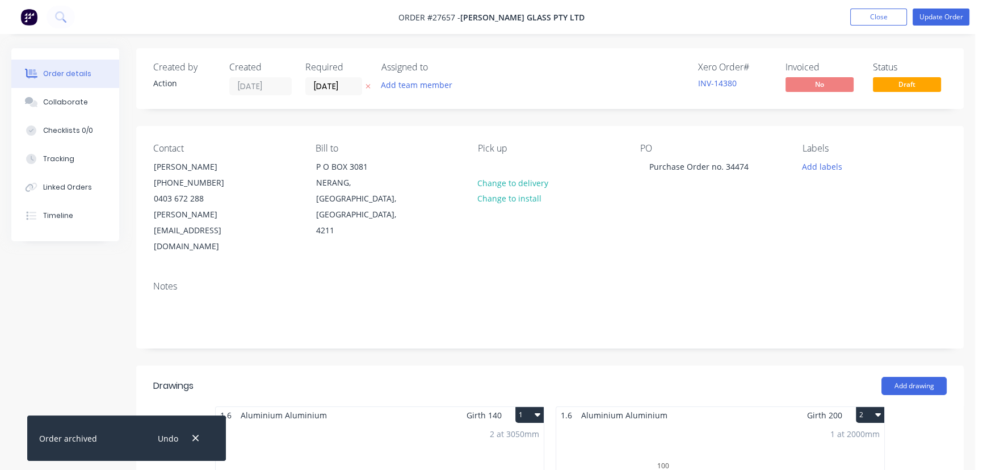
click at [894, 85] on span "Draft" at bounding box center [907, 84] width 68 height 14
click at [921, 17] on button "Update Order" at bounding box center [940, 17] width 57 height 17
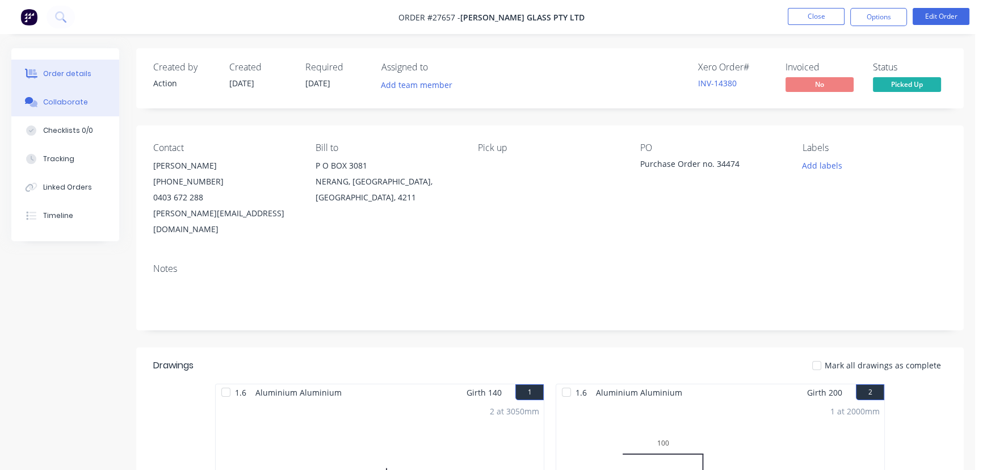
click at [80, 105] on div "Collaborate" at bounding box center [65, 102] width 45 height 10
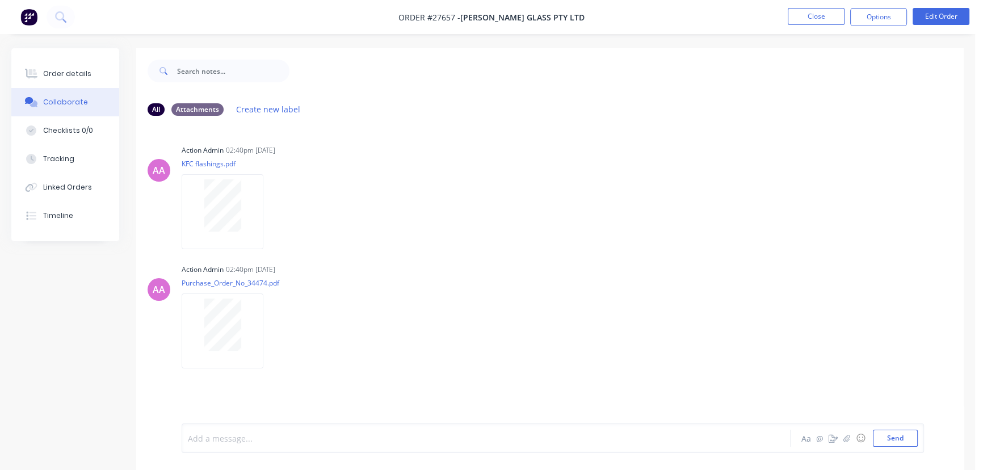
click at [218, 441] on div at bounding box center [461, 438] width 547 height 12
click at [894, 436] on button "Send" at bounding box center [895, 437] width 45 height 17
click at [869, 16] on button "Options" at bounding box center [878, 17] width 57 height 18
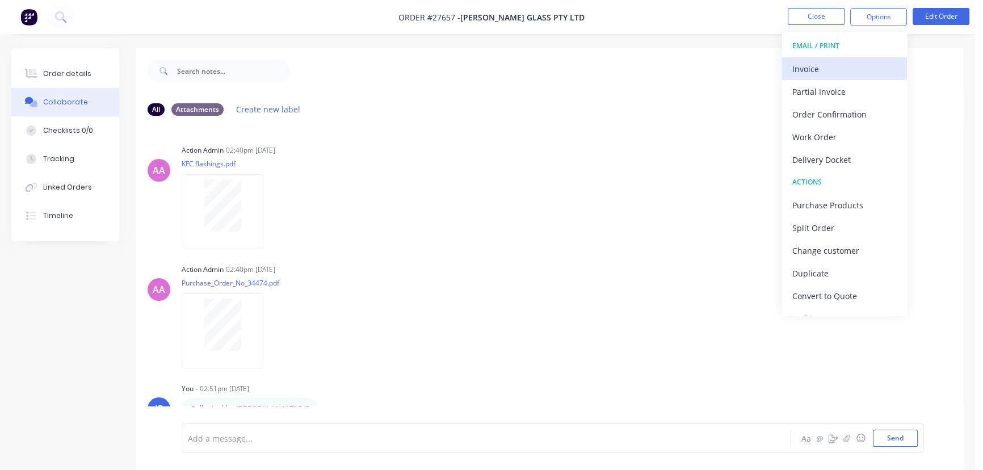
click at [860, 71] on div "Invoice" at bounding box center [844, 69] width 104 height 16
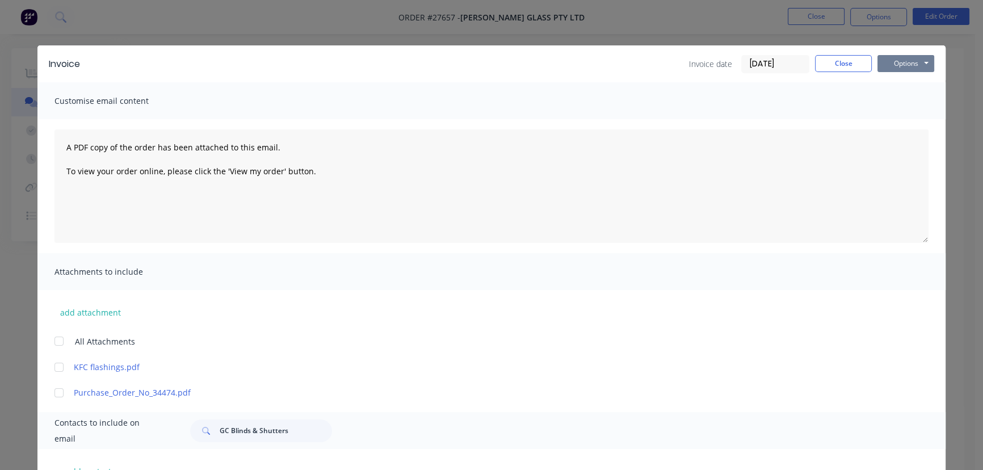
click at [914, 64] on button "Options" at bounding box center [905, 63] width 57 height 17
click at [904, 99] on button "Print" at bounding box center [913, 102] width 73 height 19
click at [822, 67] on button "Close" at bounding box center [843, 63] width 57 height 17
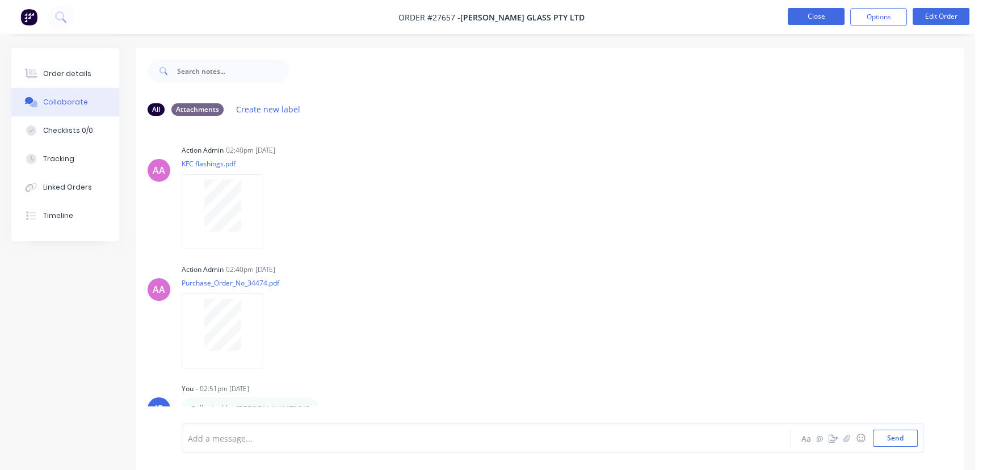
click at [815, 18] on button "Close" at bounding box center [815, 16] width 57 height 17
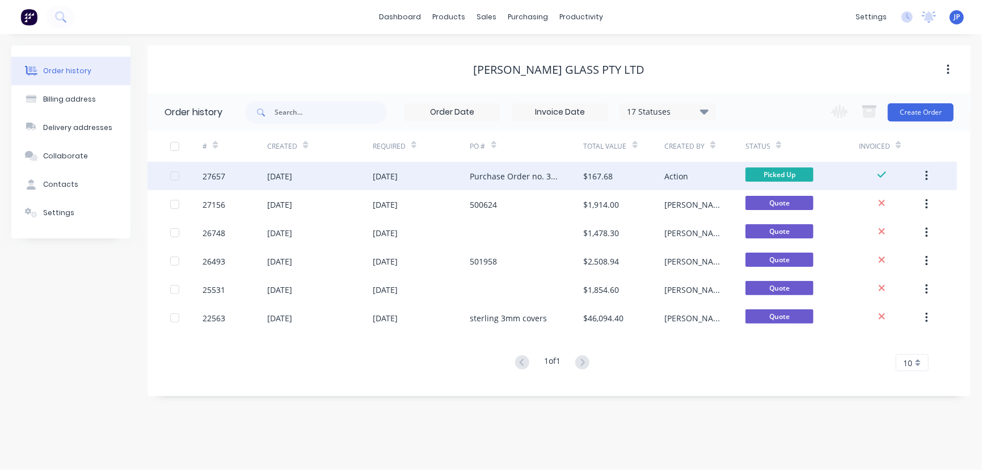
click at [931, 173] on button "button" at bounding box center [926, 176] width 27 height 20
click at [888, 202] on div "Archive" at bounding box center [886, 205] width 87 height 16
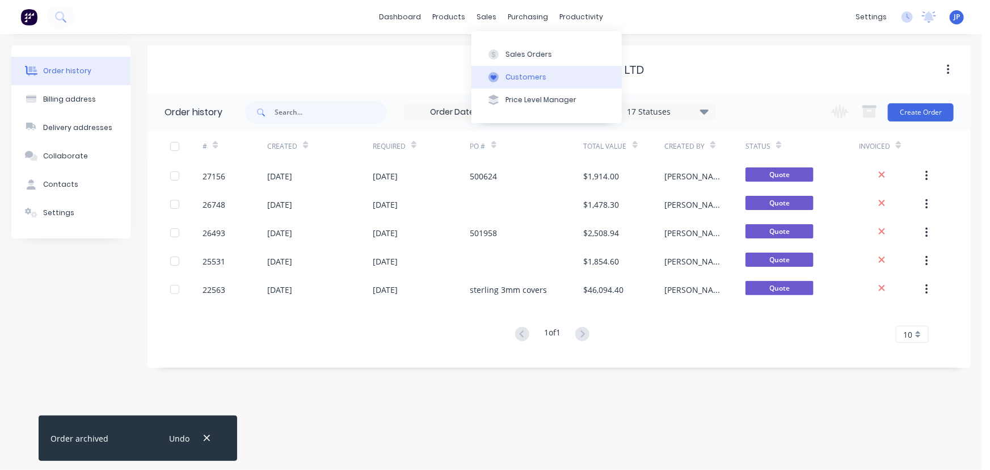
click at [512, 75] on div "Customers" at bounding box center [526, 77] width 41 height 10
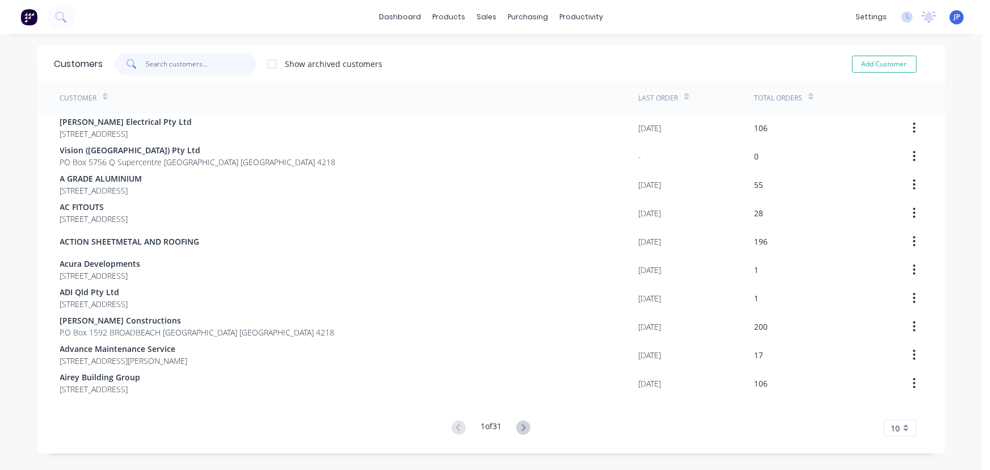
click at [229, 68] on input "text" at bounding box center [201, 64] width 111 height 23
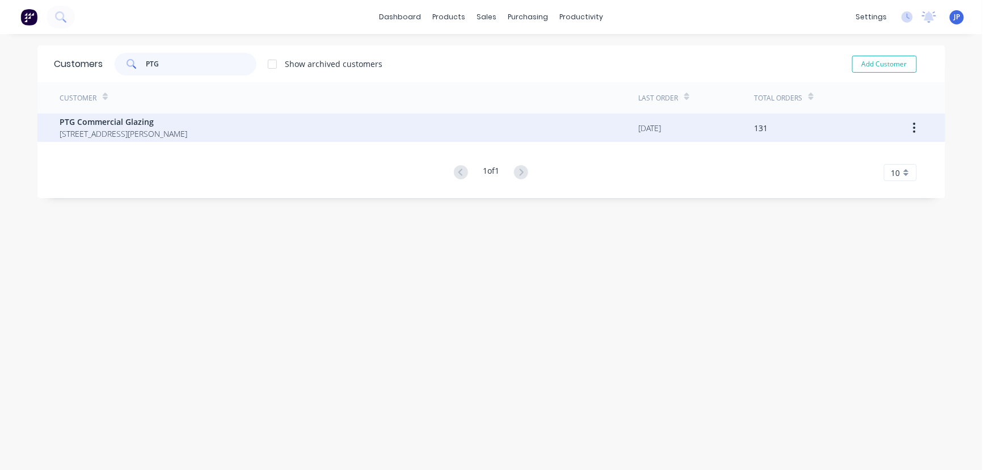
type input "PTG"
click at [163, 129] on span "1/14 Barnett Place Molendinar Queensland Australia 4214" at bounding box center [124, 134] width 128 height 12
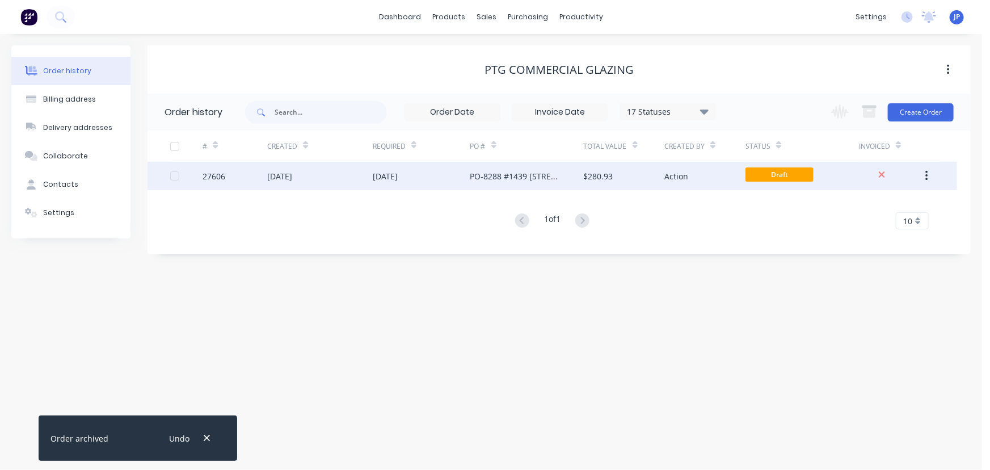
click at [325, 178] on div "04 Aug 2025" at bounding box center [320, 176] width 106 height 28
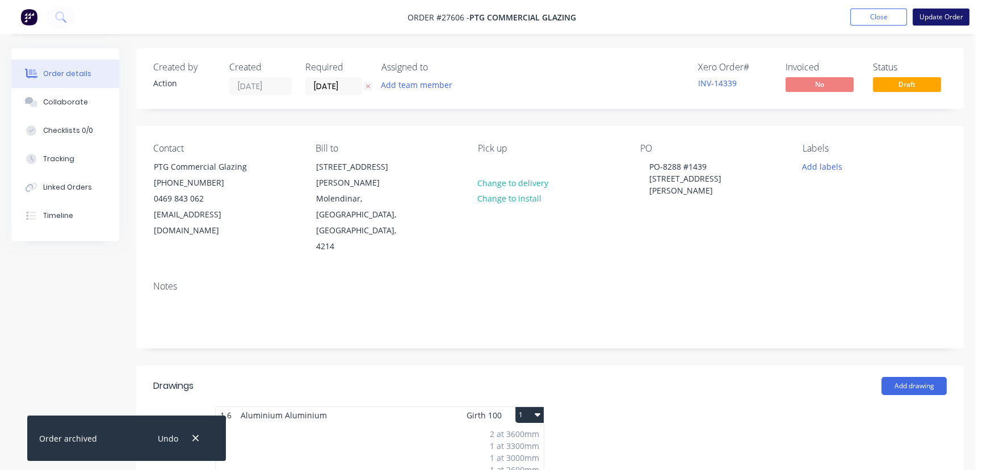
click at [926, 18] on button "Update Order" at bounding box center [940, 17] width 57 height 17
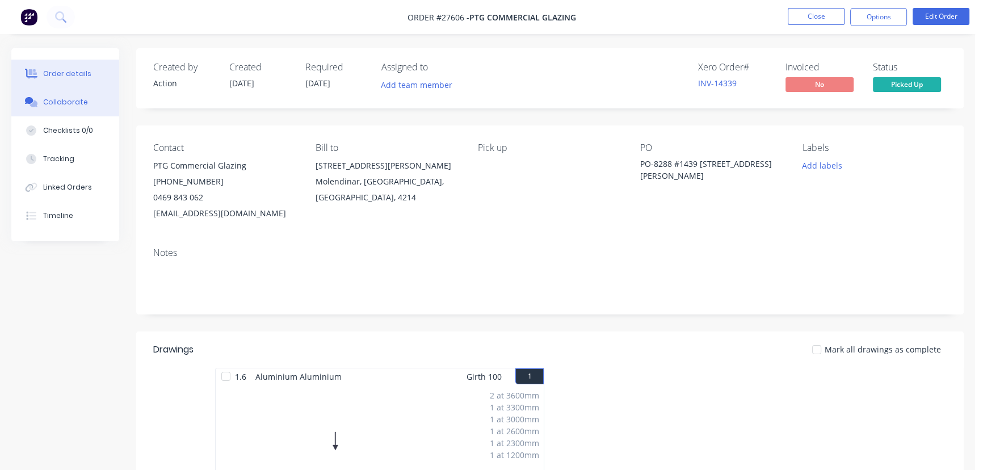
click at [95, 95] on button "Collaborate" at bounding box center [65, 102] width 108 height 28
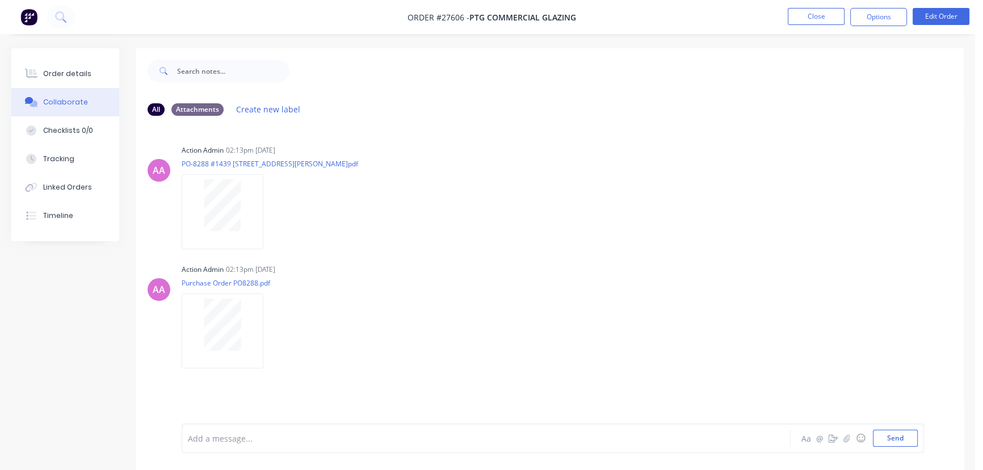
click at [219, 448] on div "Add a message... Aa @ ☺ Send" at bounding box center [553, 438] width 742 height 30
click at [220, 437] on div at bounding box center [461, 438] width 547 height 12
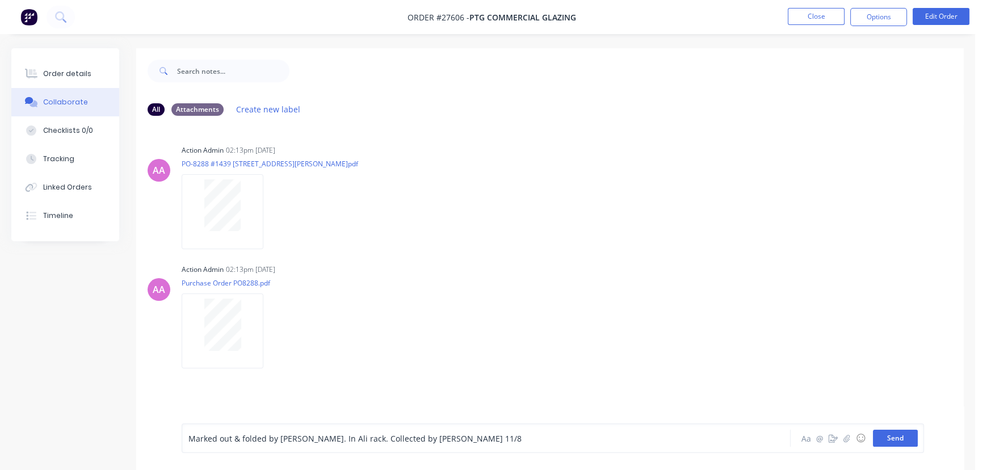
click at [874, 435] on button "Send" at bounding box center [895, 437] width 45 height 17
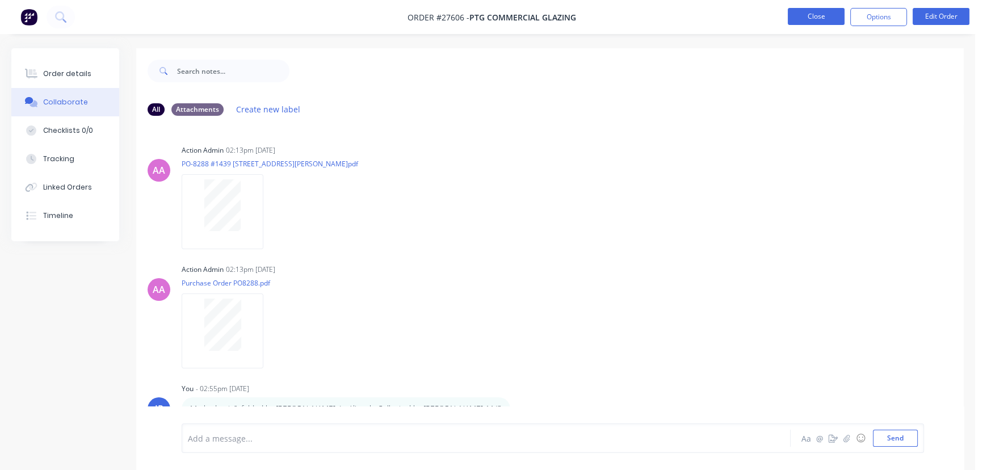
click at [806, 16] on button "Close" at bounding box center [815, 16] width 57 height 17
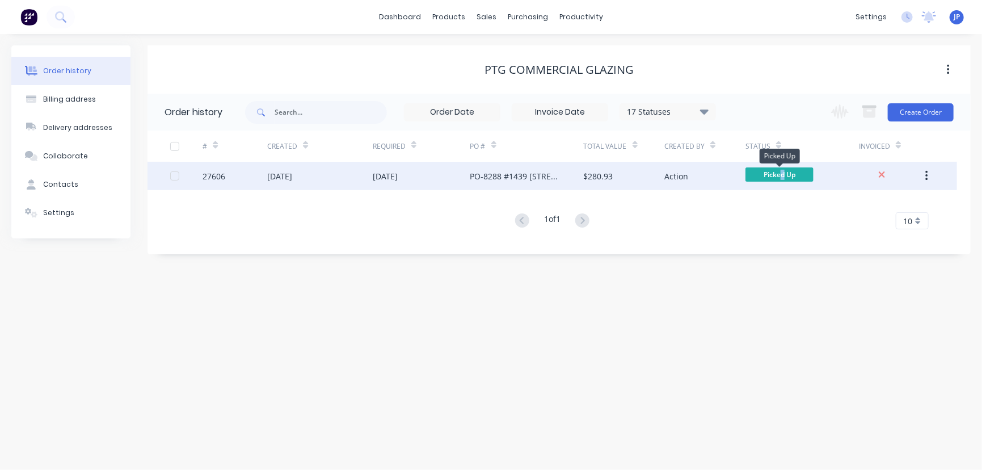
click at [783, 170] on span "Picked Up" at bounding box center [779, 174] width 68 height 14
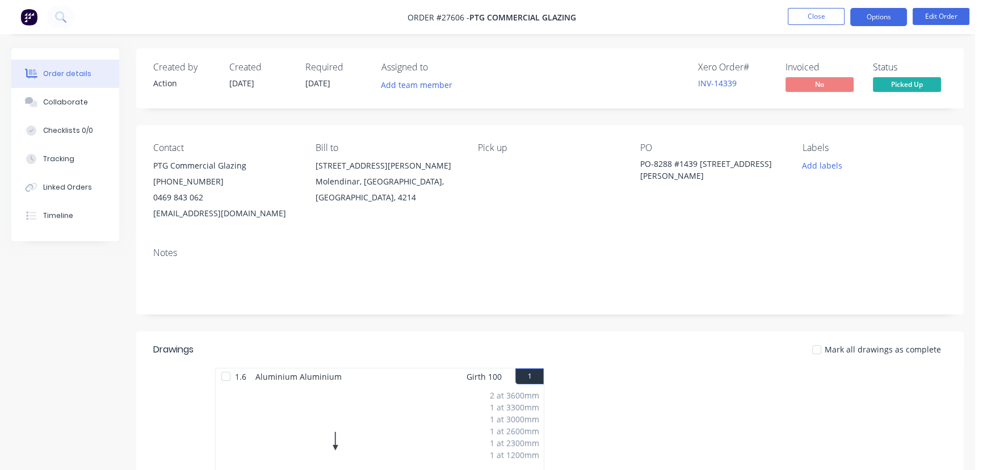
click at [896, 20] on button "Options" at bounding box center [878, 17] width 57 height 18
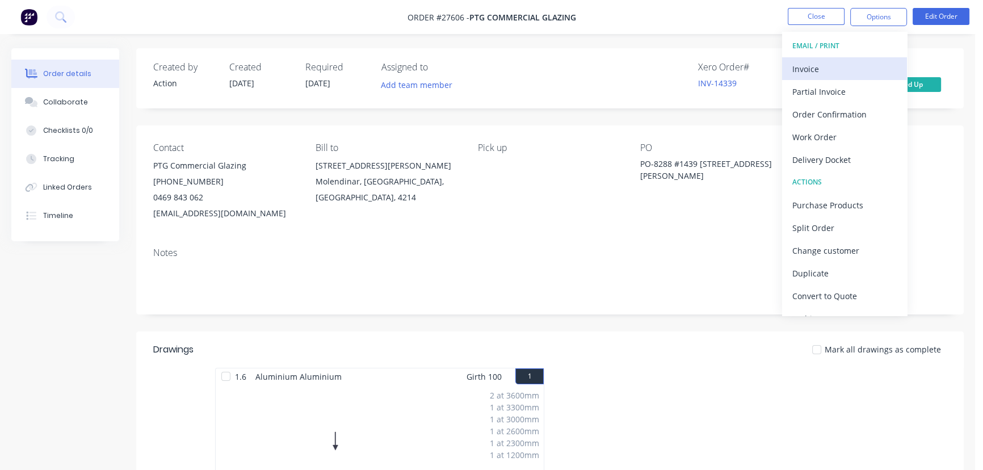
click at [850, 67] on div "Invoice" at bounding box center [844, 69] width 104 height 16
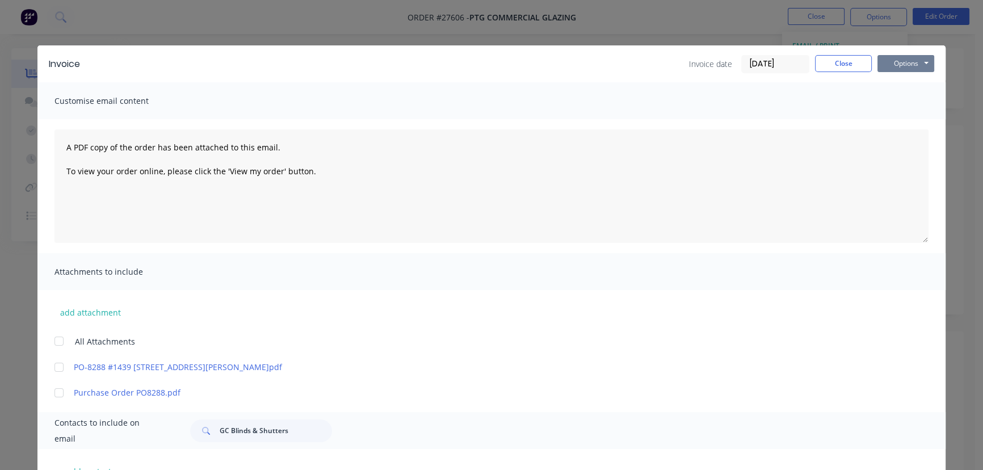
click at [915, 65] on button "Options" at bounding box center [905, 63] width 57 height 17
click at [913, 103] on button "Print" at bounding box center [913, 102] width 73 height 19
click at [843, 59] on button "Close" at bounding box center [843, 63] width 57 height 17
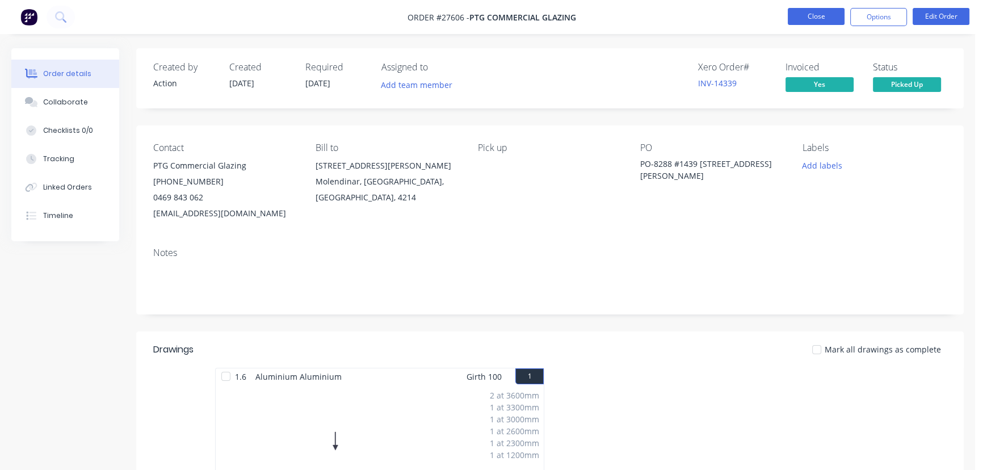
click at [816, 16] on button "Close" at bounding box center [815, 16] width 57 height 17
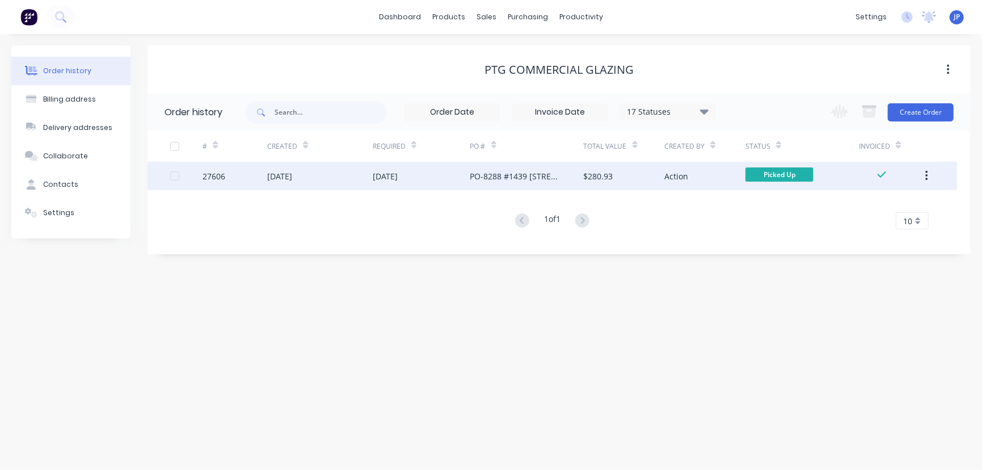
click at [928, 175] on icon "button" at bounding box center [926, 176] width 3 height 12
click at [880, 201] on div "Archive" at bounding box center [886, 205] width 87 height 16
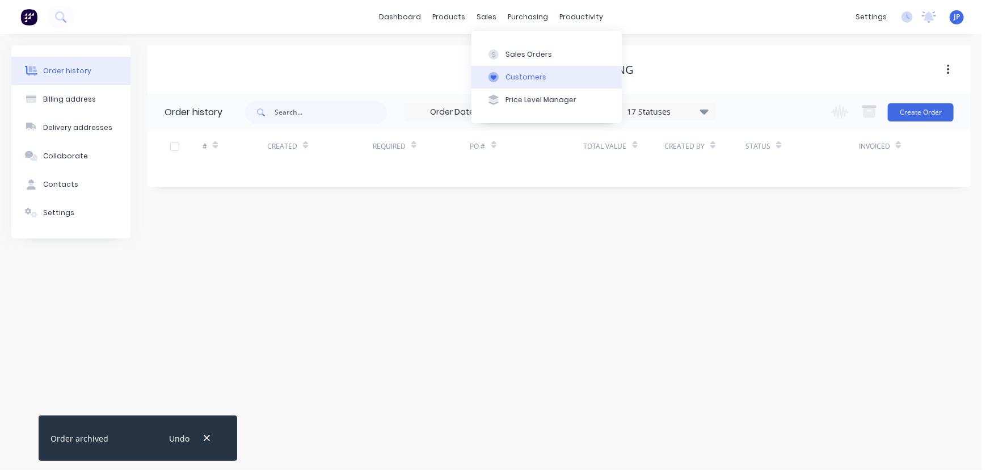
click at [521, 82] on button "Customers" at bounding box center [546, 77] width 150 height 23
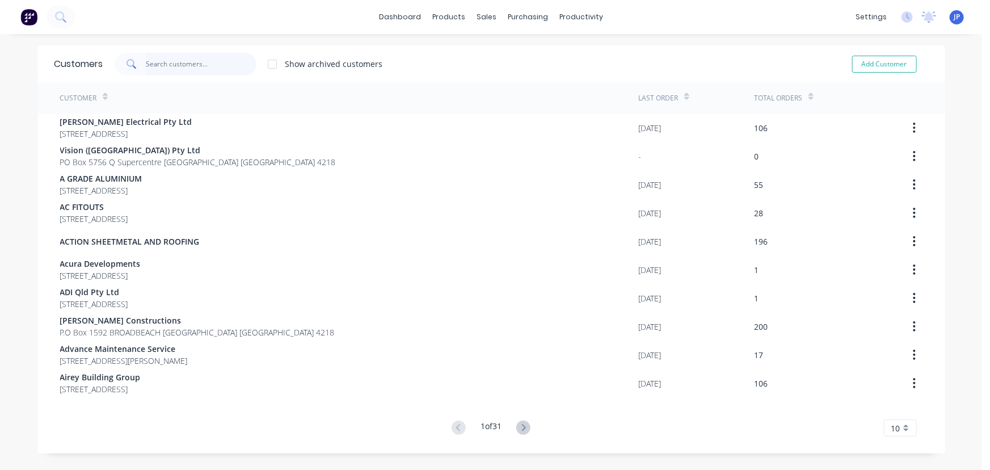
click at [166, 69] on input "text" at bounding box center [201, 64] width 111 height 23
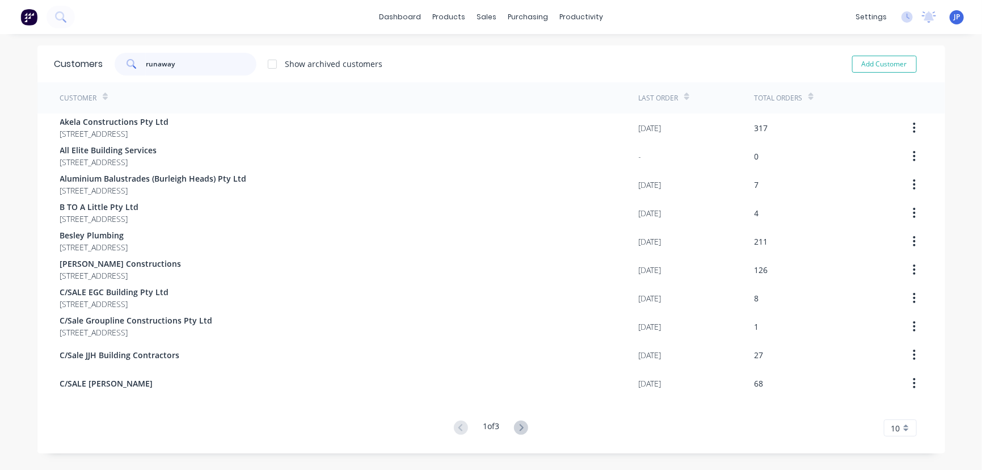
click at [200, 71] on input "runaway" at bounding box center [201, 64] width 111 height 23
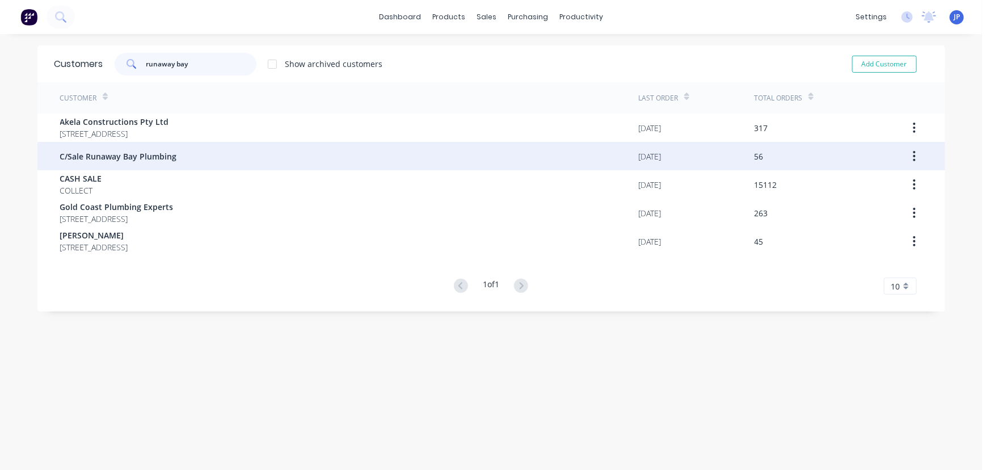
type input "runaway bay"
click at [157, 157] on span "C/Sale Runaway Bay Plumbing" at bounding box center [118, 156] width 117 height 12
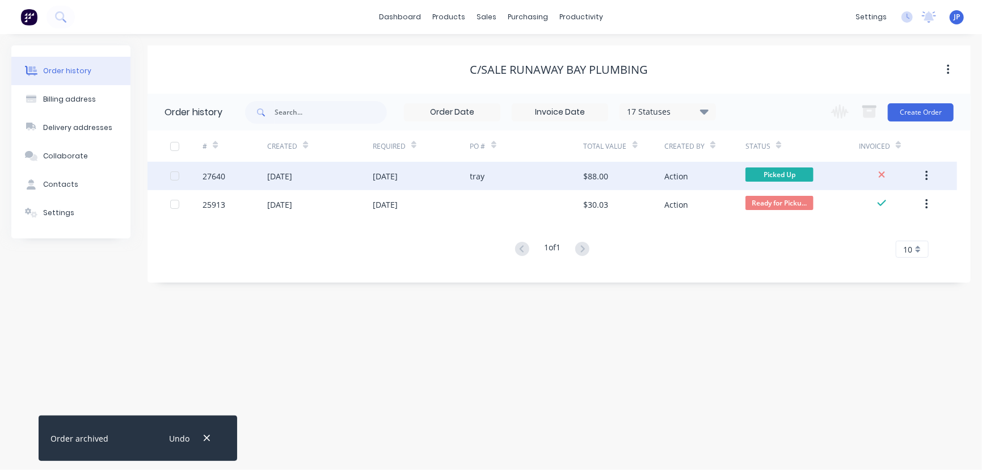
click at [291, 178] on div "05 Aug 2025" at bounding box center [279, 176] width 25 height 12
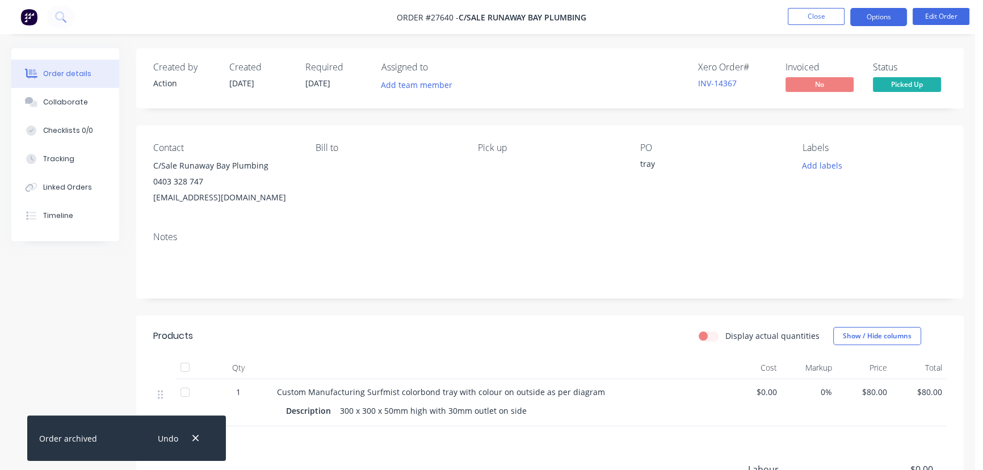
click at [886, 18] on button "Options" at bounding box center [878, 17] width 57 height 18
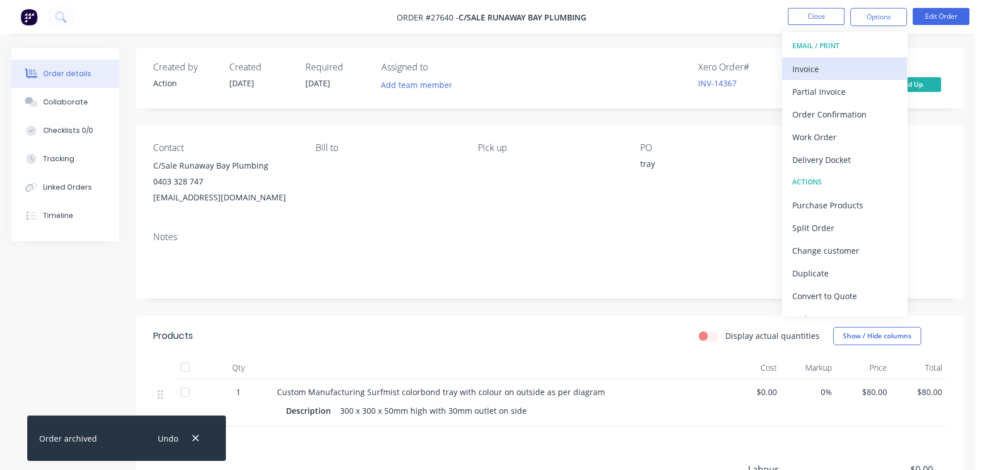
click at [825, 68] on div "Invoice" at bounding box center [844, 69] width 104 height 16
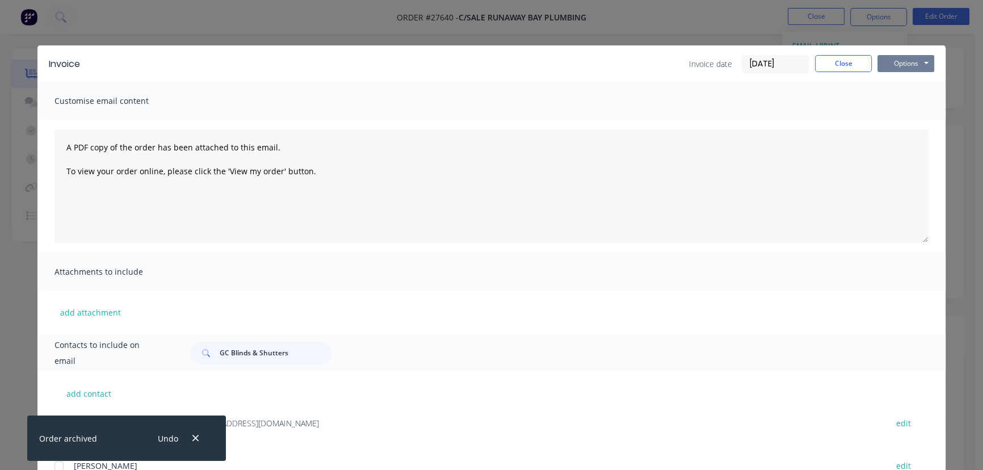
click at [898, 61] on button "Options" at bounding box center [905, 63] width 57 height 17
click at [887, 101] on button "Print" at bounding box center [913, 102] width 73 height 19
click at [846, 68] on button "Close" at bounding box center [843, 63] width 57 height 17
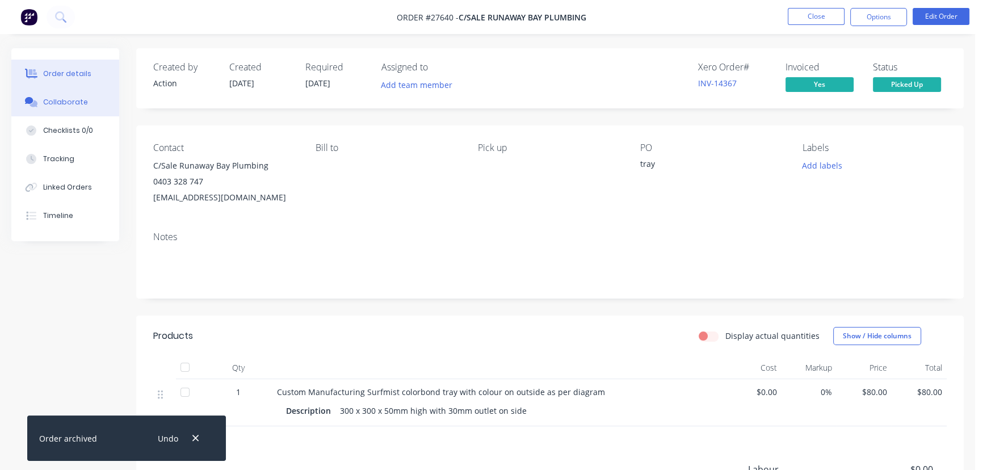
click at [98, 100] on button "Collaborate" at bounding box center [65, 102] width 108 height 28
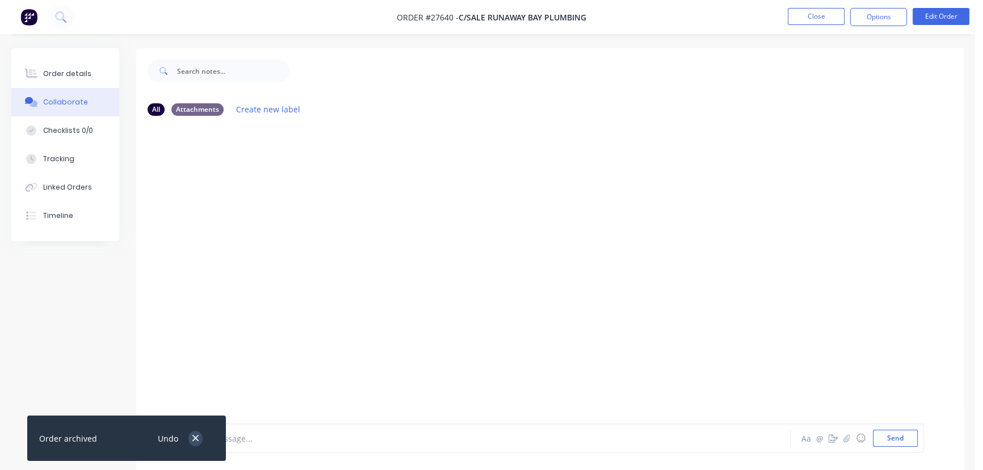
click at [194, 444] on button "button" at bounding box center [195, 438] width 14 height 15
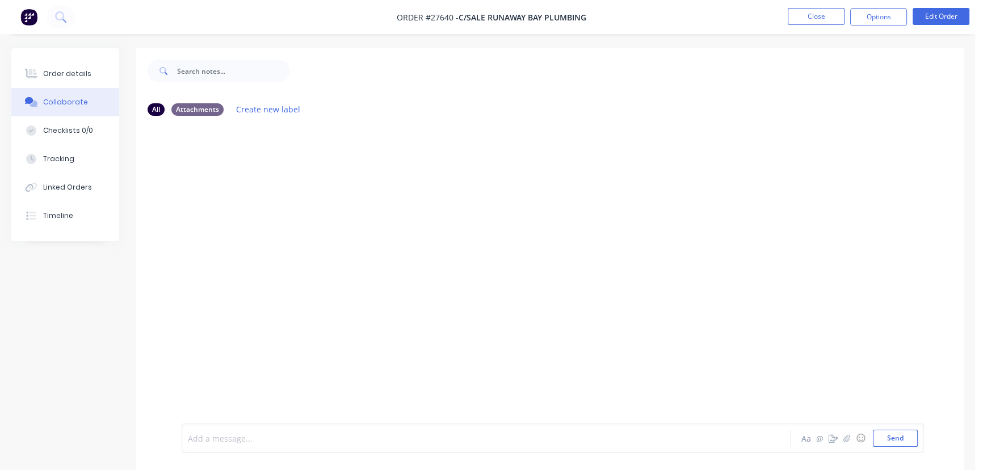
click at [210, 439] on div at bounding box center [461, 438] width 547 height 12
click at [884, 439] on button "Send" at bounding box center [895, 437] width 45 height 17
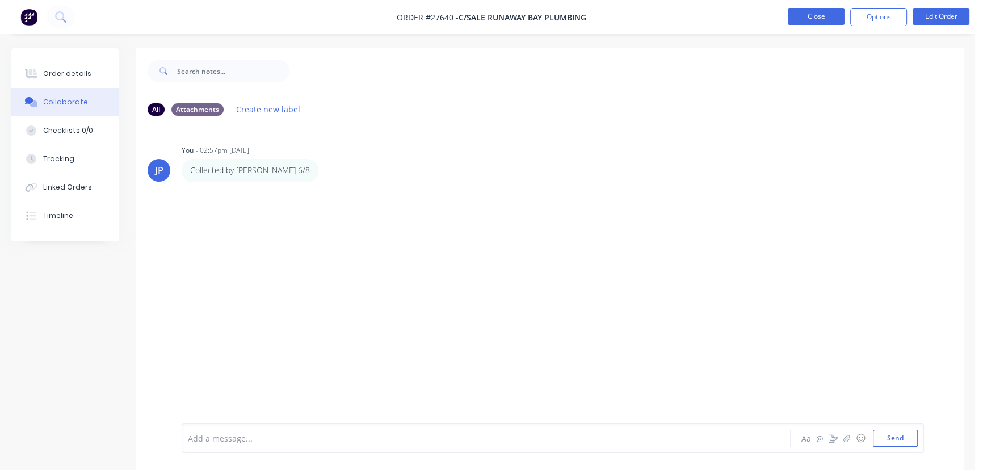
click at [802, 14] on button "Close" at bounding box center [815, 16] width 57 height 17
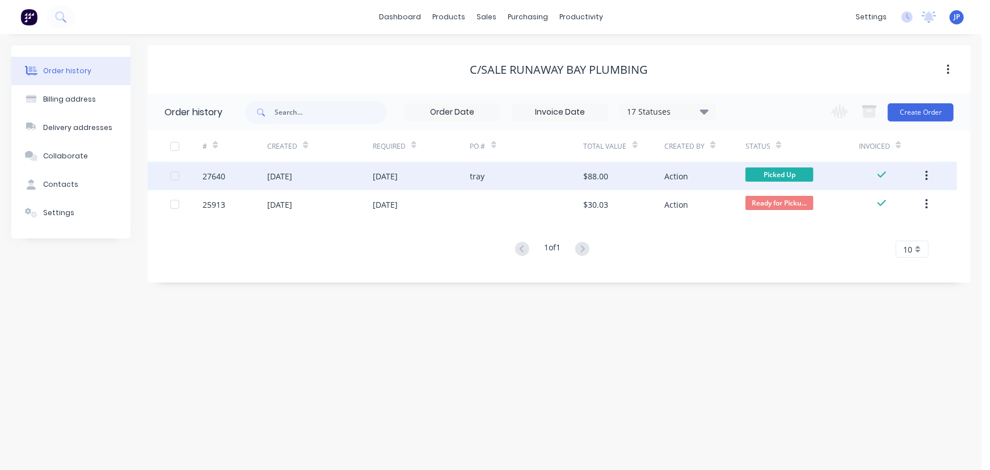
click at [923, 175] on button "button" at bounding box center [926, 176] width 27 height 20
click at [866, 207] on div "Archive" at bounding box center [886, 205] width 87 height 16
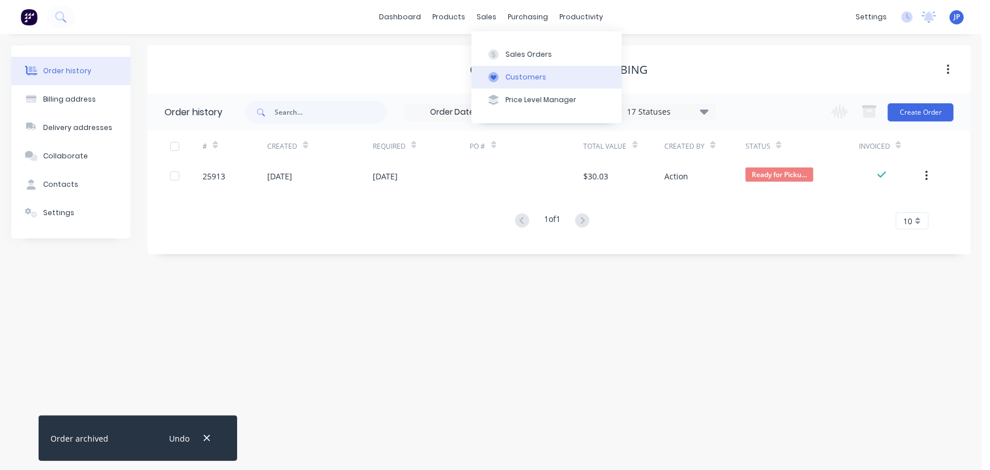
click at [513, 79] on div "Customers" at bounding box center [526, 77] width 41 height 10
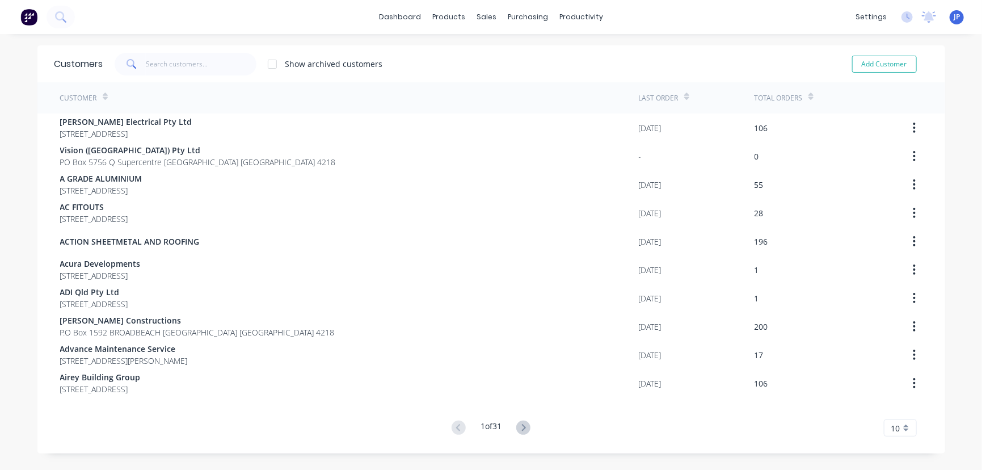
click at [319, 57] on div "Show archived customers" at bounding box center [243, 64] width 280 height 23
click at [195, 63] on input "text" at bounding box center [201, 64] width 111 height 23
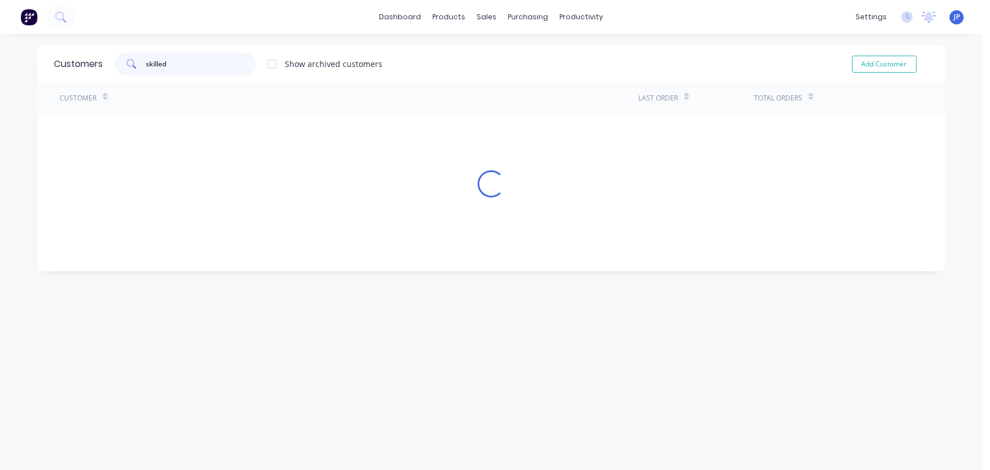
type input "skilled"
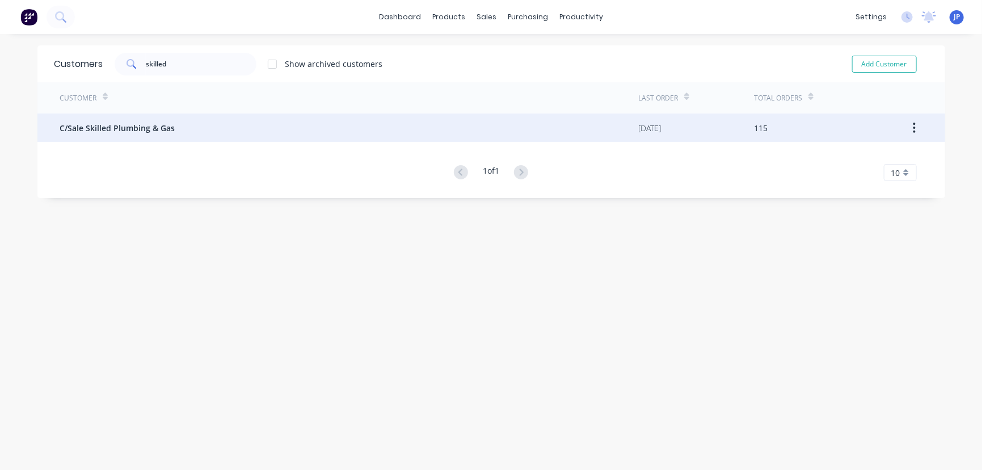
click at [144, 130] on span "C/Sale Skilled Plumbing & Gas" at bounding box center [117, 128] width 115 height 12
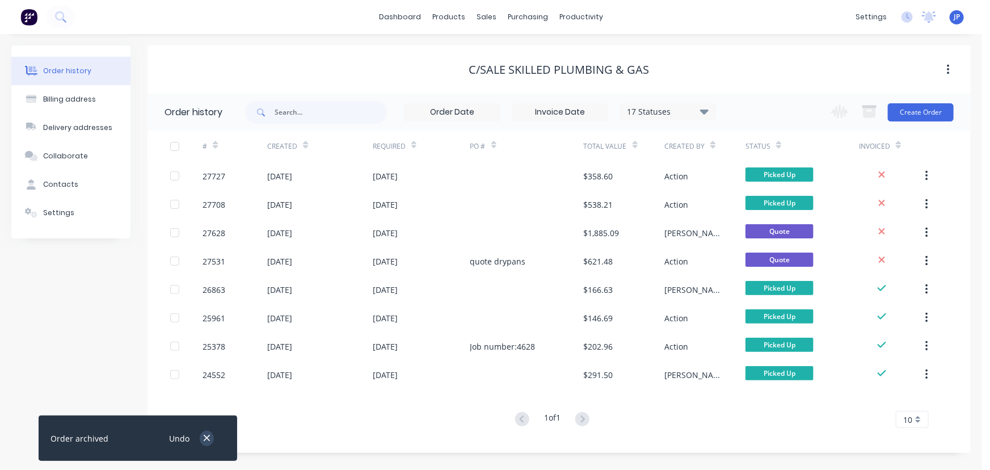
click at [205, 437] on icon "button" at bounding box center [206, 438] width 7 height 10
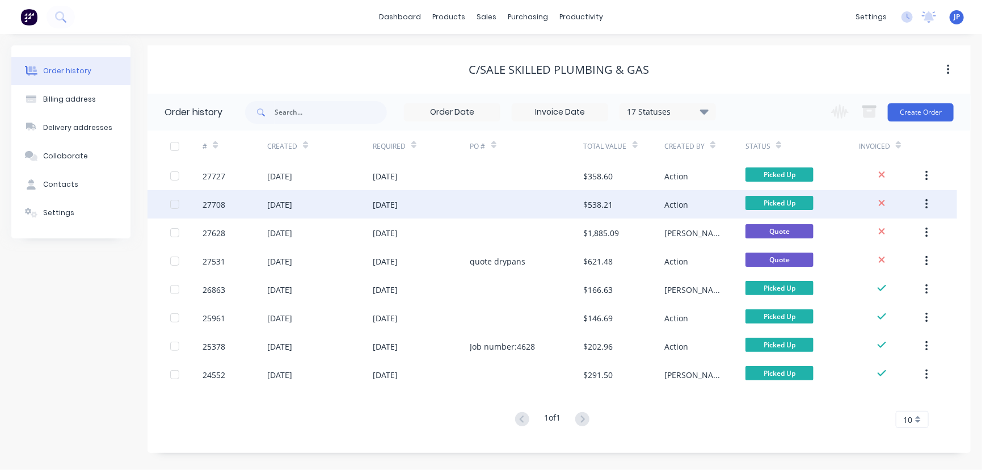
click at [312, 196] on div "[DATE]" at bounding box center [320, 204] width 106 height 28
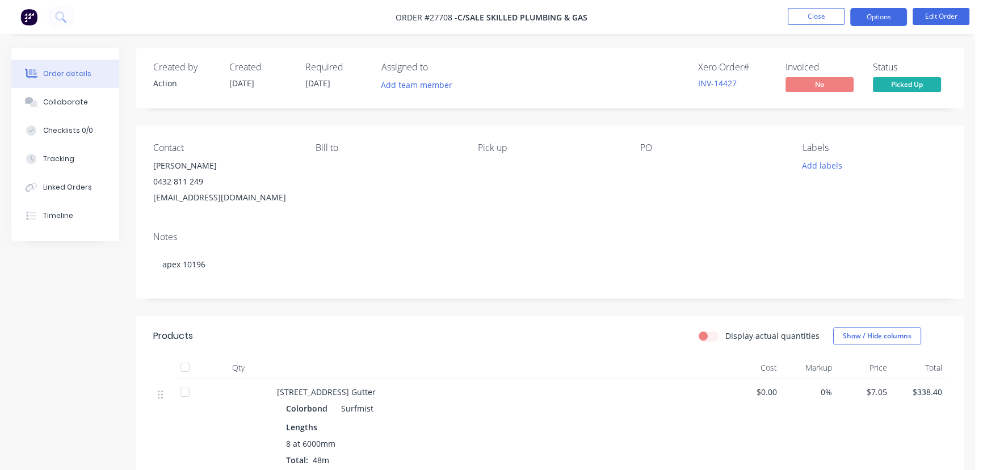
click at [870, 18] on button "Options" at bounding box center [878, 17] width 57 height 18
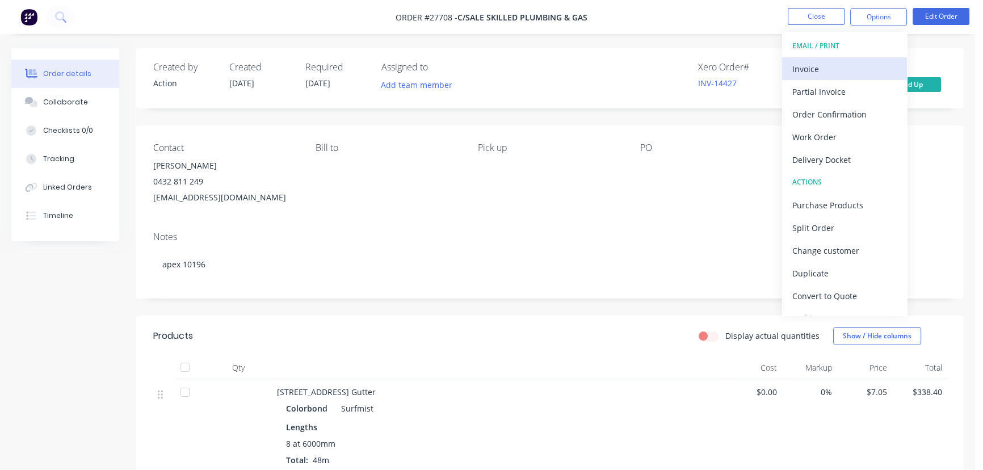
click at [837, 69] on div "Invoice" at bounding box center [844, 69] width 104 height 16
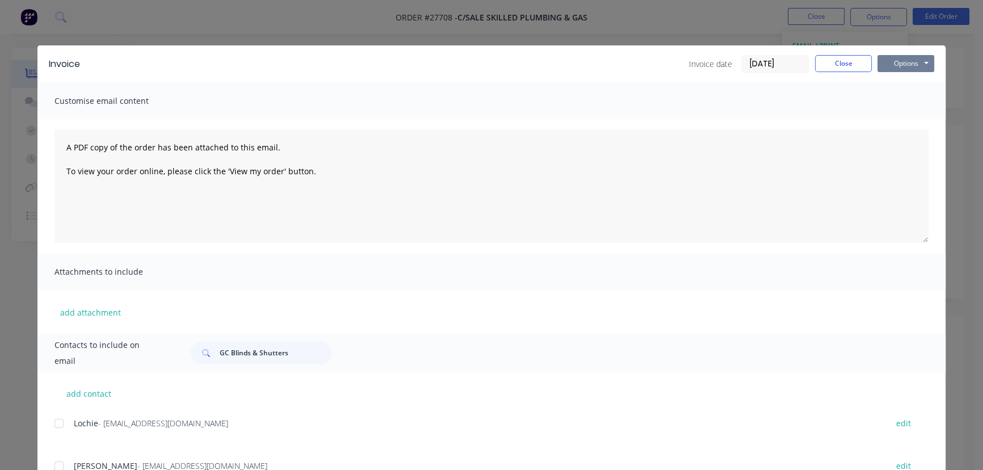
click at [880, 56] on button "Options" at bounding box center [905, 63] width 57 height 17
click at [887, 107] on button "Print" at bounding box center [913, 102] width 73 height 19
click at [818, 70] on button "Close" at bounding box center [843, 63] width 57 height 17
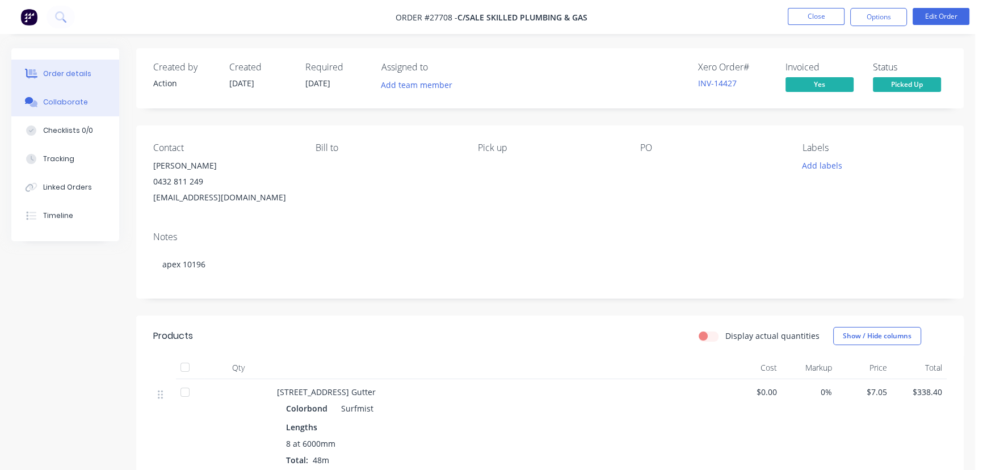
click at [97, 101] on button "Collaborate" at bounding box center [65, 102] width 108 height 28
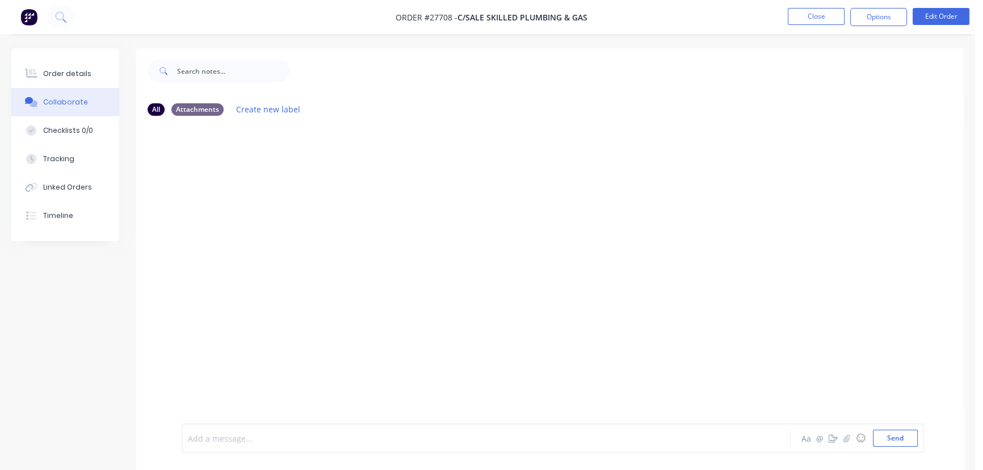
click at [222, 437] on div at bounding box center [461, 438] width 547 height 12
click at [894, 445] on button "Send" at bounding box center [895, 437] width 45 height 17
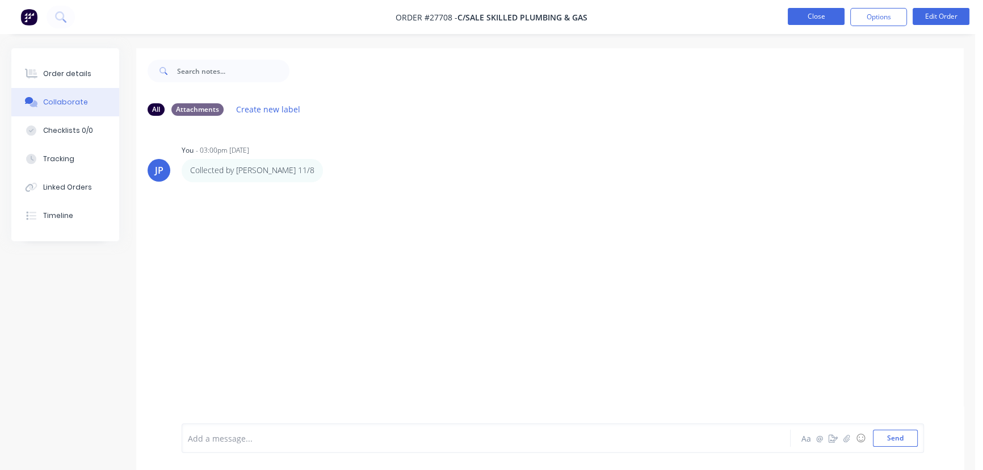
click at [807, 10] on button "Close" at bounding box center [815, 16] width 57 height 17
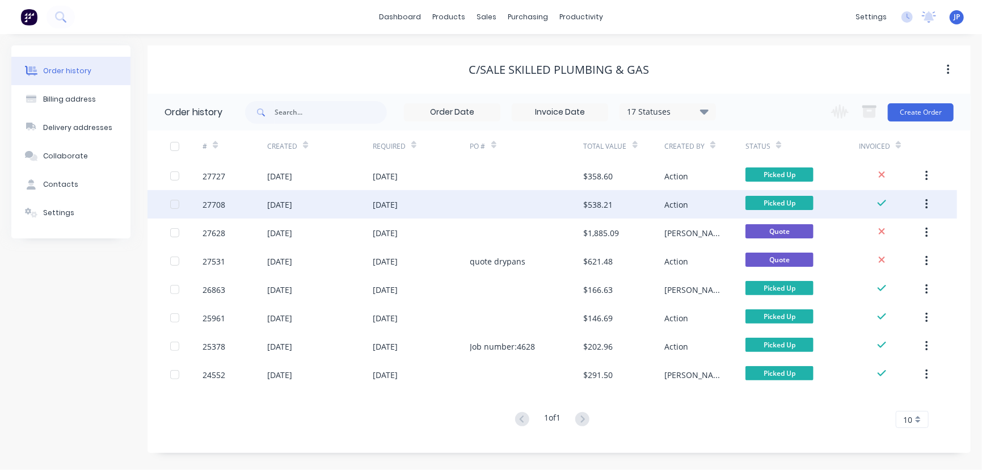
click at [926, 203] on icon "button" at bounding box center [926, 204] width 3 height 12
click at [888, 234] on div "Archive" at bounding box center [886, 234] width 87 height 16
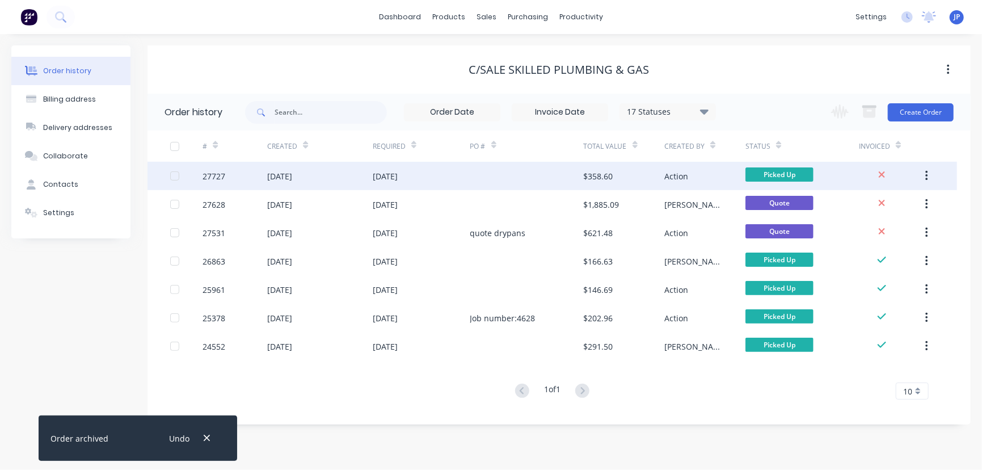
click at [398, 175] on div "[DATE]" at bounding box center [385, 176] width 25 height 12
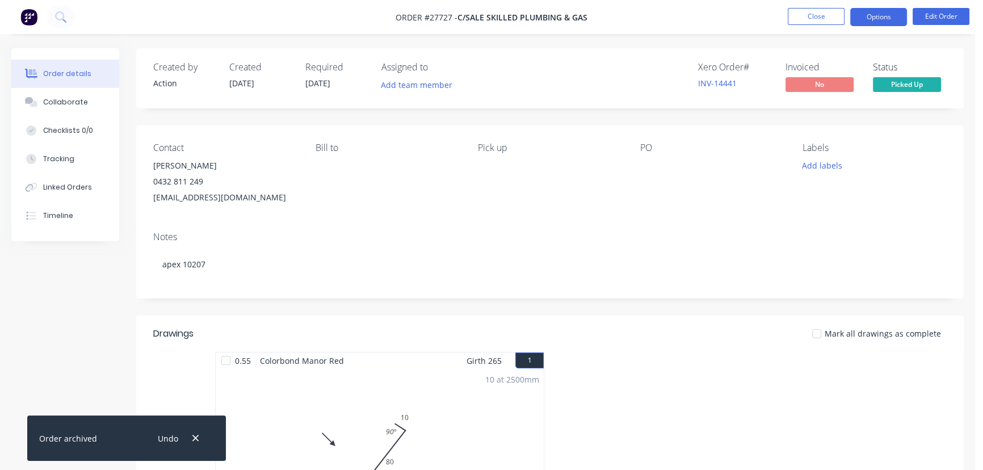
click at [883, 20] on button "Options" at bounding box center [878, 17] width 57 height 18
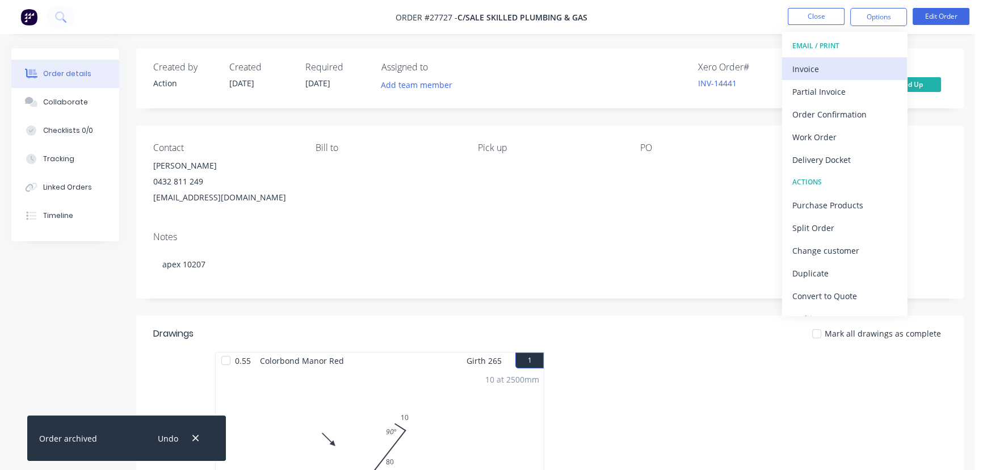
click at [849, 66] on div "Invoice" at bounding box center [844, 69] width 104 height 16
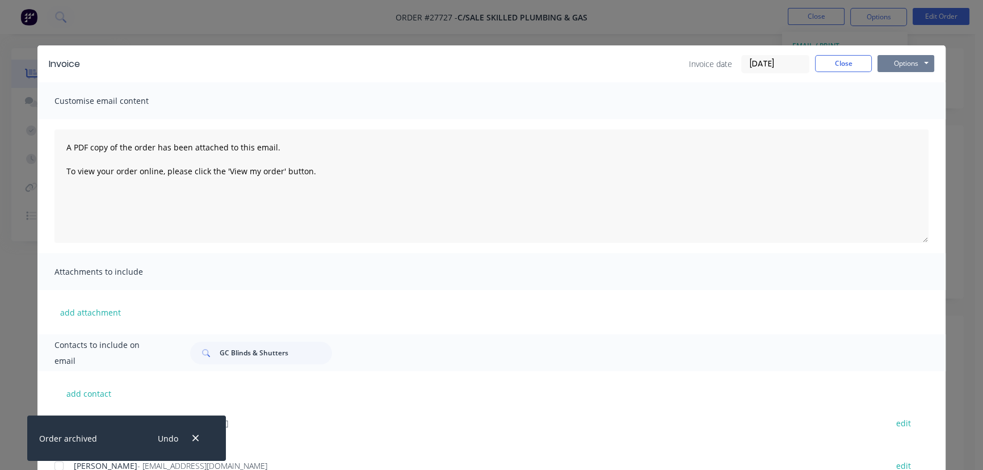
click at [907, 60] on button "Options" at bounding box center [905, 63] width 57 height 17
click at [898, 99] on button "Print" at bounding box center [913, 102] width 73 height 19
click at [817, 64] on button "Close" at bounding box center [843, 63] width 57 height 17
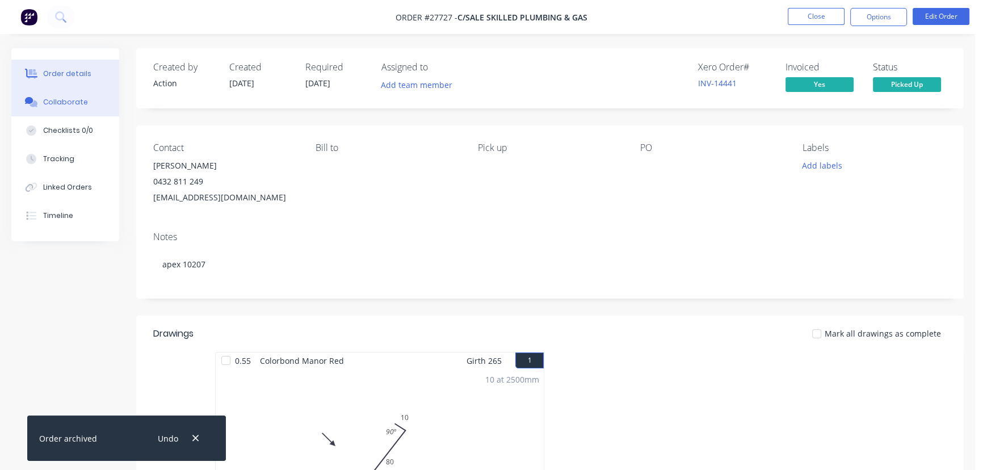
click at [50, 102] on div "Collaborate" at bounding box center [65, 102] width 45 height 10
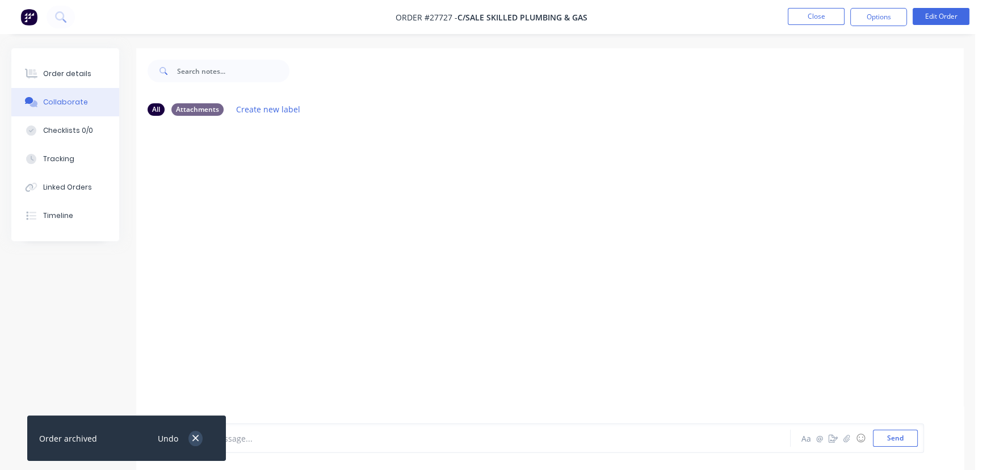
click at [196, 443] on button "button" at bounding box center [195, 438] width 14 height 15
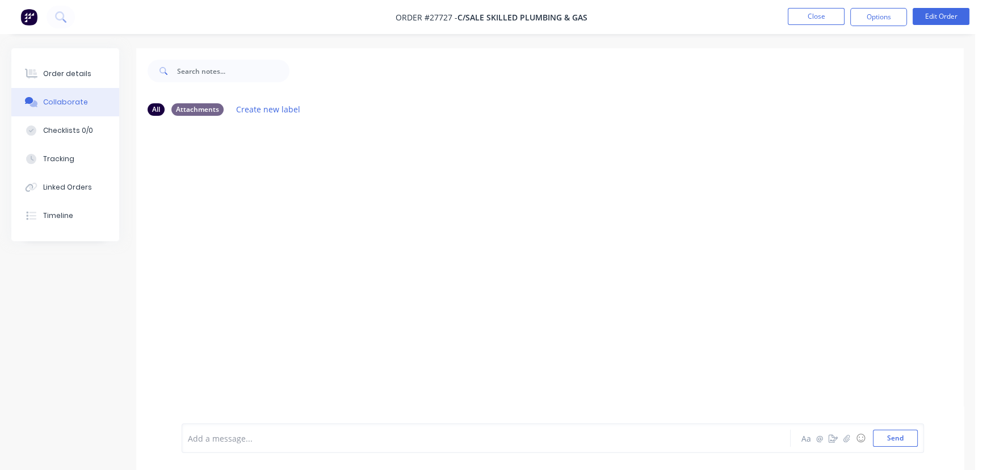
click at [227, 440] on div at bounding box center [461, 438] width 547 height 12
click at [879, 443] on button "Send" at bounding box center [895, 437] width 45 height 17
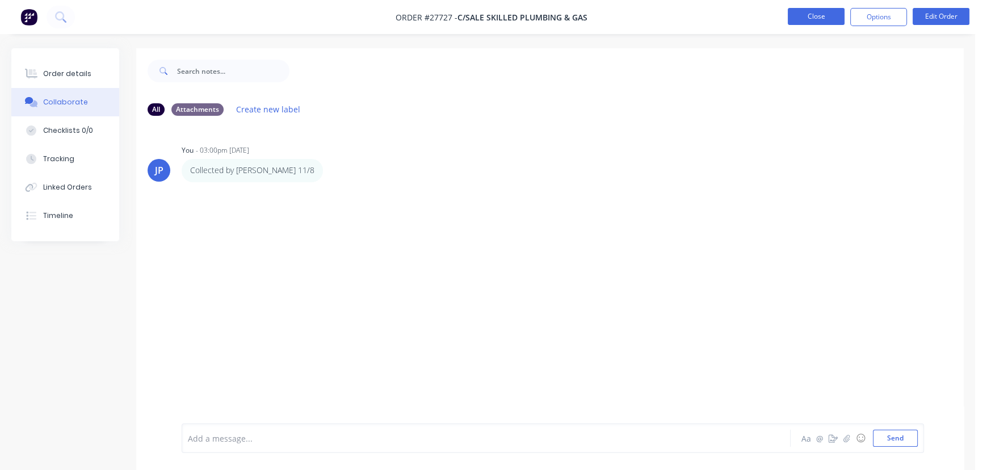
click at [797, 16] on button "Close" at bounding box center [815, 16] width 57 height 17
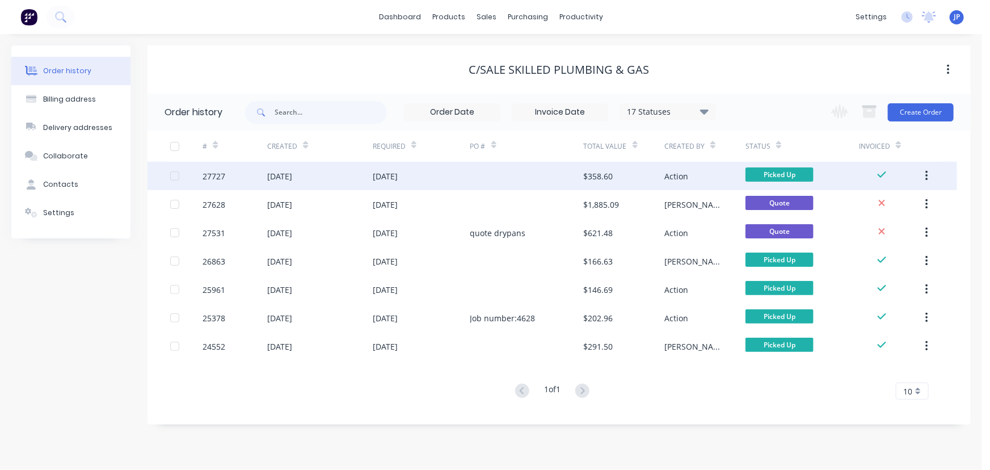
click at [919, 172] on button "button" at bounding box center [926, 176] width 27 height 20
click at [898, 201] on div "Archive" at bounding box center [886, 205] width 87 height 16
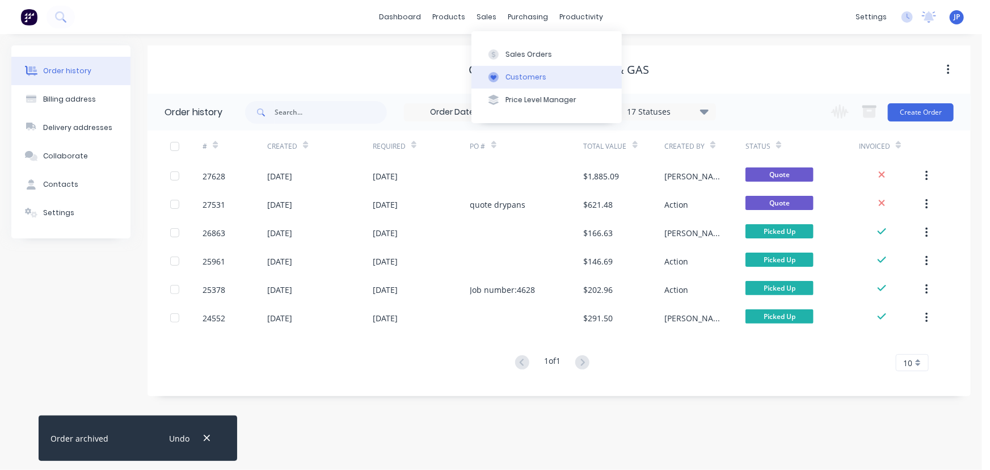
click at [506, 78] on div "Customers" at bounding box center [526, 77] width 41 height 10
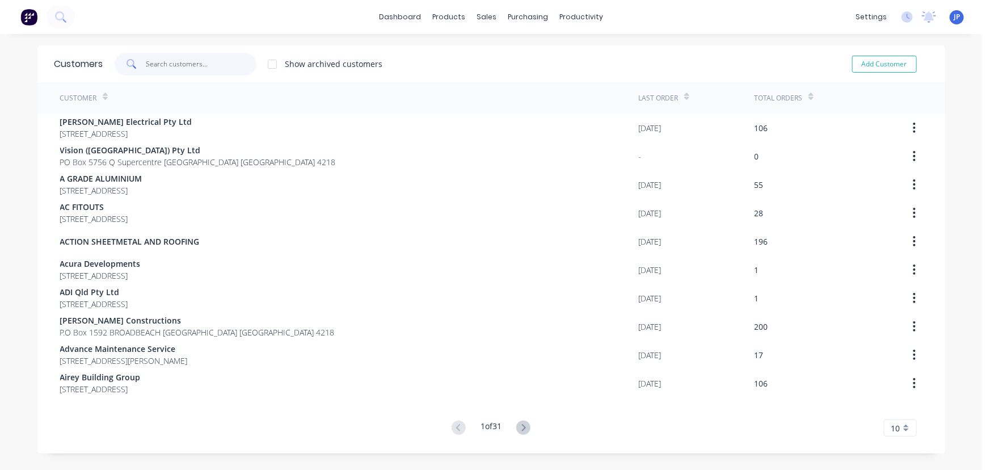
click at [203, 70] on input "text" at bounding box center [201, 64] width 111 height 23
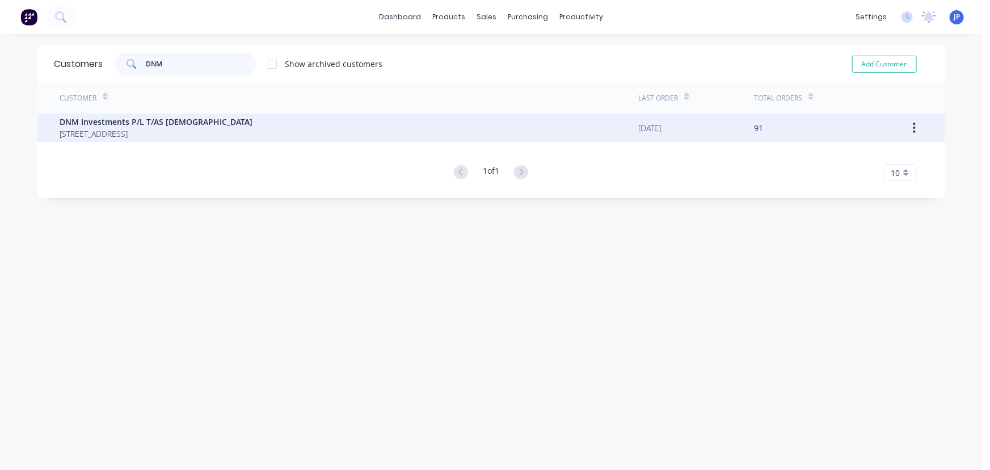
type input "DNM"
click at [135, 128] on span "P.O Box 7764 GCMC BUNDALL Queensland Australia 9726" at bounding box center [156, 134] width 193 height 12
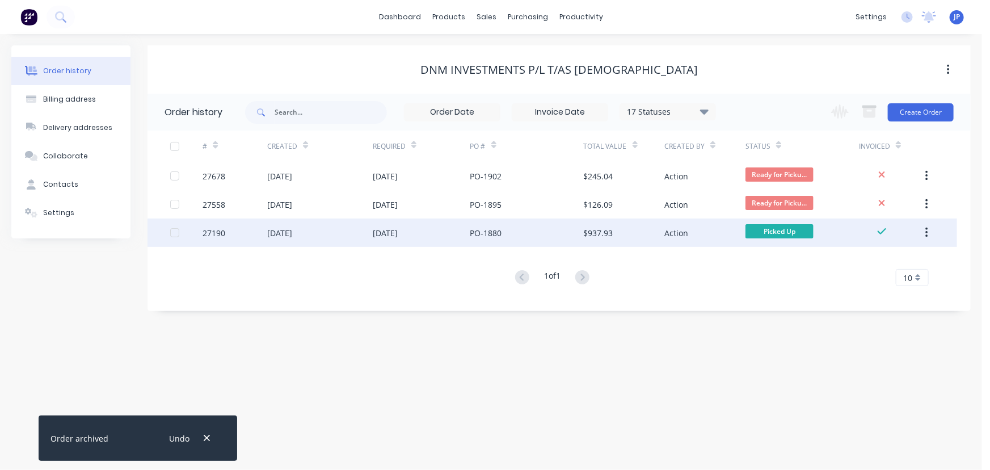
click at [243, 238] on div "27190" at bounding box center [235, 232] width 65 height 28
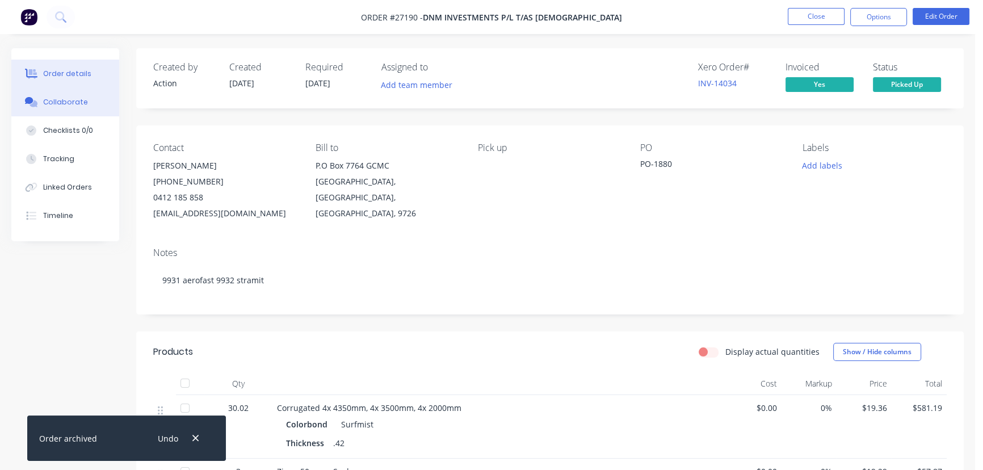
click at [68, 99] on div "Collaborate" at bounding box center [65, 102] width 45 height 10
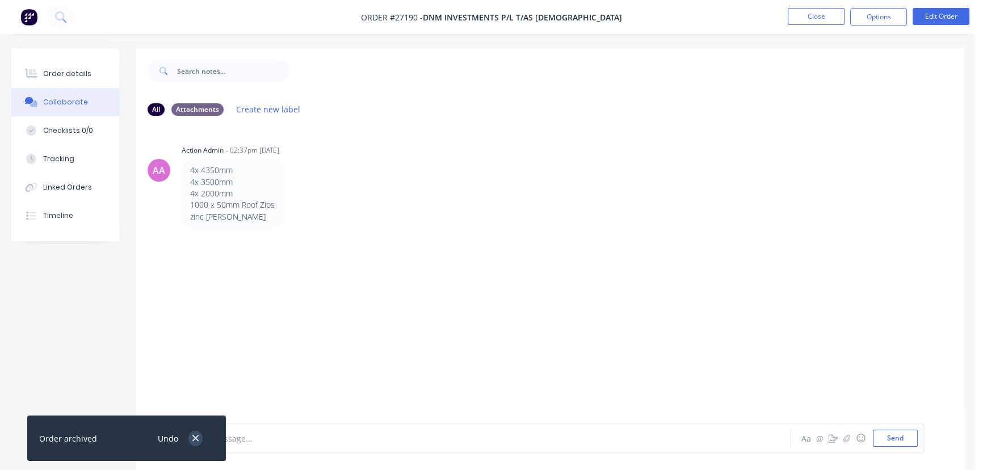
click at [193, 444] on button "button" at bounding box center [195, 438] width 14 height 15
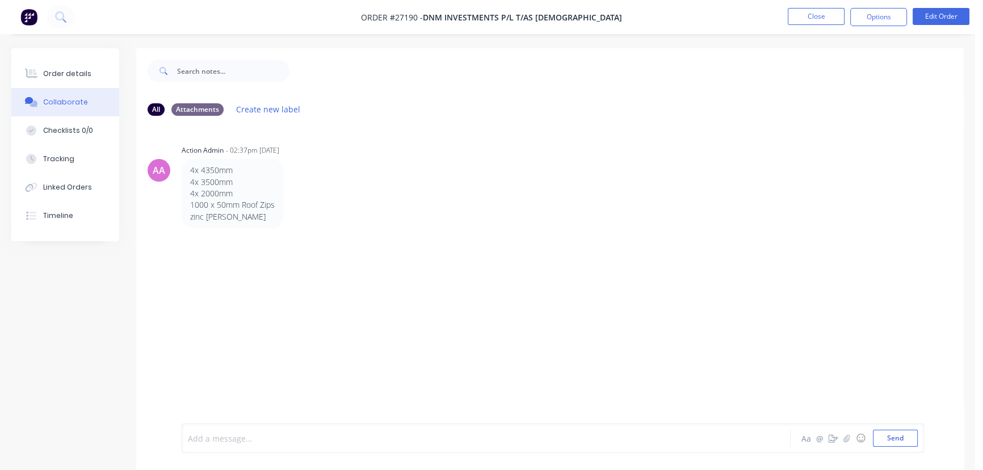
click at [220, 439] on div at bounding box center [461, 438] width 547 height 12
click at [895, 442] on button "Send" at bounding box center [895, 437] width 45 height 17
click at [811, 26] on nav "Order #27190 - DNM Investments P/L T/AS Solaplumb Close Options Edit Order" at bounding box center [491, 17] width 983 height 34
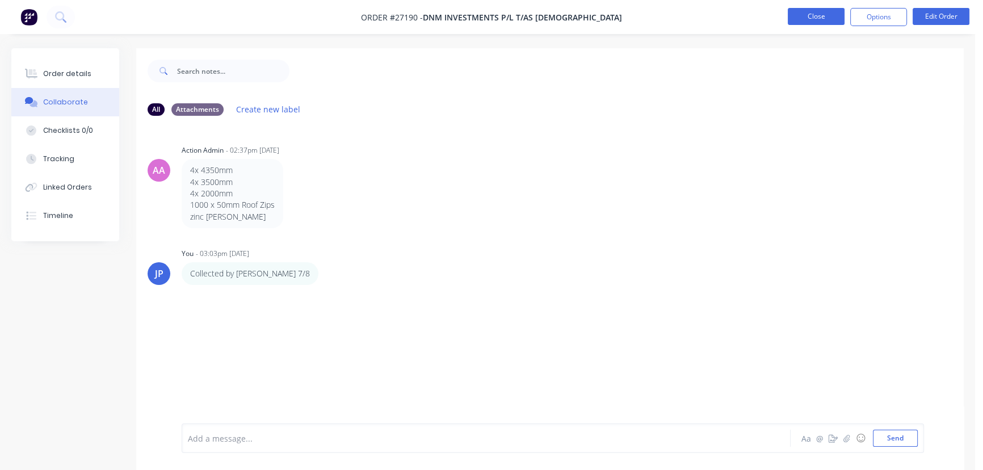
click at [811, 22] on button "Close" at bounding box center [815, 16] width 57 height 17
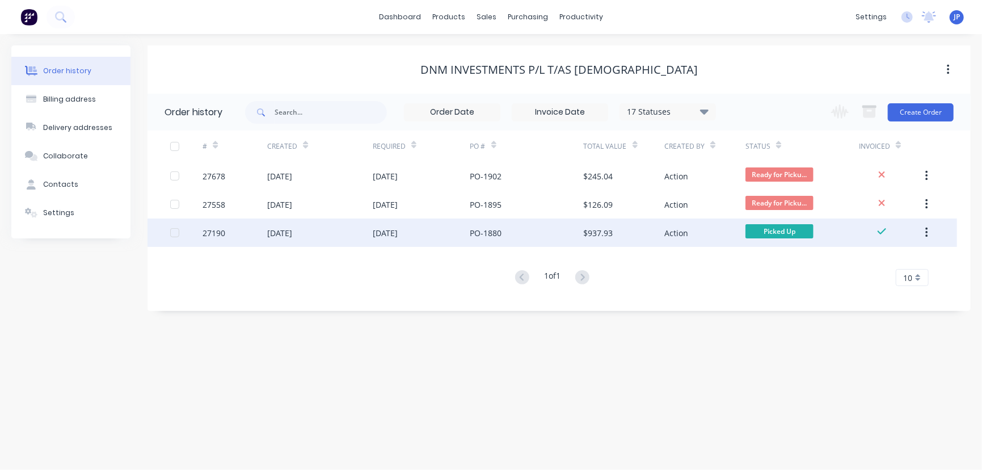
drag, startPoint x: 926, startPoint y: 227, endPoint x: 903, endPoint y: 245, distance: 29.2
click at [926, 229] on icon "button" at bounding box center [926, 232] width 3 height 12
click at [882, 262] on div "Archive" at bounding box center [886, 262] width 87 height 16
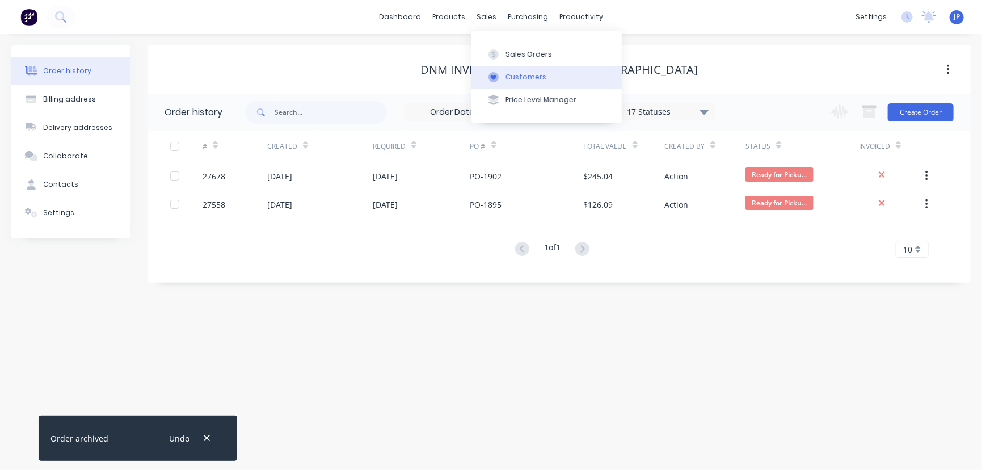
click at [508, 74] on div "Customers" at bounding box center [526, 77] width 41 height 10
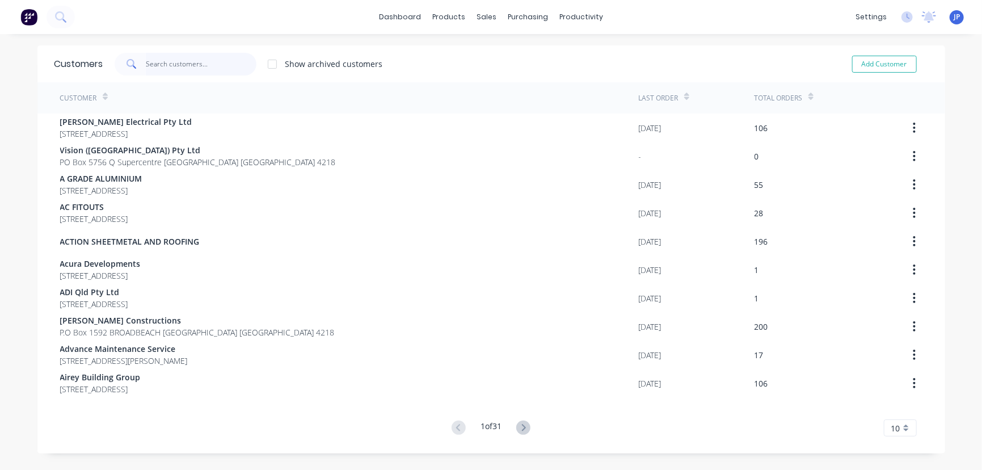
click at [192, 65] on input "text" at bounding box center [201, 64] width 111 height 23
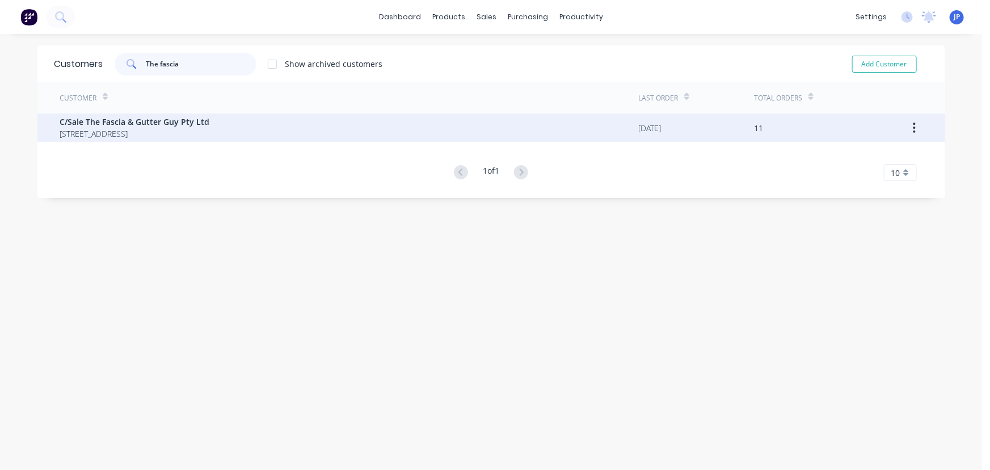
type input "The fascia"
click at [176, 123] on span "C/Sale The Fascia & Gutter Guy Pty Ltd" at bounding box center [135, 122] width 150 height 12
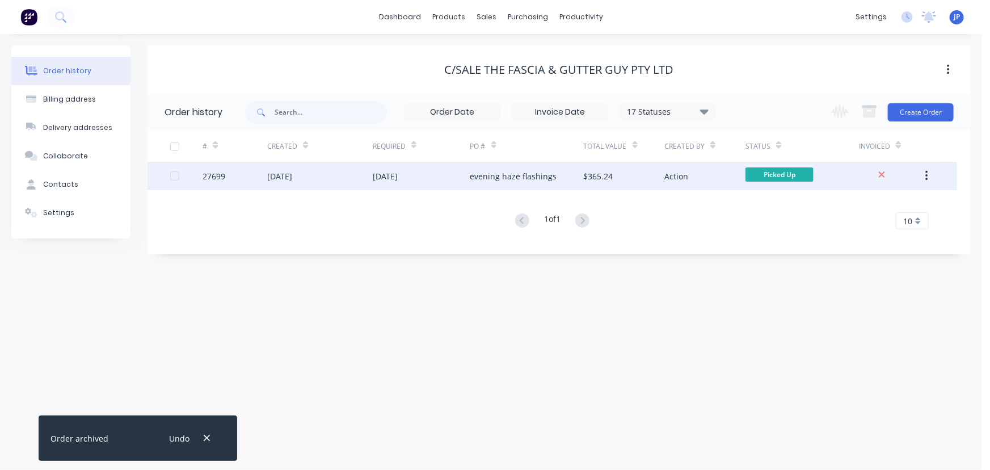
click at [292, 179] on div "06 Aug 2025" at bounding box center [279, 176] width 25 height 12
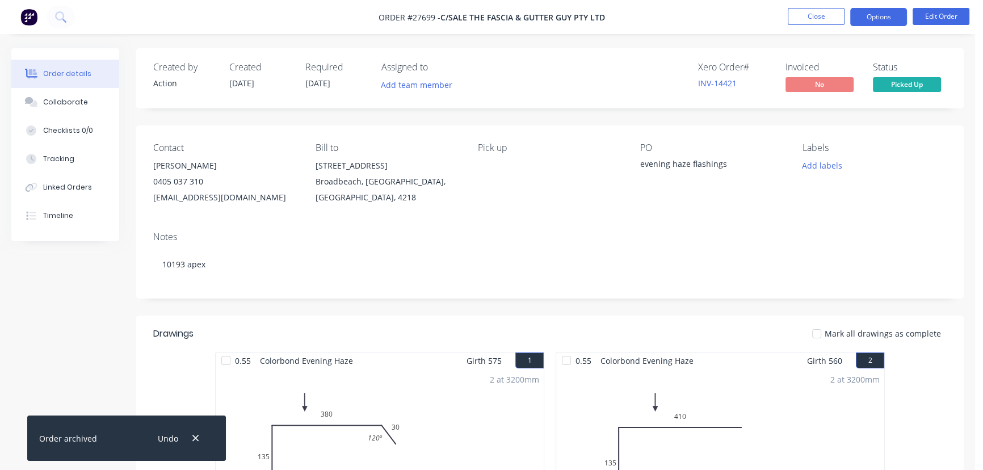
click at [879, 14] on button "Options" at bounding box center [878, 17] width 57 height 18
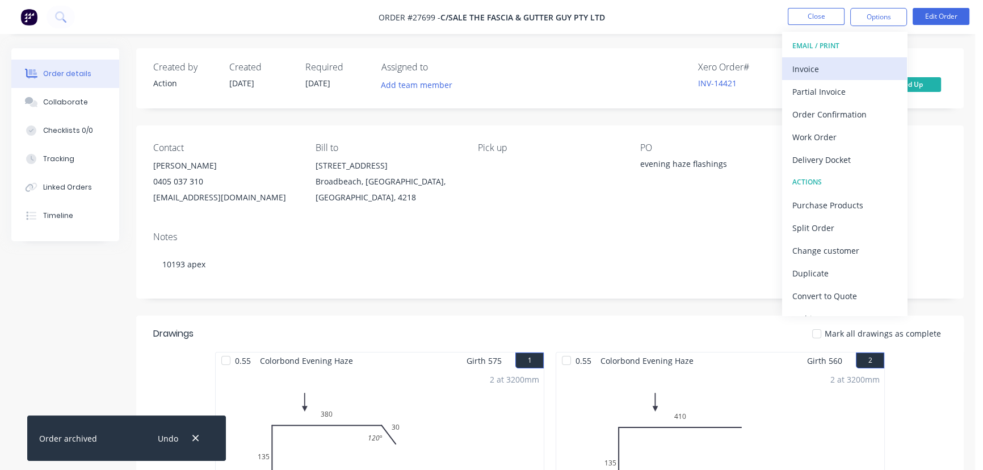
click at [836, 69] on div "Invoice" at bounding box center [844, 69] width 104 height 16
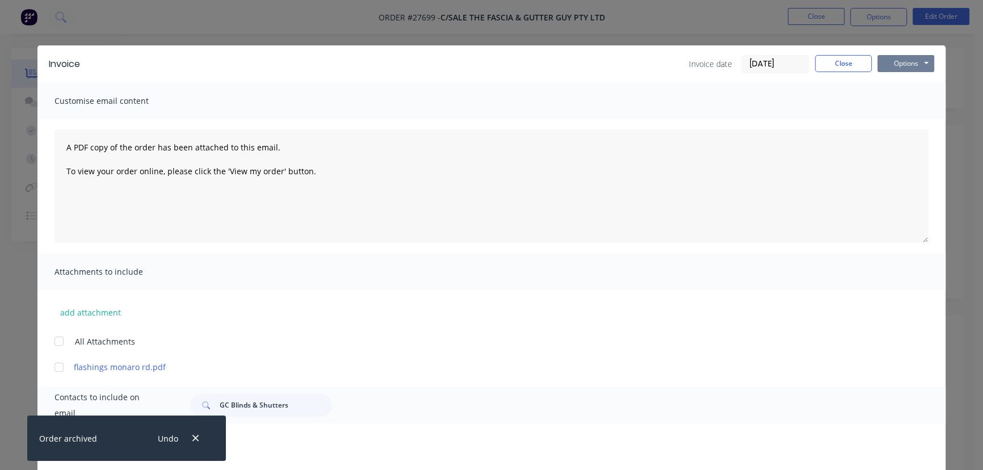
click at [890, 66] on button "Options" at bounding box center [905, 63] width 57 height 17
click at [887, 108] on button "Print" at bounding box center [913, 102] width 73 height 19
click at [850, 65] on button "Close" at bounding box center [843, 63] width 57 height 17
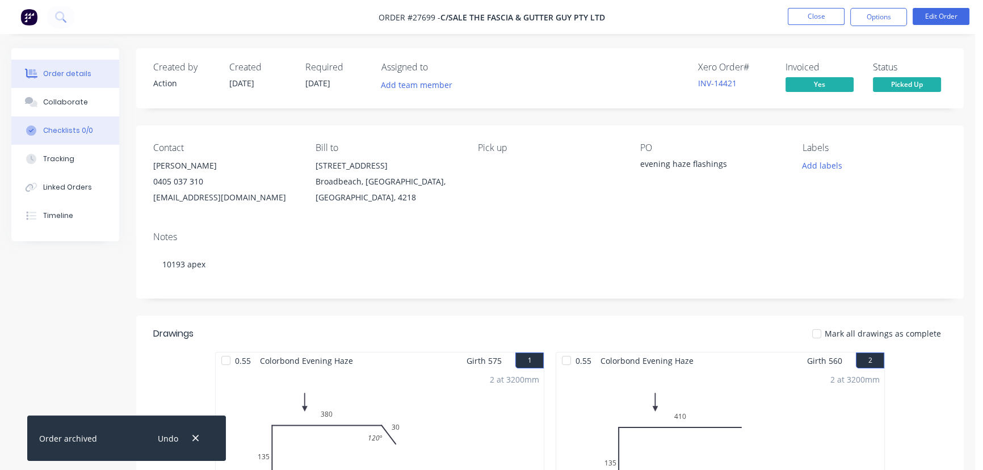
drag, startPoint x: 58, startPoint y: 96, endPoint x: 69, endPoint y: 139, distance: 43.9
click at [66, 125] on div "Order details Collaborate Checklists 0/0 Tracking Linked Orders Timeline" at bounding box center [65, 144] width 108 height 193
click at [85, 102] on button "Collaborate" at bounding box center [65, 102] width 108 height 28
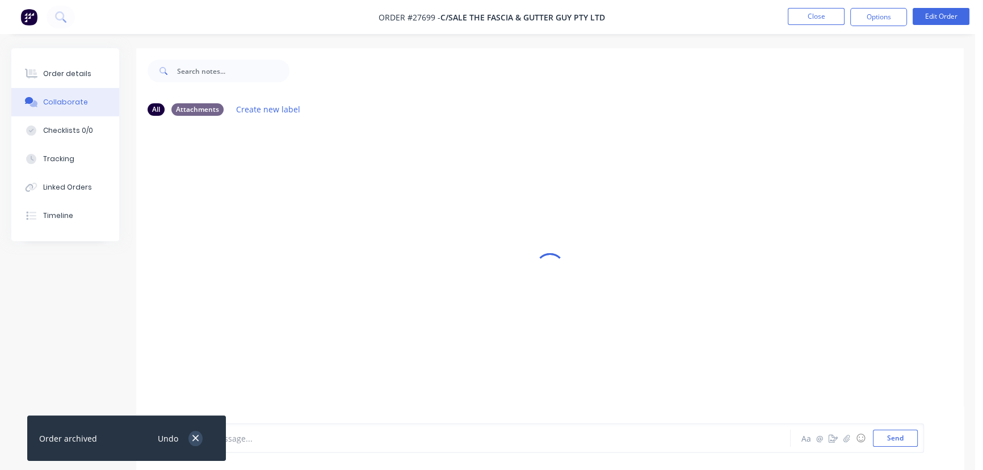
click at [197, 435] on icon "button" at bounding box center [195, 438] width 7 height 10
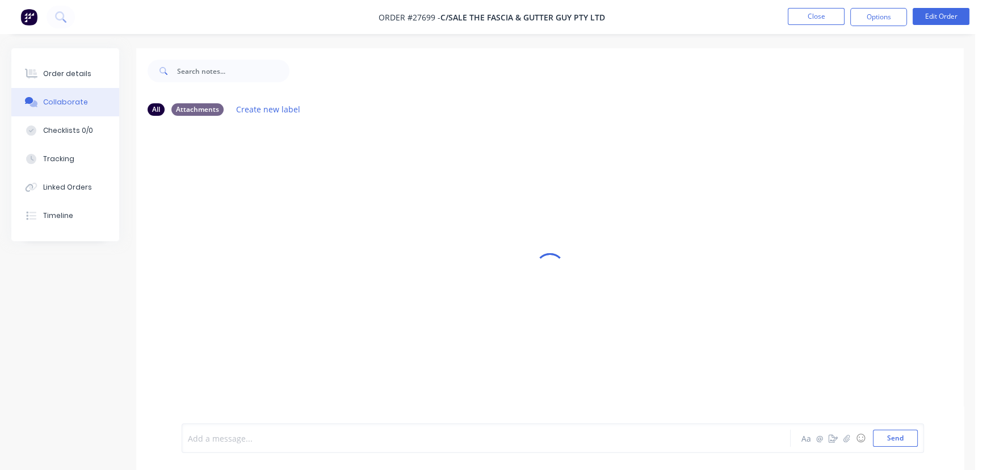
click at [247, 436] on div at bounding box center [461, 438] width 547 height 12
click at [887, 441] on button "Send" at bounding box center [895, 437] width 45 height 17
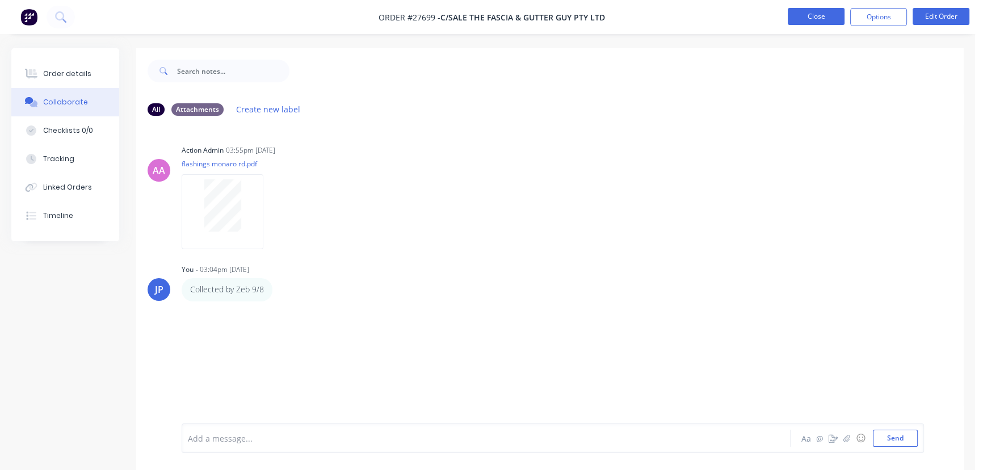
click at [814, 18] on button "Close" at bounding box center [815, 16] width 57 height 17
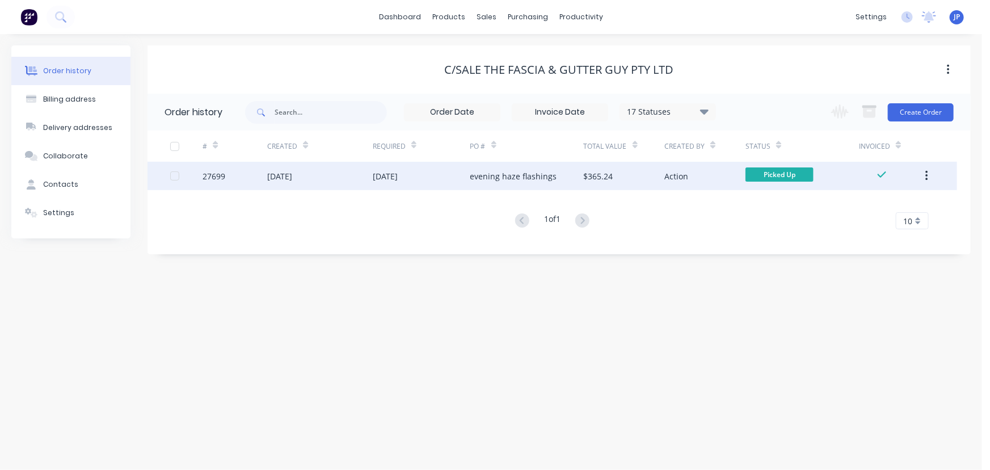
click at [924, 176] on button "button" at bounding box center [926, 176] width 27 height 20
click at [870, 204] on div "Archive" at bounding box center [886, 205] width 87 height 16
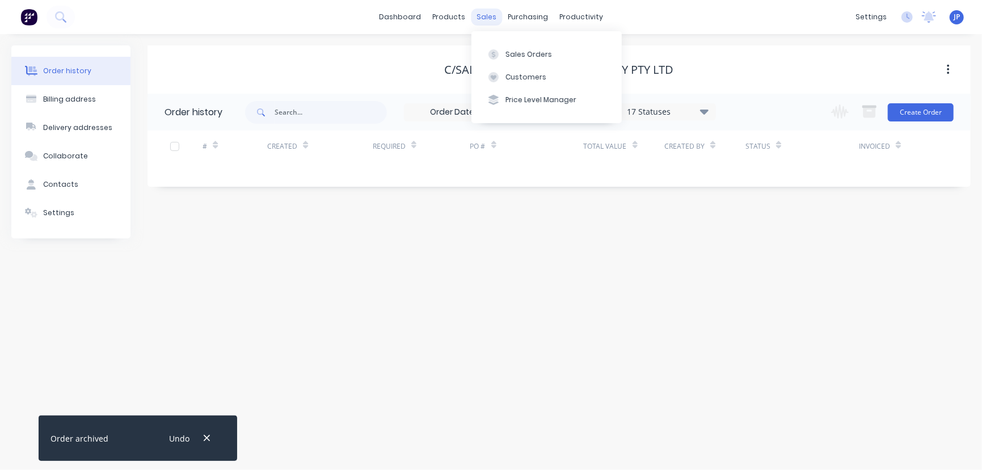
click at [495, 19] on div "sales" at bounding box center [486, 17] width 31 height 17
click at [511, 69] on button "Customers" at bounding box center [546, 77] width 150 height 23
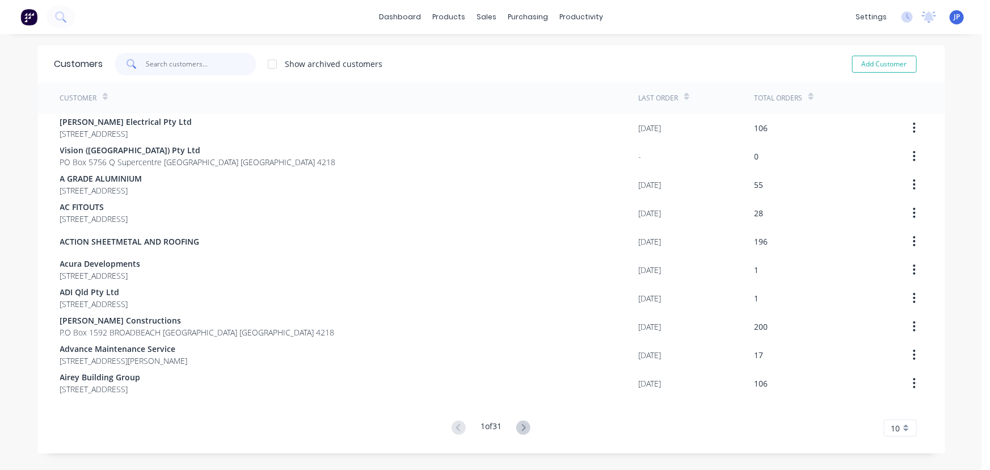
click at [205, 61] on input "text" at bounding box center [201, 64] width 111 height 23
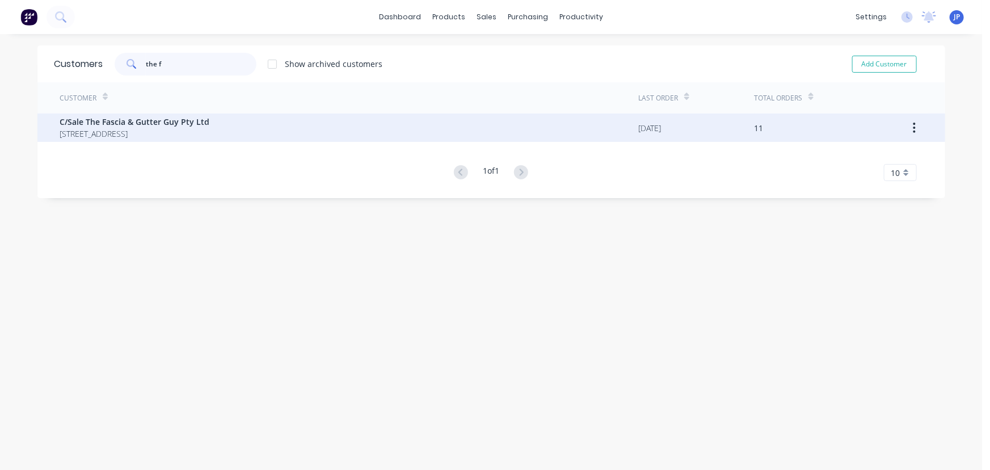
type input "the f"
click at [132, 127] on span "C/Sale The Fascia & Gutter Guy Pty Ltd" at bounding box center [135, 122] width 150 height 12
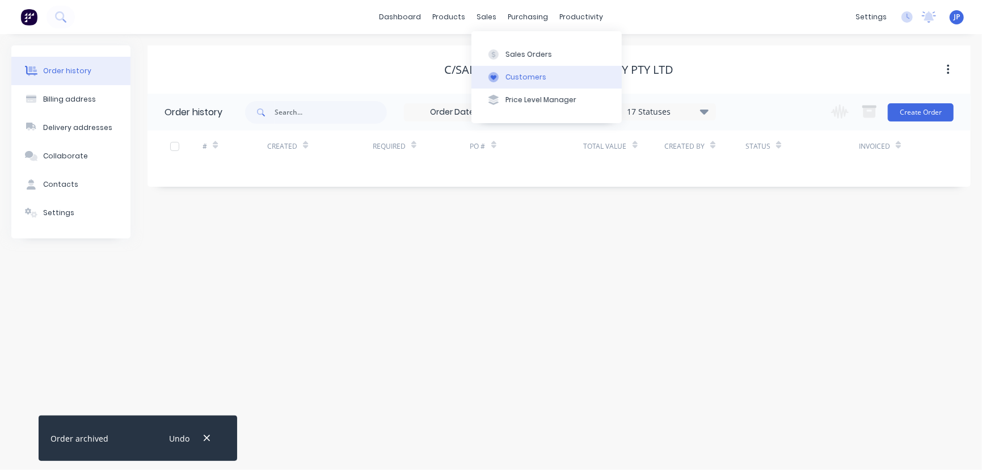
click at [526, 73] on div "Customers" at bounding box center [526, 77] width 41 height 10
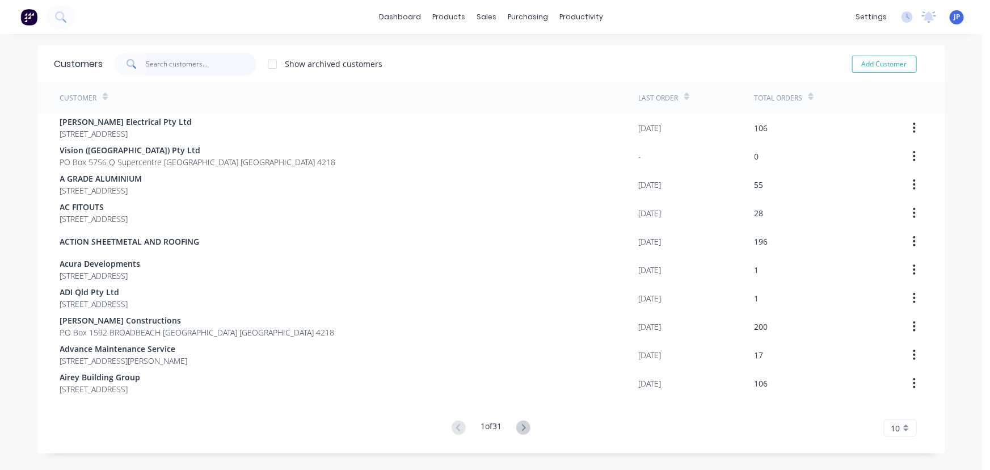
click at [196, 63] on input "text" at bounding box center [201, 64] width 111 height 23
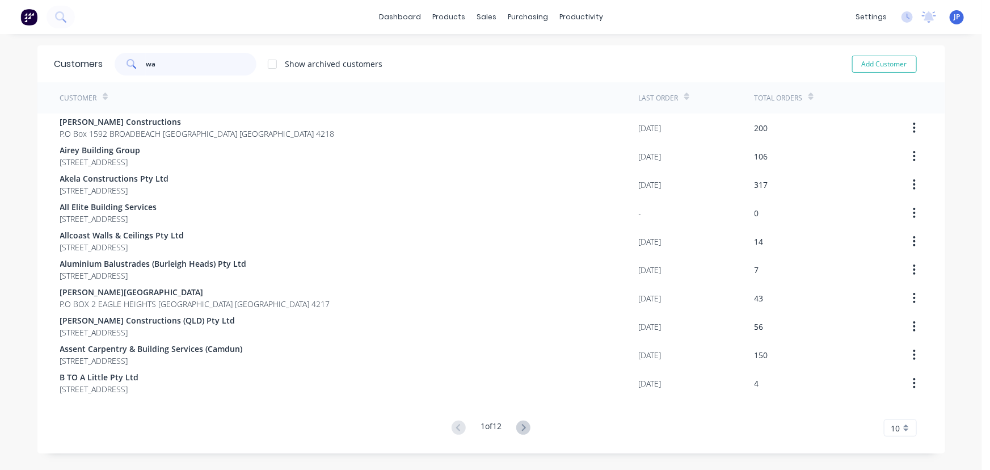
type input "w"
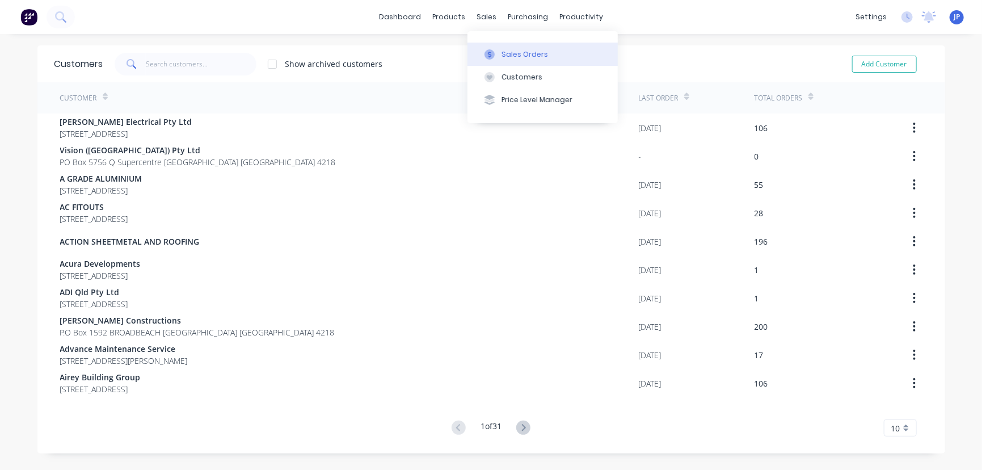
drag, startPoint x: 511, startPoint y: 52, endPoint x: 497, endPoint y: 51, distance: 13.6
click at [510, 51] on div "Sales Orders" at bounding box center [525, 54] width 47 height 10
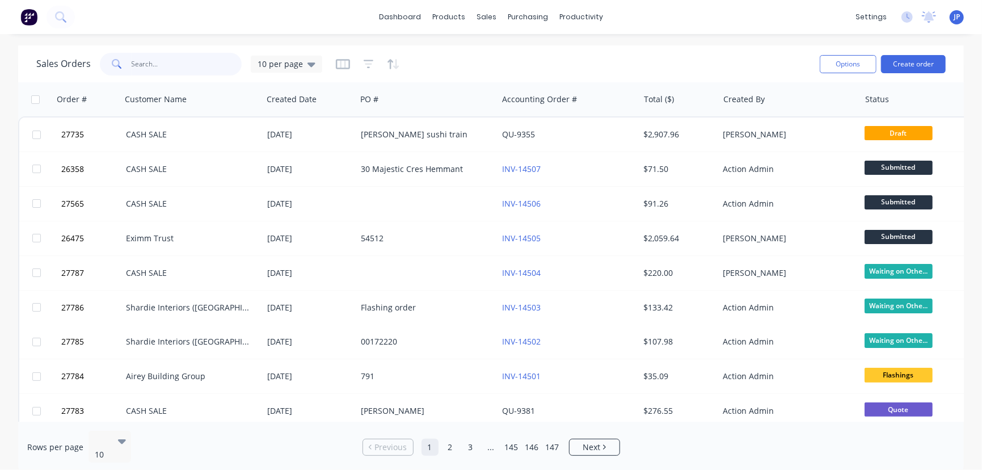
click at [150, 65] on input "text" at bounding box center [187, 64] width 111 height 23
type input "27439"
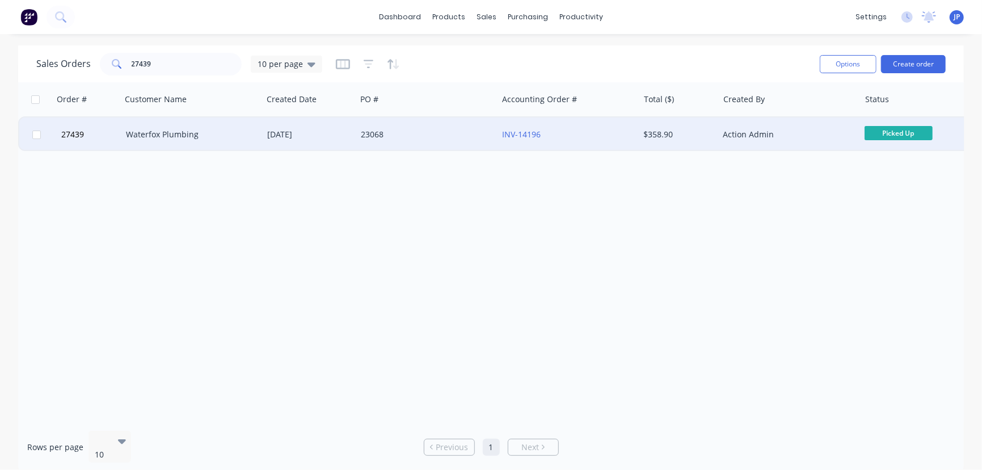
click at [142, 135] on div "Waterfox Plumbing" at bounding box center [189, 134] width 126 height 11
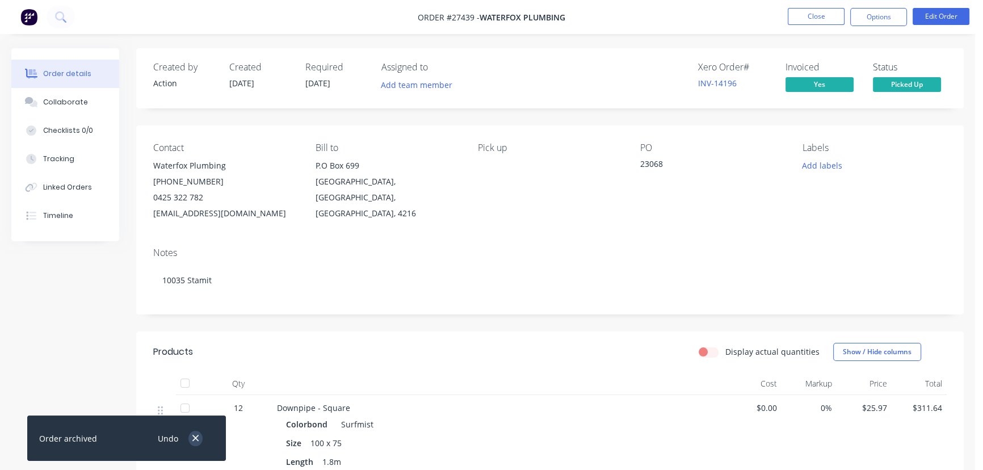
click at [197, 437] on icon "button" at bounding box center [195, 438] width 7 height 10
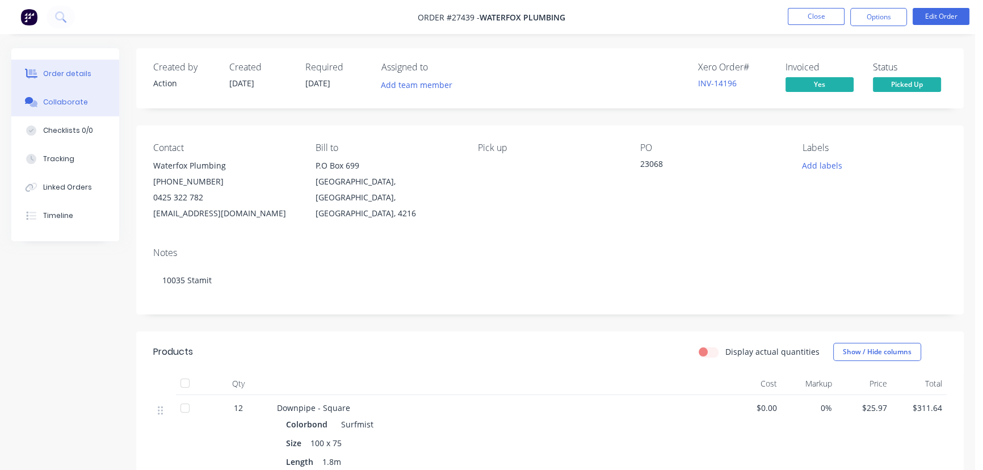
click at [86, 103] on button "Collaborate" at bounding box center [65, 102] width 108 height 28
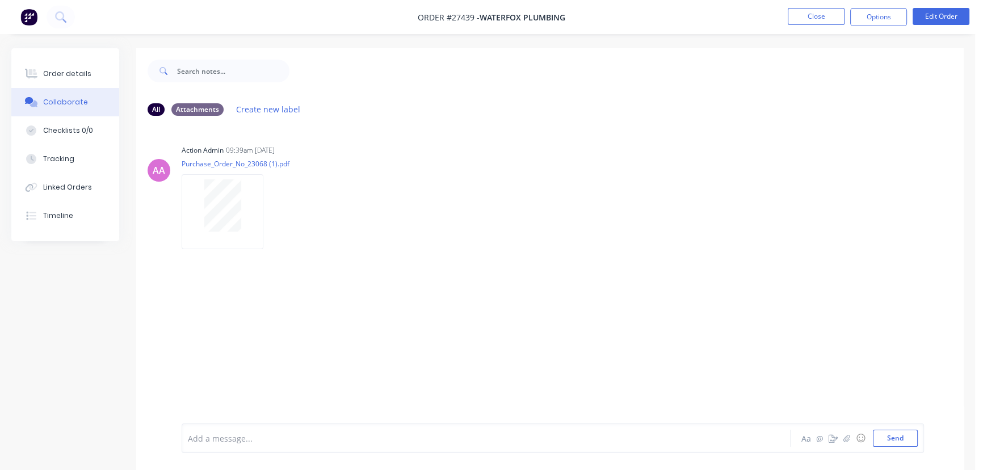
click at [210, 445] on div "Add a message..." at bounding box center [461, 437] width 547 height 17
click at [886, 437] on button "Send" at bounding box center [895, 437] width 45 height 17
click at [795, 19] on button "Close" at bounding box center [815, 16] width 57 height 17
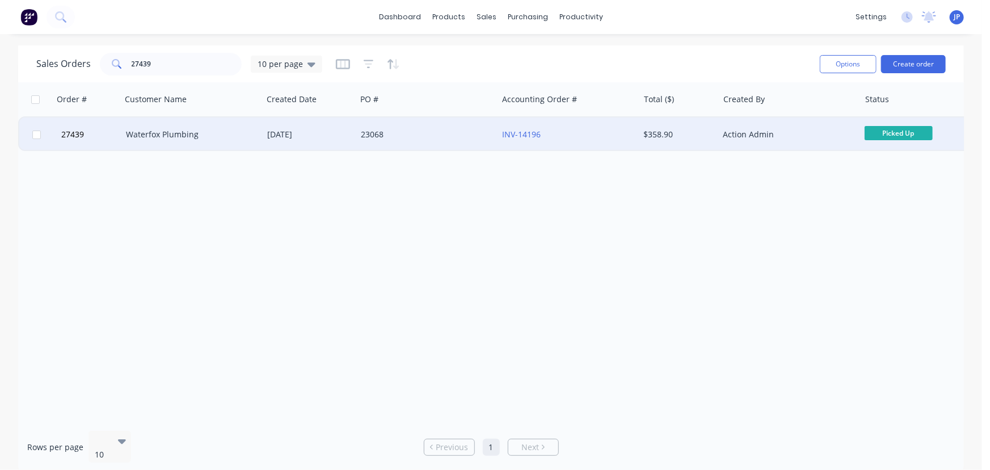
click at [726, 137] on div "Action Admin" at bounding box center [786, 134] width 126 height 11
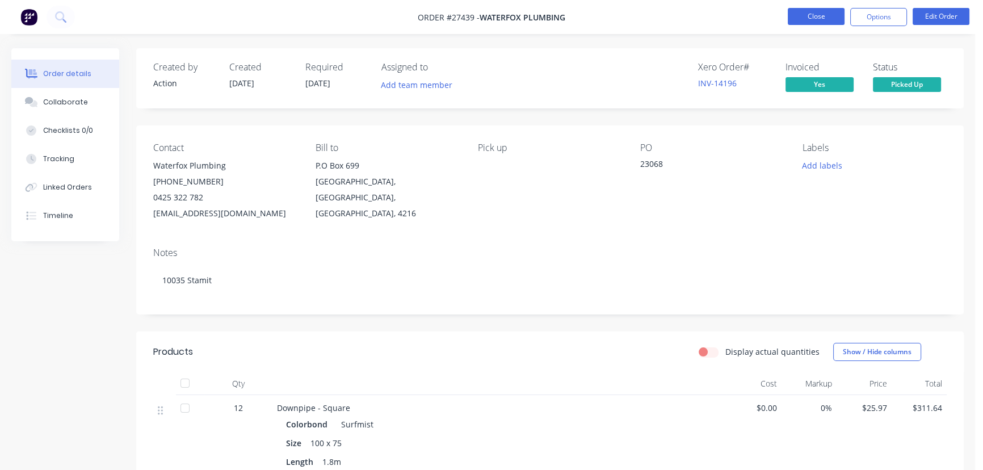
click at [825, 18] on button "Close" at bounding box center [815, 16] width 57 height 17
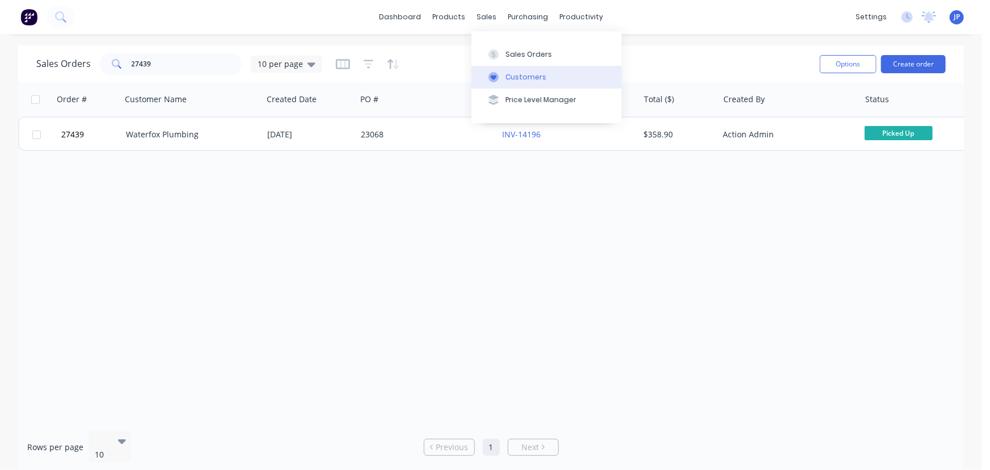
click at [507, 74] on div "Customers" at bounding box center [526, 77] width 41 height 10
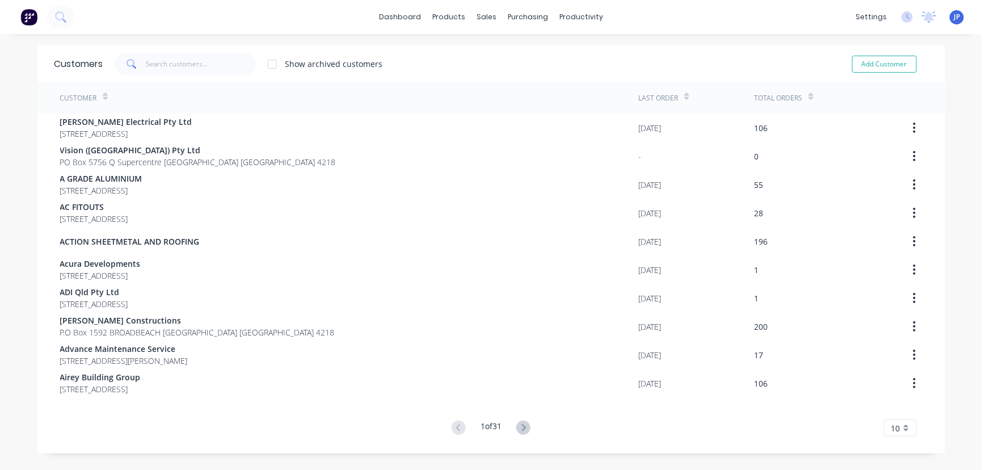
drag, startPoint x: 209, startPoint y: 45, endPoint x: 196, endPoint y: 65, distance: 23.6
click at [206, 50] on div "Customers Show archived customers Add Customer" at bounding box center [491, 63] width 908 height 37
click at [195, 66] on input "text" at bounding box center [201, 64] width 111 height 23
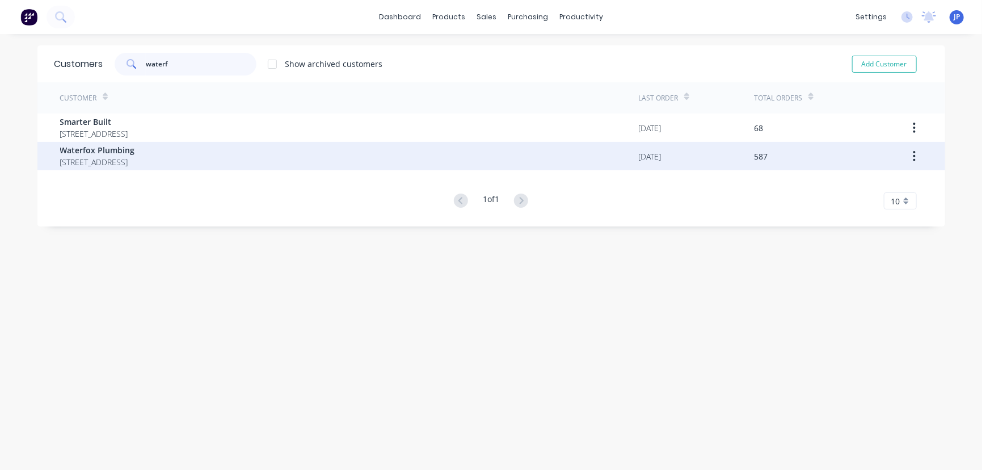
type input "waterf"
click at [135, 158] on span "P.O Box 699 PARADISE POINT Queensland Australia 4216" at bounding box center [97, 162] width 75 height 12
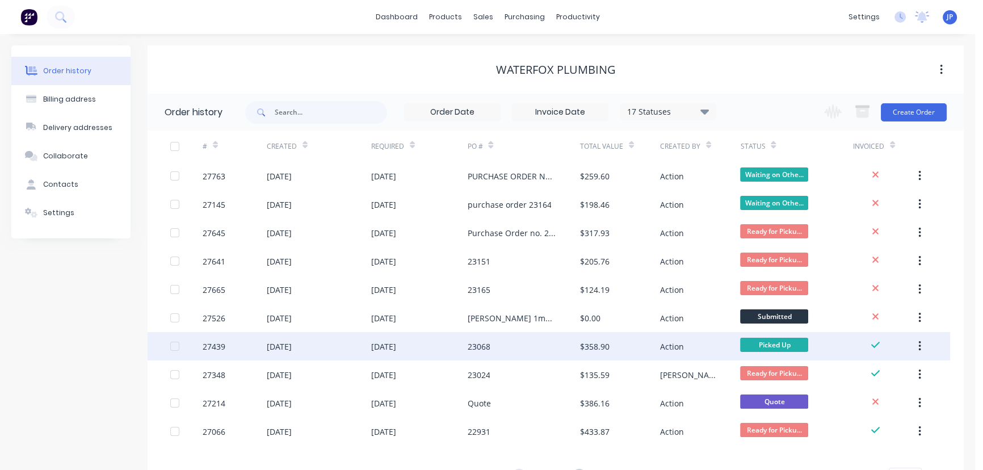
click at [916, 344] on button "button" at bounding box center [919, 346] width 27 height 20
click at [863, 374] on div "Archive" at bounding box center [878, 376] width 87 height 16
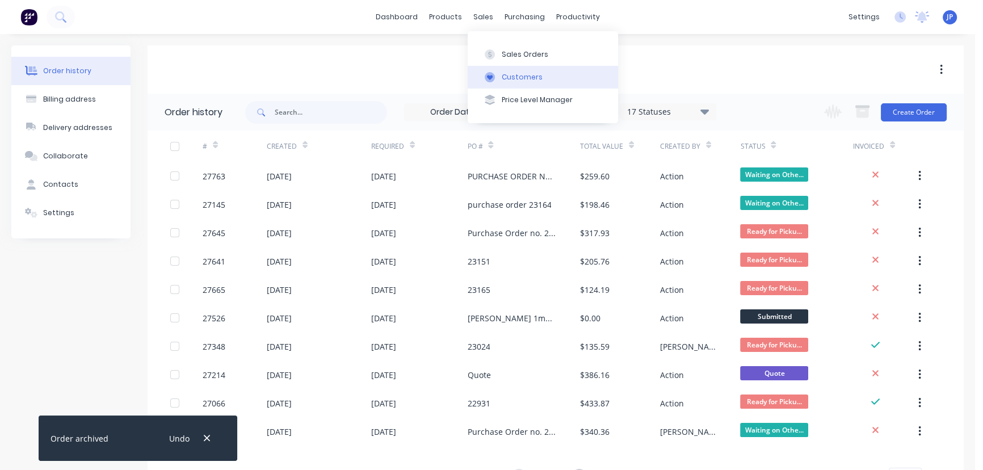
click at [515, 73] on div "Customers" at bounding box center [522, 77] width 41 height 10
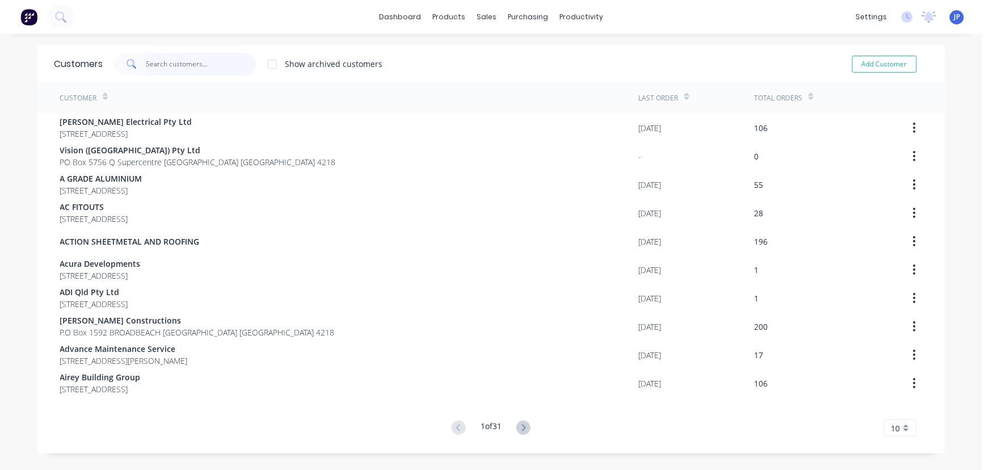
click at [199, 68] on input "text" at bounding box center [201, 64] width 111 height 23
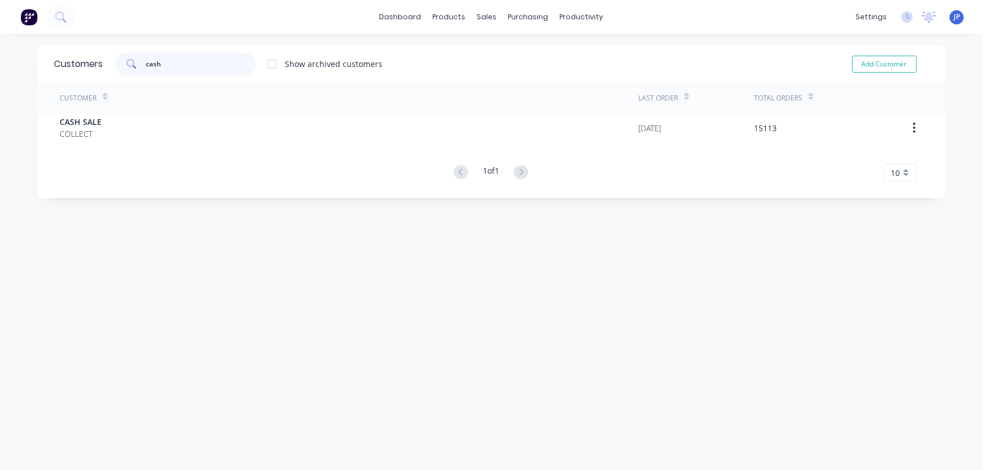
type input "cash"
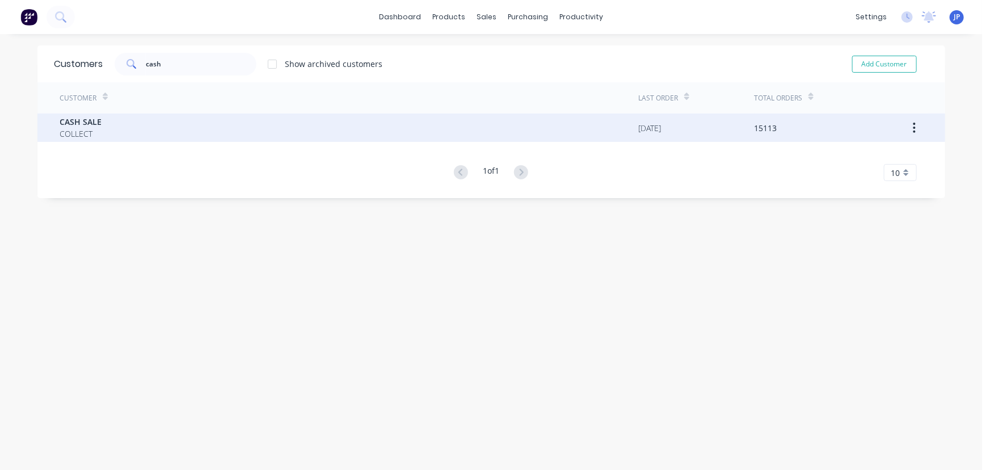
click at [116, 124] on div "CASH SALE COLLECT" at bounding box center [349, 127] width 579 height 28
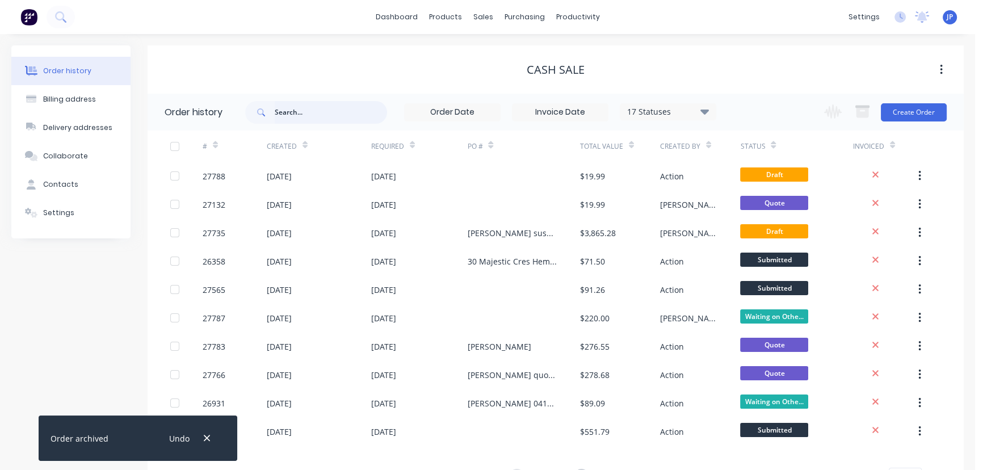
click at [311, 121] on input "text" at bounding box center [331, 112] width 112 height 23
type input "27683"
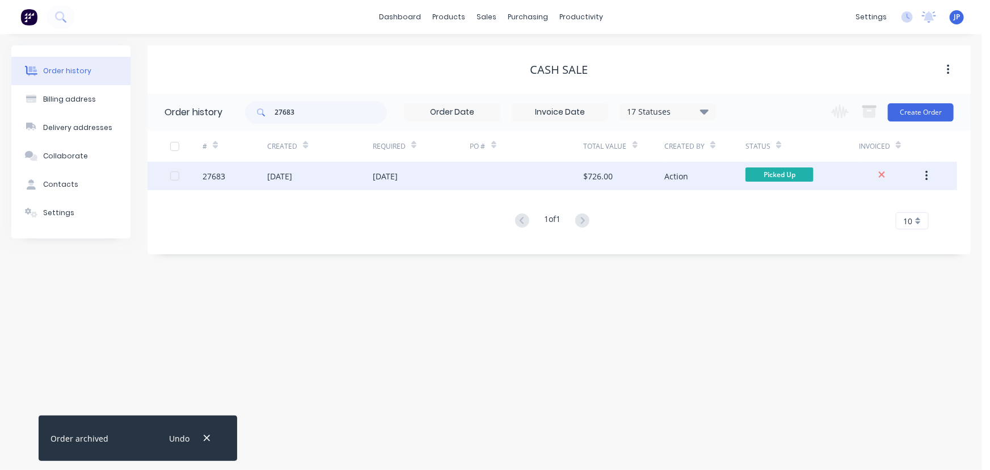
click at [292, 180] on div "06 Aug 2025" at bounding box center [279, 176] width 25 height 12
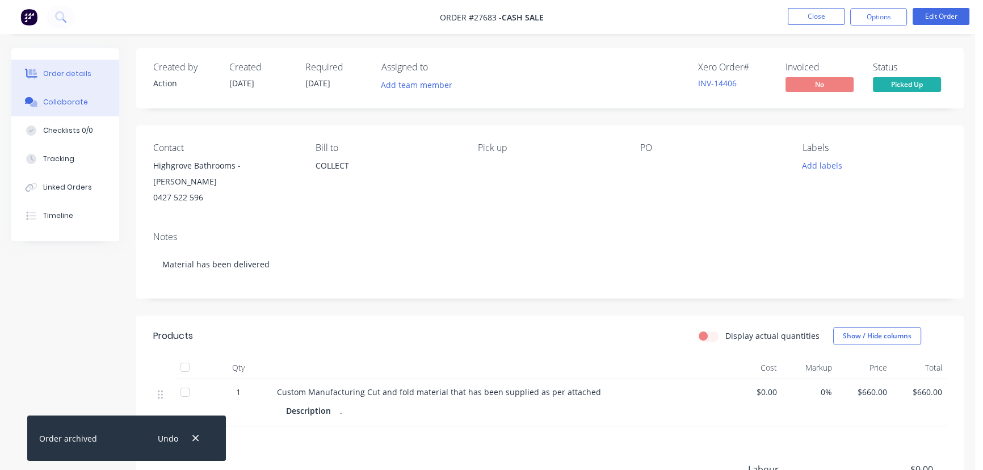
click at [87, 103] on button "Collaborate" at bounding box center [65, 102] width 108 height 28
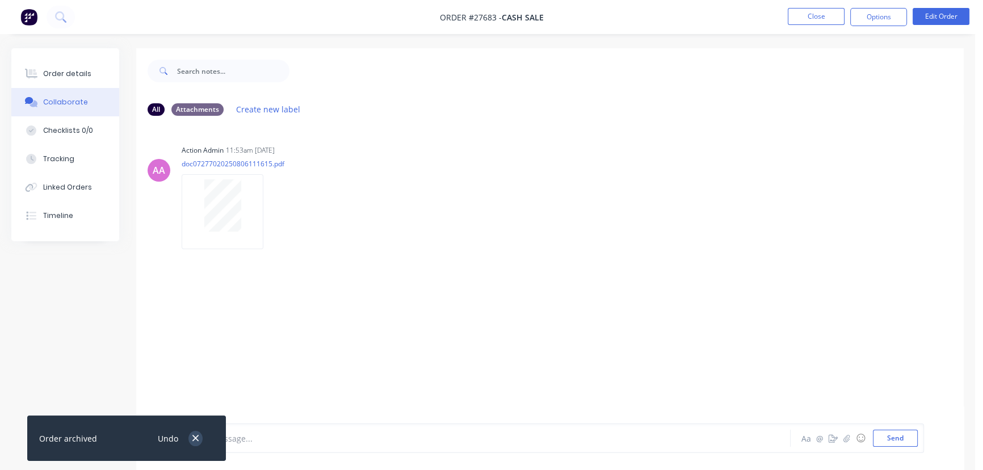
click at [199, 434] on button "button" at bounding box center [195, 438] width 14 height 15
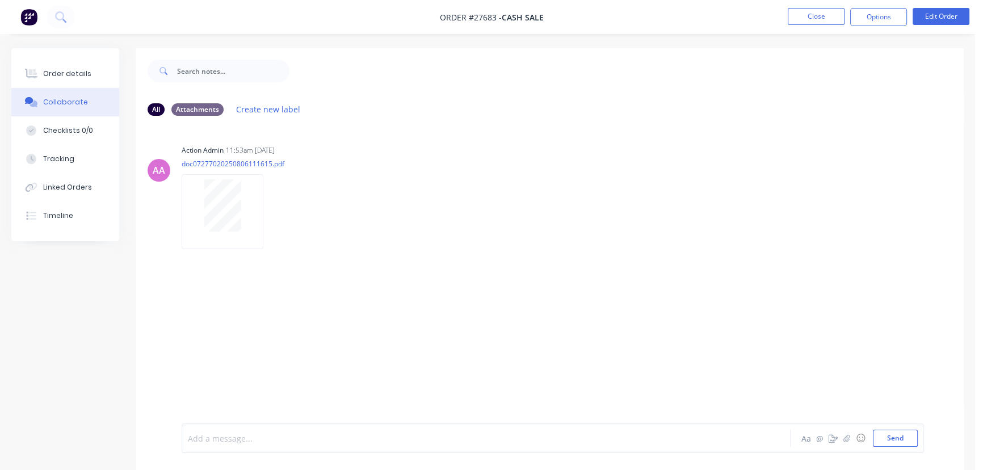
click at [210, 437] on div at bounding box center [461, 438] width 547 height 12
click at [883, 437] on button "Send" at bounding box center [895, 437] width 45 height 17
click at [803, 23] on button "Close" at bounding box center [815, 16] width 57 height 17
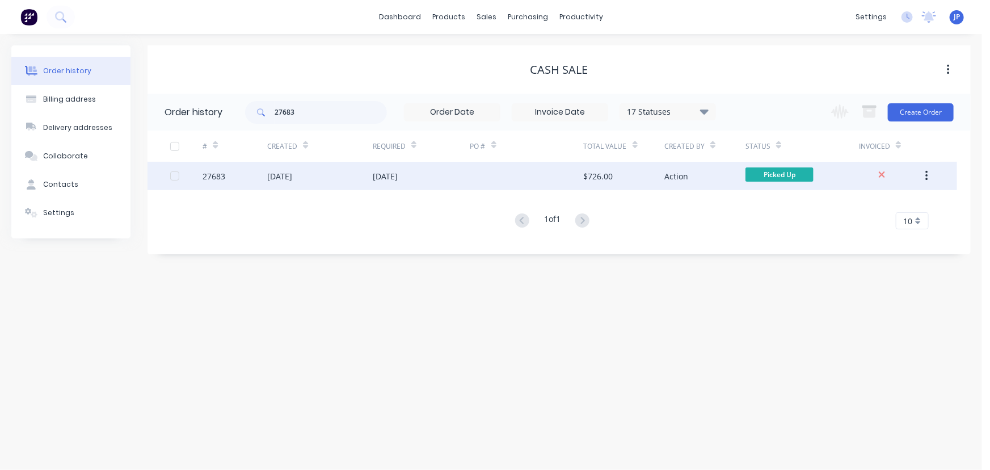
click at [618, 176] on div "$726.00" at bounding box center [624, 176] width 81 height 28
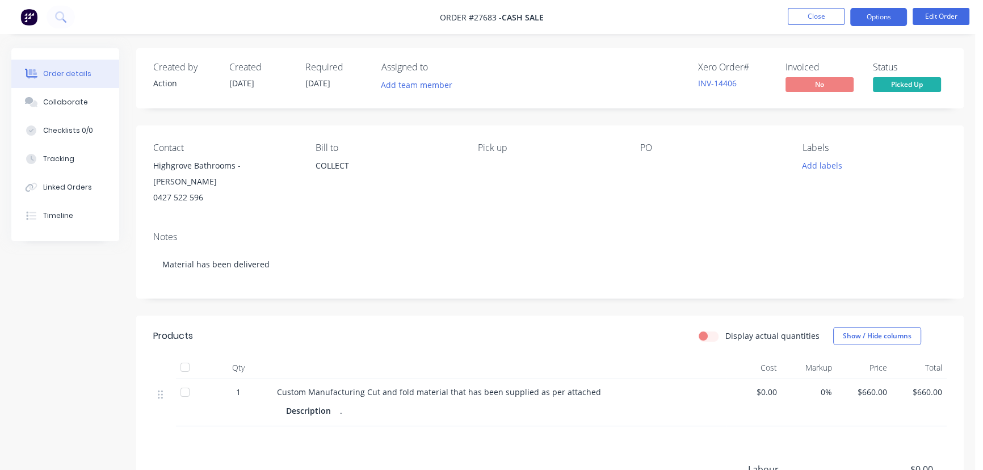
click at [866, 17] on button "Options" at bounding box center [878, 17] width 57 height 18
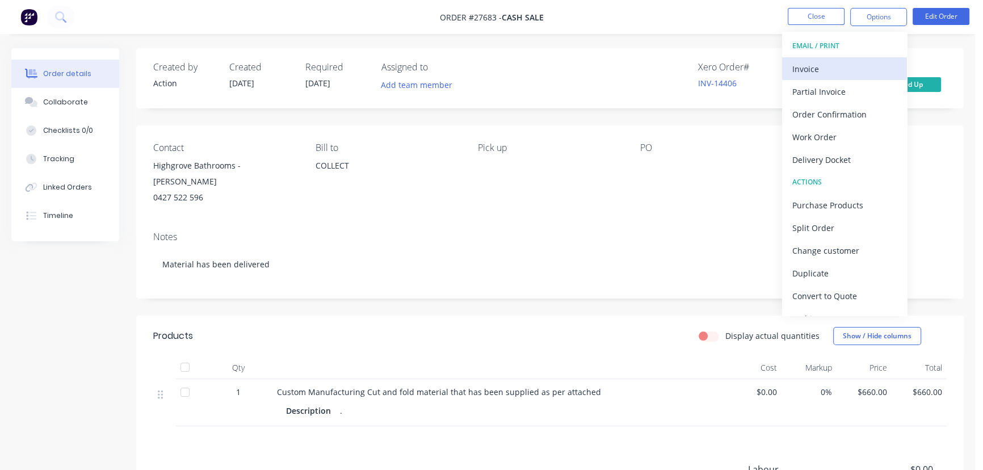
click at [825, 66] on div "Invoice" at bounding box center [844, 69] width 104 height 16
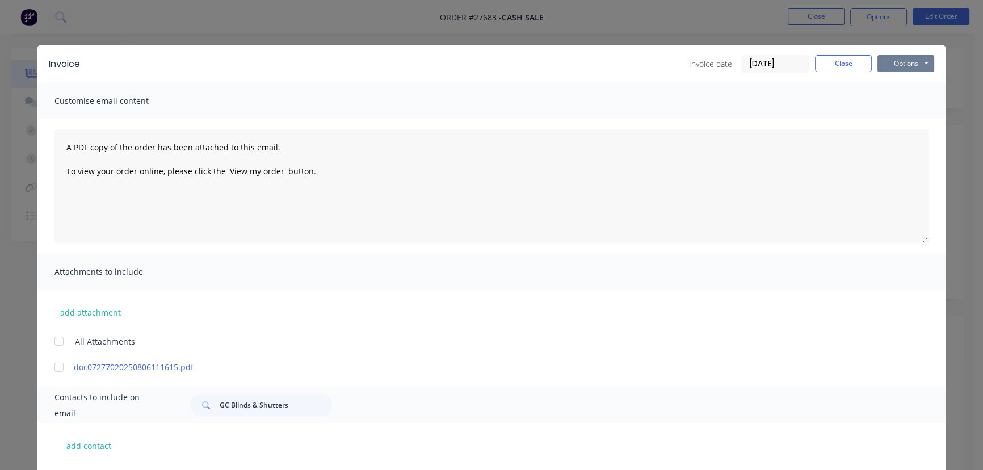
drag, startPoint x: 881, startPoint y: 64, endPoint x: 884, endPoint y: 71, distance: 8.1
click at [883, 68] on button "Options" at bounding box center [905, 63] width 57 height 17
click at [890, 103] on button "Print" at bounding box center [913, 102] width 73 height 19
click at [826, 66] on button "Close" at bounding box center [843, 63] width 57 height 17
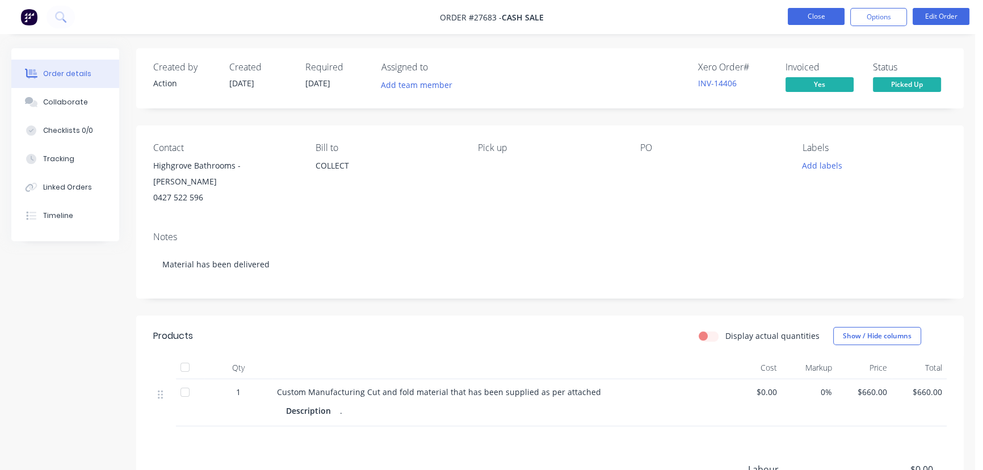
click at [808, 16] on button "Close" at bounding box center [815, 16] width 57 height 17
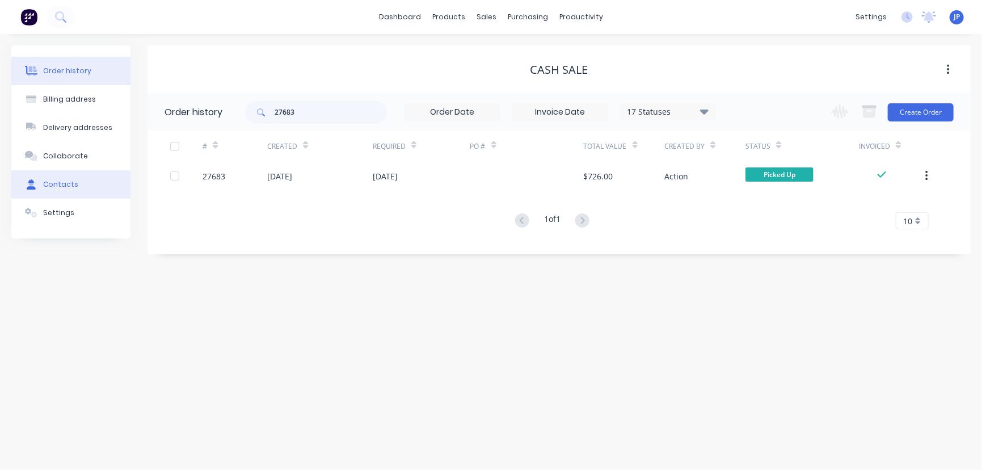
click at [64, 178] on button "Contacts" at bounding box center [70, 184] width 119 height 28
click at [64, 182] on div "Contacts" at bounding box center [60, 184] width 35 height 10
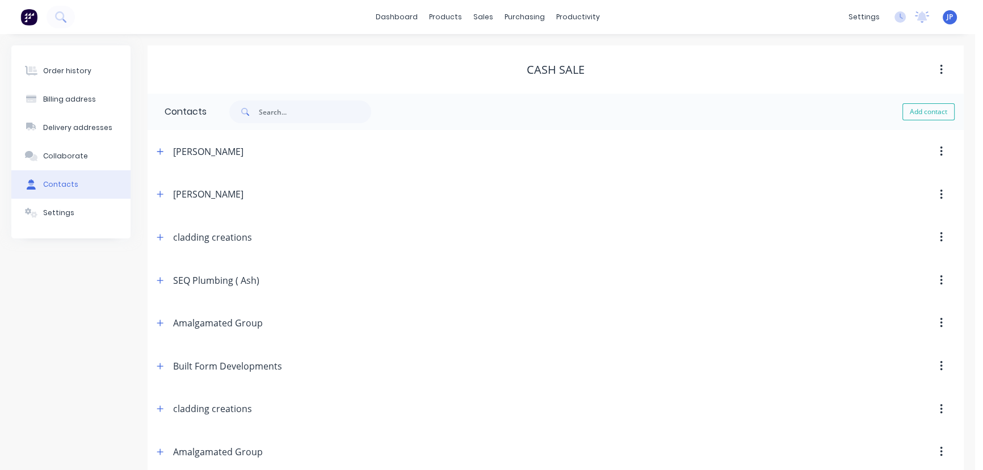
click at [288, 99] on div "Add contact" at bounding box center [585, 112] width 757 height 36
click at [277, 114] on input "text" at bounding box center [315, 111] width 112 height 23
type input "Highgrove"
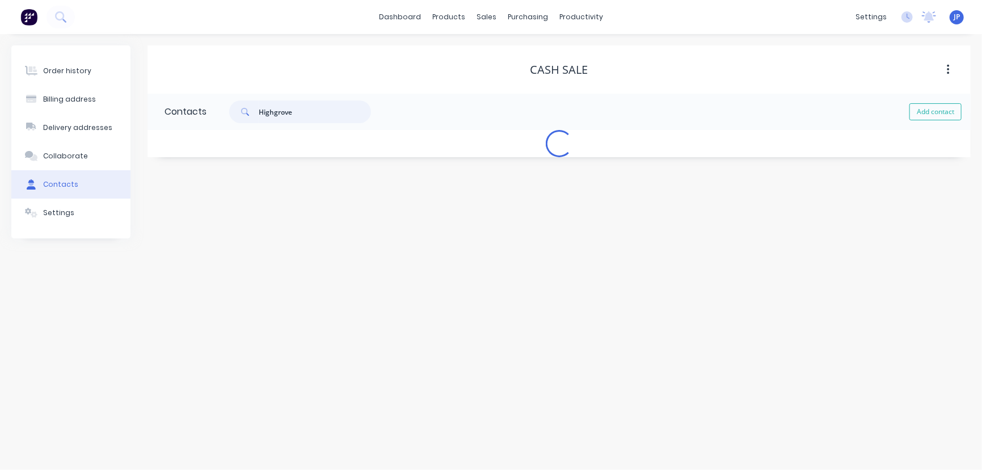
select select "AU"
type input "Highgrove"
click at [163, 149] on icon "button" at bounding box center [160, 152] width 7 height 8
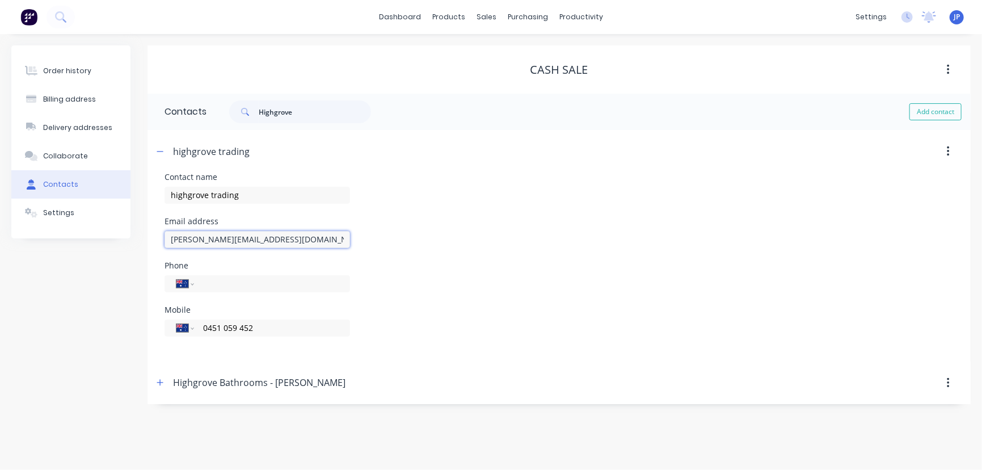
drag, startPoint x: 307, startPoint y: 241, endPoint x: 158, endPoint y: 241, distance: 148.6
click at [158, 241] on div "Contact name highgrove trading Email address dianne@highgrovetrading.com.au Pho…" at bounding box center [559, 267] width 823 height 188
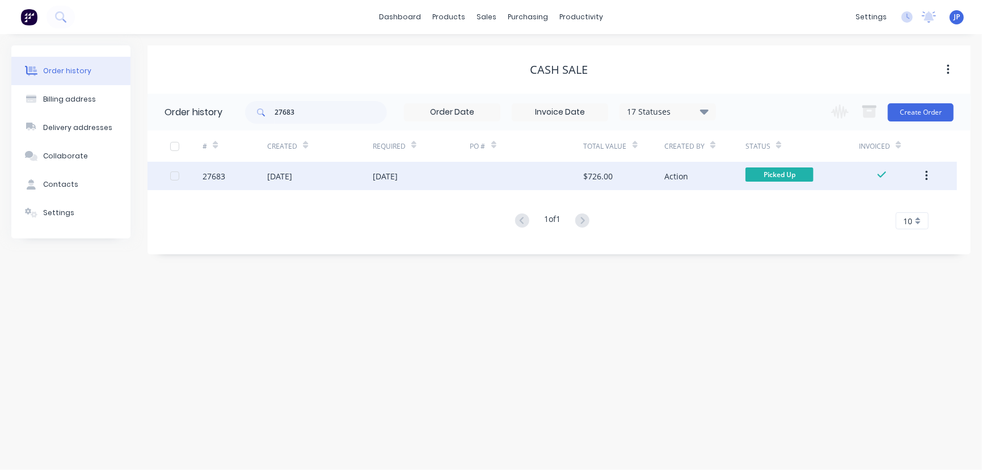
click at [925, 174] on icon "button" at bounding box center [926, 176] width 3 height 12
click at [896, 208] on div "Archive" at bounding box center [886, 205] width 87 height 16
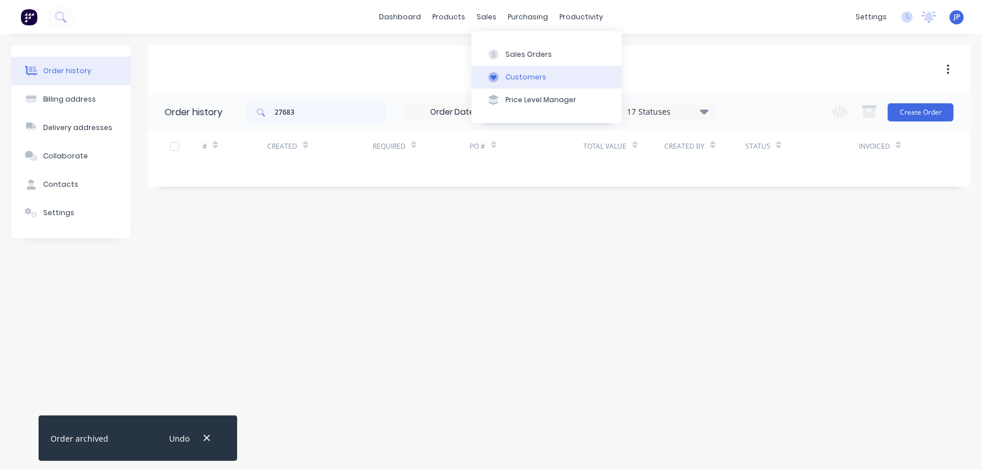
click at [518, 75] on div "Customers" at bounding box center [526, 77] width 41 height 10
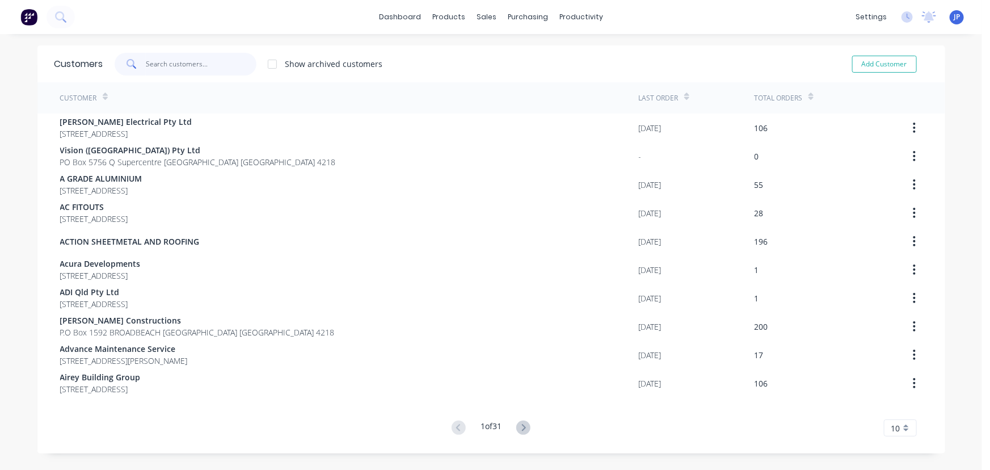
click at [199, 60] on input "text" at bounding box center [201, 64] width 111 height 23
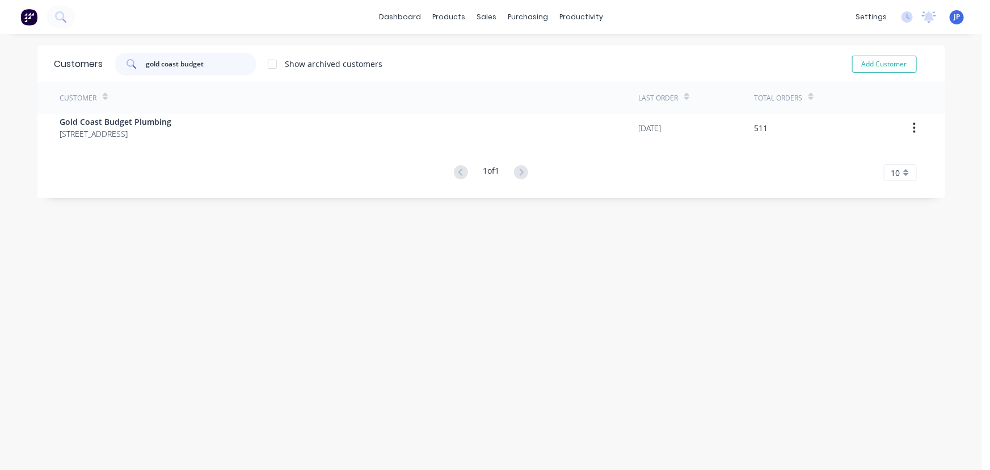
type input "gold coast budget"
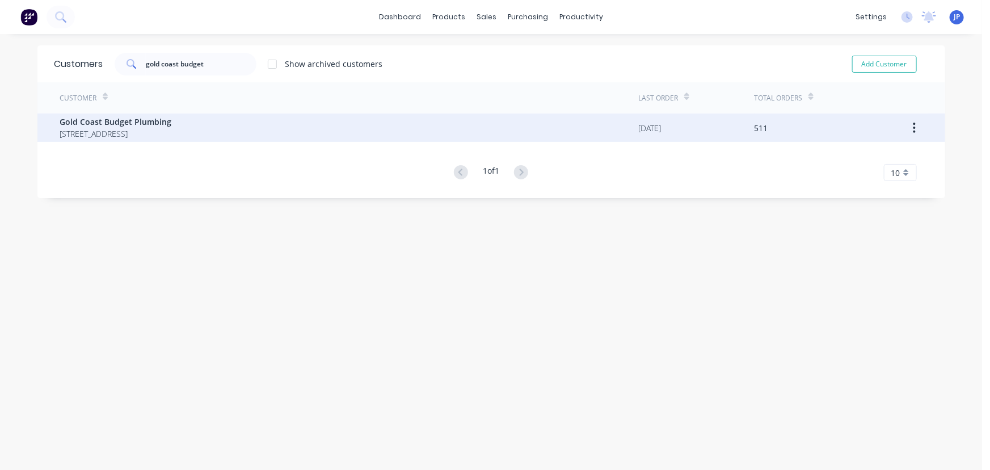
click at [141, 129] on span "P.O BOX 17 SANCTUARY COVE Queensland Australia 4210" at bounding box center [116, 134] width 112 height 12
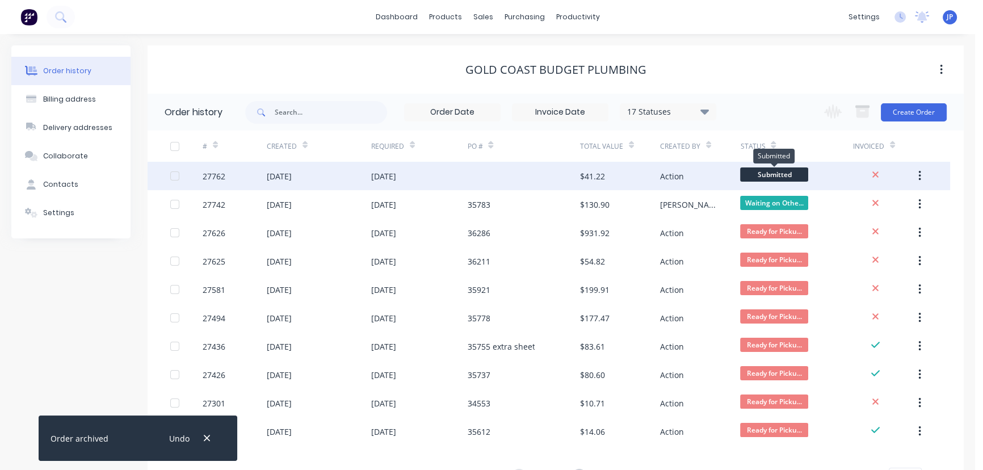
click at [759, 179] on span "Submitted" at bounding box center [774, 174] width 68 height 14
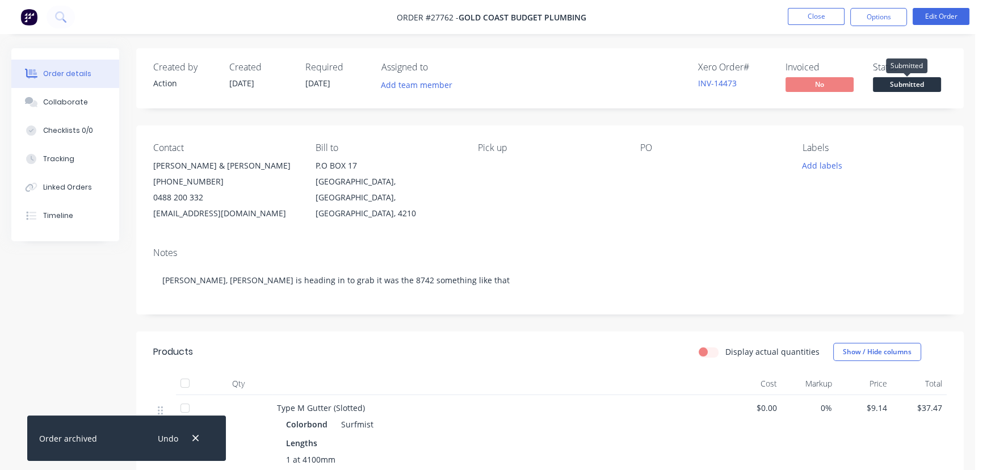
click at [919, 85] on span "Submitted" at bounding box center [907, 84] width 68 height 14
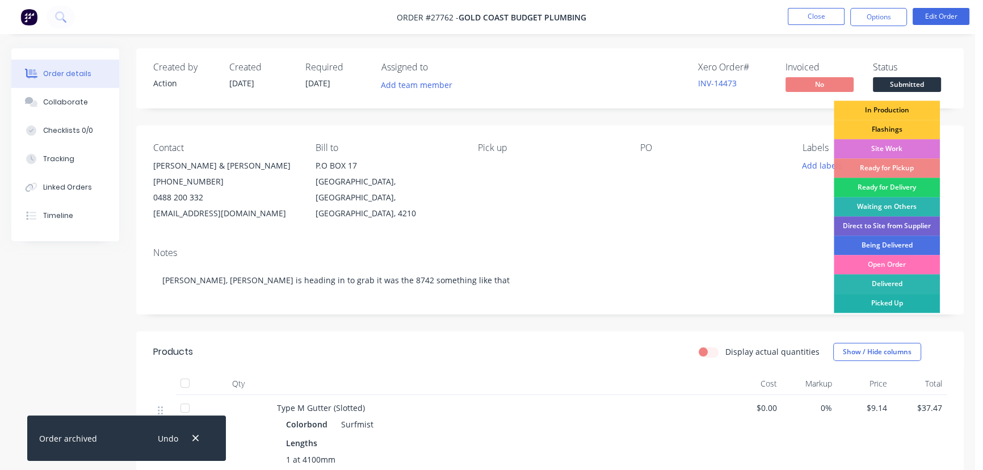
click at [903, 300] on div "Picked Up" at bounding box center [886, 302] width 106 height 19
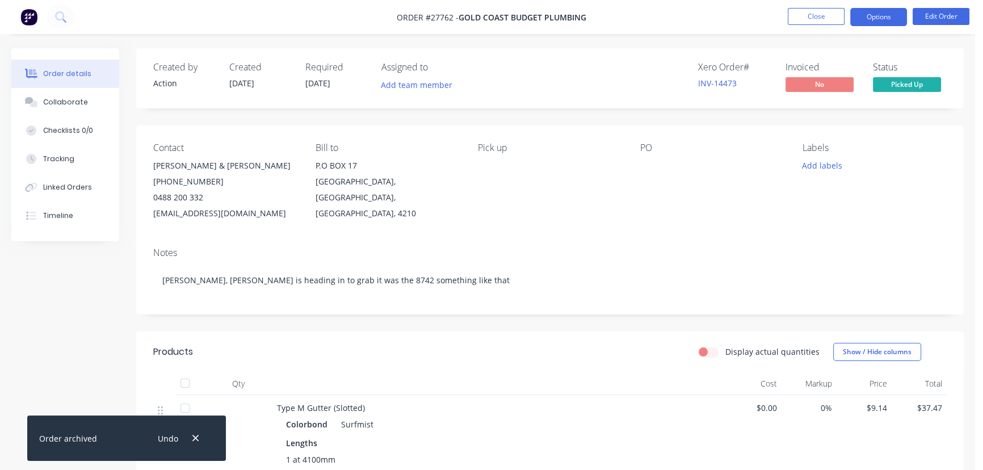
click at [868, 8] on button "Options" at bounding box center [878, 17] width 57 height 18
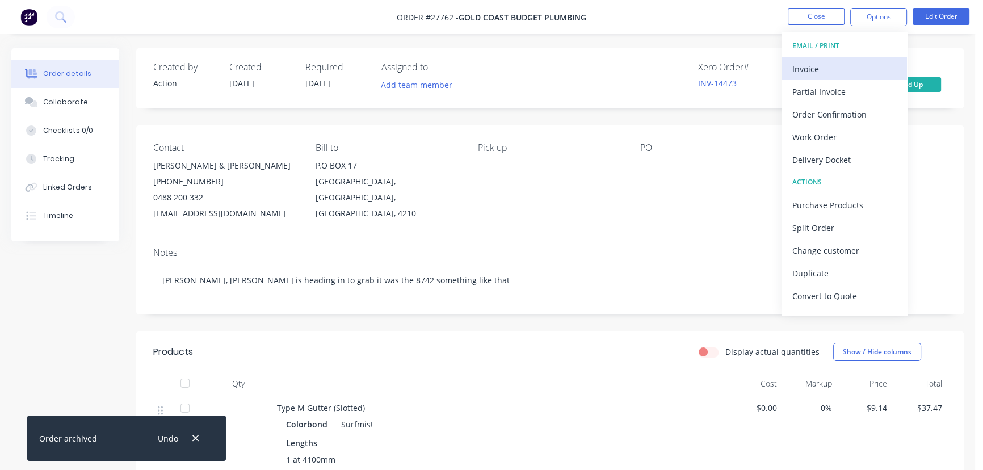
click at [837, 71] on div "Invoice" at bounding box center [844, 69] width 104 height 16
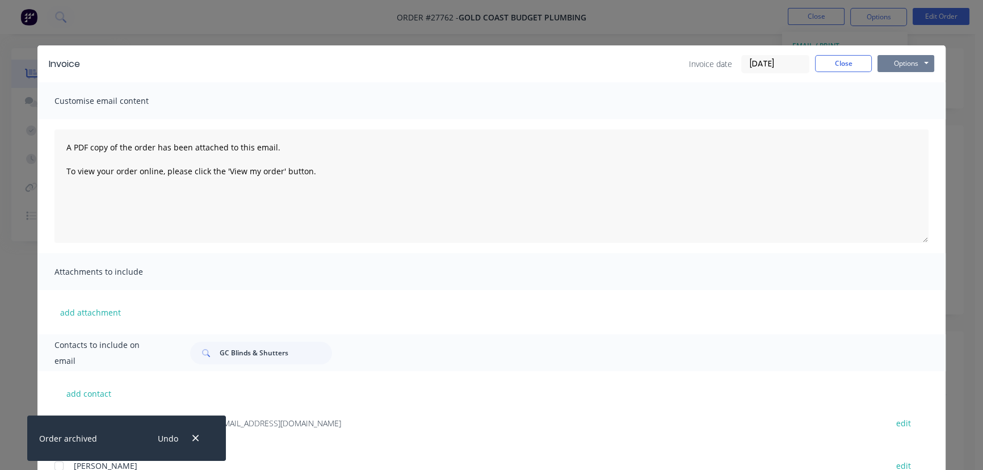
click at [892, 68] on button "Options" at bounding box center [905, 63] width 57 height 17
click at [894, 101] on button "Print" at bounding box center [913, 102] width 73 height 19
click at [828, 66] on button "Close" at bounding box center [843, 63] width 57 height 17
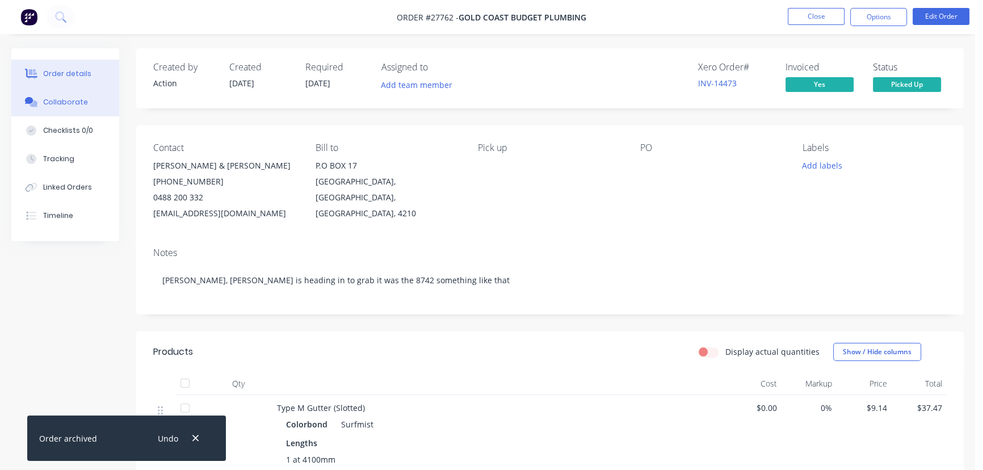
click at [97, 106] on button "Collaborate" at bounding box center [65, 102] width 108 height 28
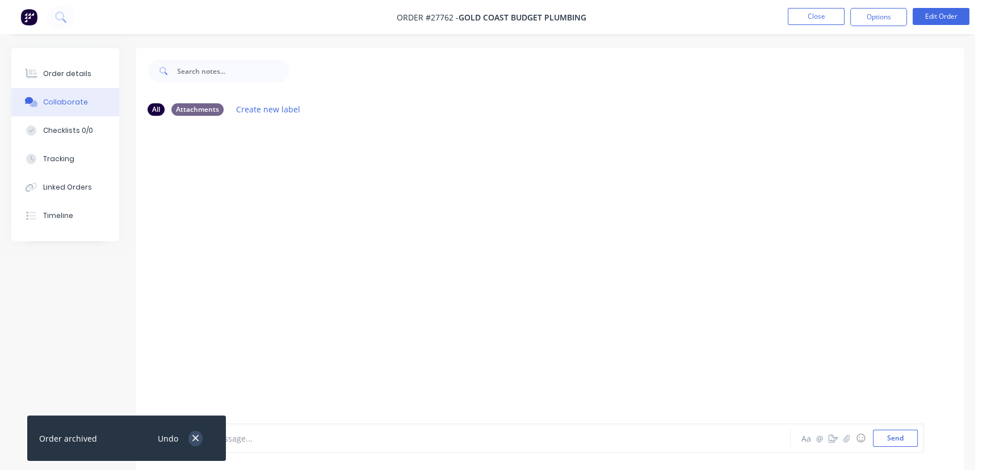
click at [189, 437] on button "button" at bounding box center [195, 438] width 14 height 15
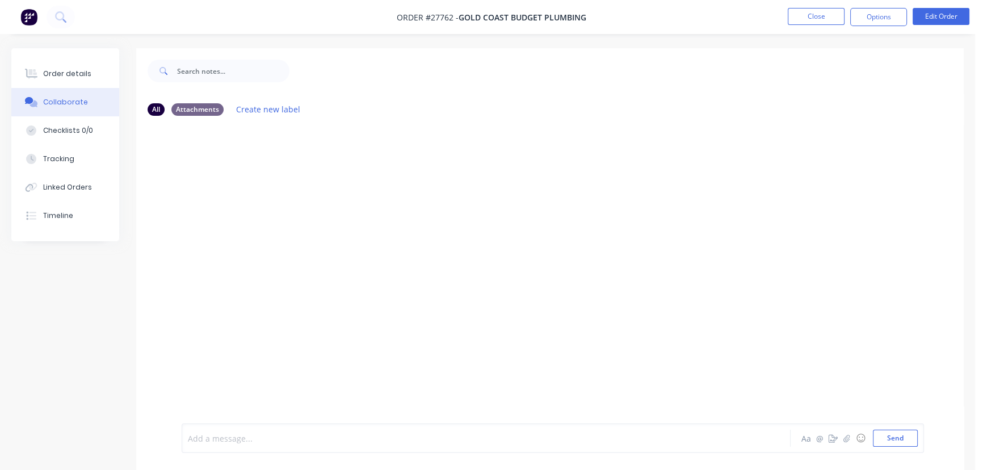
click at [214, 438] on div at bounding box center [461, 438] width 547 height 12
click at [887, 443] on button "Send" at bounding box center [895, 437] width 45 height 17
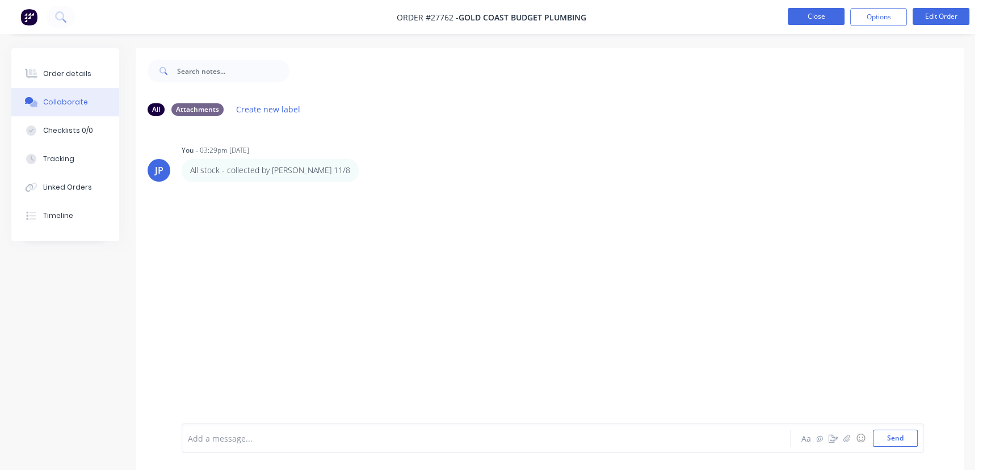
click at [795, 18] on button "Close" at bounding box center [815, 16] width 57 height 17
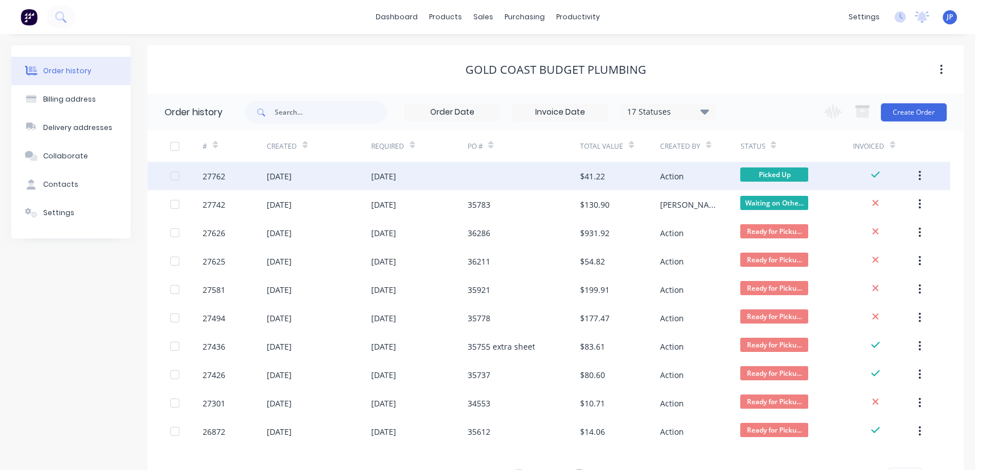
click at [920, 171] on icon "button" at bounding box center [919, 176] width 3 height 12
click at [907, 206] on div "Archive" at bounding box center [878, 205] width 87 height 16
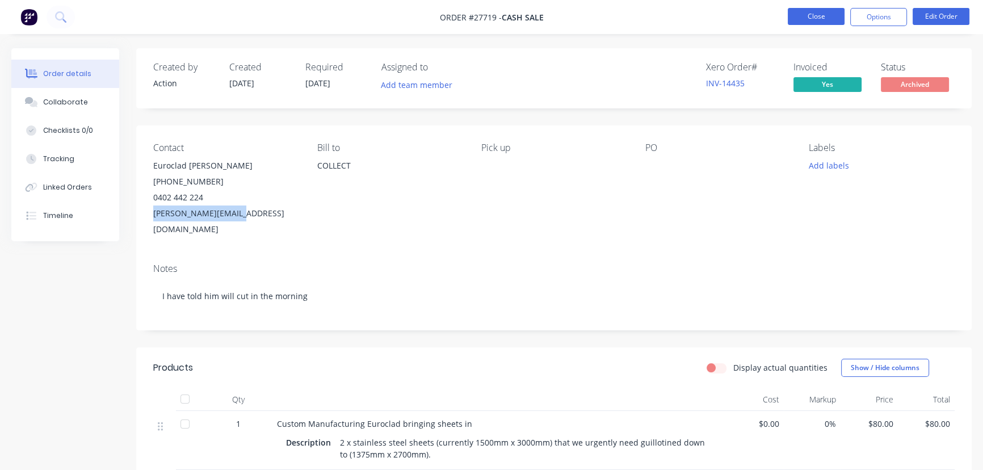
click at [812, 22] on button "Close" at bounding box center [815, 16] width 57 height 17
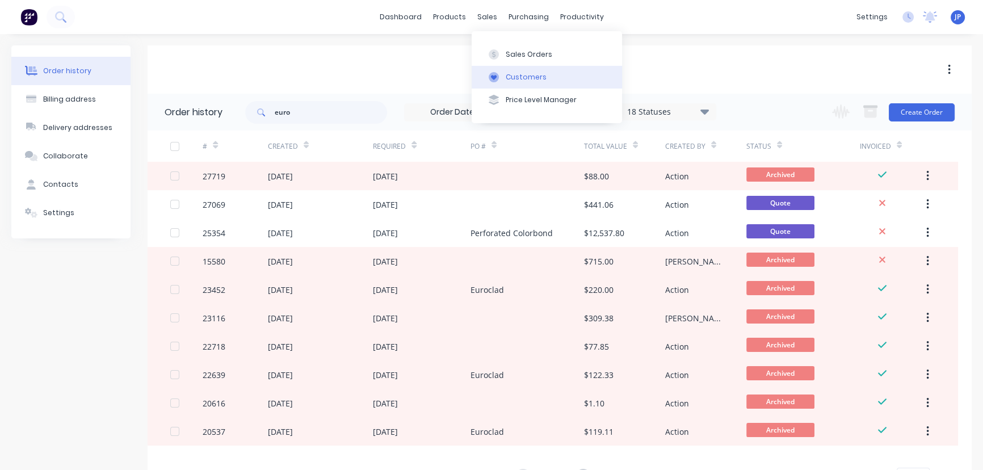
click at [506, 76] on div "Customers" at bounding box center [526, 77] width 41 height 10
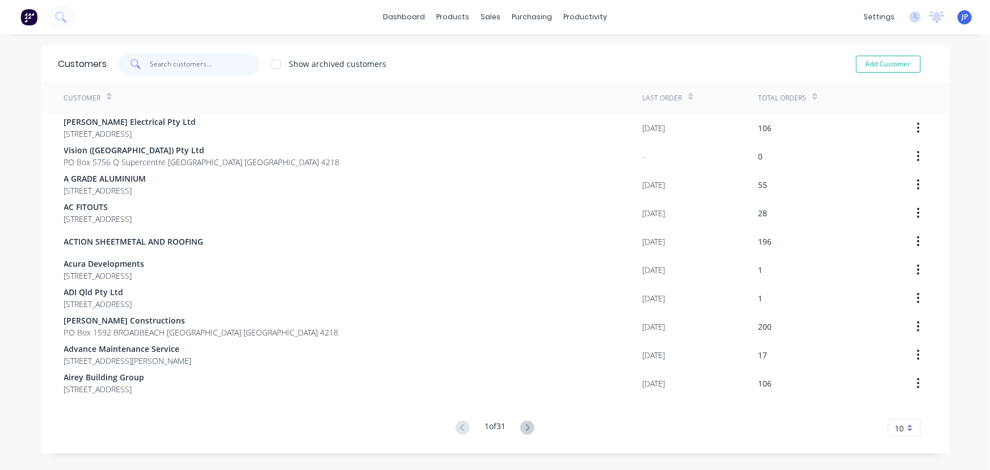
click at [152, 69] on input "text" at bounding box center [205, 64] width 111 height 23
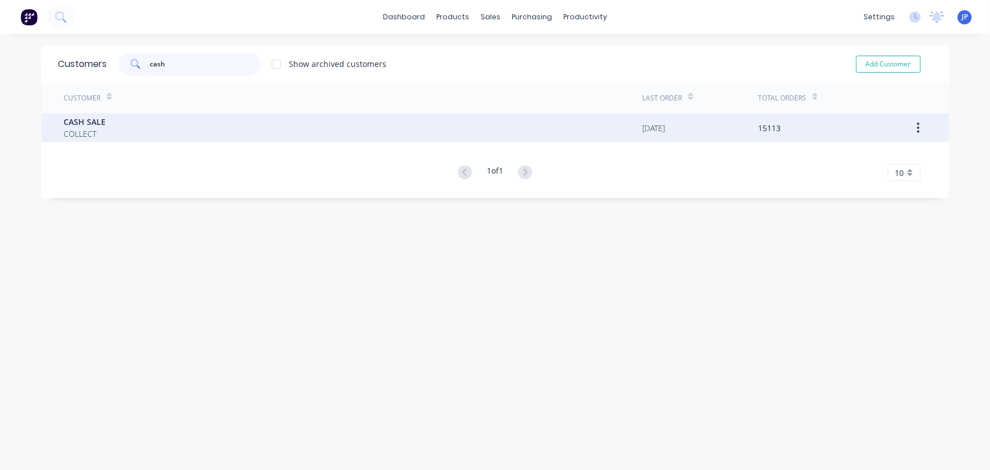
type input "cash"
click at [113, 124] on div "CASH SALE COLLECT" at bounding box center [353, 127] width 579 height 28
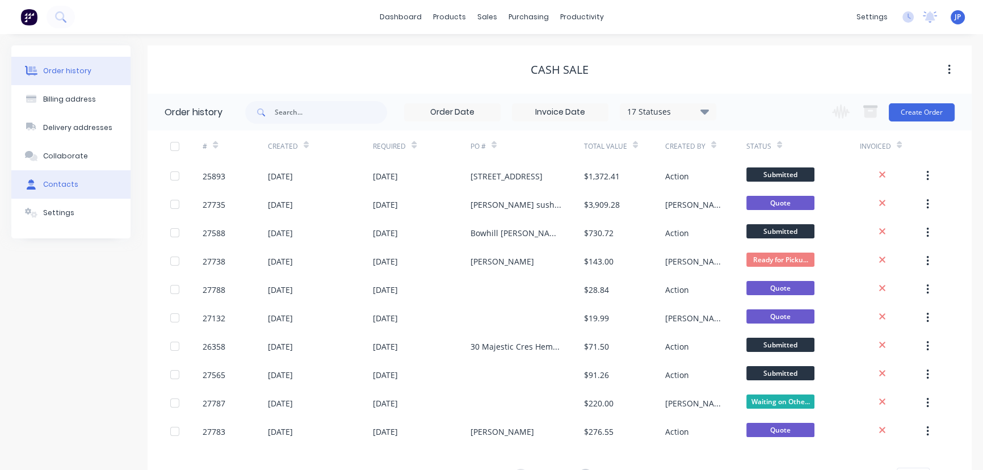
click at [87, 180] on button "Contacts" at bounding box center [70, 184] width 119 height 28
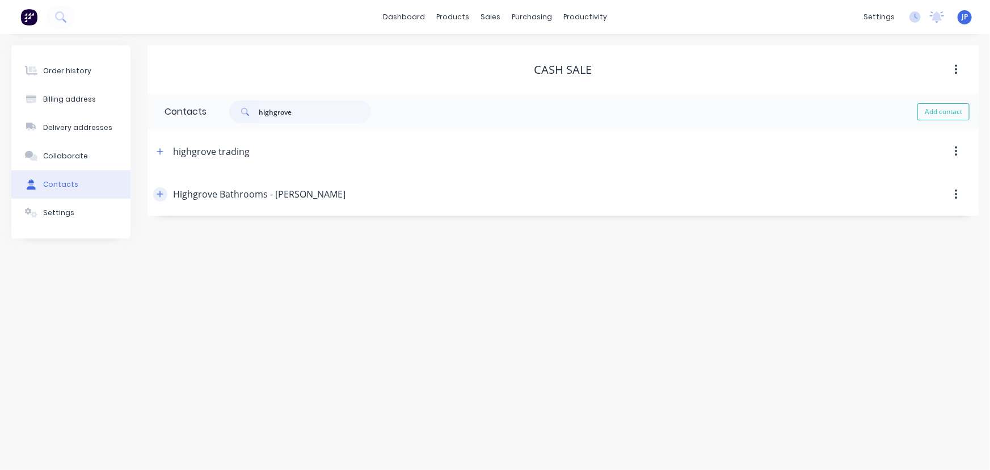
type input "highgrove"
click at [158, 193] on icon "button" at bounding box center [160, 194] width 7 height 8
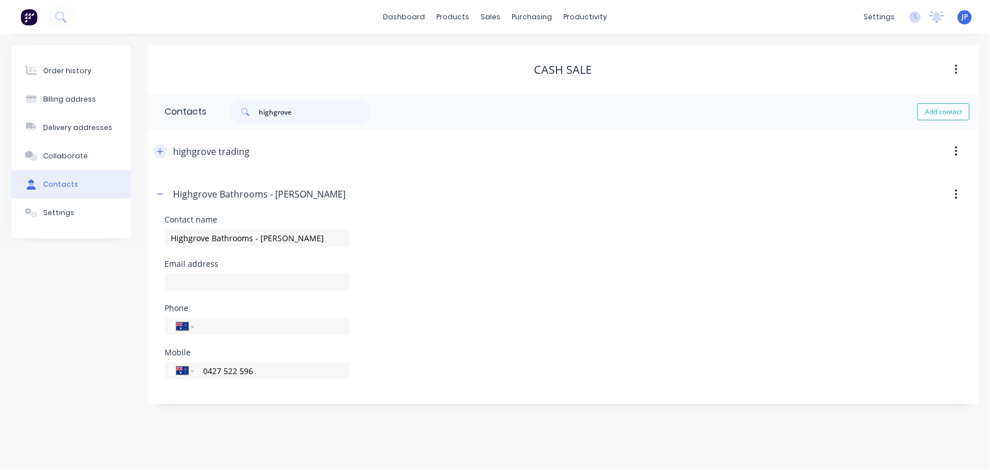
click at [159, 152] on icon "button" at bounding box center [160, 152] width 7 height 8
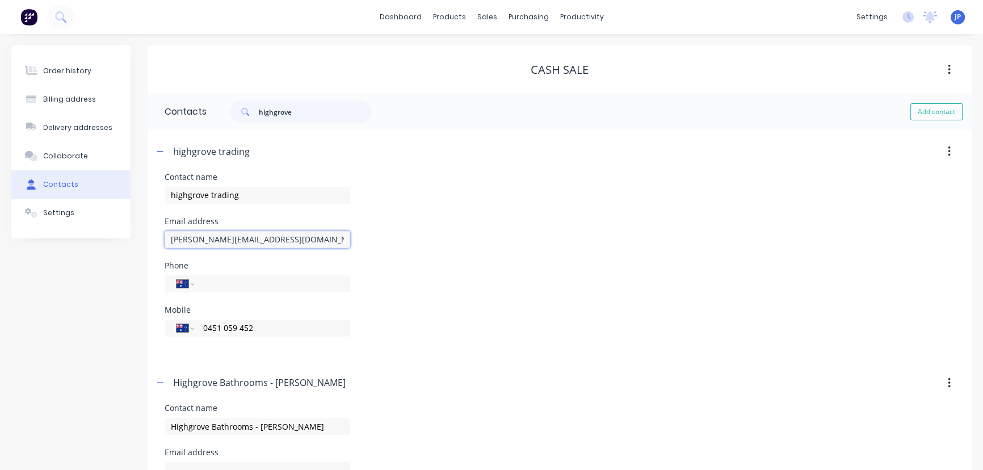
click at [168, 239] on input "[PERSON_NAME][EMAIL_ADDRESS][DOMAIN_NAME]" at bounding box center [258, 239] width 186 height 17
click at [353, 266] on div "Contact name highgrove trading Email address admin @[DOMAIN_NAME] Phone Interna…" at bounding box center [560, 261] width 790 height 177
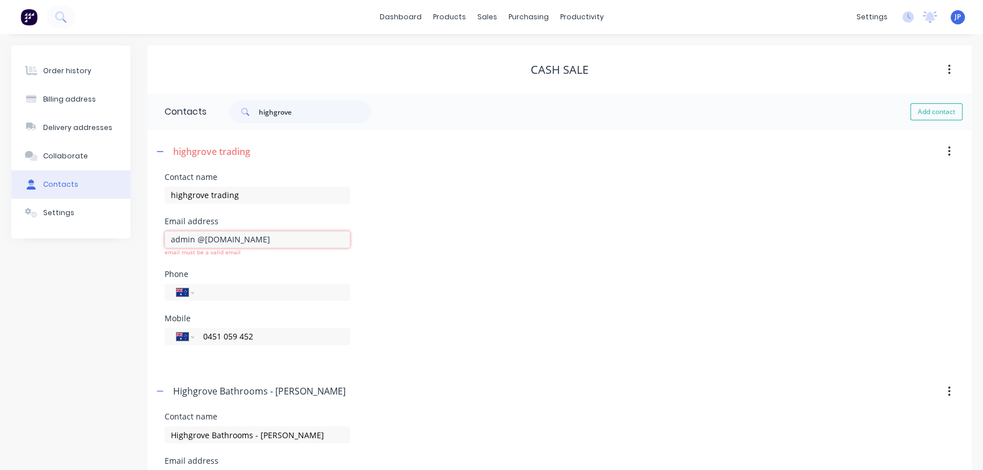
click at [193, 241] on input "admin @[DOMAIN_NAME]" at bounding box center [258, 239] width 186 height 17
type input "[EMAIL_ADDRESS][DOMAIN_NAME]"
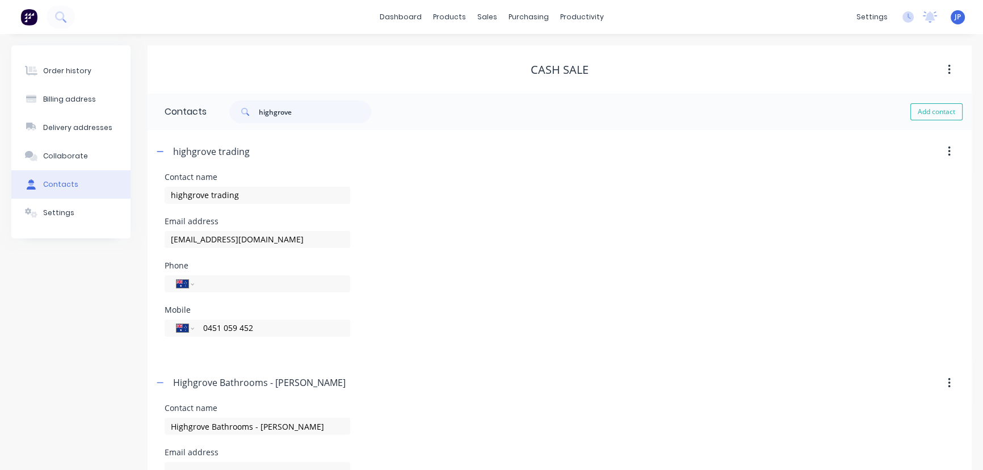
click at [517, 302] on div "Phone International [GEOGRAPHIC_DATA] [GEOGRAPHIC_DATA] [GEOGRAPHIC_DATA] [GEOG…" at bounding box center [560, 284] width 790 height 44
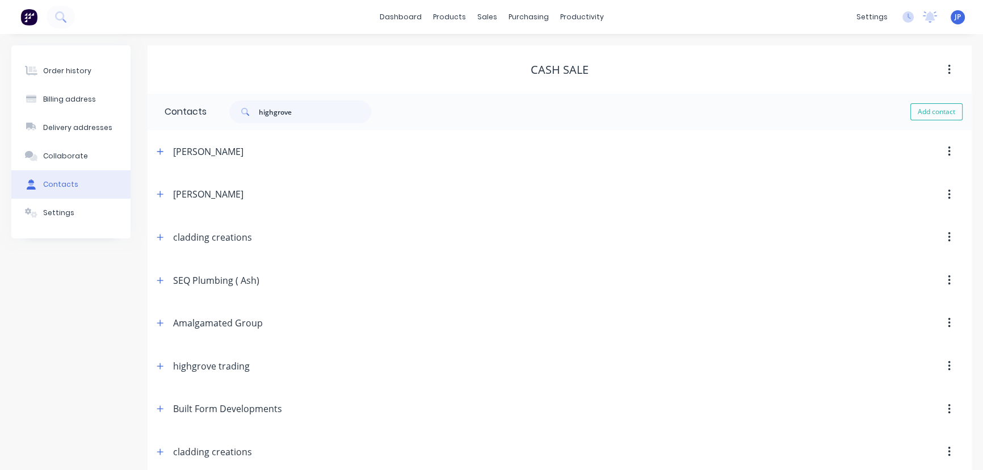
drag, startPoint x: 808, startPoint y: 368, endPoint x: 721, endPoint y: 255, distance: 142.4
click at [808, 366] on div at bounding box center [869, 366] width 205 height 20
click at [514, 79] on div "Customers" at bounding box center [526, 77] width 41 height 10
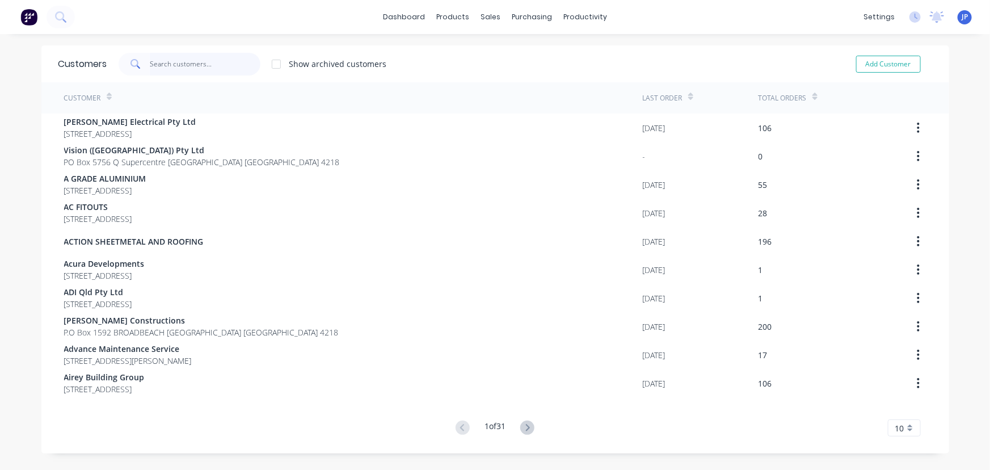
click at [192, 64] on input "text" at bounding box center [205, 64] width 111 height 23
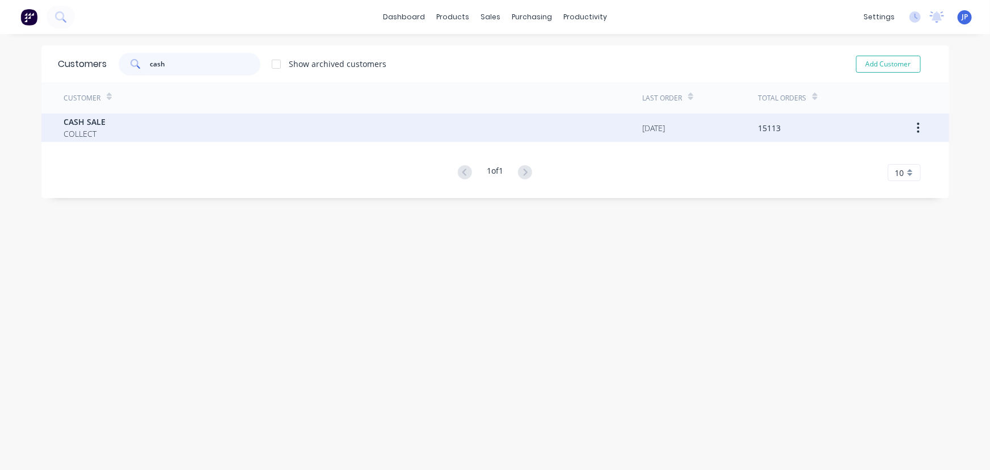
type input "cash"
click at [108, 134] on div "CASH SALE COLLECT" at bounding box center [353, 127] width 579 height 28
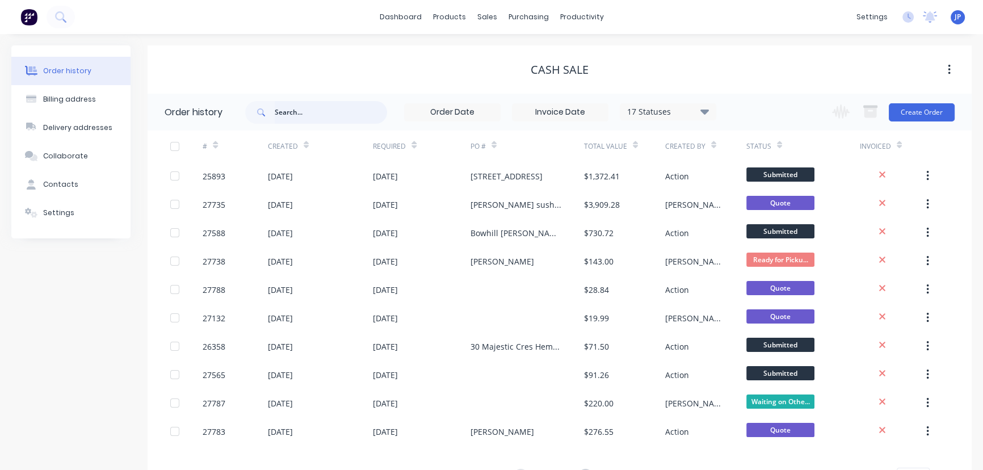
click at [292, 119] on input "text" at bounding box center [331, 112] width 112 height 23
type input "277"
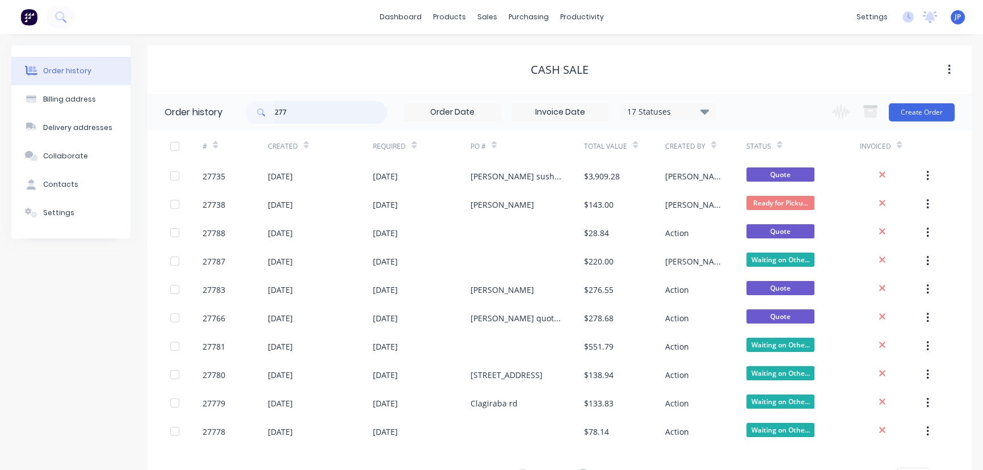
click at [289, 116] on input "277" at bounding box center [331, 112] width 112 height 23
type input "27757"
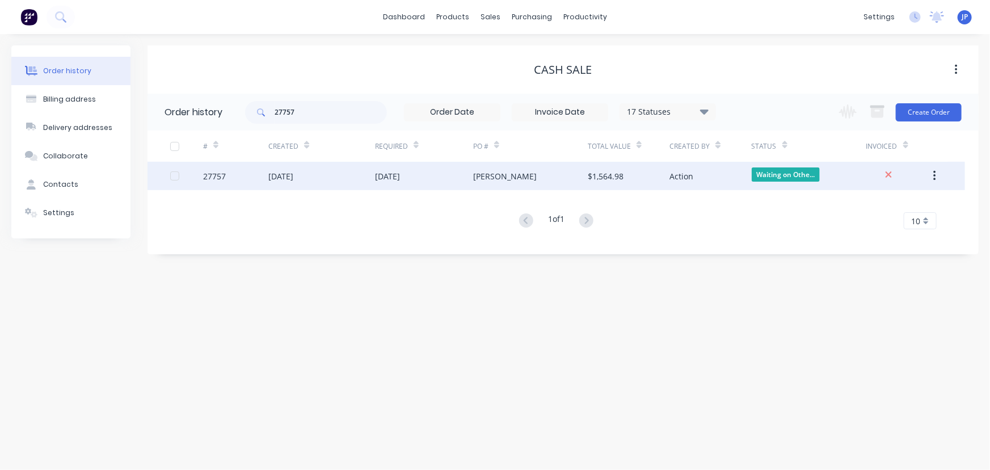
click at [297, 183] on div "[DATE]" at bounding box center [321, 176] width 107 height 28
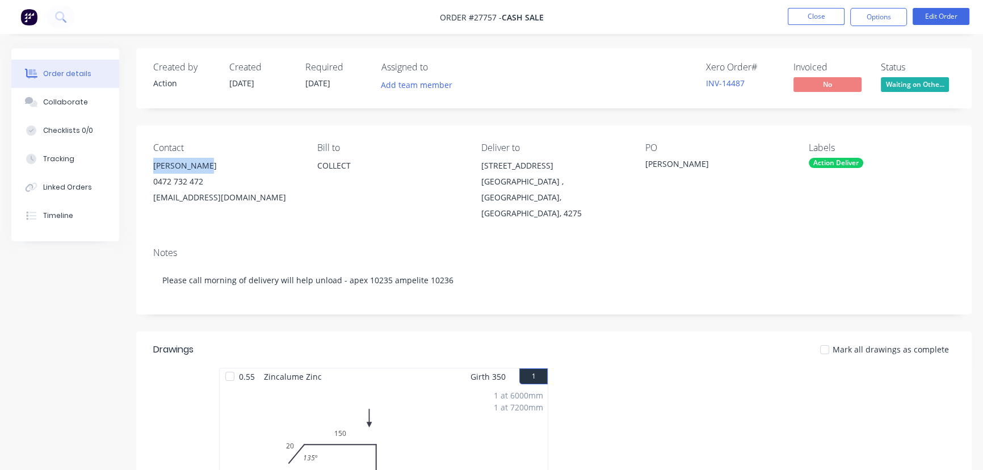
drag, startPoint x: 215, startPoint y: 157, endPoint x: 152, endPoint y: 164, distance: 63.4
click at [152, 164] on div "Contact [PERSON_NAME] [PHONE_NUMBER] [EMAIL_ADDRESS][DOMAIN_NAME] [PERSON_NAME]…" at bounding box center [553, 181] width 835 height 113
copy div "[PERSON_NAME]"
click at [866, 19] on button "Options" at bounding box center [878, 17] width 57 height 18
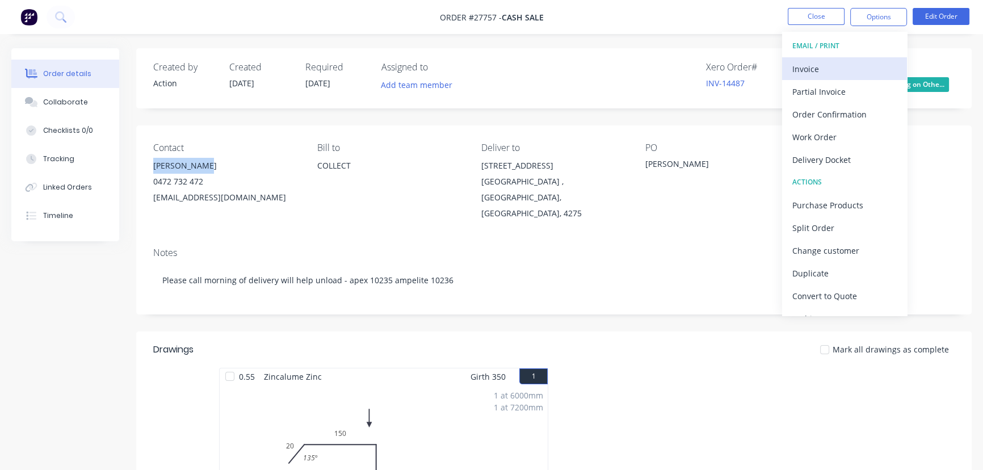
click at [843, 64] on div "Invoice" at bounding box center [844, 69] width 104 height 16
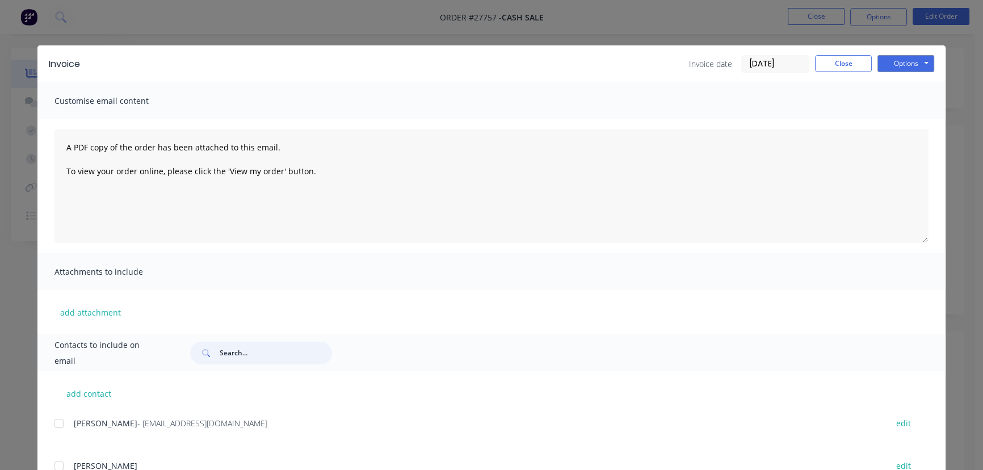
drag, startPoint x: 247, startPoint y: 360, endPoint x: 182, endPoint y: 356, distance: 65.3
click at [182, 356] on div at bounding box center [553, 353] width 749 height 23
paste input "[PERSON_NAME]"
type input "[PERSON_NAME]"
click at [896, 69] on button "Options" at bounding box center [905, 63] width 57 height 17
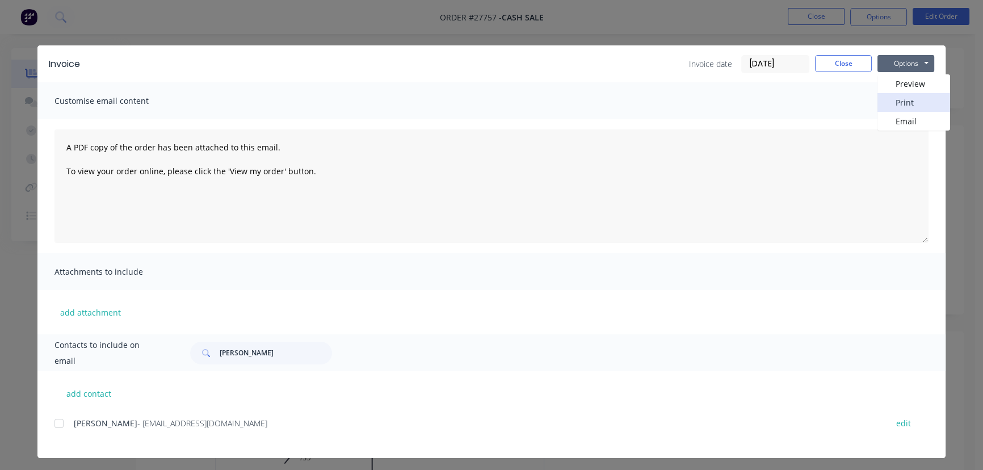
click at [895, 103] on button "Print" at bounding box center [913, 102] width 73 height 19
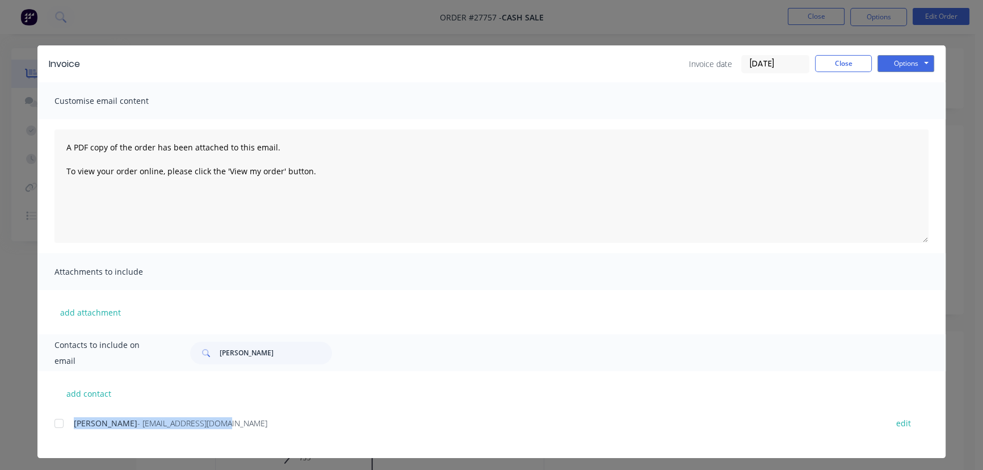
drag, startPoint x: 212, startPoint y: 426, endPoint x: 57, endPoint y: 437, distance: 154.7
click at [57, 437] on div "[PERSON_NAME] - [EMAIL_ADDRESS][DOMAIN_NAME] edit" at bounding box center [499, 429] width 891 height 29
copy div "[PERSON_NAME] - [EMAIL_ADDRESS][DOMAIN_NAME]"
click at [914, 68] on button "Options" at bounding box center [905, 63] width 57 height 17
click at [901, 96] on button "Print" at bounding box center [913, 102] width 73 height 19
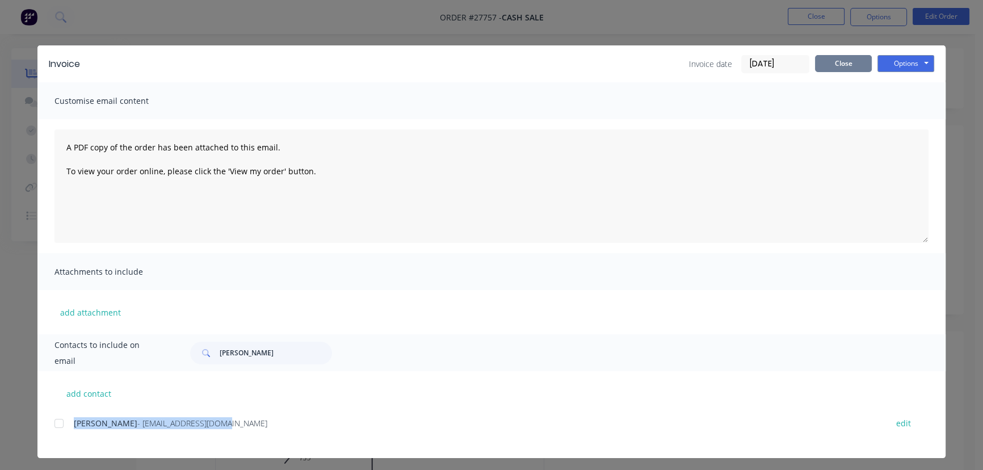
click at [835, 58] on button "Close" at bounding box center [843, 63] width 57 height 17
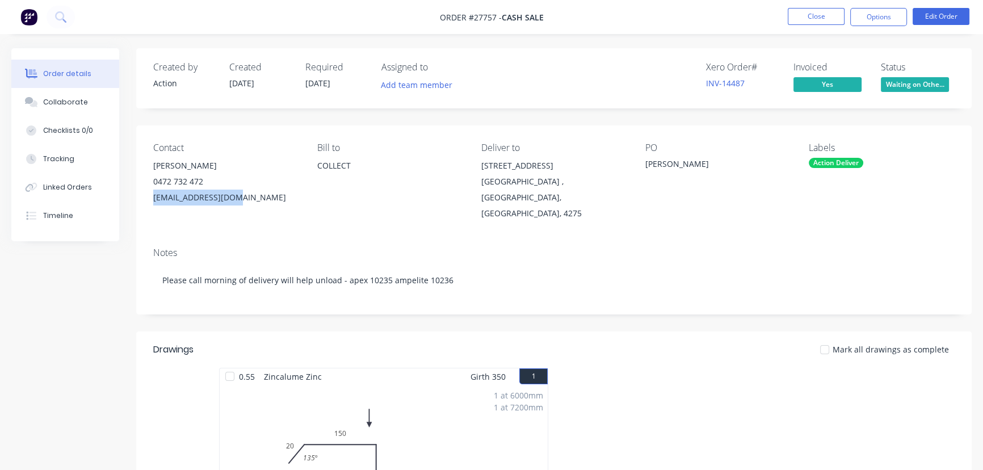
drag, startPoint x: 246, startPoint y: 197, endPoint x: 161, endPoint y: 209, distance: 85.9
click at [150, 209] on div "Contact [PERSON_NAME] [PHONE_NUMBER] [EMAIL_ADDRESS][DOMAIN_NAME] [PERSON_NAME]…" at bounding box center [553, 181] width 835 height 113
copy div "[EMAIL_ADDRESS][DOMAIN_NAME]"
drag, startPoint x: 212, startPoint y: 161, endPoint x: 151, endPoint y: 168, distance: 61.2
click at [151, 168] on div "Contact [PERSON_NAME] [PHONE_NUMBER] [EMAIL_ADDRESS][DOMAIN_NAME] [PERSON_NAME]…" at bounding box center [553, 181] width 835 height 113
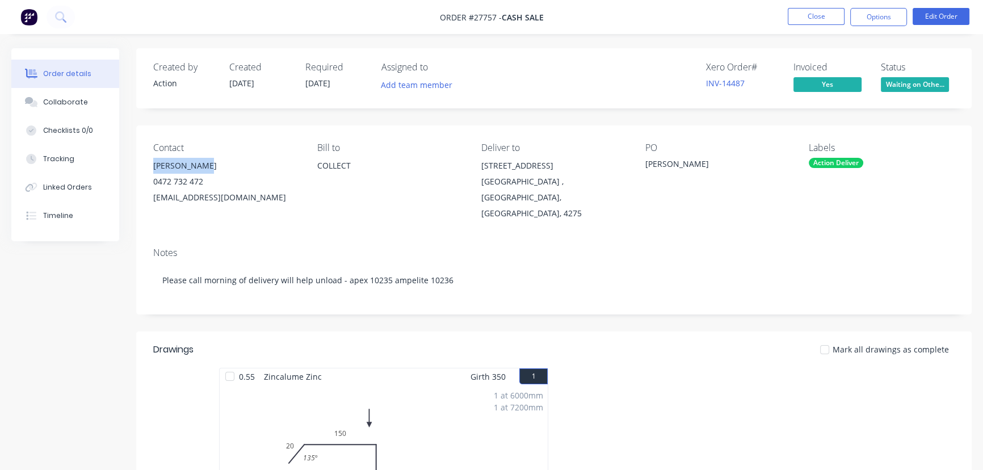
copy div "[PERSON_NAME]"
drag, startPoint x: 626, startPoint y: 186, endPoint x: 473, endPoint y: 170, distance: 154.5
click at [473, 170] on div "Contact [PERSON_NAME] [PHONE_NUMBER] [EMAIL_ADDRESS][DOMAIN_NAME] [PERSON_NAME]…" at bounding box center [553, 181] width 835 height 113
copy div "[STREET_ADDRESS]"
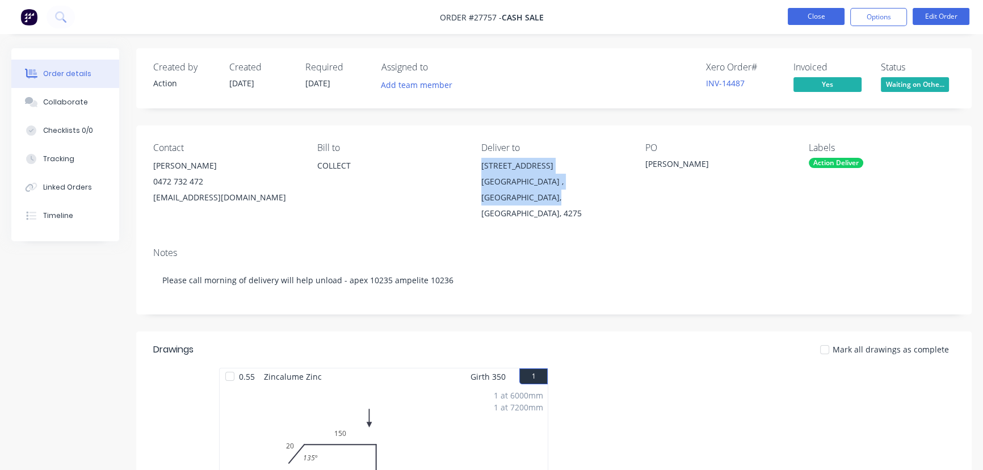
click at [805, 18] on button "Close" at bounding box center [815, 16] width 57 height 17
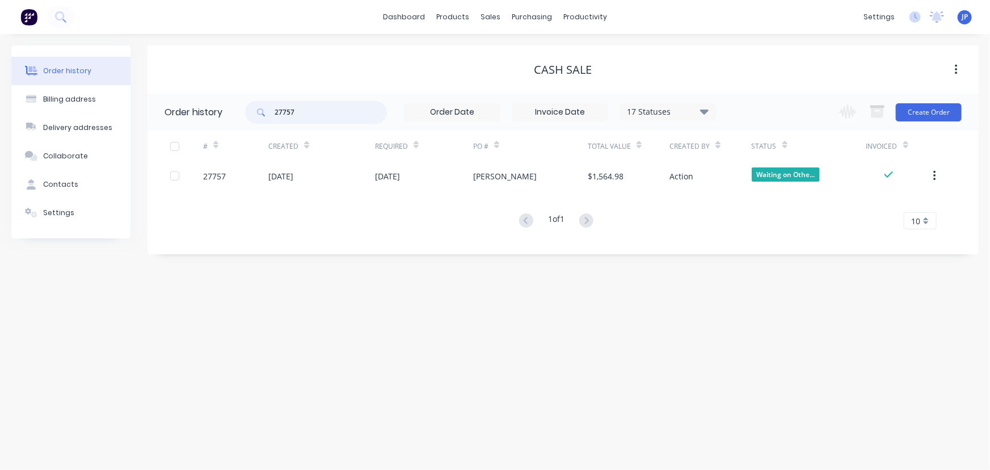
drag, startPoint x: 312, startPoint y: 113, endPoint x: 263, endPoint y: 122, distance: 49.5
click at [264, 122] on div "27757" at bounding box center [316, 112] width 142 height 23
type input "27776"
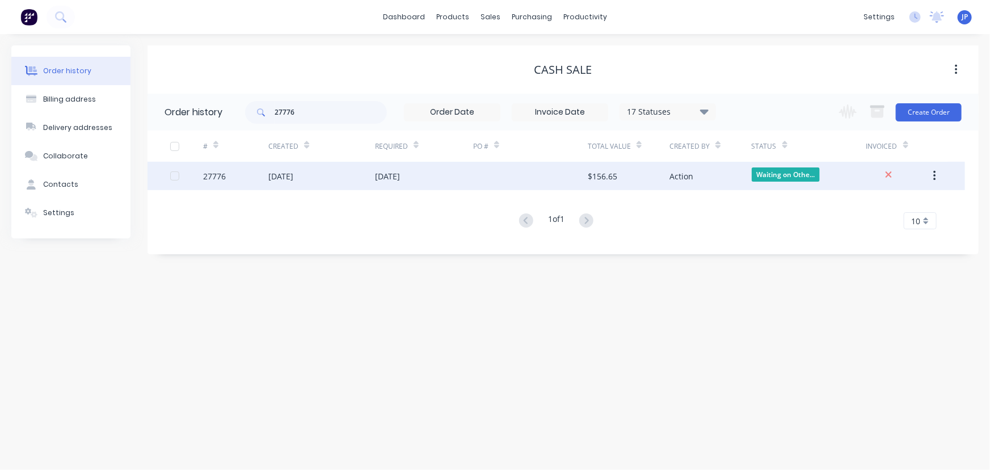
click at [293, 178] on div "[DATE]" at bounding box center [280, 176] width 25 height 12
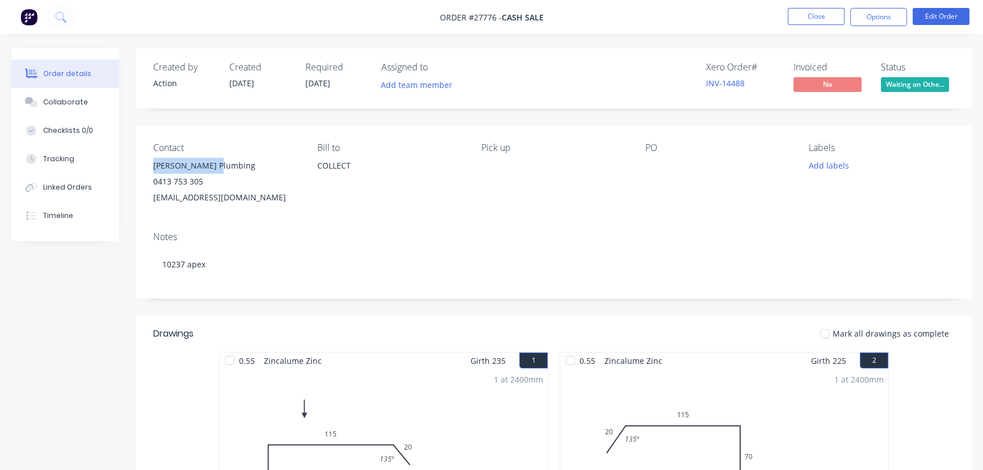
drag, startPoint x: 217, startPoint y: 162, endPoint x: 153, endPoint y: 165, distance: 64.2
click at [153, 165] on div "[PERSON_NAME] Plumbing" at bounding box center [226, 166] width 146 height 16
copy div "[PERSON_NAME] Plumbing"
click at [879, 21] on button "Options" at bounding box center [878, 17] width 57 height 18
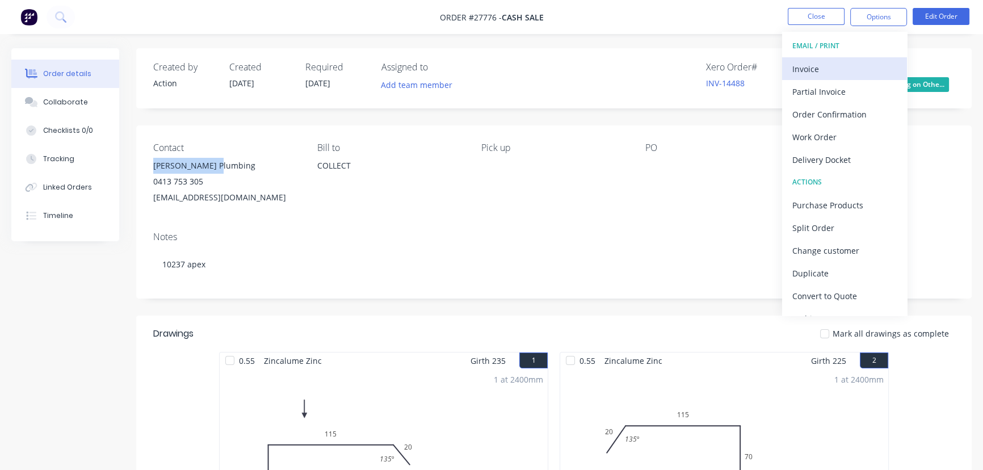
click at [839, 66] on div "Invoice" at bounding box center [844, 69] width 104 height 16
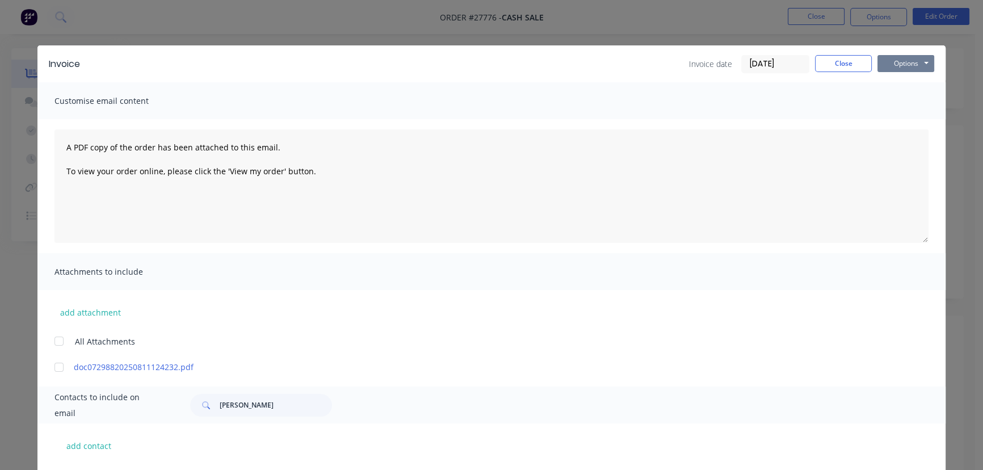
click at [892, 65] on button "Options" at bounding box center [905, 63] width 57 height 17
click at [891, 105] on button "Print" at bounding box center [913, 102] width 73 height 19
click at [857, 65] on button "Close" at bounding box center [843, 63] width 57 height 17
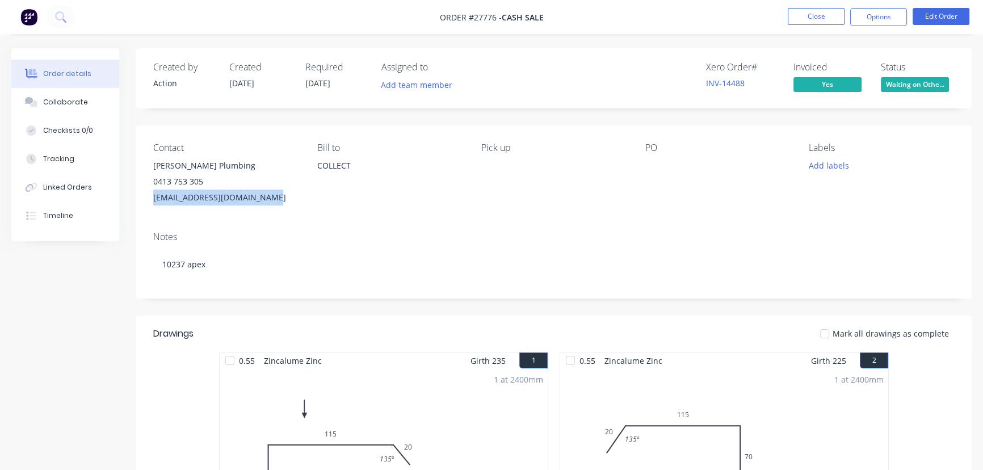
drag, startPoint x: 284, startPoint y: 202, endPoint x: 144, endPoint y: 219, distance: 141.2
click at [144, 219] on div "Contact [PERSON_NAME] Plumbing 0413 753 305 [EMAIL_ADDRESS][DOMAIN_NAME] Bill t…" at bounding box center [553, 173] width 835 height 97
copy div "[EMAIL_ADDRESS][DOMAIN_NAME]"
click at [218, 161] on div "[PERSON_NAME] Plumbing" at bounding box center [226, 166] width 146 height 16
drag, startPoint x: 218, startPoint y: 165, endPoint x: 151, endPoint y: 173, distance: 67.5
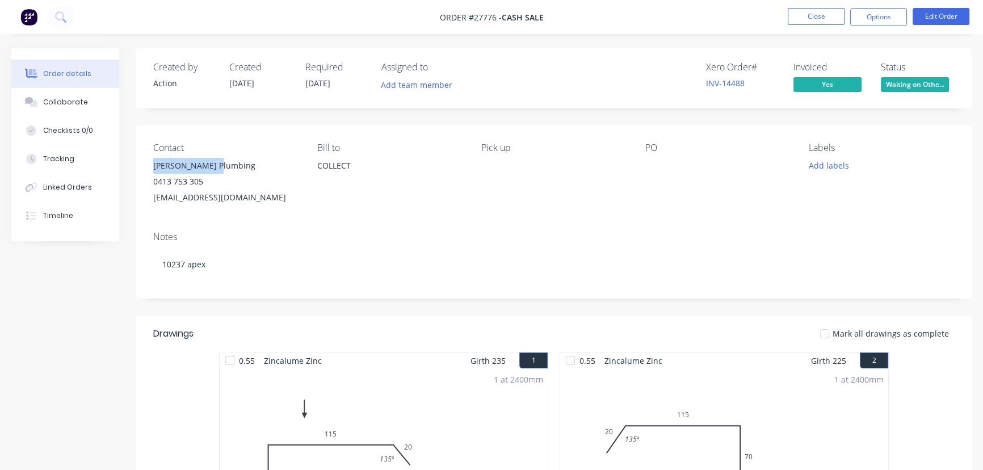
click at [151, 173] on div "Contact [PERSON_NAME] Plumbing 0413 753 305 [EMAIL_ADDRESS][DOMAIN_NAME] Bill t…" at bounding box center [553, 173] width 835 height 97
copy div "[PERSON_NAME] Plumbing"
click at [817, 18] on button "Close" at bounding box center [815, 16] width 57 height 17
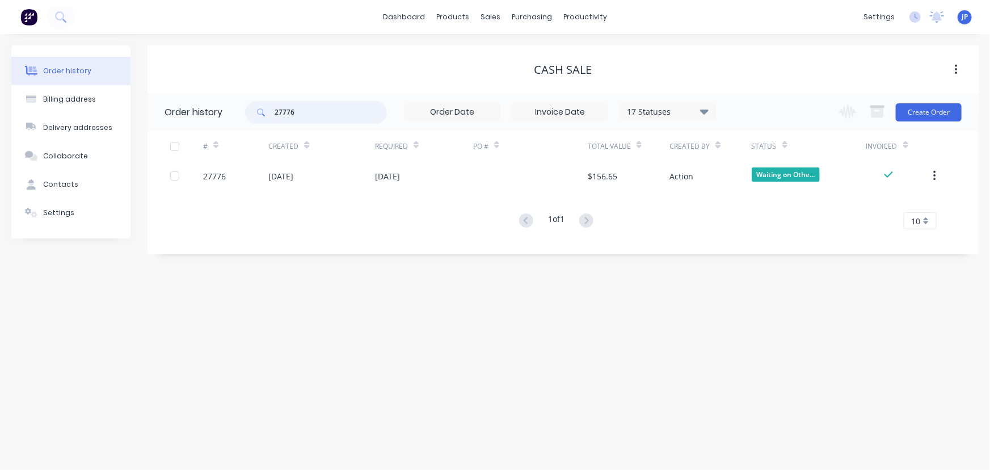
drag, startPoint x: 317, startPoint y: 109, endPoint x: 234, endPoint y: 110, distance: 83.4
click at [234, 111] on header "Order history 27776 17 Statuses Invoice Status Invoiced Not Invoiced Partial Or…" at bounding box center [563, 112] width 831 height 37
type input "27770"
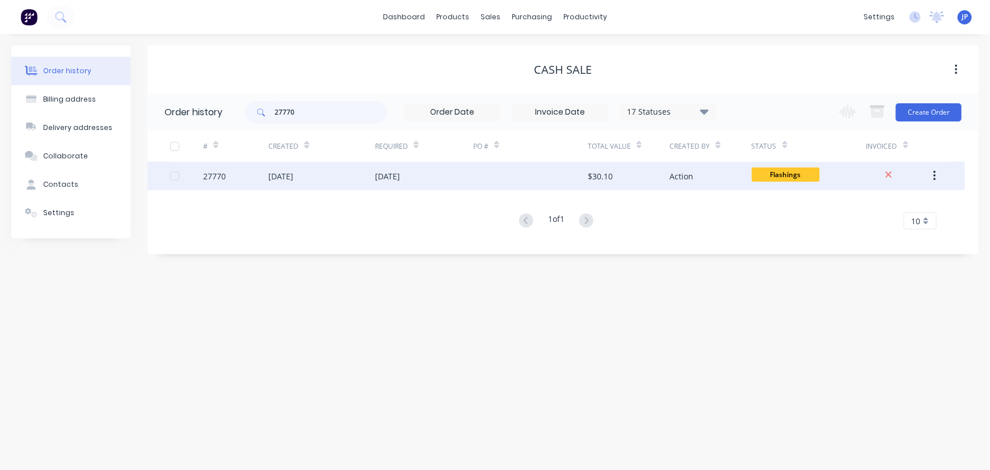
click at [275, 170] on div "[DATE]" at bounding box center [280, 176] width 25 height 12
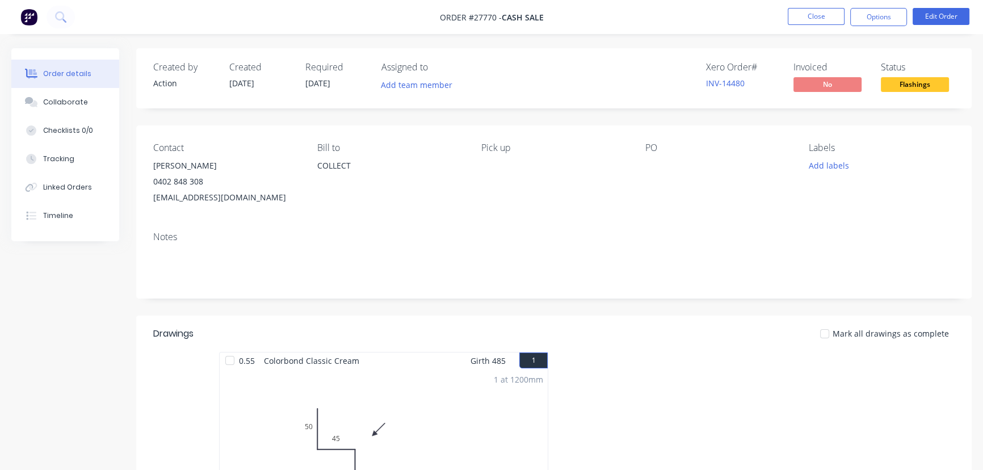
drag, startPoint x: 237, startPoint y: 157, endPoint x: 134, endPoint y: 169, distance: 103.4
click at [134, 169] on div "Order details Collaborate Checklists 0/0 Tracking Linked Orders Timeline Order …" at bounding box center [491, 401] width 983 height 707
click at [260, 189] on div "[EMAIL_ADDRESS][DOMAIN_NAME]" at bounding box center [226, 197] width 146 height 16
drag, startPoint x: 212, startPoint y: 165, endPoint x: 141, endPoint y: 165, distance: 70.9
click at [141, 165] on div "Contact [PERSON_NAME] 0402 848 308 [EMAIL_ADDRESS][DOMAIN_NAME] [PERSON_NAME] t…" at bounding box center [553, 173] width 835 height 97
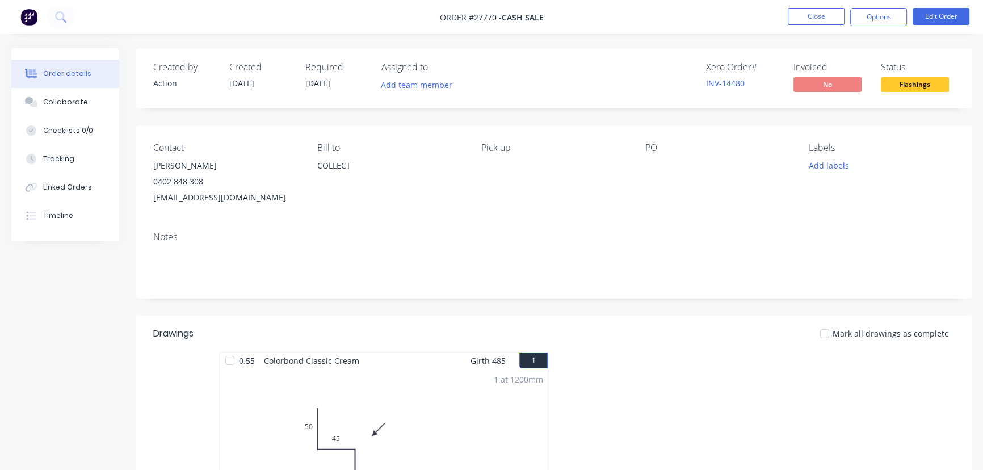
copy div "[PERSON_NAME]"
drag, startPoint x: 867, startPoint y: 18, endPoint x: 854, endPoint y: 30, distance: 17.7
click at [866, 19] on button "Options" at bounding box center [878, 17] width 57 height 18
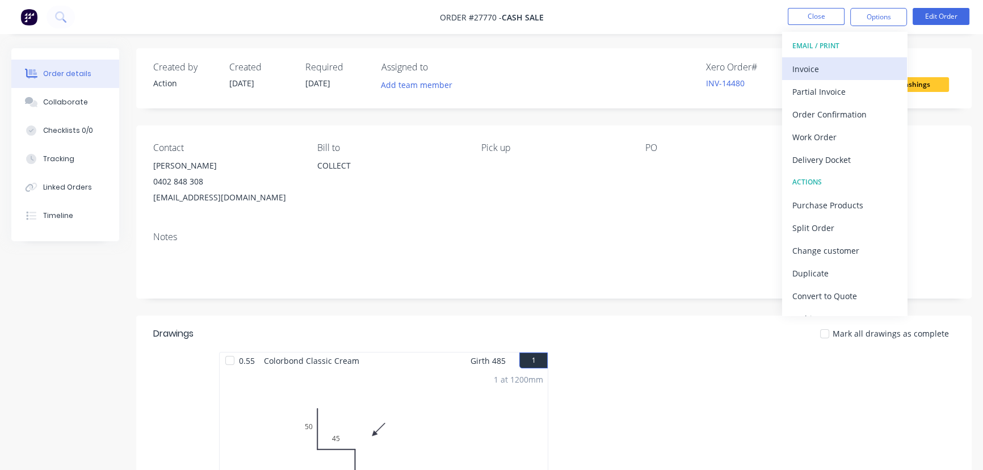
click at [823, 67] on div "Invoice" at bounding box center [844, 69] width 104 height 16
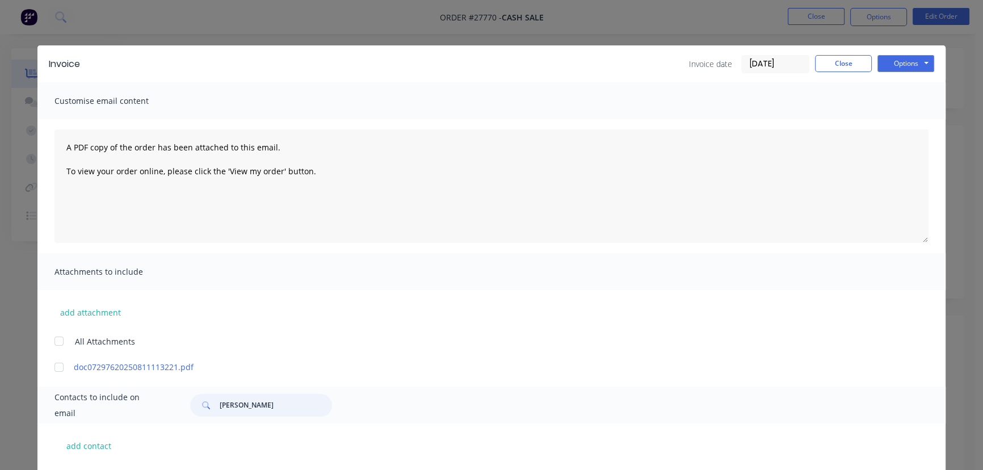
drag, startPoint x: 266, startPoint y: 411, endPoint x: 221, endPoint y: 417, distance: 45.2
click at [221, 417] on div "Contacts to include on email [PERSON_NAME]" at bounding box center [491, 404] width 908 height 37
click at [272, 408] on input "[PERSON_NAME]" at bounding box center [276, 405] width 112 height 23
click at [319, 405] on input "[PERSON_NAME]" at bounding box center [276, 405] width 112 height 23
drag, startPoint x: 272, startPoint y: 407, endPoint x: 208, endPoint y: 410, distance: 63.6
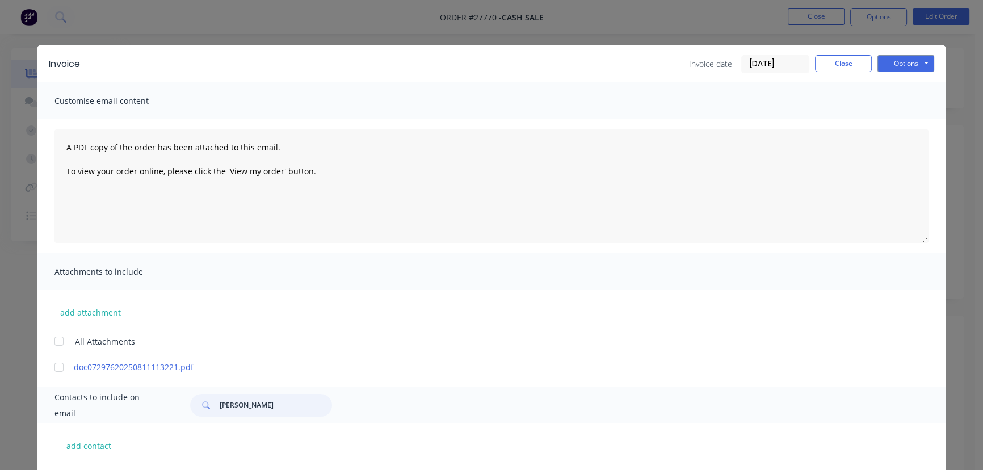
click at [208, 410] on div "[PERSON_NAME]" at bounding box center [261, 405] width 142 height 23
paste input "[PERSON_NAME]"
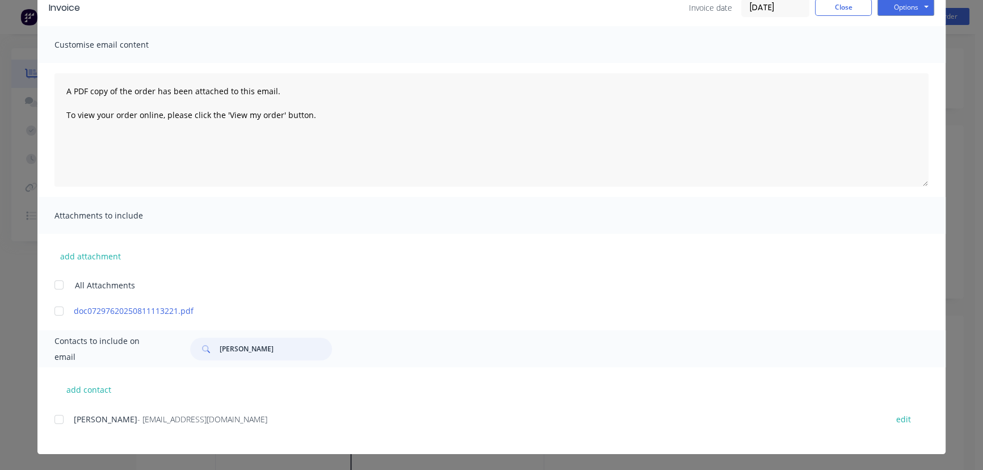
type input "[PERSON_NAME]"
drag, startPoint x: 230, startPoint y: 430, endPoint x: 64, endPoint y: 443, distance: 167.3
click at [62, 443] on div "[PERSON_NAME] - [EMAIL_ADDRESS][DOMAIN_NAME] edit" at bounding box center [499, 432] width 891 height 43
copy div "[PERSON_NAME] - [EMAIL_ADDRESS][DOMAIN_NAME]"
click at [890, 12] on button "Options" at bounding box center [905, 7] width 57 height 17
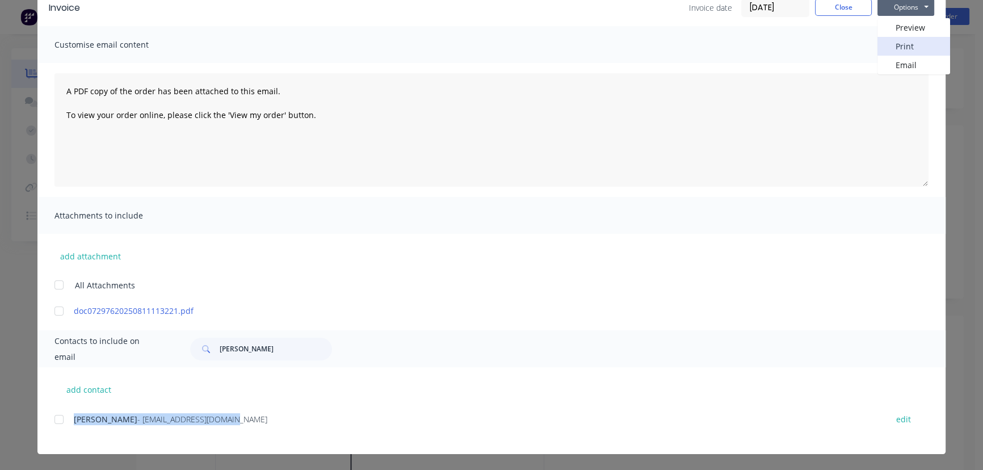
click at [895, 45] on button "Print" at bounding box center [913, 46] width 73 height 19
click at [838, 13] on button "Close" at bounding box center [843, 7] width 57 height 17
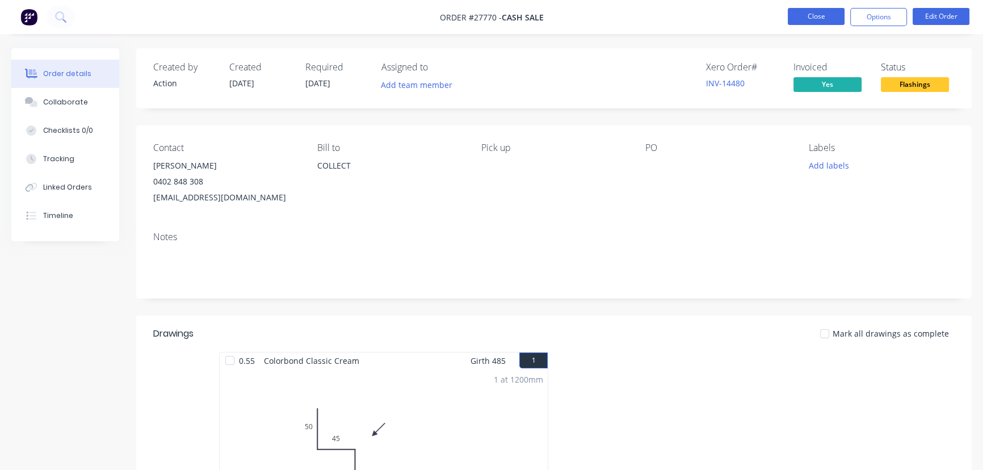
click at [814, 18] on button "Close" at bounding box center [815, 16] width 57 height 17
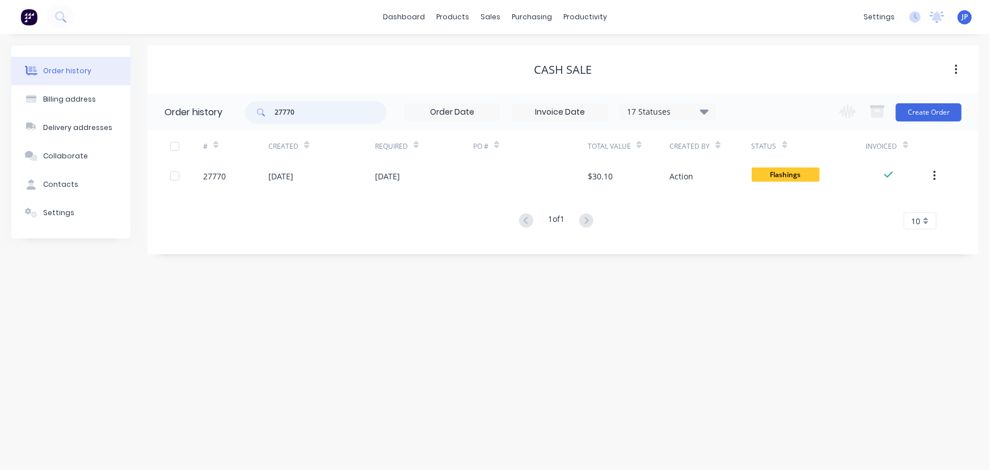
drag, startPoint x: 319, startPoint y: 115, endPoint x: 243, endPoint y: 113, distance: 76.0
click at [243, 113] on header "Order history 27770 17 Statuses Invoice Status Invoiced Not Invoiced Partial Or…" at bounding box center [563, 112] width 831 height 37
type input "27768"
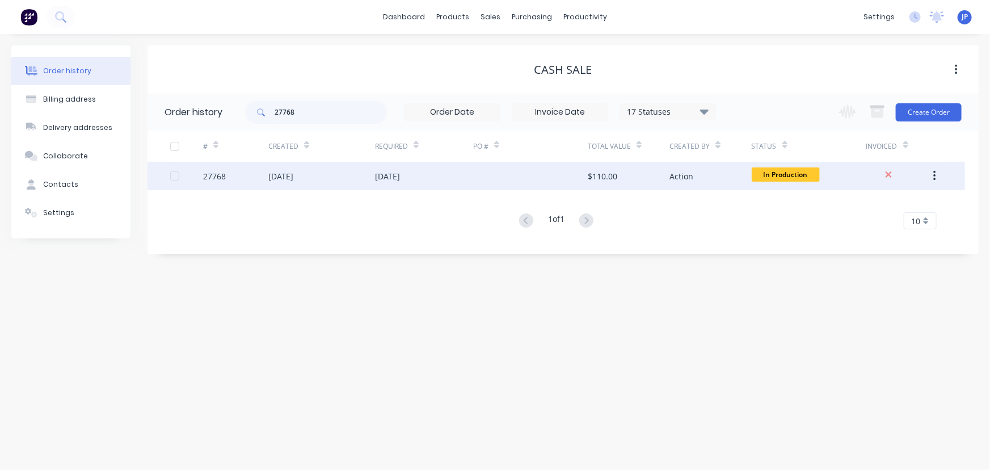
click at [287, 173] on div "[DATE]" at bounding box center [280, 176] width 25 height 12
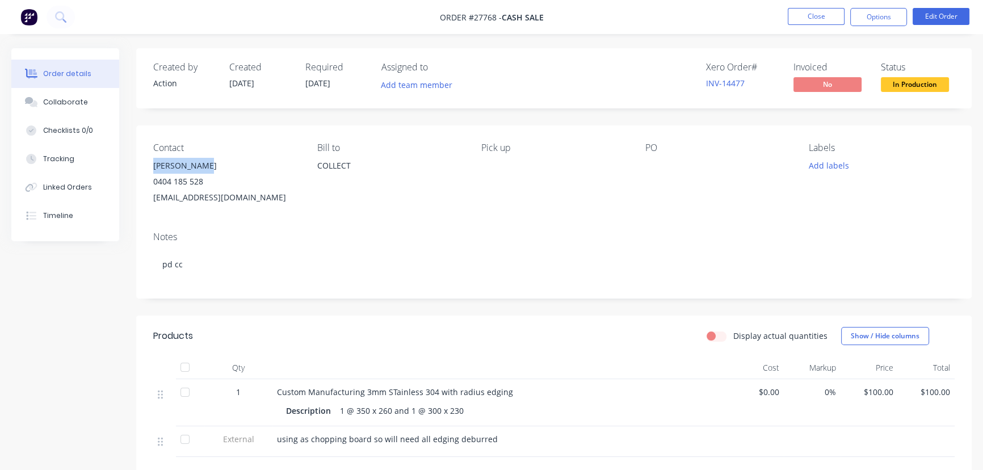
drag, startPoint x: 216, startPoint y: 165, endPoint x: 138, endPoint y: 165, distance: 77.7
click at [138, 165] on div "Contact [PERSON_NAME] [PHONE_NUMBER] [EMAIL_ADDRESS][DOMAIN_NAME] [PERSON_NAME]…" at bounding box center [553, 173] width 835 height 97
click at [889, 16] on button "Options" at bounding box center [878, 17] width 57 height 18
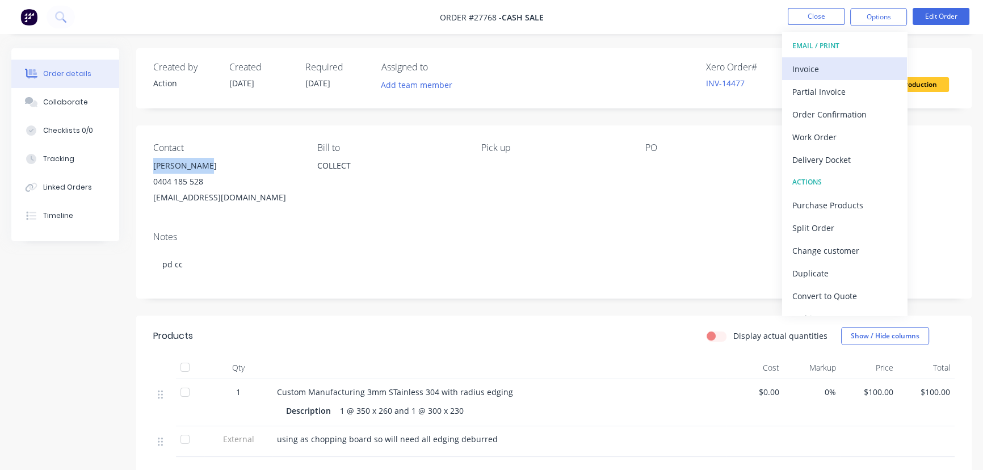
click at [807, 66] on div "Invoice" at bounding box center [844, 69] width 104 height 16
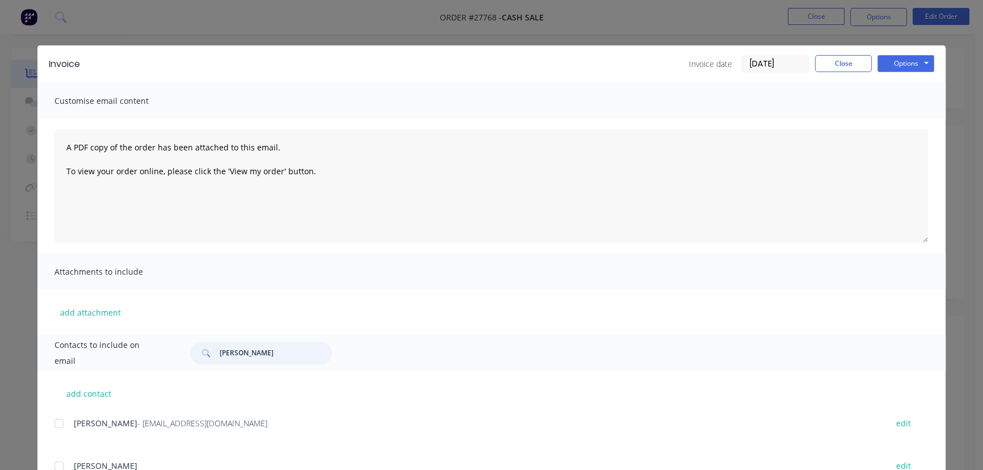
drag, startPoint x: 278, startPoint y: 353, endPoint x: 210, endPoint y: 357, distance: 68.2
click at [210, 357] on div "[PERSON_NAME]" at bounding box center [261, 353] width 142 height 23
paste input "[PERSON_NAME]"
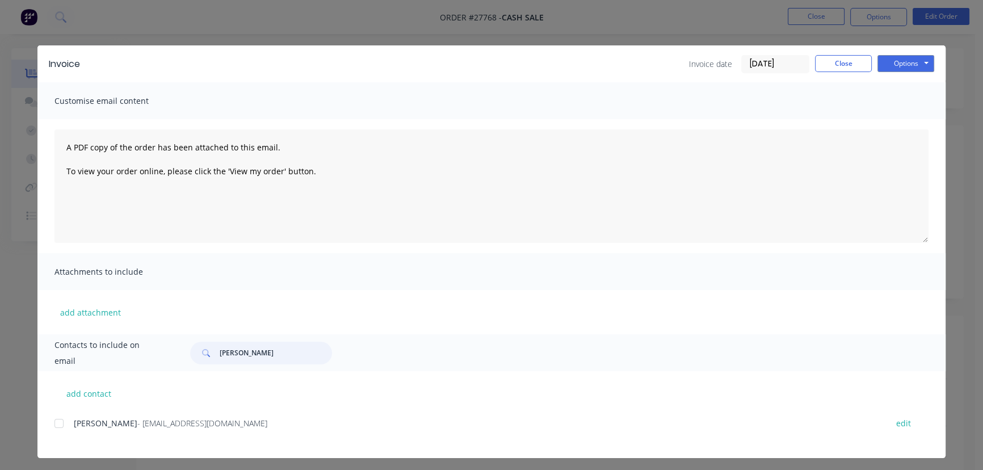
type input "[PERSON_NAME]"
drag, startPoint x: 218, startPoint y: 420, endPoint x: 62, endPoint y: 420, distance: 156.0
click at [62, 420] on div "[PERSON_NAME] - [EMAIL_ADDRESS][DOMAIN_NAME] edit" at bounding box center [499, 422] width 891 height 15
click at [887, 67] on button "Options" at bounding box center [905, 63] width 57 height 17
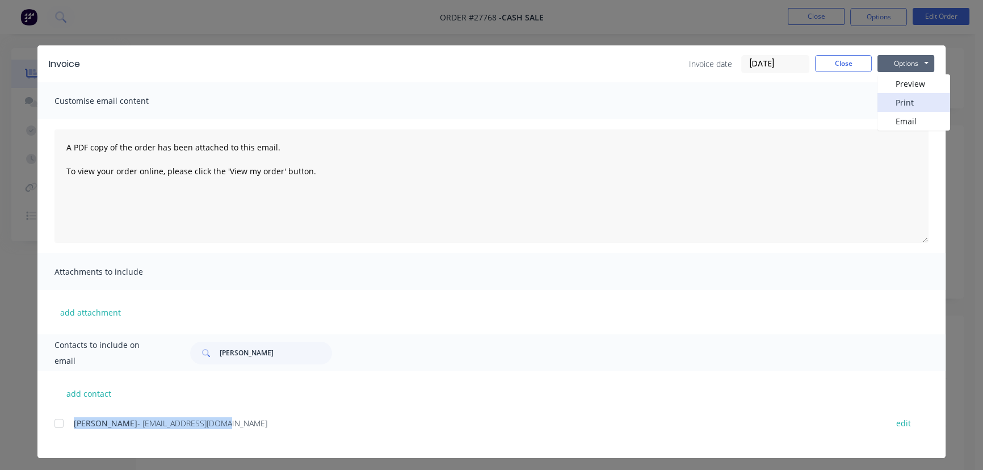
click at [887, 97] on button "Print" at bounding box center [913, 102] width 73 height 19
click at [835, 60] on button "Close" at bounding box center [843, 63] width 57 height 17
